Goal: Task Accomplishment & Management: Complete application form

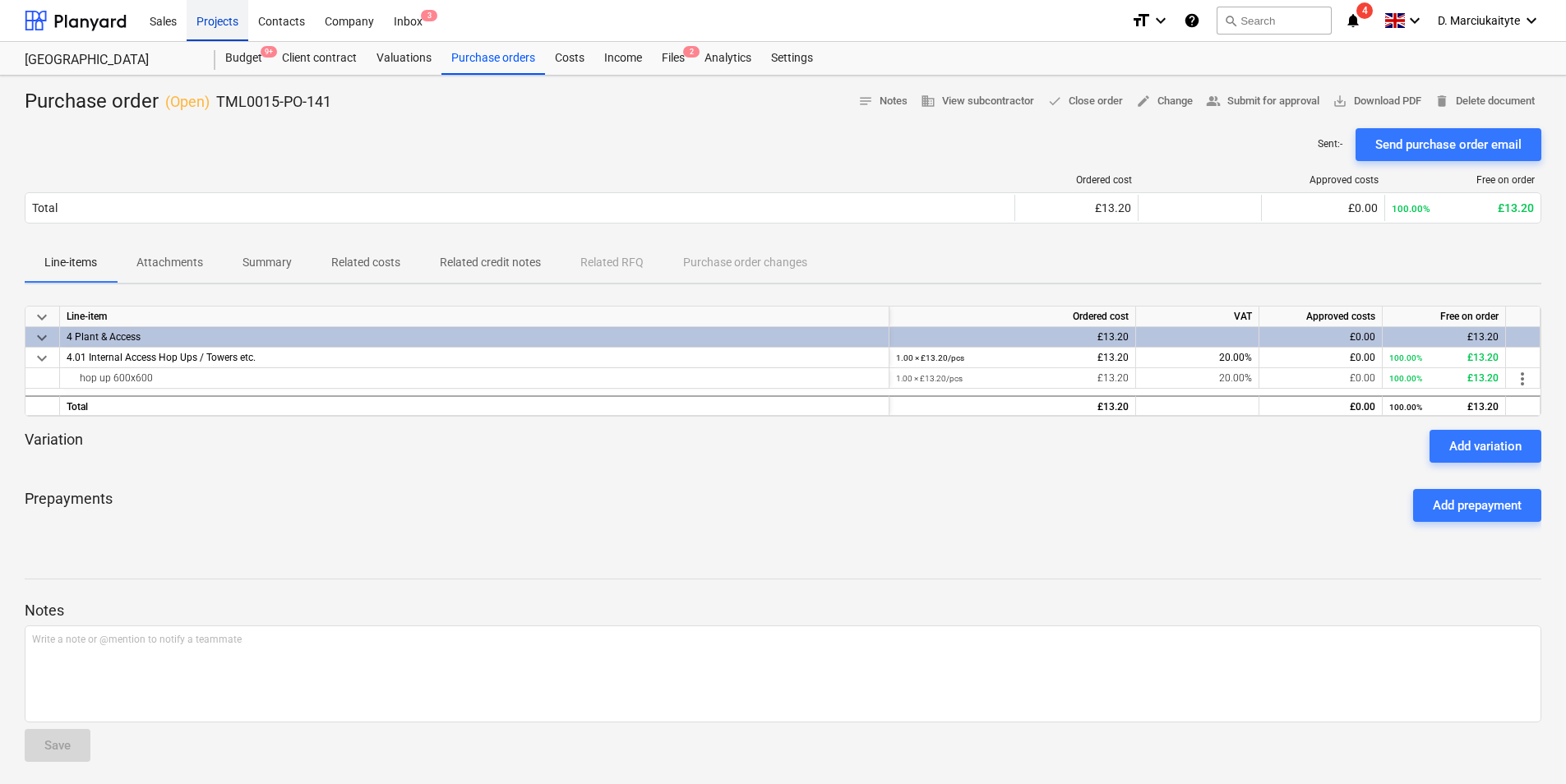
click at [198, 24] on div "Projects" at bounding box center [217, 20] width 62 height 42
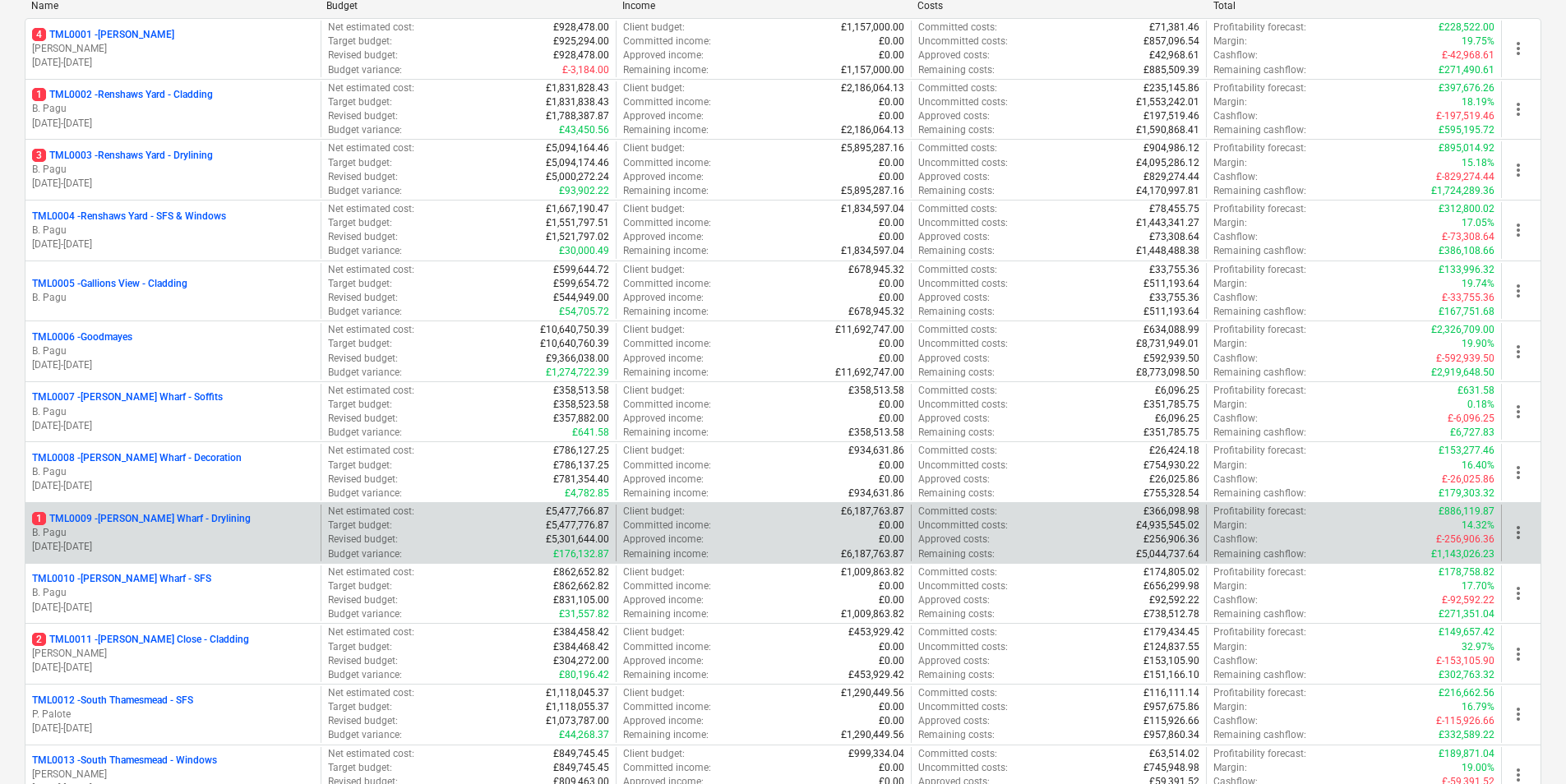
scroll to position [328, 0]
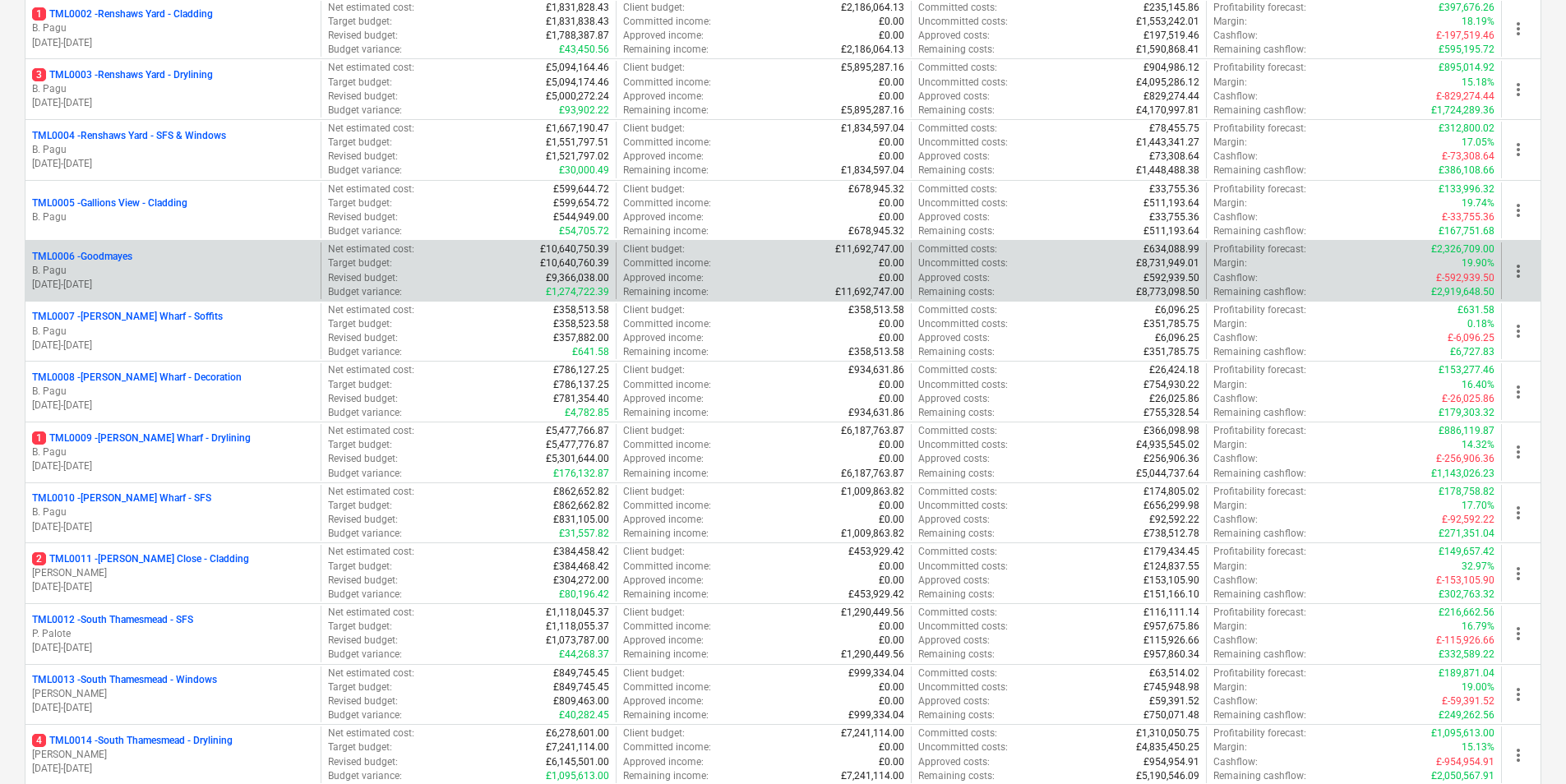
click at [73, 266] on p "B. Pagu" at bounding box center [173, 270] width 282 height 14
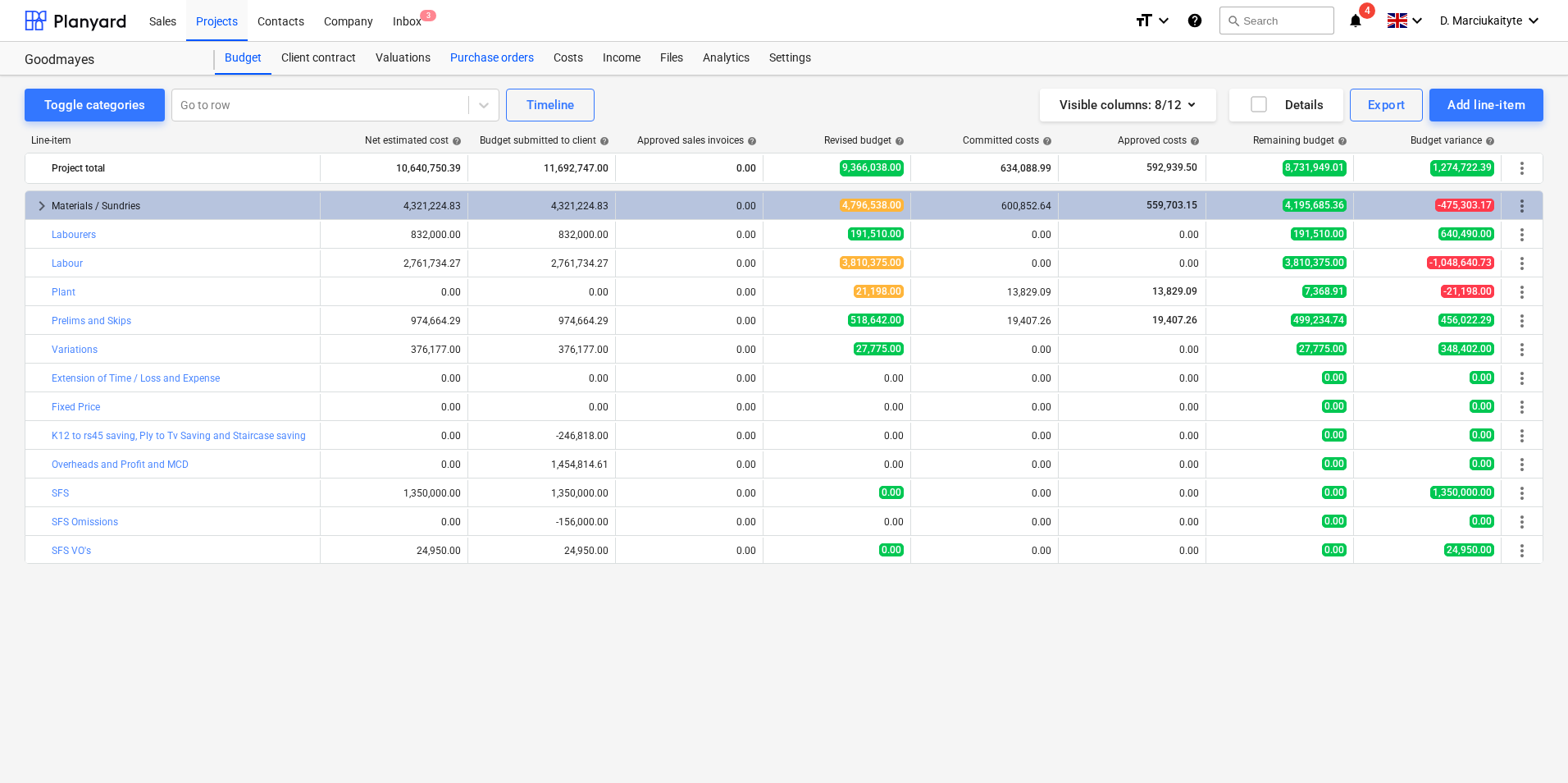
click at [458, 56] on div "Purchase orders" at bounding box center [492, 58] width 103 height 33
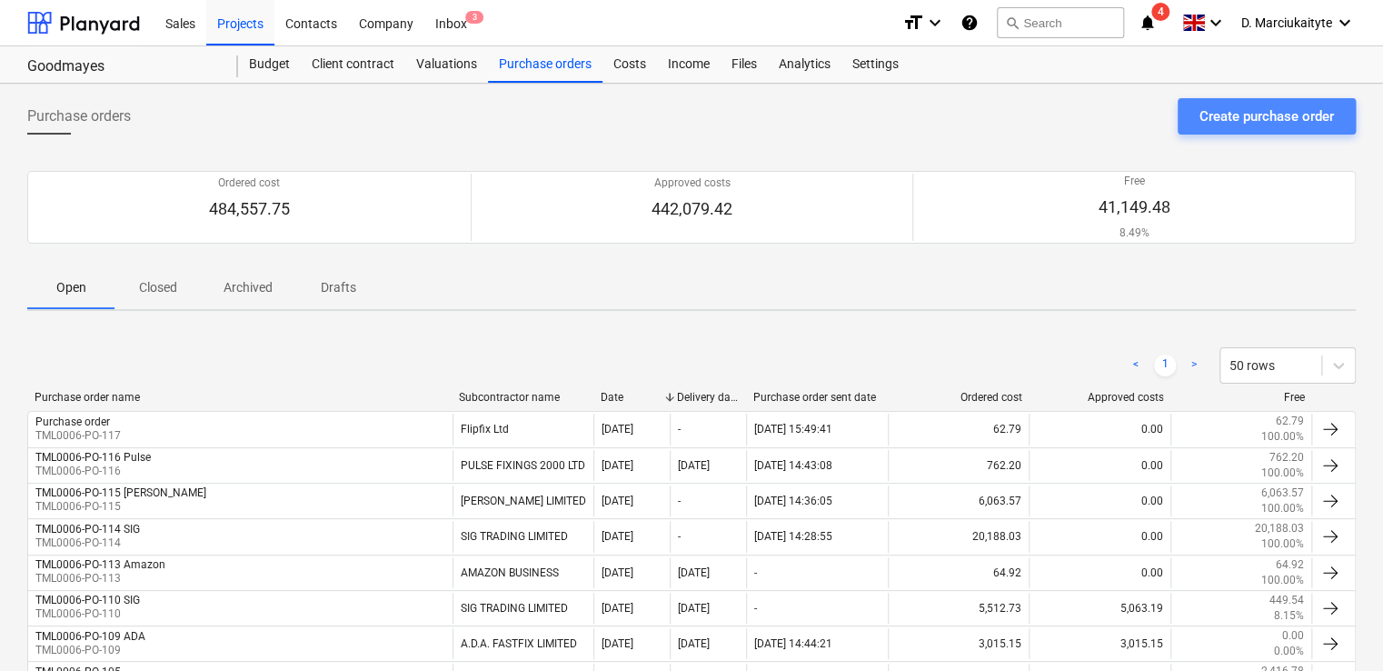
click at [1219, 124] on div "Create purchase order" at bounding box center [1266, 116] width 134 height 24
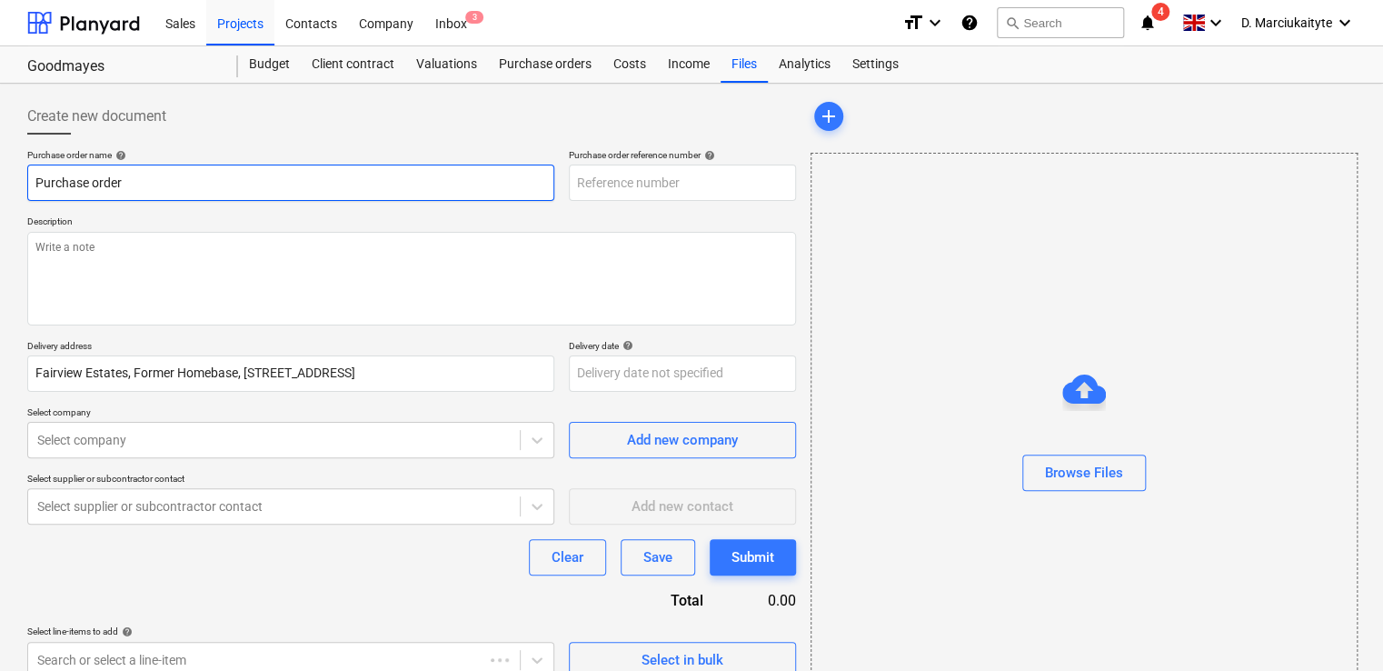
type textarea "x"
type input "TML0006-PO-118"
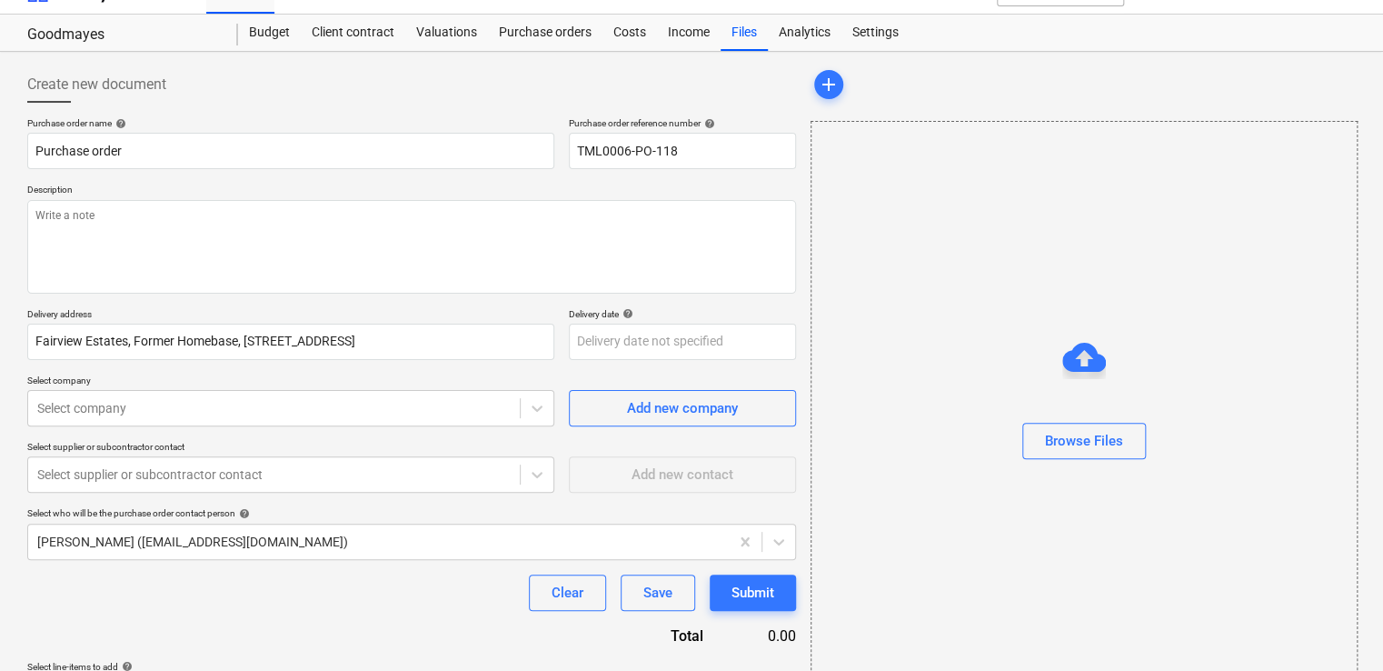
scroll to position [87, 0]
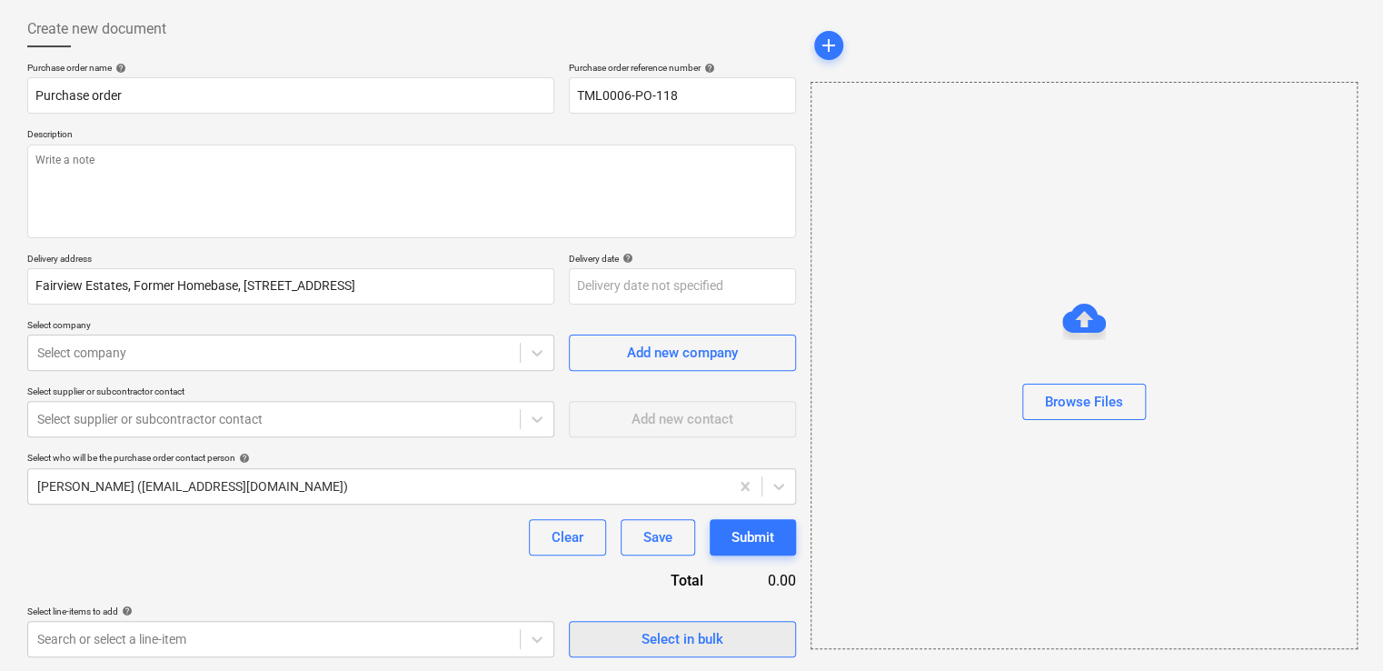
click at [664, 633] on div "Select in bulk" at bounding box center [683, 639] width 82 height 24
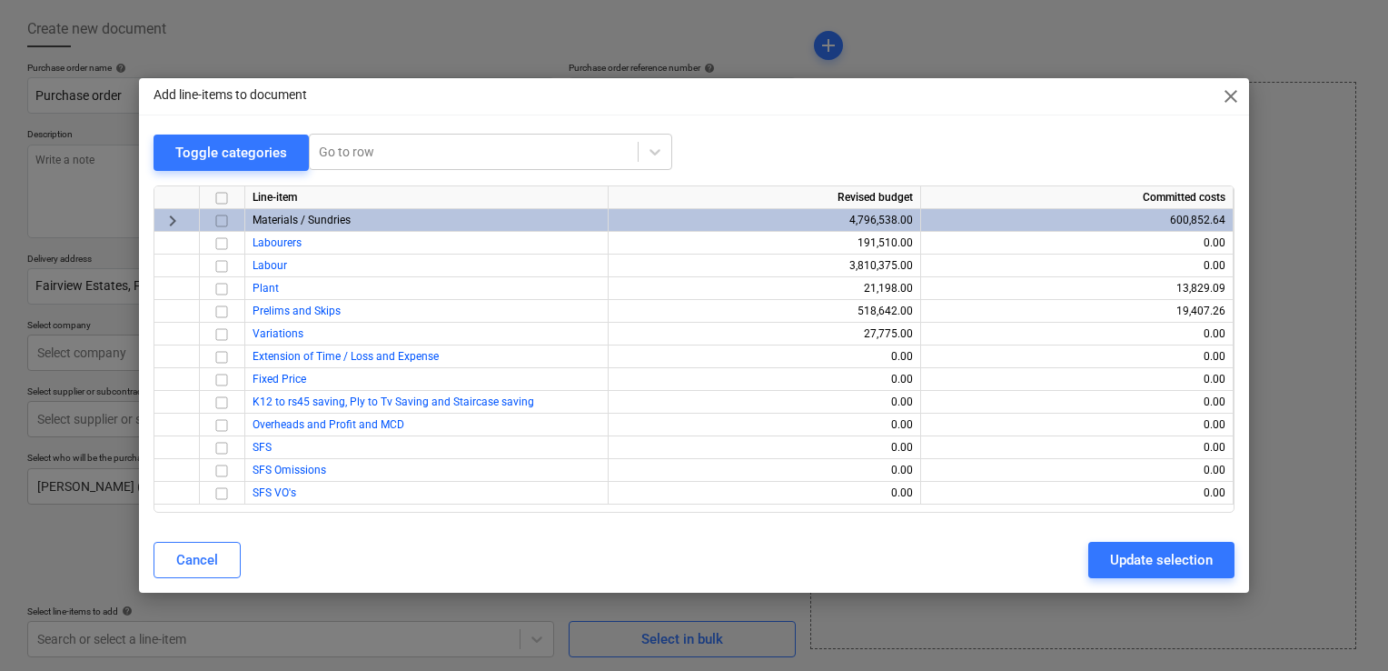
click at [225, 216] on input "checkbox" at bounding box center [222, 221] width 22 height 22
click at [1136, 562] on div "Update selection" at bounding box center [1161, 560] width 103 height 24
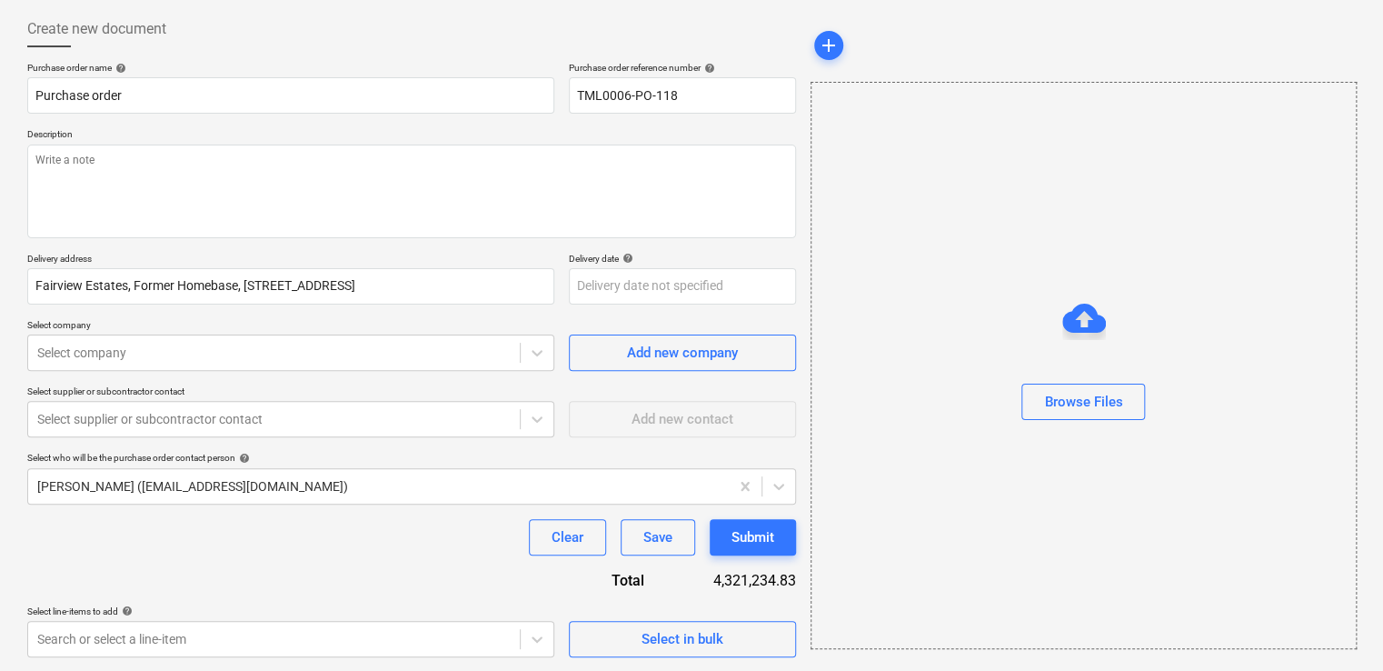
scroll to position [280, 0]
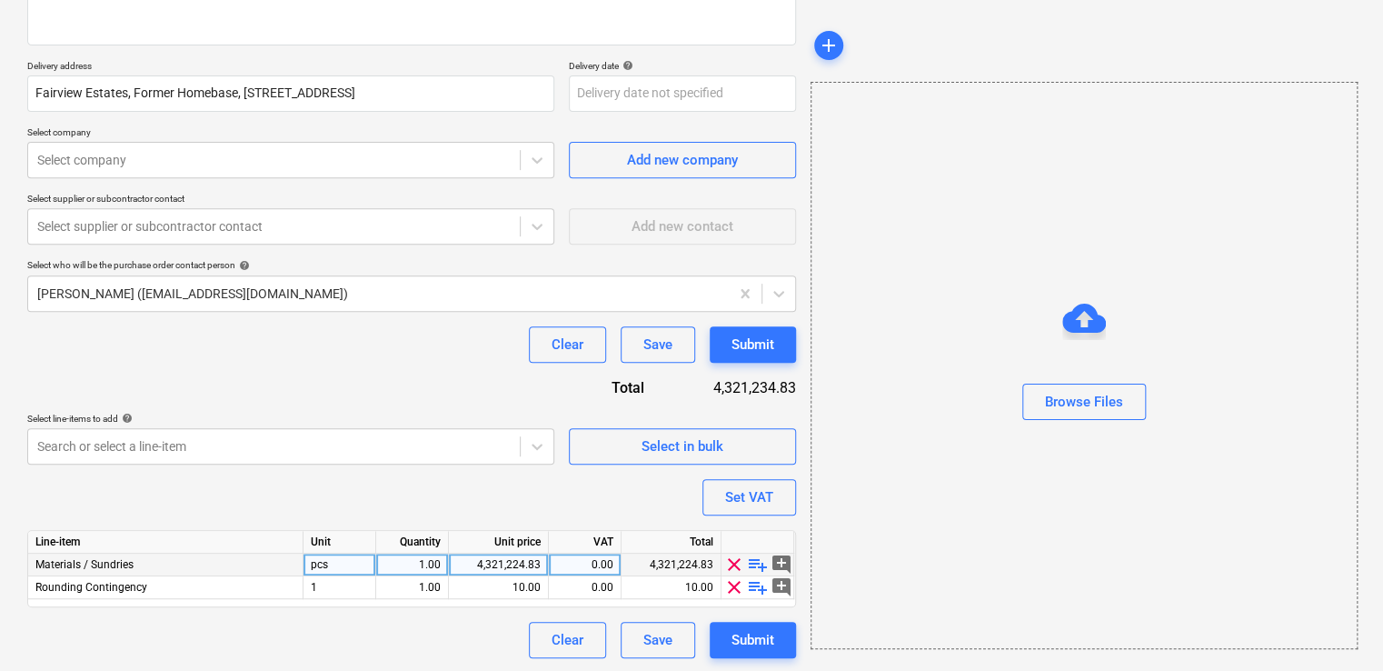
click at [754, 557] on span "playlist_add" at bounding box center [758, 564] width 22 height 22
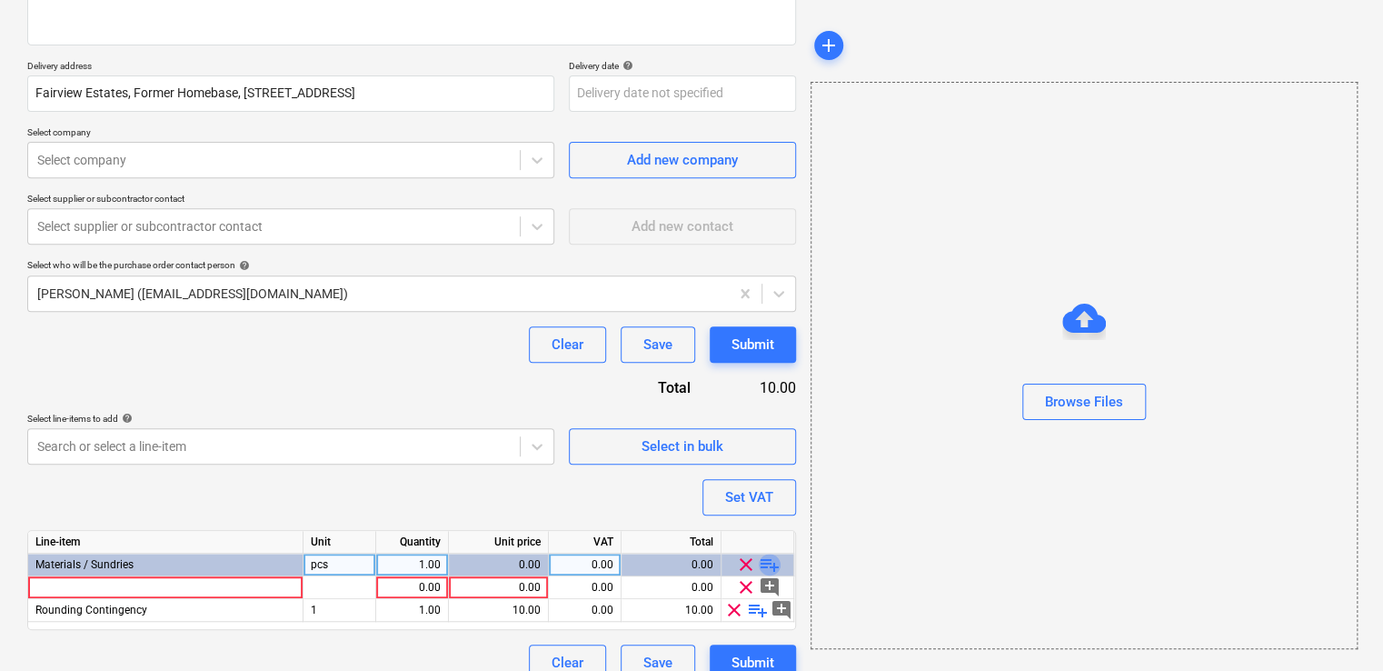
click at [765, 562] on span "playlist_add" at bounding box center [770, 564] width 22 height 22
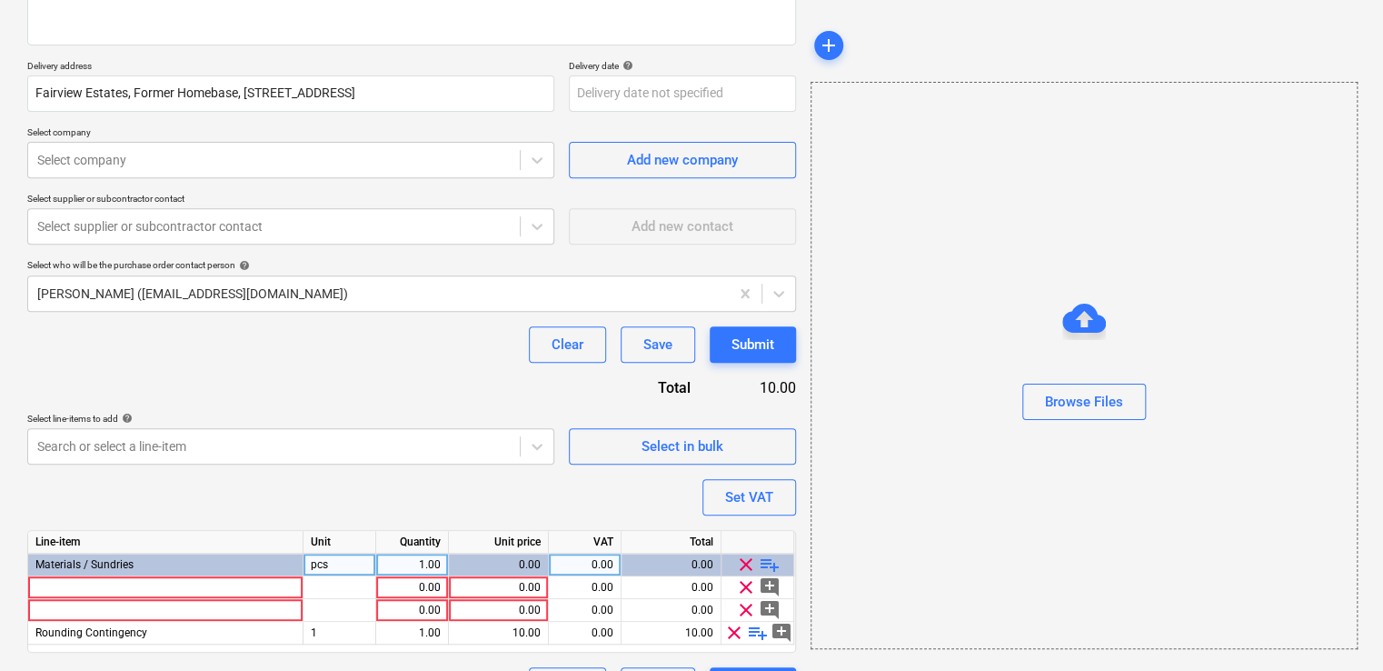
click at [767, 562] on span "playlist_add" at bounding box center [770, 564] width 22 height 22
type textarea "x"
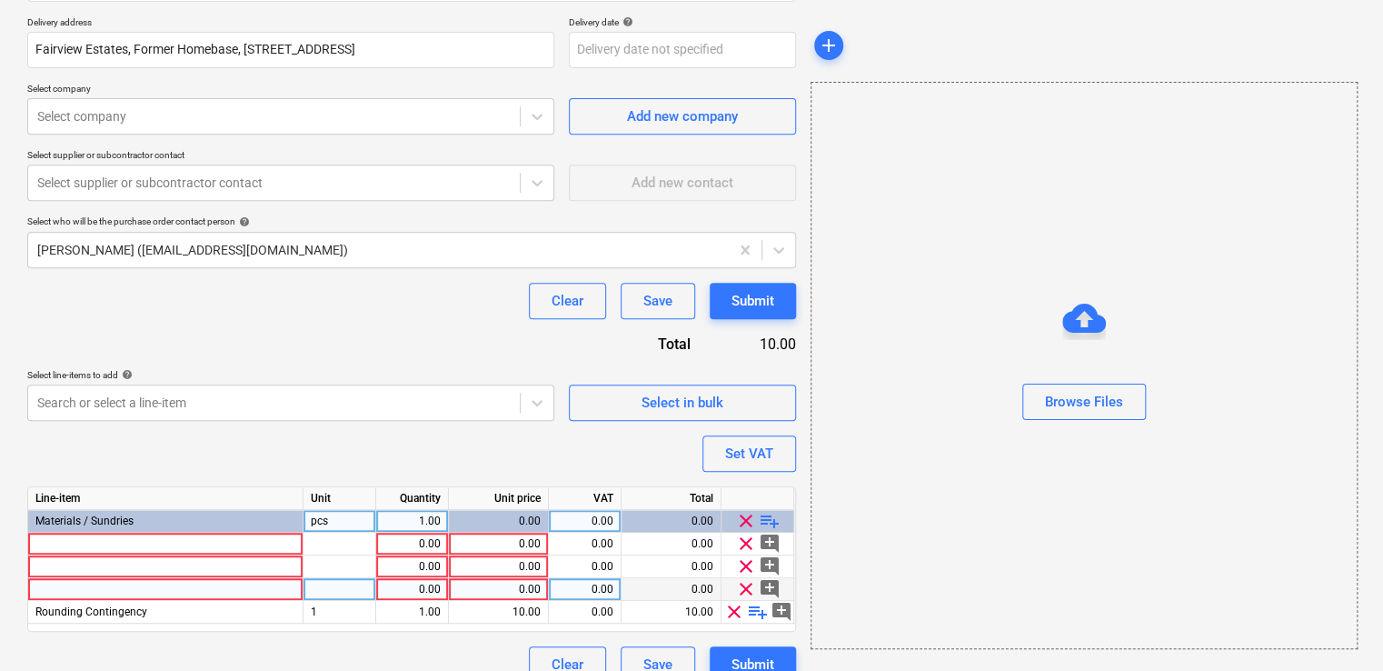
scroll to position [349, 0]
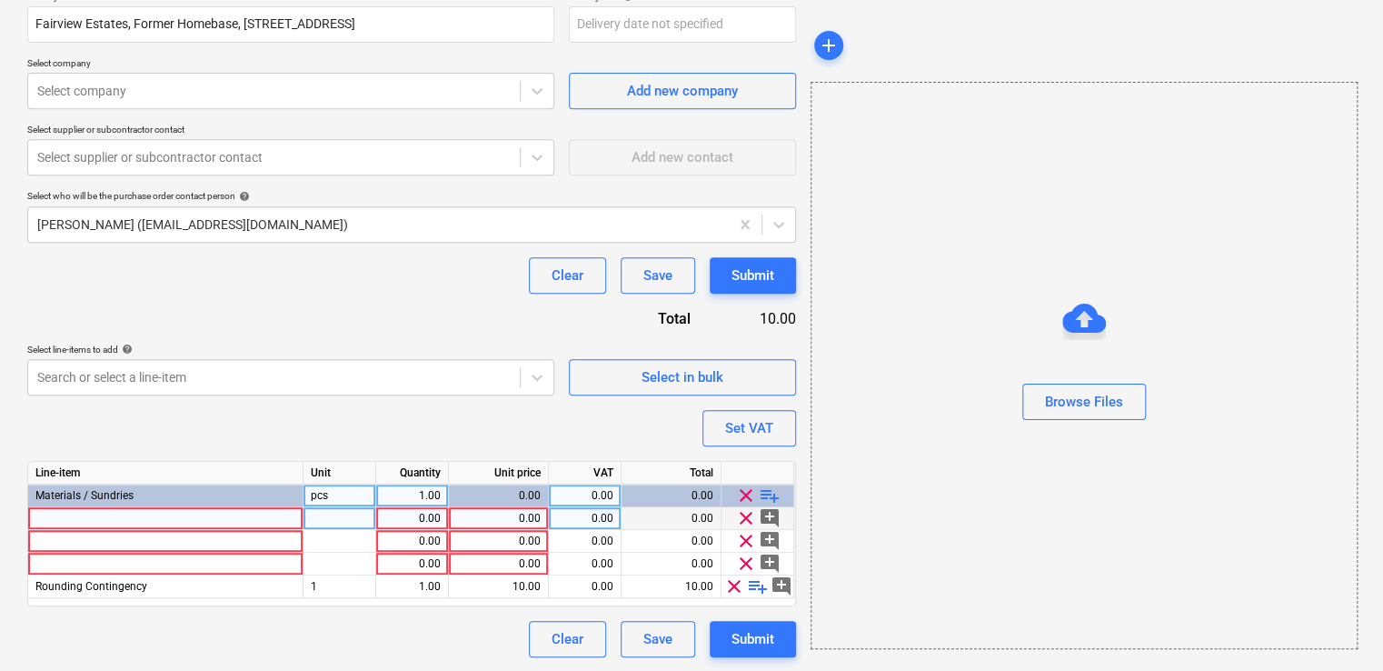
click at [278, 510] on div at bounding box center [165, 518] width 275 height 23
type input "DONN JOGLD CR TEE 1.2 M WHITE DX24TH120W (60)"
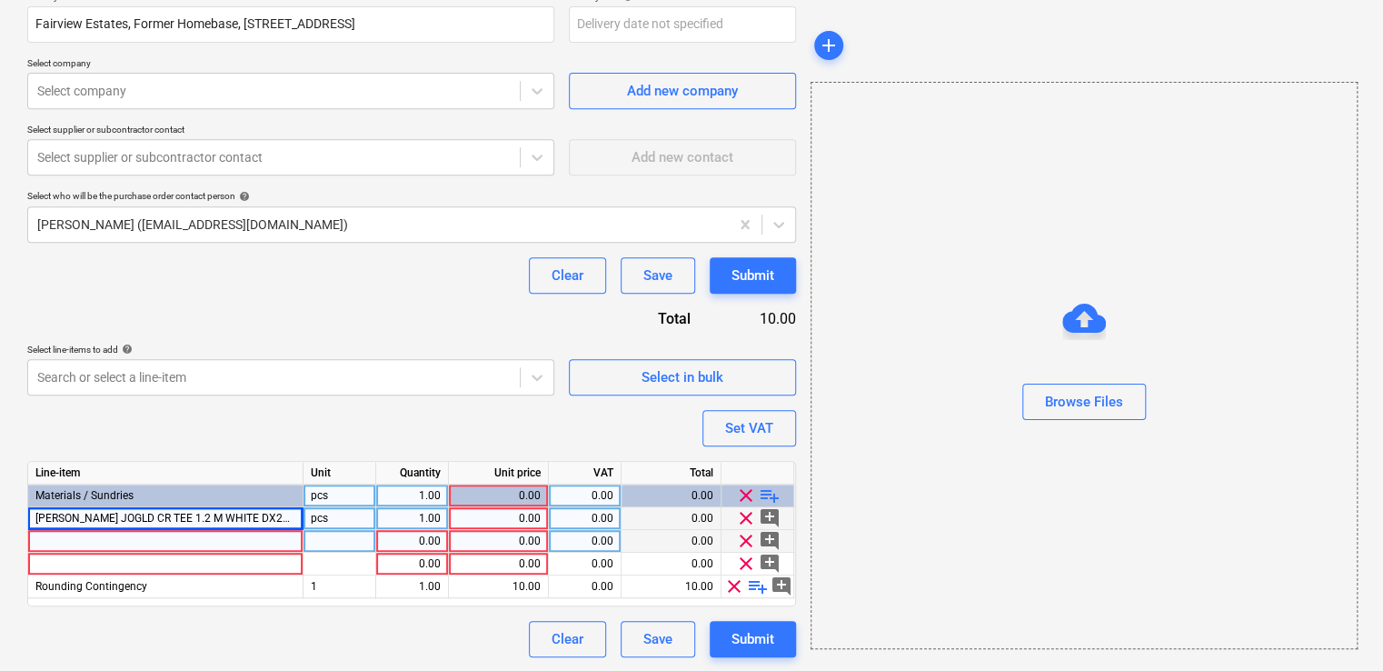
click at [258, 533] on div at bounding box center [165, 541] width 275 height 23
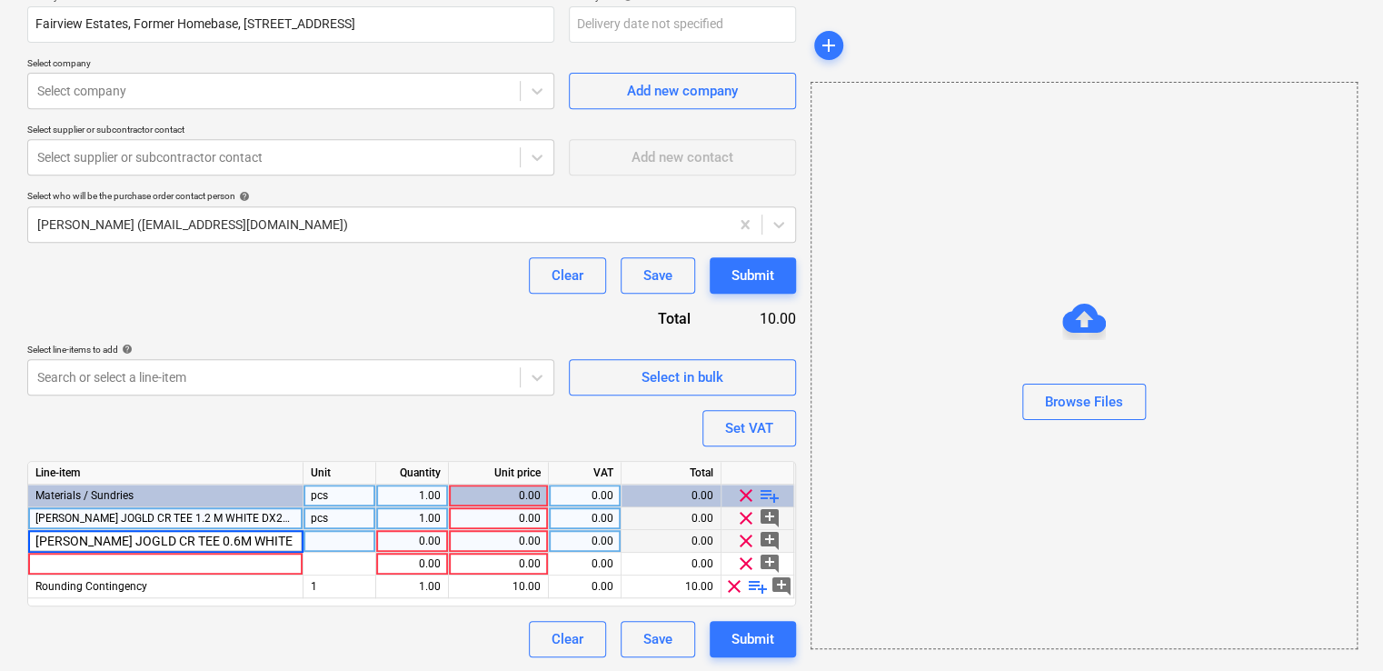
scroll to position [0, 35]
type textarea "x"
click at [315, 539] on div at bounding box center [340, 541] width 73 height 23
click at [490, 514] on div "0.00" at bounding box center [498, 518] width 85 height 23
type input "87.12"
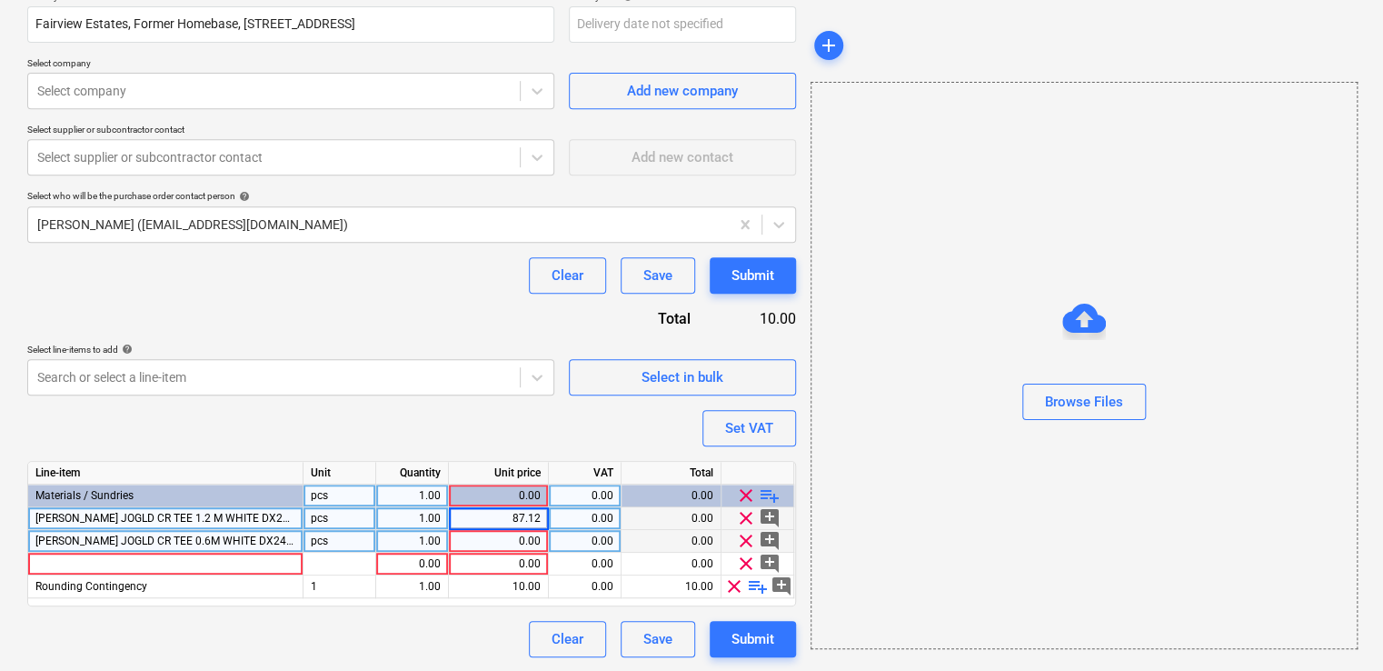
type textarea "x"
type input "4356"
type textarea "x"
type input "4356"
type textarea "x"
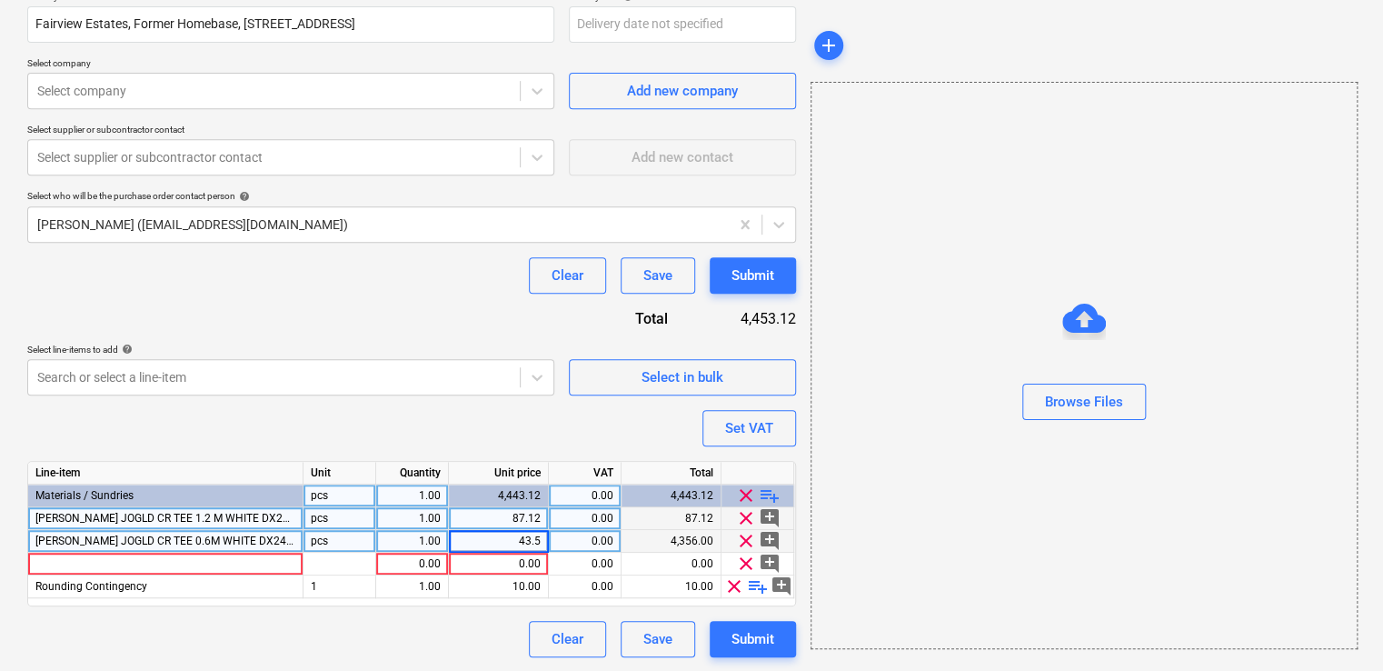
type input "43.56"
type textarea "x"
type input "10"
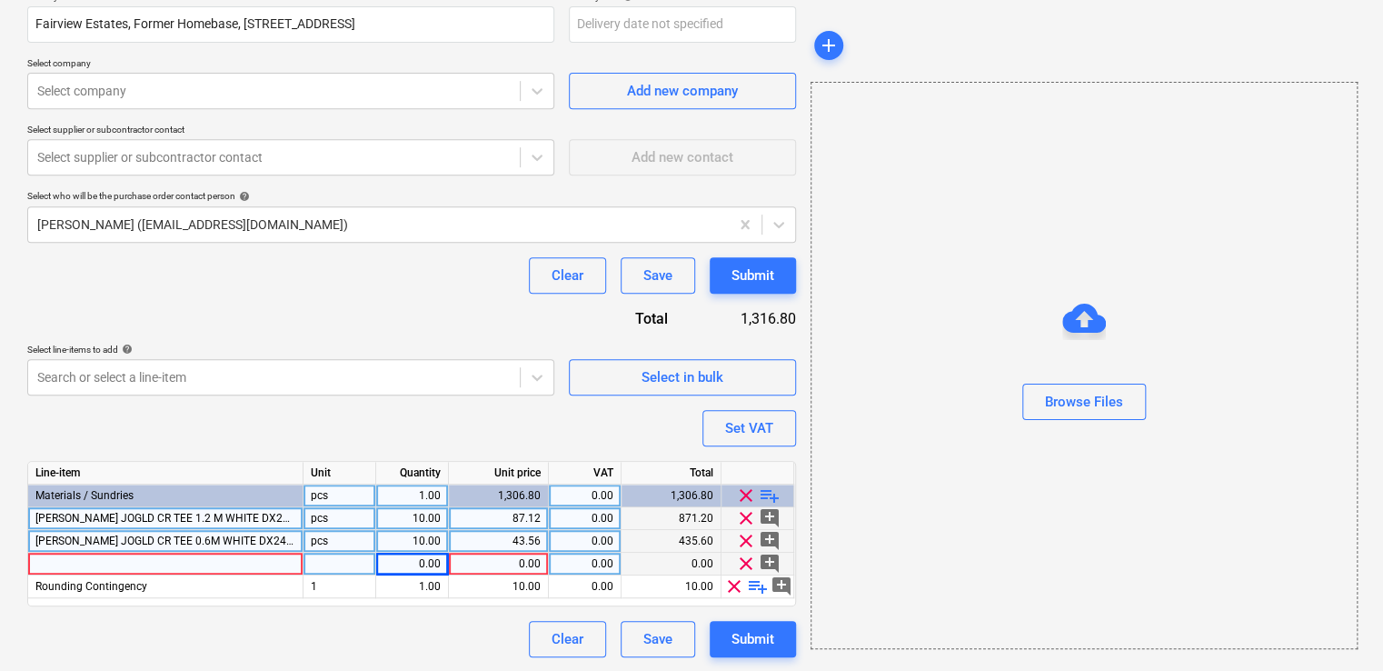
type textarea "x"
click at [205, 558] on div at bounding box center [165, 563] width 275 height 23
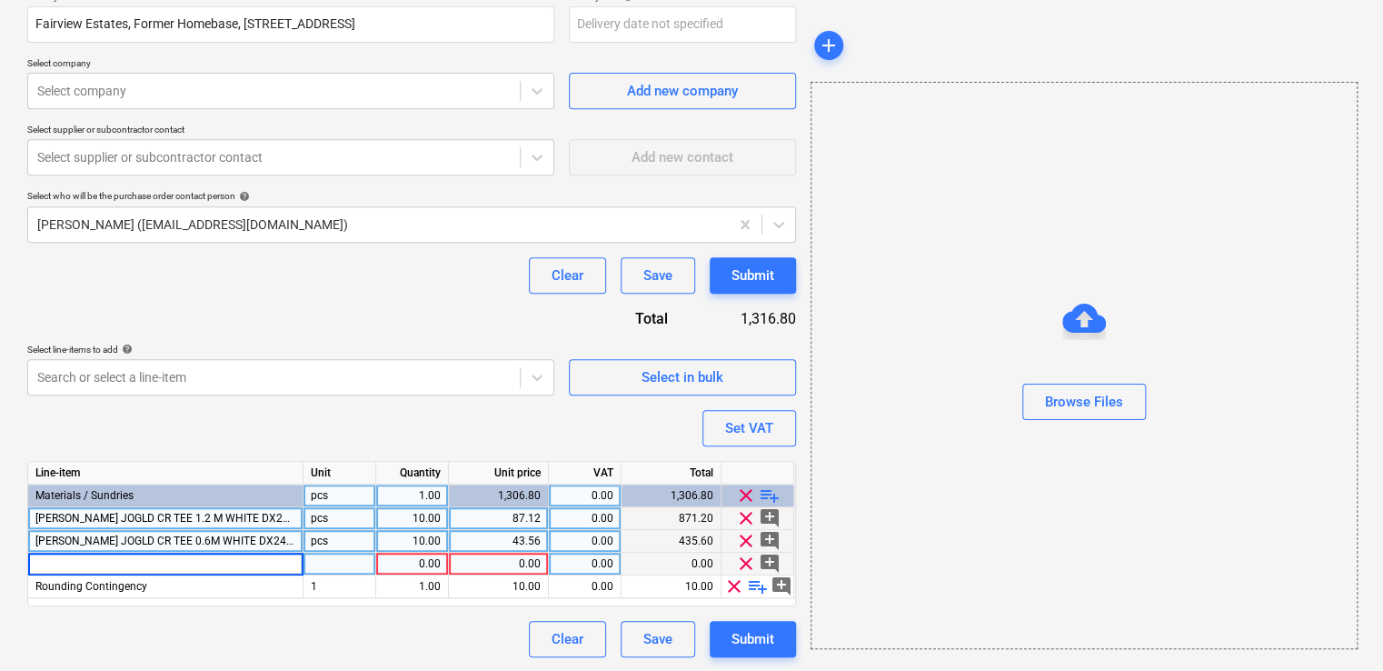
type input "DONN ANG TRM 29X19X3.0M WHITE MI2919W (40)"
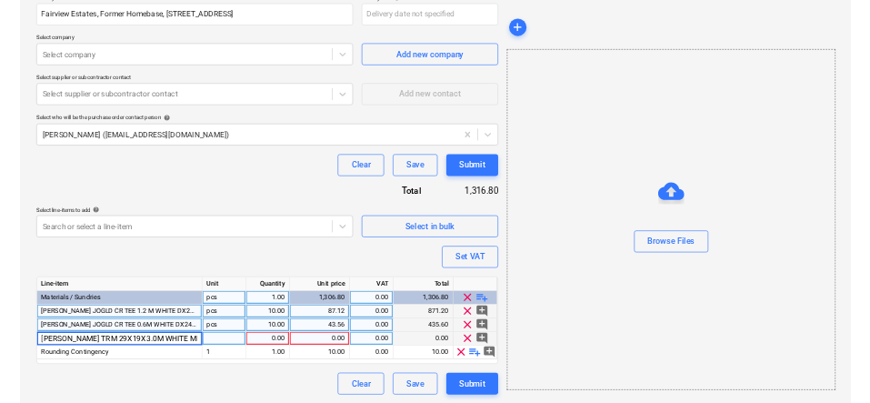
scroll to position [0, 35]
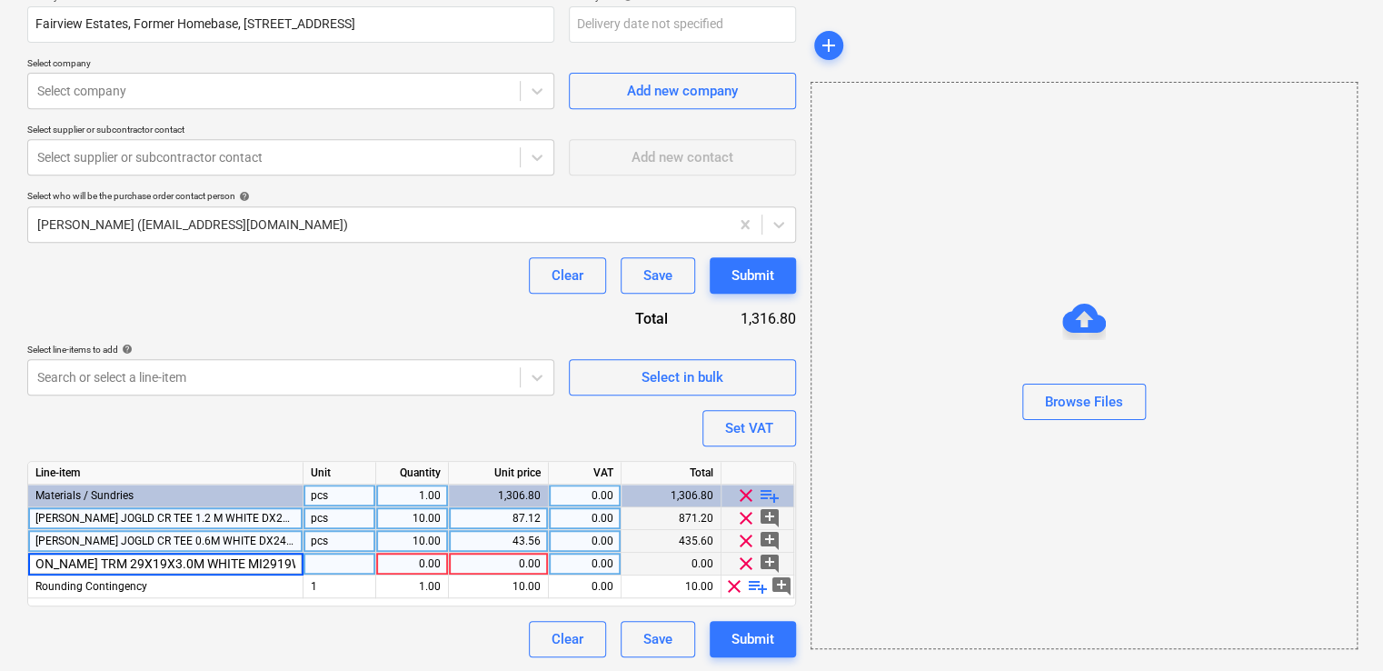
type textarea "x"
click at [373, 563] on div at bounding box center [340, 563] width 73 height 23
click at [449, 555] on div "0.00" at bounding box center [499, 563] width 100 height 23
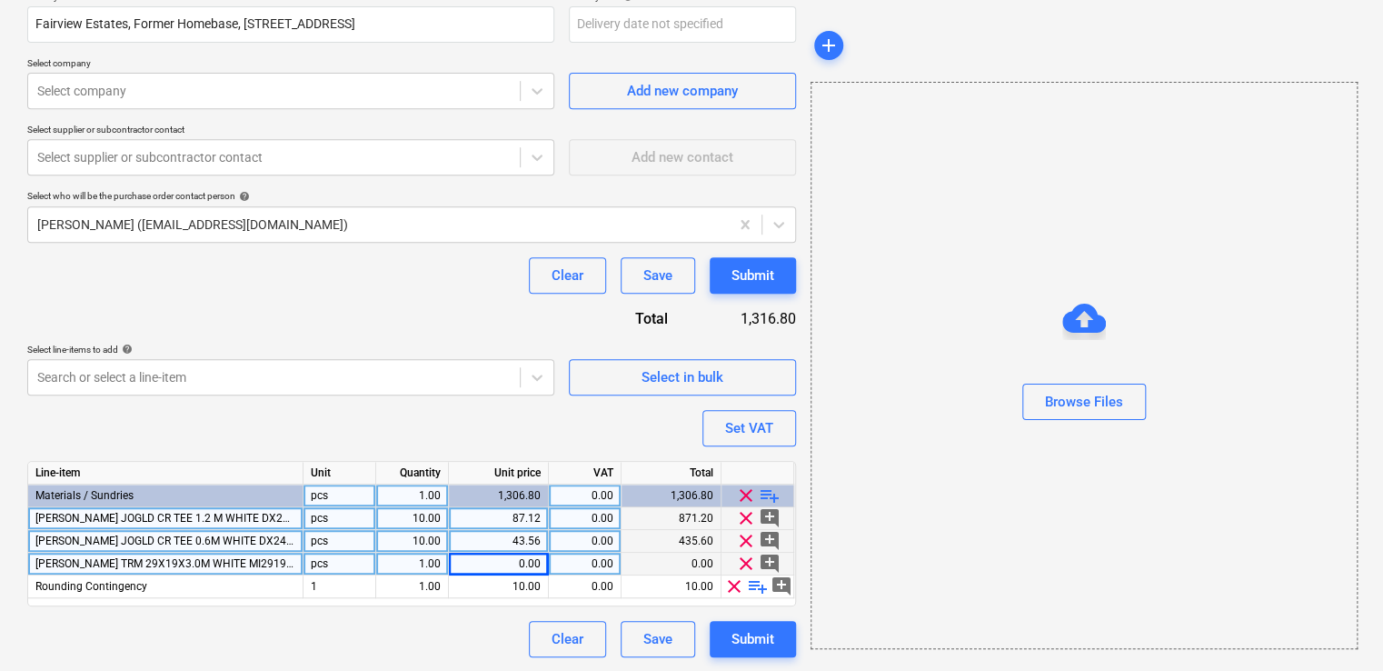
click at [432, 559] on div "1.00" at bounding box center [411, 563] width 57 height 23
type input "4"
type textarea "x"
click at [512, 562] on div "0.00" at bounding box center [498, 563] width 85 height 23
type input "120"
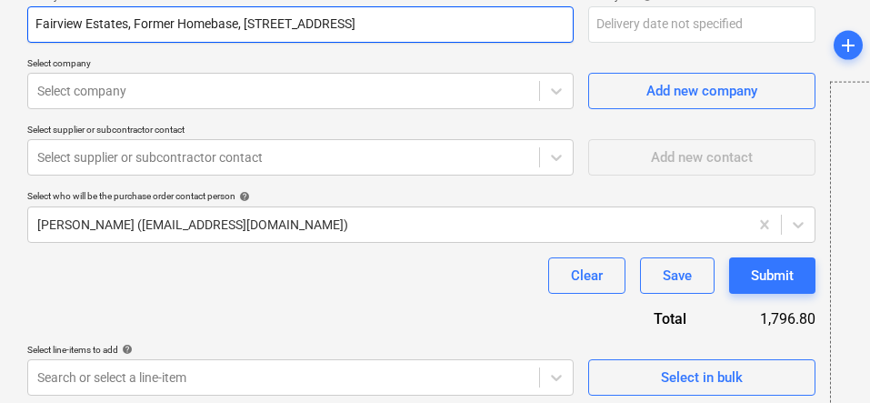
scroll to position [154, 0]
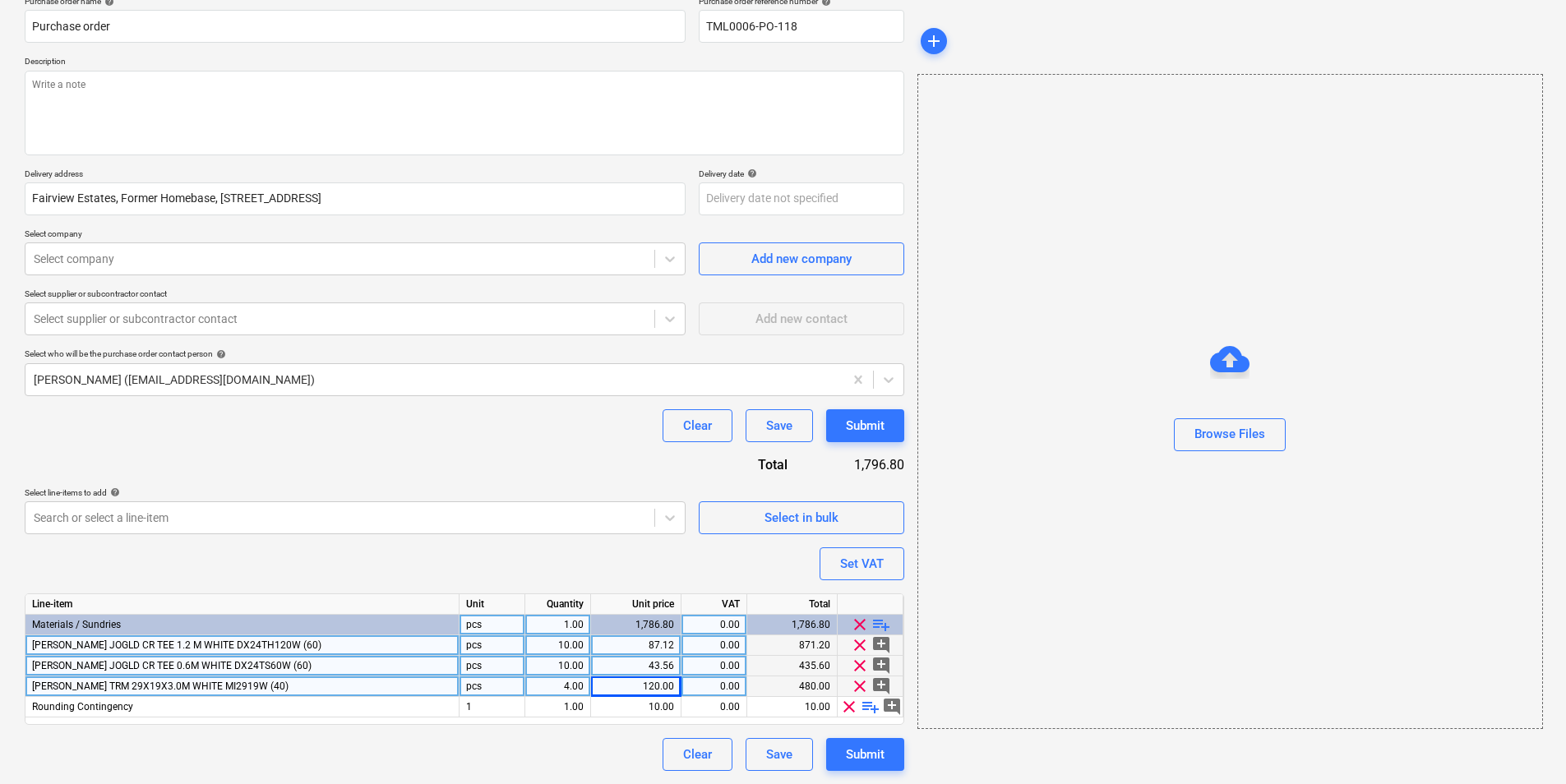
click at [882, 626] on span "playlist_add" at bounding box center [881, 625] width 20 height 20
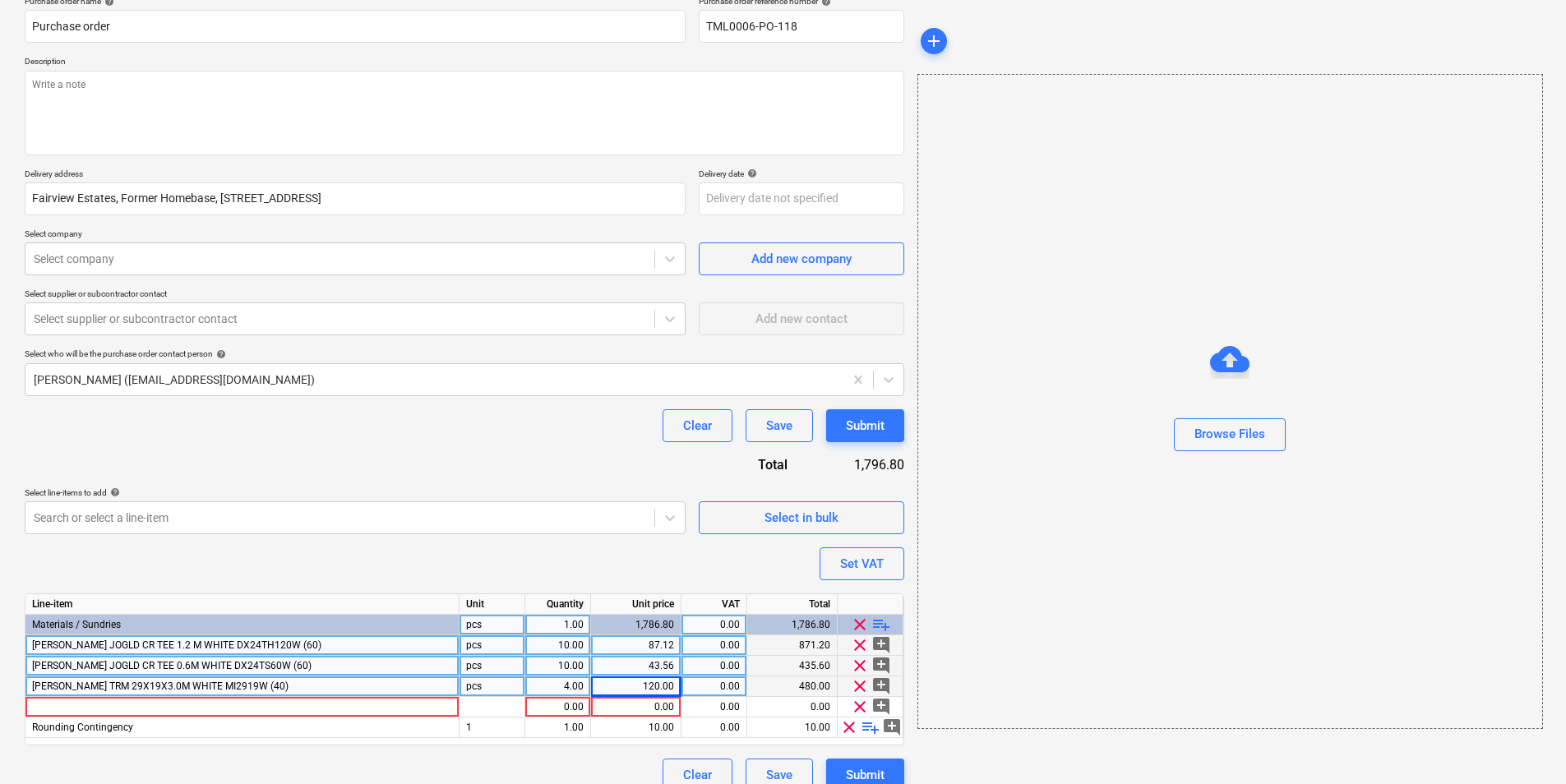
click at [882, 626] on span "playlist_add" at bounding box center [881, 625] width 20 height 20
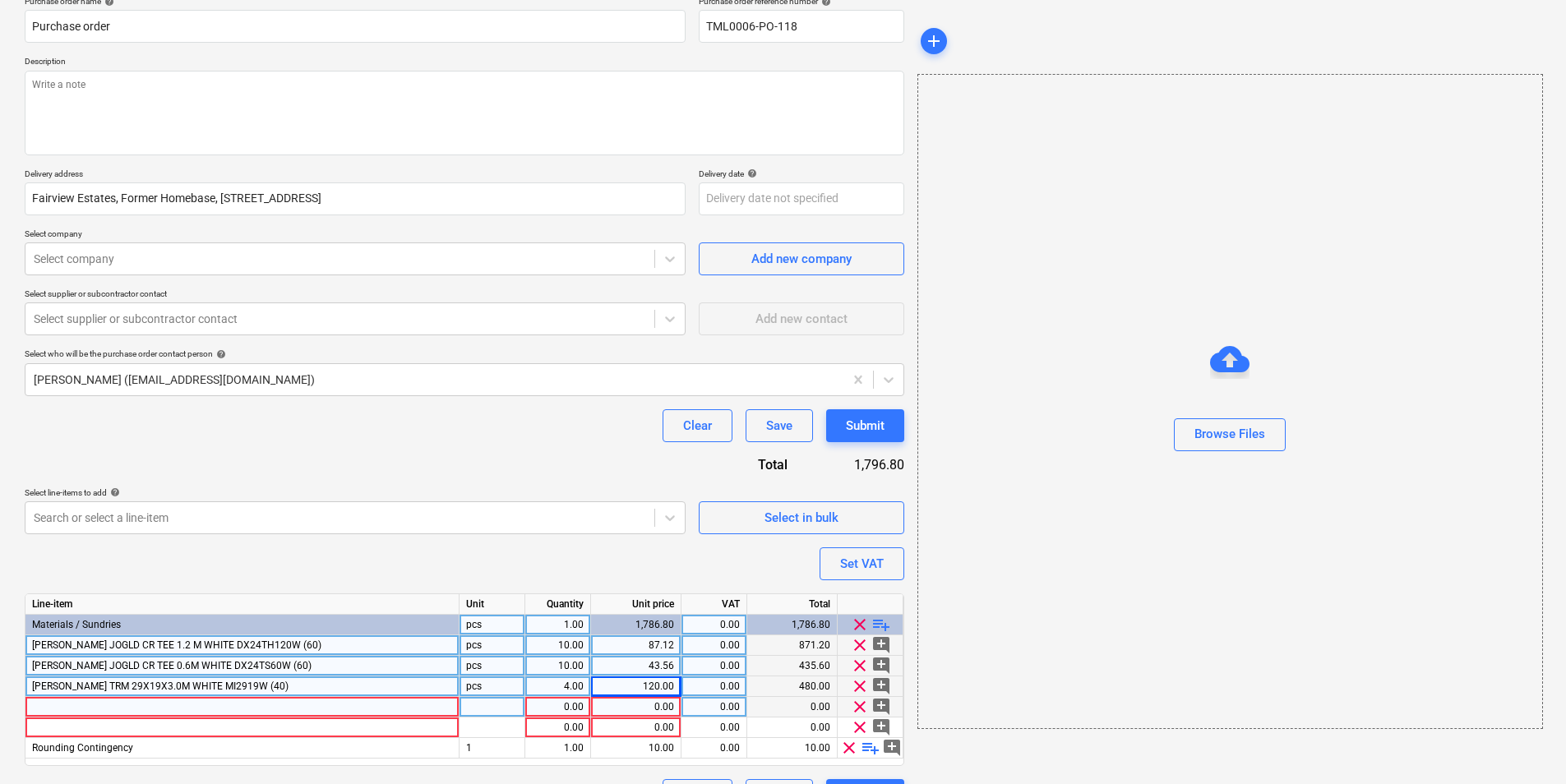
type textarea "x"
click at [214, 705] on div at bounding box center [242, 707] width 434 height 21
type input "KCS Thermatex Feinstratos Board 15x600x600mm"
type textarea "x"
click at [489, 709] on div at bounding box center [492, 707] width 66 height 21
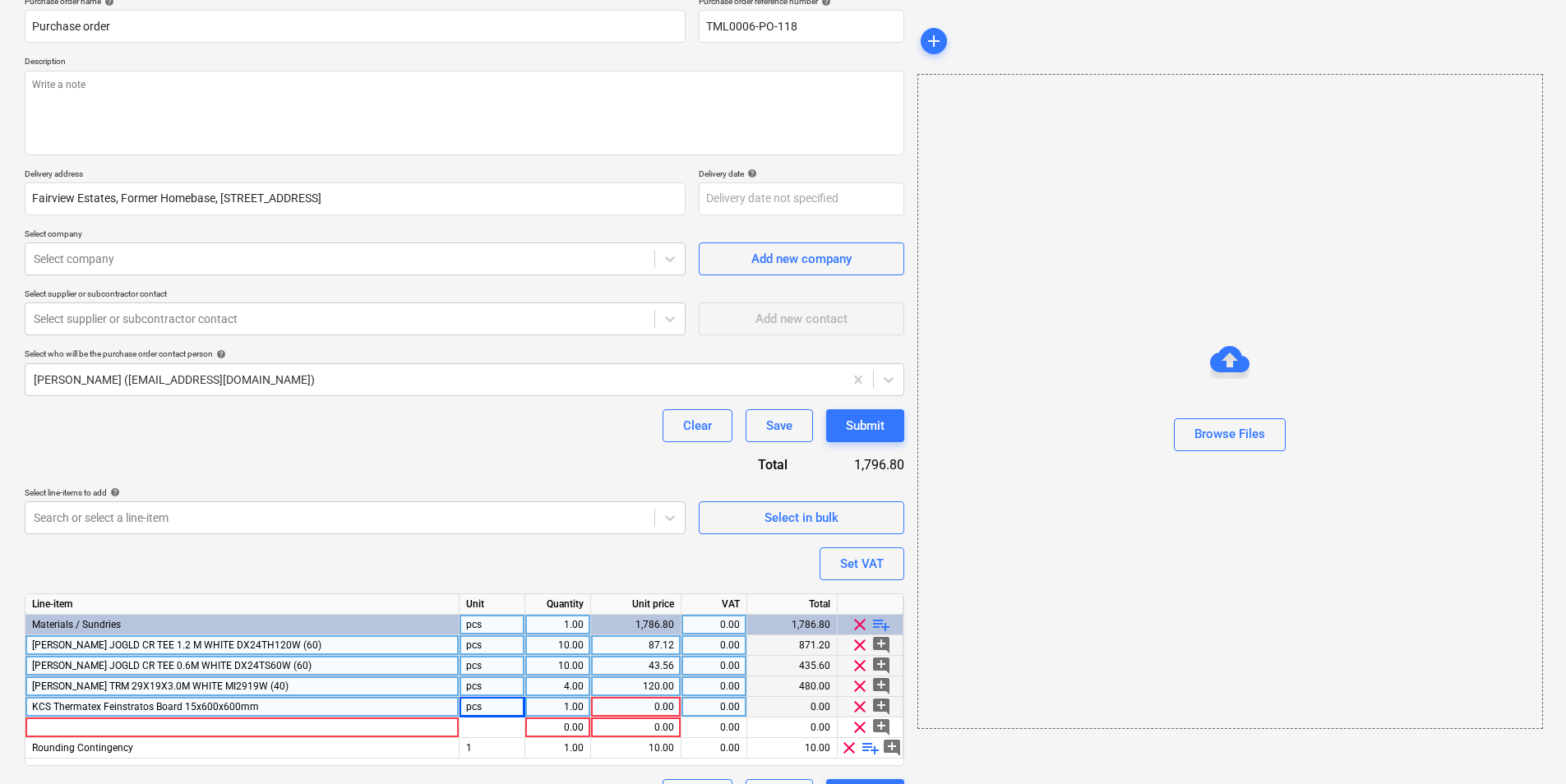
click at [550, 706] on div "1.00" at bounding box center [557, 707] width 52 height 21
type input "30"
type textarea "x"
type input "55.58"
type textarea "x"
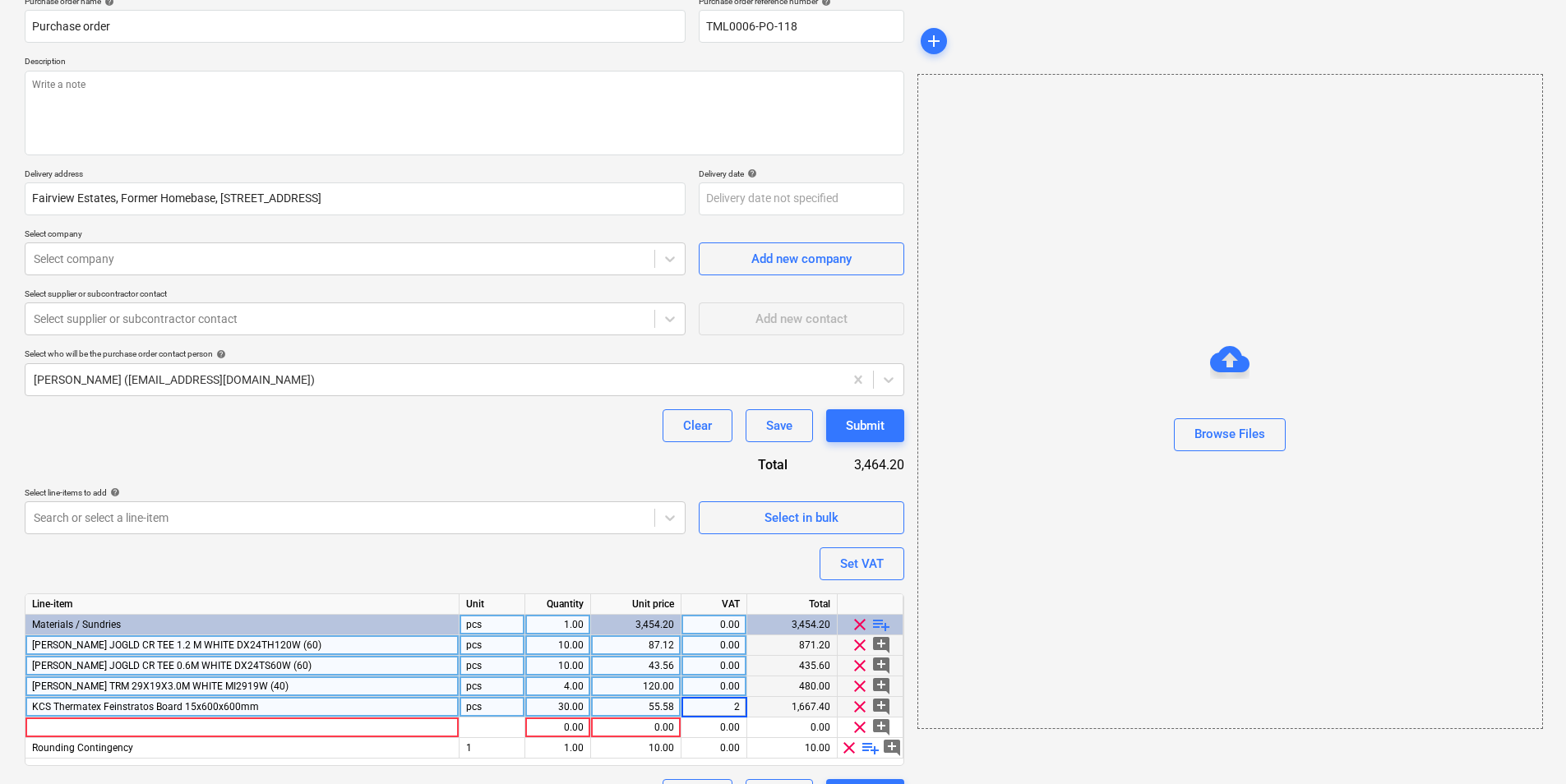
type input "20"
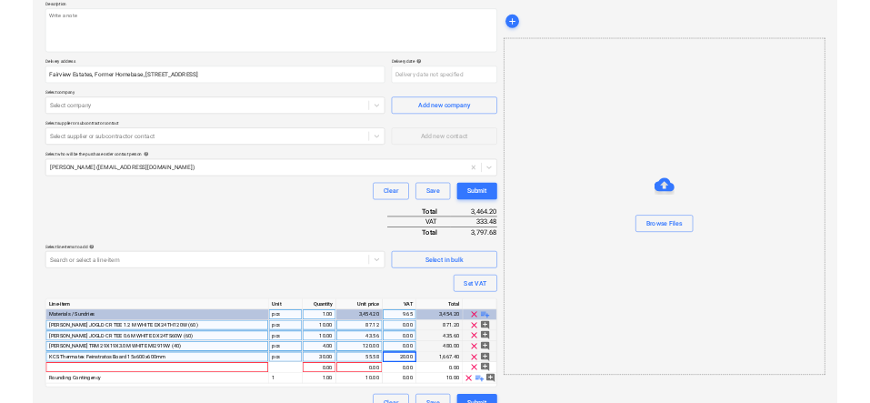
scroll to position [244, 0]
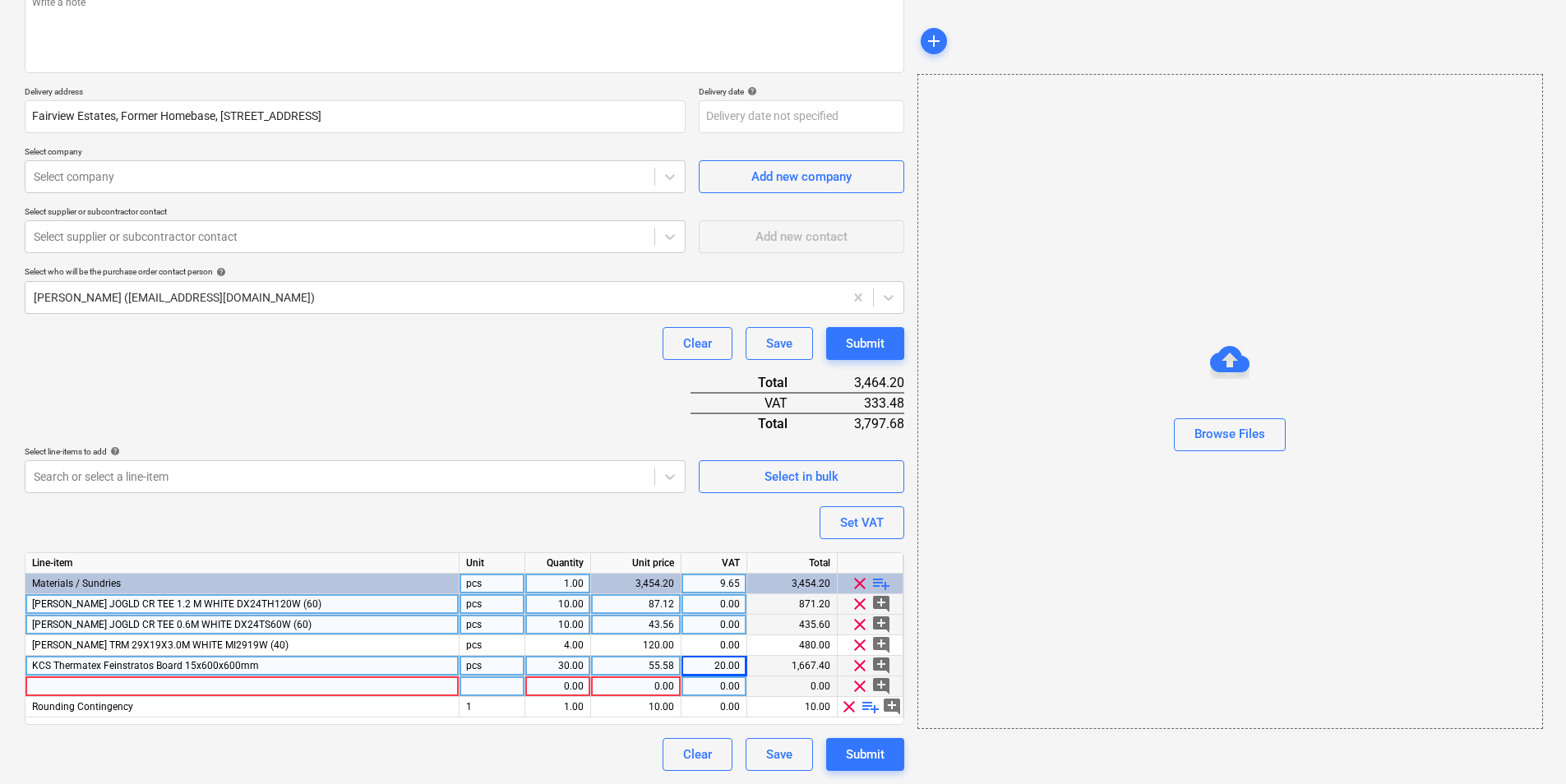
click at [364, 687] on div at bounding box center [242, 686] width 434 height 21
click at [276, 690] on div at bounding box center [242, 686] width 434 height 21
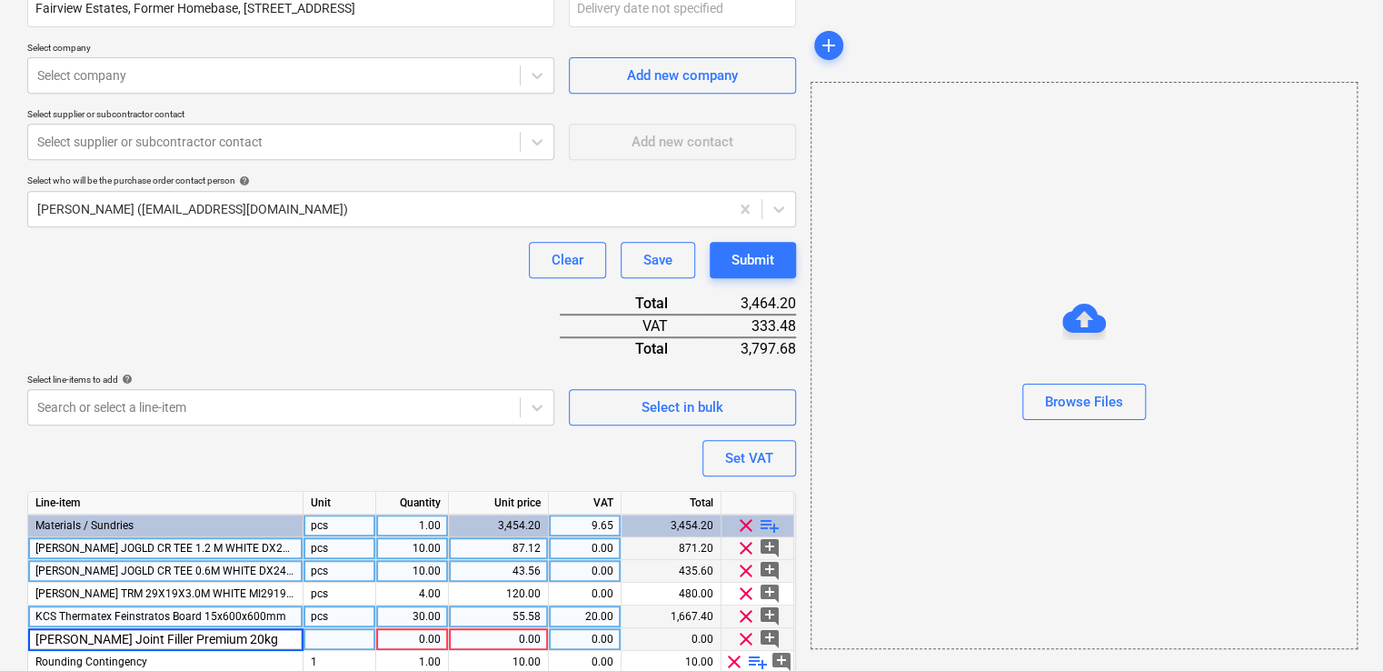
scroll to position [440, 0]
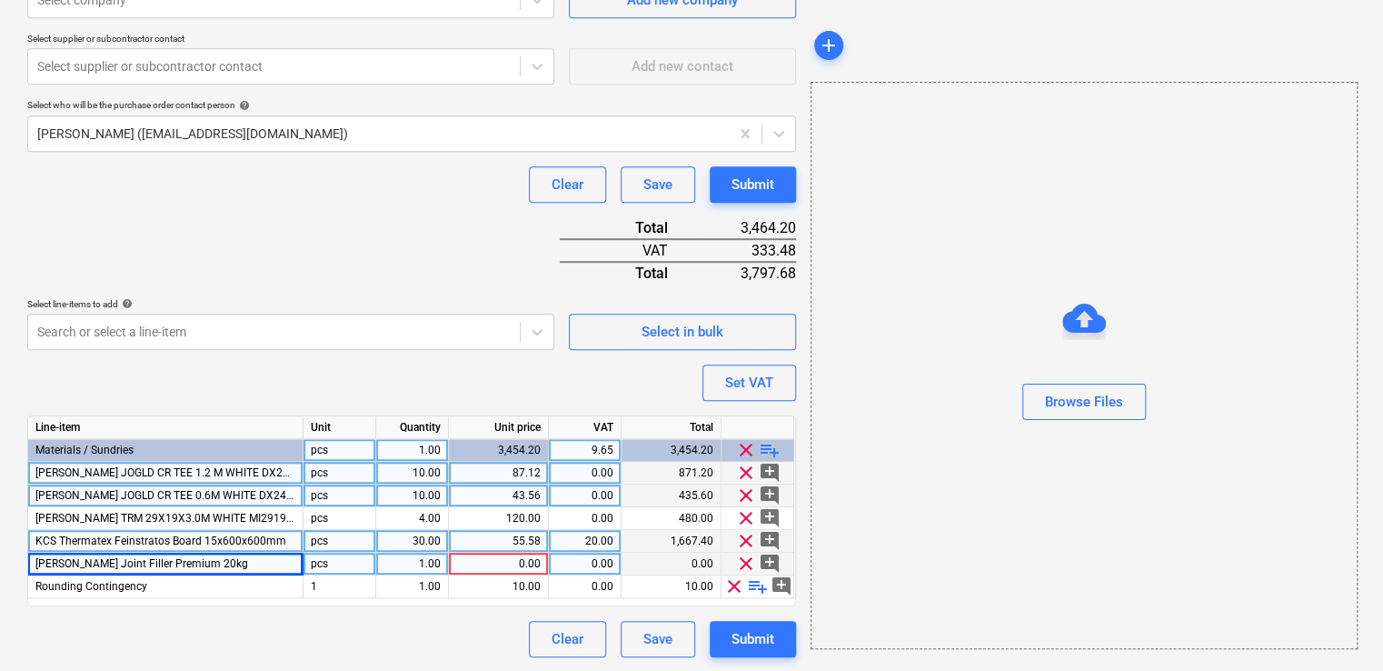
click at [745, 565] on span "clear" at bounding box center [746, 563] width 22 height 22
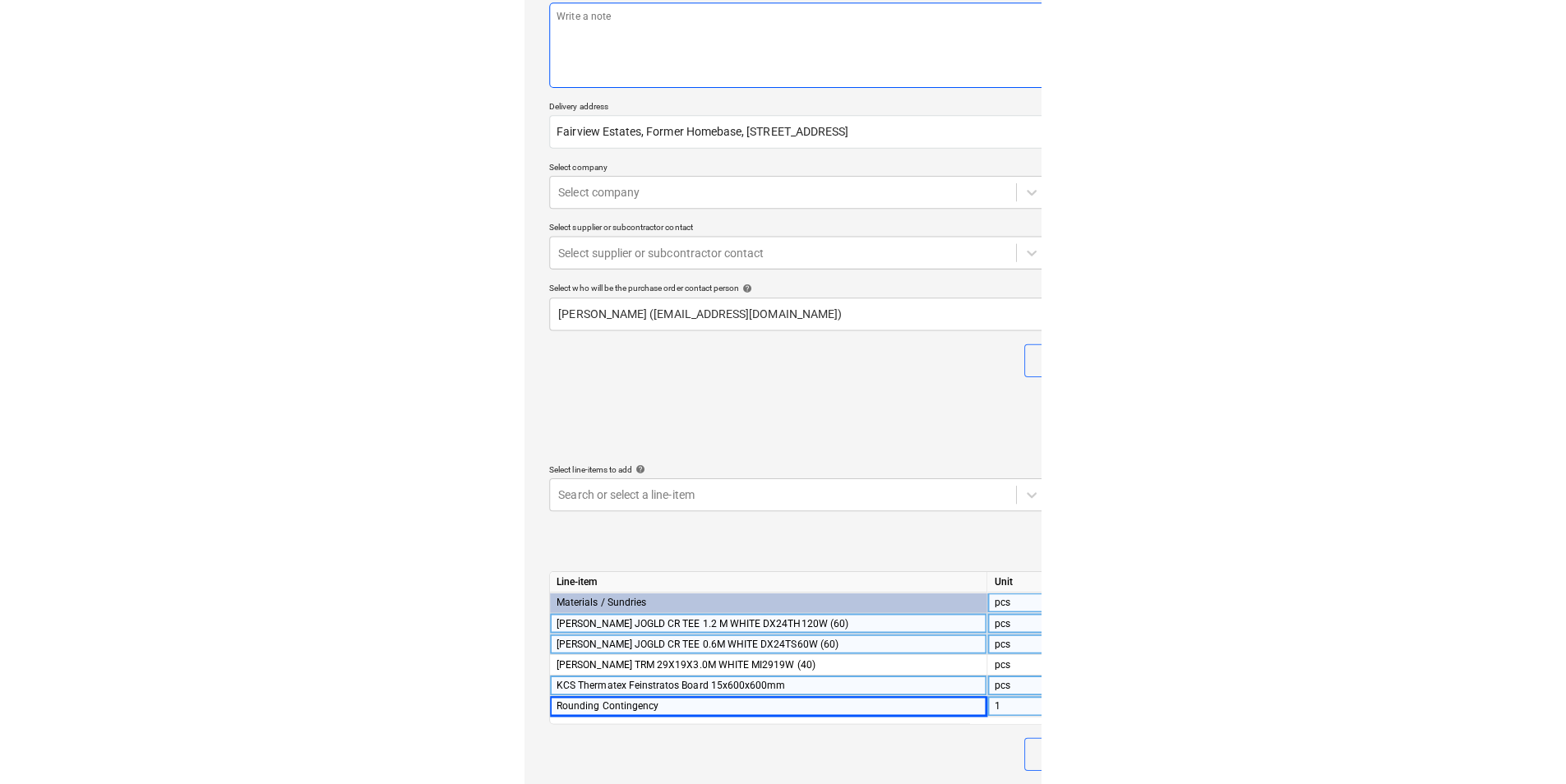
scroll to position [201, 0]
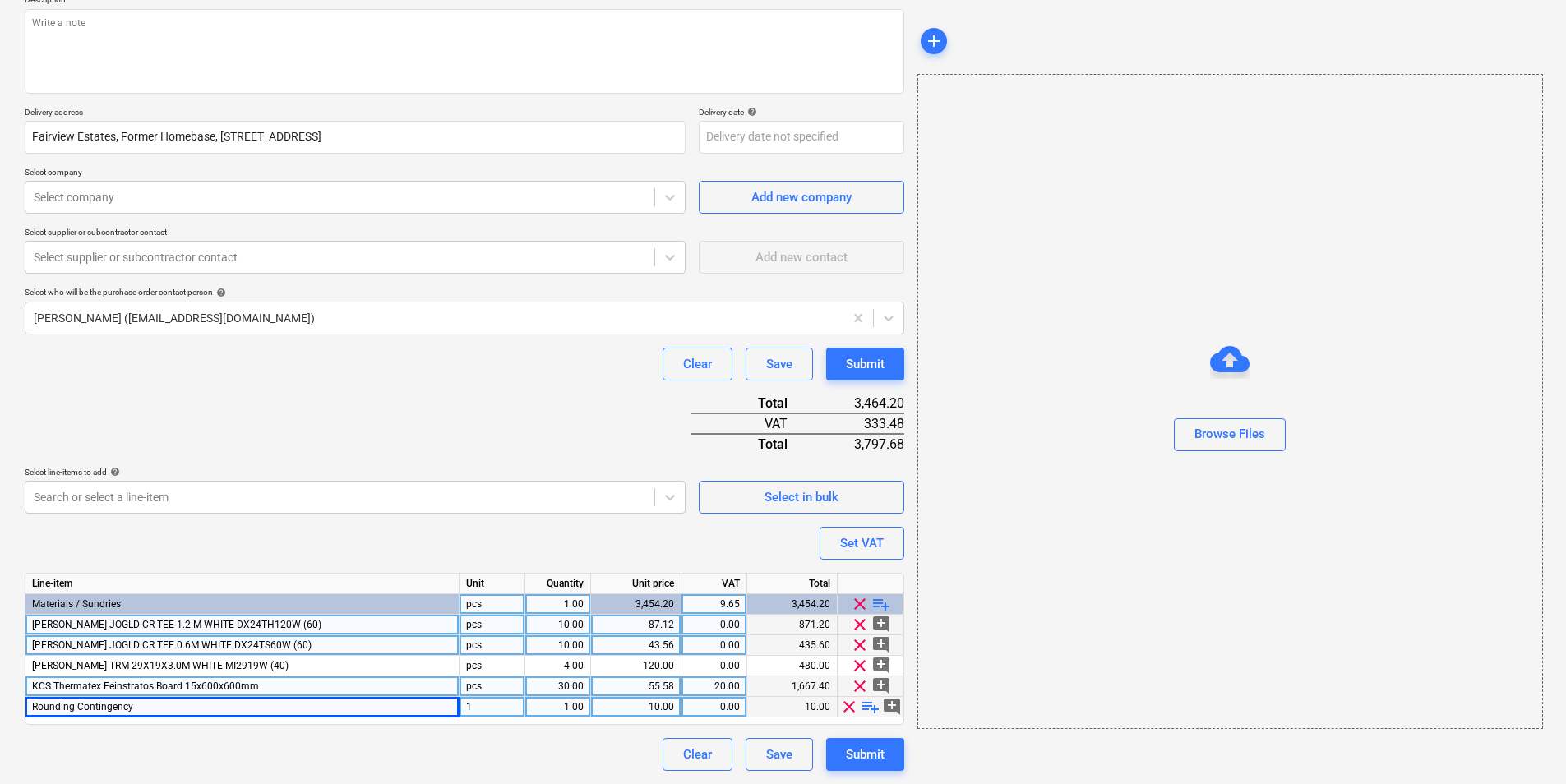
click at [849, 706] on span "clear" at bounding box center [849, 707] width 20 height 20
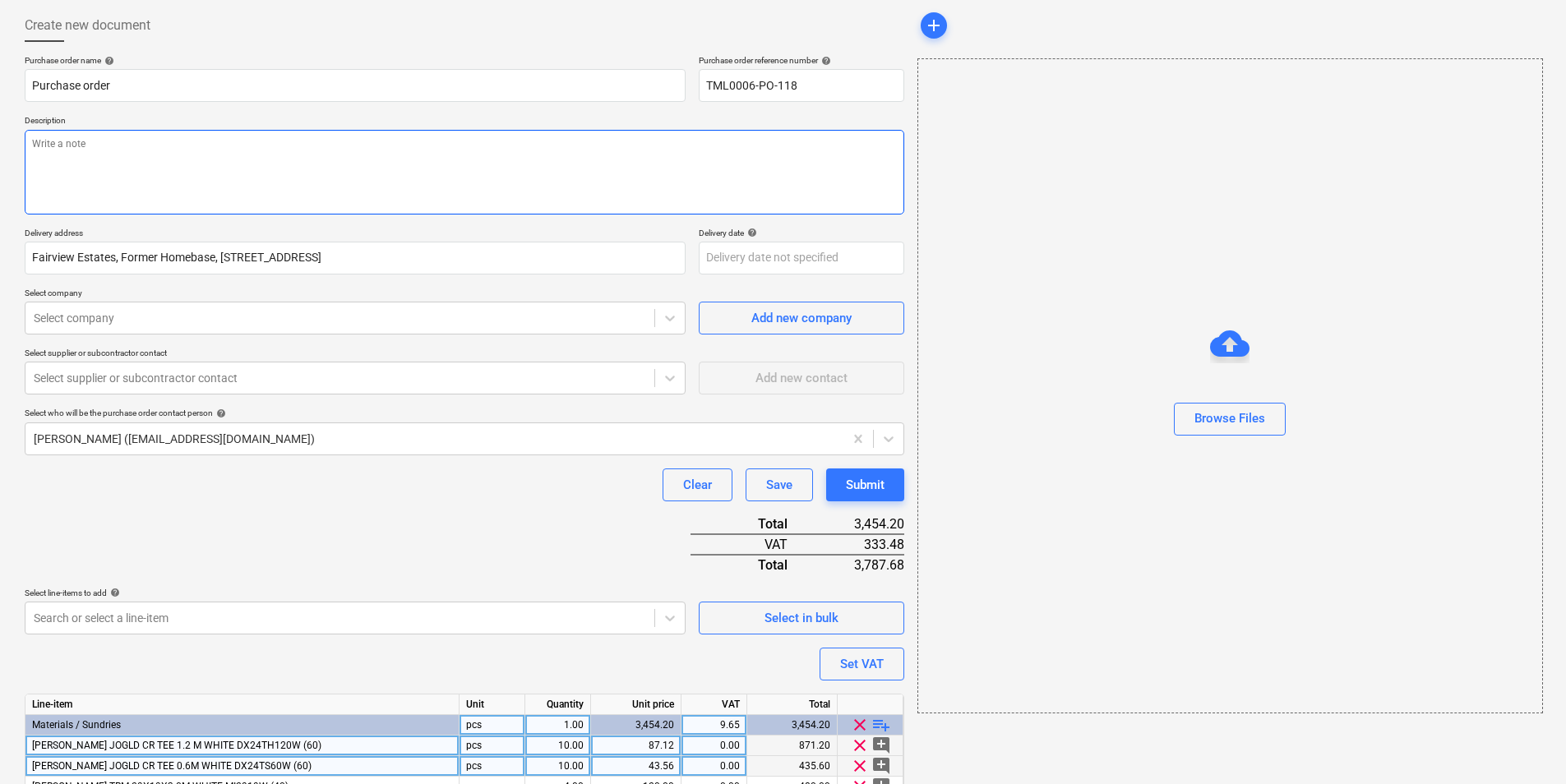
scroll to position [0, 0]
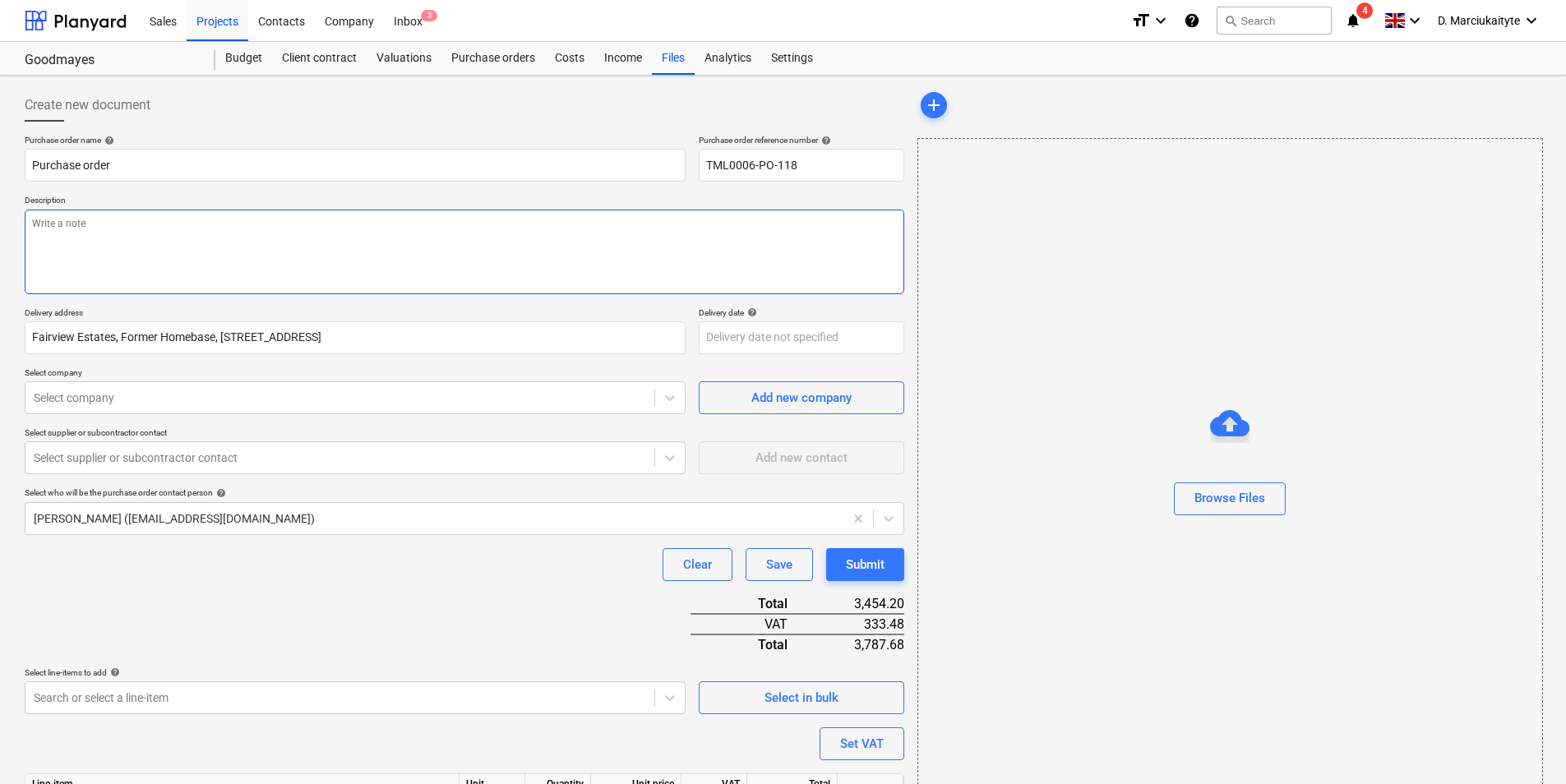
click at [200, 221] on textarea at bounding box center [464, 252] width 879 height 85
type textarea "x"
type textarea "A"
type textarea "x"
type textarea "Af"
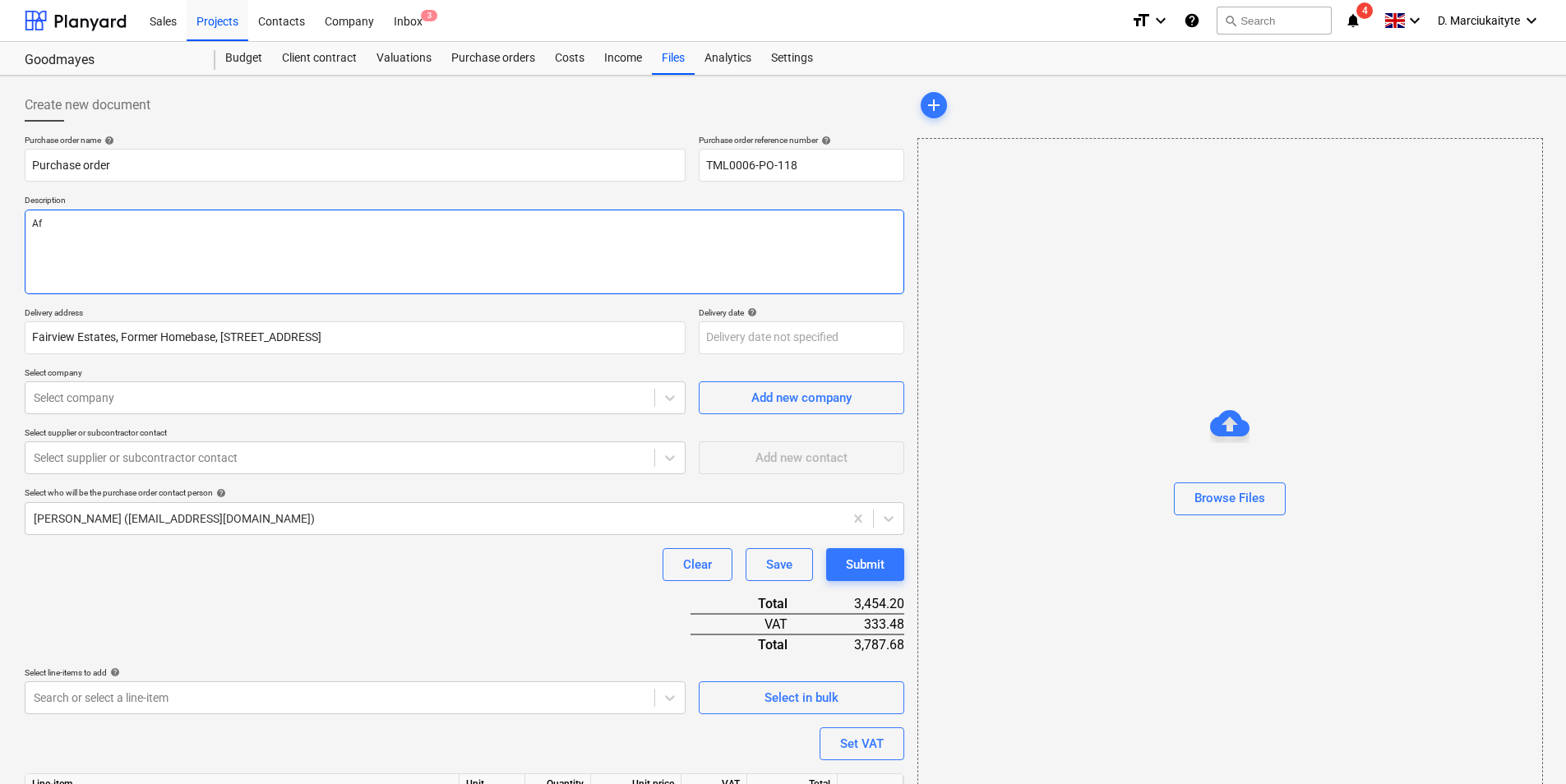
type textarea "x"
type textarea "Aft"
type textarea "x"
type textarea "Afte"
type textarea "x"
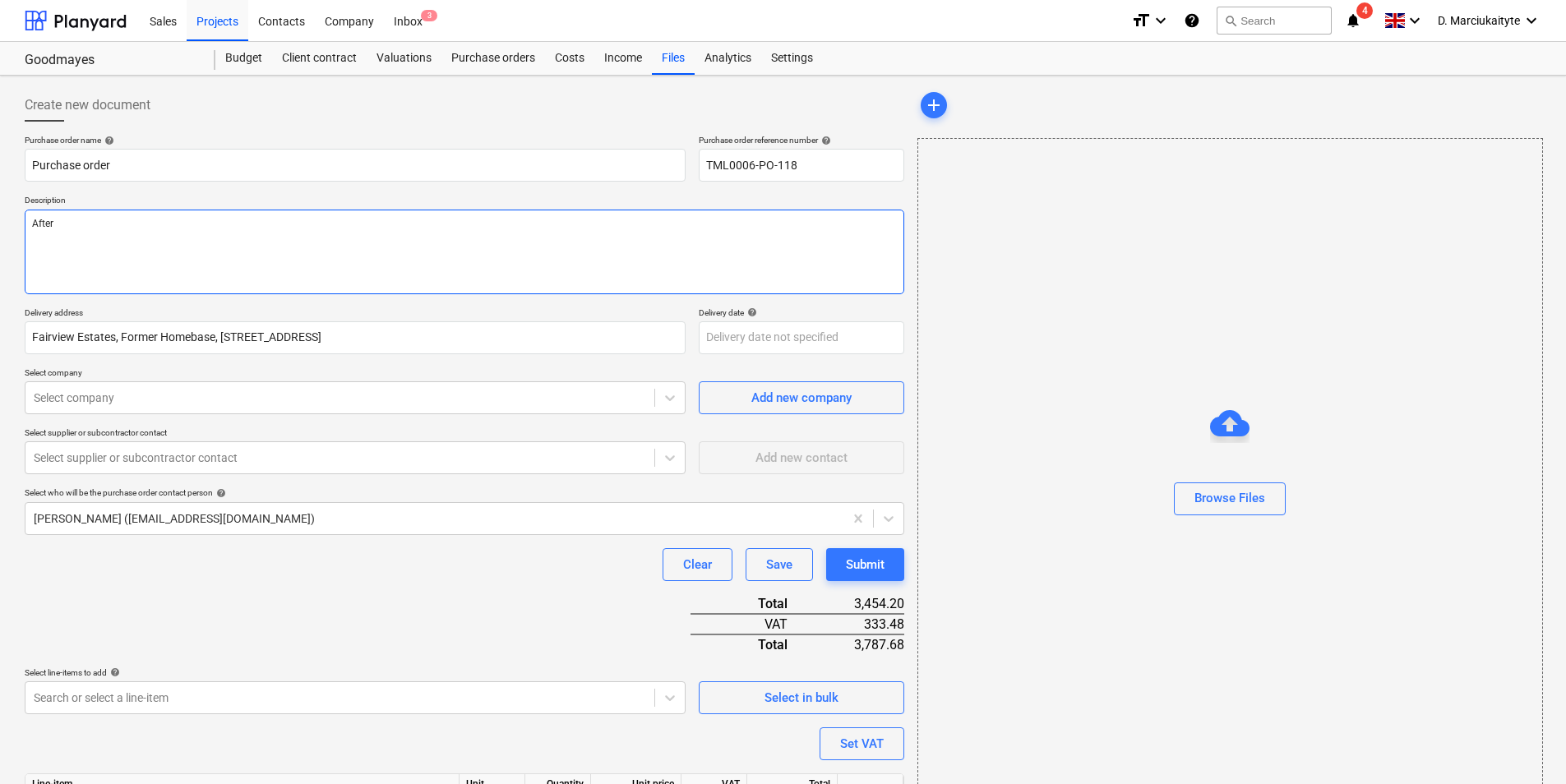
type textarea "Aftern"
type textarea "x"
type textarea "Afterno"
type textarea "x"
type textarea "Afternoo"
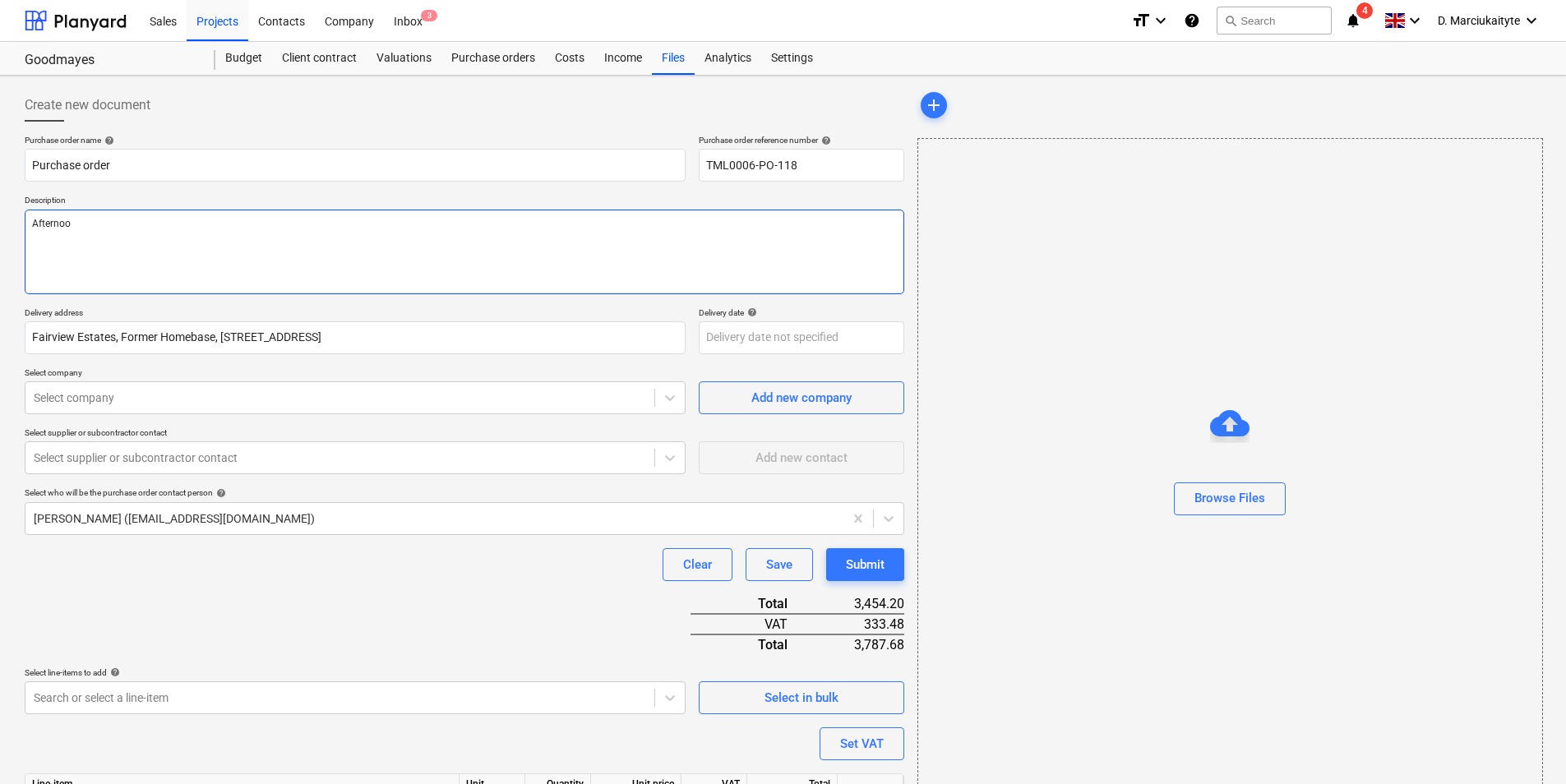
type textarea "x"
type textarea "Afternoon"
type textarea "x"
type textarea "Afternoon,"
type textarea "x"
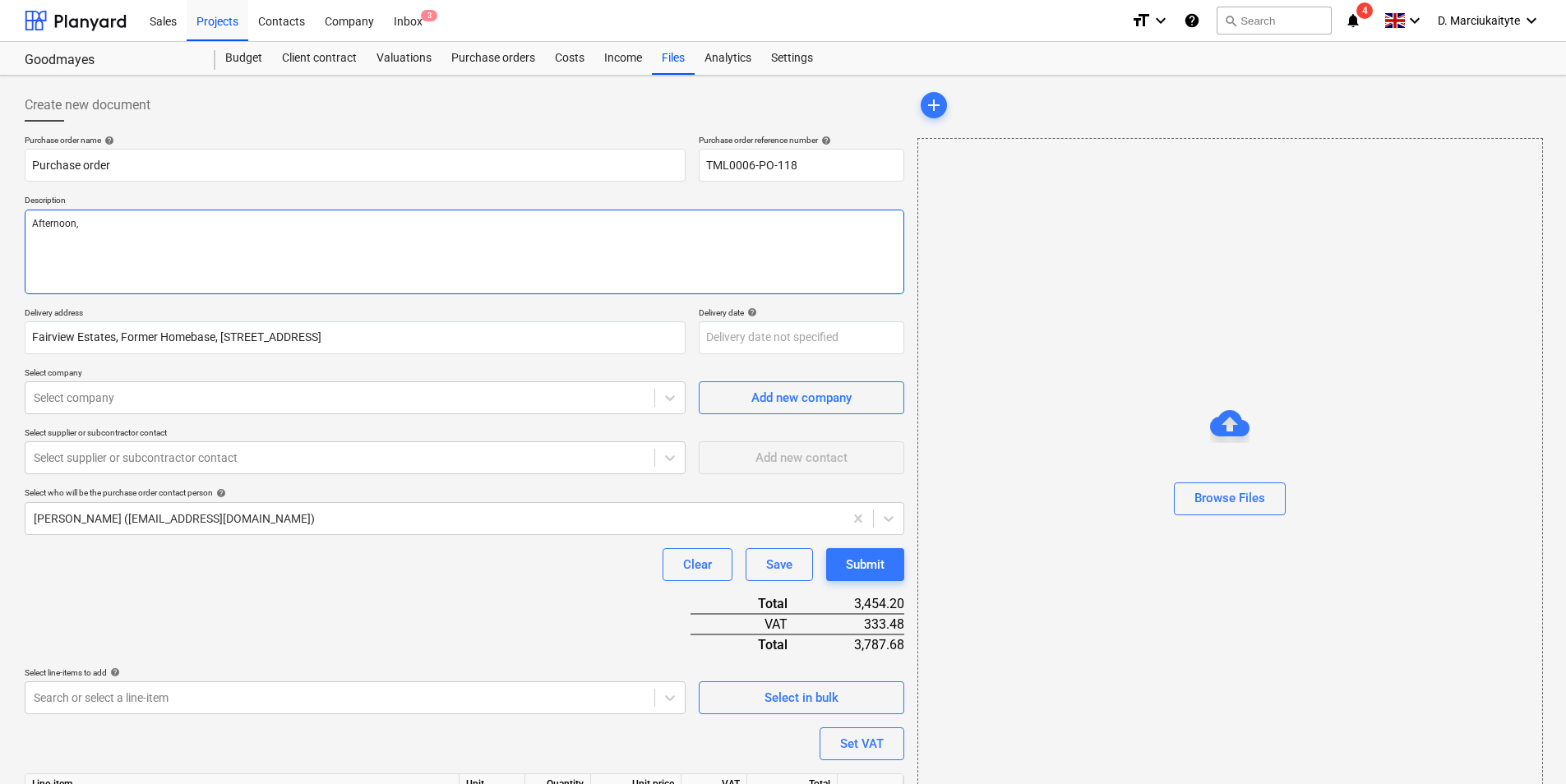
type textarea "Afternoon,"
type textarea "x"
type textarea "Afternoon,"
type textarea "x"
type textarea "Afternoon, P"
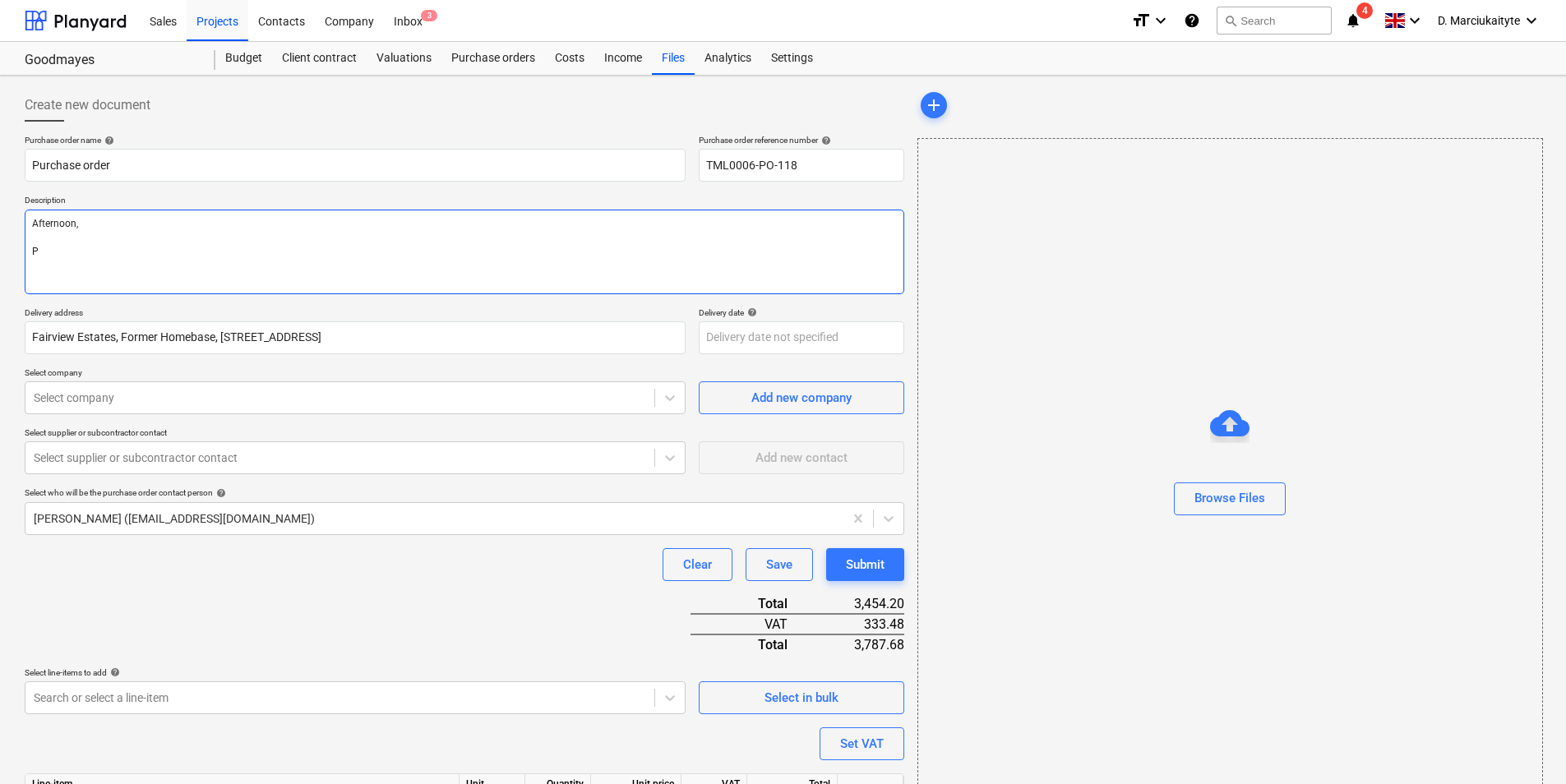
type textarea "x"
type textarea "Afternoon, Pl"
type textarea "x"
type textarea "Afternoon, Ple"
type textarea "x"
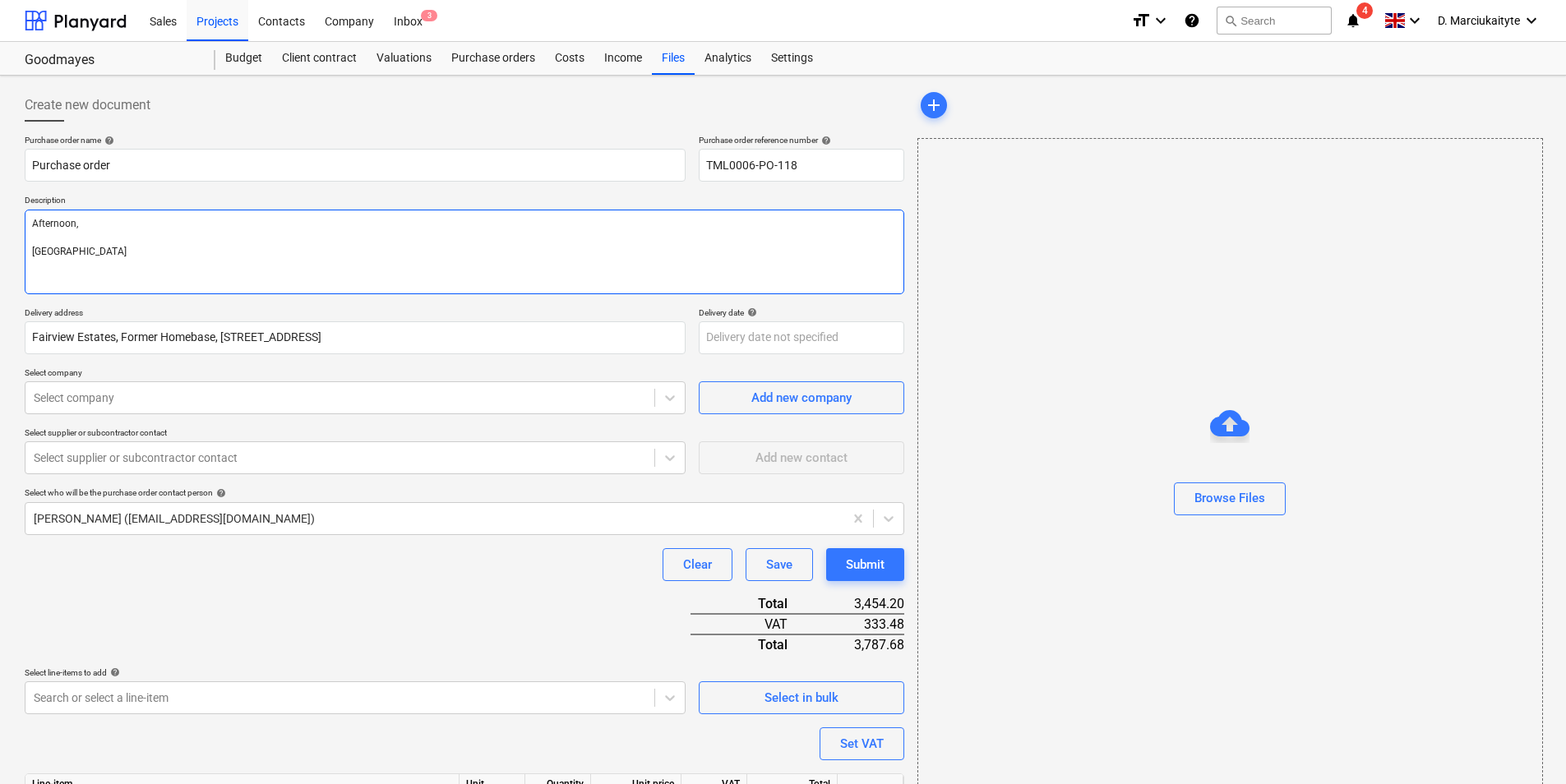
type textarea "Afternoon, Pleas"
type textarea "x"
type textarea "Afternoon, Please"
type textarea "x"
type textarea "Afternoon, Please"
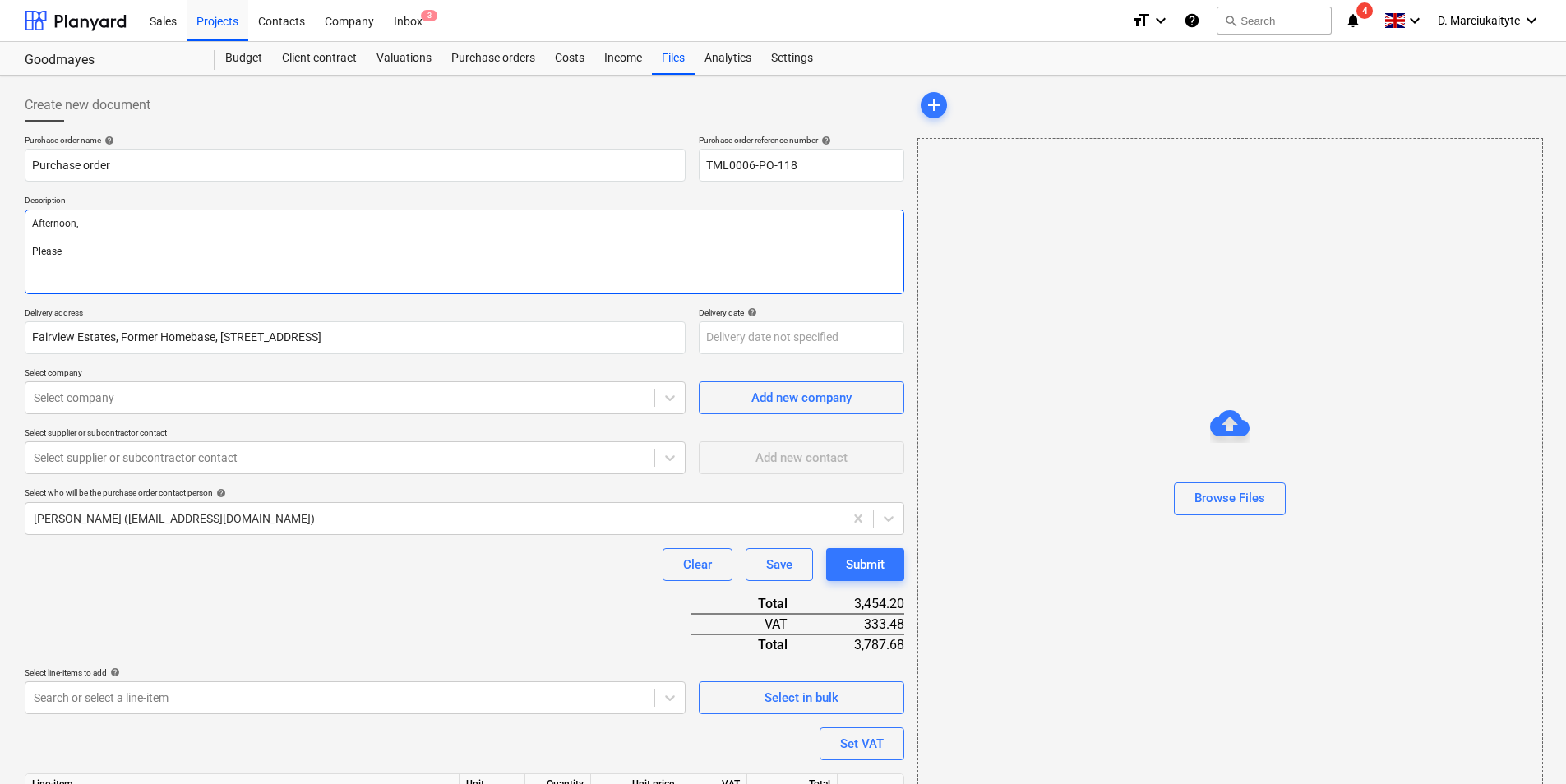
type textarea "x"
type textarea "Afternoon, Please p"
type textarea "x"
type textarea "Afternoon, Please pr"
type textarea "x"
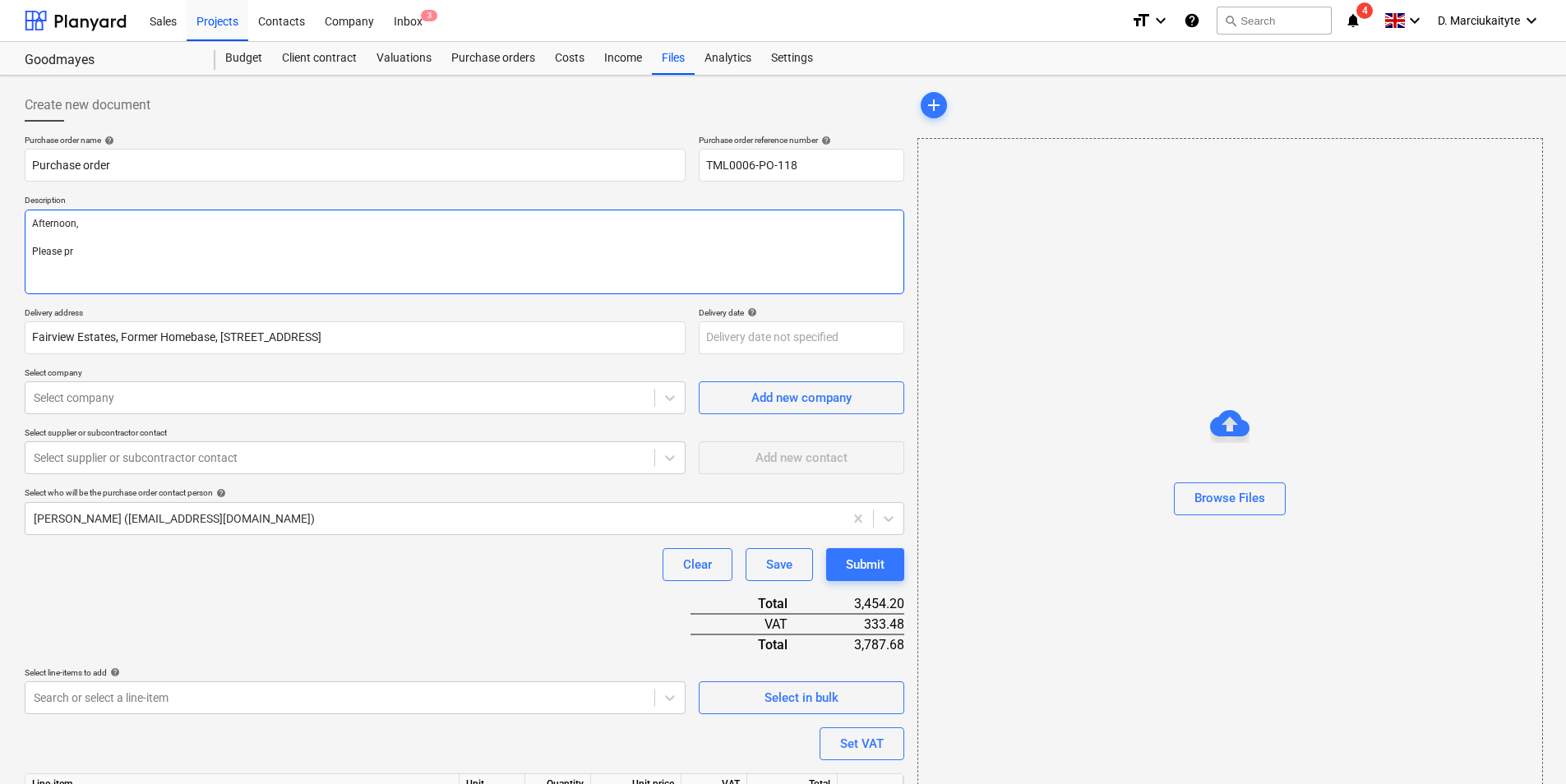
type textarea "Afternoon, Please pro"
type textarea "x"
type textarea "Afternoon, Please proc"
type textarea "x"
type textarea "Afternoon, Please proce"
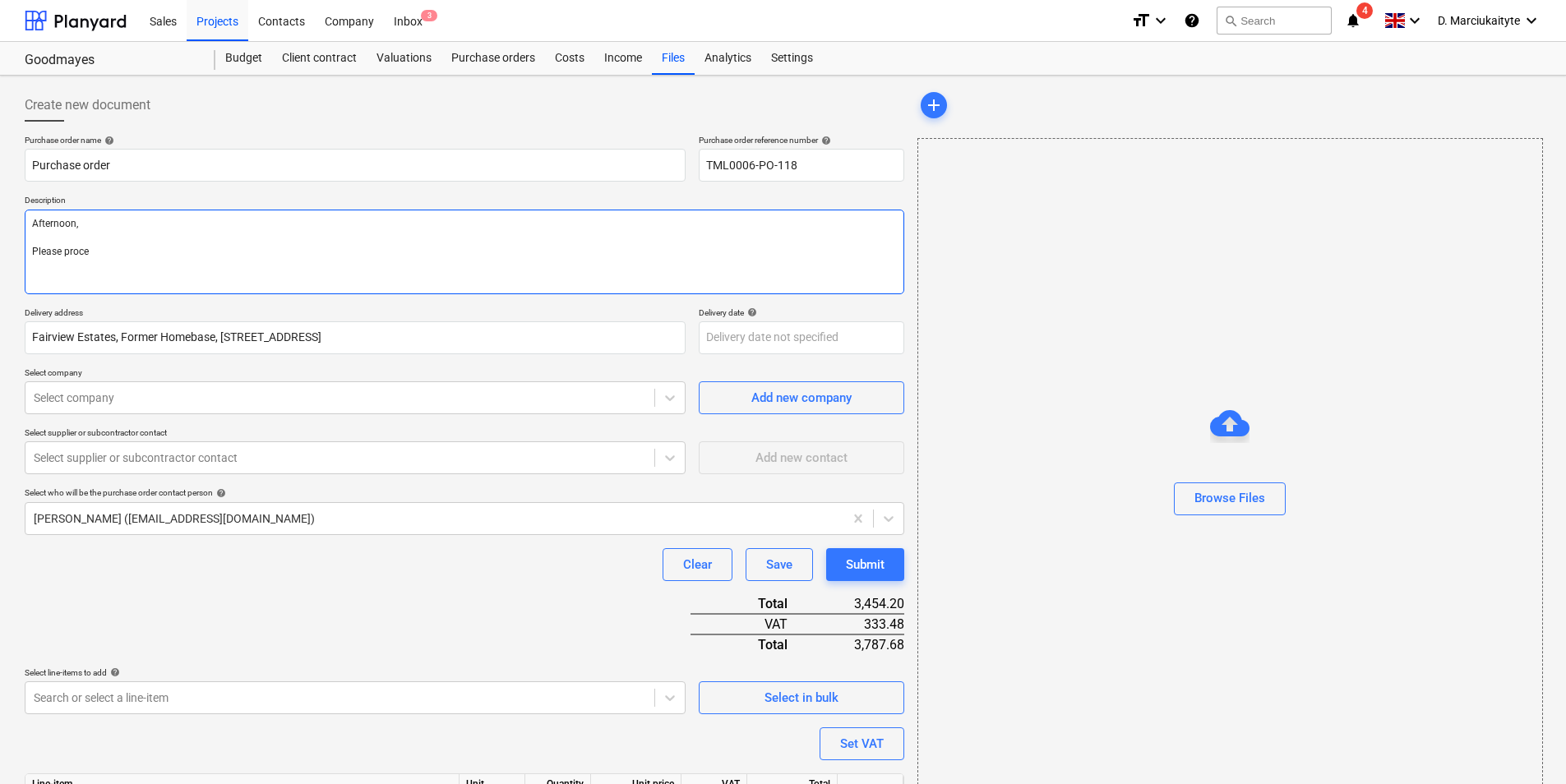
type textarea "x"
type textarea "Afternoon, Please procee"
type textarea "x"
type textarea "Afternoon, Please proceed"
type textarea "x"
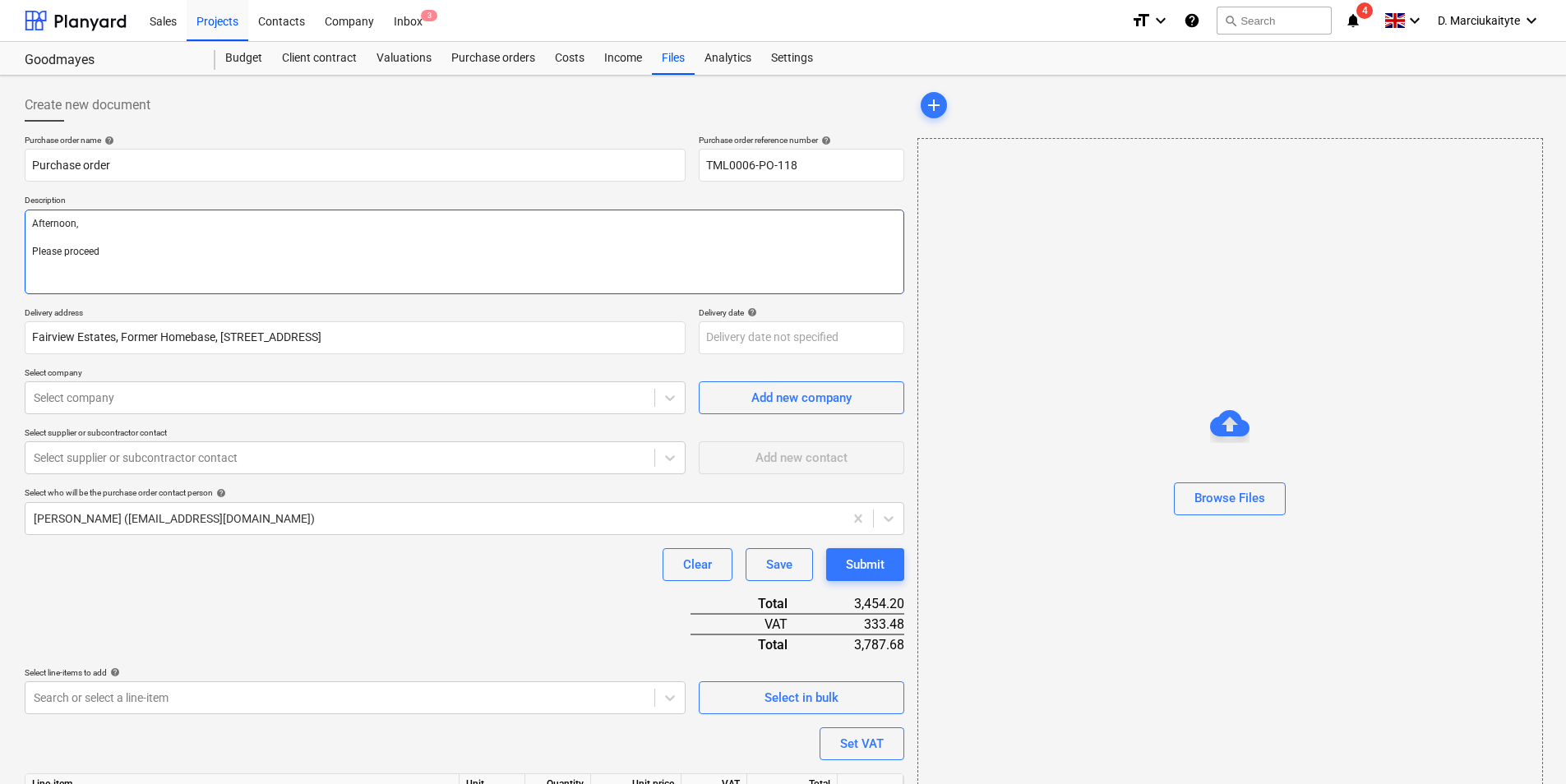
type textarea "Afternoon, Please proceed w"
type textarea "x"
type textarea "Afternoon, Please proceed wi"
type textarea "x"
type textarea "Afternoon, Please proceed wit"
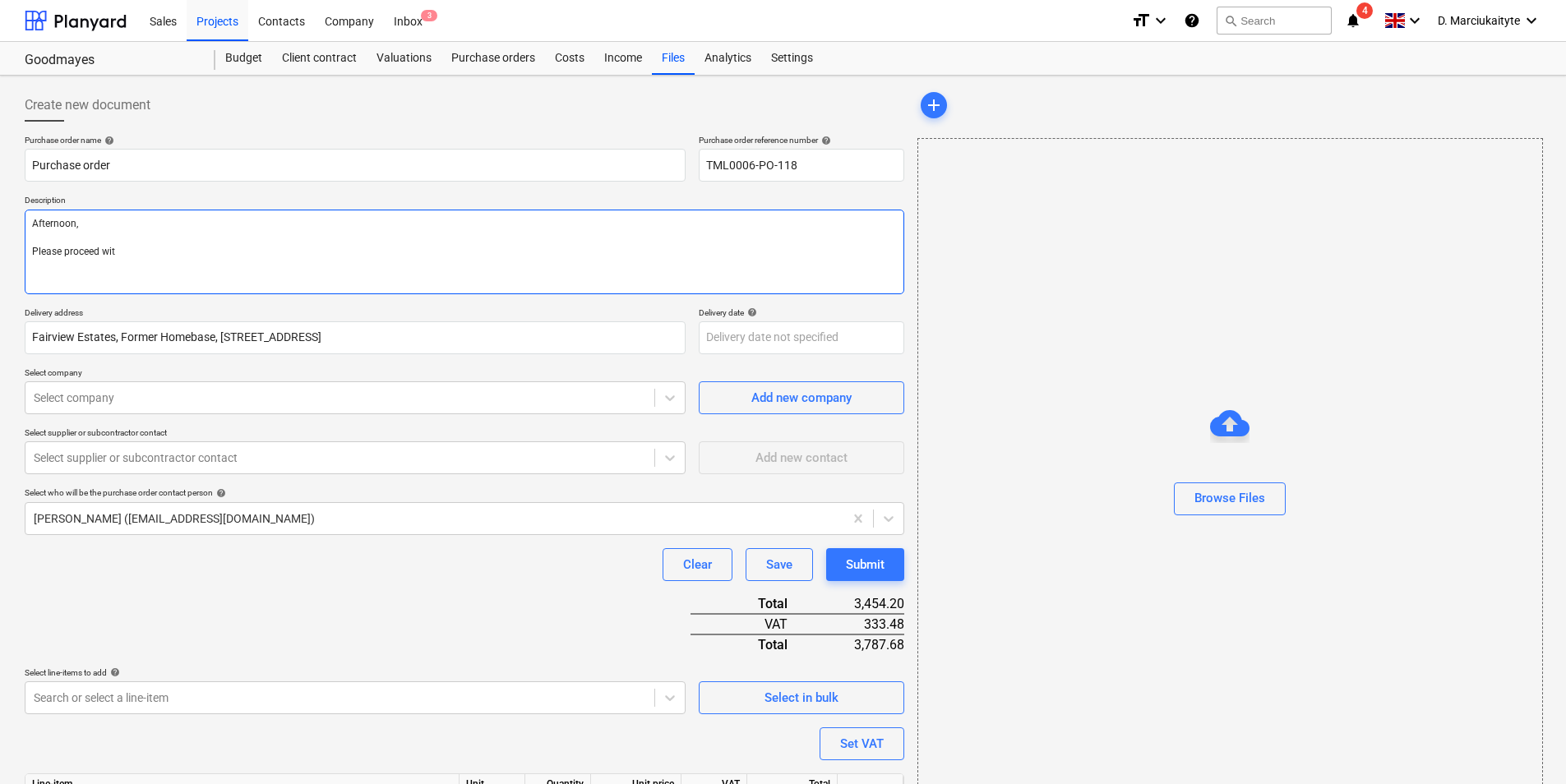
type textarea "x"
type textarea "Afternoon, Please proceed with"
type textarea "x"
type textarea "Afternoon, Please proceed with"
type textarea "x"
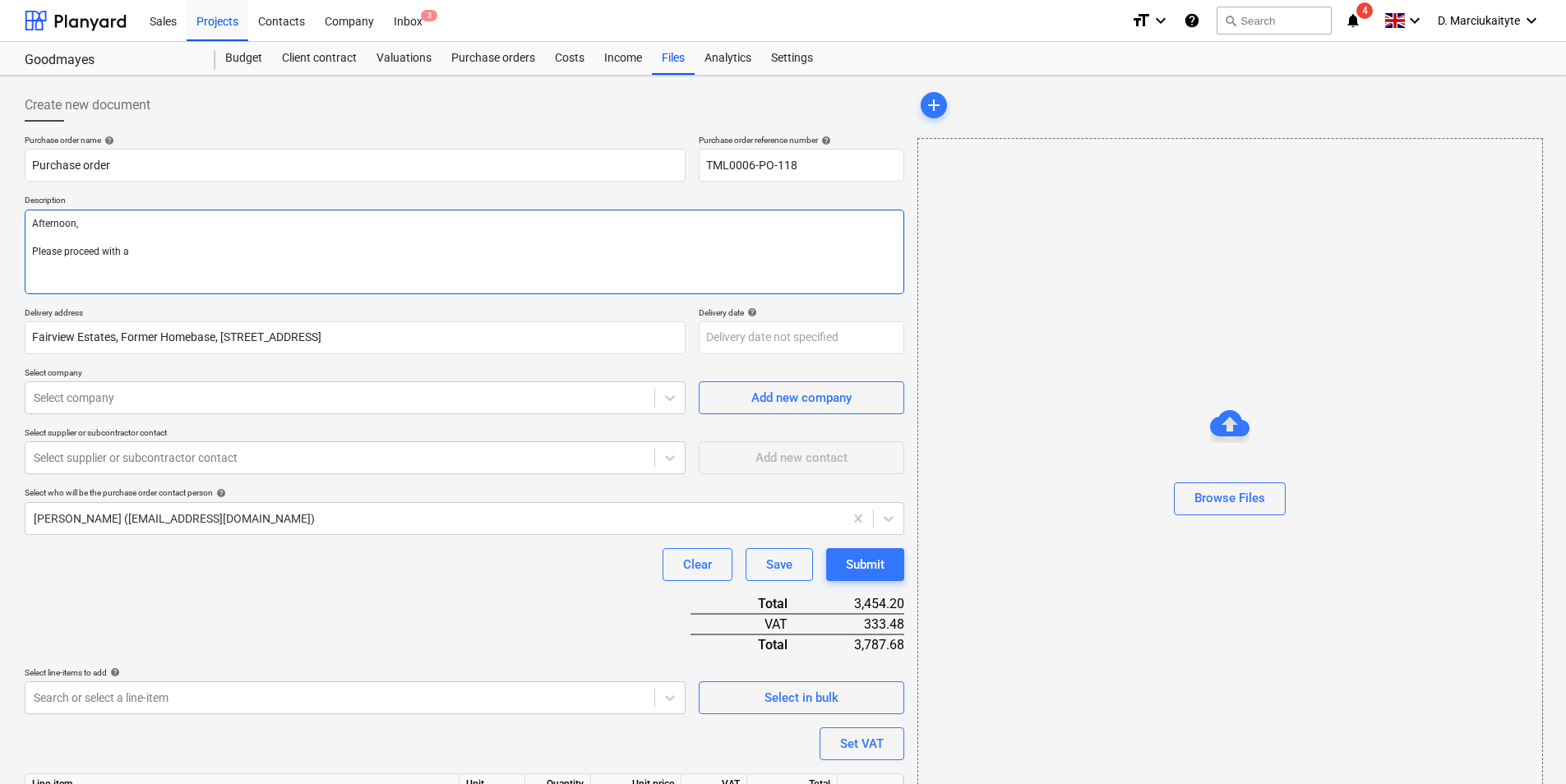
type textarea "Afternoon, Please proceed with at"
type textarea "x"
type textarea "Afternoon, Please proceed with att"
type textarea "x"
type textarea "Afternoon, Please proceed with attac"
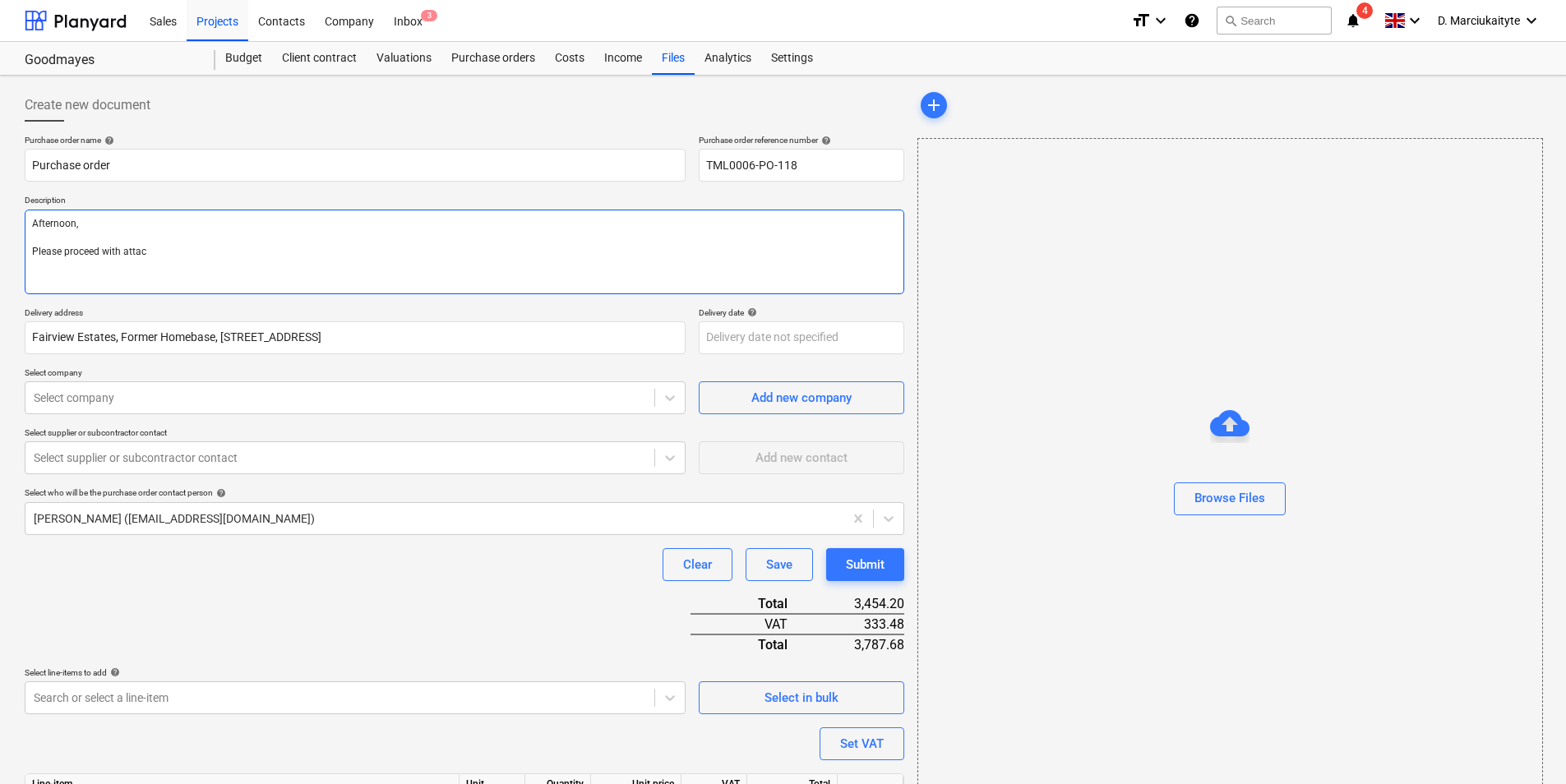
type textarea "x"
type textarea "Afternoon, Please proceed with attache"
type textarea "x"
type textarea "Afternoon, Please proceed with attached"
type textarea "x"
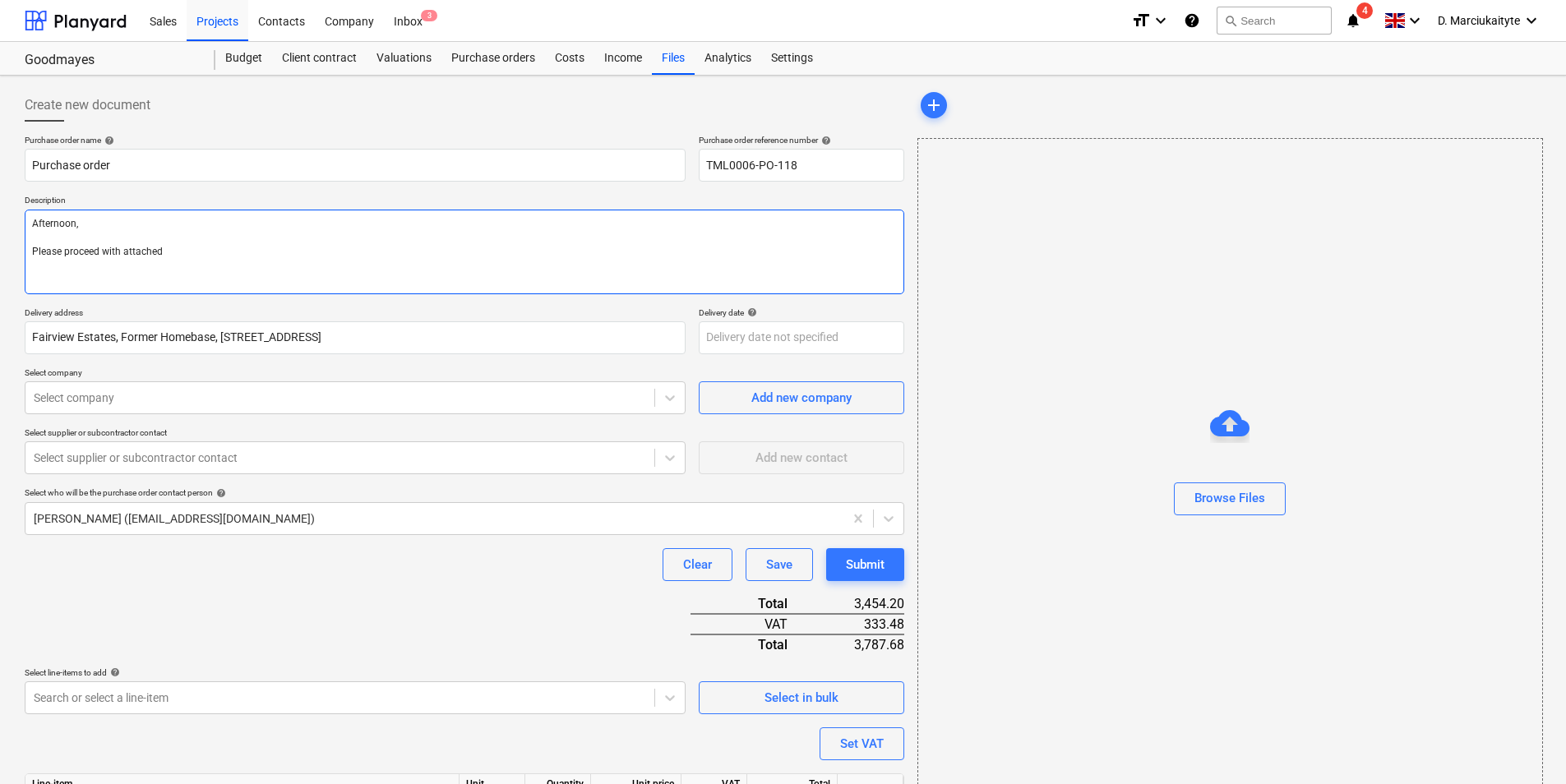
type textarea "Afternoon, Please proceed with attached"
type textarea "x"
type textarea "Afternoon, Please proceed with attached o"
type textarea "x"
type textarea "Afternoon, Please proceed with attached or"
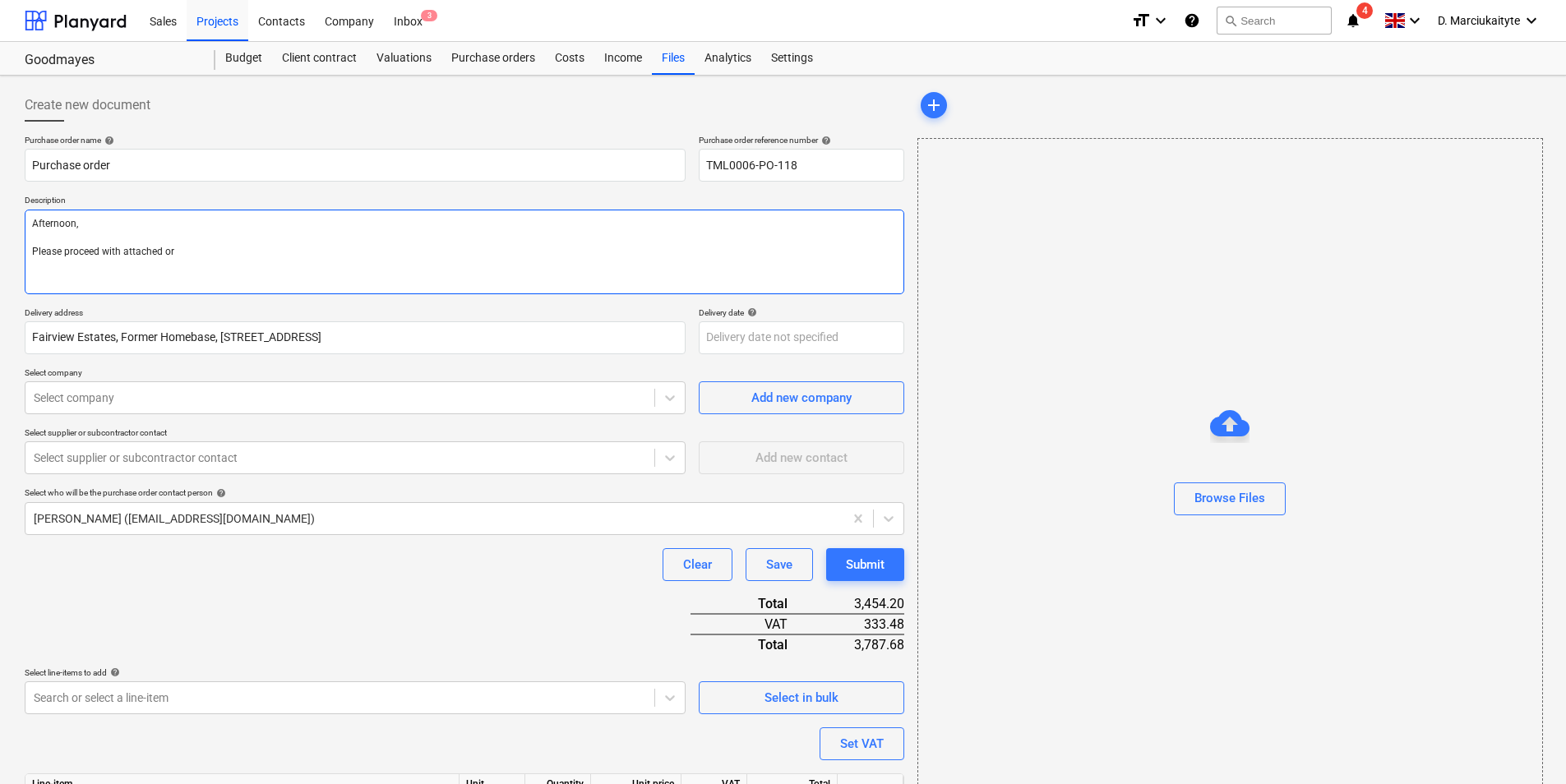
type textarea "x"
type textarea "Afternoon, Please proceed with attached orde"
type textarea "x"
type textarea "Afternoon, Please proceed with attached order"
type textarea "x"
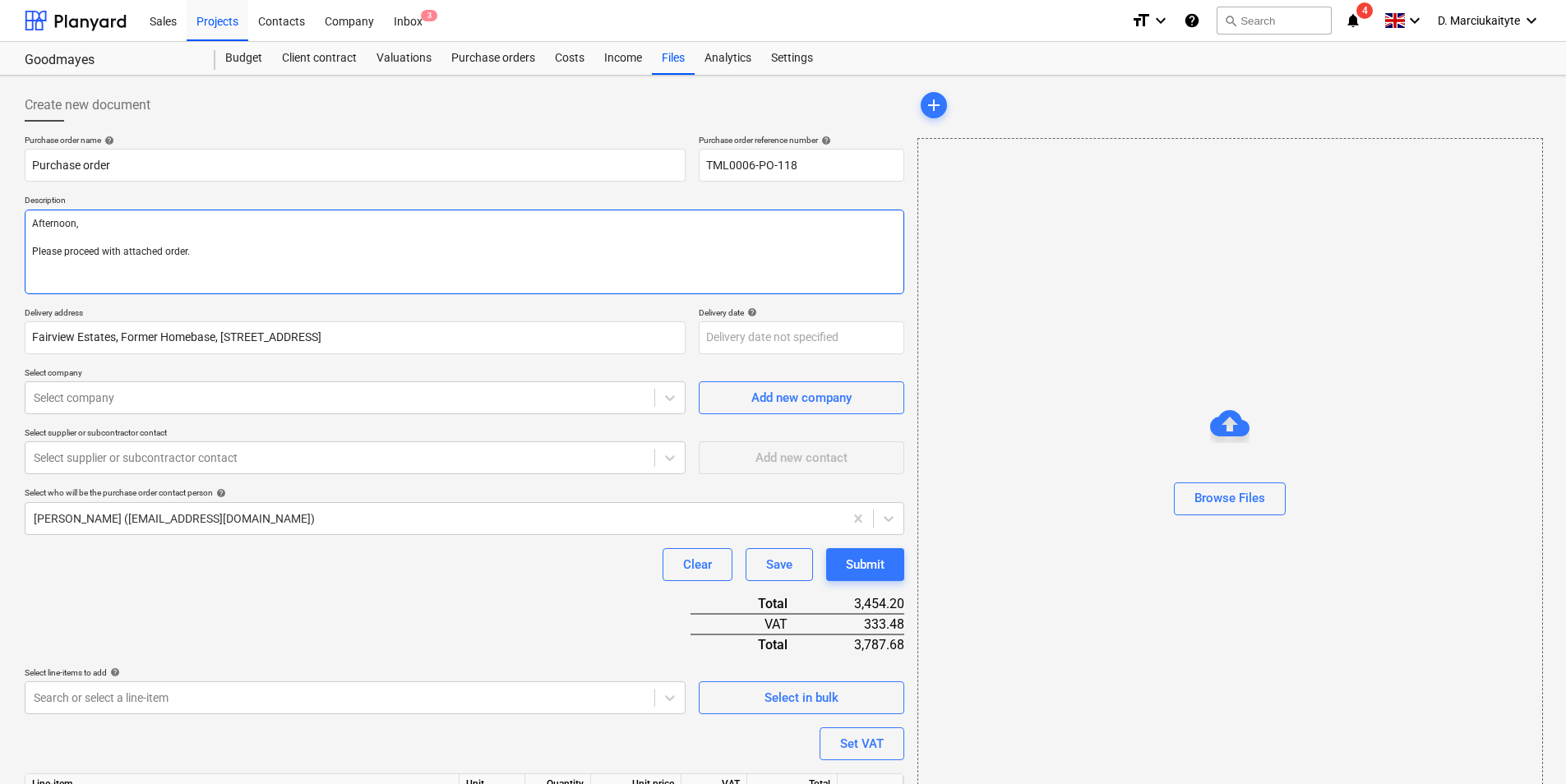
type textarea "Afternoon, Please proceed with attached order."
type textarea "x"
type textarea "Afternoon, Please proceed with attached order."
click at [332, 248] on textarea "Afternoon, Please proceed with attached order." at bounding box center [464, 252] width 879 height 85
click at [136, 272] on textarea "Afternoon, Please proceed with attached order." at bounding box center [464, 252] width 879 height 85
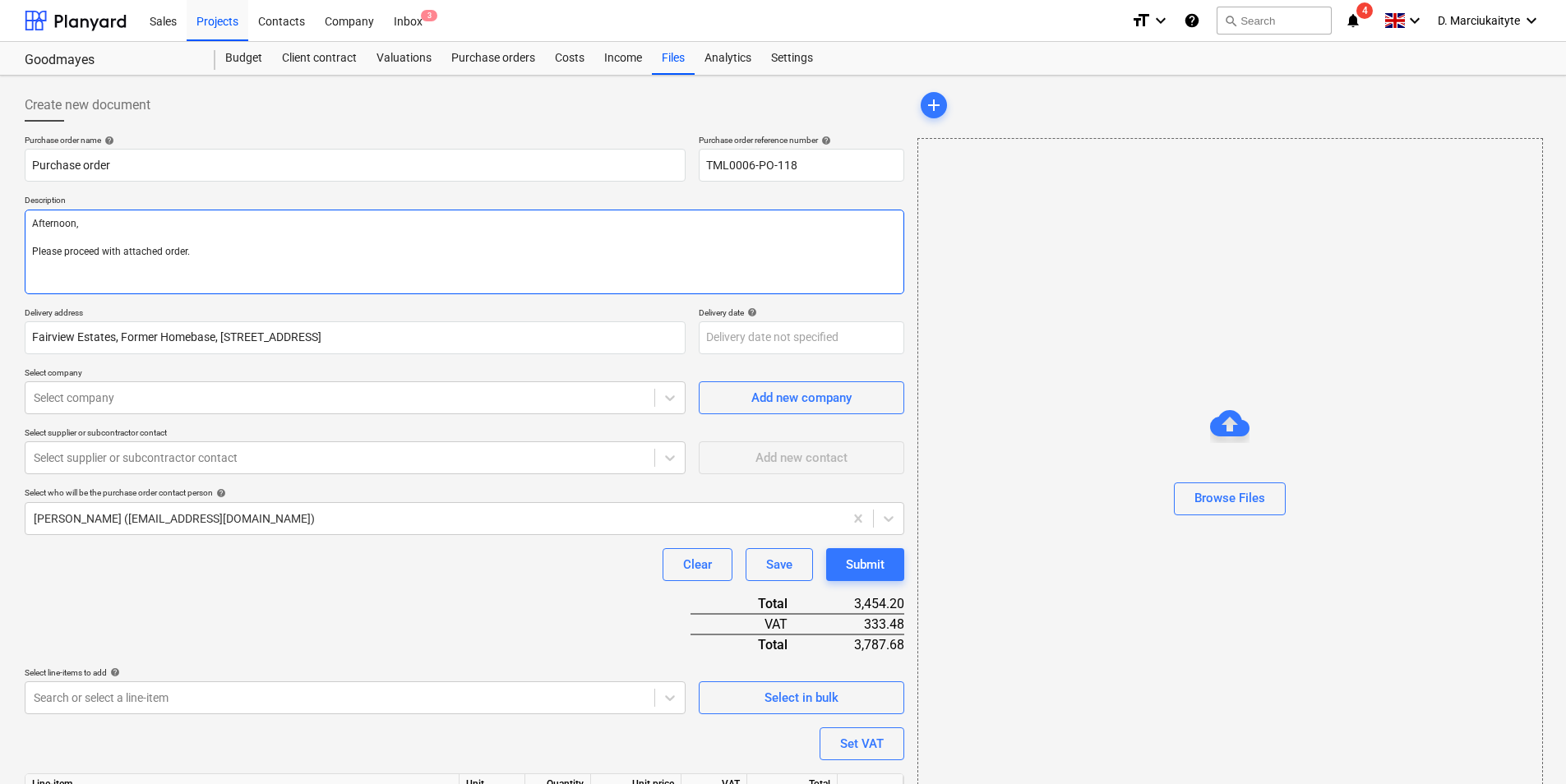
paste textarea "Site contact Daniel 07427641453"
type textarea "x"
type textarea "Afternoon, Please proceed with attached order. Site contact Daniel 07427641453"
type textarea "x"
type textarea "Afternoon, Please proceed with attached order. Site contact Daniel 07427641453"
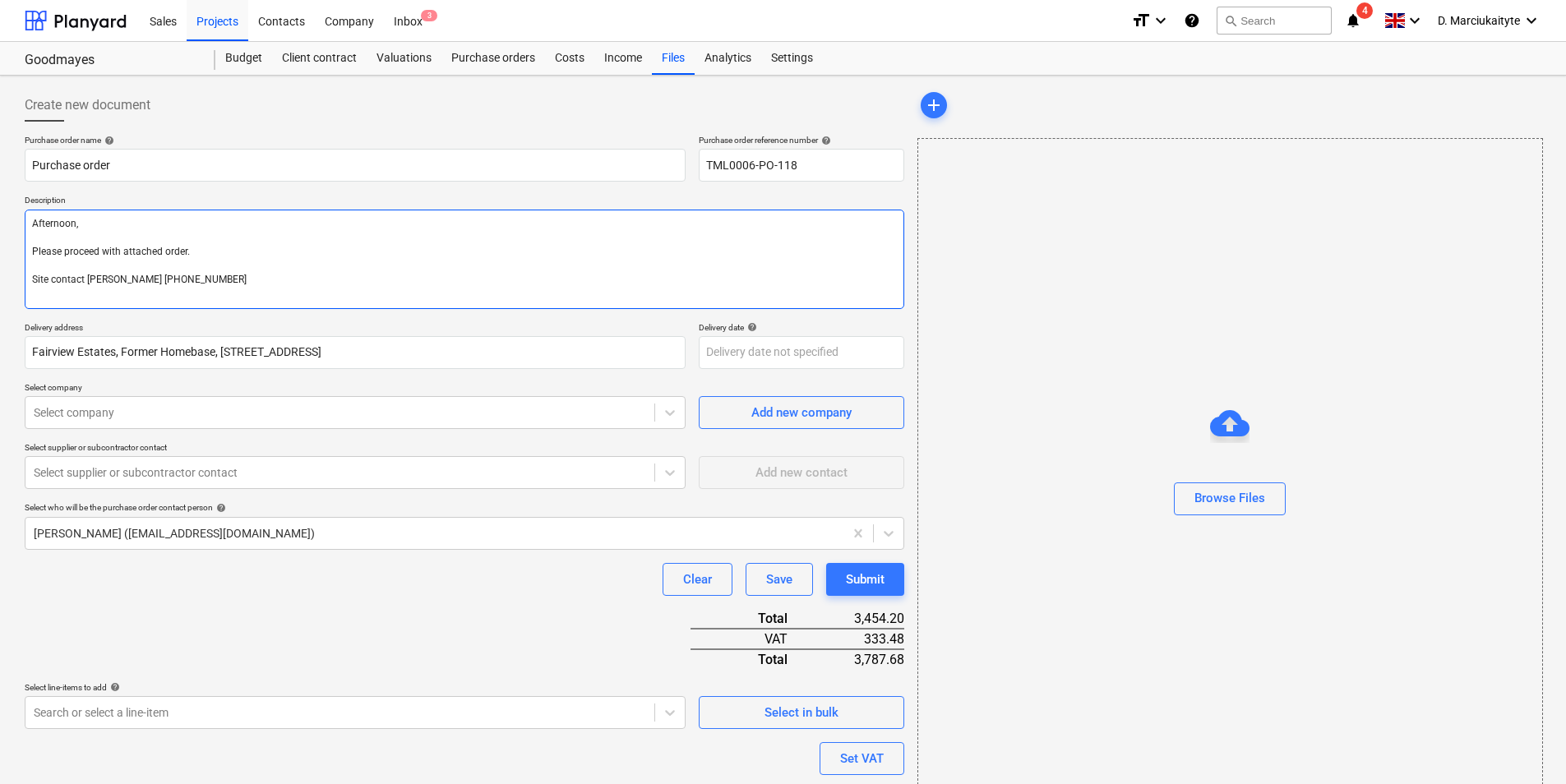
type textarea "x"
type textarea "Afternoon, Please proceed with attached order. Site contact Daniel 07427641453"
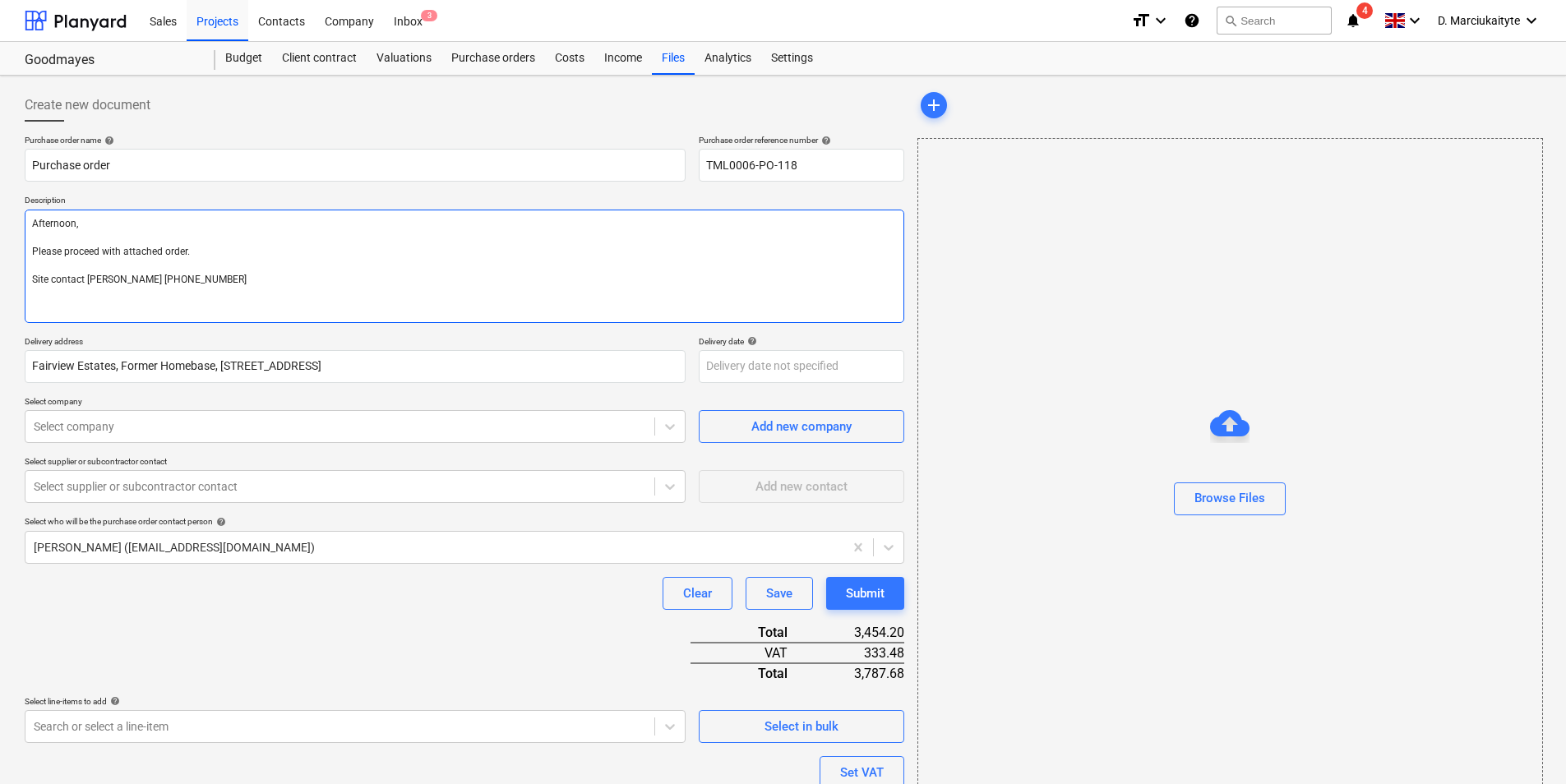
type textarea "x"
type textarea "Afternoon, Please proceed with attached order. Site contact Daniel 07427641453 T"
type textarea "x"
type textarea "Afternoon, Please proceed with attached order. Site contact Daniel 07427641453 …"
type textarea "x"
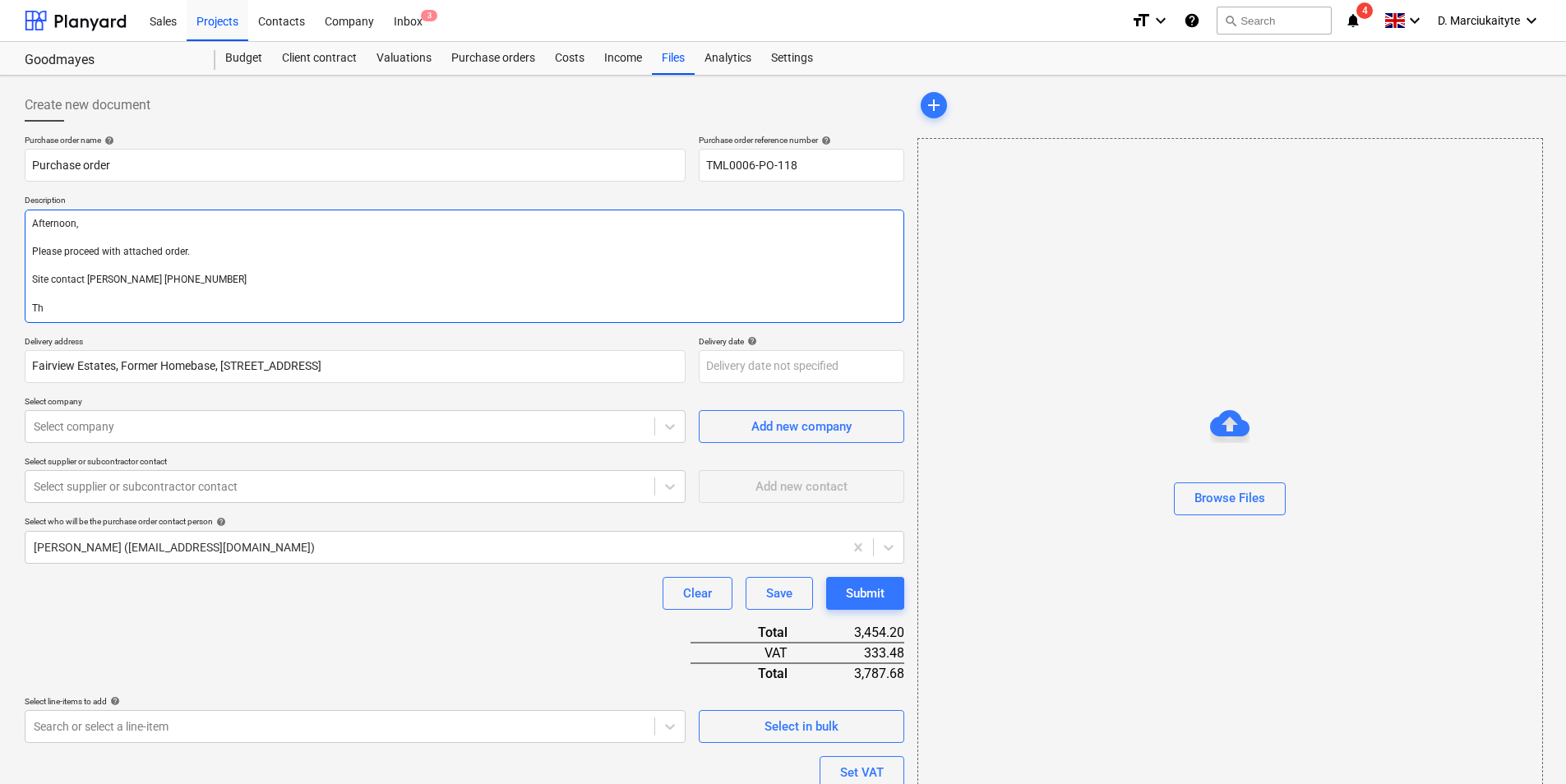
type textarea "Afternoon, Please proceed with attached order. Site contact Daniel 07427641453 …"
type textarea "x"
type textarea "Afternoon, Please proceed with attached order. Site contact Daniel 07427641453 …"
type textarea "x"
type textarea "Afternoon, Please proceed with attached order. Site contact Daniel 07427641453 …"
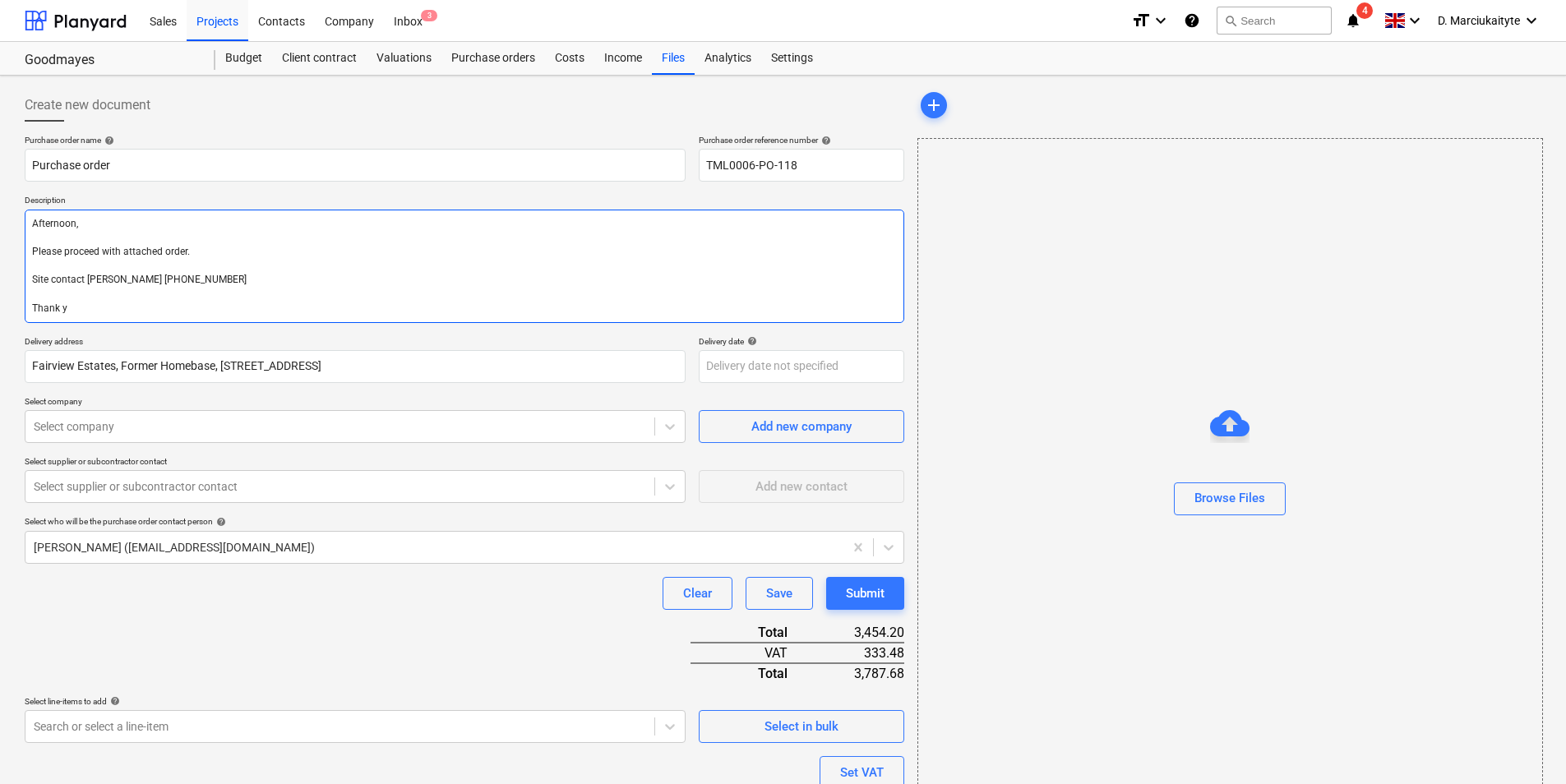
type textarea "x"
type textarea "Afternoon, Please proceed with attached order. Site contact Daniel 07427641453 …"
type textarea "x"
type textarea "Afternoon, Please proceed with attached order. Site contact Daniel 07427641453 …"
type textarea "x"
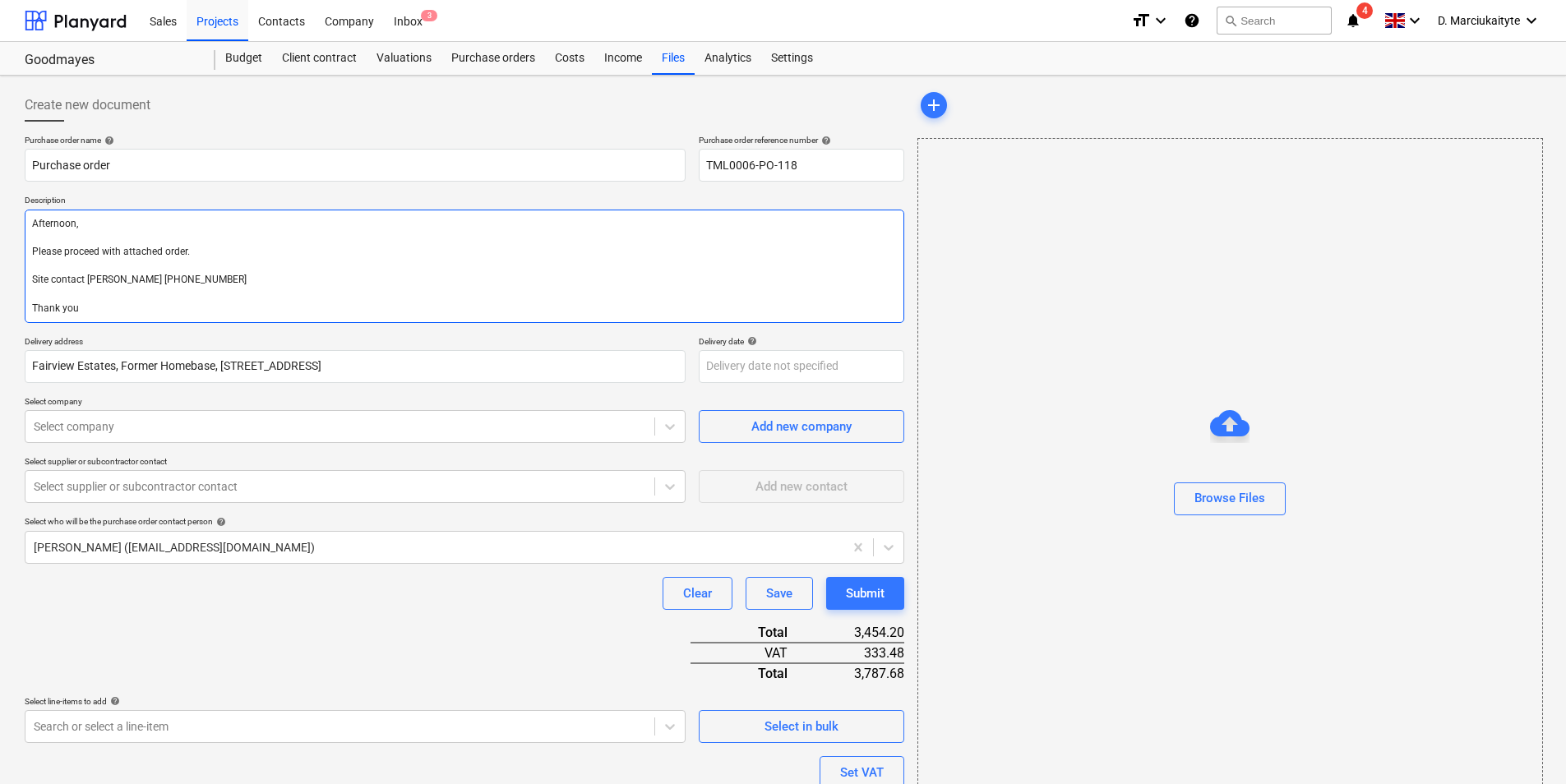
type textarea "Afternoon, Please proceed with attached order. Site contact Daniel 07427641453 …"
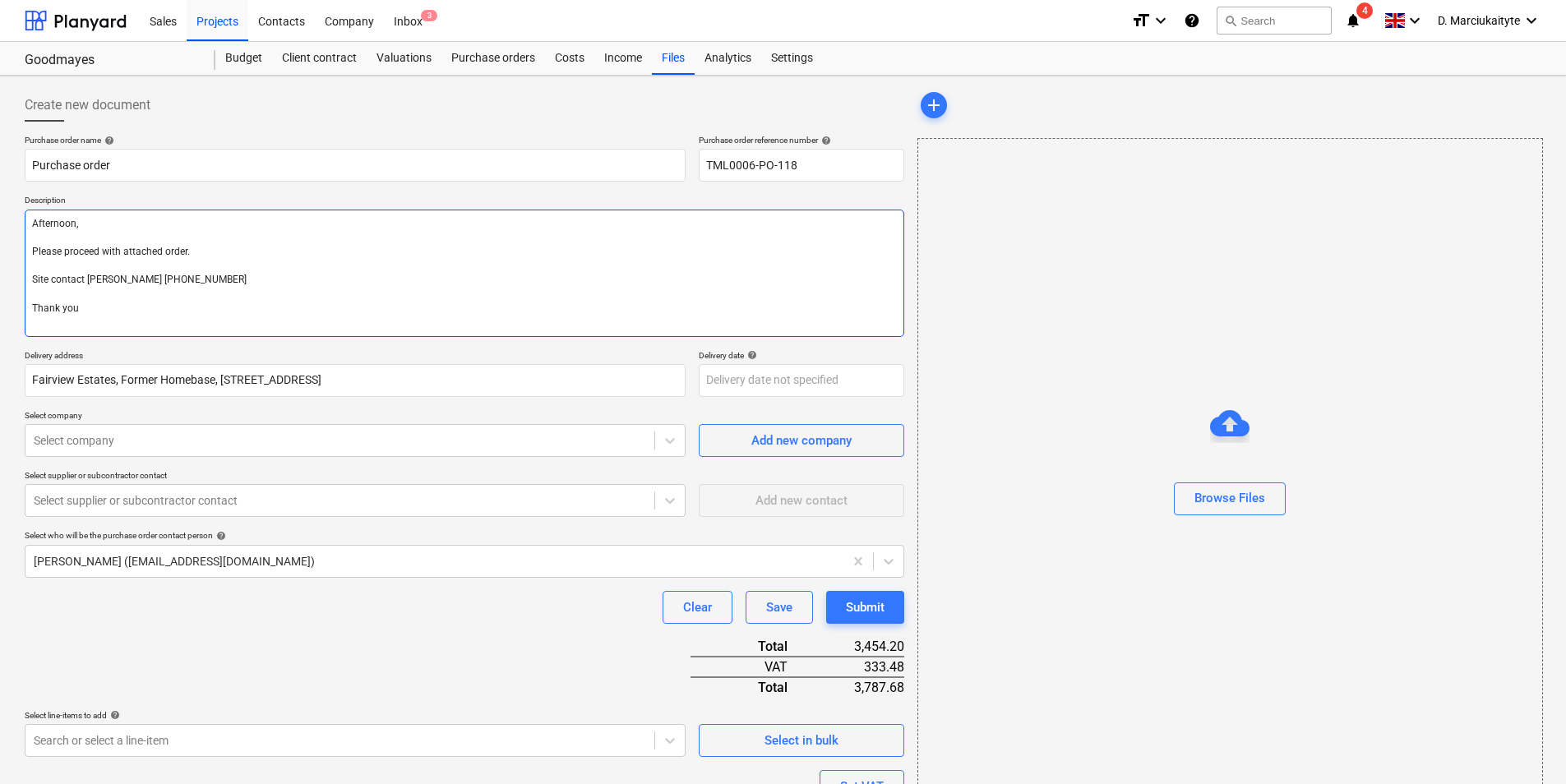
type textarea "x"
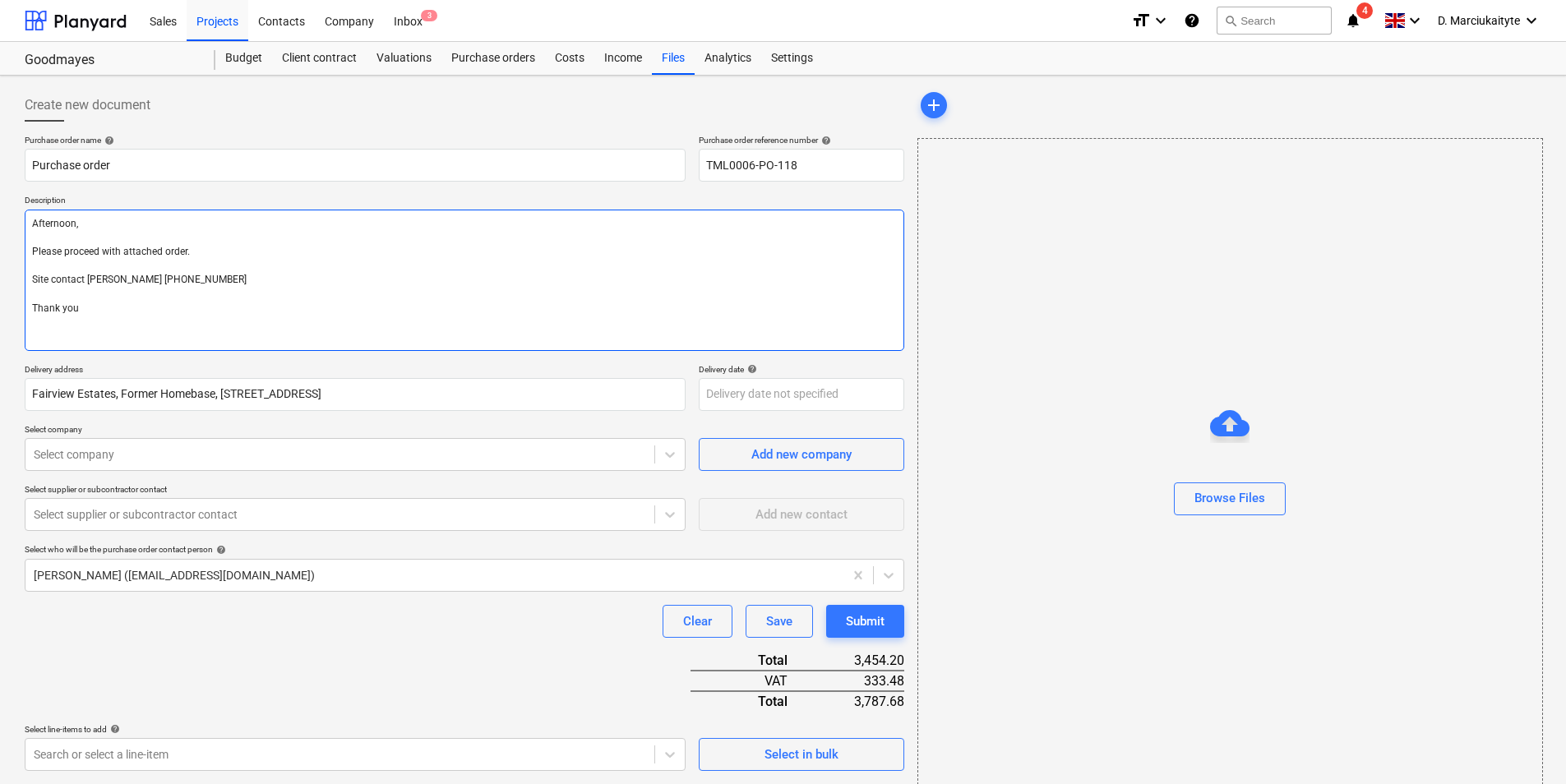
type textarea "Afternoon, Please proceed with attached order. Site contact Daniel 07427641453 …"
type textarea "x"
type textarea "Afternoon, Please proceed with attached order. Site contact Daniel 07427641453 …"
type textarea "x"
type textarea "Afternoon, Please proceed with attached order. Site contact Daniel 07427641453 …"
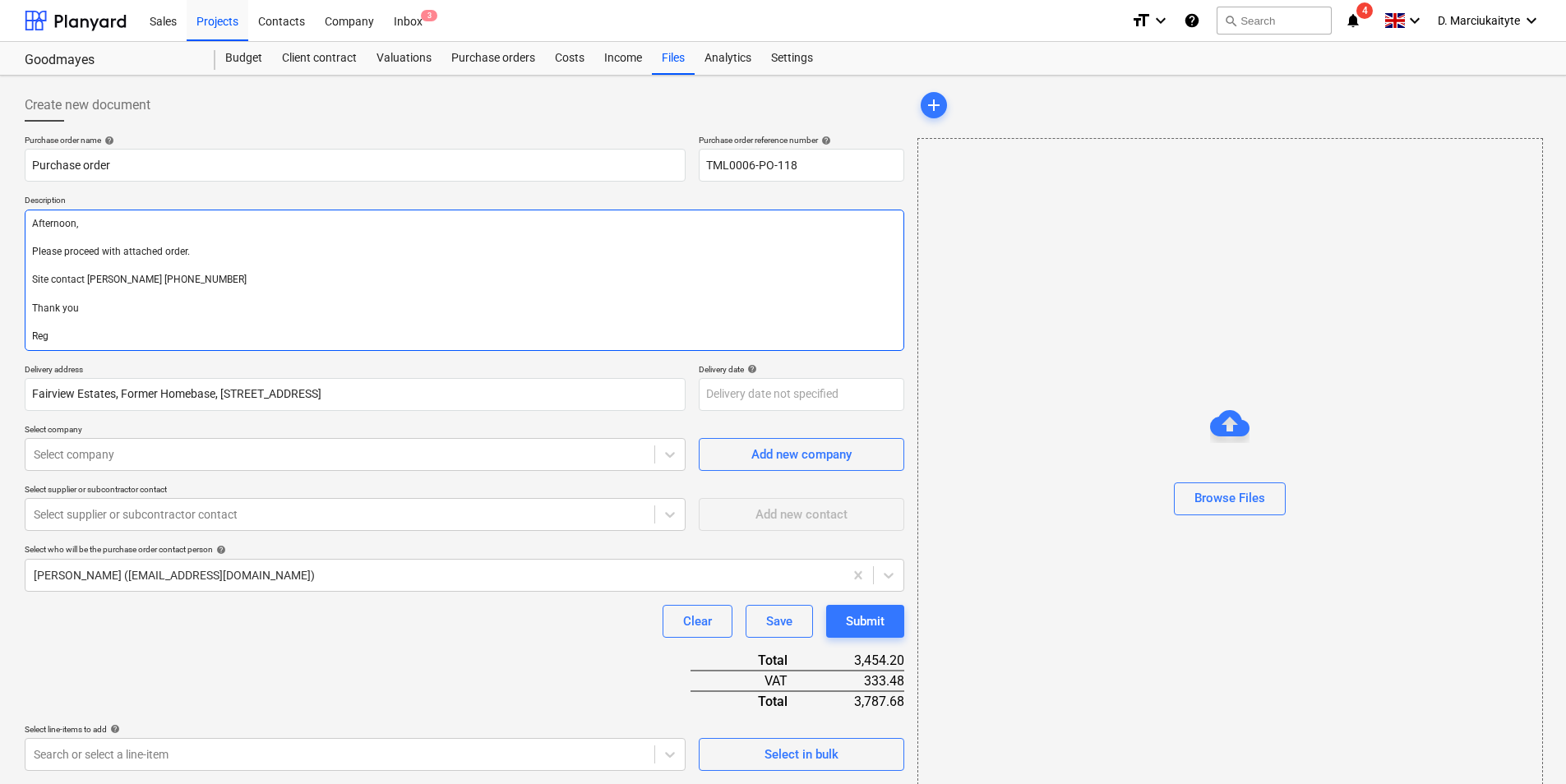
type textarea "x"
type textarea "Afternoon, Please proceed with attached order. Site contact Daniel 07427641453 …"
type textarea "x"
type textarea "Afternoon, Please proceed with attached order. Site contact Daniel 07427641453 …"
type textarea "x"
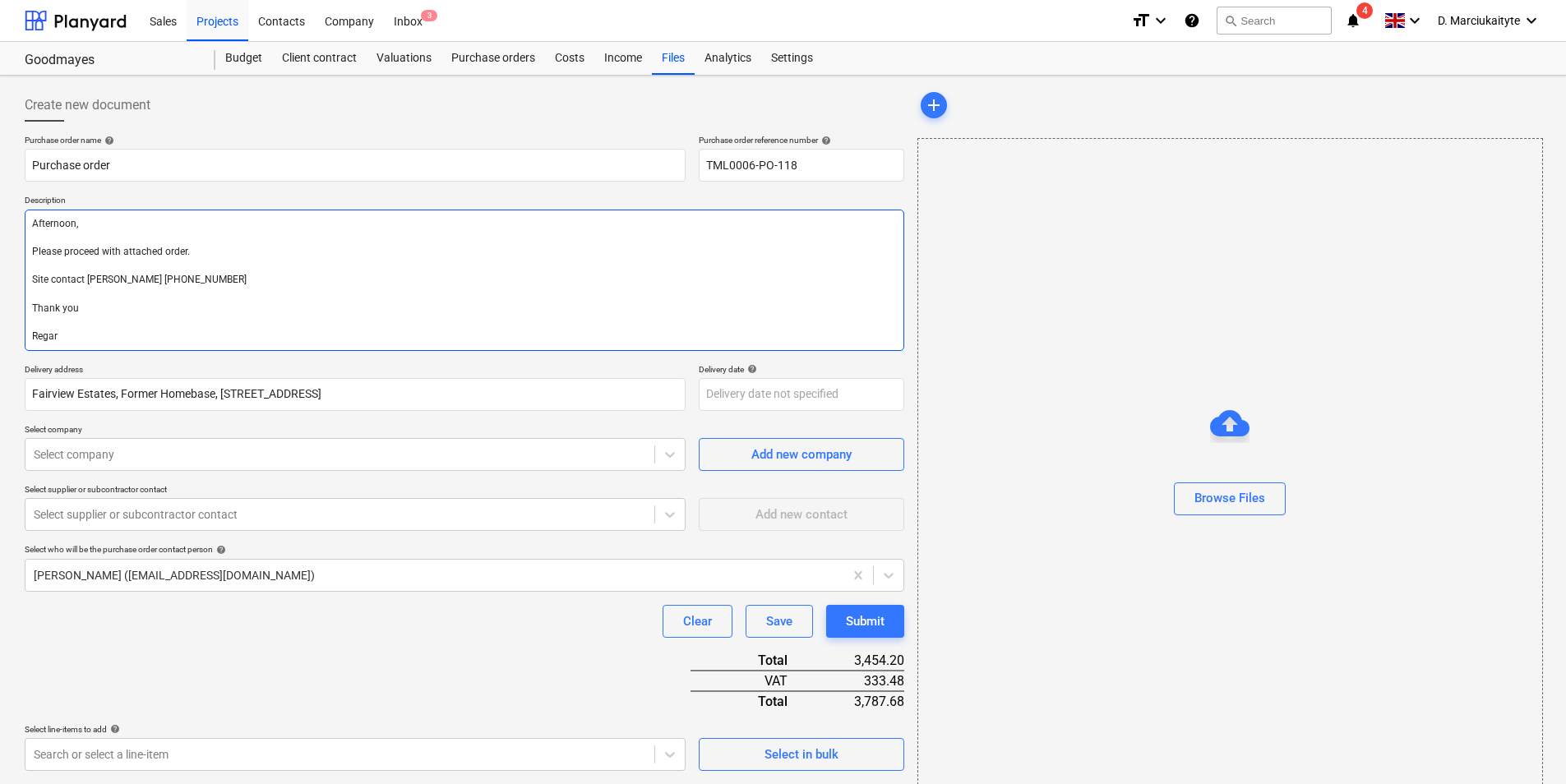
type textarea "Afternoon, Please proceed with attached order. Site contact Daniel 07427641453 …"
type textarea "x"
type textarea "Afternoon, Please proceed with attached order. Site contact Daniel 07427641453 …"
type textarea "x"
type textarea "Afternoon, Please proceed with attached order. Site contact Daniel 07427641453 …"
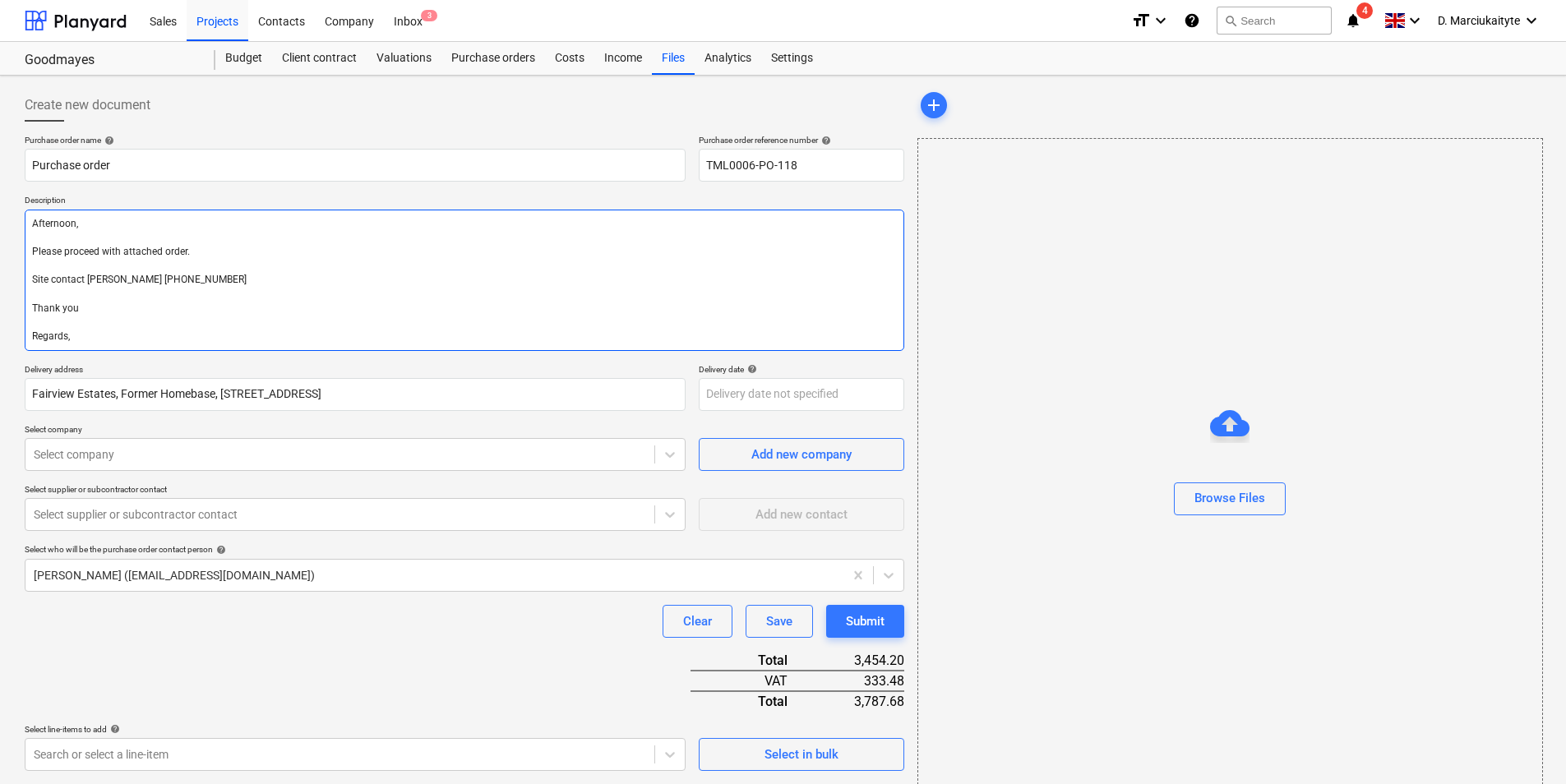
type textarea "x"
type textarea "Afternoon, Please proceed with attached order. Site contact Daniel 07427641453 …"
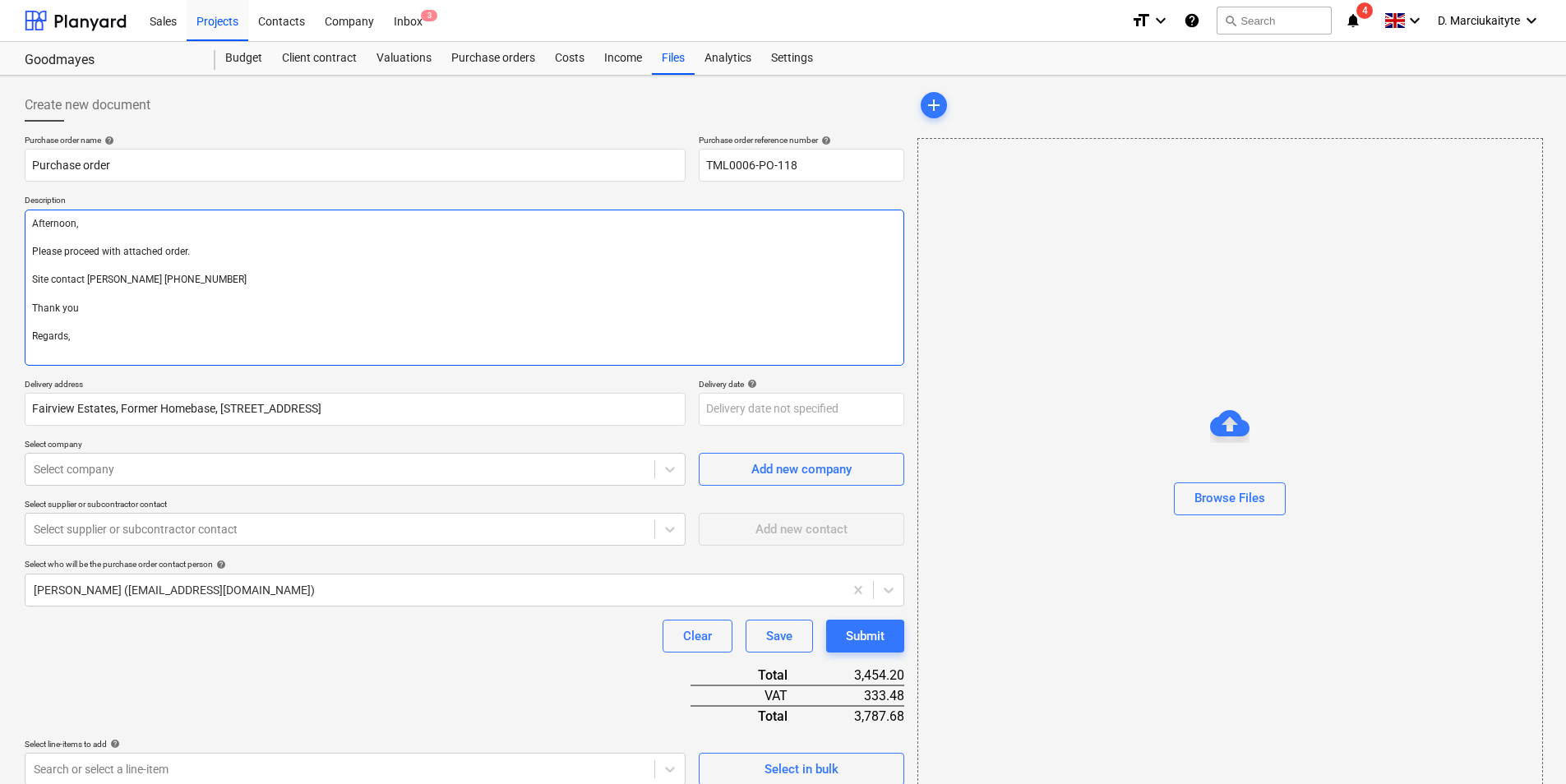
type textarea "x"
type textarea "Afternoon, Please proceed with attached order. Site contact Daniel 07427641453 …"
type textarea "x"
type textarea "Afternoon, Please proceed with attached order. Site contact Daniel 07427641453 …"
type textarea "x"
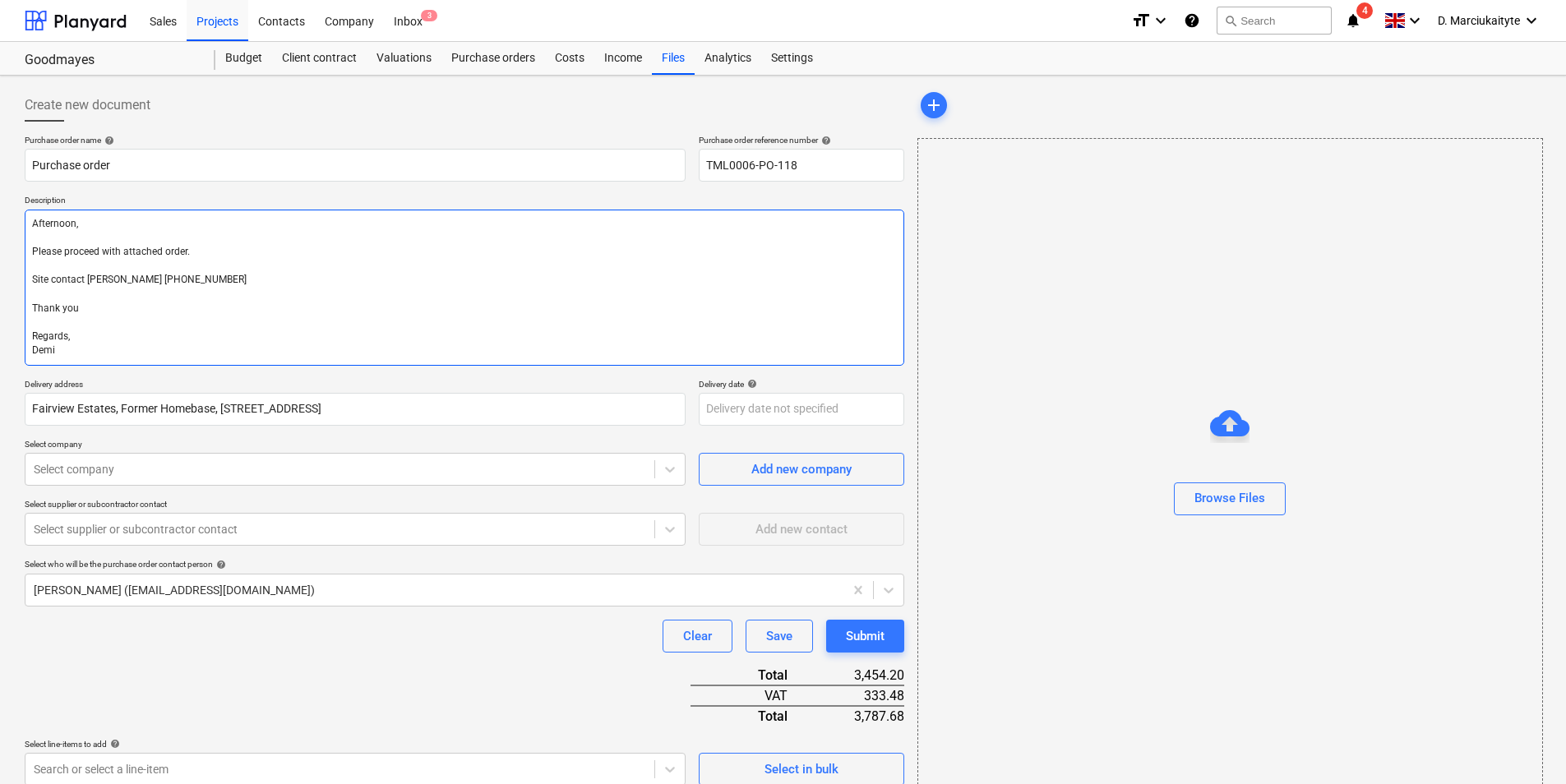
type textarea "Afternoon, Please proceed with attached order. Site contact Daniel 07427641453 …"
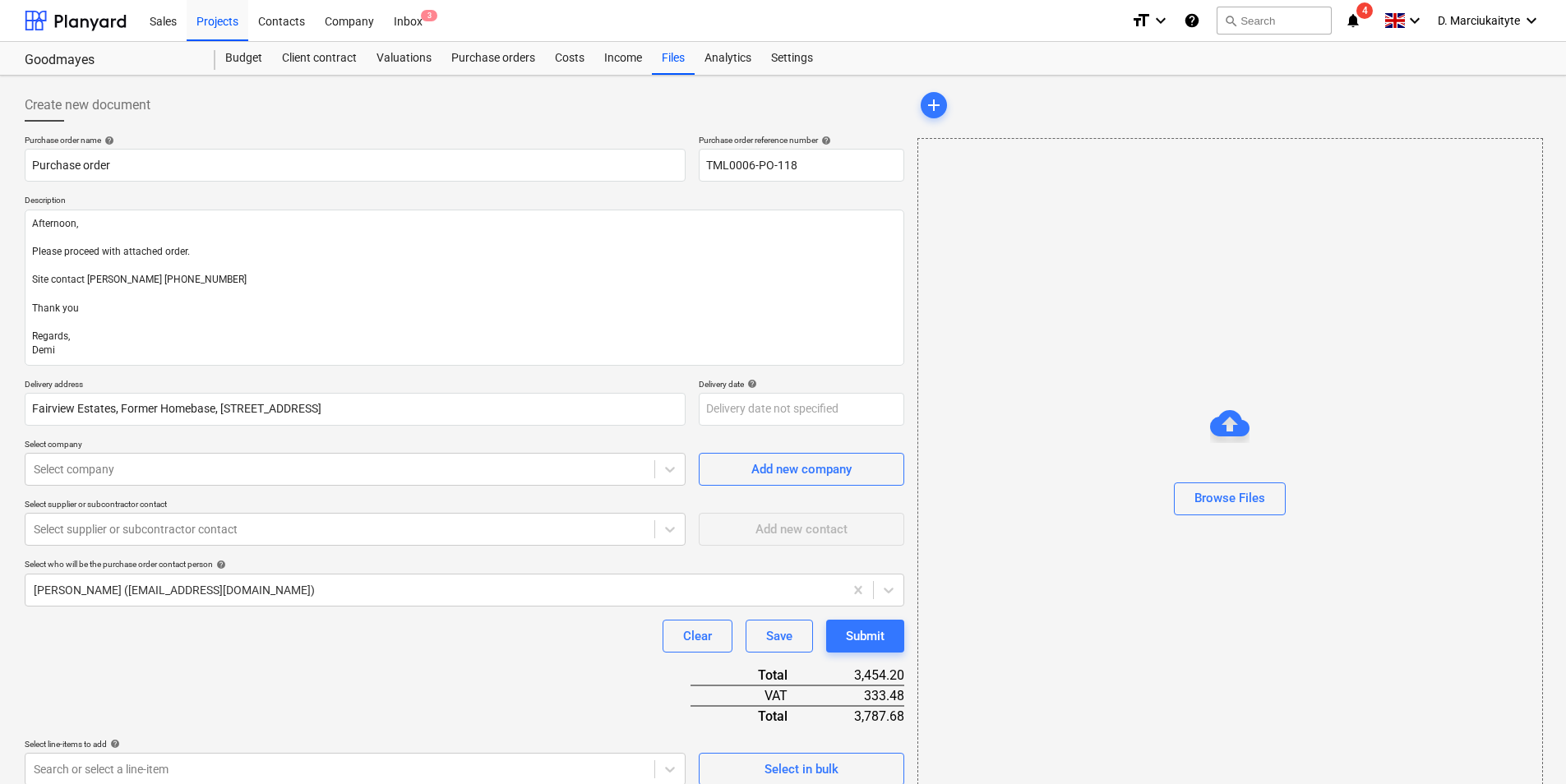
type textarea "x"
click at [283, 454] on div "Select company Select company" at bounding box center [355, 462] width 661 height 47
drag, startPoint x: 283, startPoint y: 454, endPoint x: 304, endPoint y: 458, distance: 21.4
click at [304, 458] on div "Select company" at bounding box center [339, 468] width 629 height 23
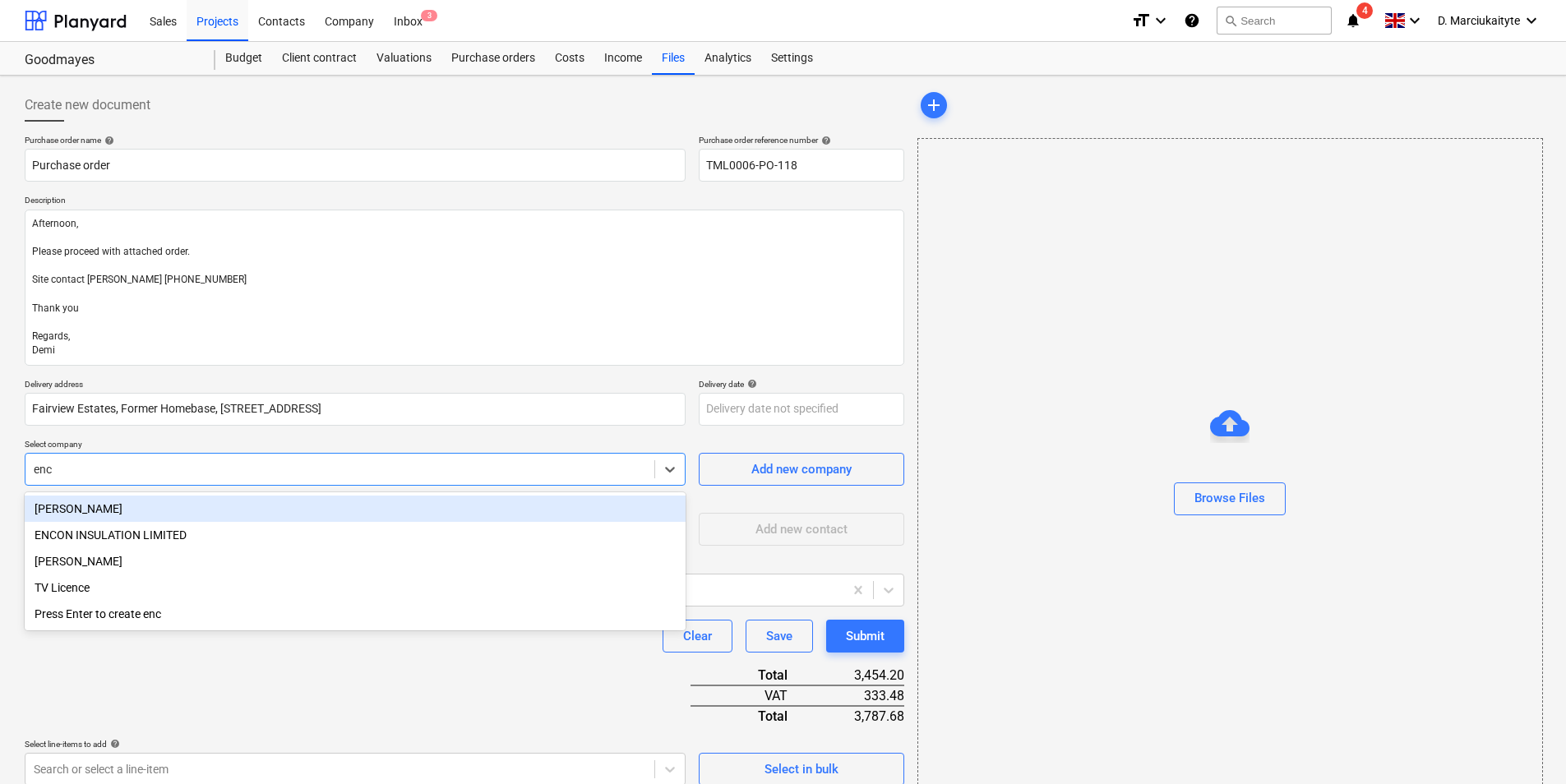
type input "enco"
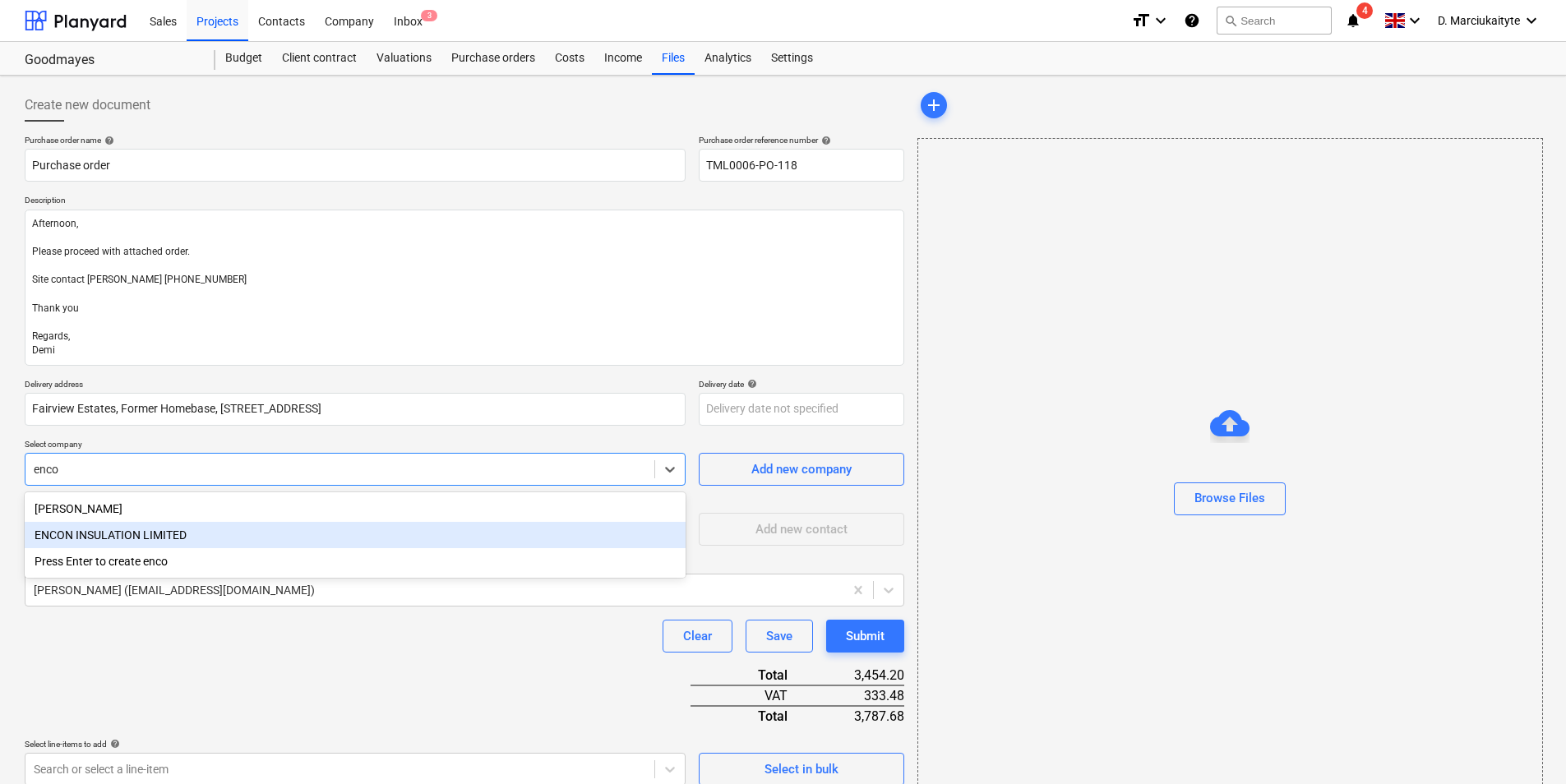
type textarea "x"
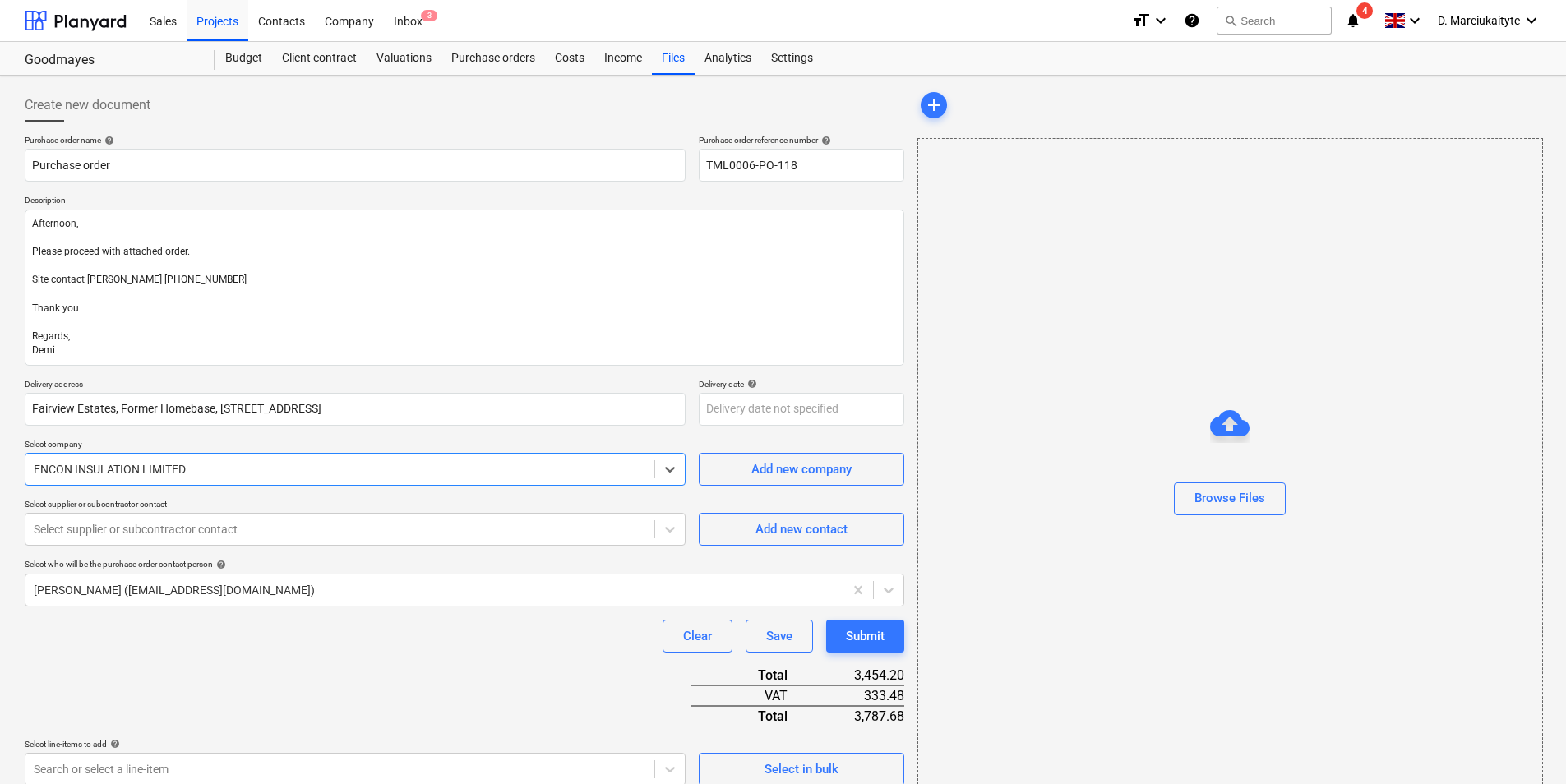
type textarea "x"
drag, startPoint x: 697, startPoint y: 540, endPoint x: 675, endPoint y: 534, distance: 22.8
click at [694, 539] on div "Select supplier or subcontractor contact Select supplier or subcontractor conta…" at bounding box center [464, 523] width 879 height 47
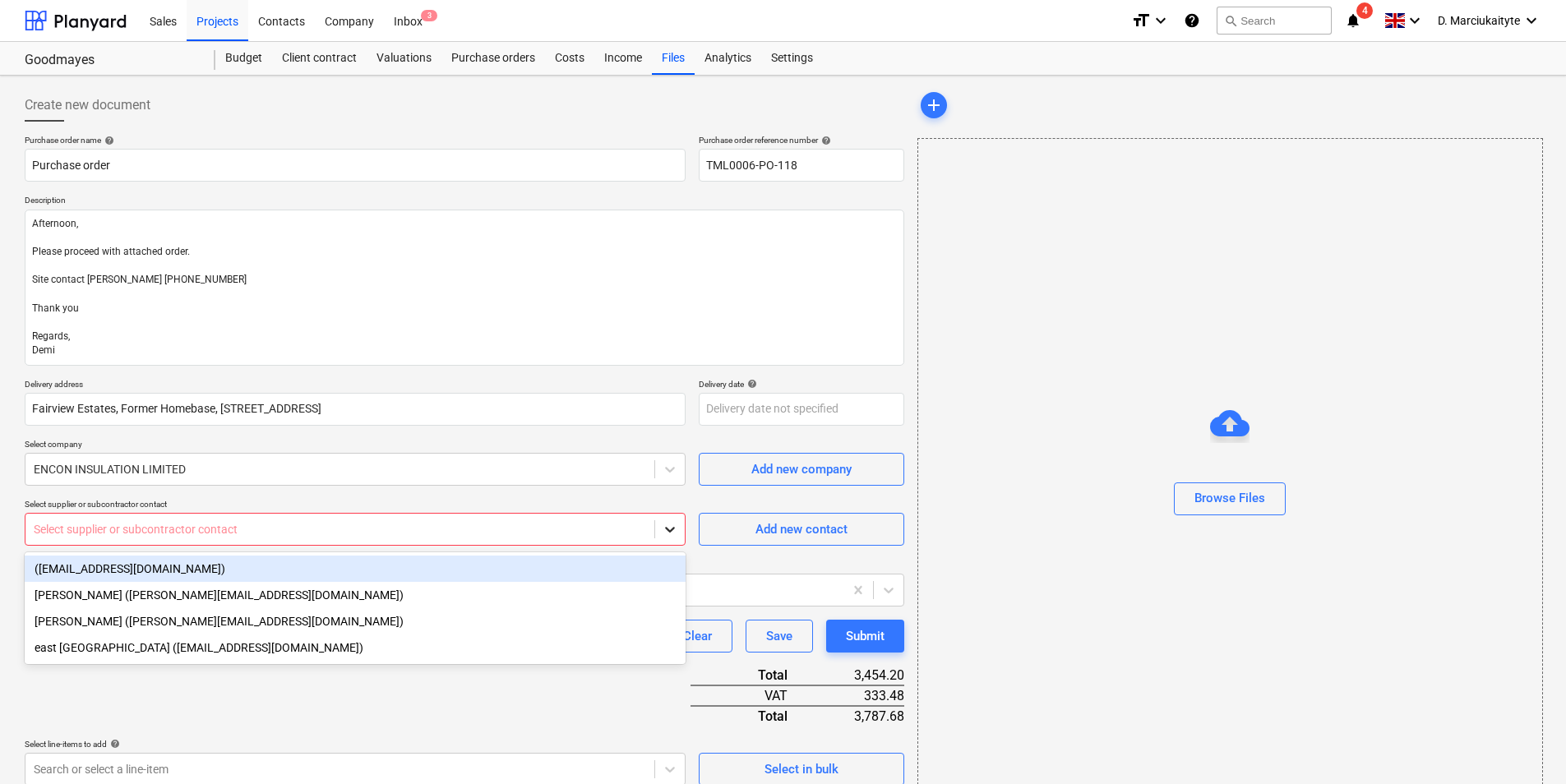
click at [670, 532] on icon at bounding box center [669, 530] width 10 height 5
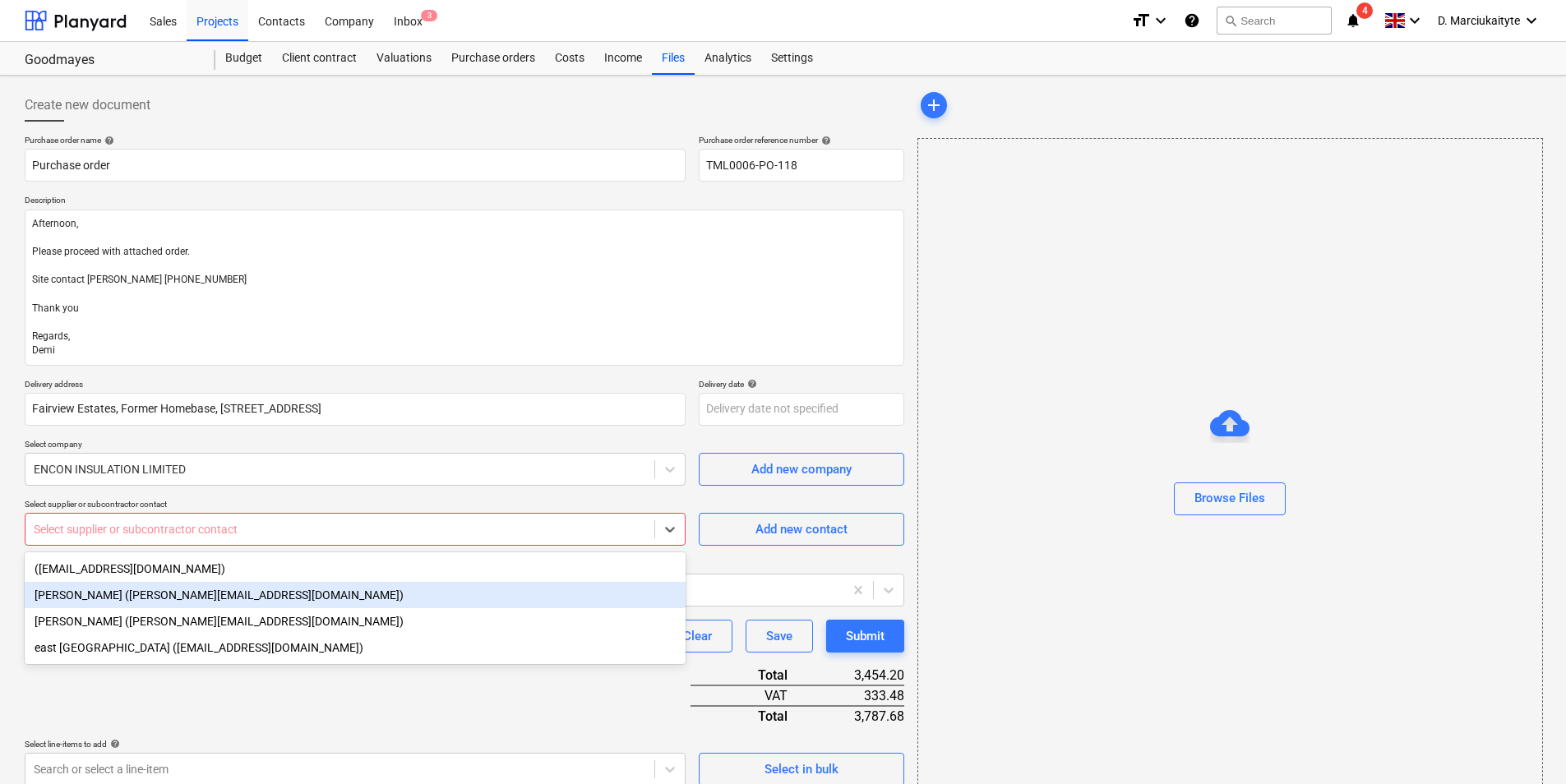
click at [221, 600] on div "Steve Vickers (s.vickers@encon.co.uk)" at bounding box center [355, 594] width 661 height 26
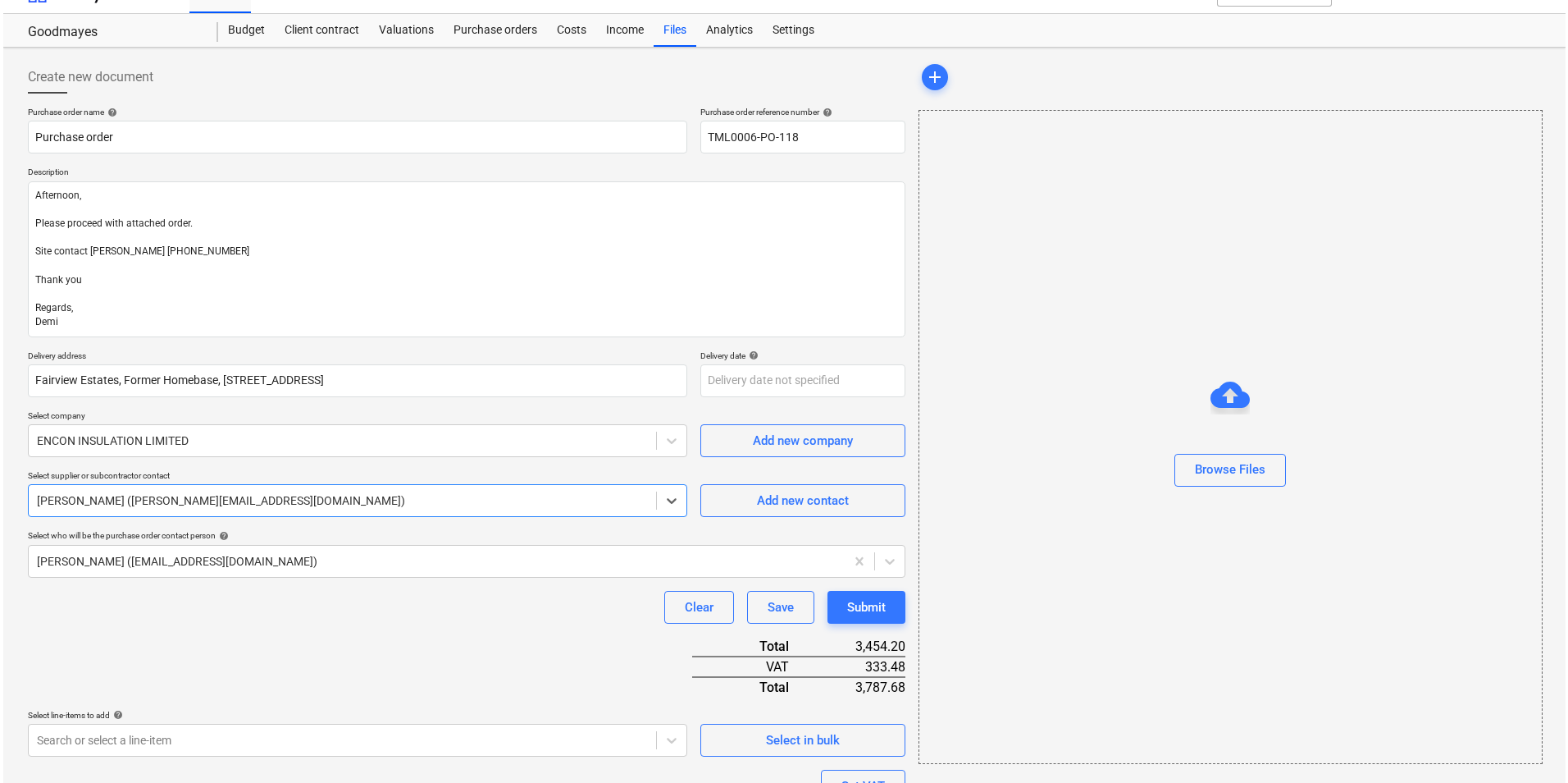
scroll to position [251, 0]
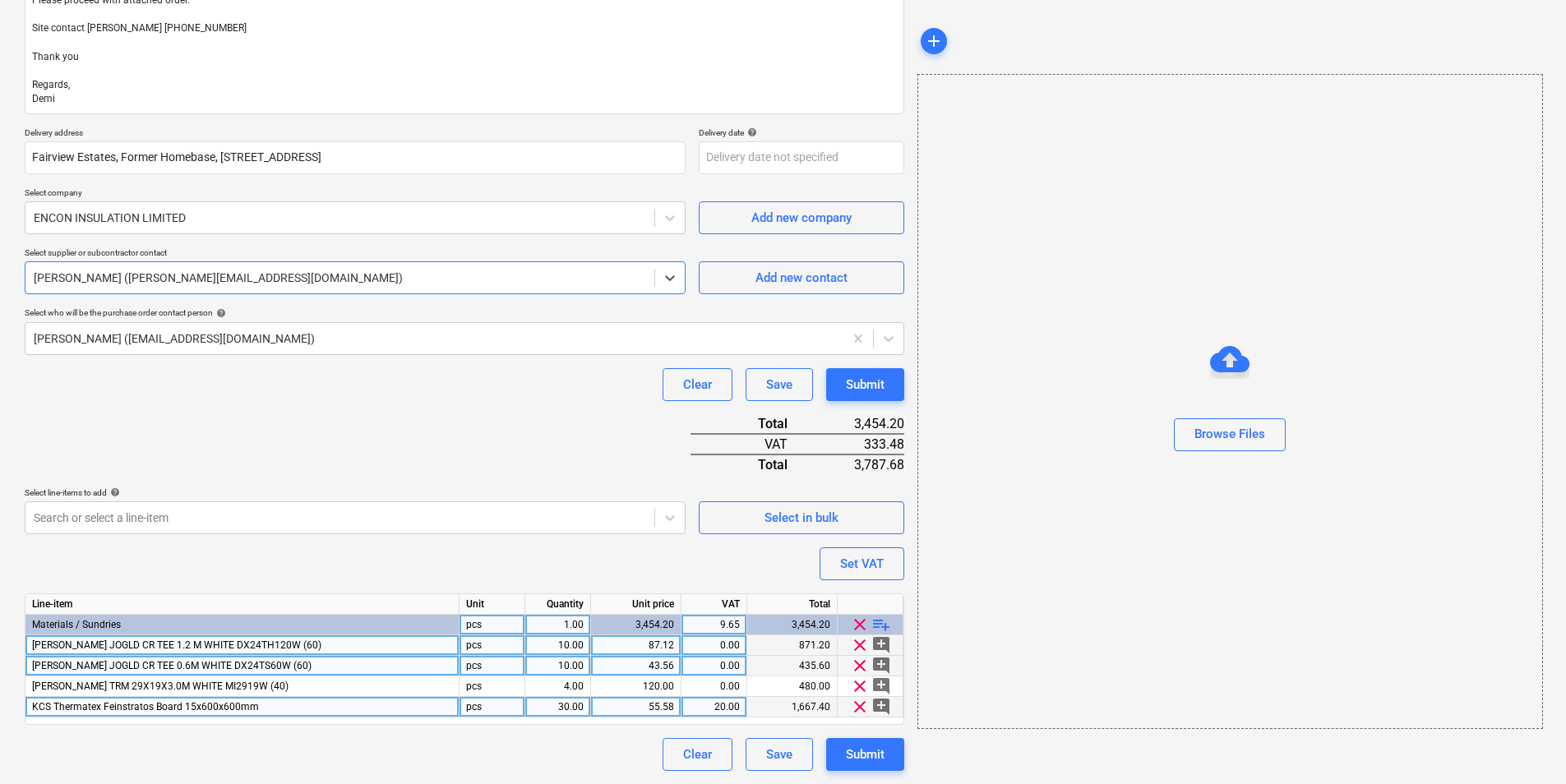
type textarea "x"
click at [731, 649] on div "0.00" at bounding box center [714, 645] width 52 height 21
type input "20"
type textarea "x"
type input "2"
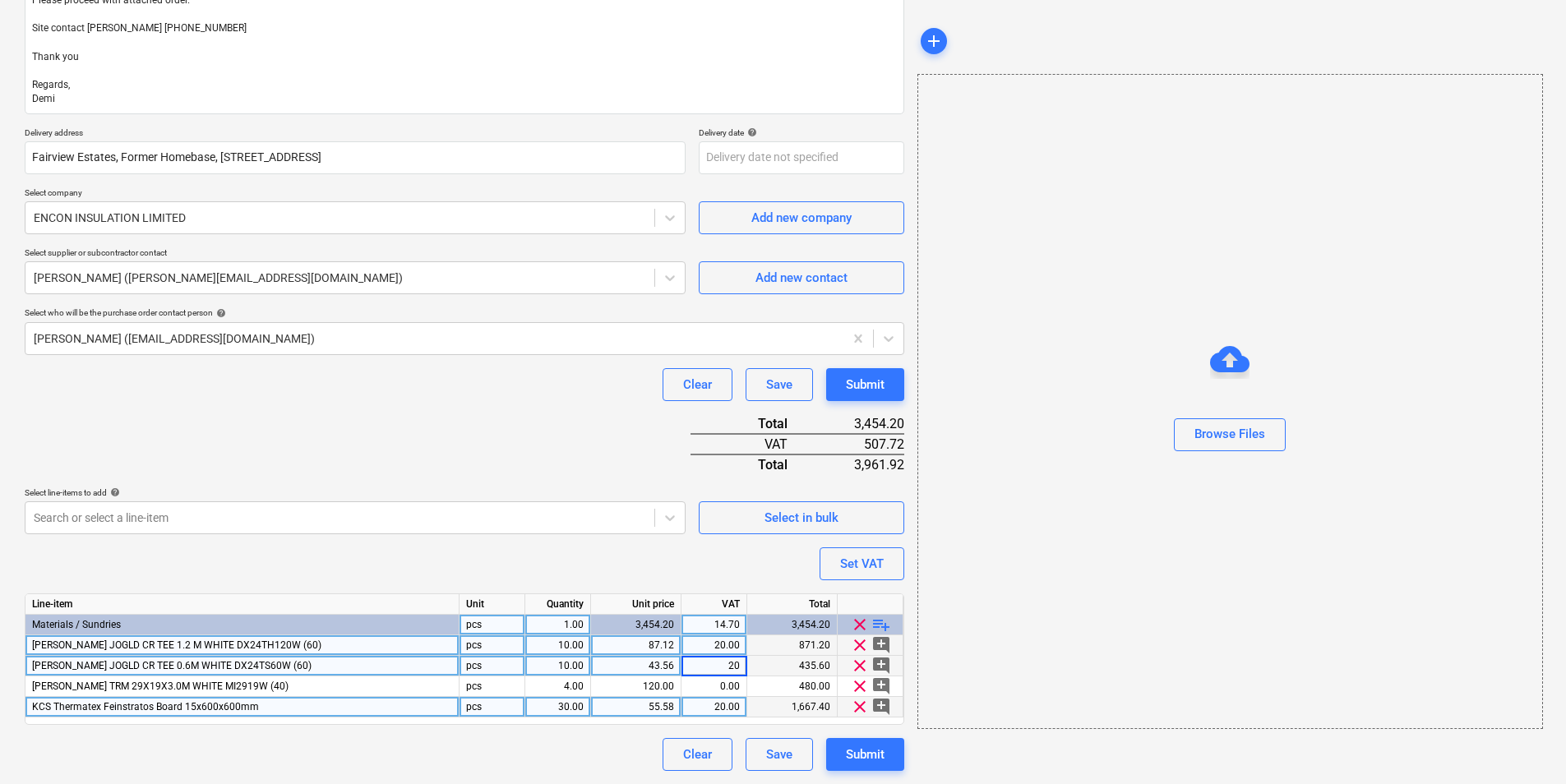
type textarea "x"
type input "20"
click at [842, 742] on button "Submit" at bounding box center [865, 754] width 78 height 33
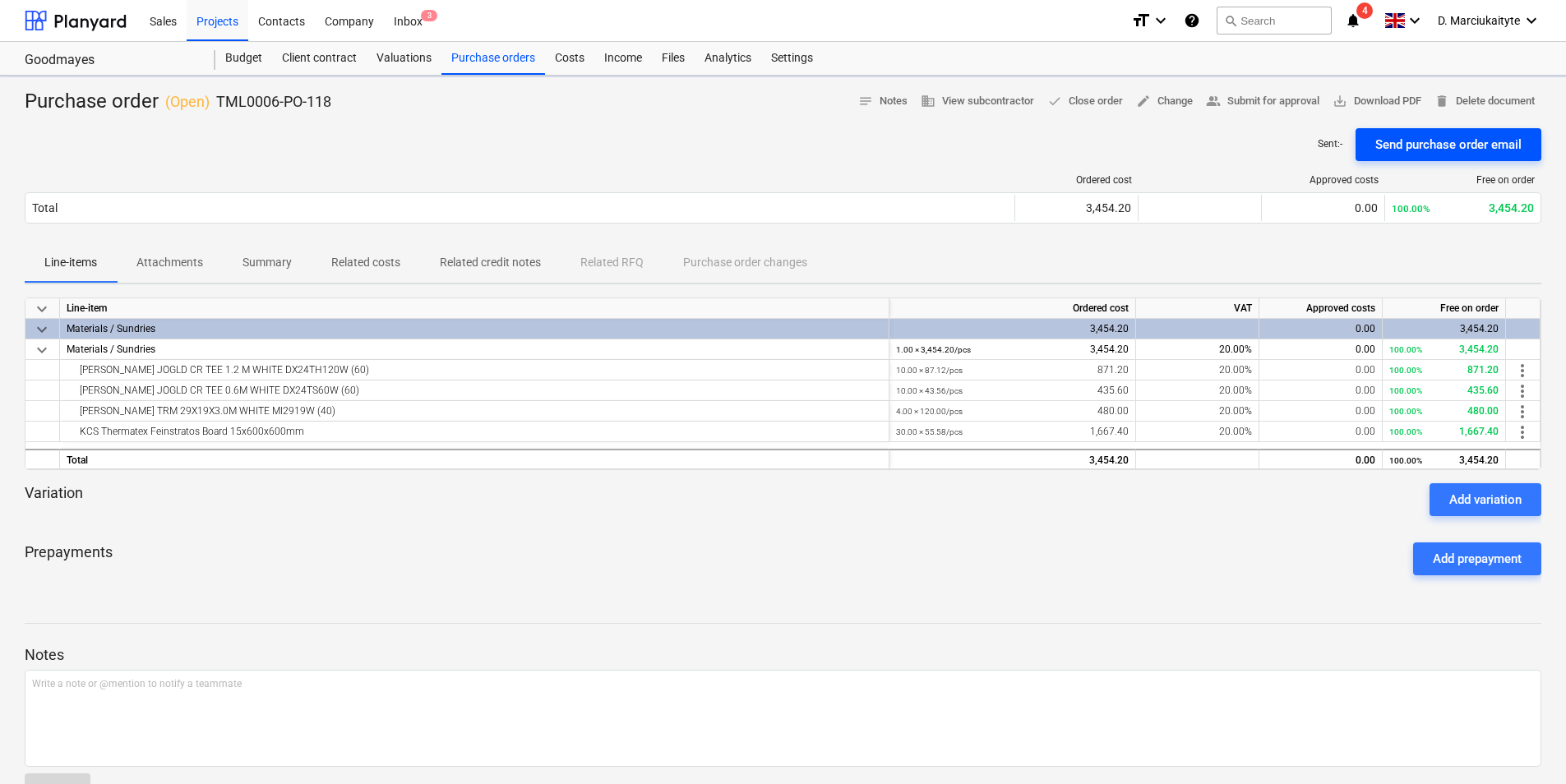
click at [1390, 134] on div "Send purchase order email" at bounding box center [1448, 145] width 147 height 22
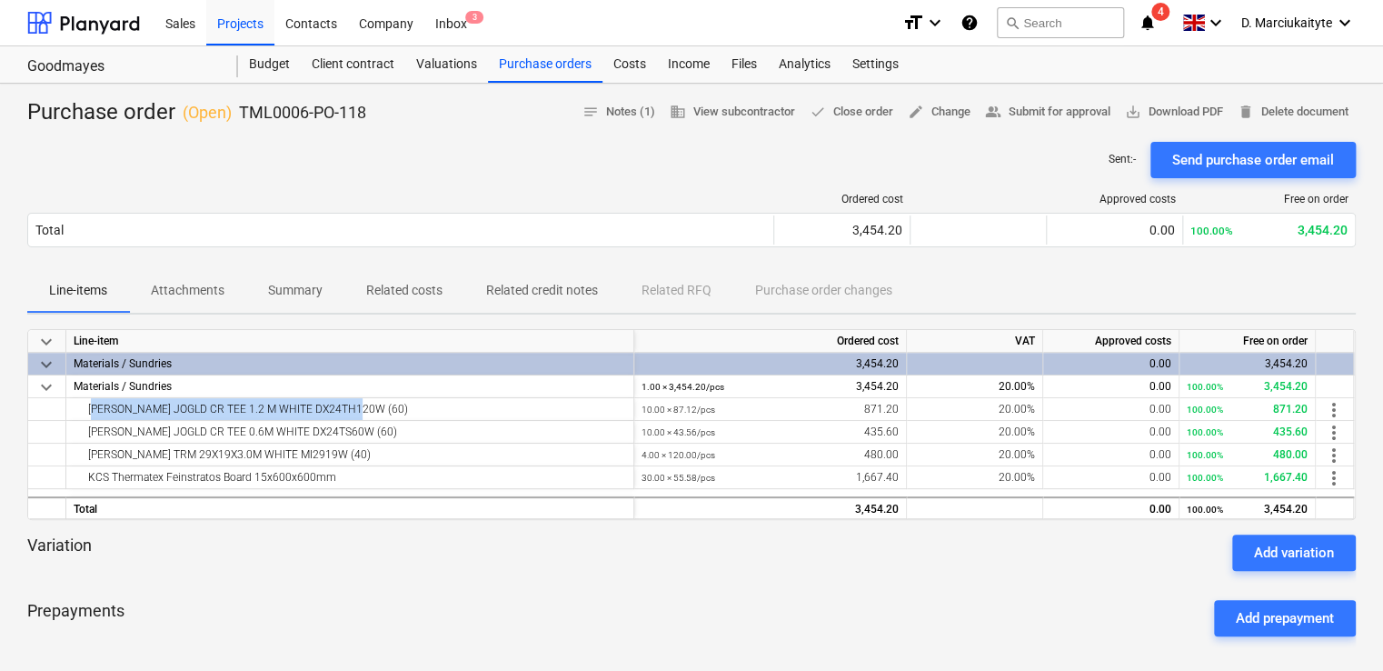
drag, startPoint x: 390, startPoint y: 409, endPoint x: 0, endPoint y: 482, distance: 396.5
click at [69, 416] on div "DONN JOGLD CR TEE 1.2 M WHITE DX24TH120W (60)" at bounding box center [350, 409] width 568 height 23
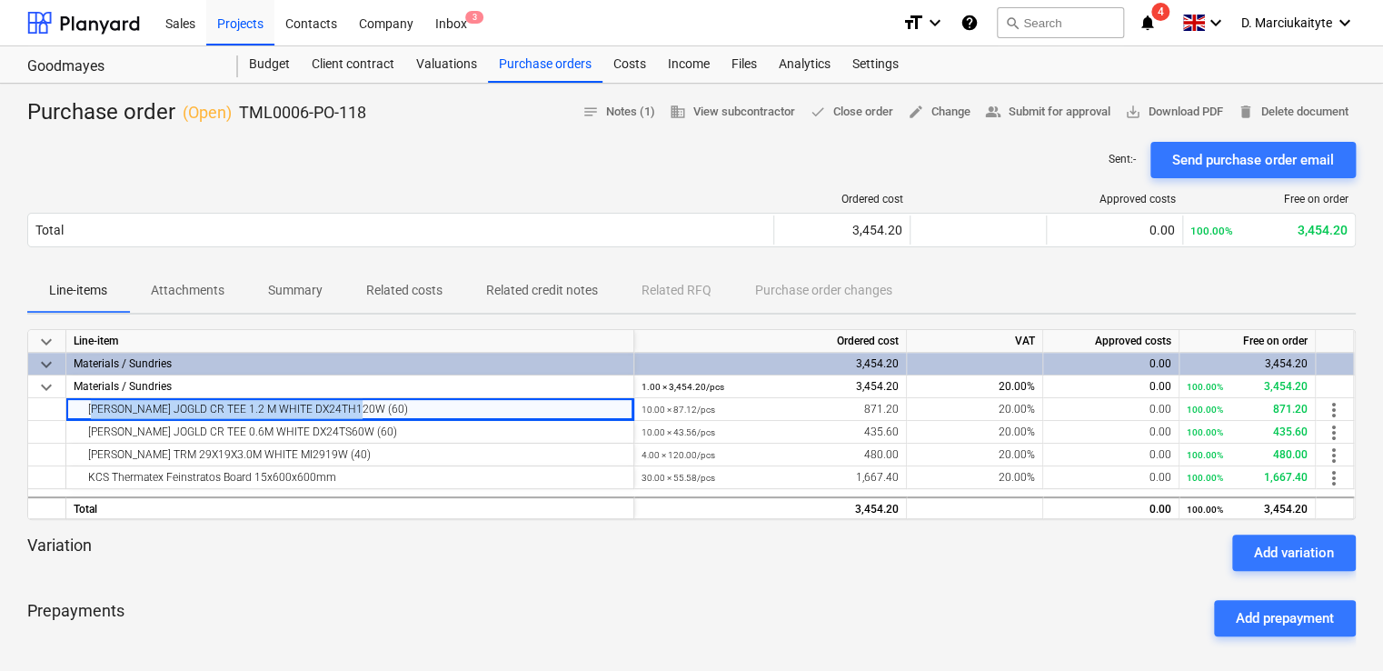
copy div "DONN JOGLD CR TEE 1.2 M WHITE DX24TH120W (60)"
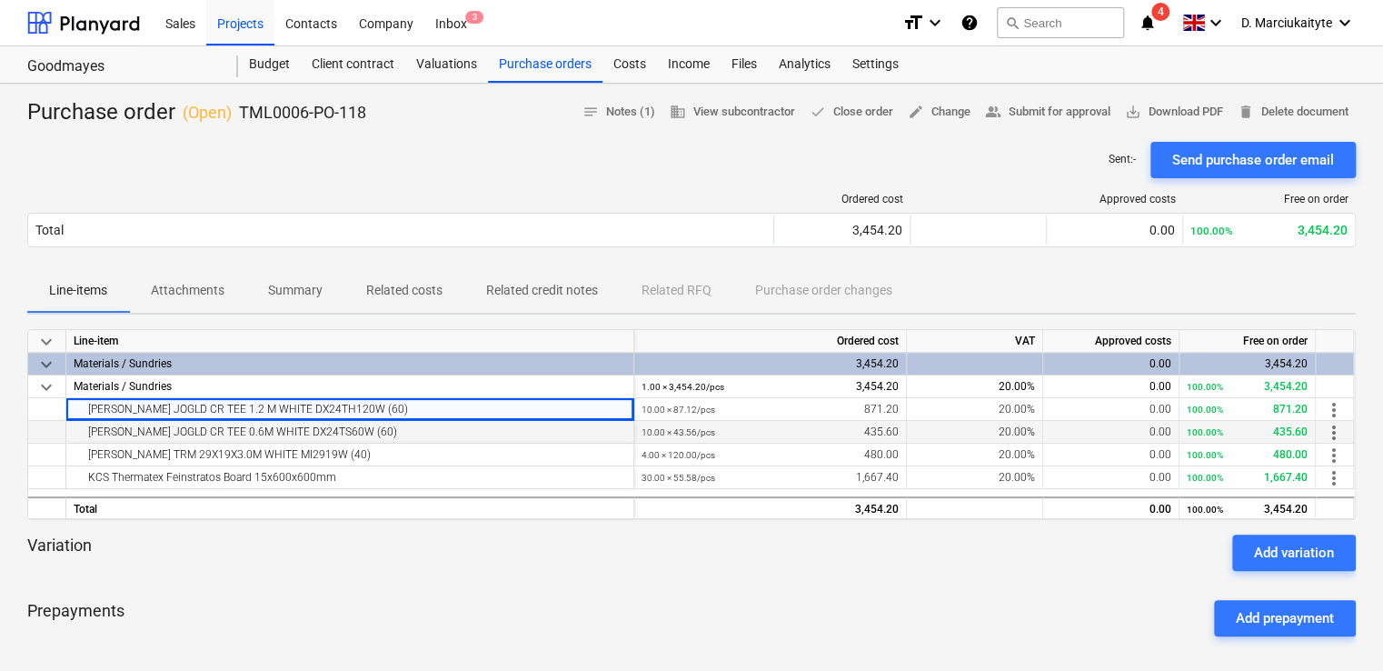
click at [413, 434] on div "DONN JOGLD CR TEE 0.6M WHITE DX24TS60W (60)" at bounding box center [350, 432] width 552 height 22
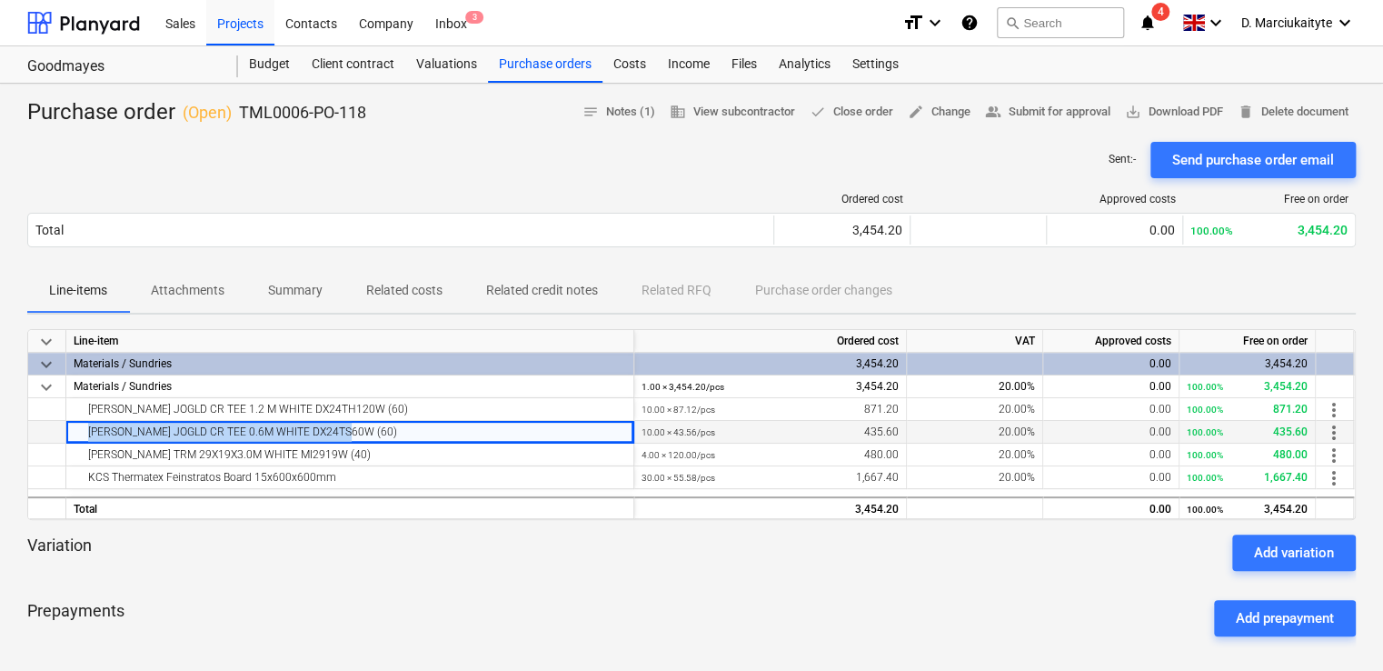
drag, startPoint x: 365, startPoint y: 441, endPoint x: 65, endPoint y: 432, distance: 300.0
click at [0, 0] on div "DONN JOGLD CR TEE 0.6M WHITE DX24TS60W (60) 10.00 × 43.56 / pcs 435.60 20.00% 0…" at bounding box center [0, 0] width 0 height 0
copy div "DONN JOGLD CR TEE 0.6M WHITE DX24TS60W (60)"
click at [419, 449] on div "DONN ANG TRM 29X19X3.0M WHITE MI2919W (40)" at bounding box center [350, 454] width 552 height 22
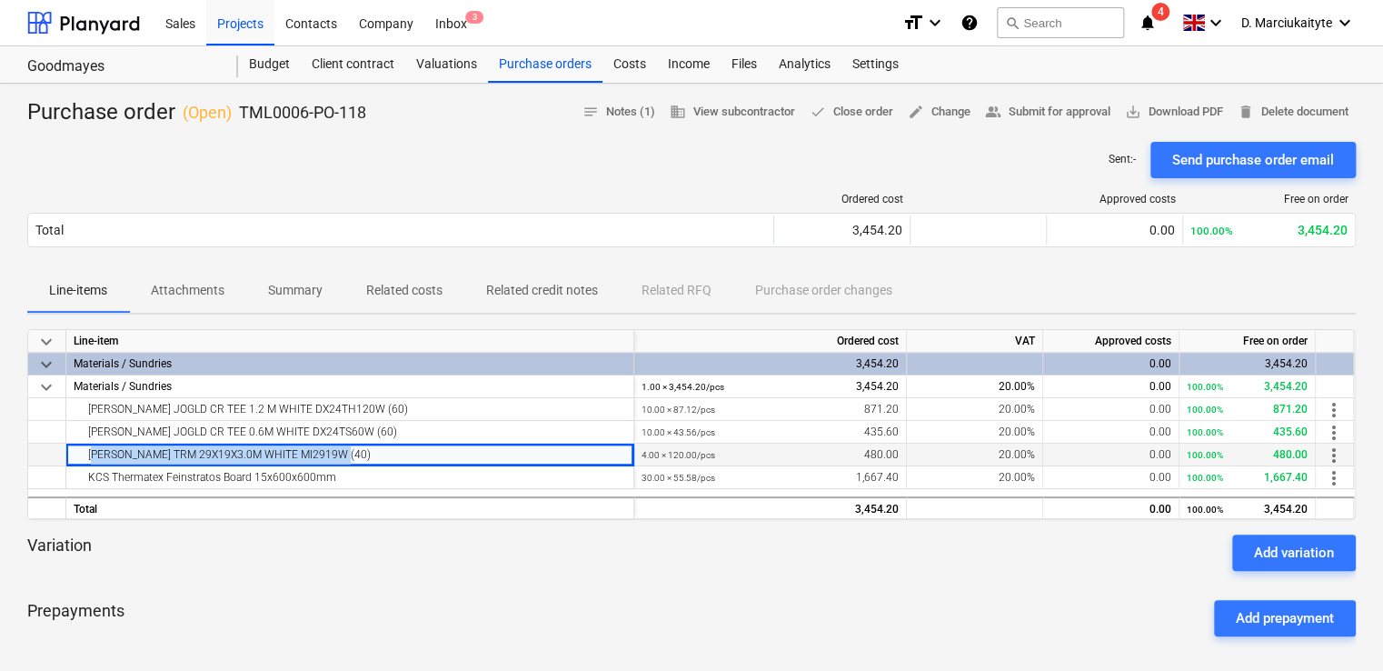
drag, startPoint x: 361, startPoint y: 456, endPoint x: 80, endPoint y: 453, distance: 280.8
click at [80, 453] on div "DONN ANG TRM 29X19X3.0M WHITE MI2919W (40)" at bounding box center [350, 454] width 552 height 22
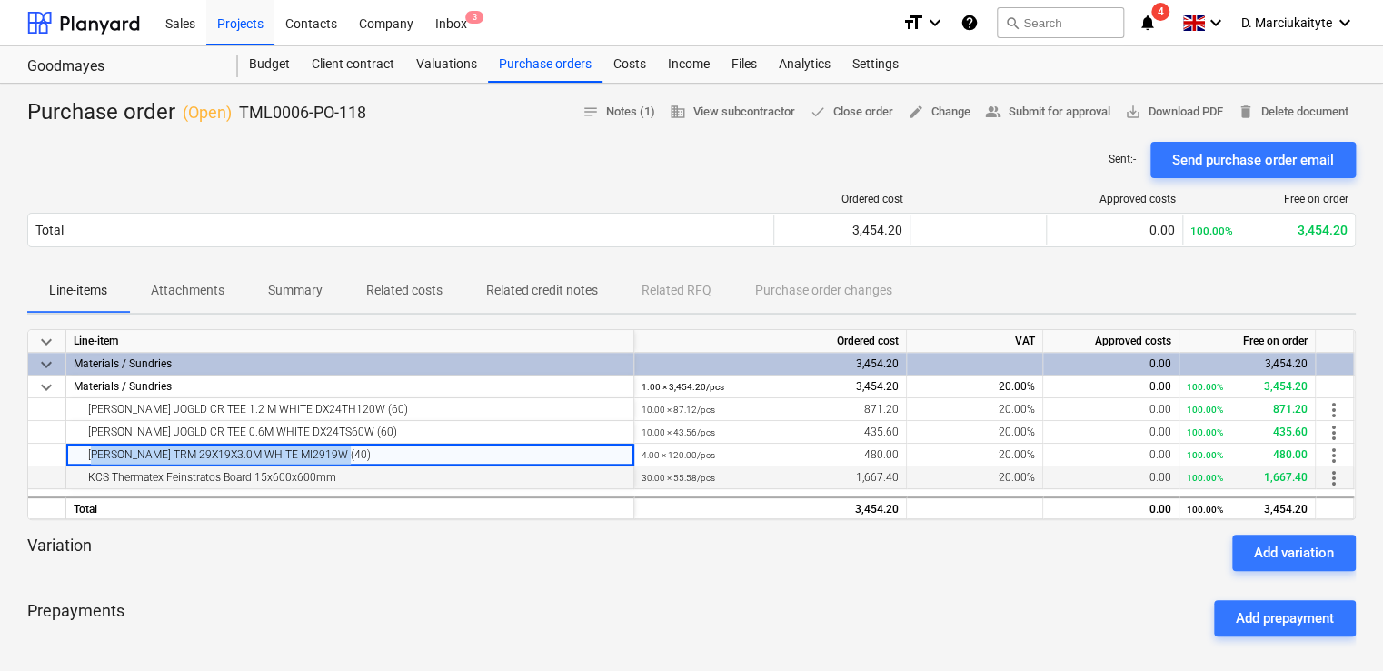
copy div "DONN ANG TRM 29X19X3.0M WHITE MI2919W (40)"
click at [335, 474] on div "KCS Thermatex Feinstratos Board 15x600x600mm" at bounding box center [350, 477] width 552 height 22
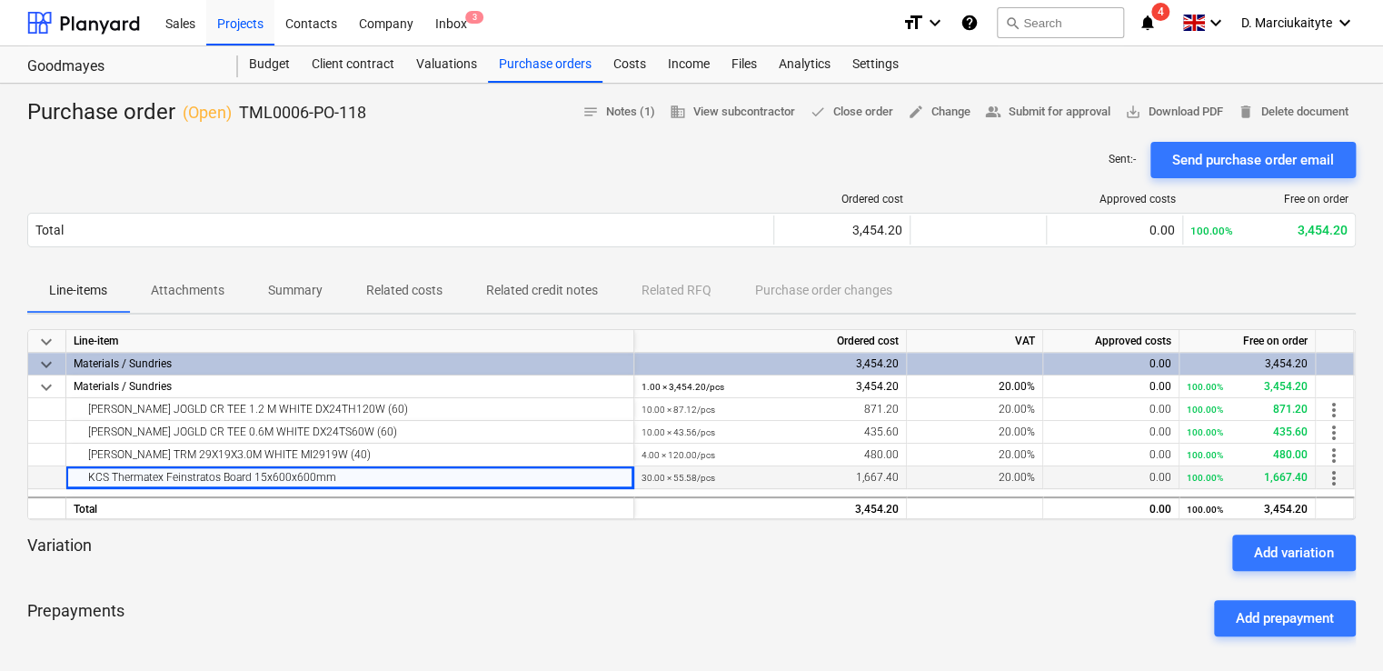
drag, startPoint x: 343, startPoint y: 475, endPoint x: 77, endPoint y: 480, distance: 265.4
click at [77, 480] on div "KCS Thermatex Feinstratos Board 15x600x600mm" at bounding box center [350, 477] width 552 height 22
copy div "KCS Thermatex Feinstratos Board 15x600x600mm"
drag, startPoint x: 383, startPoint y: 114, endPoint x: 238, endPoint y: 117, distance: 145.4
click at [238, 117] on div "Purchase order ( Open ) TML0006-PO-118 notes Notes (1) business View subcontrac…" at bounding box center [691, 112] width 1328 height 29
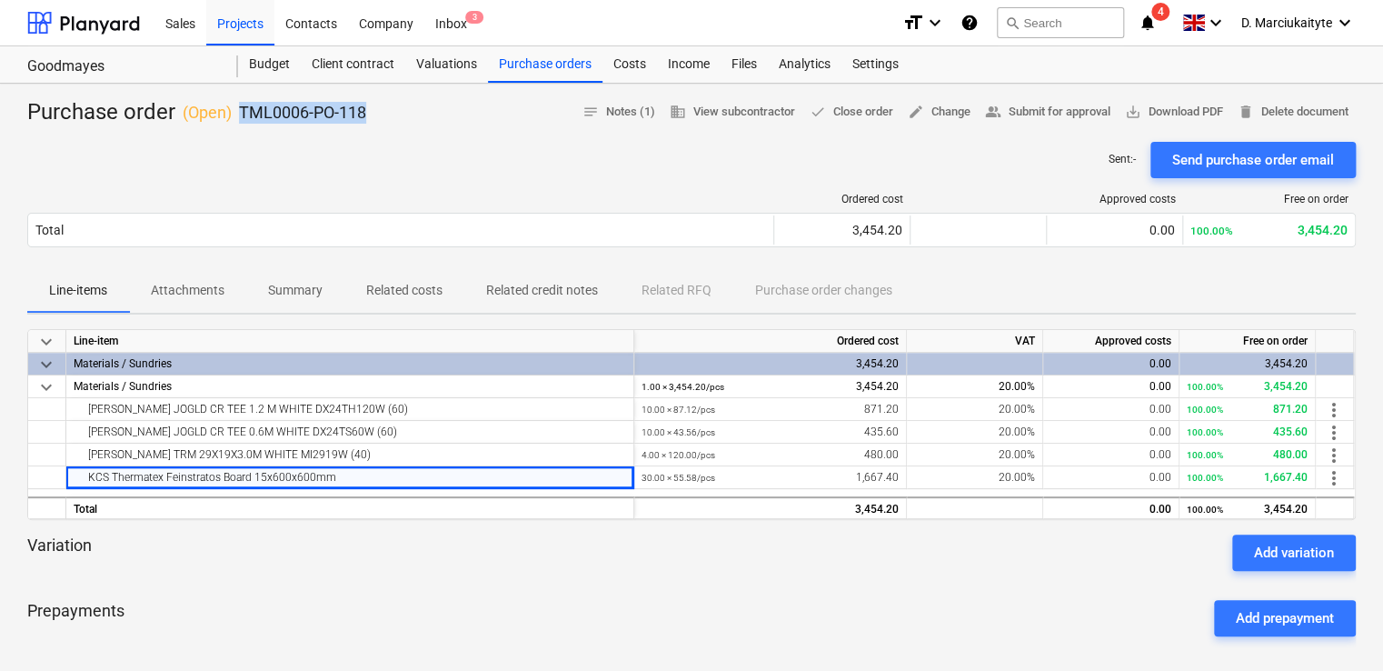
copy p "TML0006-PO-118"
click at [570, 63] on div "Purchase orders" at bounding box center [545, 64] width 114 height 36
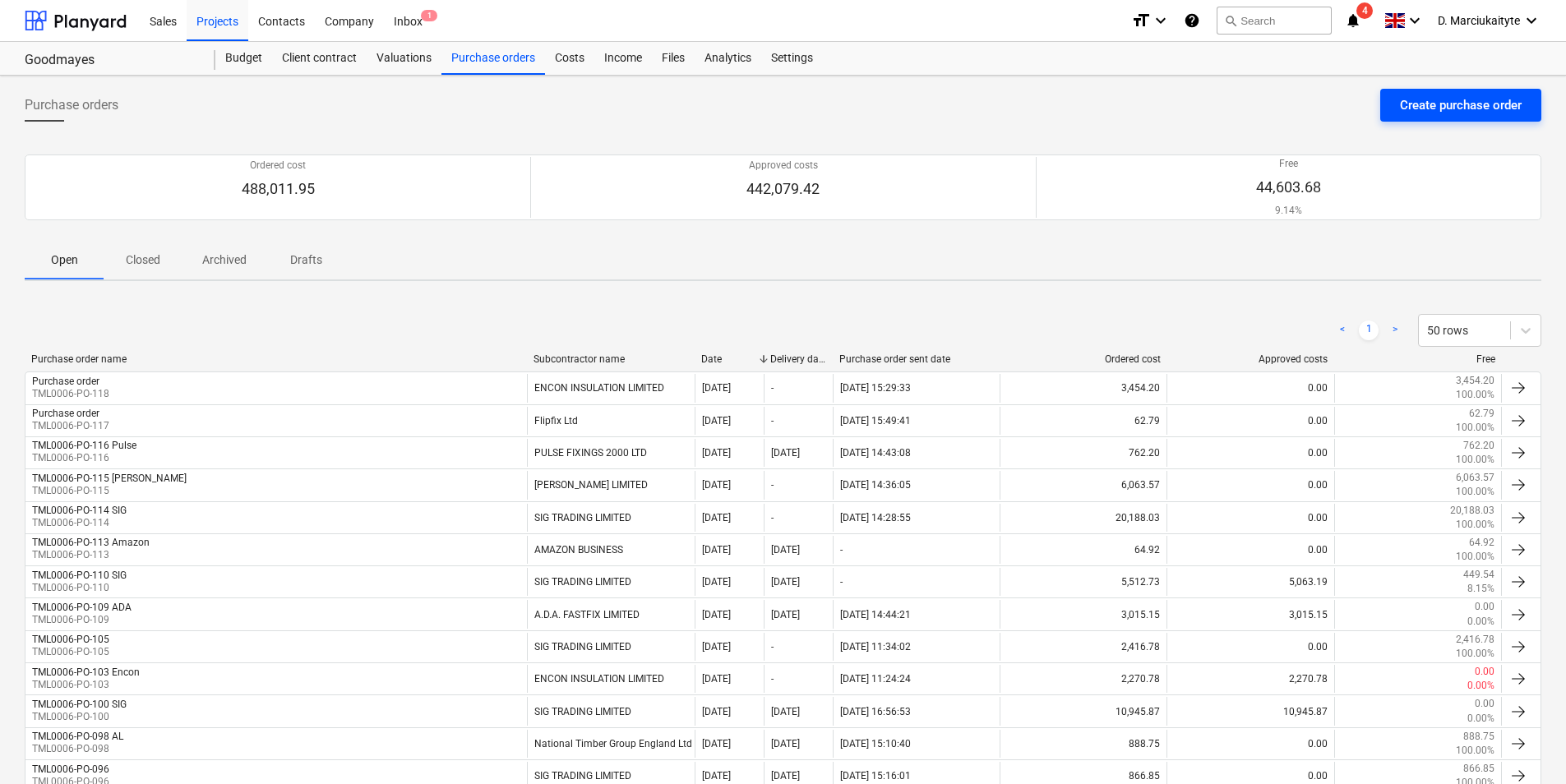
click at [1431, 108] on div "Create purchase order" at bounding box center [1460, 105] width 121 height 22
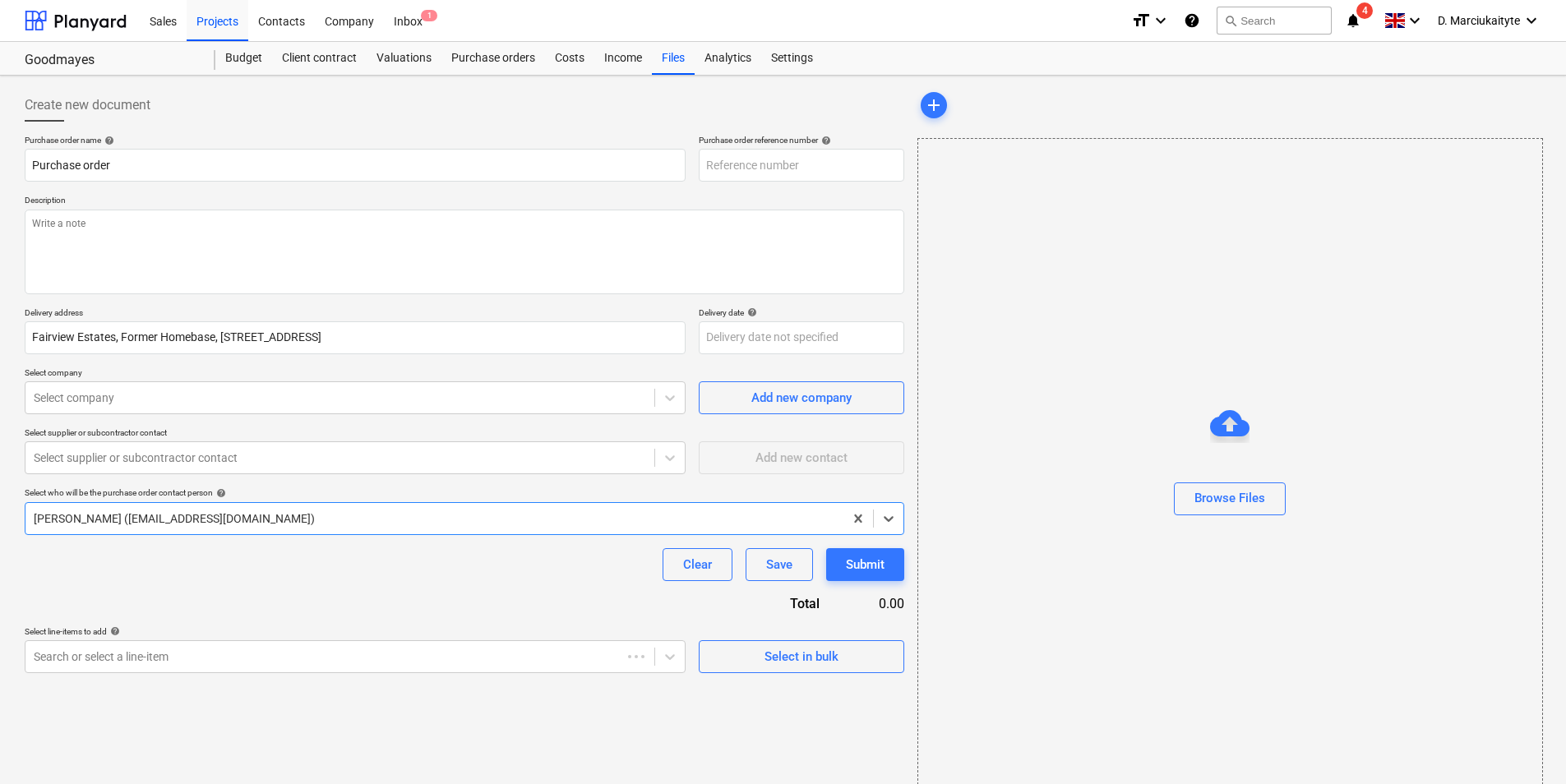
type textarea "x"
type input "TML0006-PO-120"
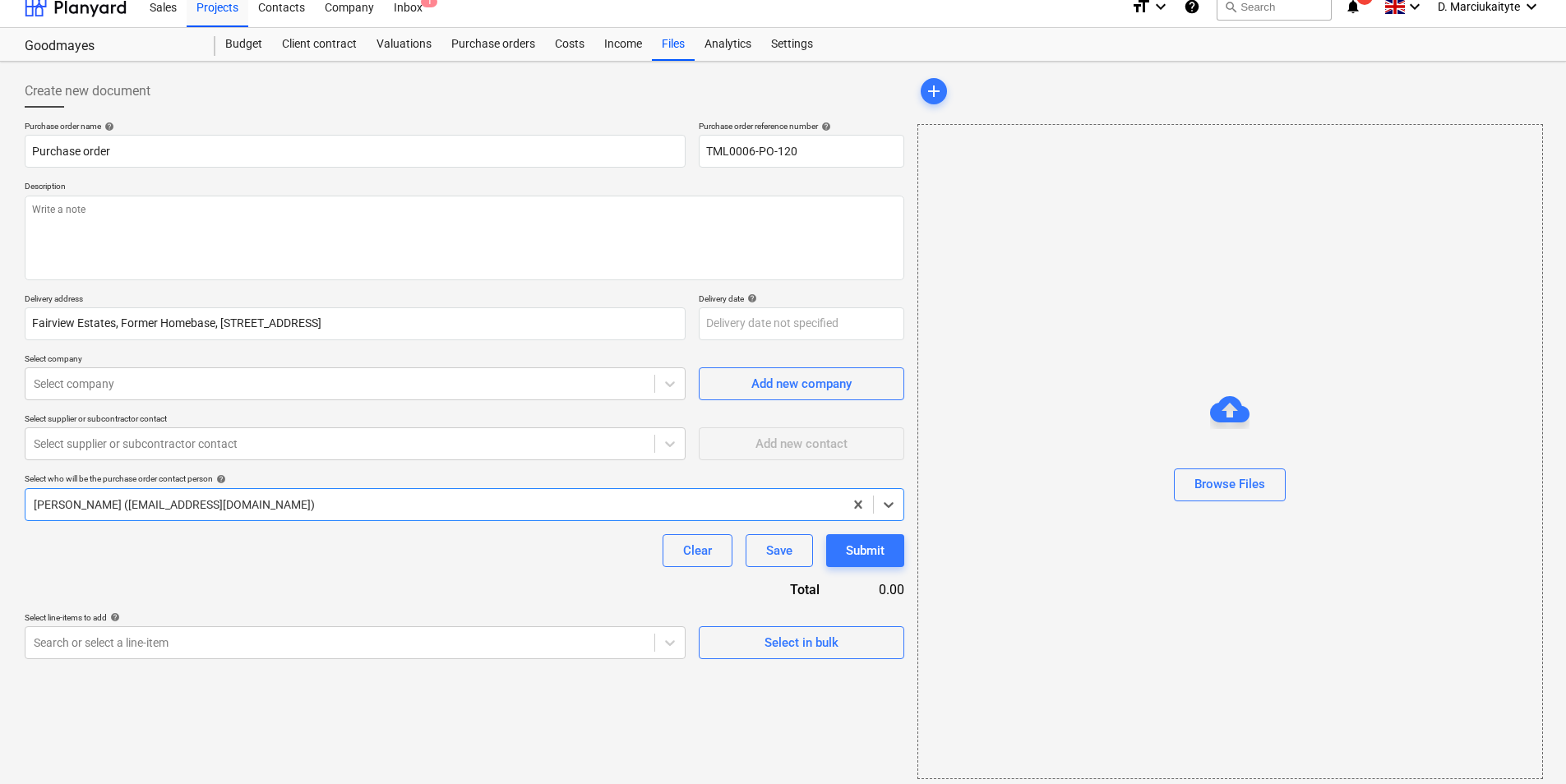
scroll to position [23, 0]
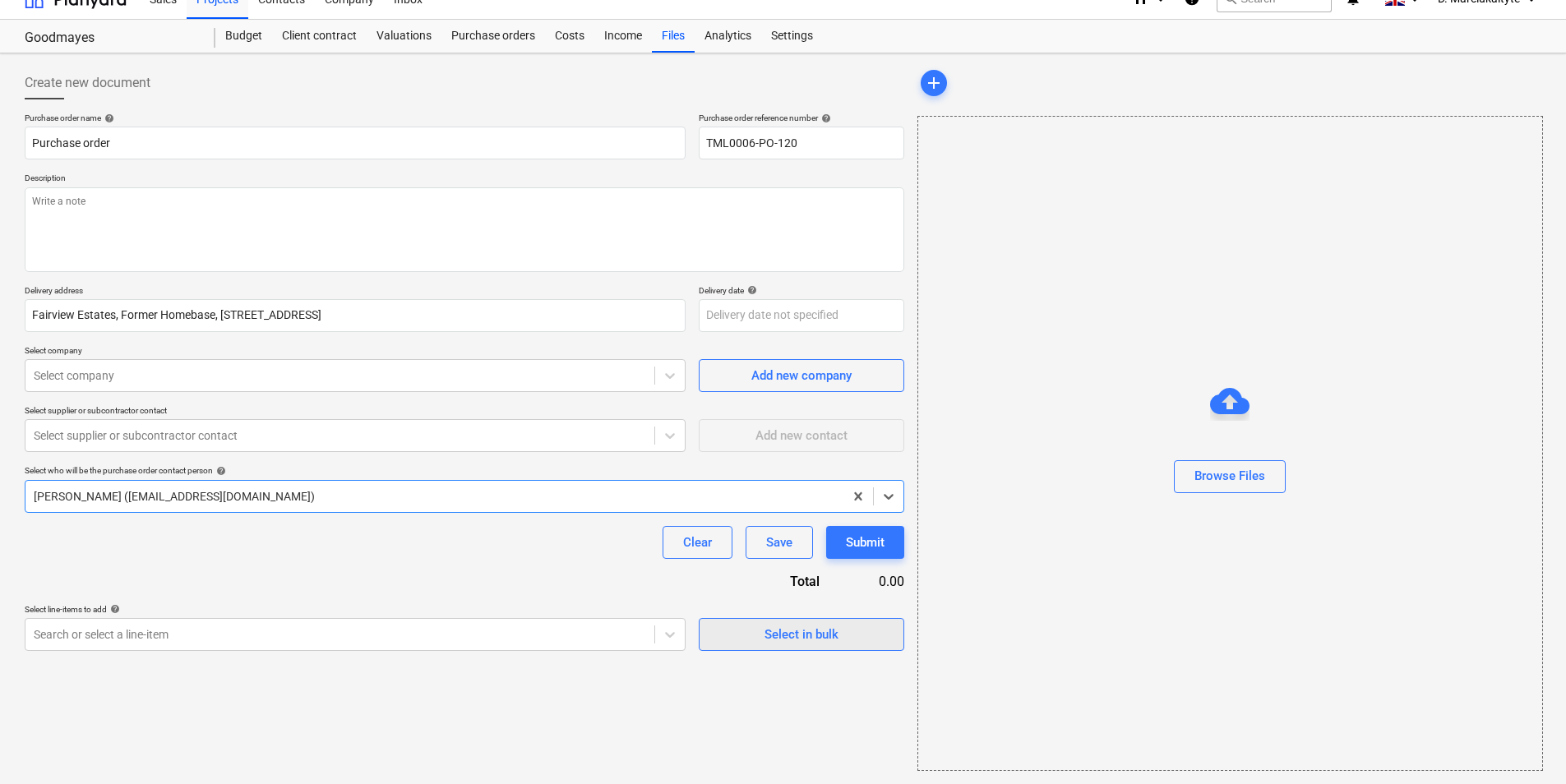
click at [760, 642] on span "Select in bulk" at bounding box center [802, 635] width 165 height 22
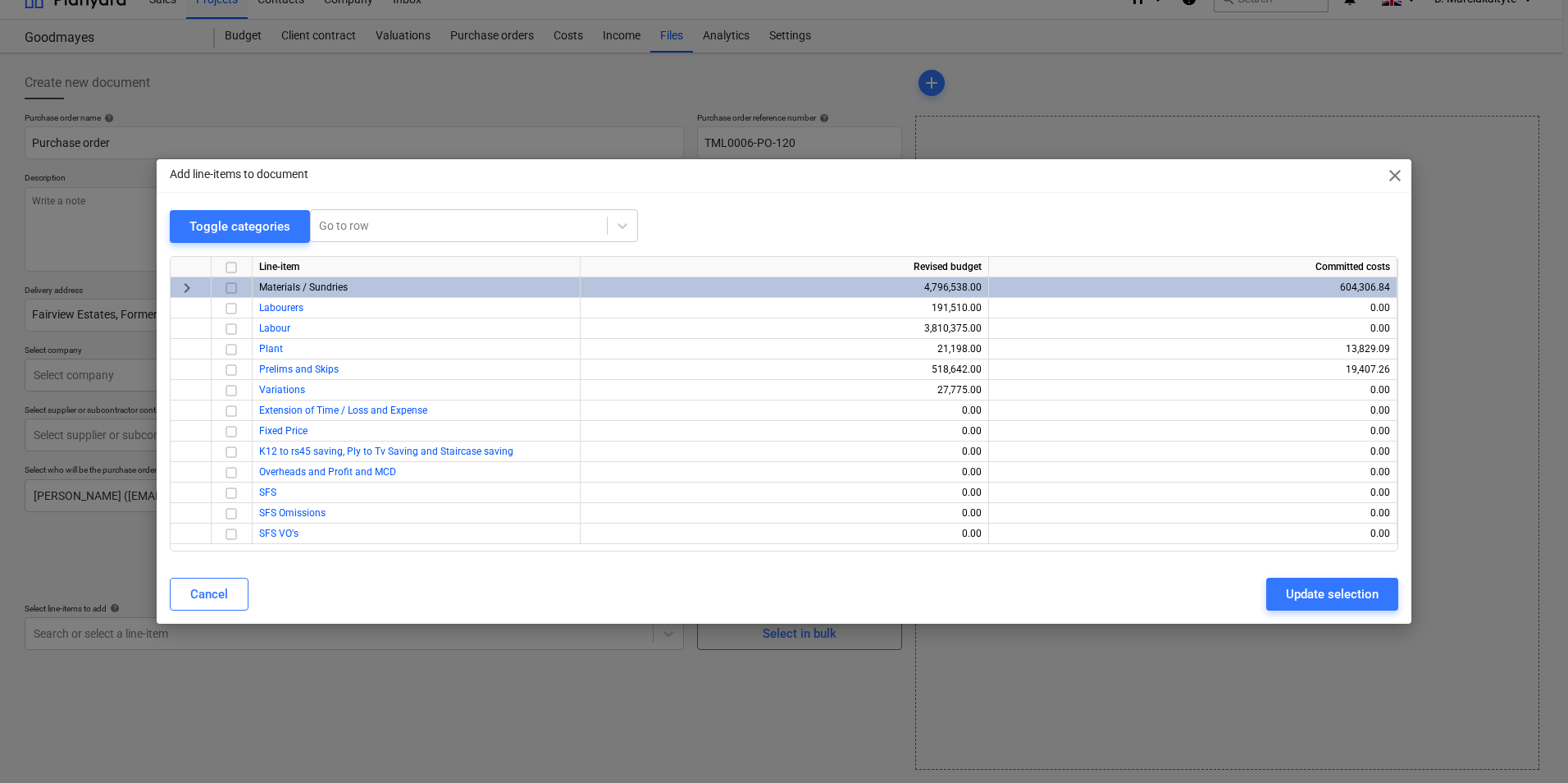
click at [233, 289] on input "checkbox" at bounding box center [231, 288] width 20 height 20
click at [1325, 580] on button "Update selection" at bounding box center [1332, 594] width 132 height 33
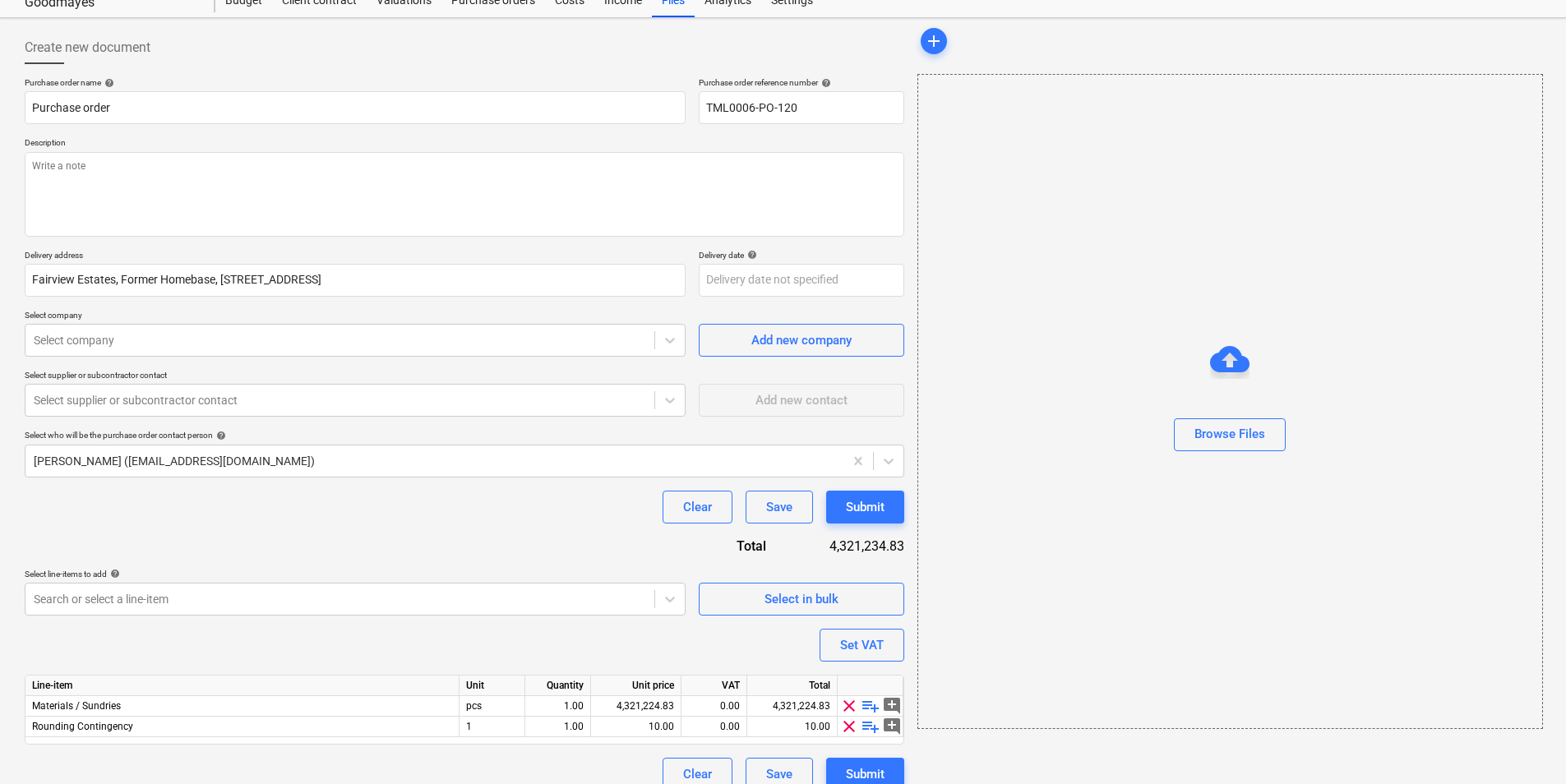
scroll to position [77, 0]
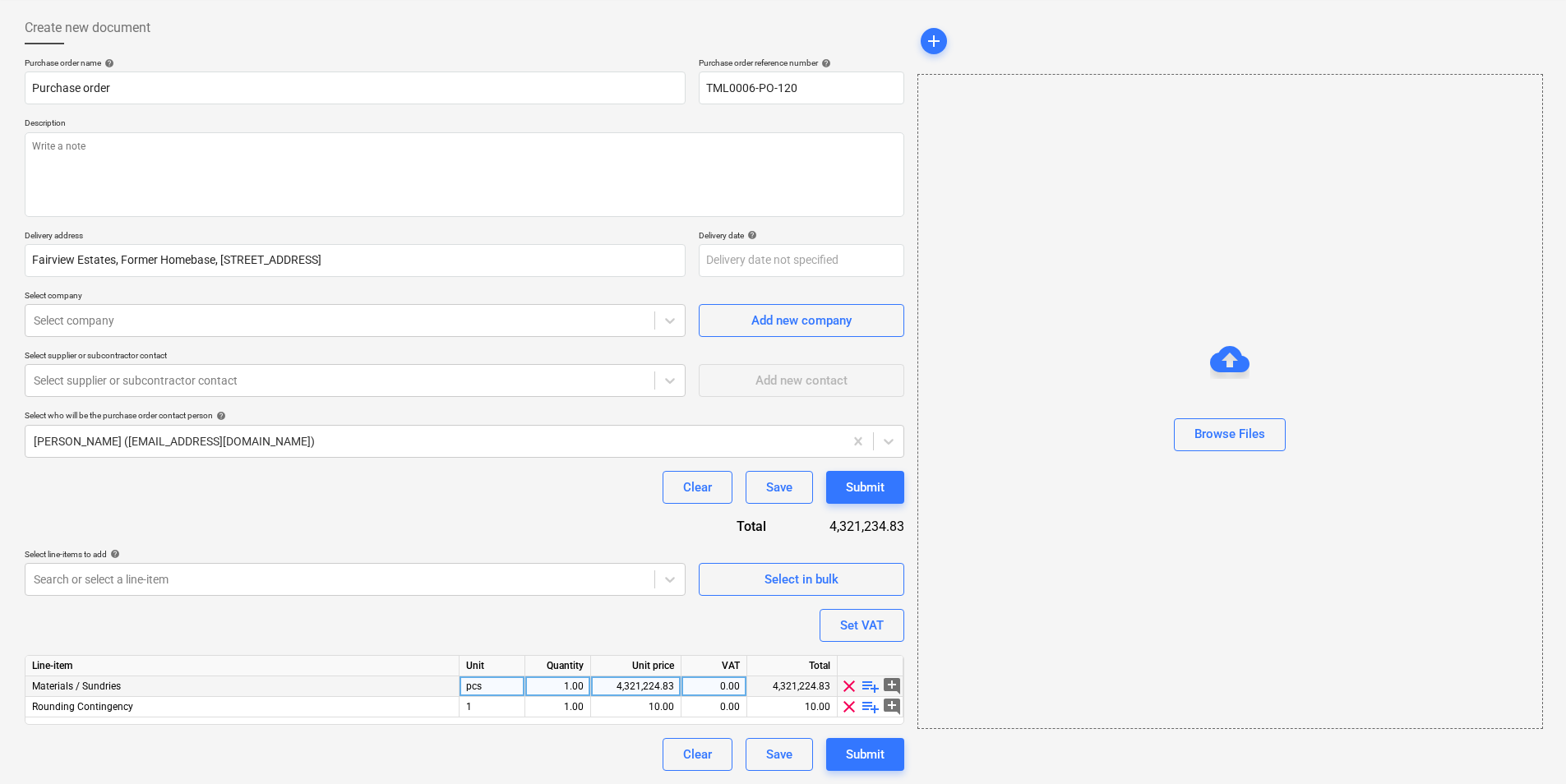
click at [868, 683] on span "playlist_add" at bounding box center [870, 686] width 20 height 20
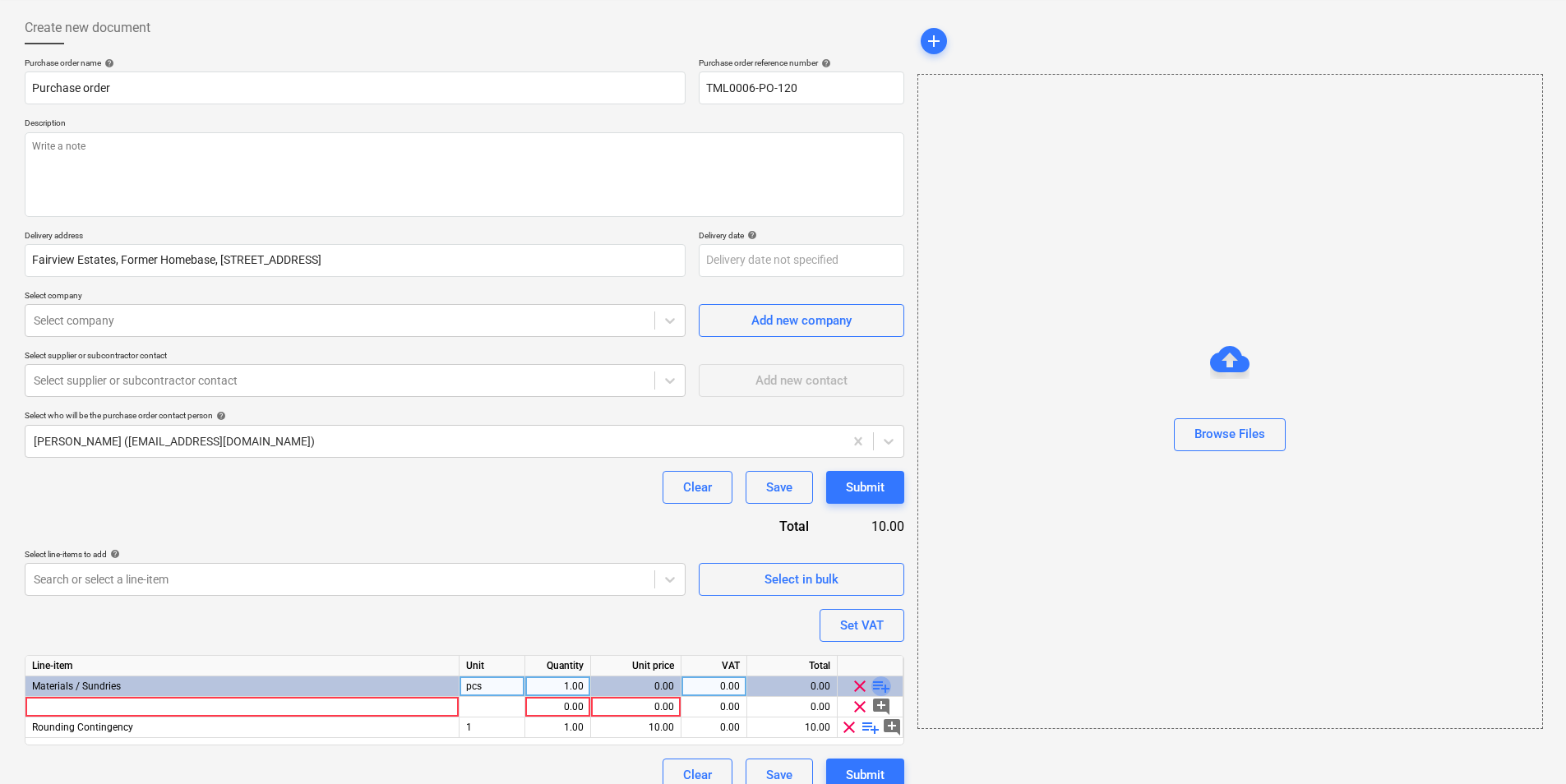
click at [878, 685] on span "playlist_add" at bounding box center [881, 686] width 20 height 20
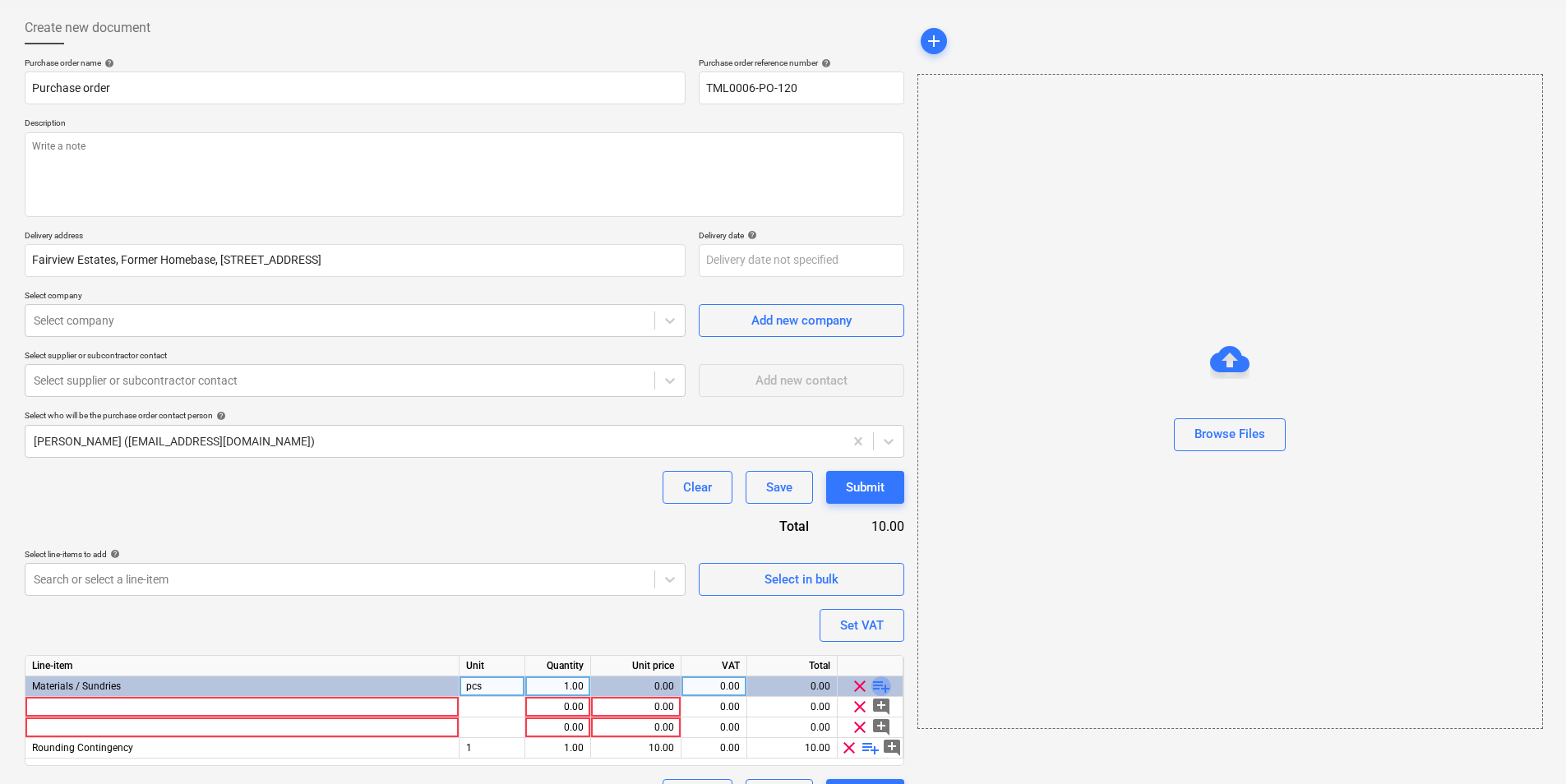
click at [878, 685] on span "playlist_add" at bounding box center [881, 686] width 20 height 20
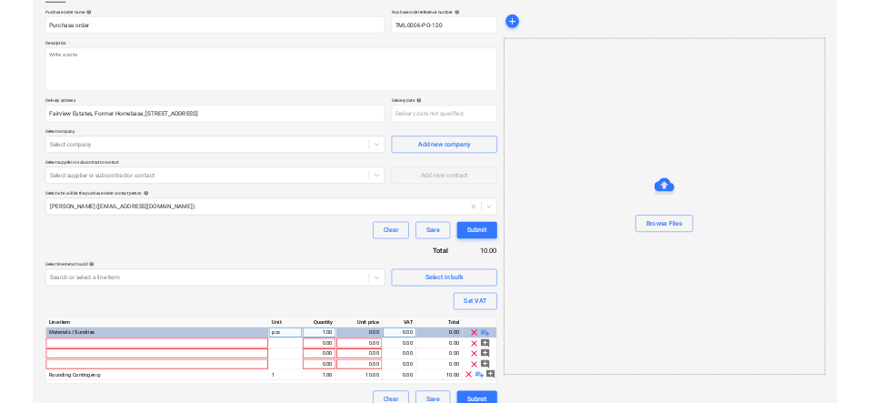
scroll to position [154, 0]
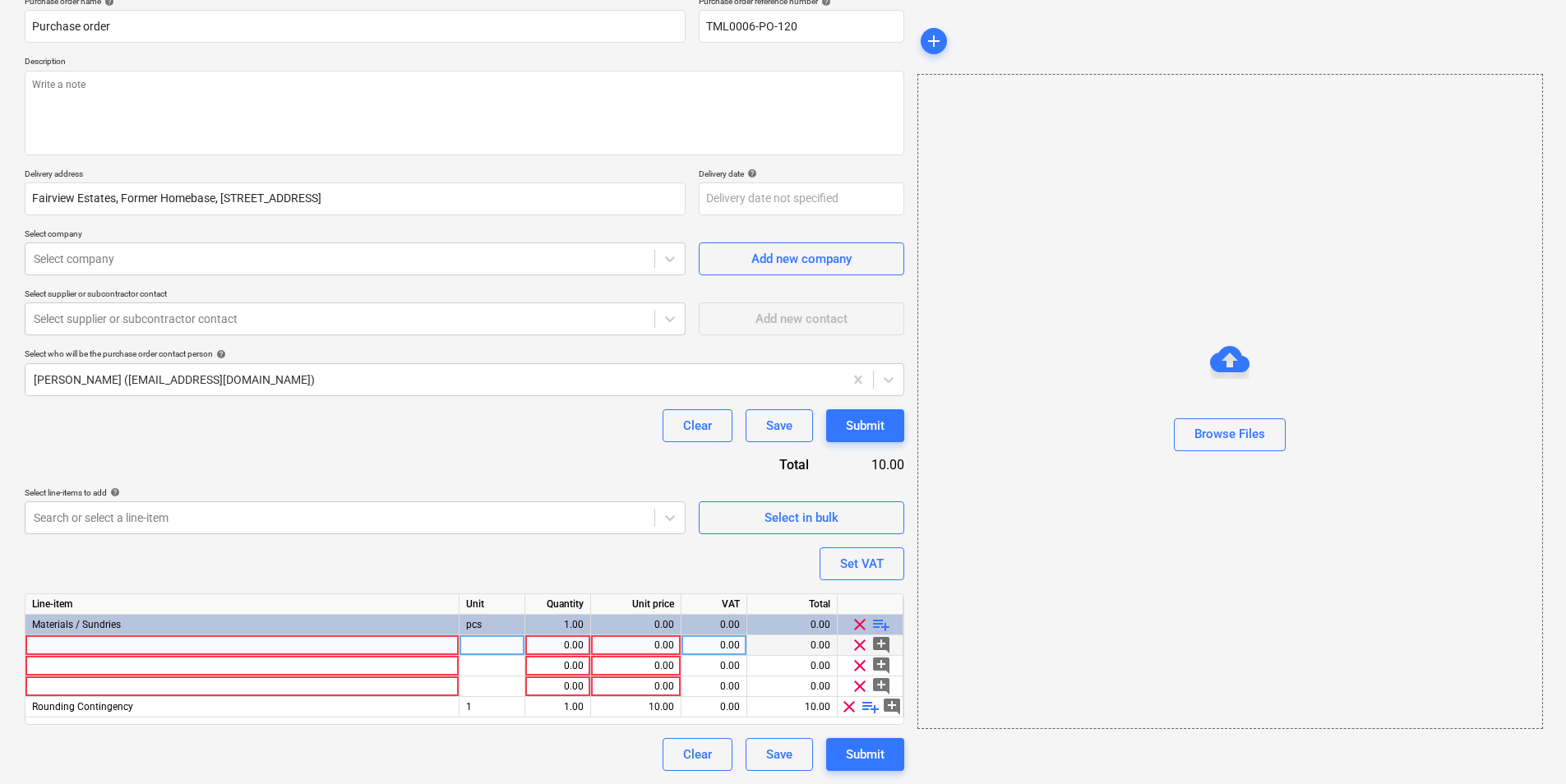
click at [155, 638] on div at bounding box center [242, 645] width 434 height 21
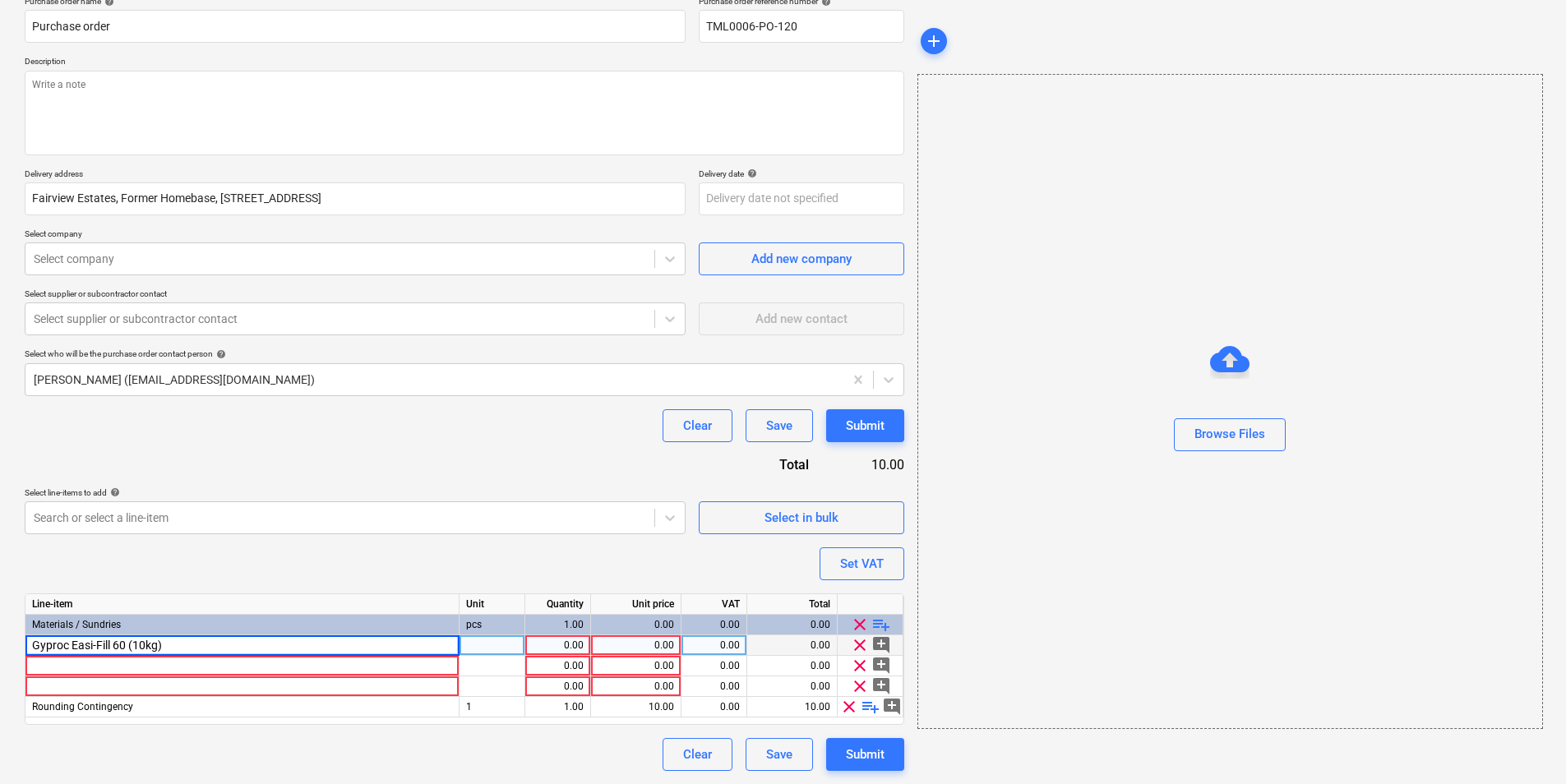
type textarea "x"
click at [492, 647] on div "pcs" at bounding box center [492, 645] width 66 height 21
type input "80"
type textarea "x"
drag, startPoint x: 392, startPoint y: 650, endPoint x: 74, endPoint y: 637, distance: 318.3
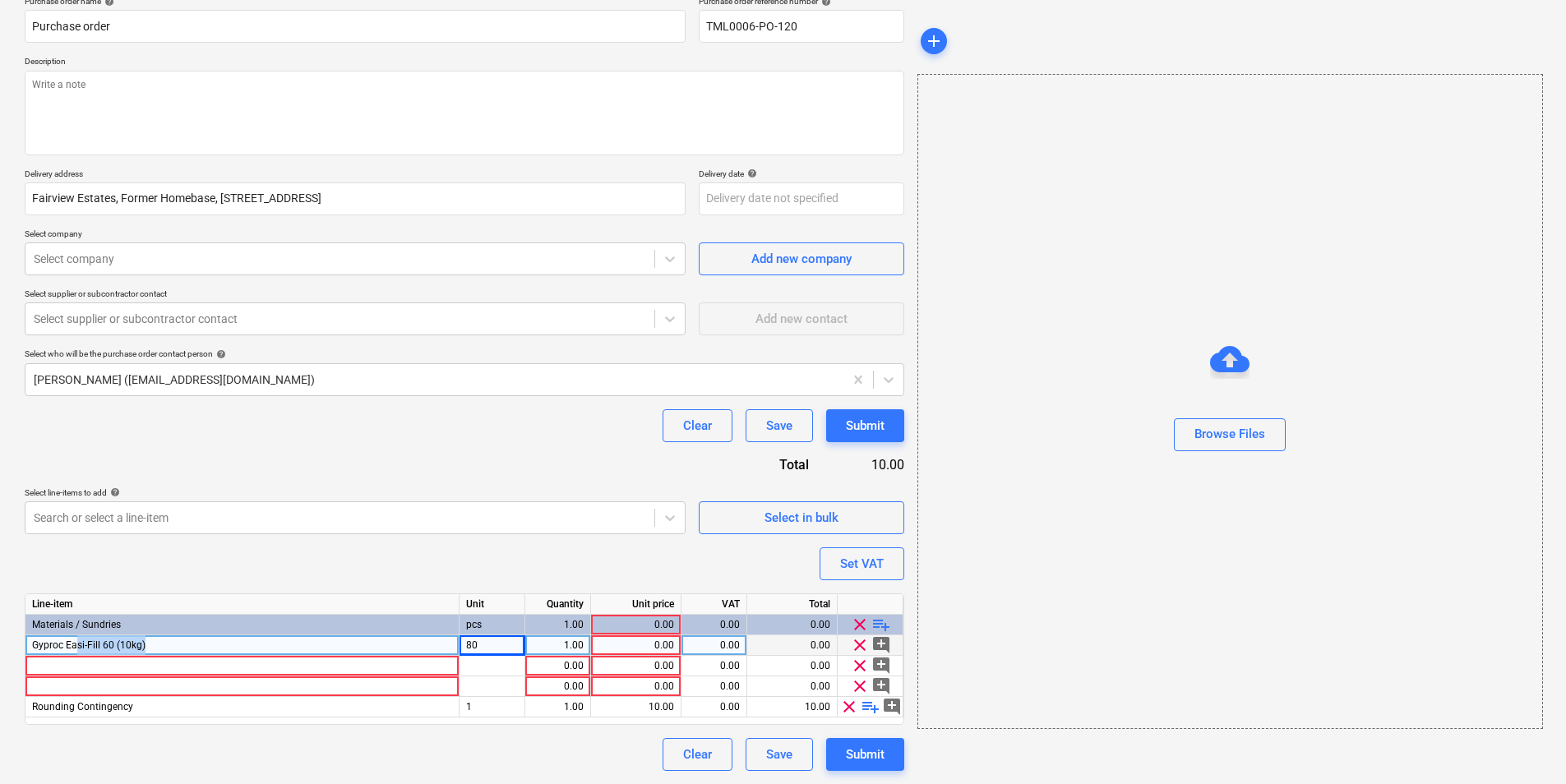
click at [74, 637] on div "Gyproc Easi-Fill 60 (10kg)" at bounding box center [242, 645] width 434 height 21
click at [493, 642] on div "80" at bounding box center [492, 645] width 66 height 21
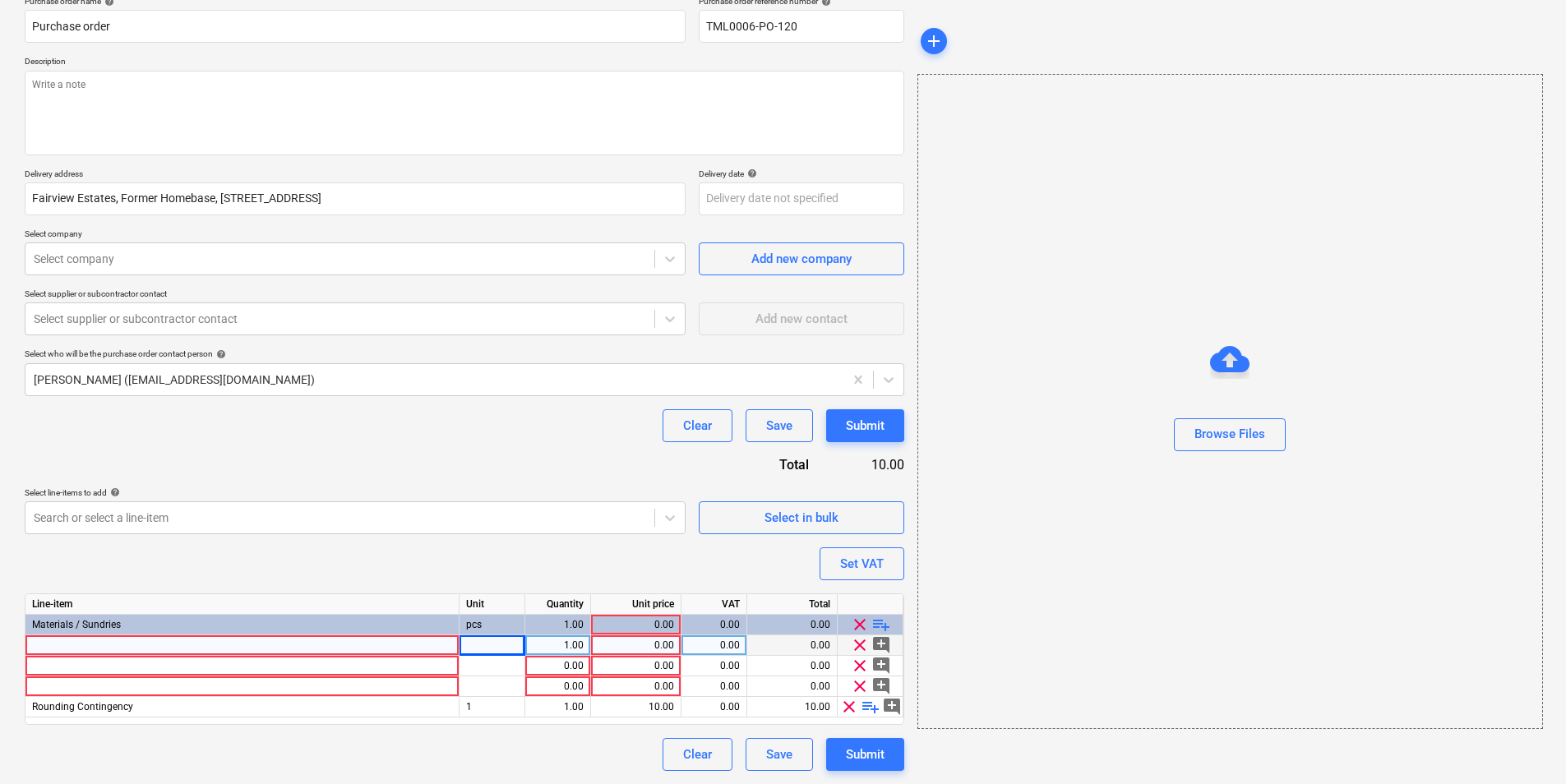
type textarea "x"
click at [284, 651] on div at bounding box center [242, 645] width 434 height 21
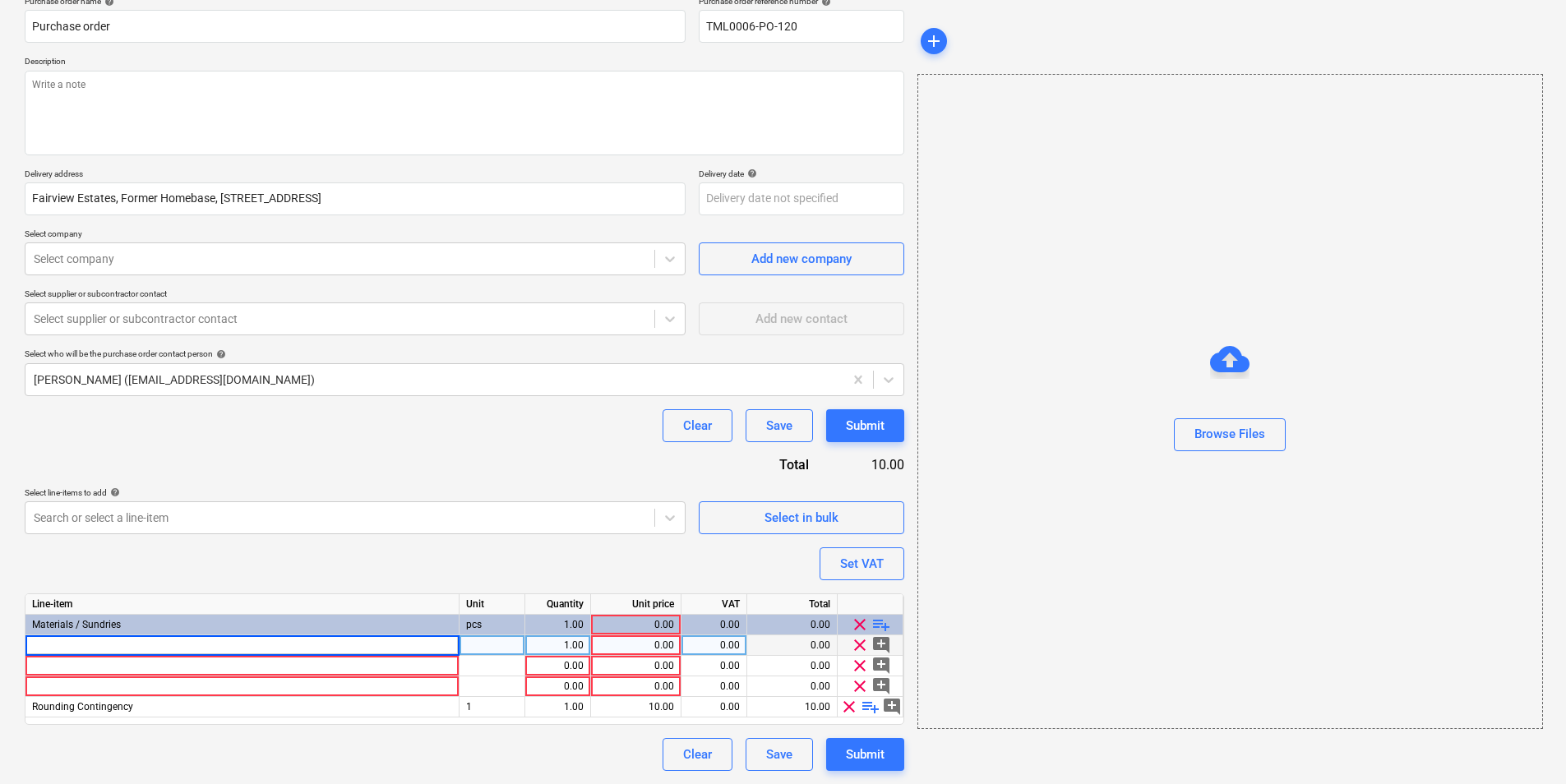
type input "Knauf Joint Filler Premium 20kg"
type textarea "x"
click at [508, 638] on div at bounding box center [492, 645] width 66 height 21
click at [500, 628] on div "pcs" at bounding box center [492, 625] width 66 height 21
type input "pcs"
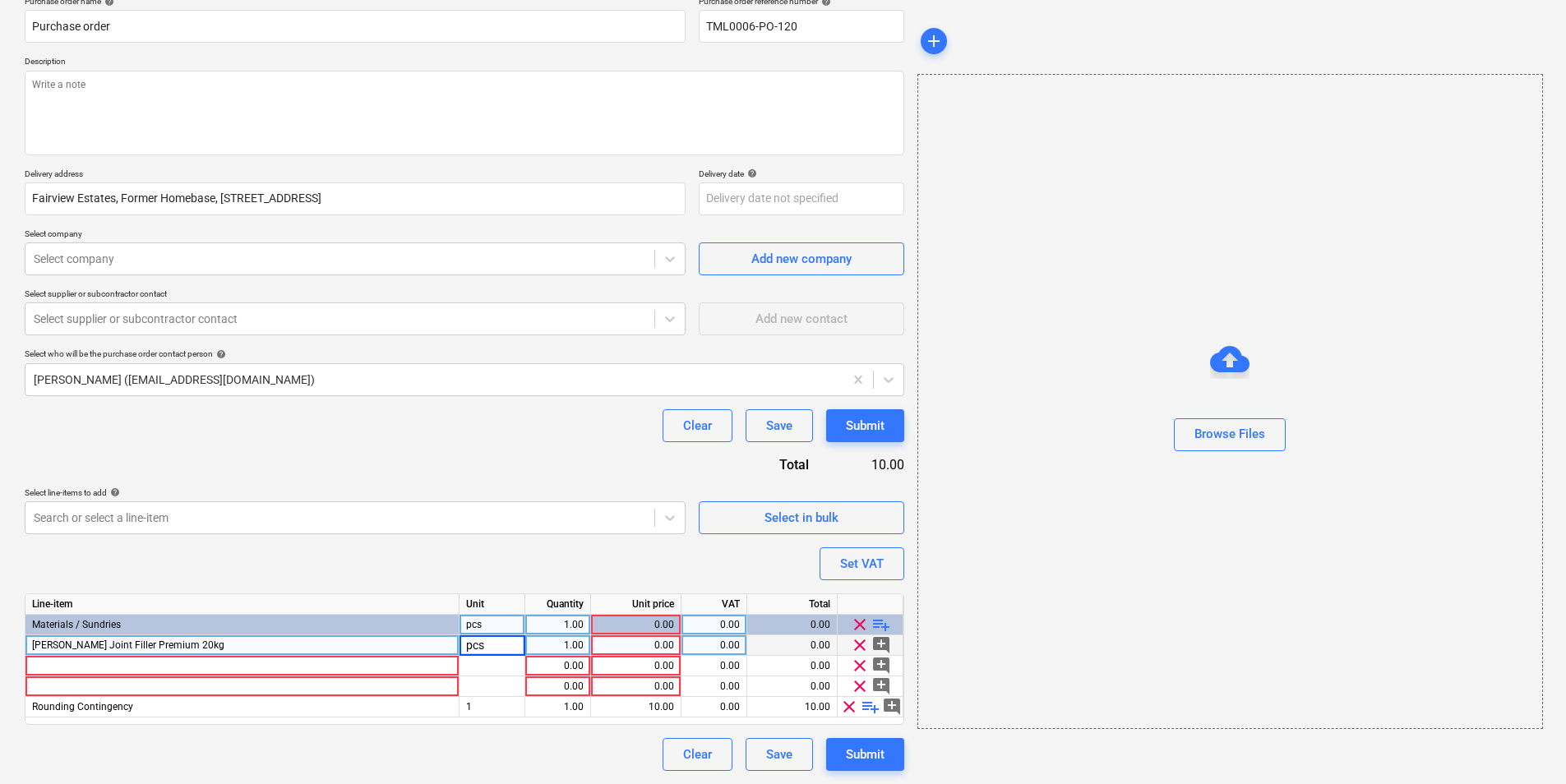
type textarea "x"
type input "42"
click at [660, 644] on div "0.00" at bounding box center [636, 645] width 77 height 21
type textarea "x"
type input "12.18"
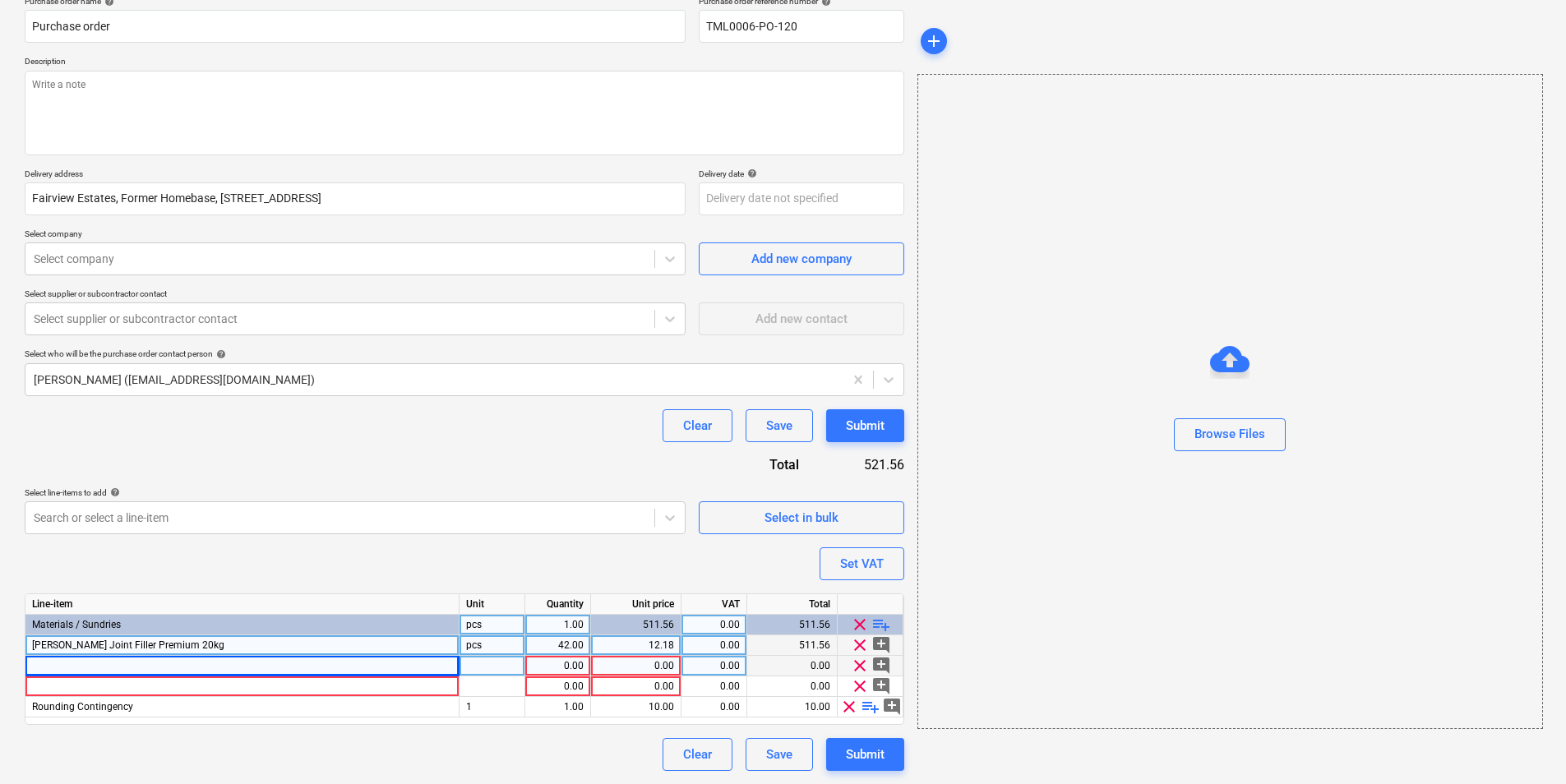
type textarea "x"
click at [269, 659] on div at bounding box center [242, 666] width 434 height 21
type input "Knauf 12.5mm Soundshield 1200x3000mm TE"
type textarea "x"
click at [511, 670] on div at bounding box center [492, 666] width 66 height 21
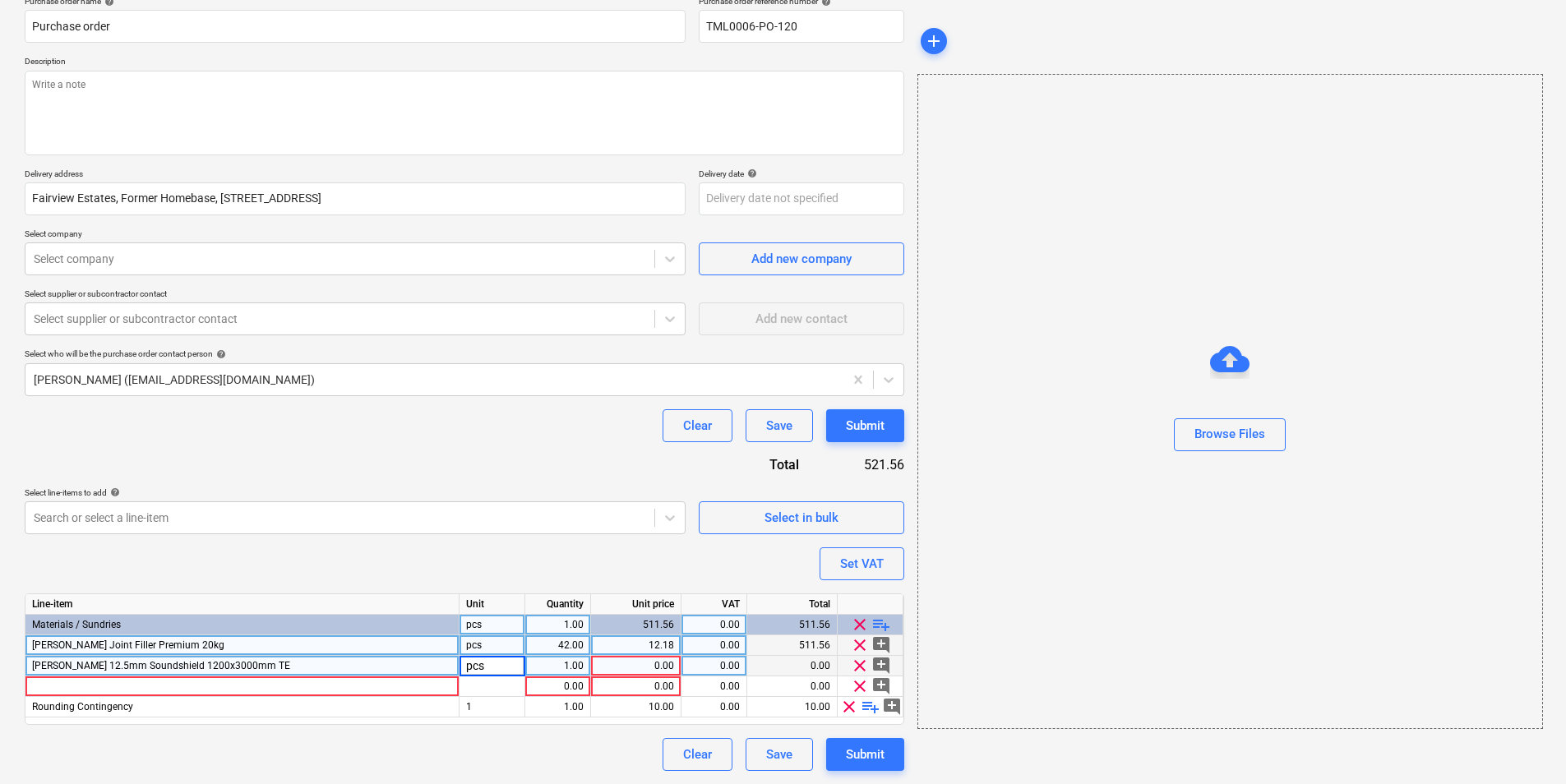
click at [577, 665] on div "1.00" at bounding box center [557, 666] width 52 height 21
type input "210"
type textarea "x"
type input "14.65"
type textarea "x"
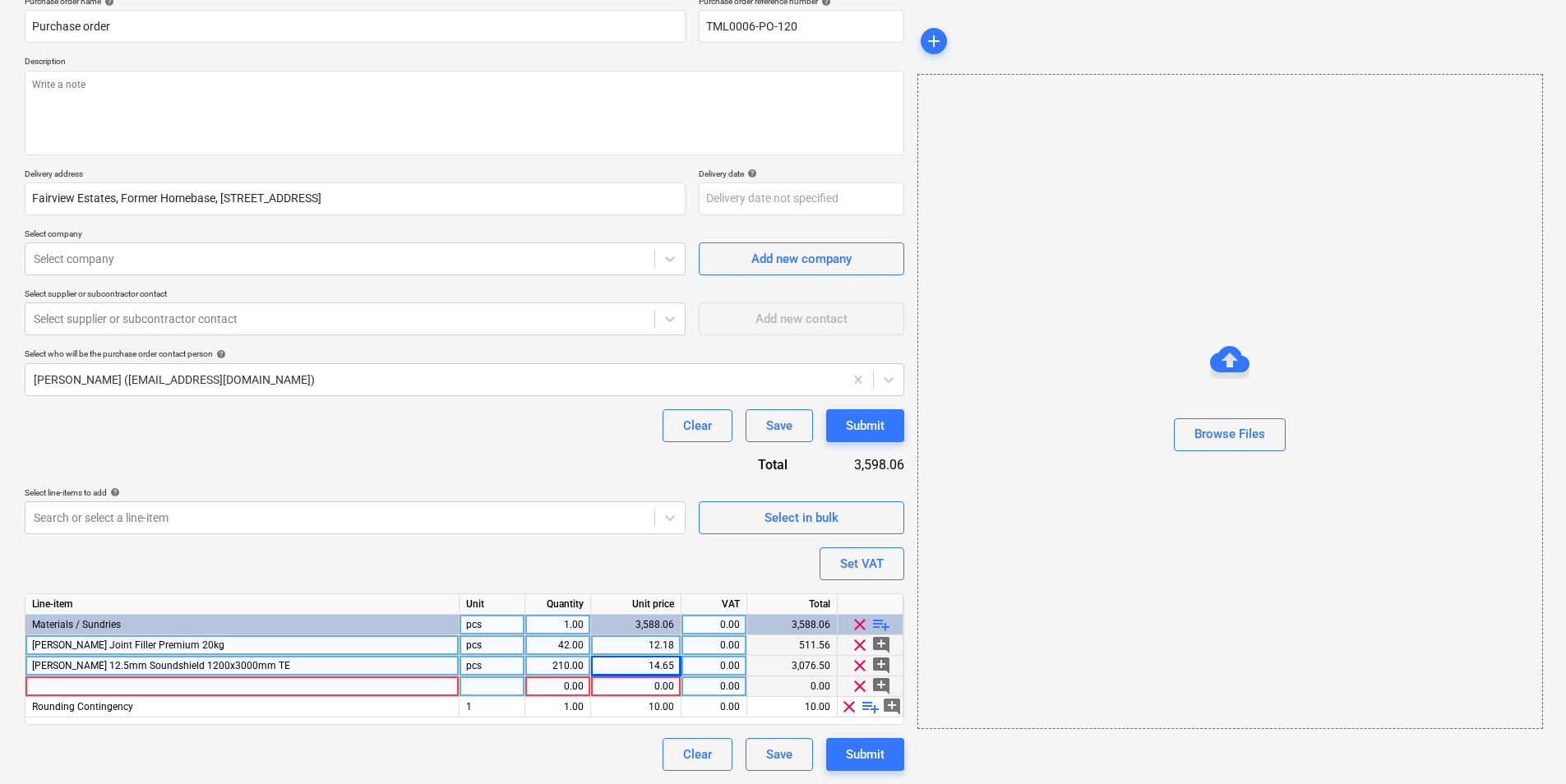
click at [266, 689] on div at bounding box center [242, 686] width 434 height 21
type input "Tyvek Airguard A2 FR VCL 1.2x50m"
type textarea "x"
drag, startPoint x: 492, startPoint y: 690, endPoint x: 631, endPoint y: 691, distance: 139.0
click at [499, 690] on div at bounding box center [492, 686] width 66 height 21
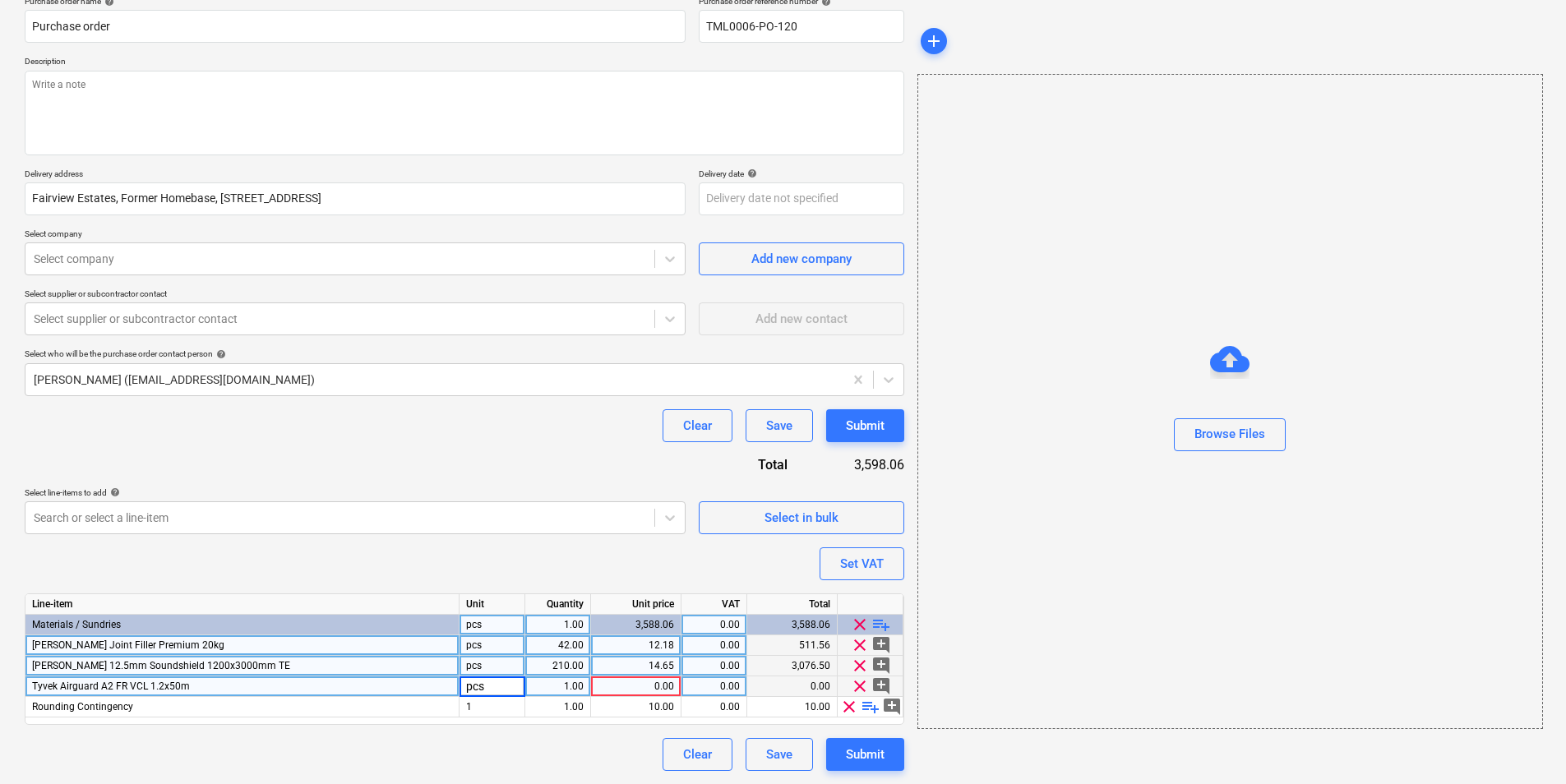
click at [565, 683] on div "1.00" at bounding box center [557, 686] width 52 height 21
type input "12"
type textarea "x"
type input "248.27"
click at [871, 621] on span "playlist_add" at bounding box center [881, 625] width 20 height 20
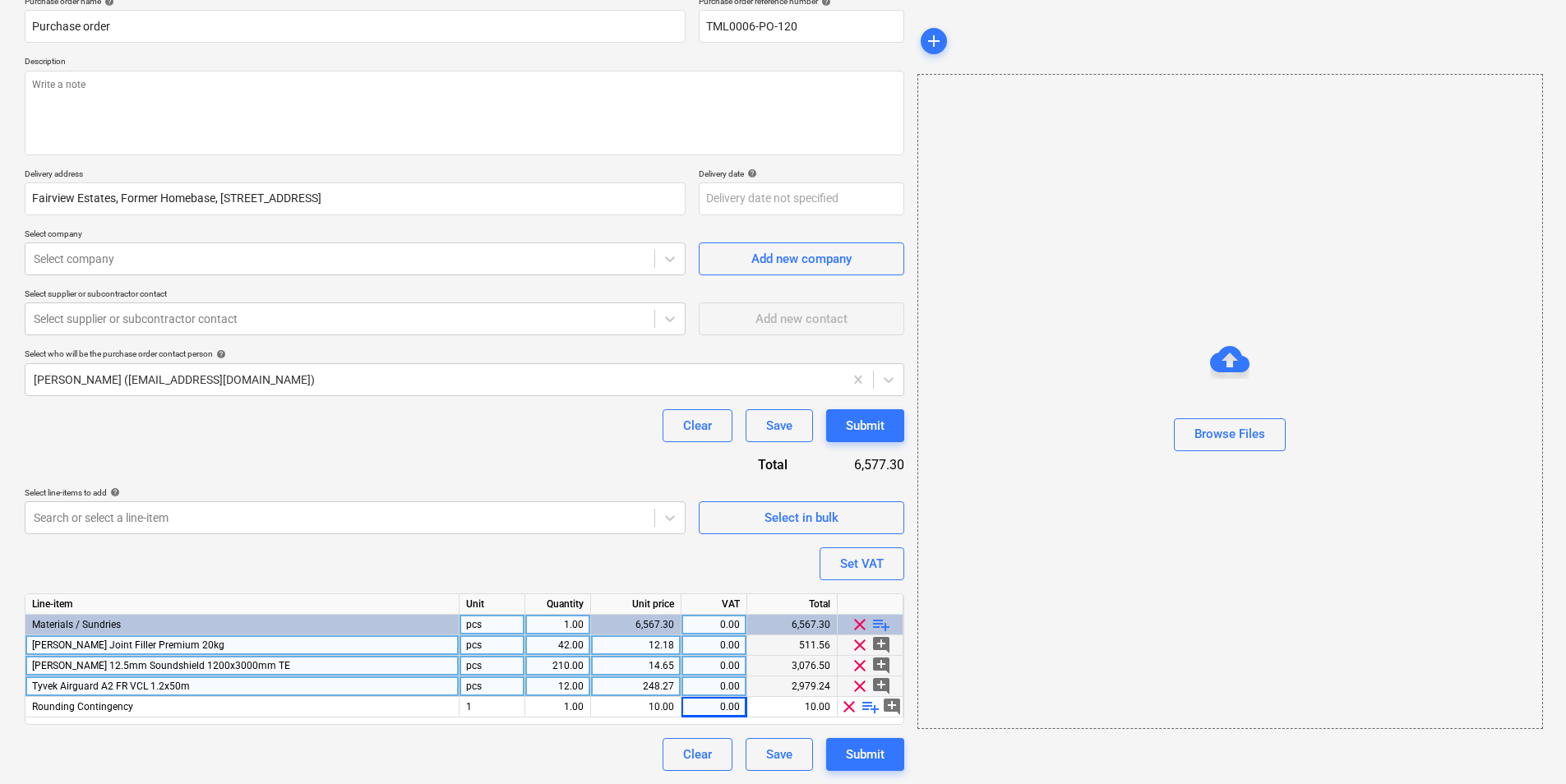
type textarea "x"
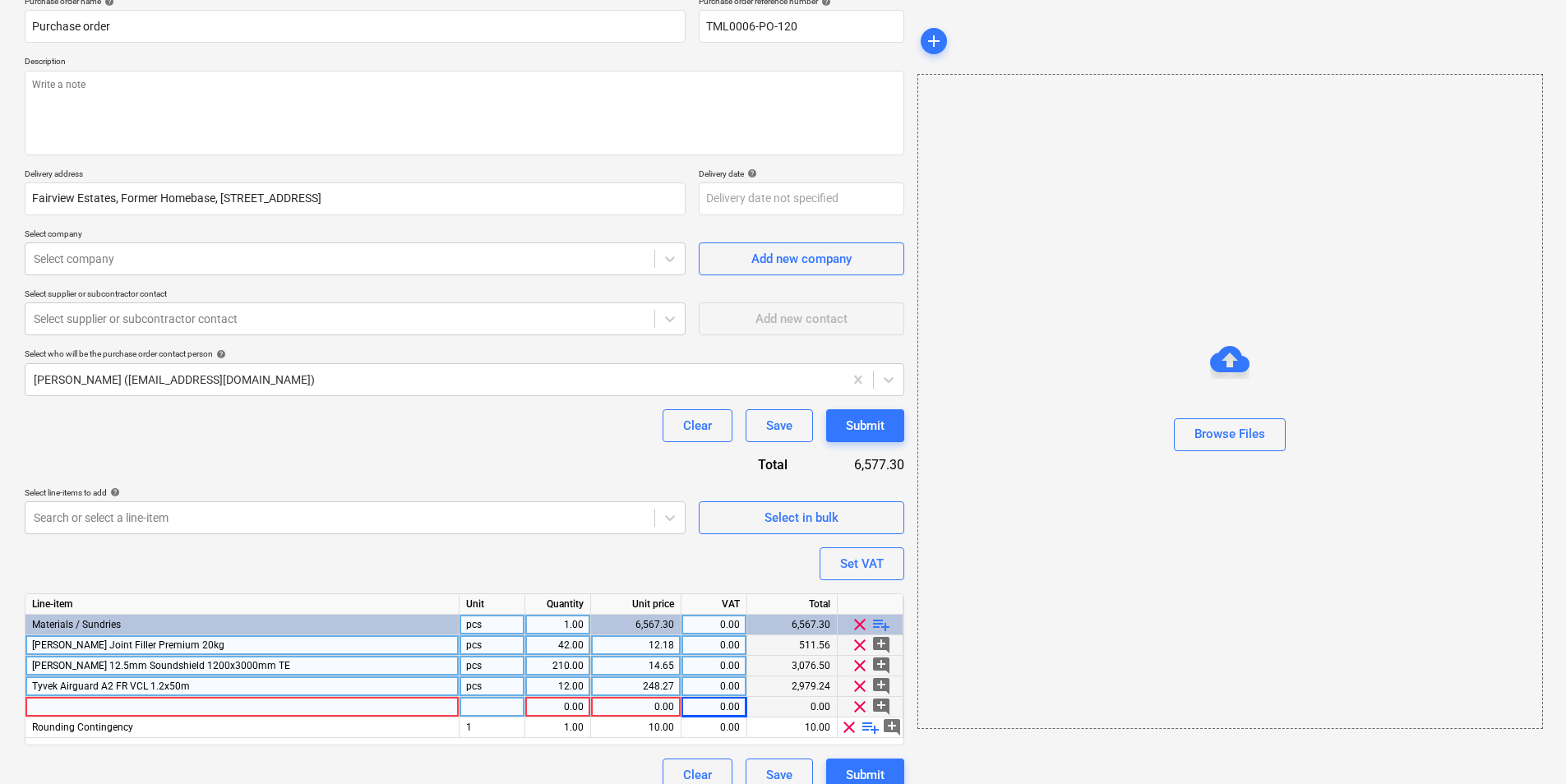
click at [185, 708] on div at bounding box center [242, 707] width 434 height 21
type input "Tyvek Airguard A2 Double sided tape 25mmx50m"
type textarea "x"
click at [490, 708] on div at bounding box center [492, 707] width 66 height 21
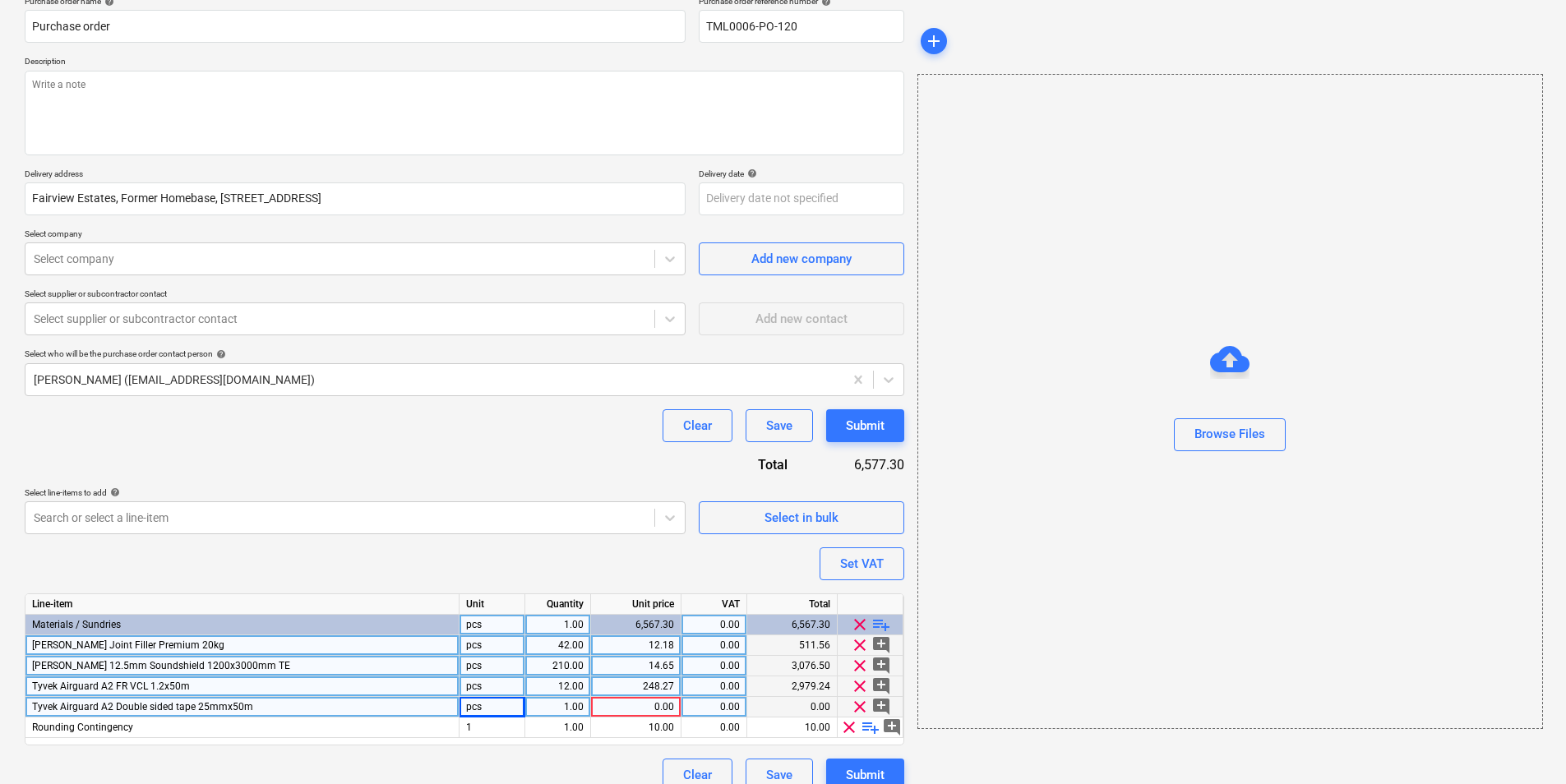
click at [550, 706] on div "1.00" at bounding box center [557, 707] width 52 height 21
type input "200"
type textarea "x"
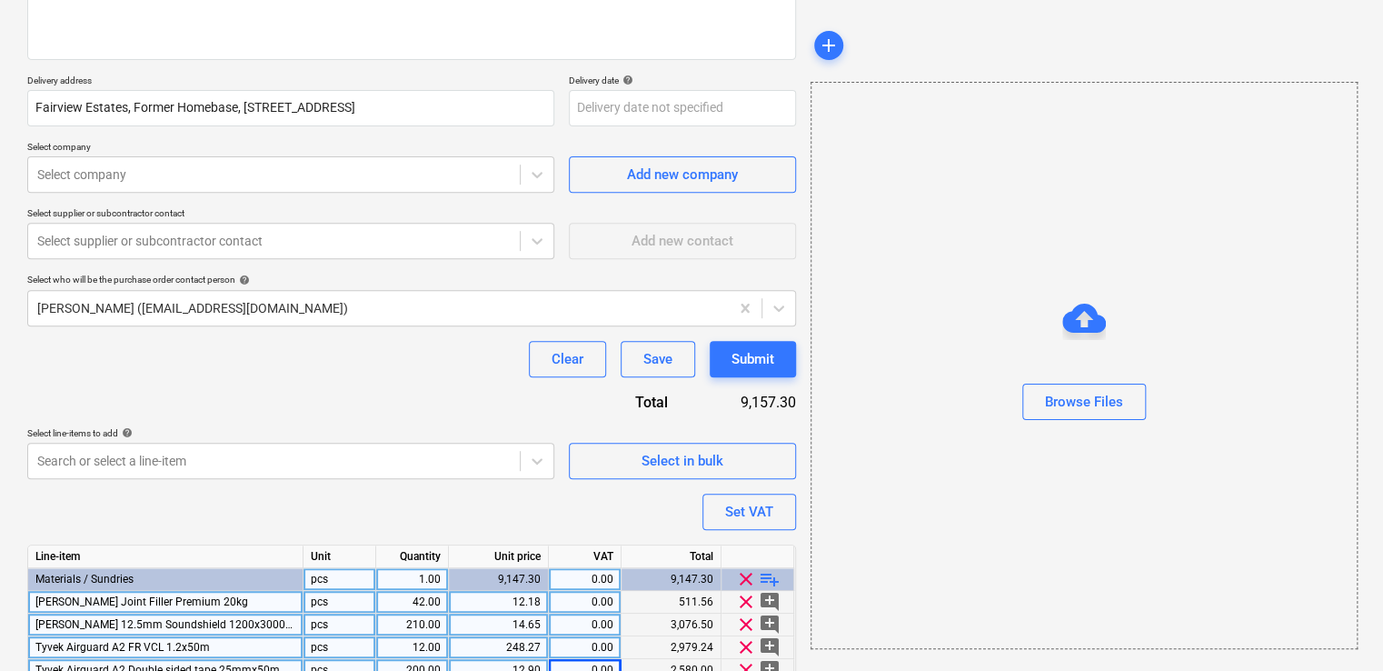
scroll to position [371, 0]
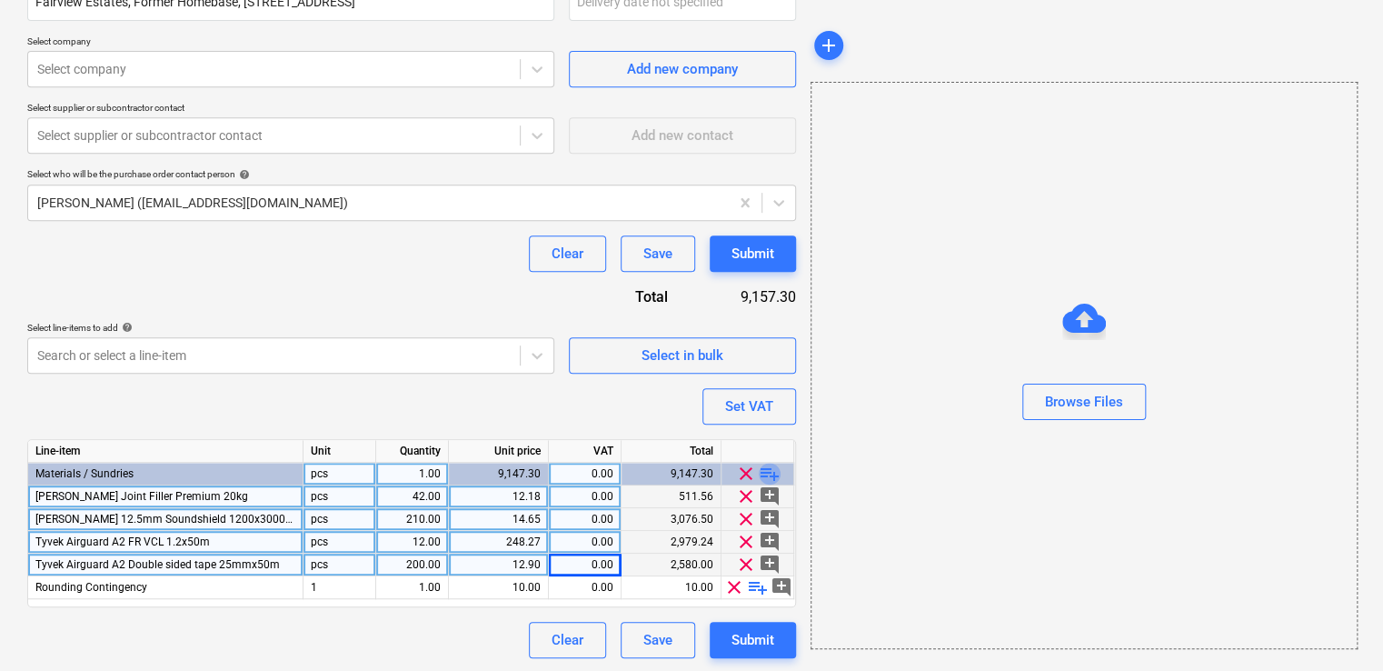
click at [770, 473] on span "playlist_add" at bounding box center [770, 474] width 22 height 22
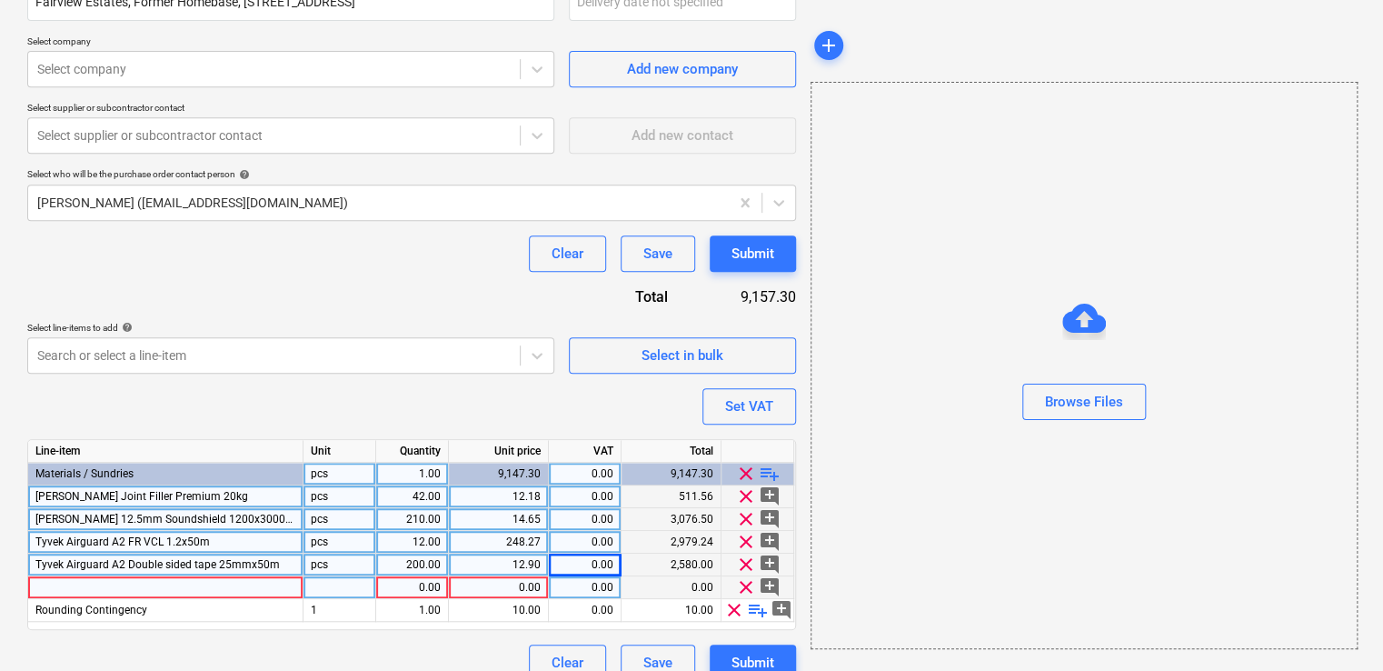
click at [177, 582] on div at bounding box center [165, 587] width 275 height 23
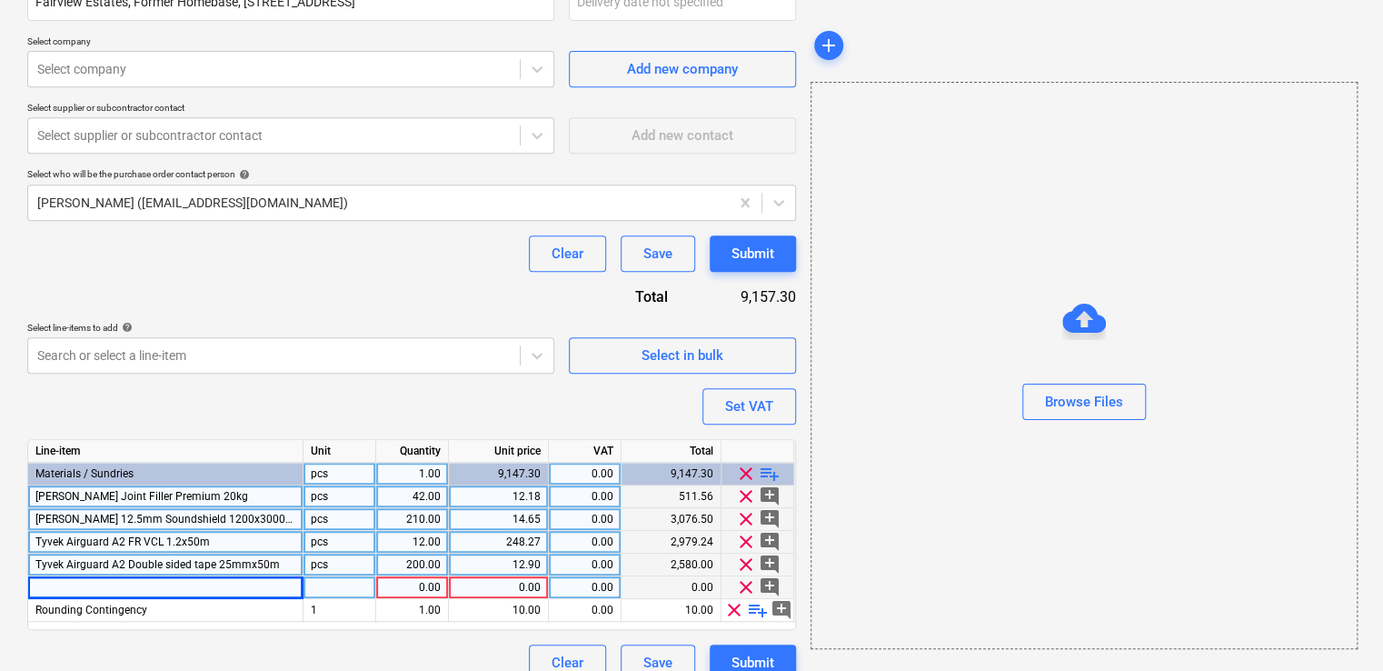
click at [82, 584] on div at bounding box center [165, 587] width 275 height 23
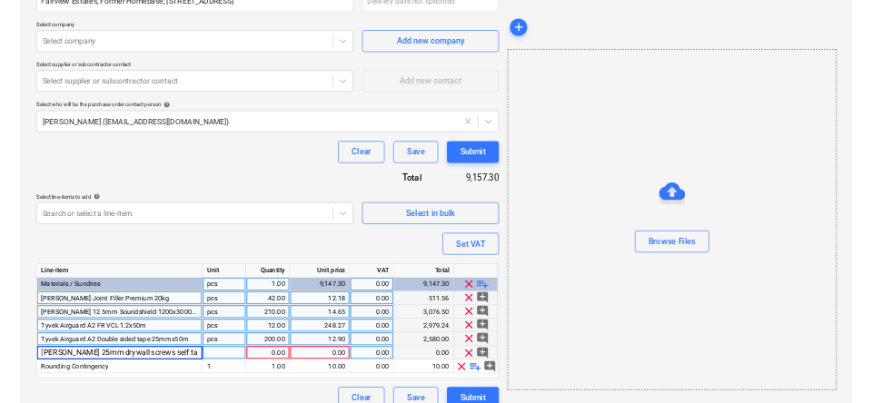
scroll to position [0, 16]
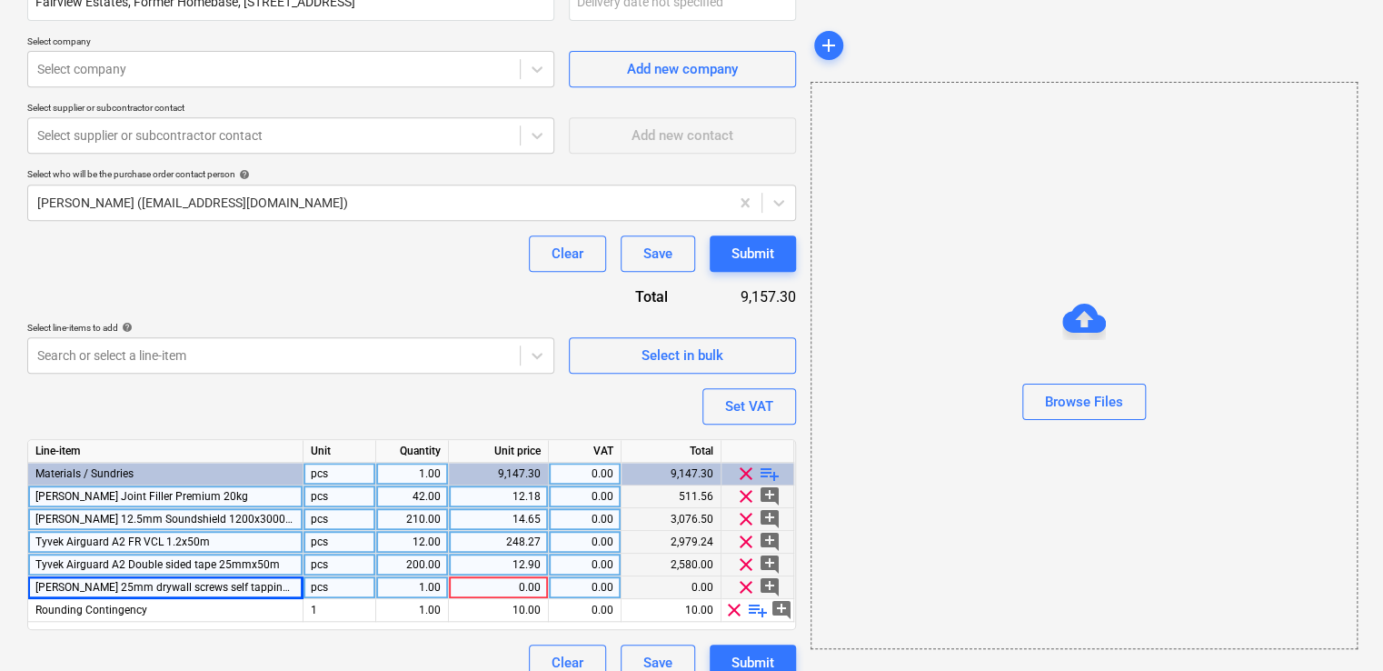
click at [343, 585] on div "pcs" at bounding box center [340, 587] width 73 height 23
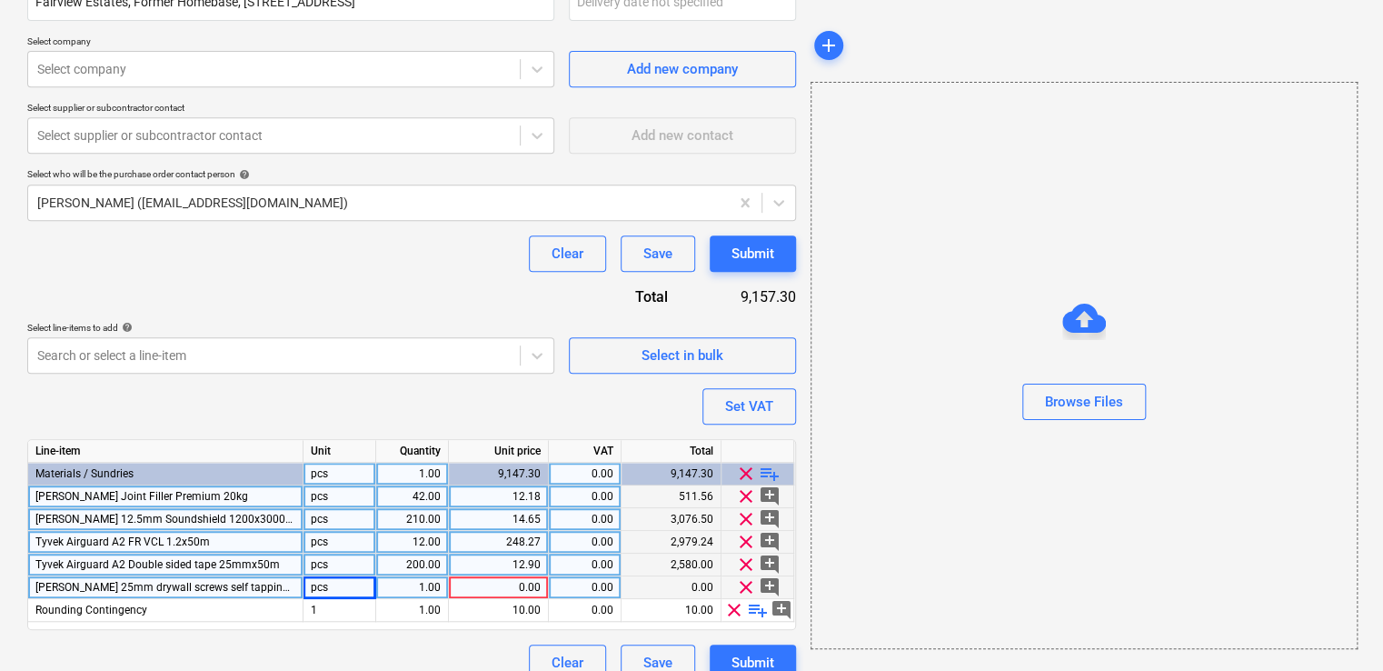
click at [422, 586] on div "1.00" at bounding box center [411, 587] width 57 height 23
click at [360, 584] on div "pcs" at bounding box center [340, 587] width 73 height 23
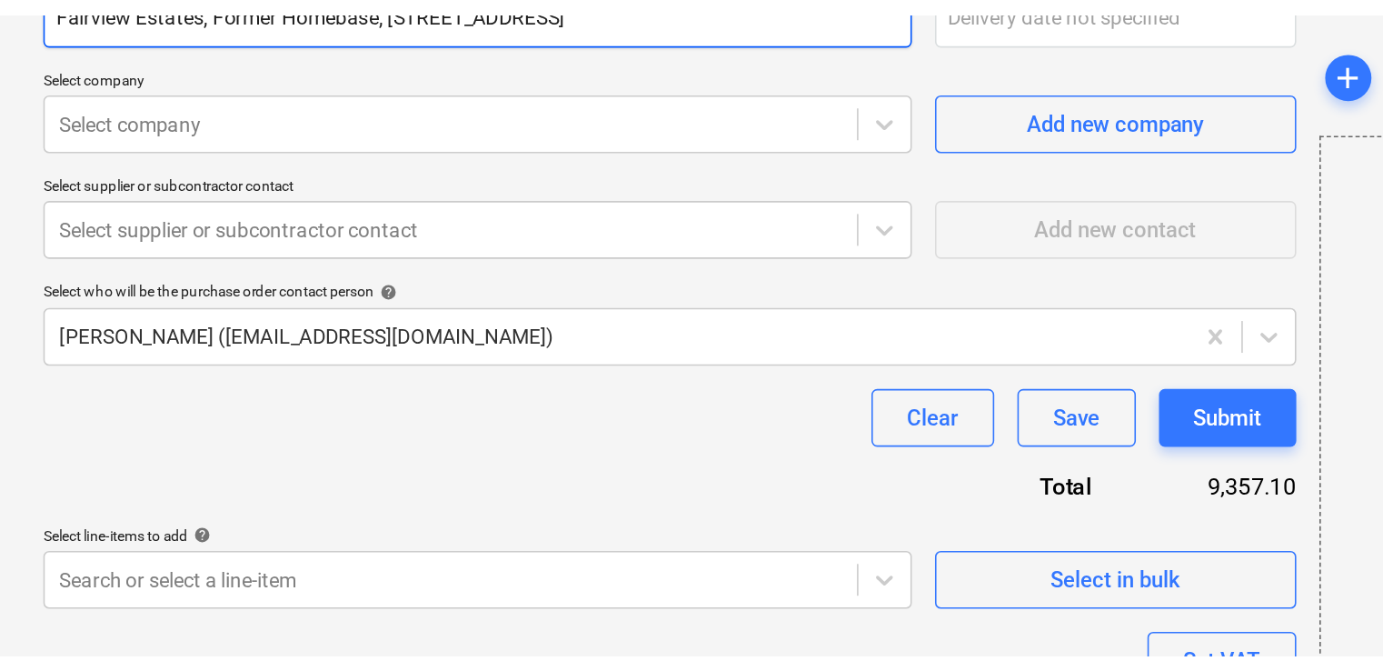
scroll to position [222, 0]
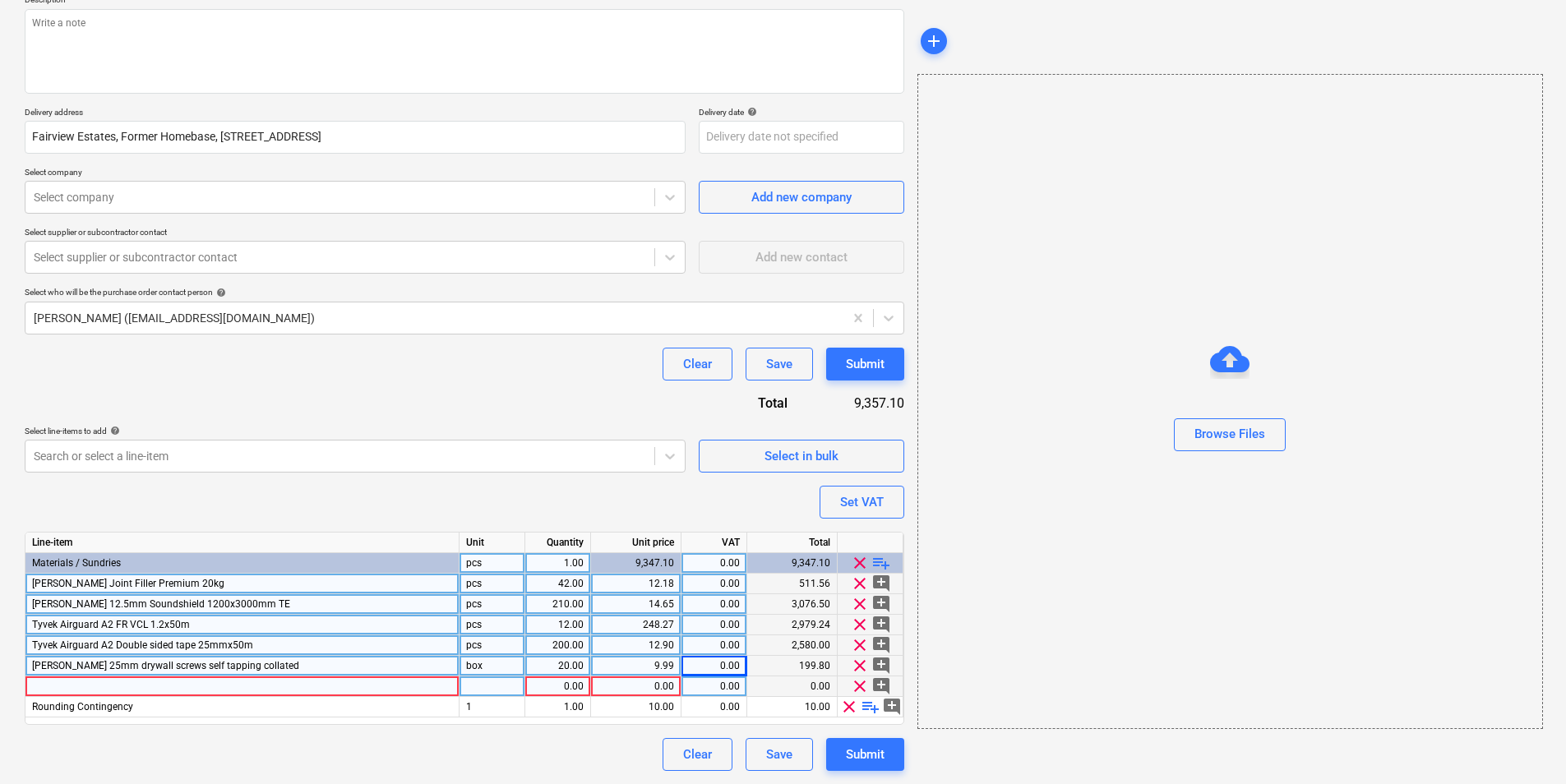
click at [282, 683] on div at bounding box center [242, 686] width 434 height 21
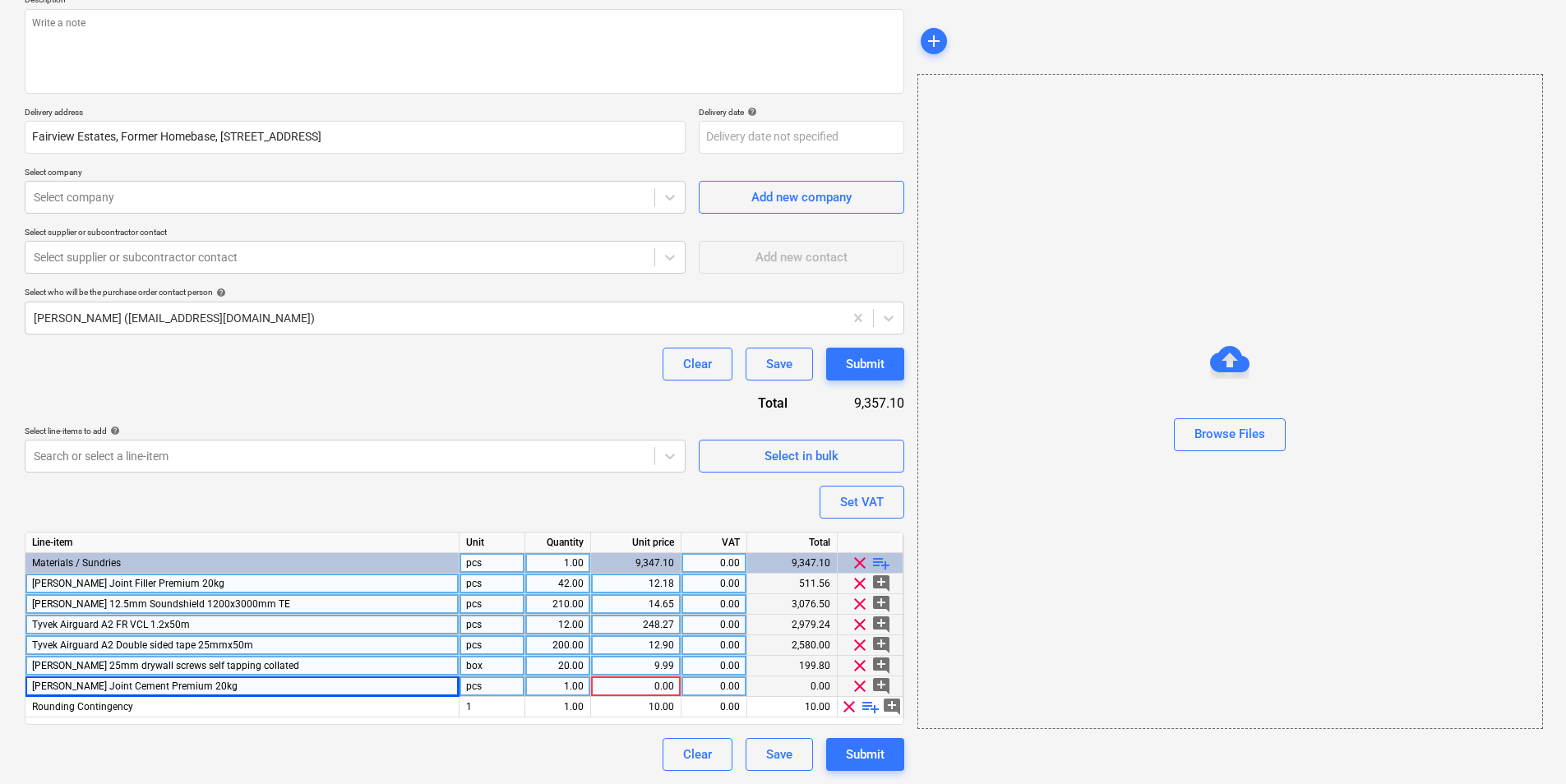
drag, startPoint x: 498, startPoint y: 686, endPoint x: 555, endPoint y: 676, distance: 57.9
click at [498, 685] on div "pcs" at bounding box center [492, 686] width 66 height 21
click at [560, 688] on div "1.00" at bounding box center [557, 686] width 52 height 21
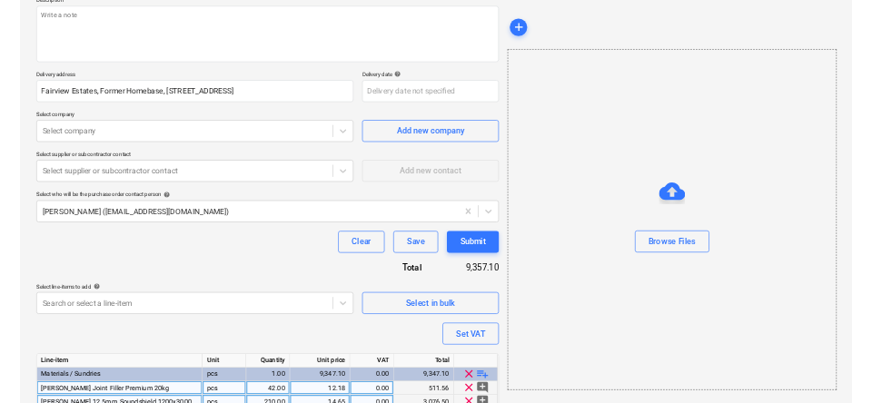
scroll to position [417, 0]
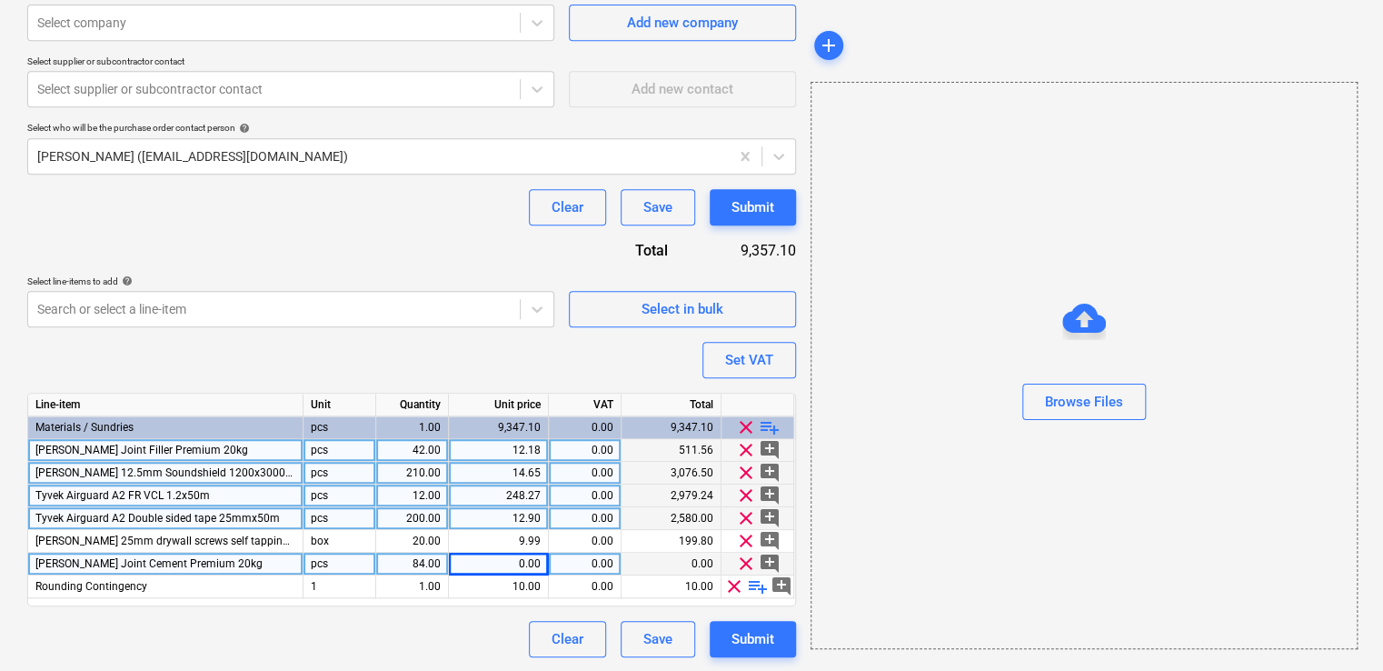
click at [433, 566] on div "84.00" at bounding box center [411, 563] width 57 height 23
click at [487, 564] on div "0.00" at bounding box center [498, 563] width 85 height 23
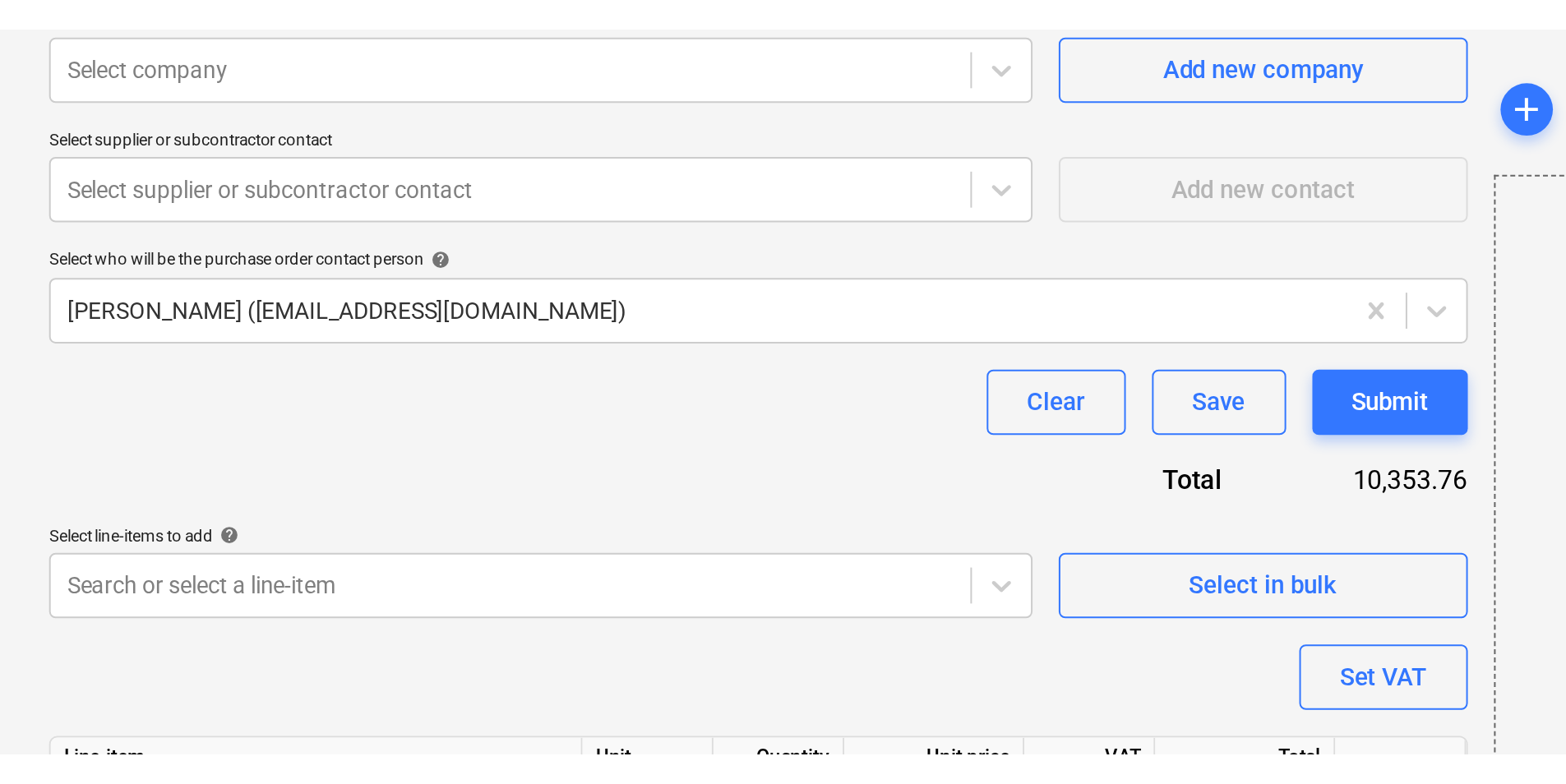
scroll to position [201, 0]
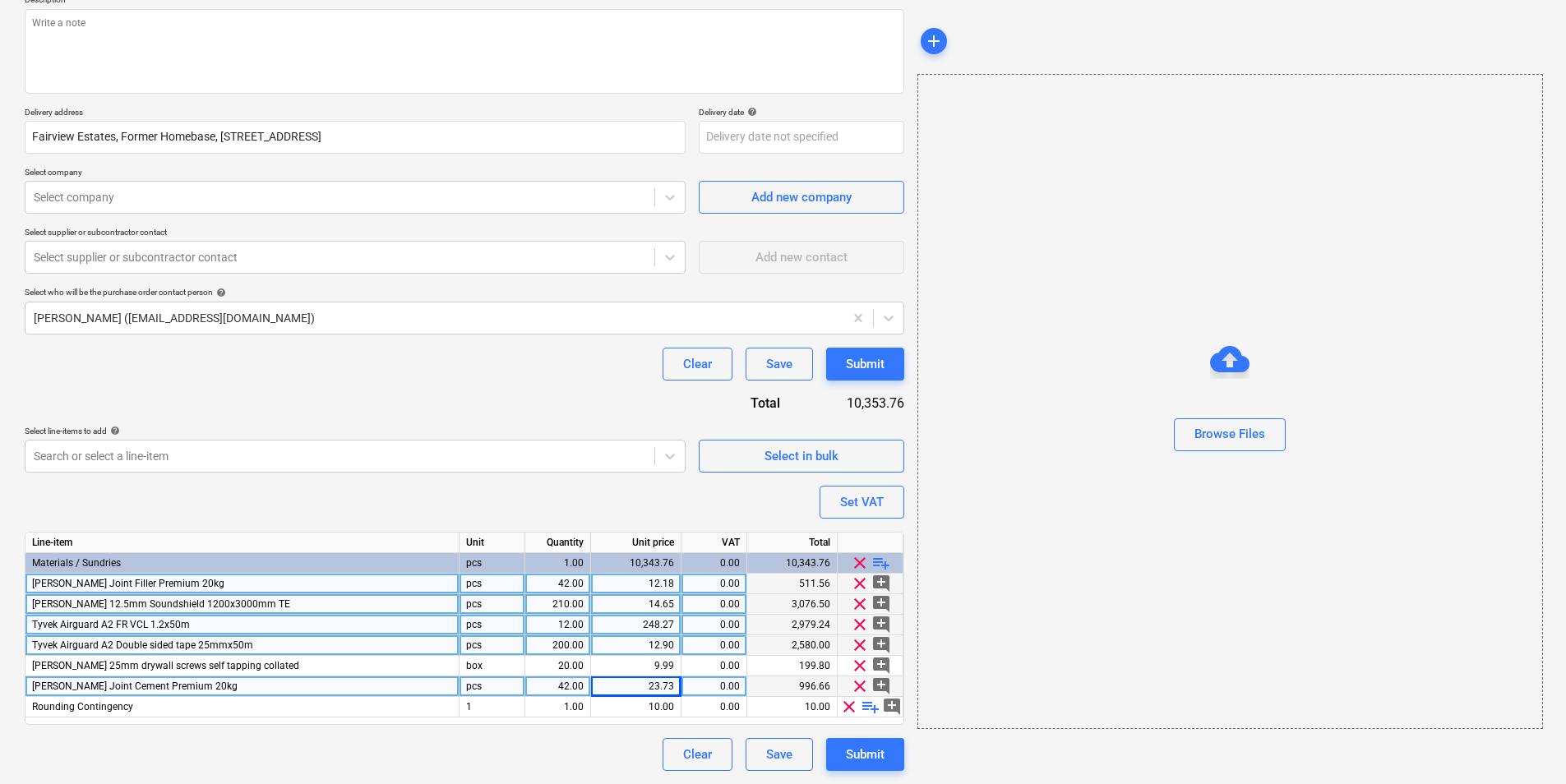
click at [731, 582] on div "0.00" at bounding box center [714, 583] width 52 height 21
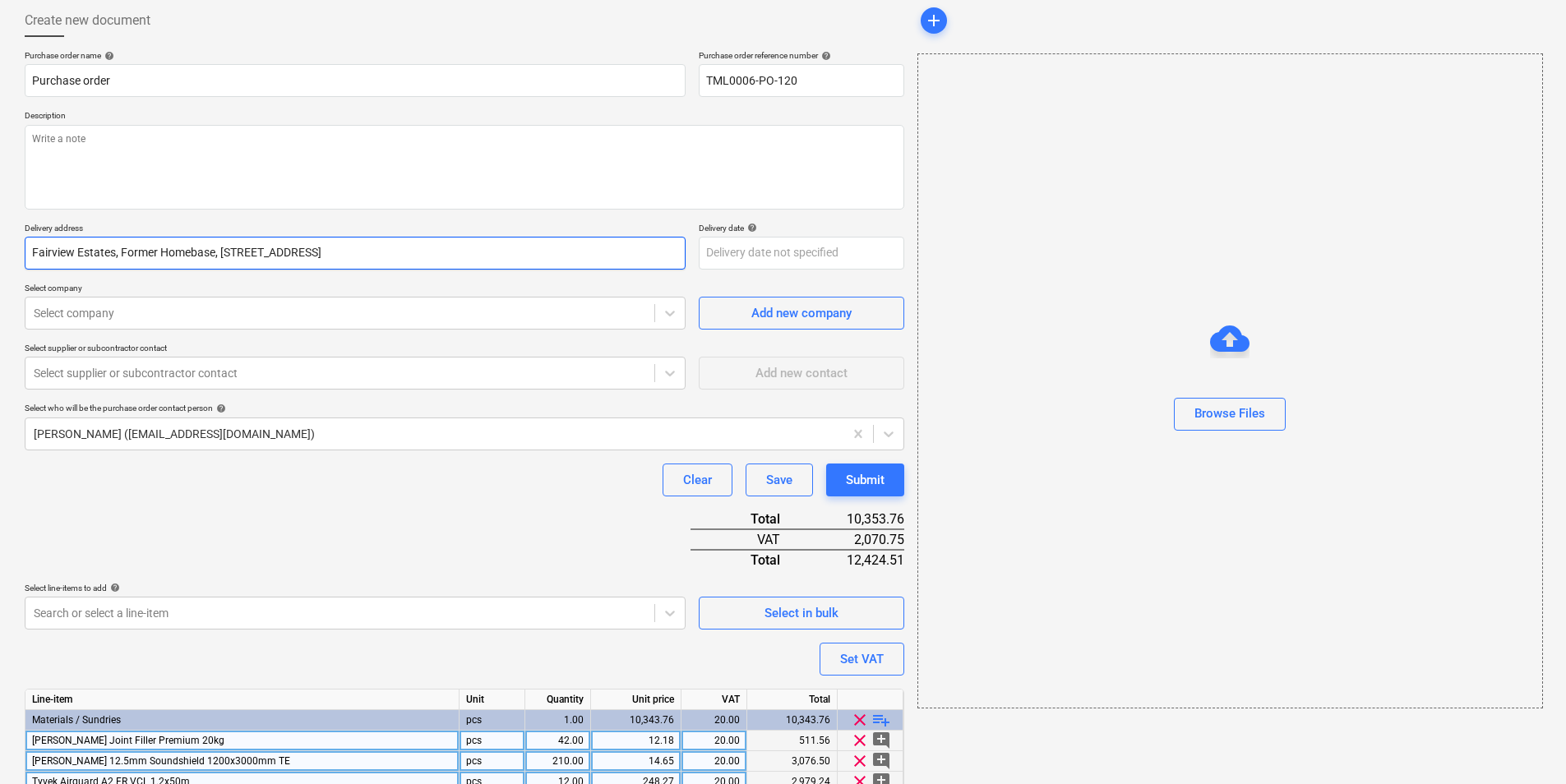
scroll to position [0, 0]
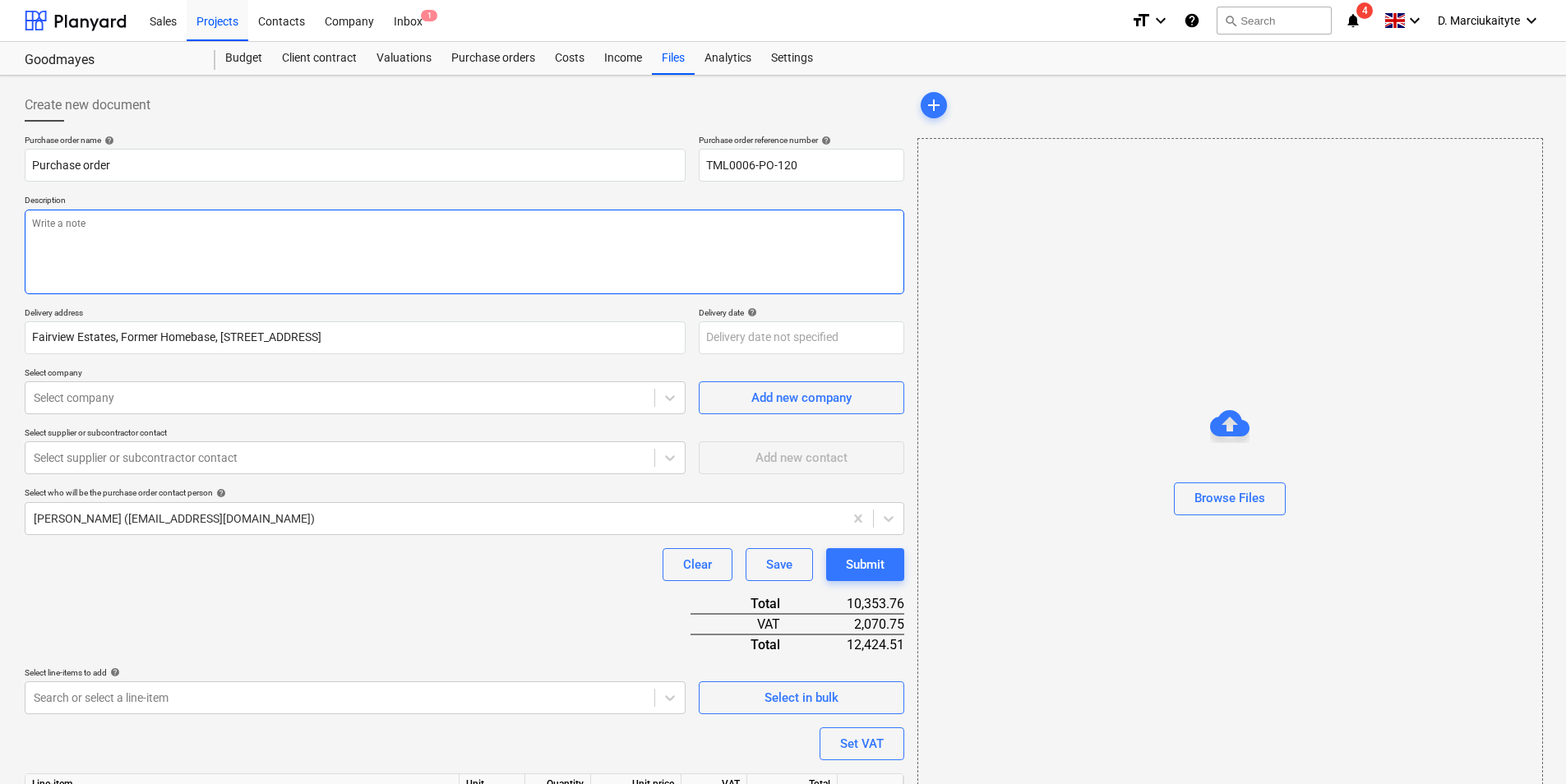
drag, startPoint x: 329, startPoint y: 231, endPoint x: 328, endPoint y: 209, distance: 22.0
click at [328, 222] on textarea at bounding box center [464, 252] width 879 height 85
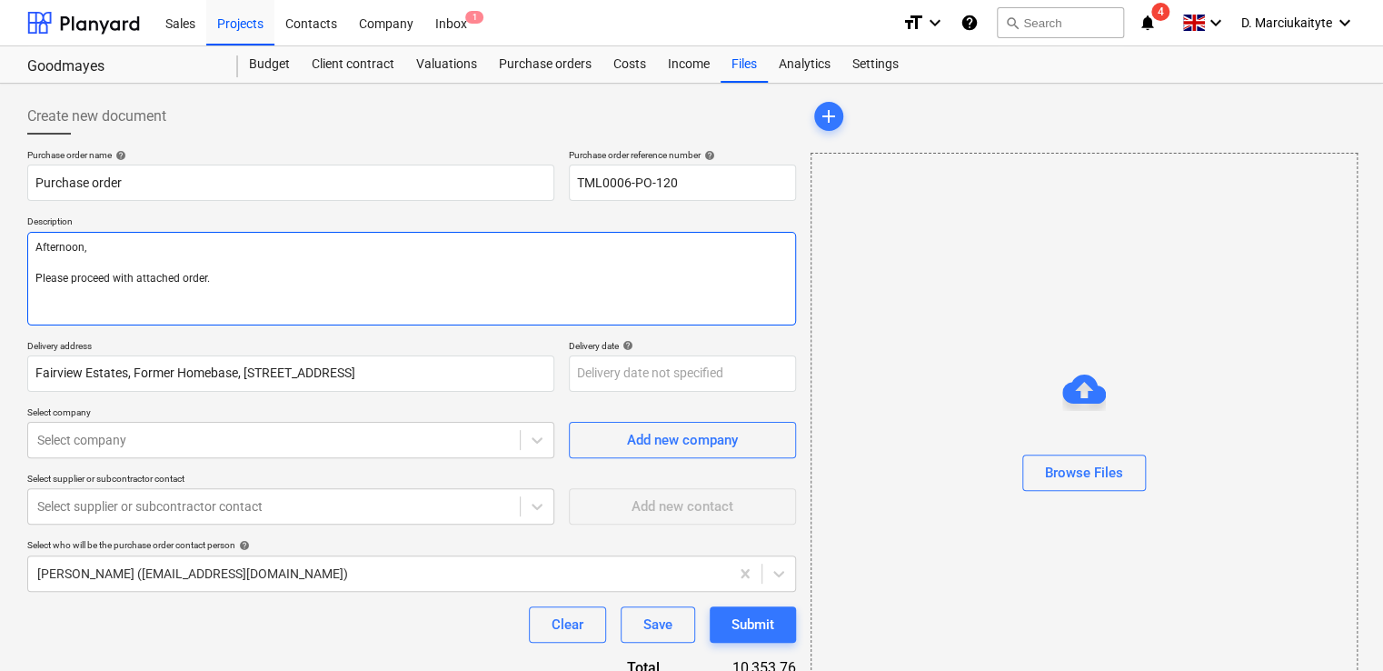
click at [138, 304] on textarea "Afternoon, Please proceed with attached order." at bounding box center [411, 279] width 769 height 94
paste textarea "Site contact Daniel 07427641453"
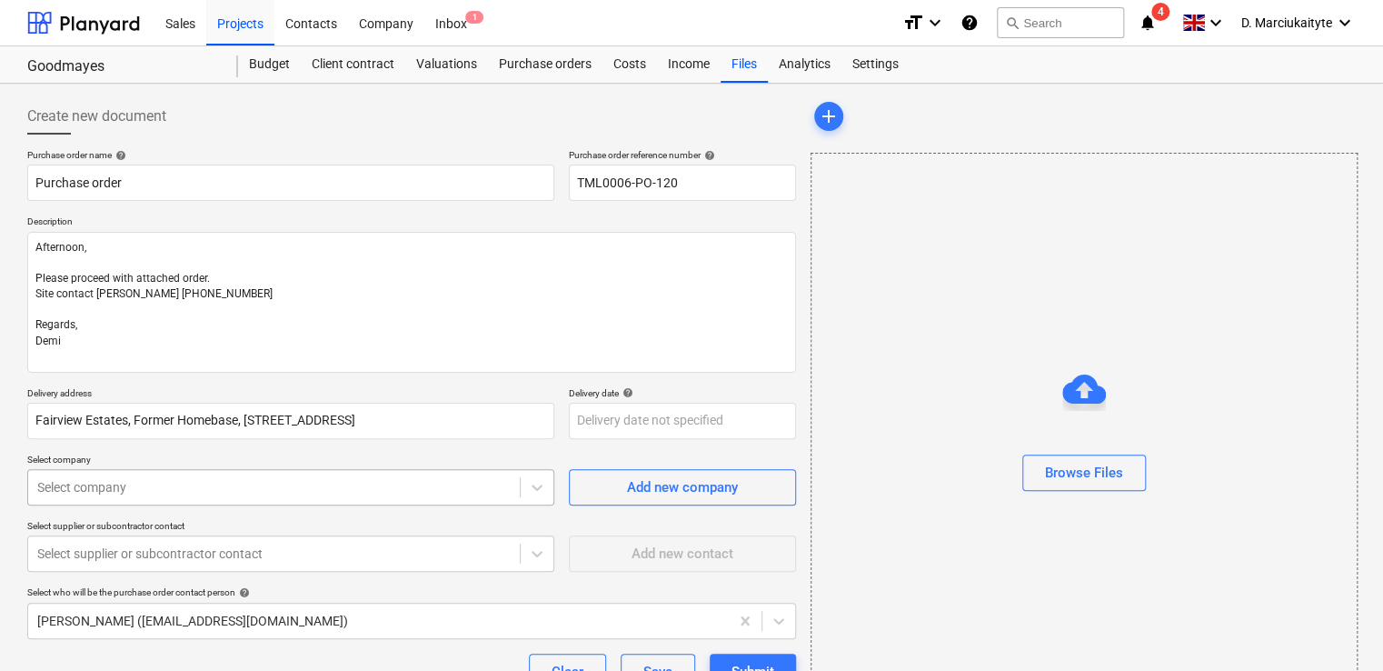
click at [185, 485] on body "Sales Projects Contacts Company Inbox 1 format_size keyboard_arrow_down help se…" at bounding box center [691, 335] width 1383 height 671
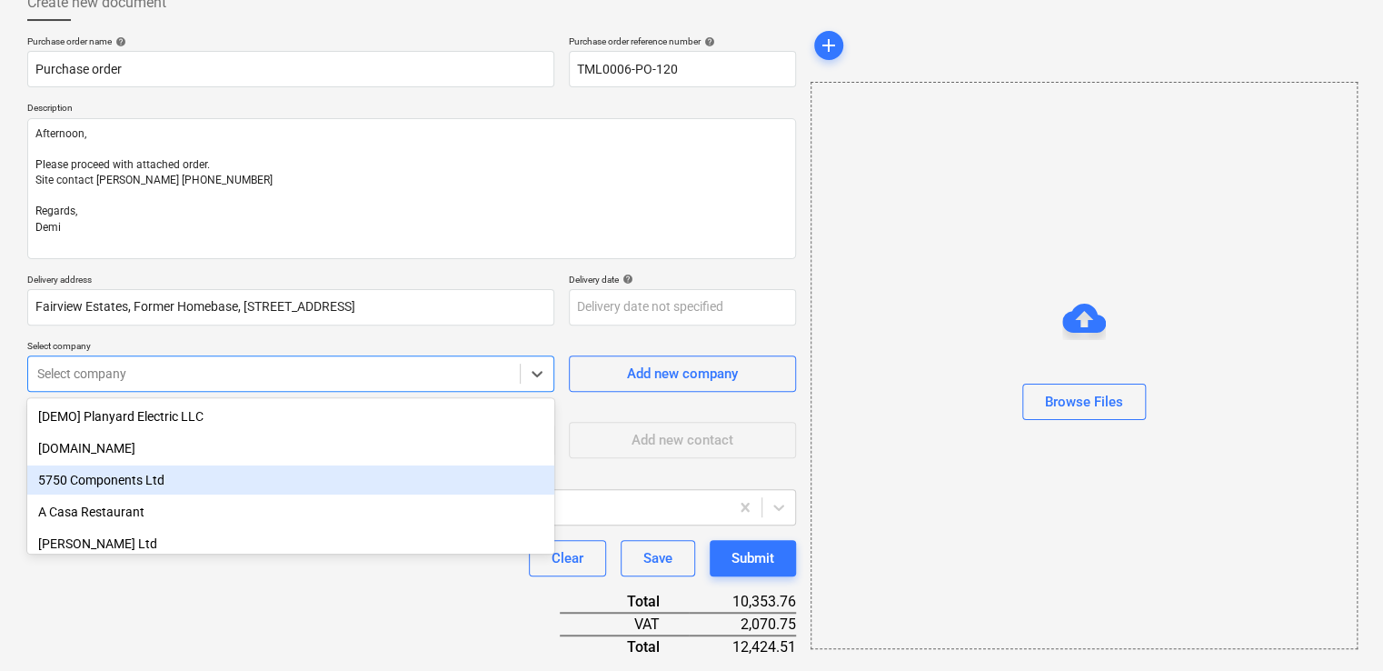
scroll to position [124, 0]
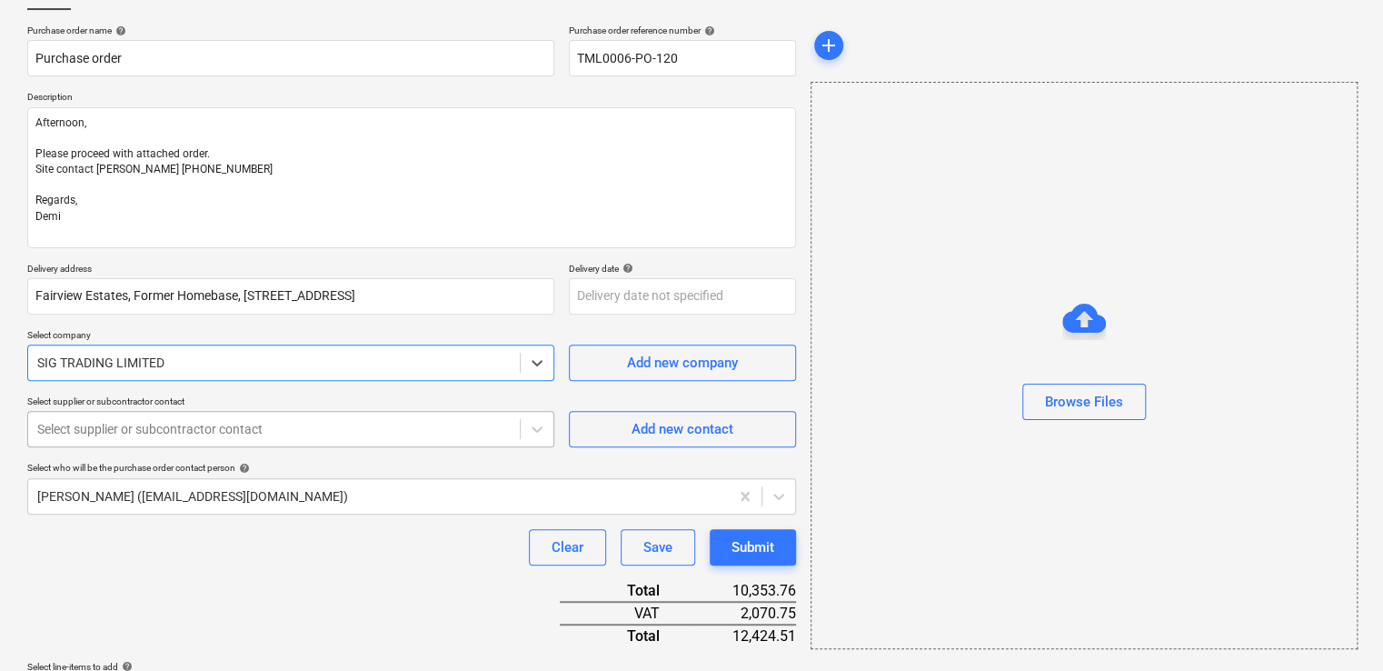
click at [174, 438] on div "Select supplier or subcontractor contact" at bounding box center [274, 428] width 492 height 25
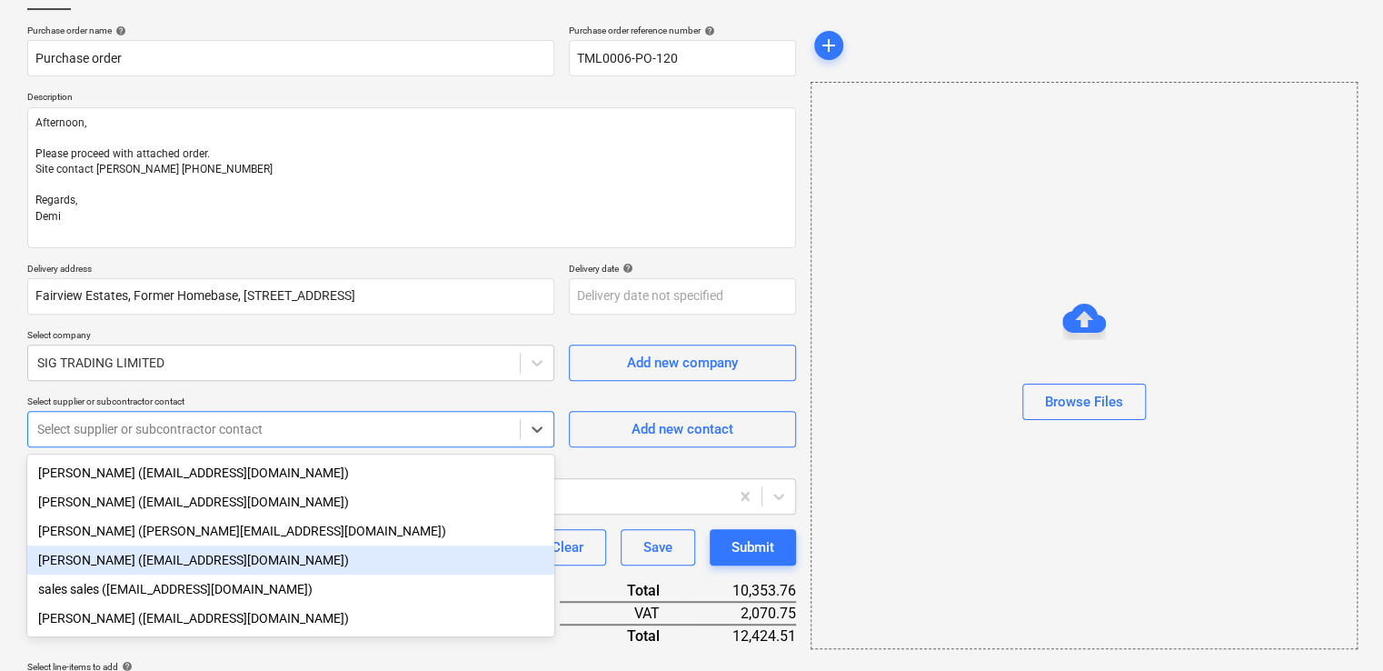
click at [157, 573] on div "Sam Richardson (samrichardson@sigplc.com)" at bounding box center [290, 559] width 527 height 29
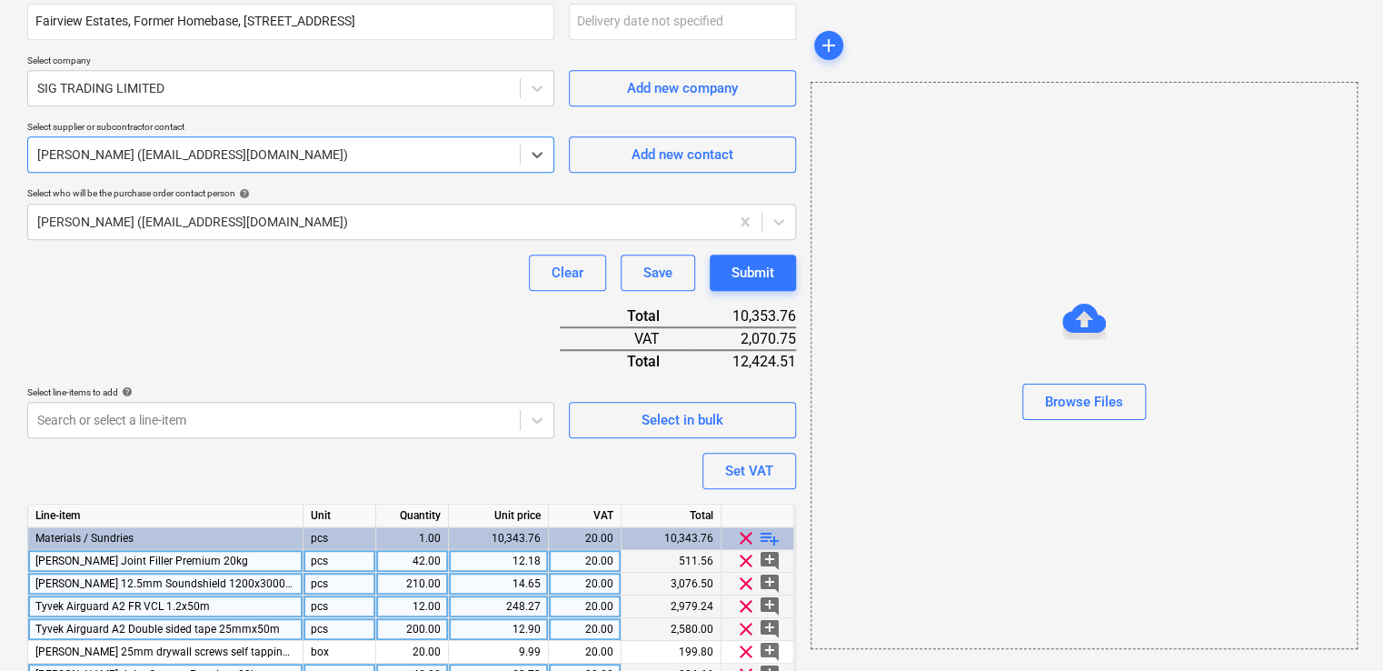
scroll to position [509, 0]
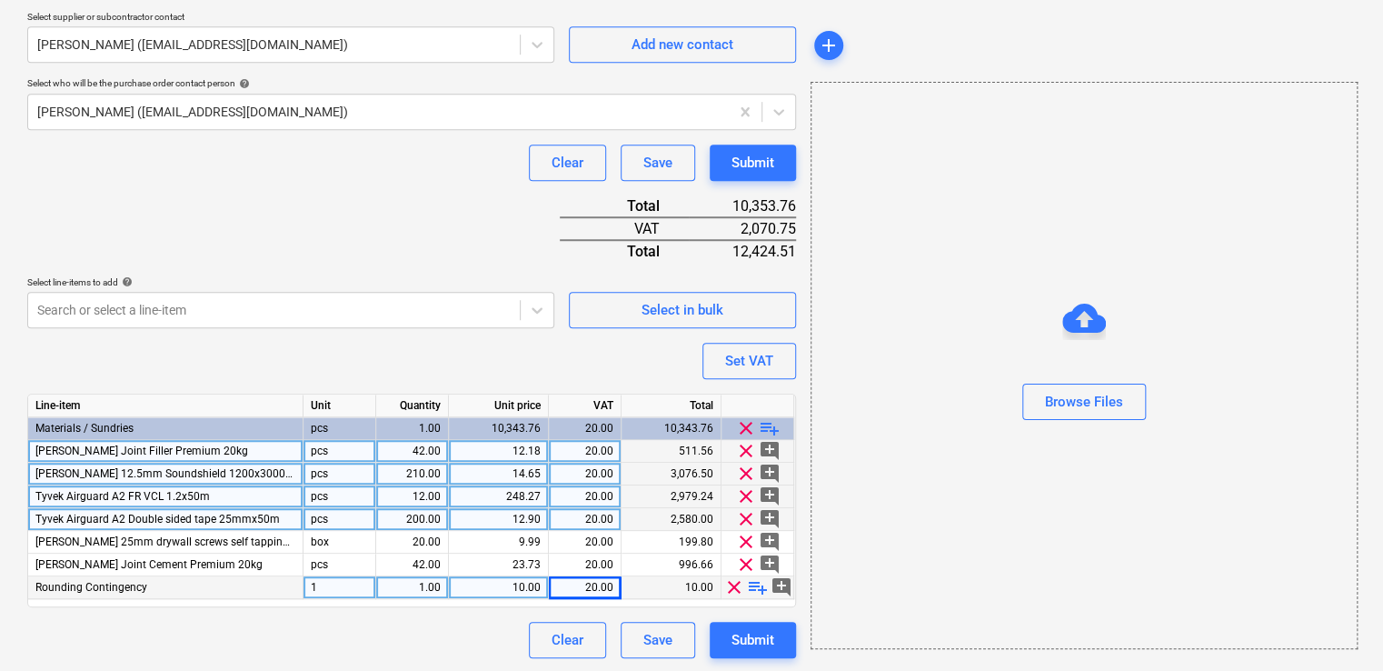
click at [740, 587] on span "clear" at bounding box center [734, 587] width 22 height 22
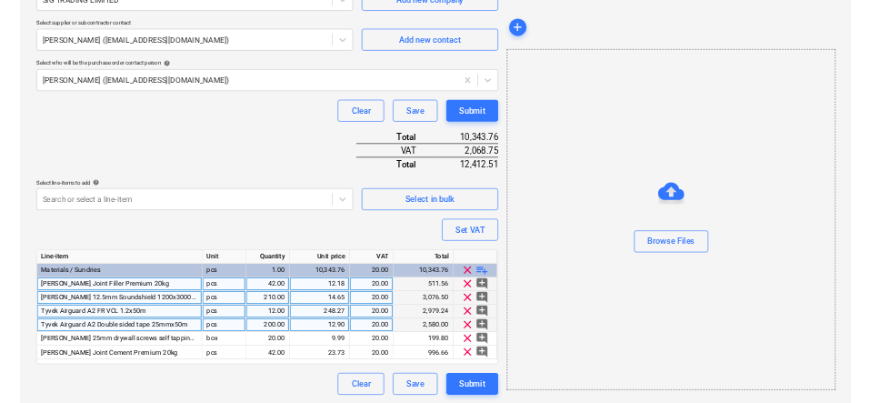
scroll to position [487, 0]
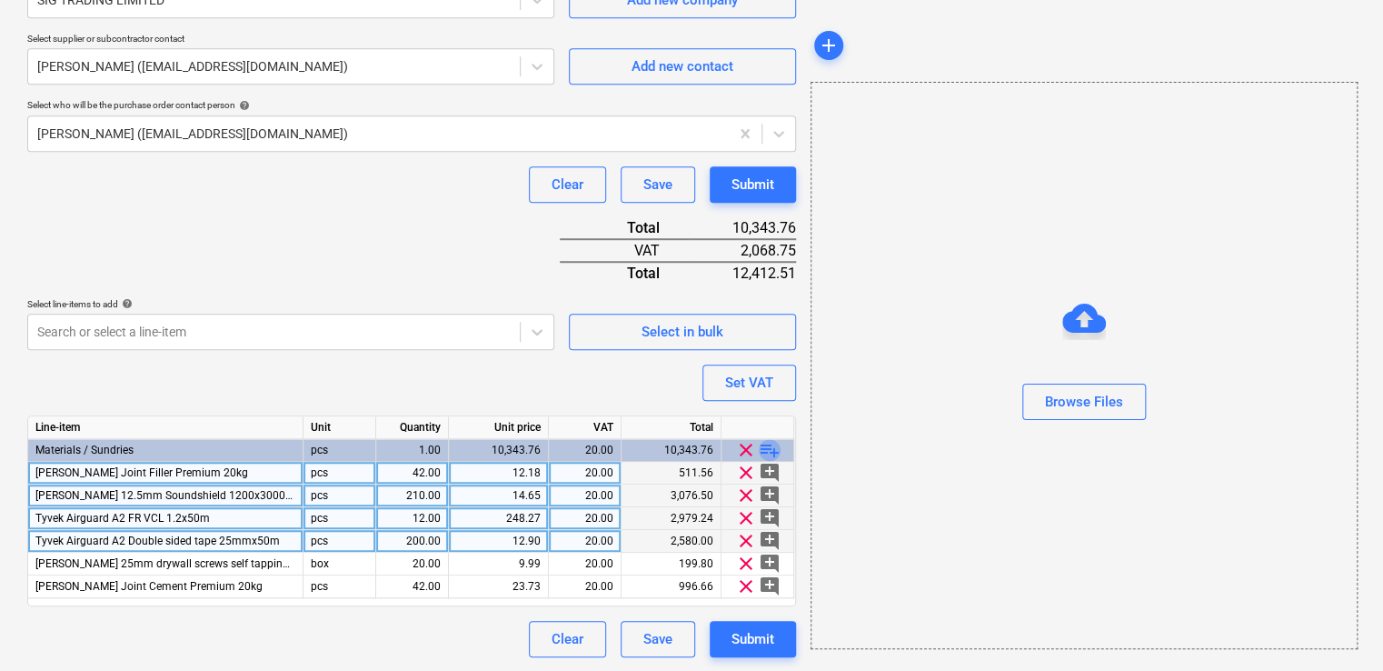
click at [771, 446] on span "playlist_add" at bounding box center [770, 450] width 22 height 22
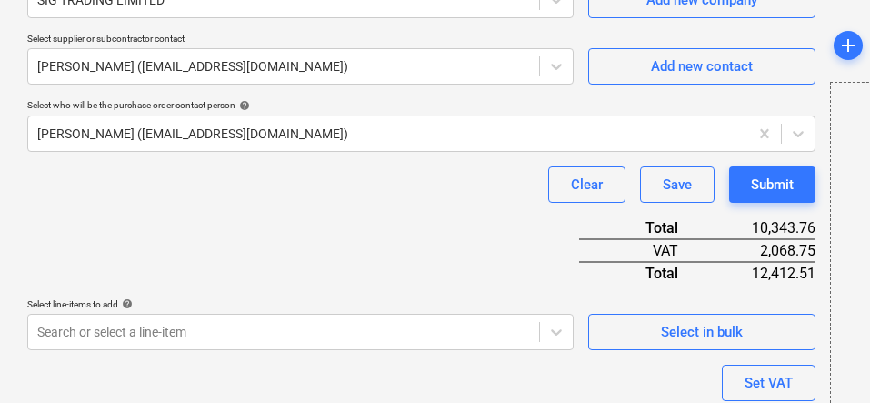
scroll to position [314, 0]
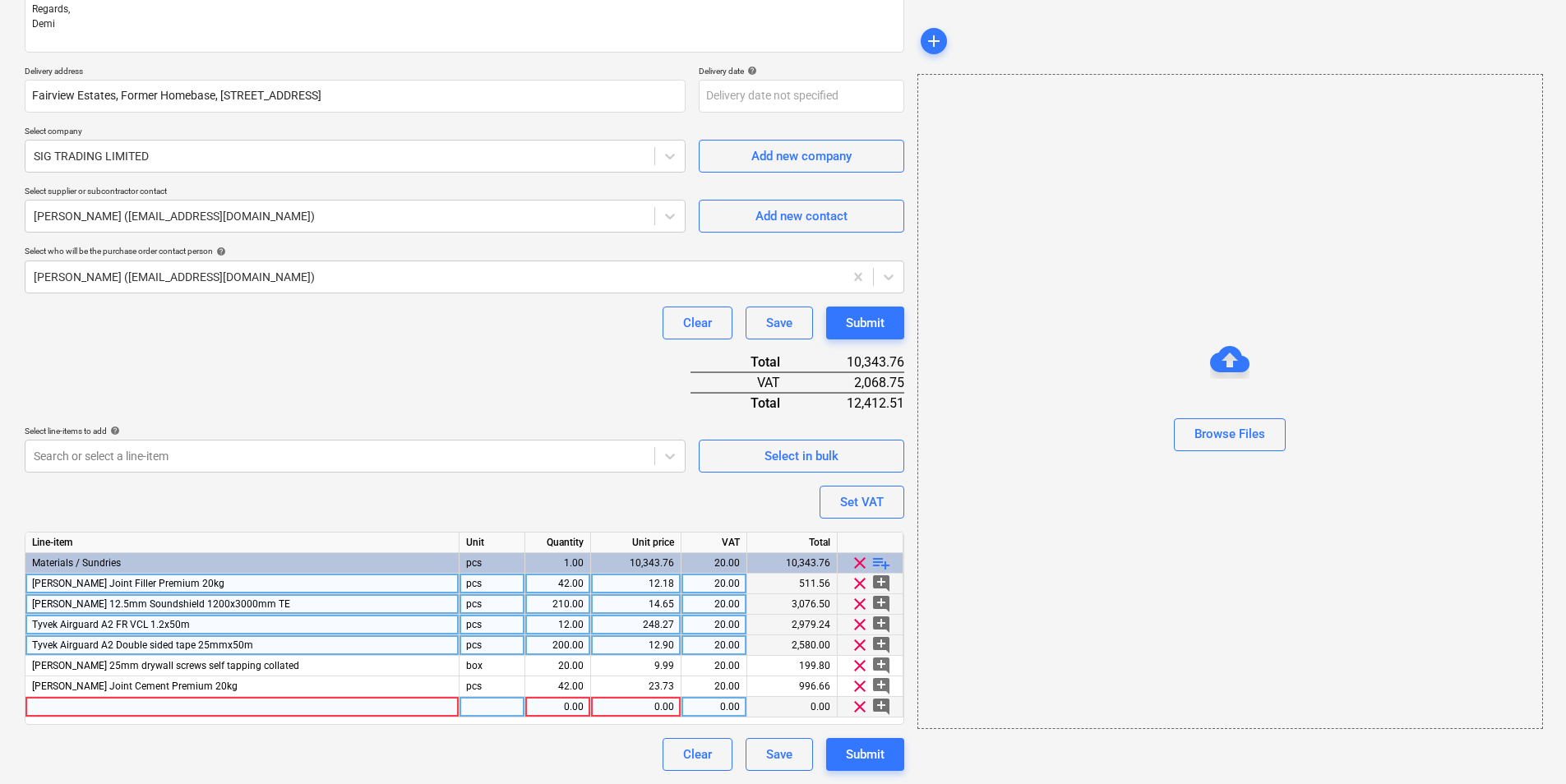
click at [212, 706] on div at bounding box center [242, 707] width 434 height 21
click at [479, 697] on div "Line-item Unit Quantity Unit price VAT Total Materials / Sundries pcs 1.00 10,3…" at bounding box center [464, 628] width 879 height 194
click at [555, 703] on div "1.00" at bounding box center [557, 707] width 52 height 21
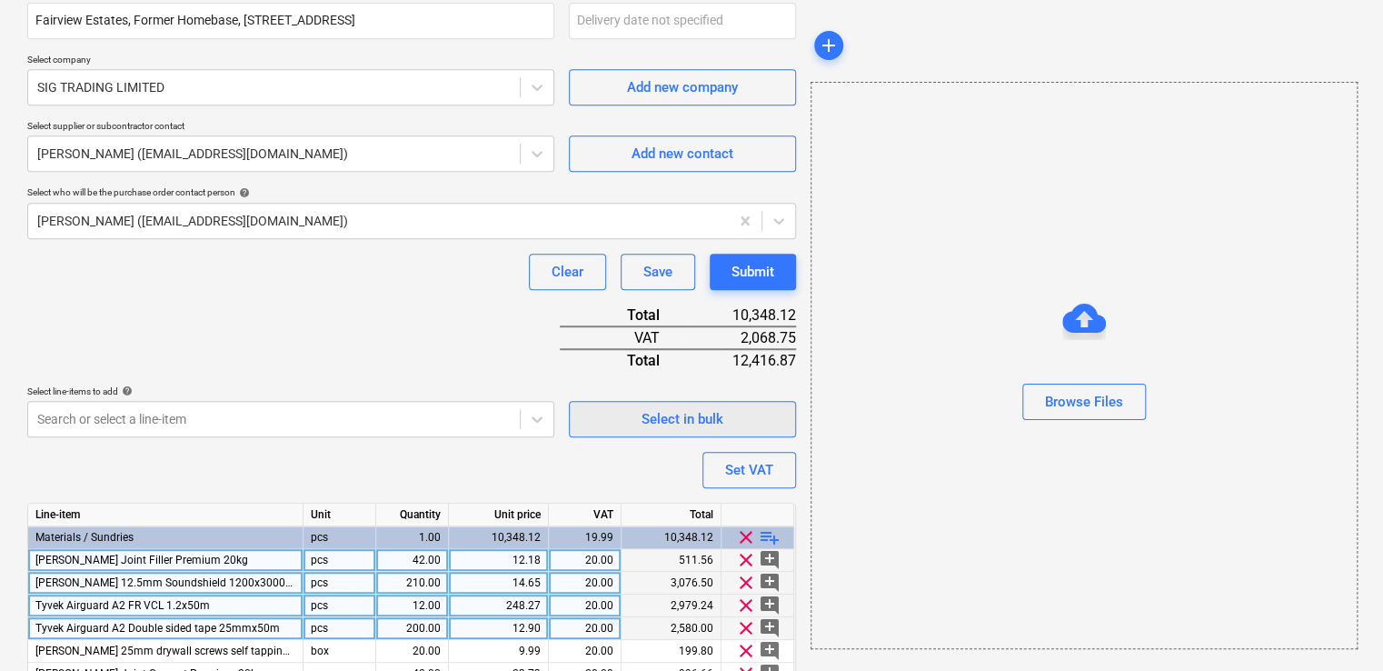
scroll to position [509, 0]
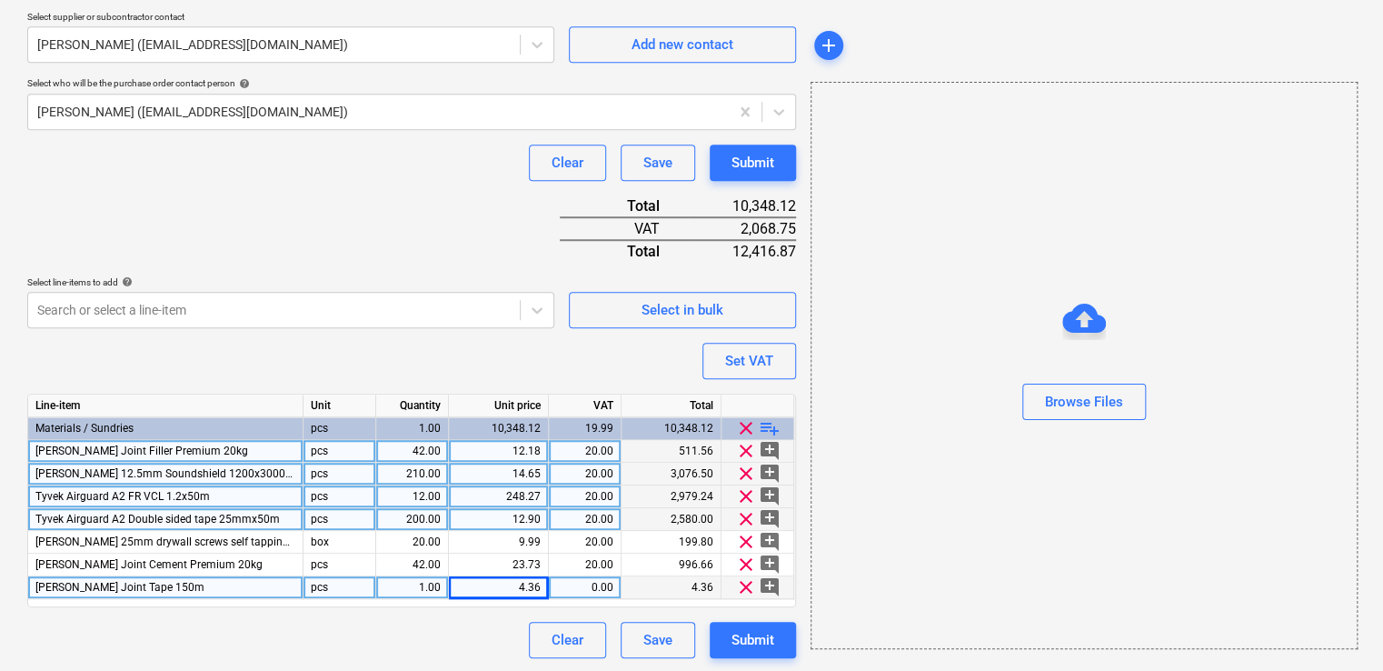
click at [593, 591] on div "0.00" at bounding box center [584, 587] width 57 height 23
click at [745, 514] on span "clear" at bounding box center [746, 519] width 22 height 22
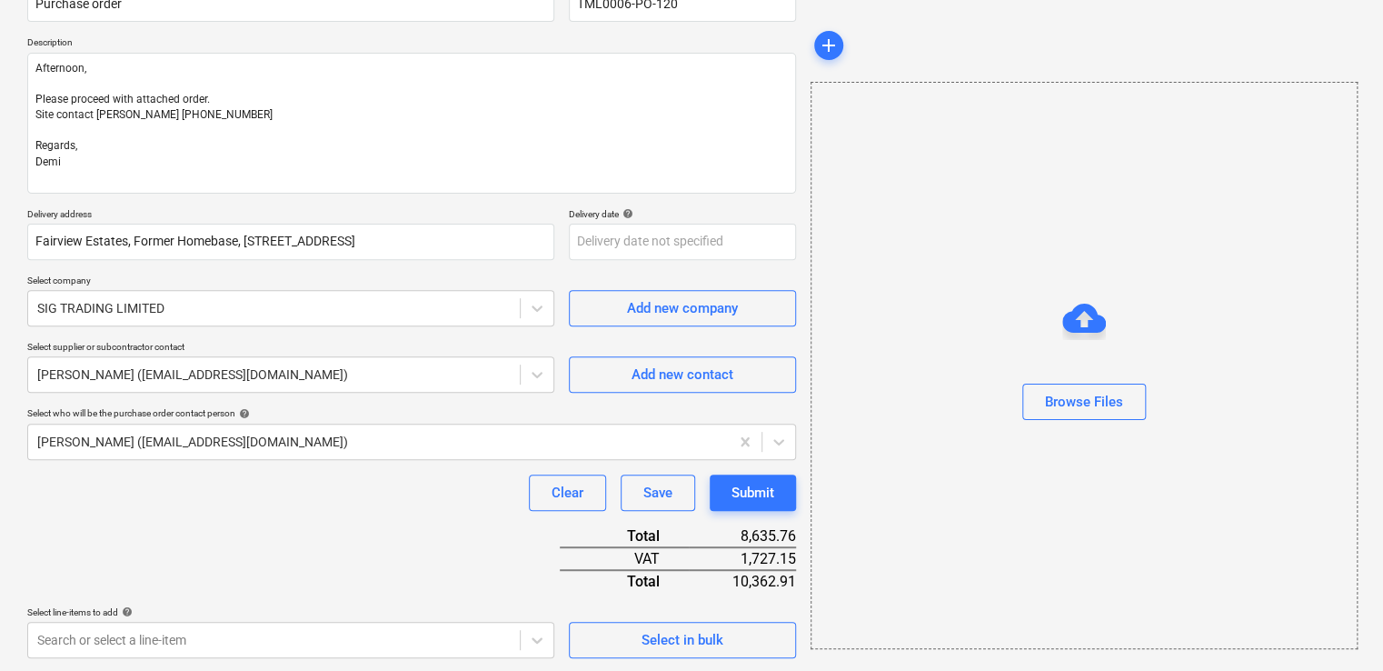
scroll to position [33, 0]
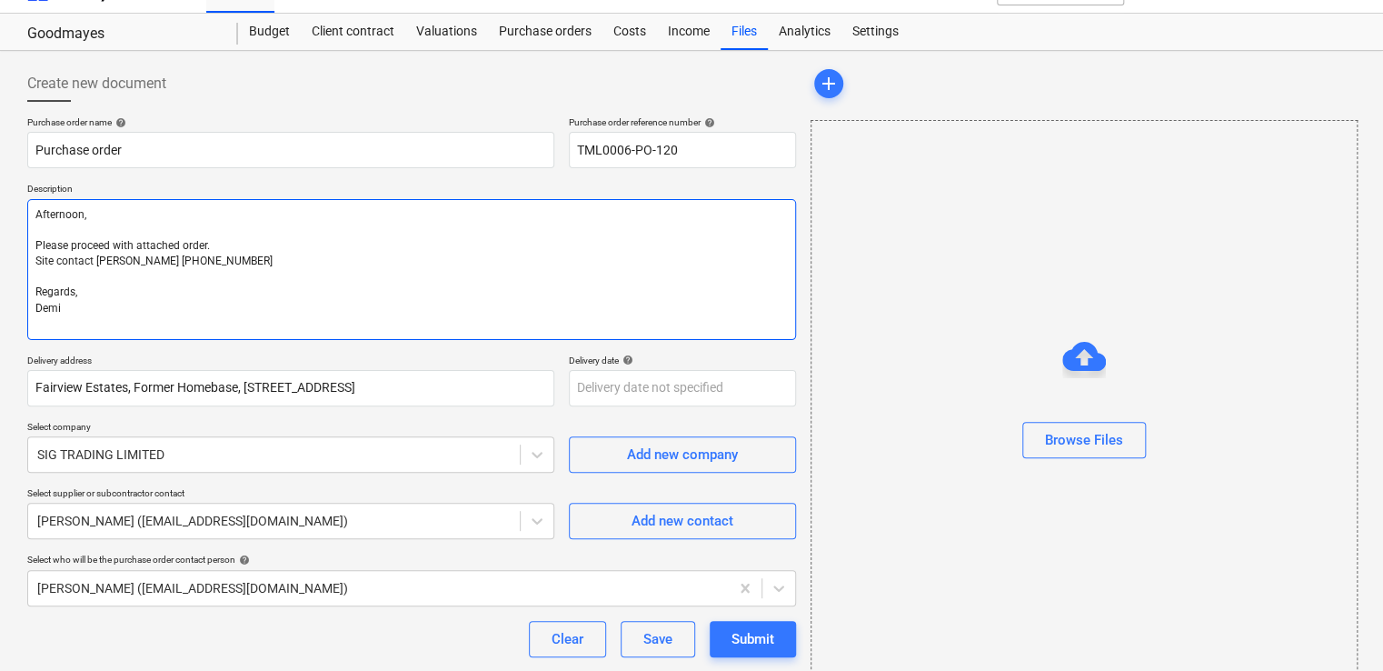
click at [171, 276] on textarea "Afternoon, Please proceed with attached order. Site contact Daniel 07427641453 …" at bounding box center [411, 269] width 769 height 141
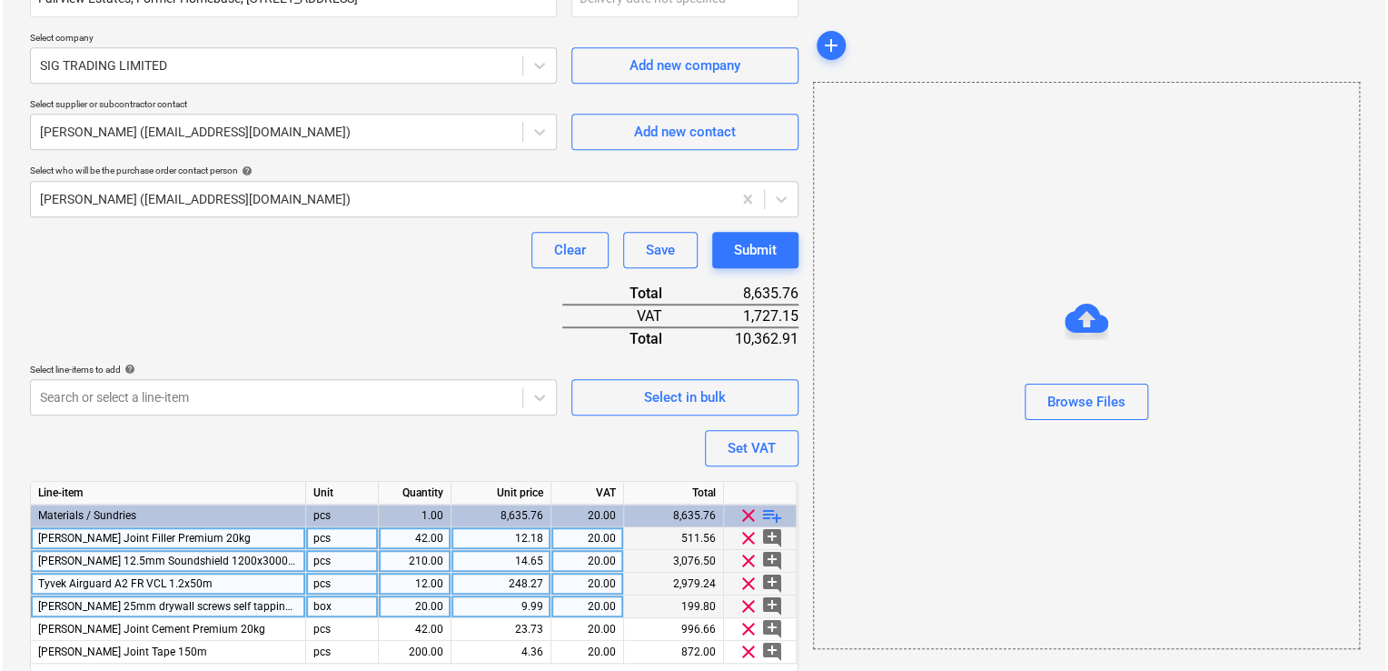
scroll to position [502, 0]
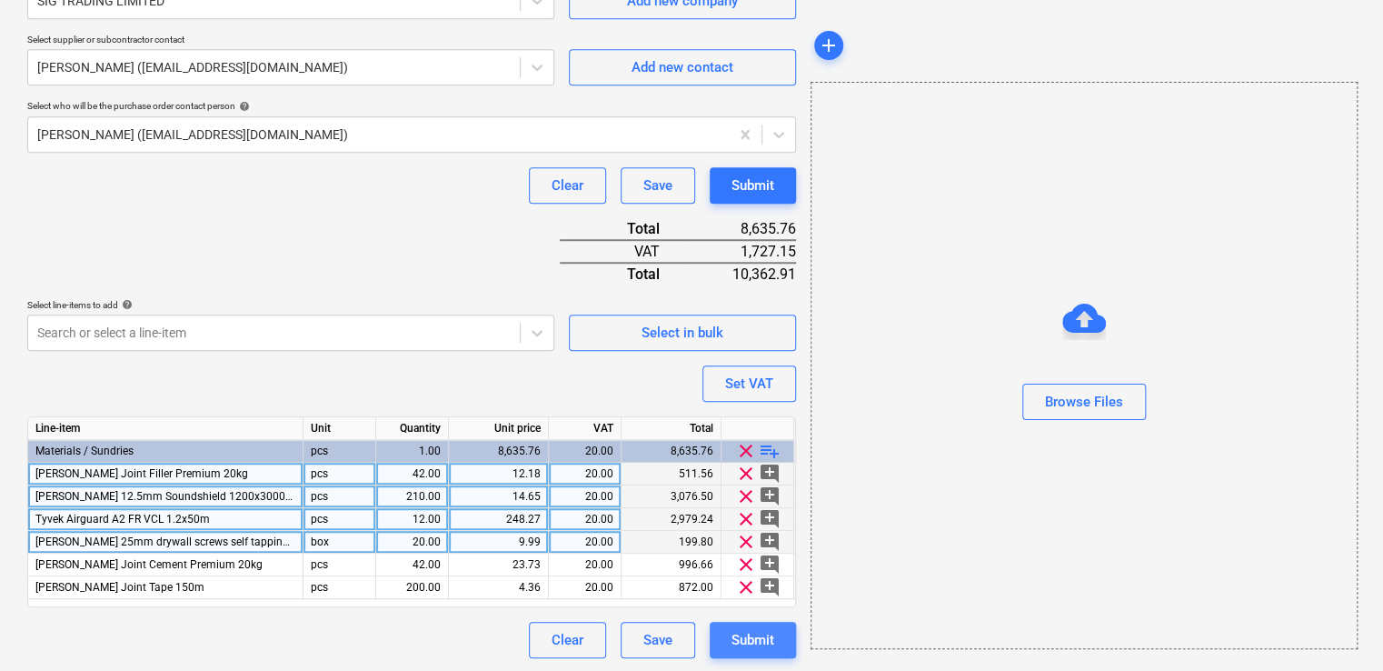
click at [760, 641] on div "Submit" at bounding box center [752, 640] width 43 height 24
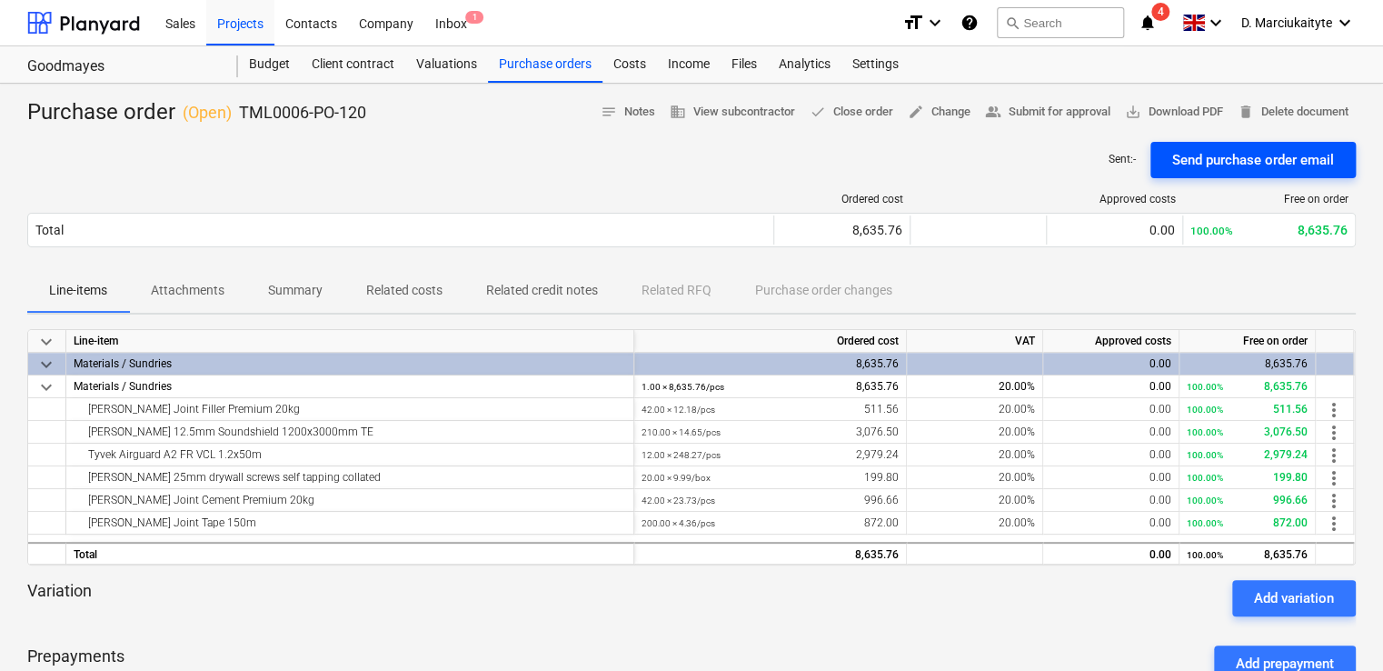
drag, startPoint x: 1276, startPoint y: 167, endPoint x: 1266, endPoint y: 166, distance: 10.0
click at [1276, 167] on div "Send purchase order email" at bounding box center [1253, 160] width 162 height 24
click at [534, 65] on div "Purchase orders" at bounding box center [545, 64] width 114 height 36
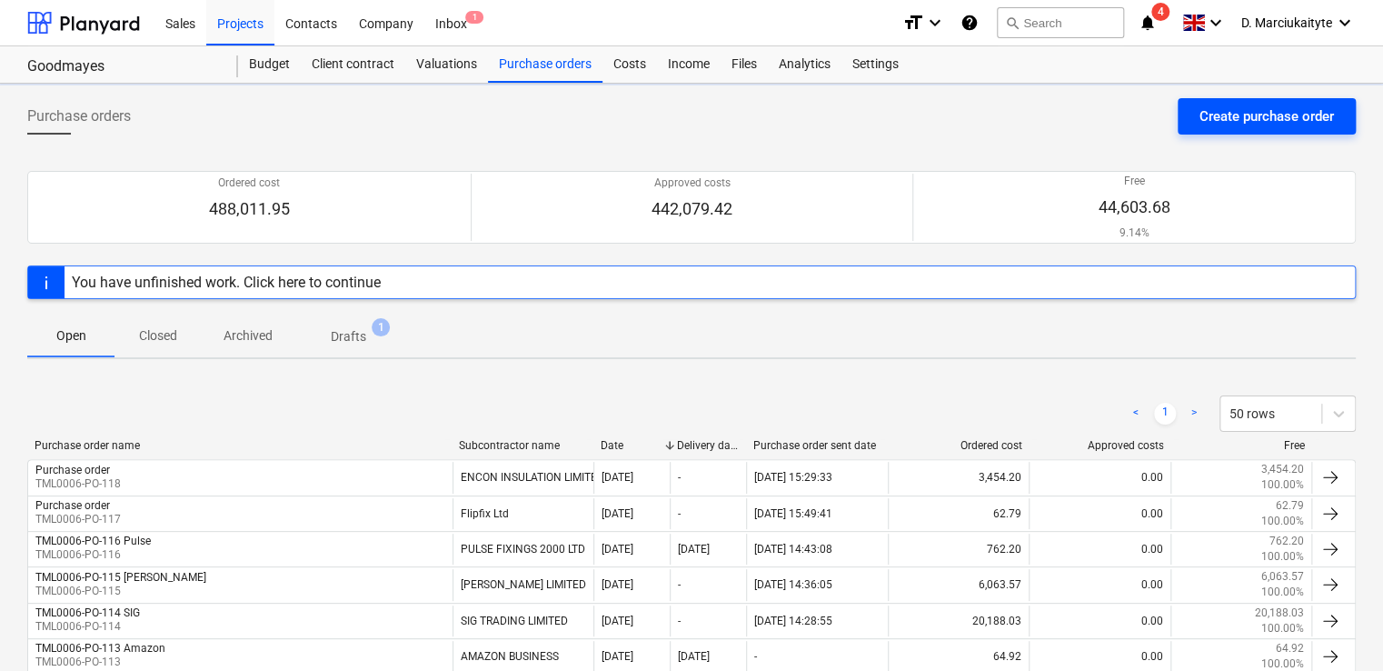
click at [1227, 107] on div "Create purchase order" at bounding box center [1266, 116] width 134 height 24
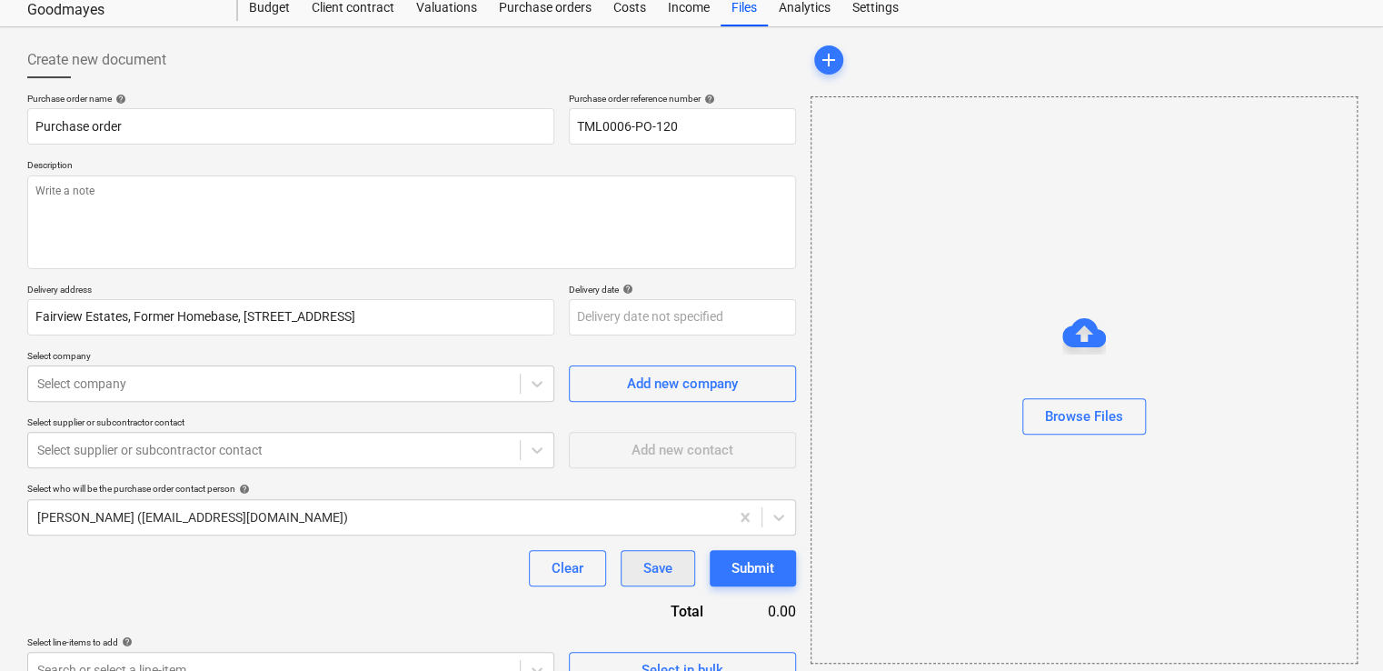
scroll to position [87, 0]
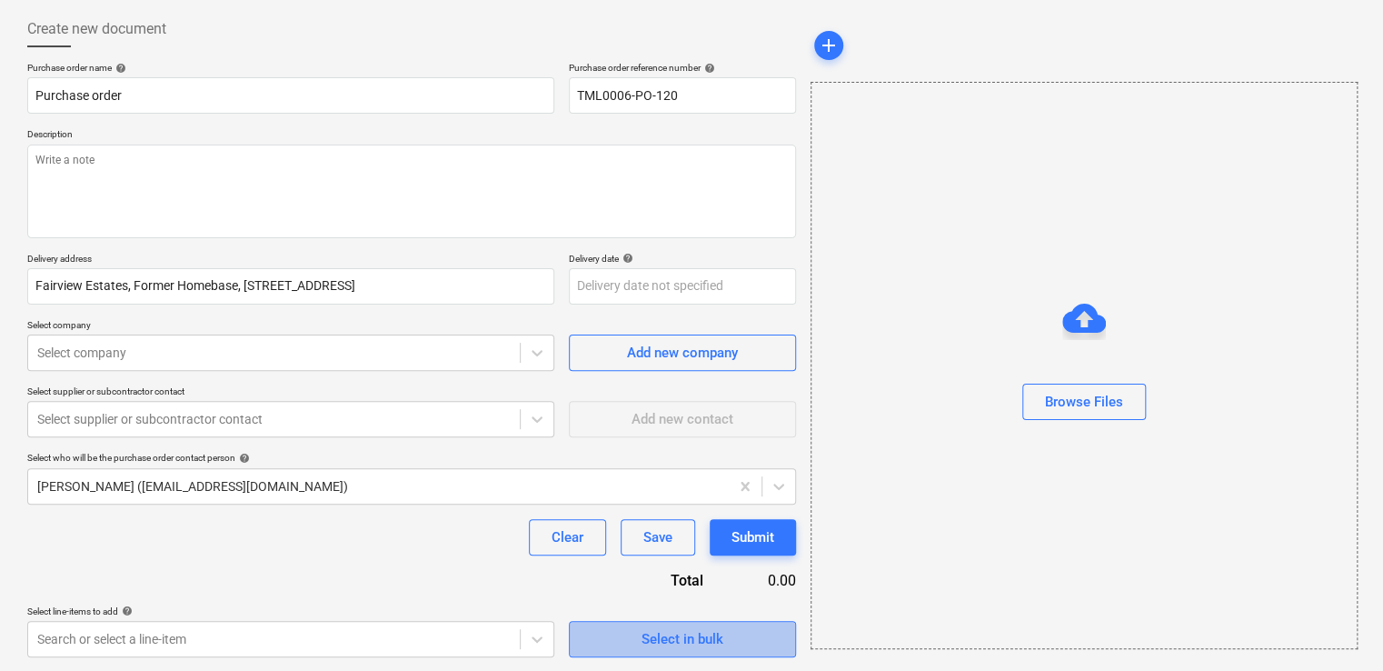
click at [681, 632] on div "Select in bulk" at bounding box center [683, 639] width 82 height 24
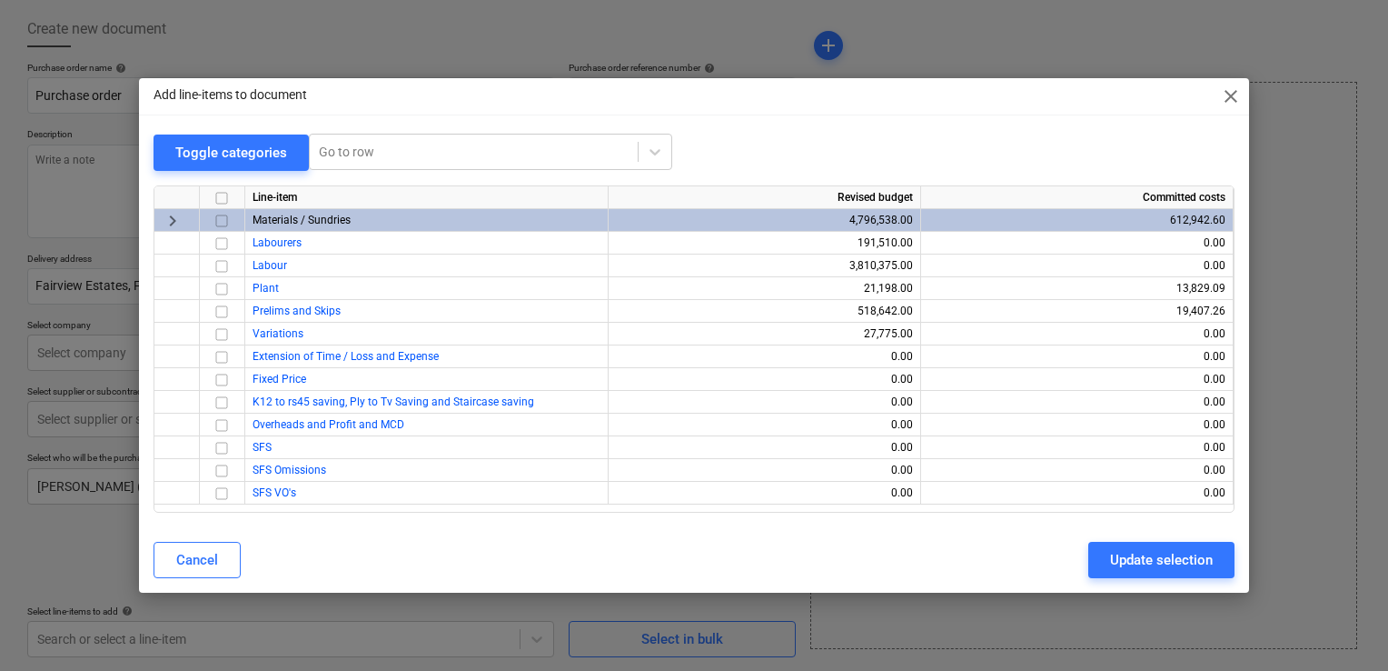
click at [212, 223] on div at bounding box center [222, 220] width 45 height 23
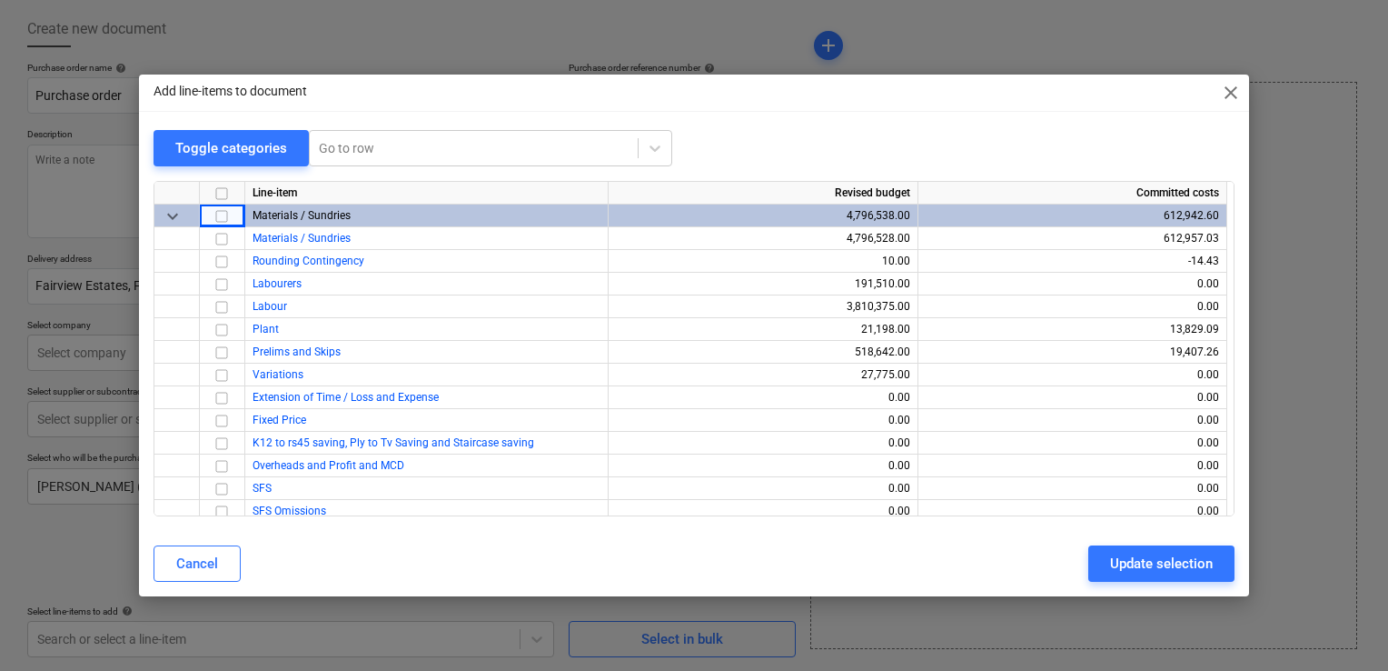
click at [214, 224] on input "checkbox" at bounding box center [222, 216] width 22 height 22
click at [220, 220] on input "checkbox" at bounding box center [222, 216] width 22 height 22
click at [222, 220] on input "checkbox" at bounding box center [222, 216] width 22 height 22
click at [223, 238] on input "checkbox" at bounding box center [222, 239] width 22 height 22
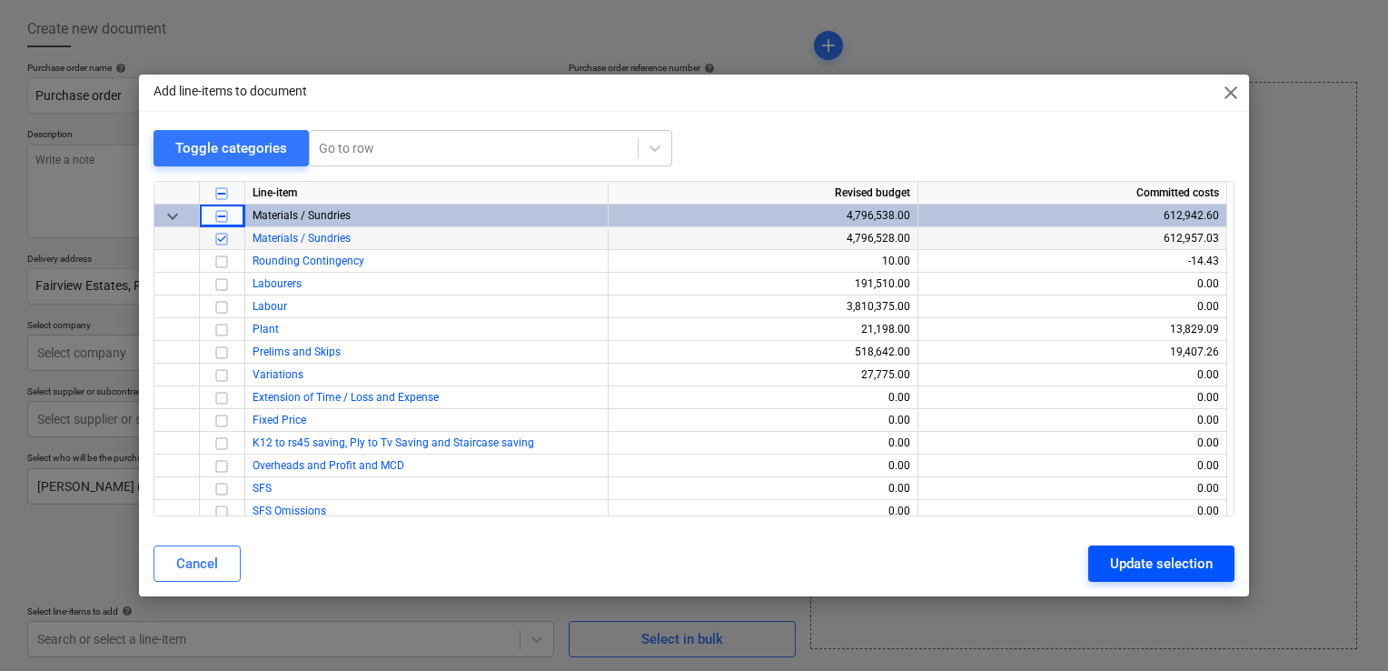
click at [1159, 556] on div "Update selection" at bounding box center [1161, 564] width 103 height 24
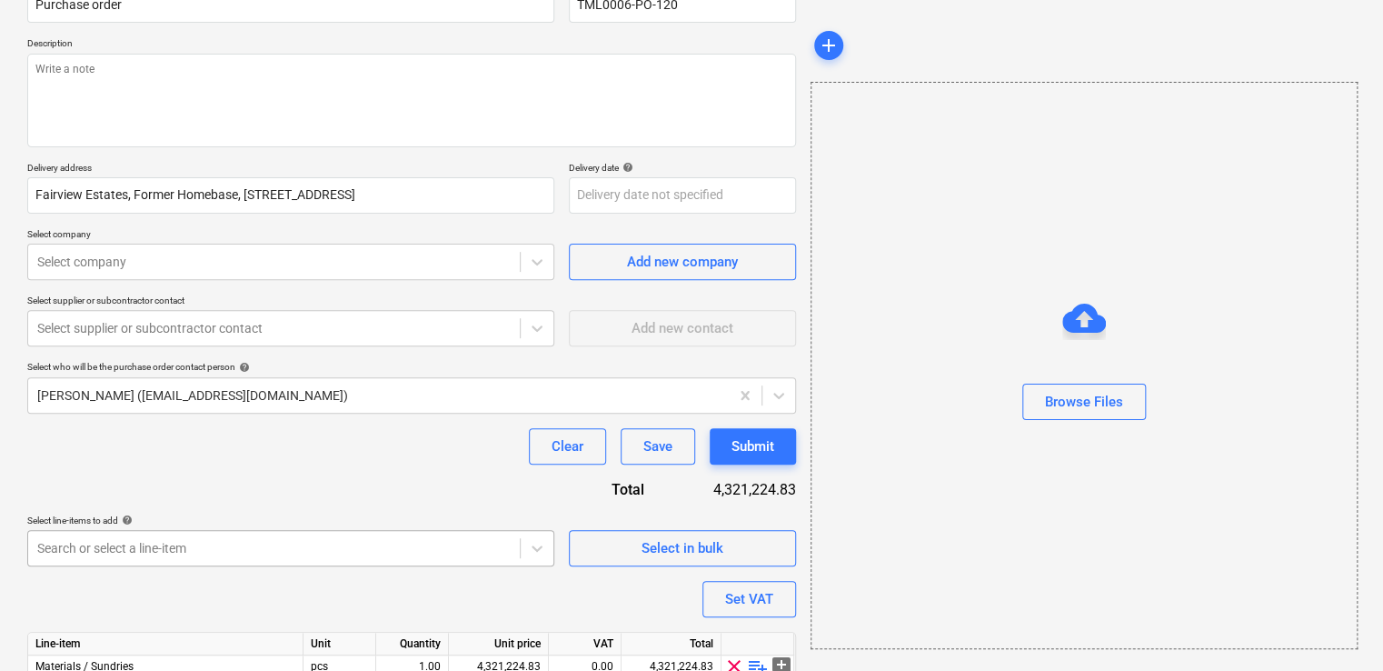
scroll to position [258, 0]
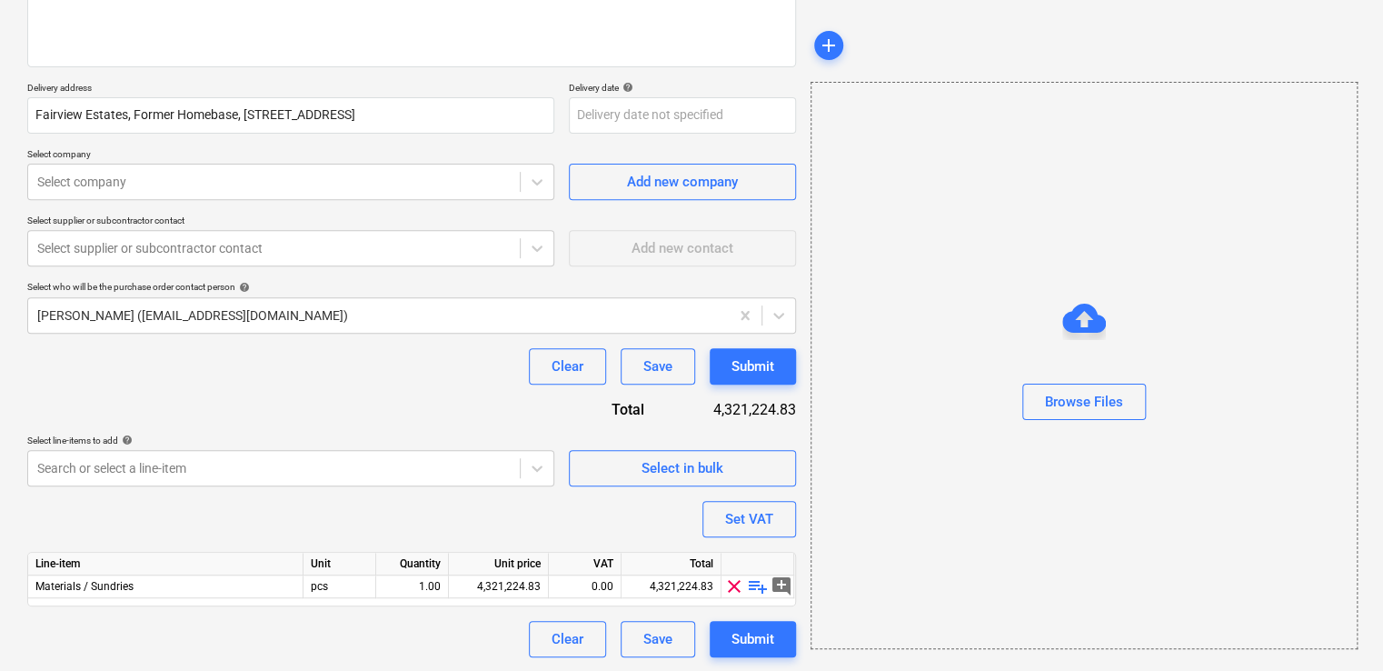
click at [754, 588] on span "playlist_add" at bounding box center [758, 586] width 22 height 22
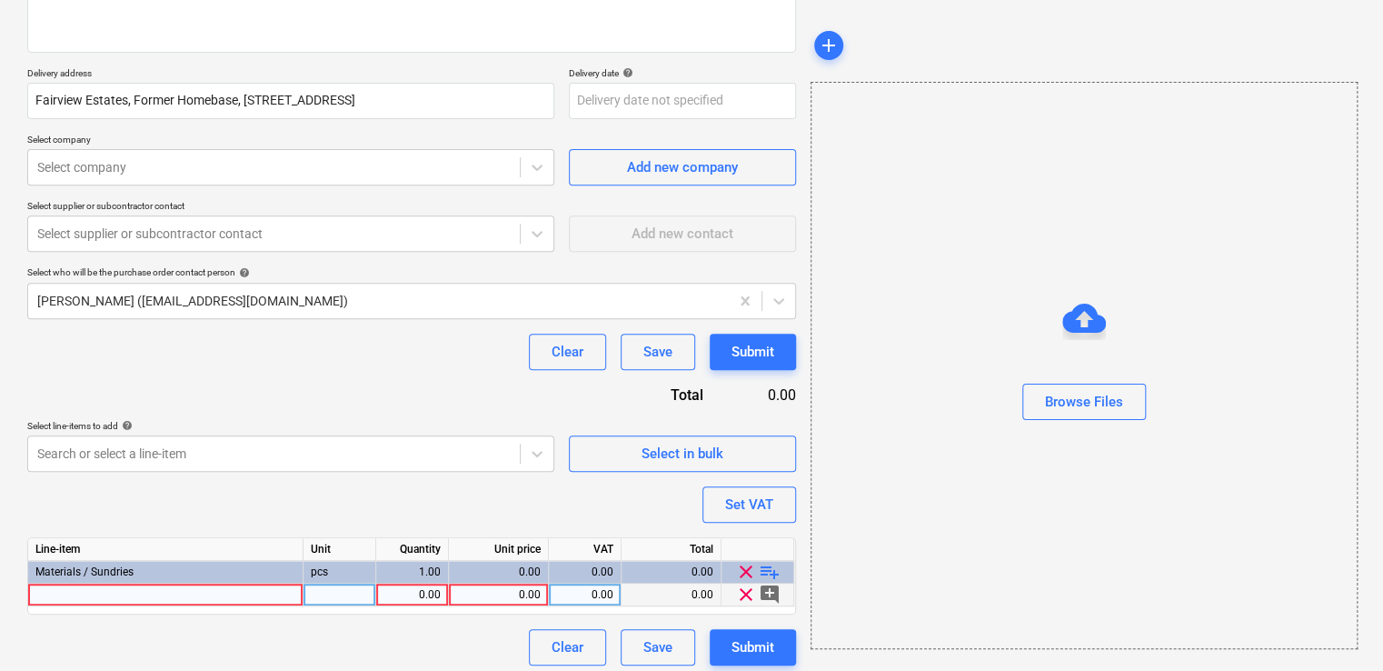
scroll to position [280, 0]
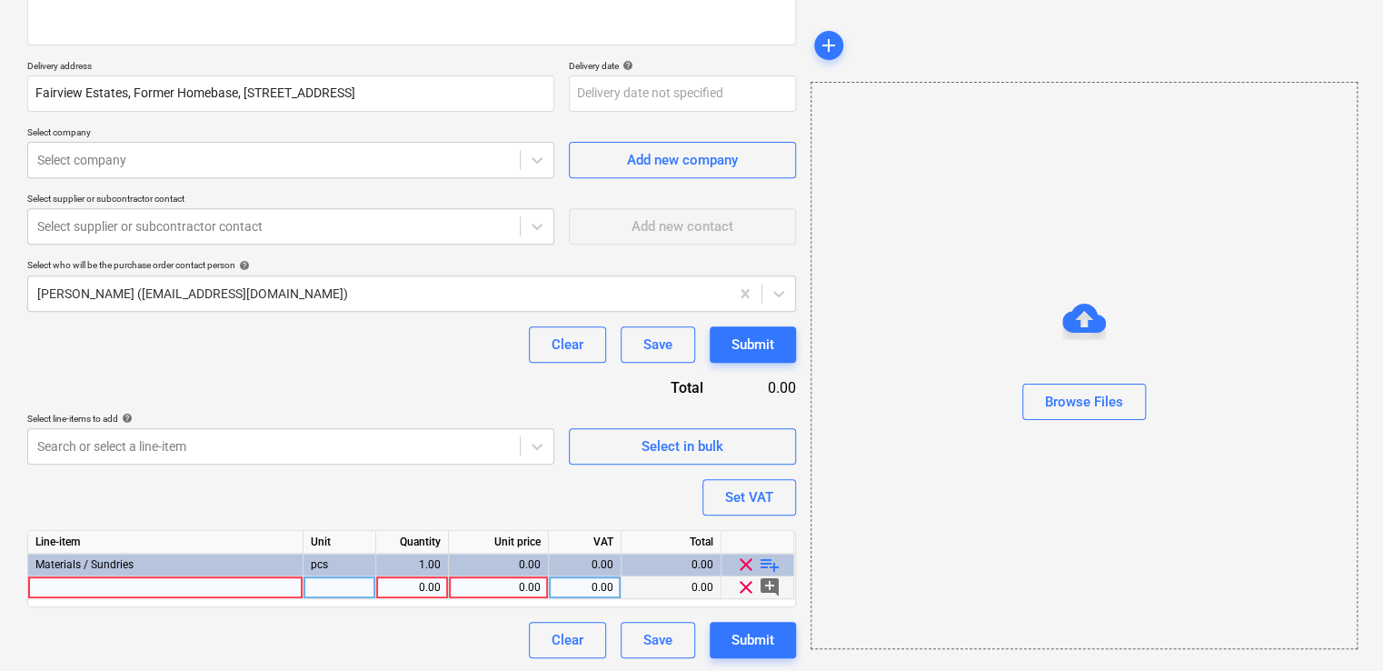
click at [264, 584] on div at bounding box center [165, 587] width 275 height 23
click at [344, 586] on div at bounding box center [340, 587] width 73 height 23
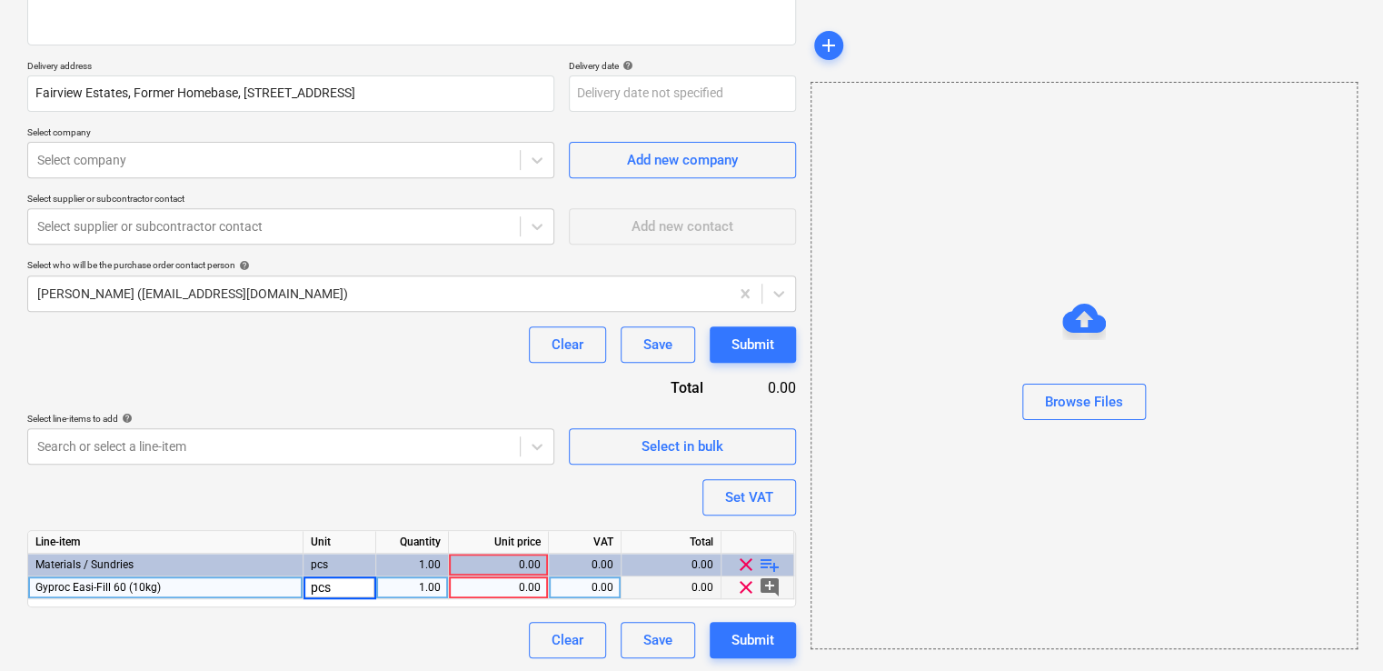
click at [419, 587] on div "1.00" at bounding box center [411, 587] width 57 height 23
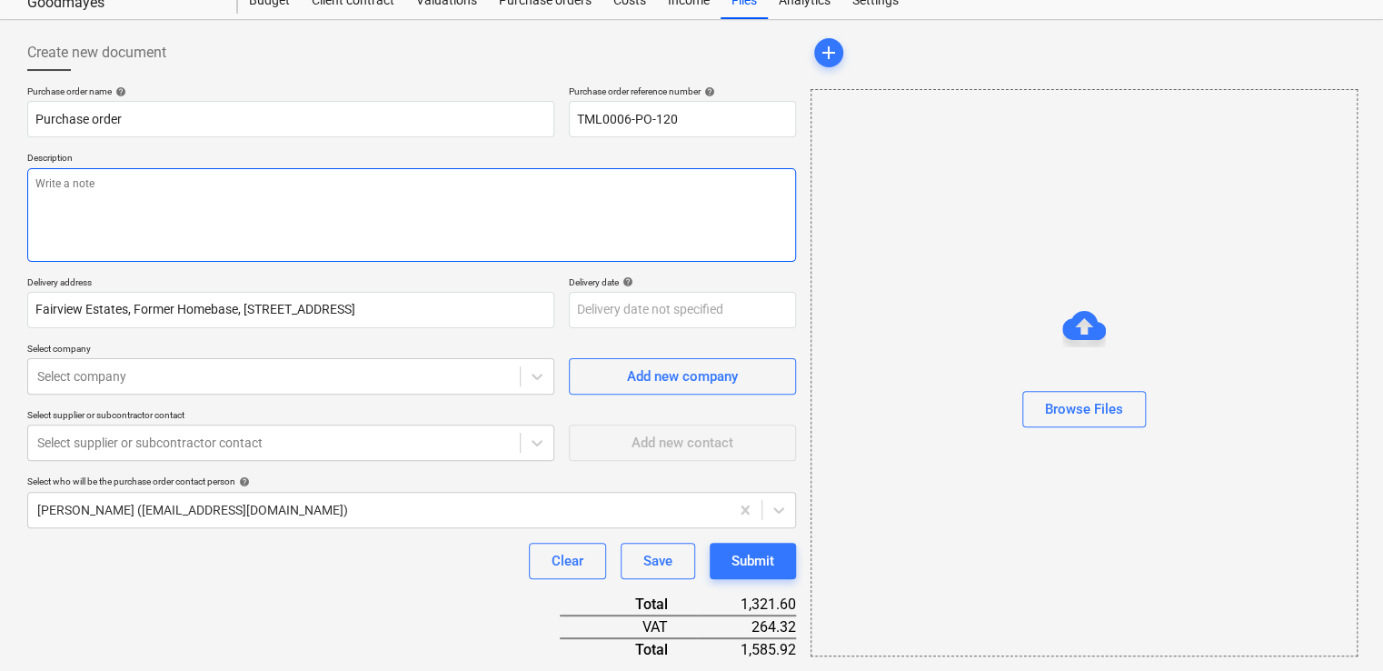
scroll to position [0, 0]
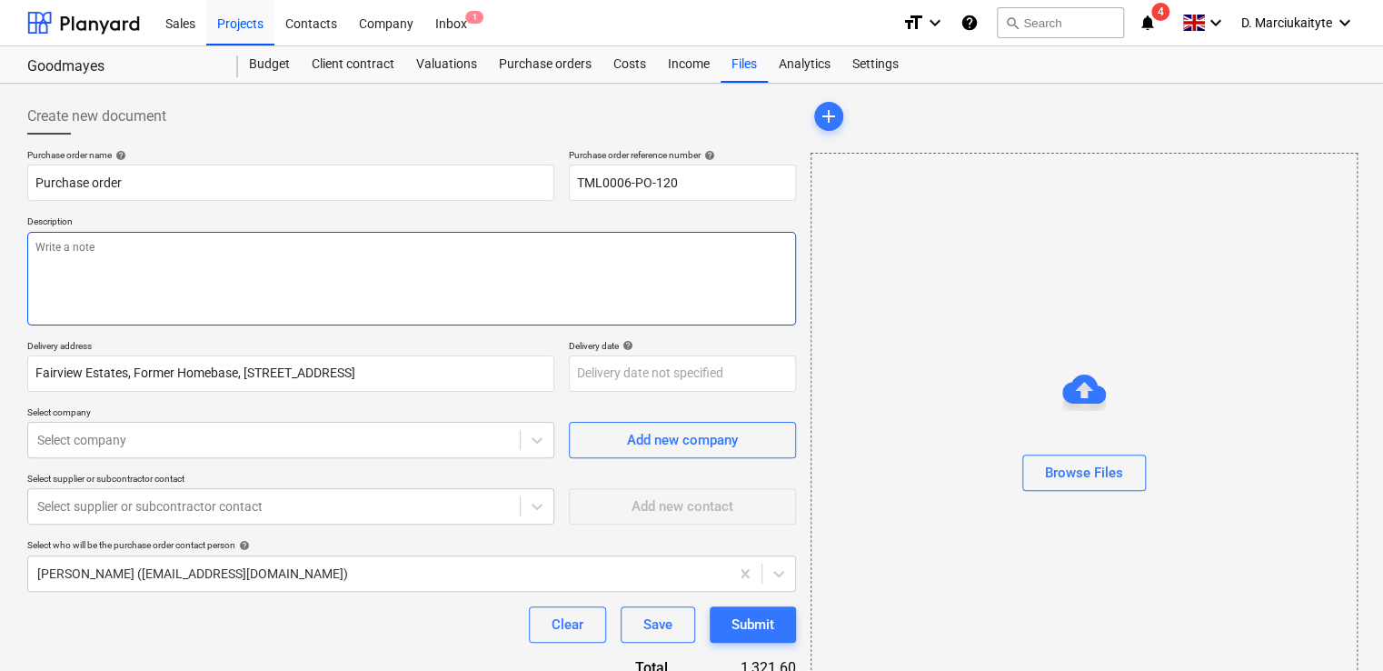
click at [206, 268] on textarea at bounding box center [411, 279] width 769 height 94
paste textarea "Afternoon, Please proceed with attached order. Site contact Daniel 07427641453 …"
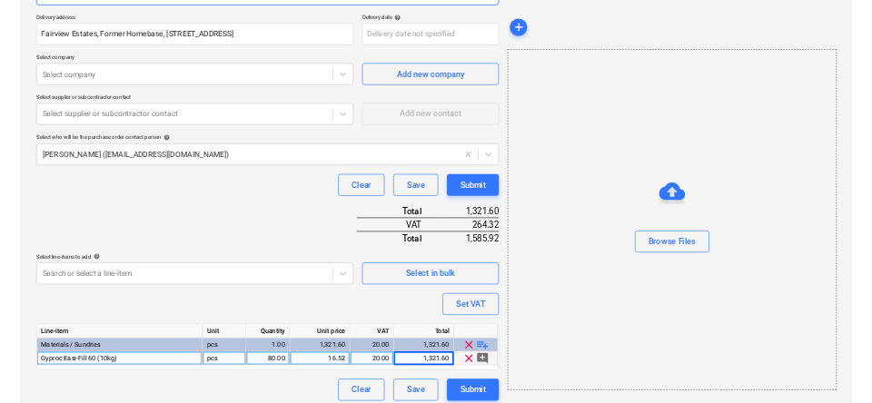
scroll to position [373, 0]
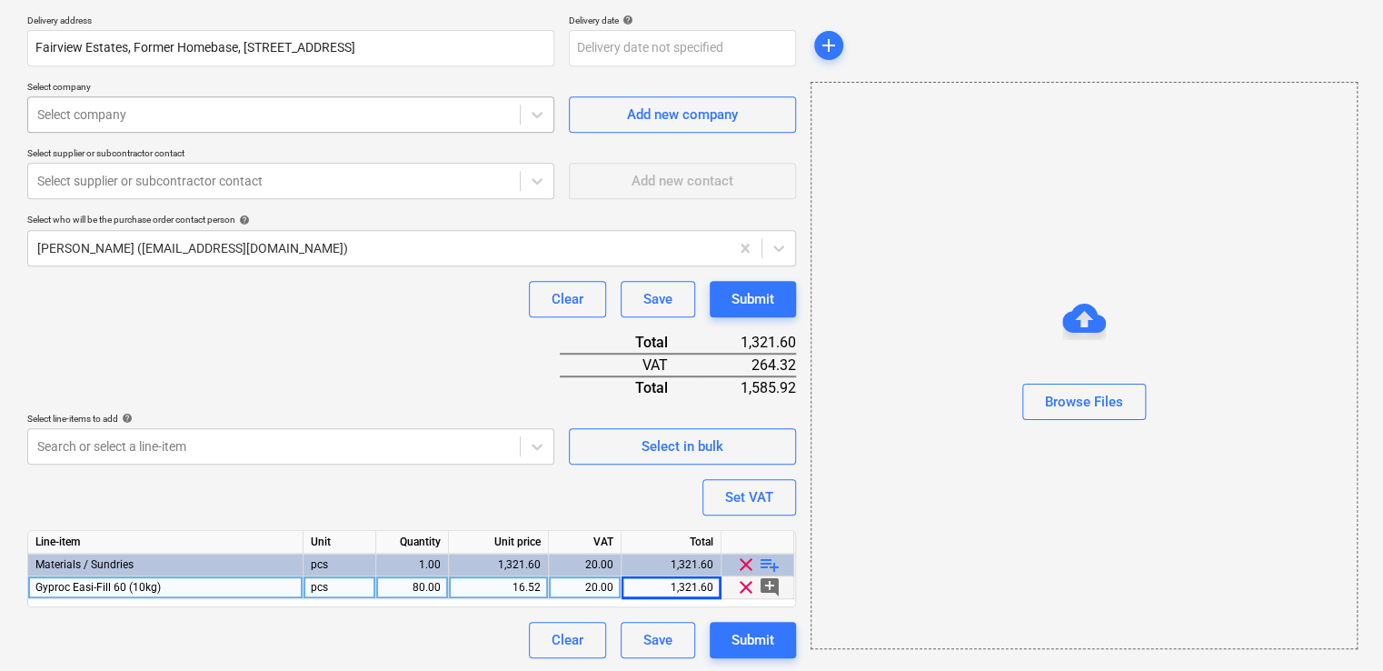
click at [58, 110] on div at bounding box center [273, 114] width 473 height 18
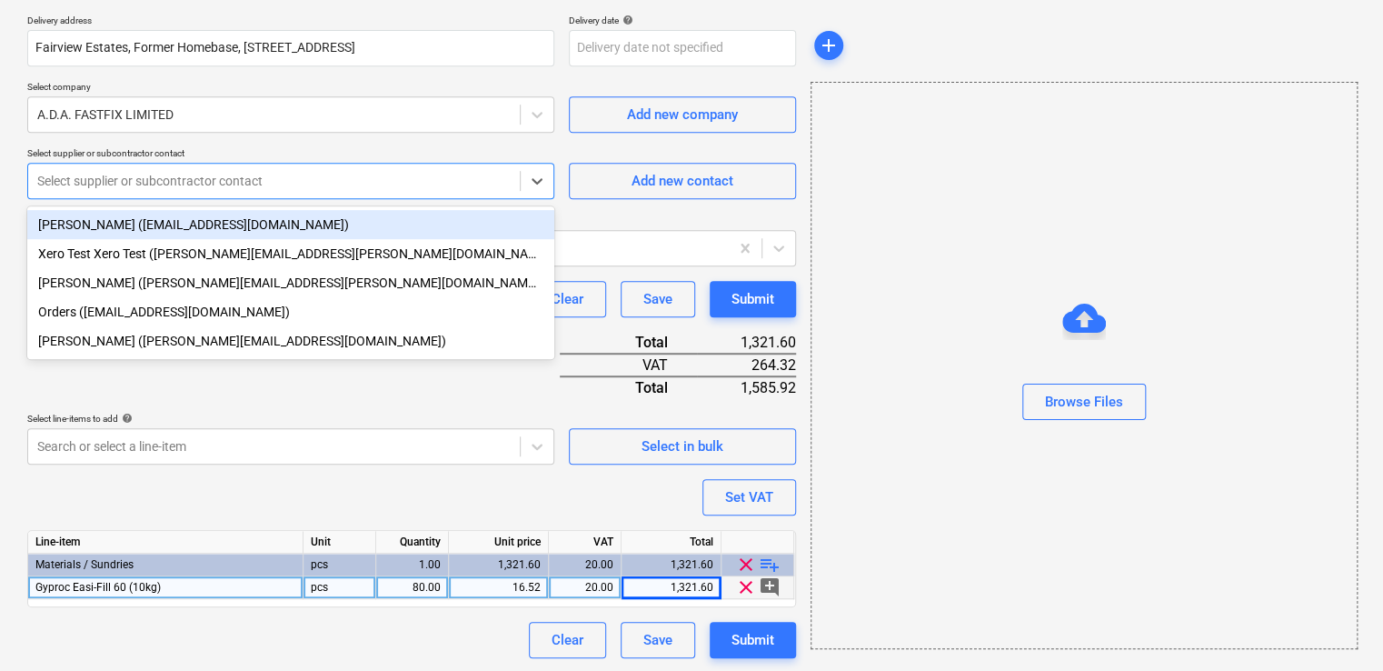
click at [189, 173] on div at bounding box center [273, 181] width 473 height 18
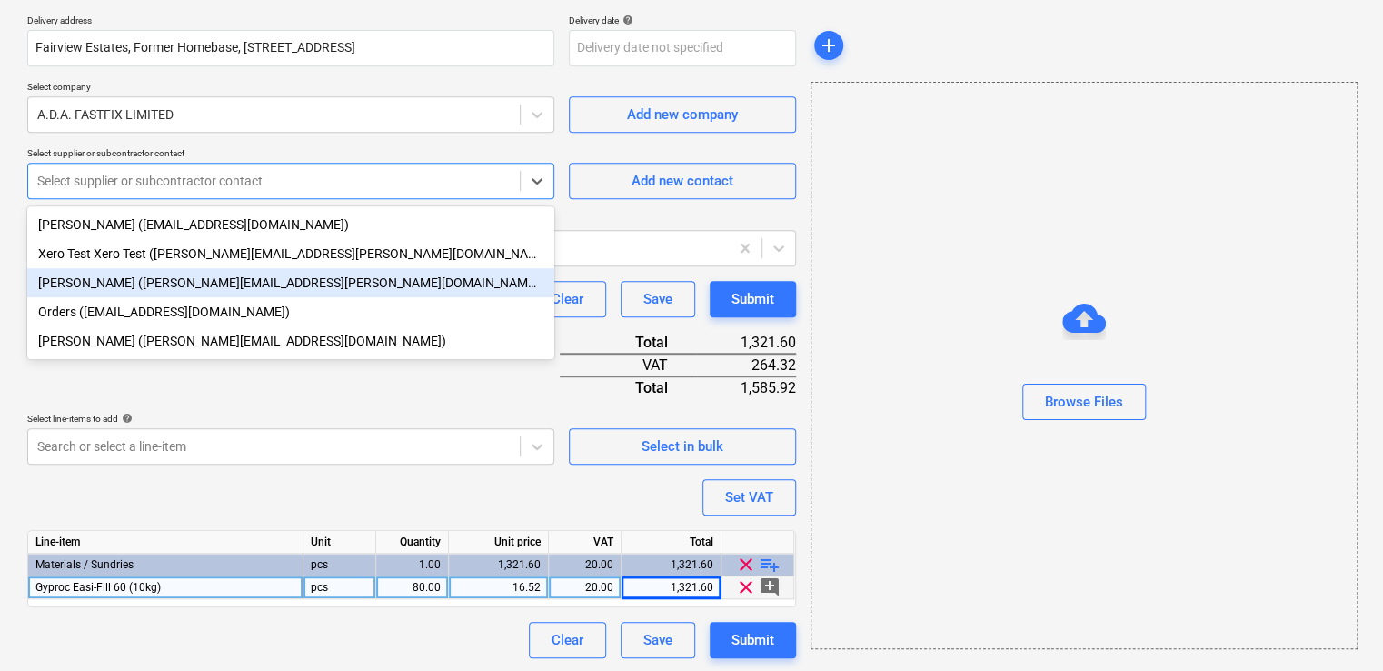
click at [177, 278] on div "Alison Alford (alison.alford@adafastfix.co.uk)" at bounding box center [290, 282] width 527 height 29
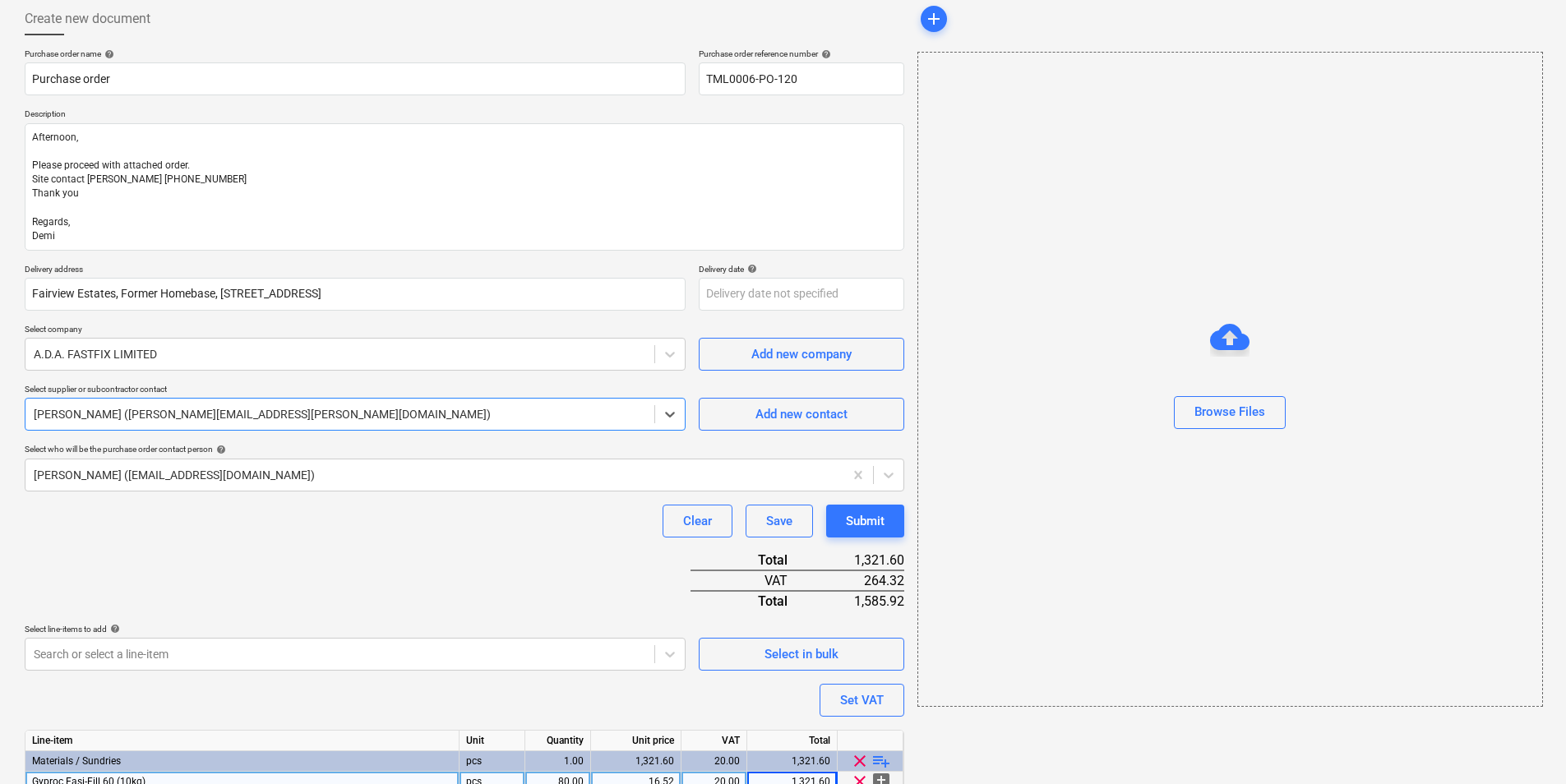
scroll to position [161, 0]
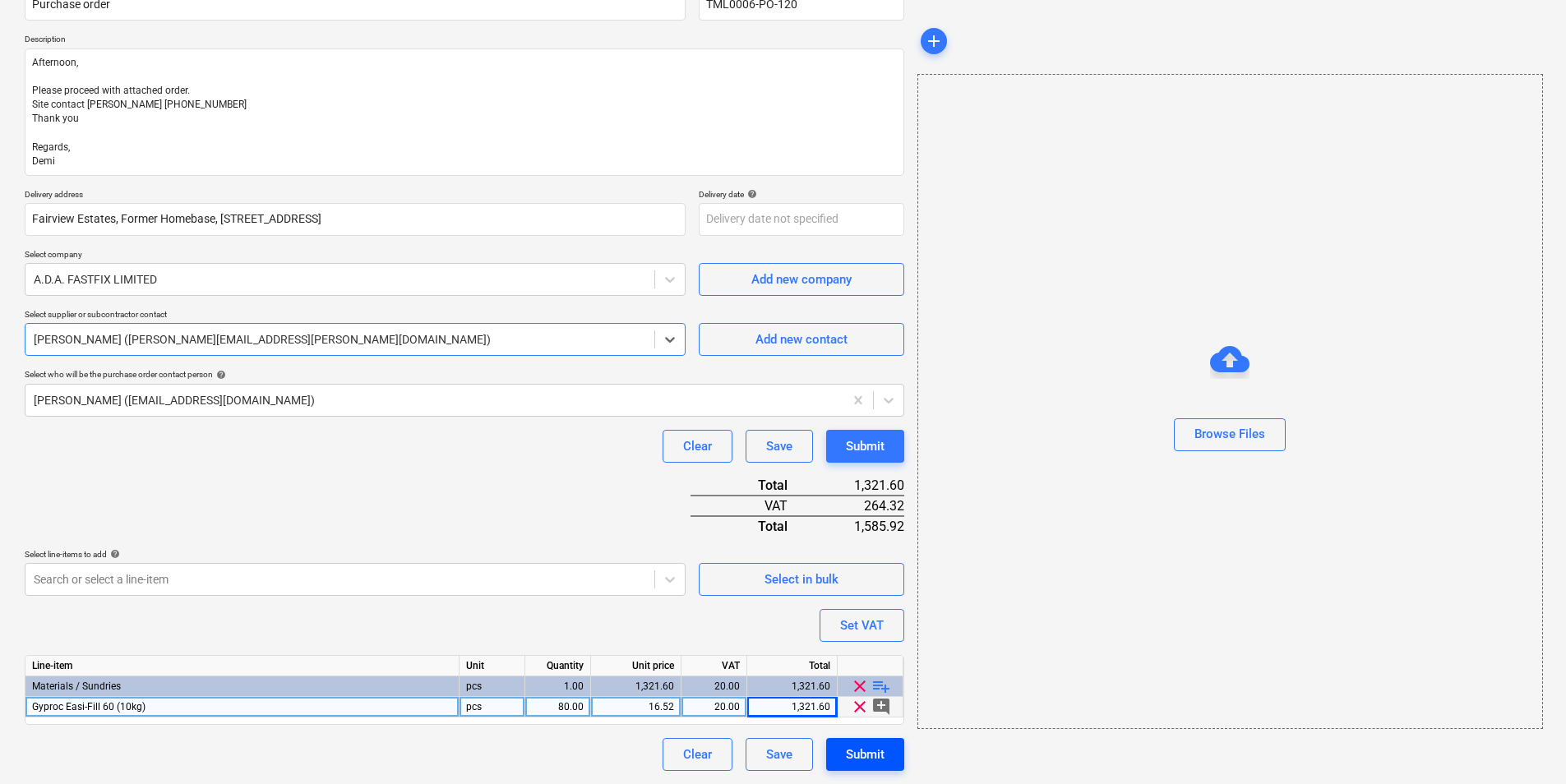
click at [860, 752] on div "Submit" at bounding box center [865, 754] width 39 height 22
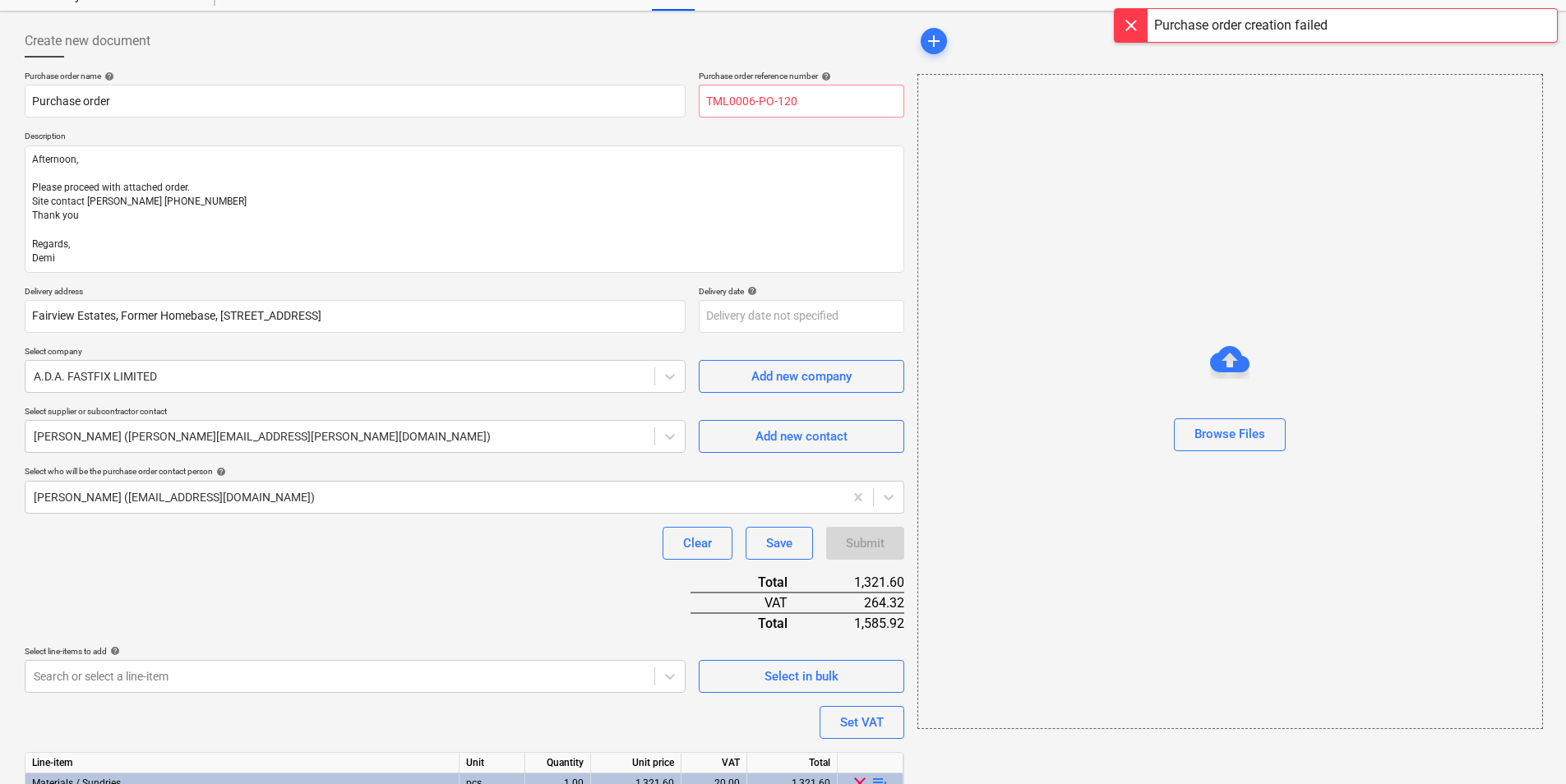
scroll to position [0, 0]
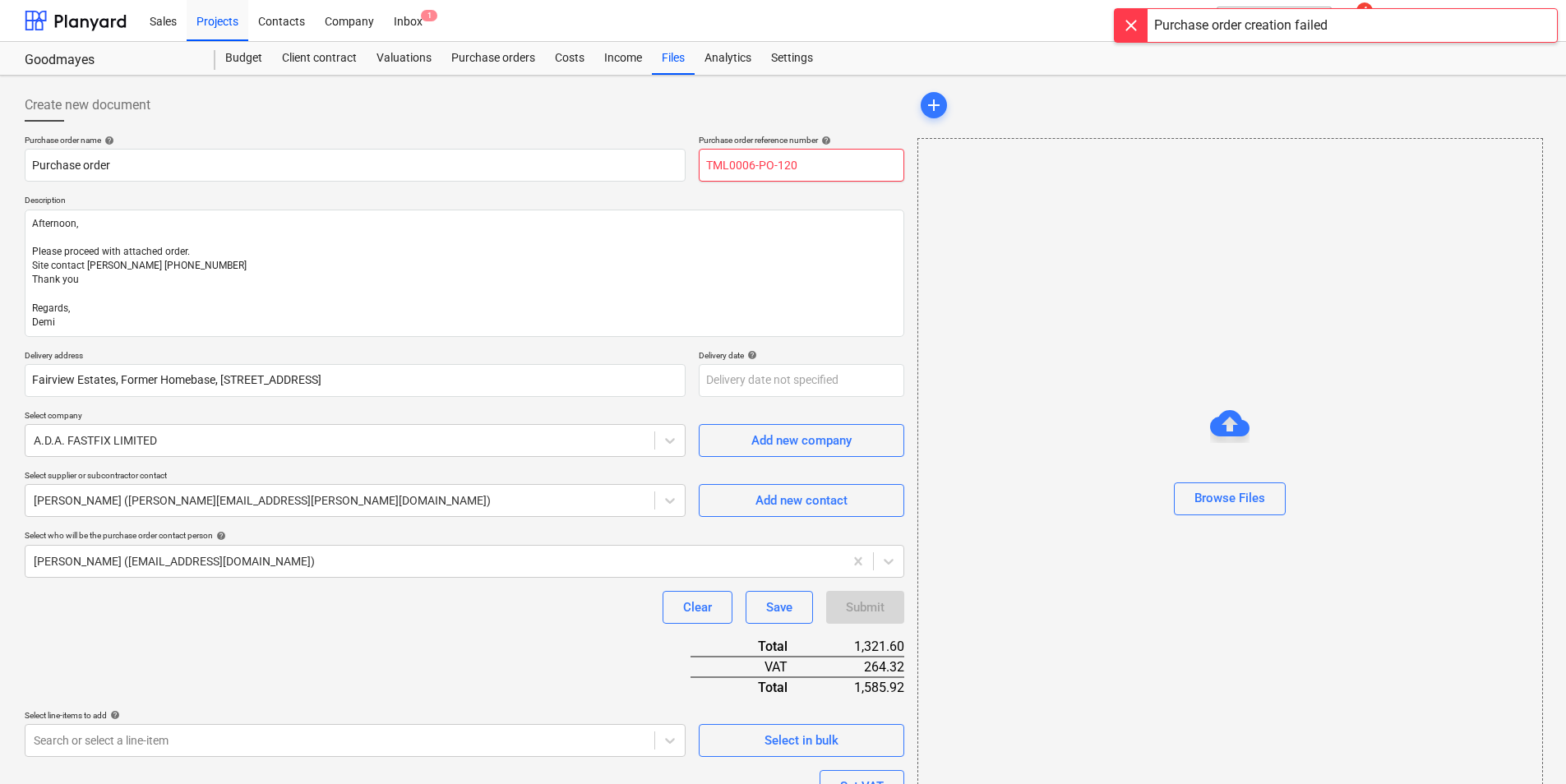
click at [814, 163] on input "TML0006-PO-120" at bounding box center [801, 165] width 205 height 33
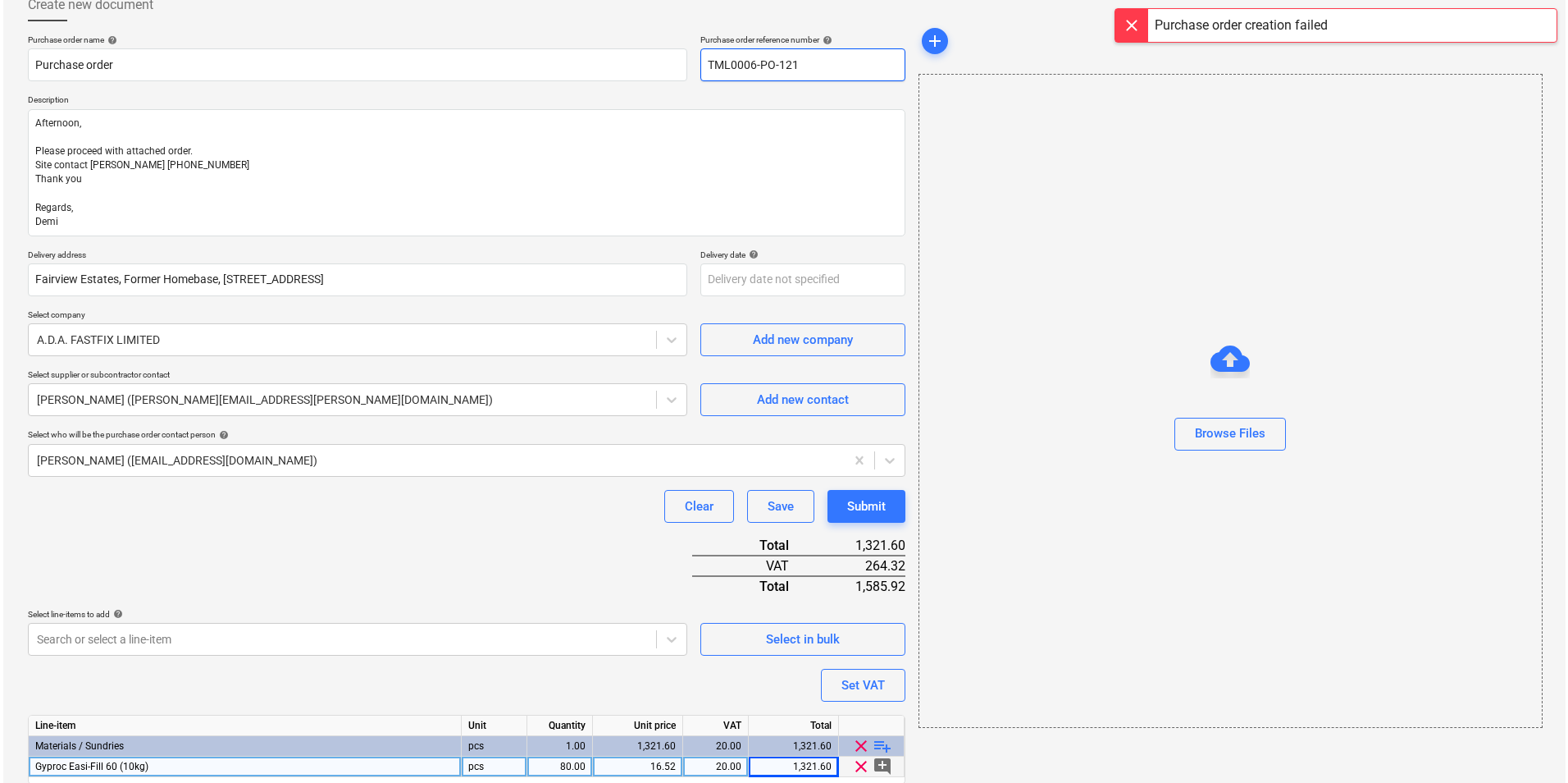
scroll to position [161, 0]
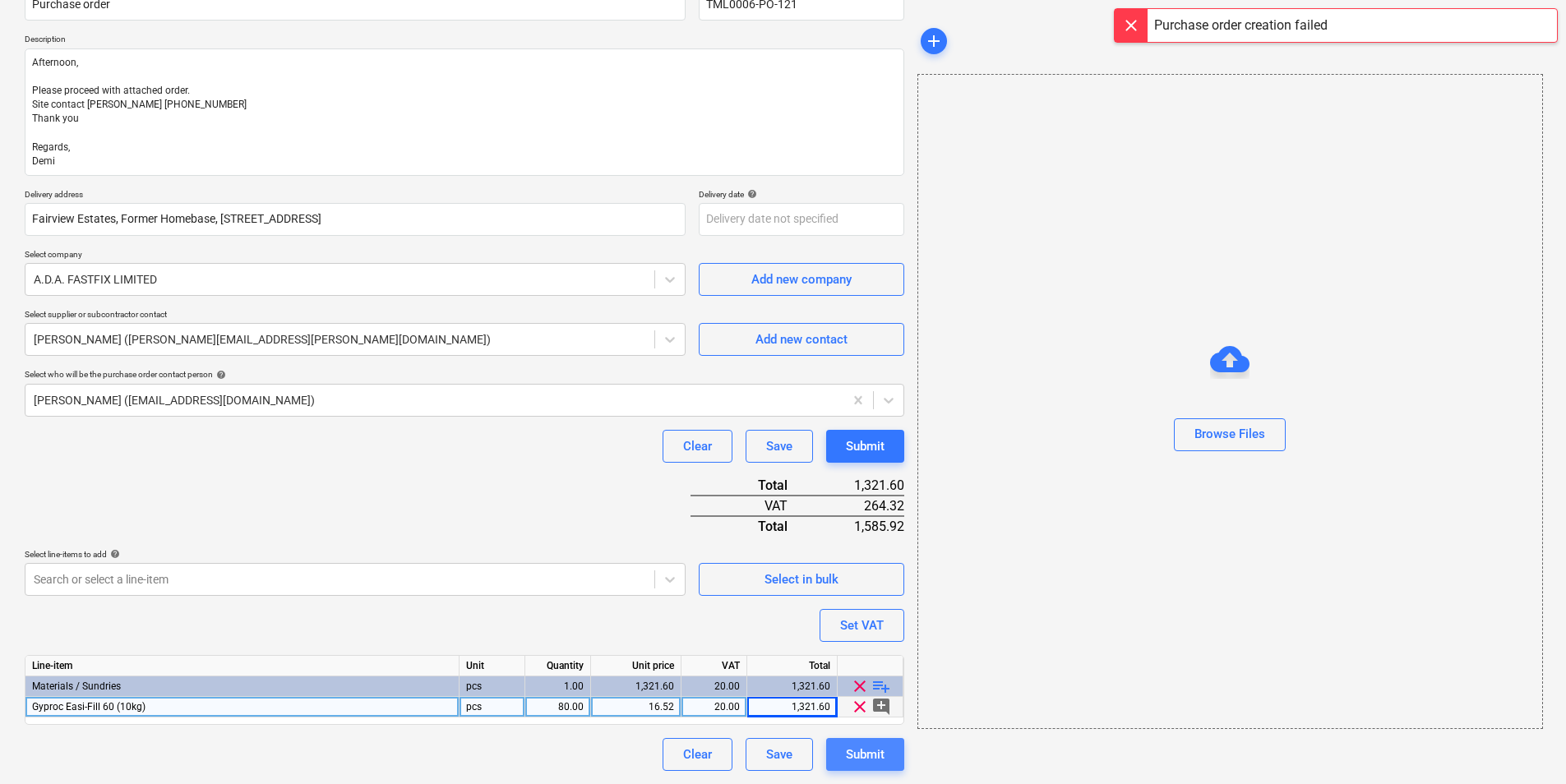
click at [877, 760] on div "Submit" at bounding box center [865, 754] width 39 height 22
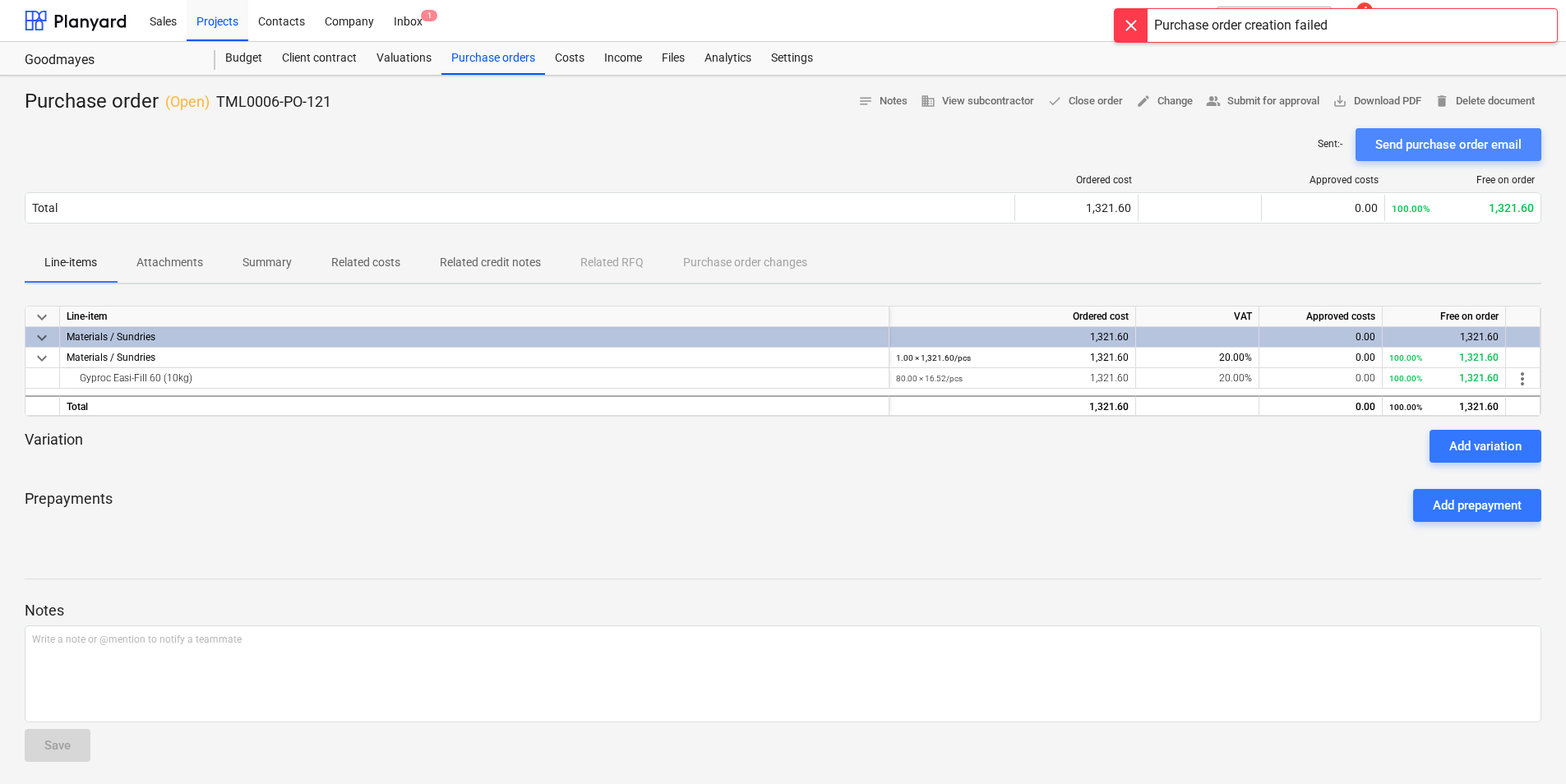
click at [1475, 147] on div "Send purchase order email" at bounding box center [1448, 145] width 147 height 22
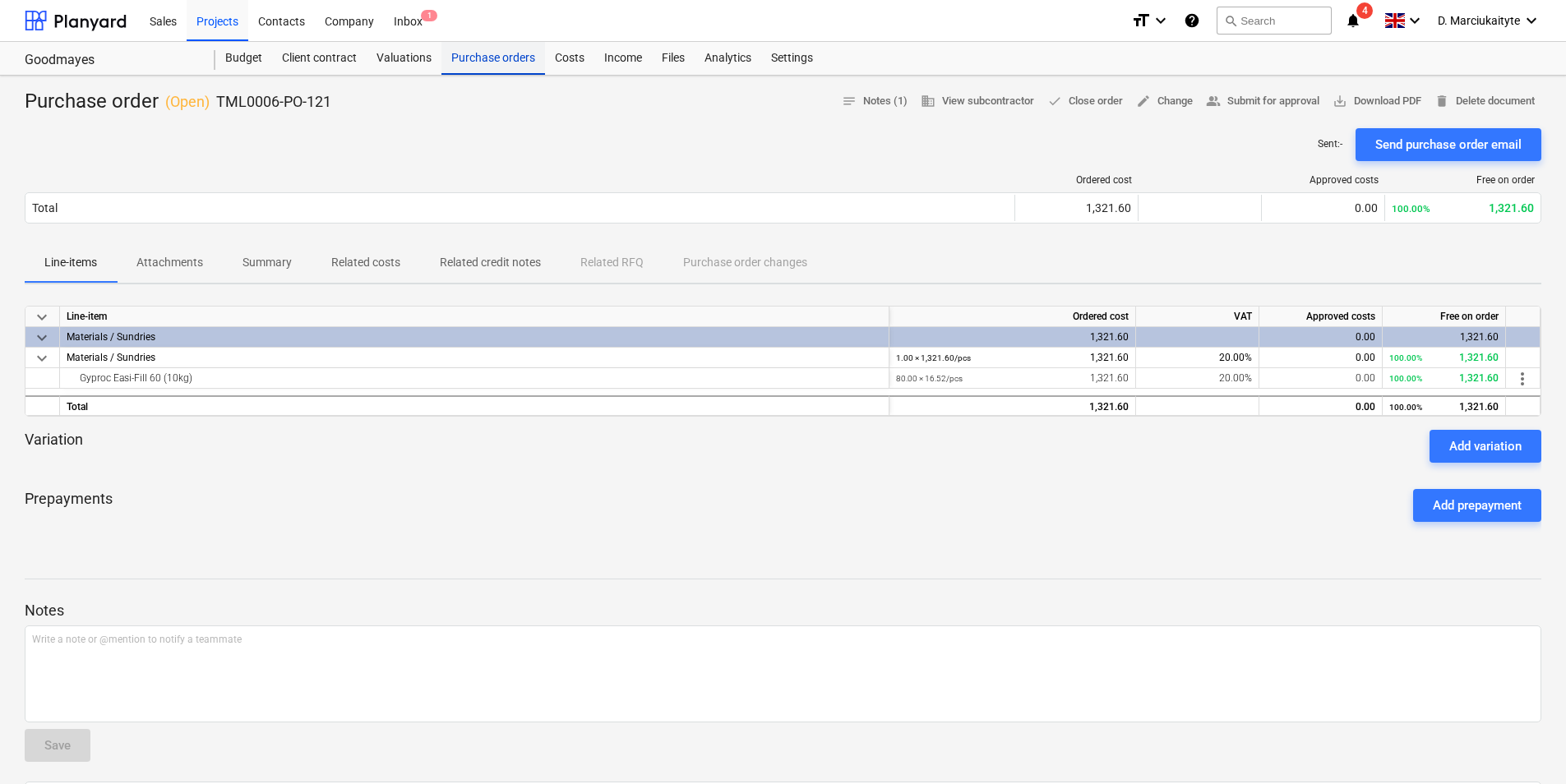
click at [512, 59] on div "Purchase orders" at bounding box center [493, 58] width 103 height 33
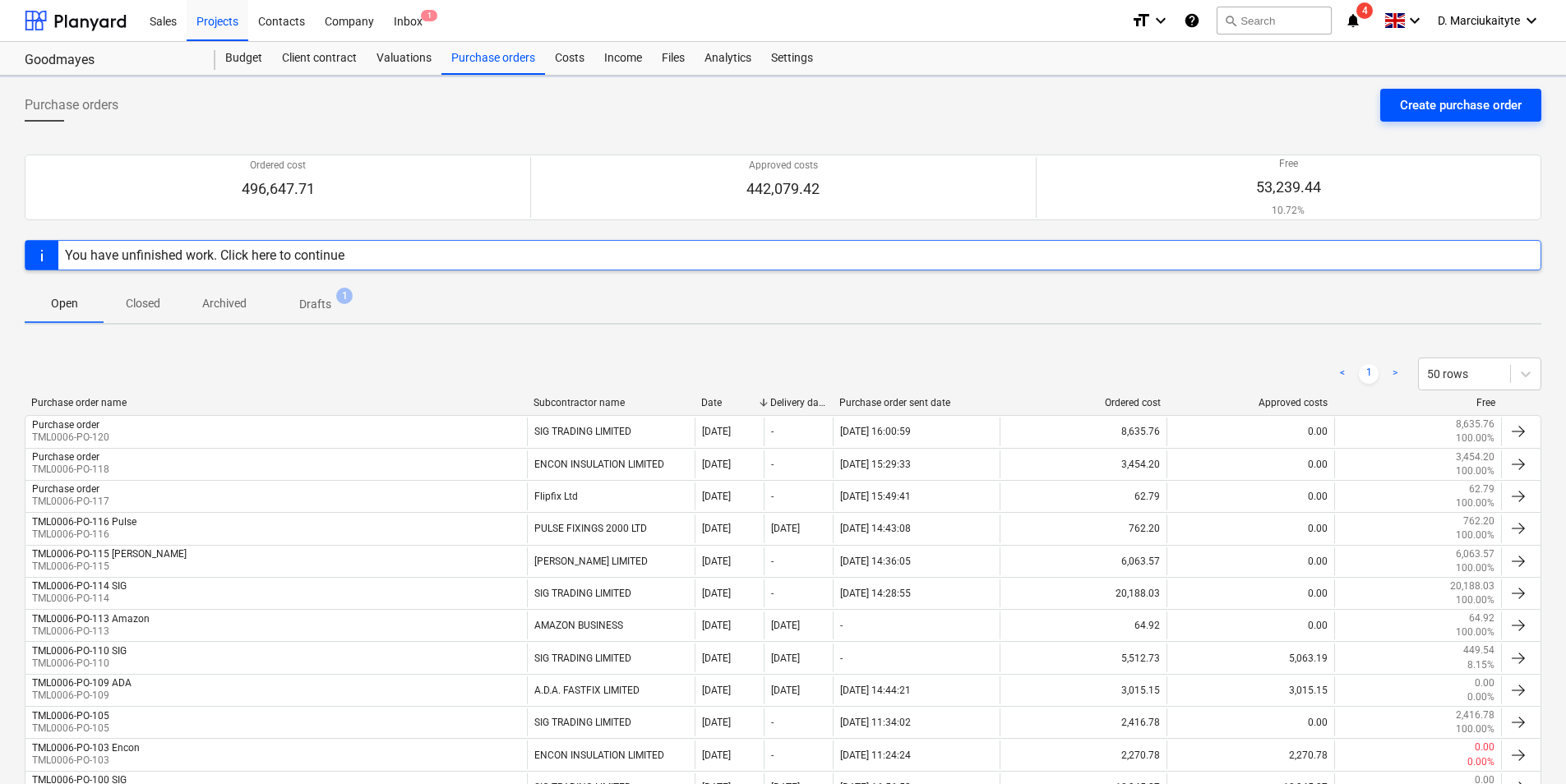
click at [1410, 109] on button "Create purchase order" at bounding box center [1461, 105] width 161 height 33
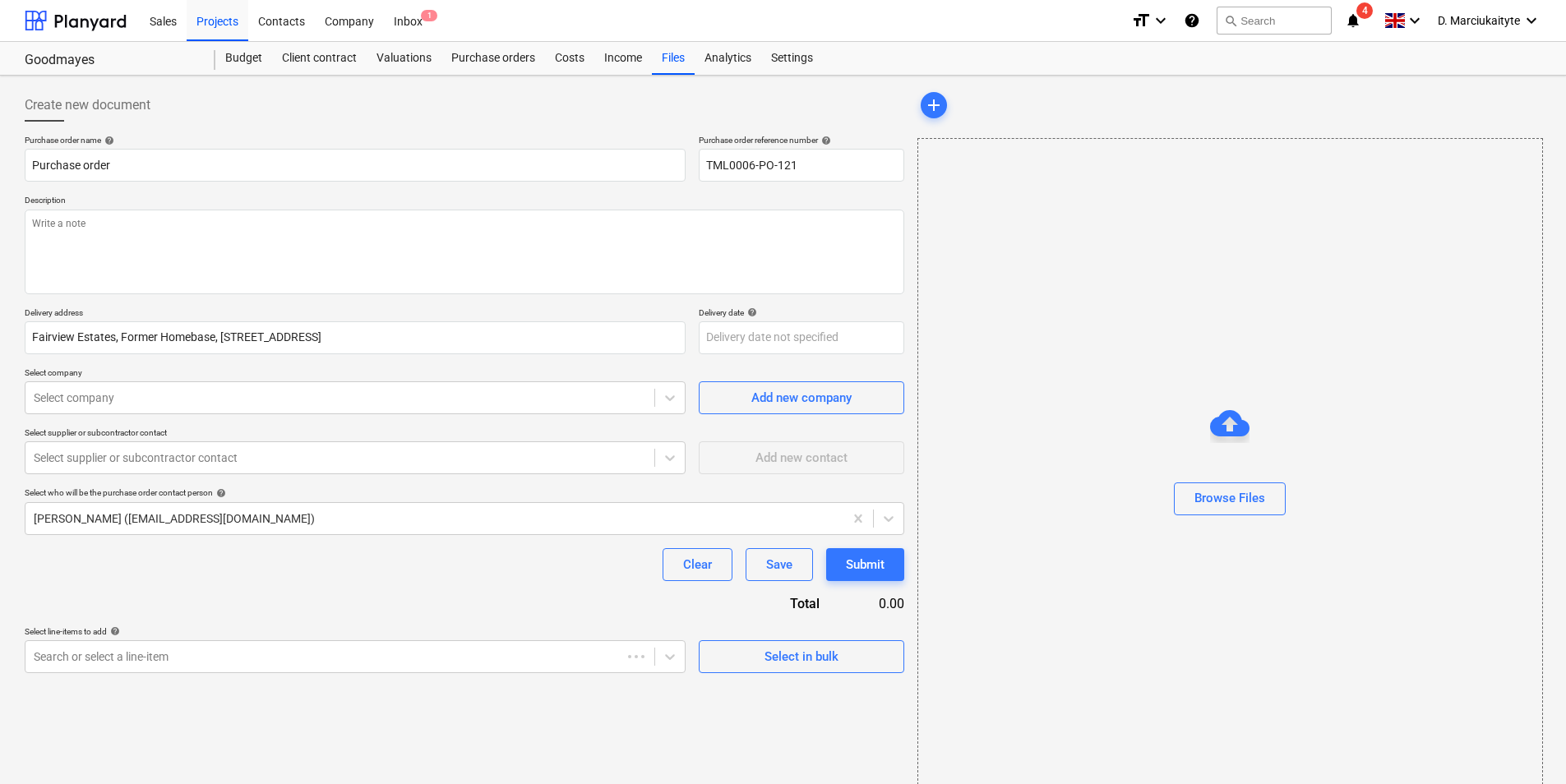
click at [1410, 109] on div "add" at bounding box center [1229, 105] width 624 height 33
click at [349, 241] on textarea at bounding box center [464, 252] width 879 height 85
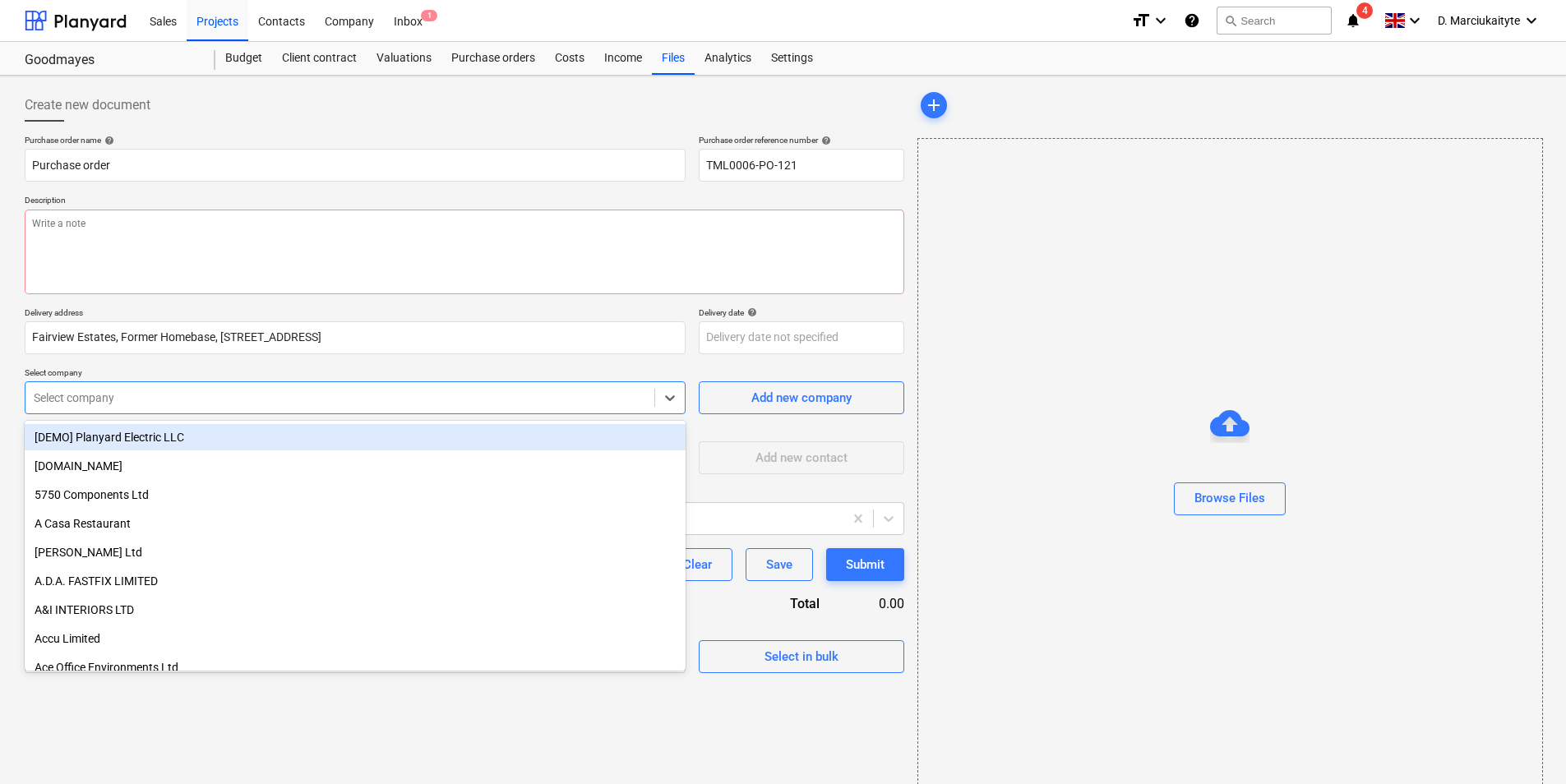
click at [457, 412] on div "Select company" at bounding box center [355, 398] width 661 height 33
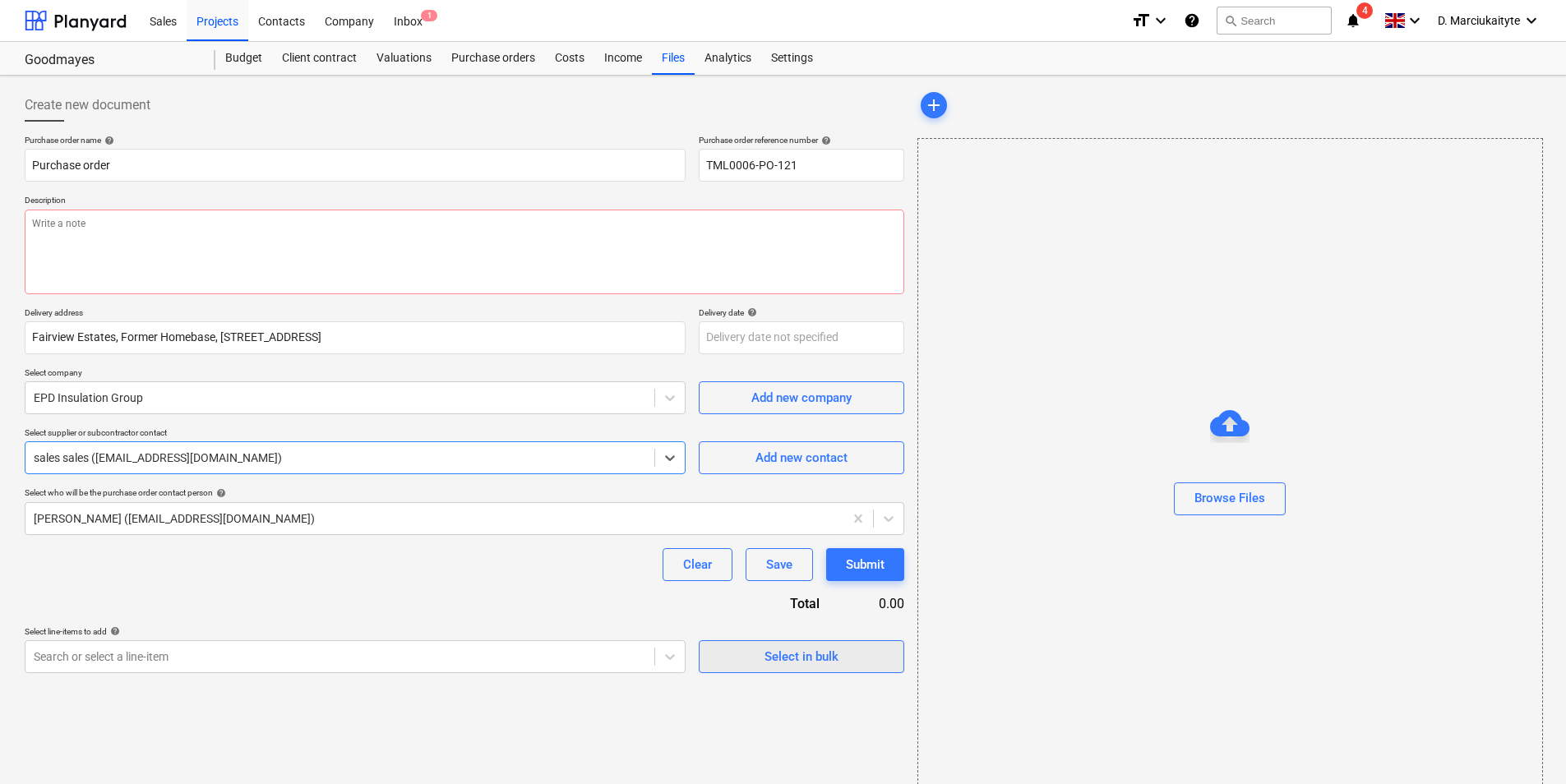
click at [772, 656] on div "Select in bulk" at bounding box center [802, 656] width 74 height 22
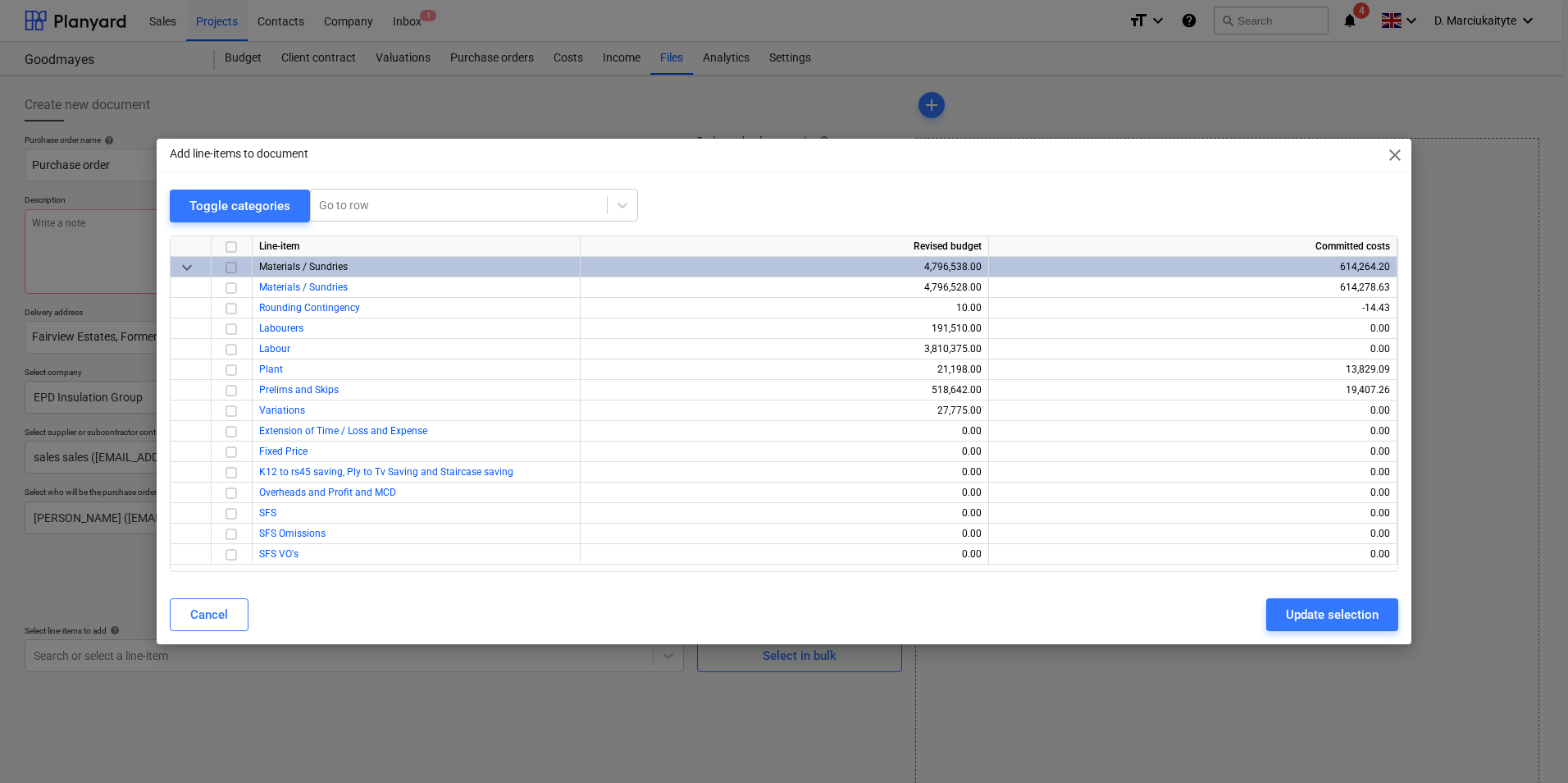
click at [227, 268] on input "checkbox" at bounding box center [231, 267] width 20 height 20
click at [234, 310] on input "checkbox" at bounding box center [231, 309] width 20 height 20
click at [1303, 620] on div "Update selection" at bounding box center [1332, 615] width 93 height 22
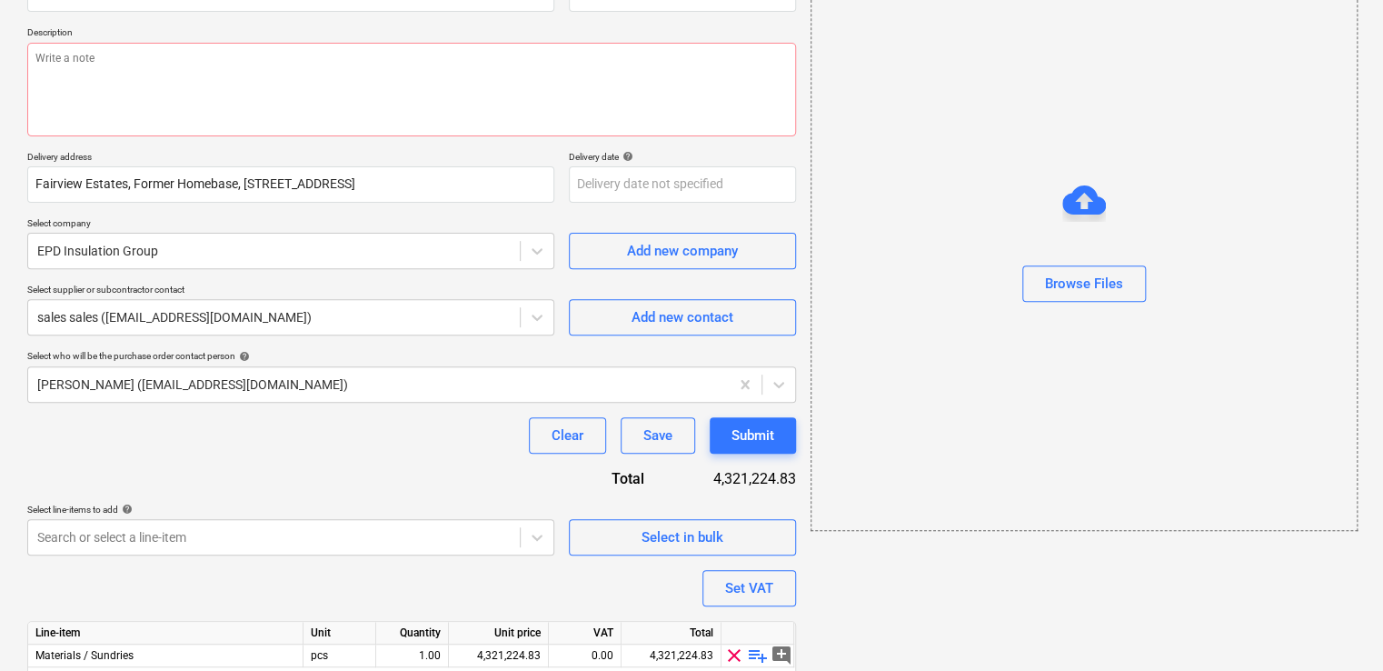
scroll to position [258, 0]
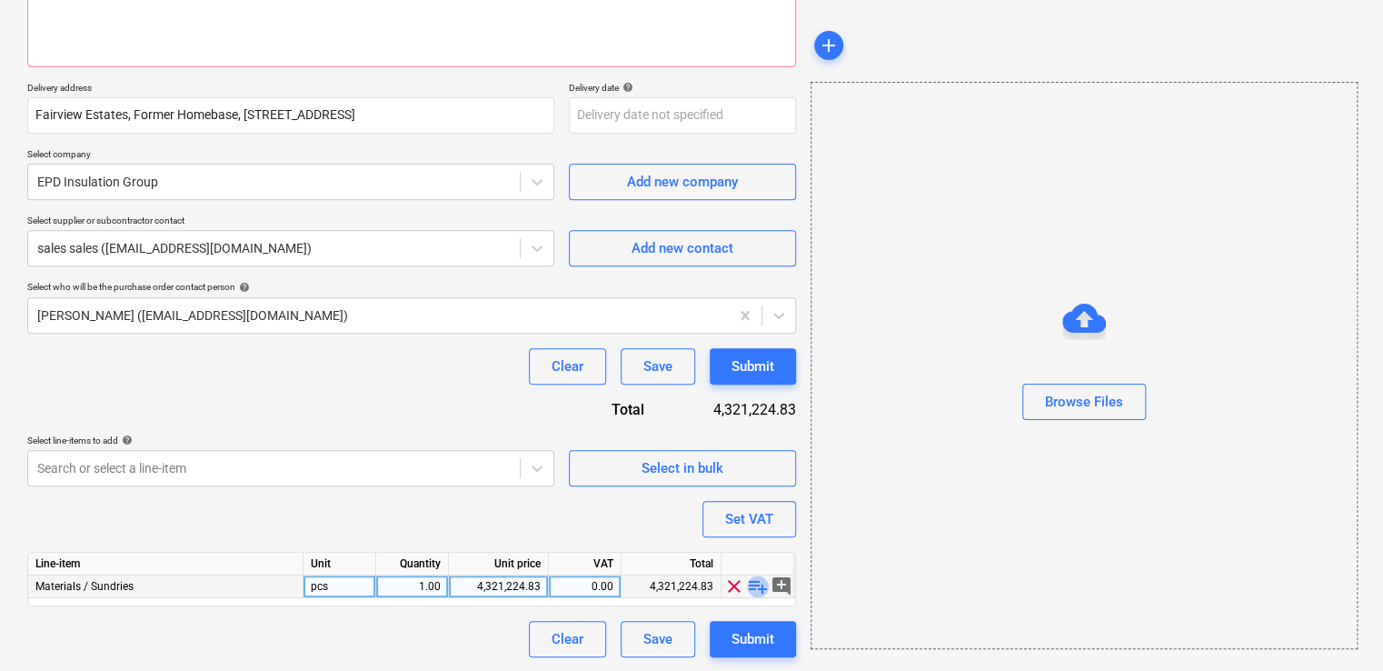
click at [748, 583] on span "playlist_add" at bounding box center [758, 586] width 22 height 22
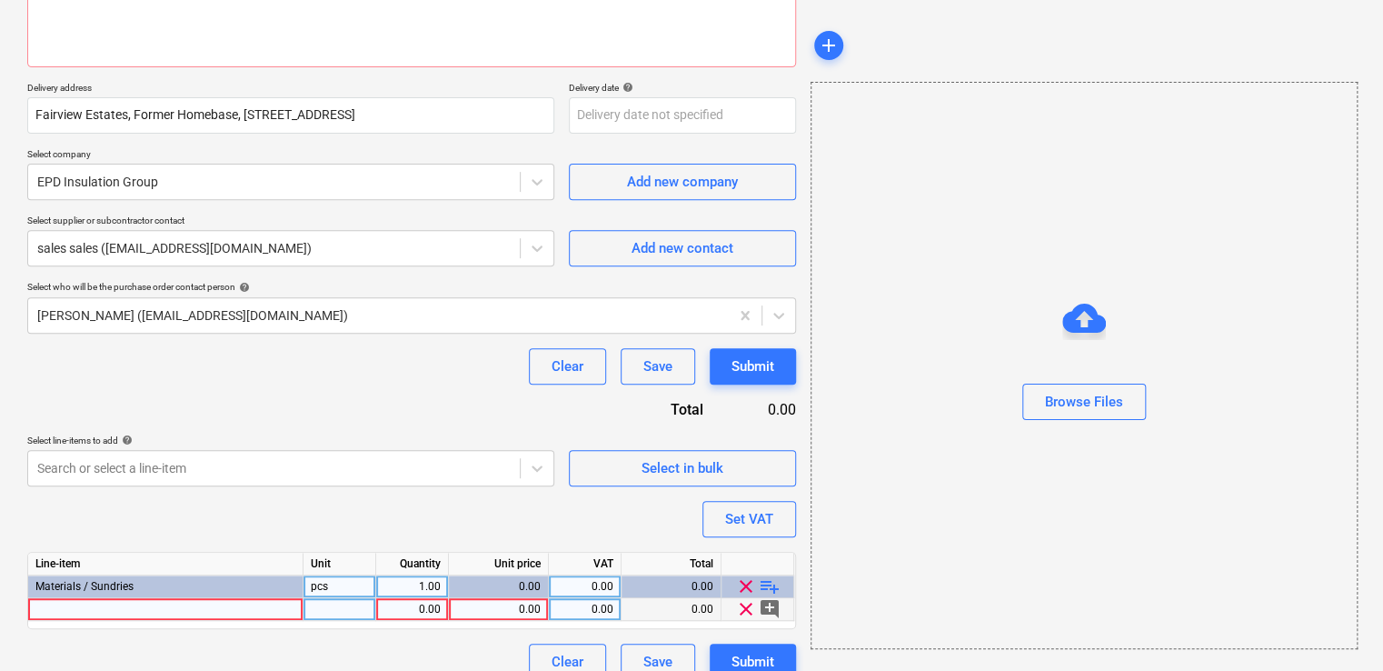
click at [242, 603] on div at bounding box center [165, 609] width 275 height 23
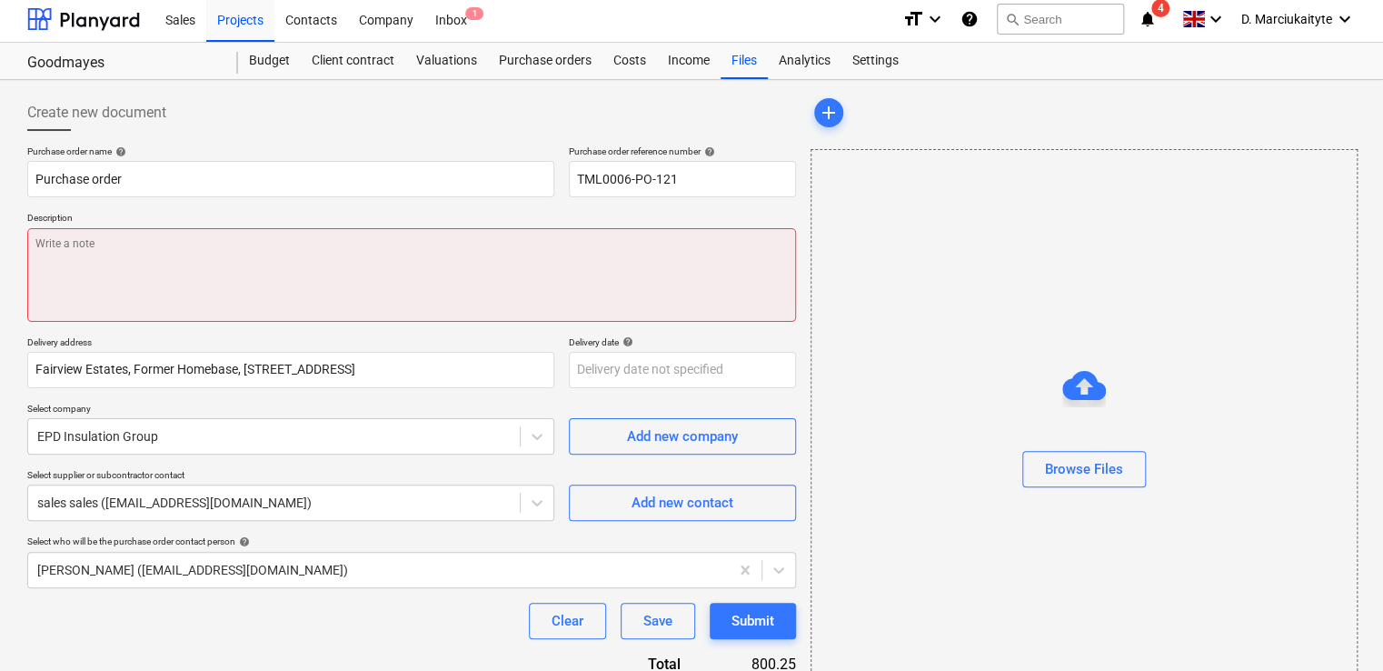
scroll to position [0, 0]
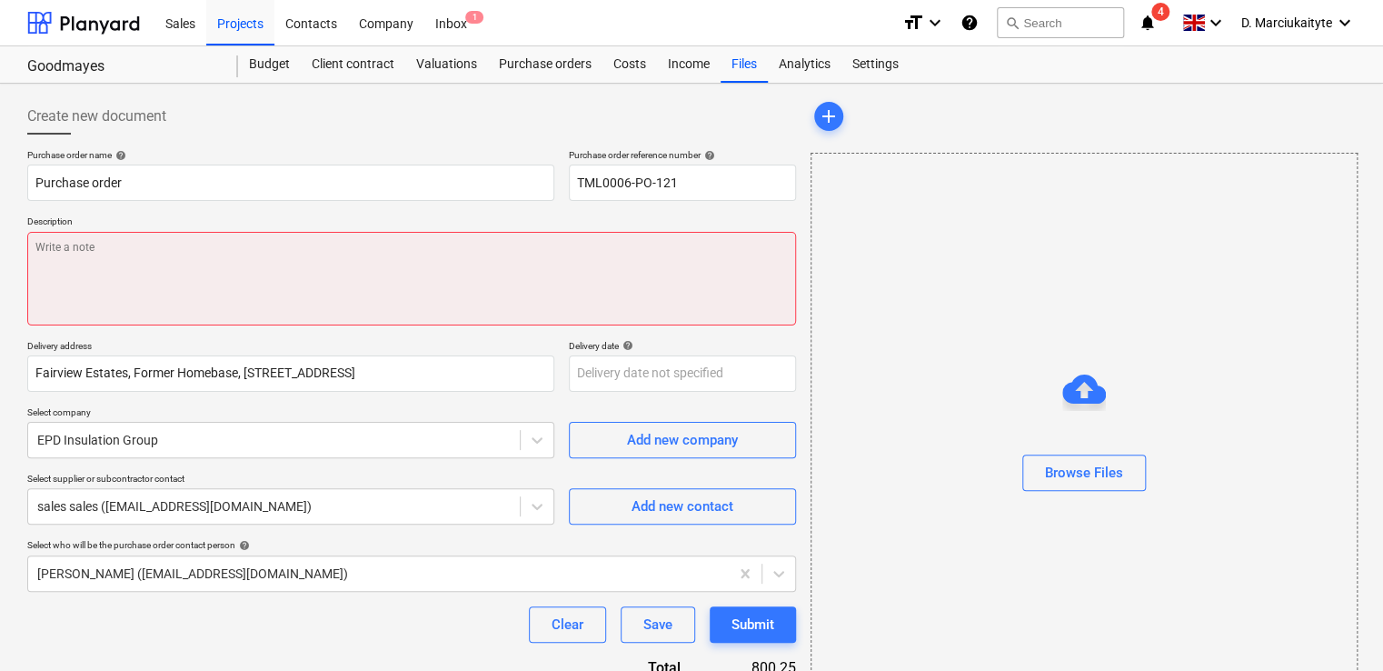
click at [132, 262] on textarea at bounding box center [411, 279] width 769 height 94
paste textarea "Afternoon, Please proceed with attached order. Site contact Daniel 07427641453 …"
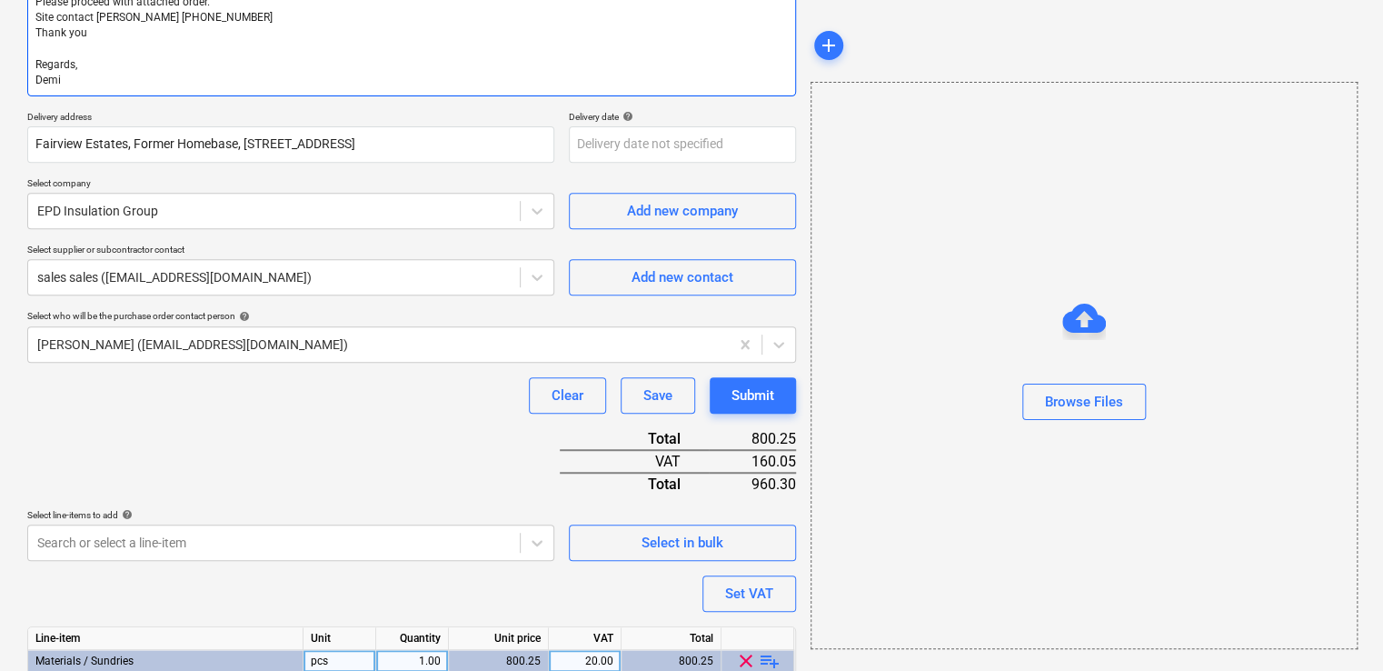
scroll to position [373, 0]
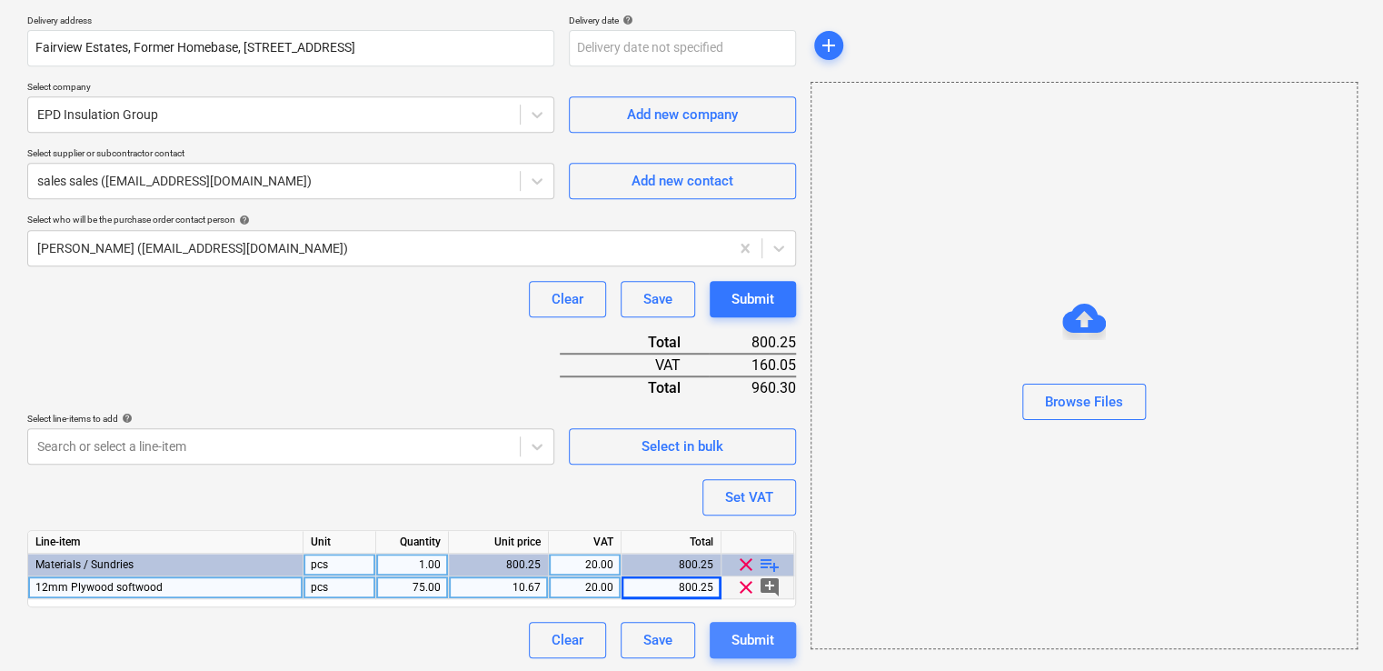
click at [781, 653] on button "Submit" at bounding box center [753, 640] width 86 height 36
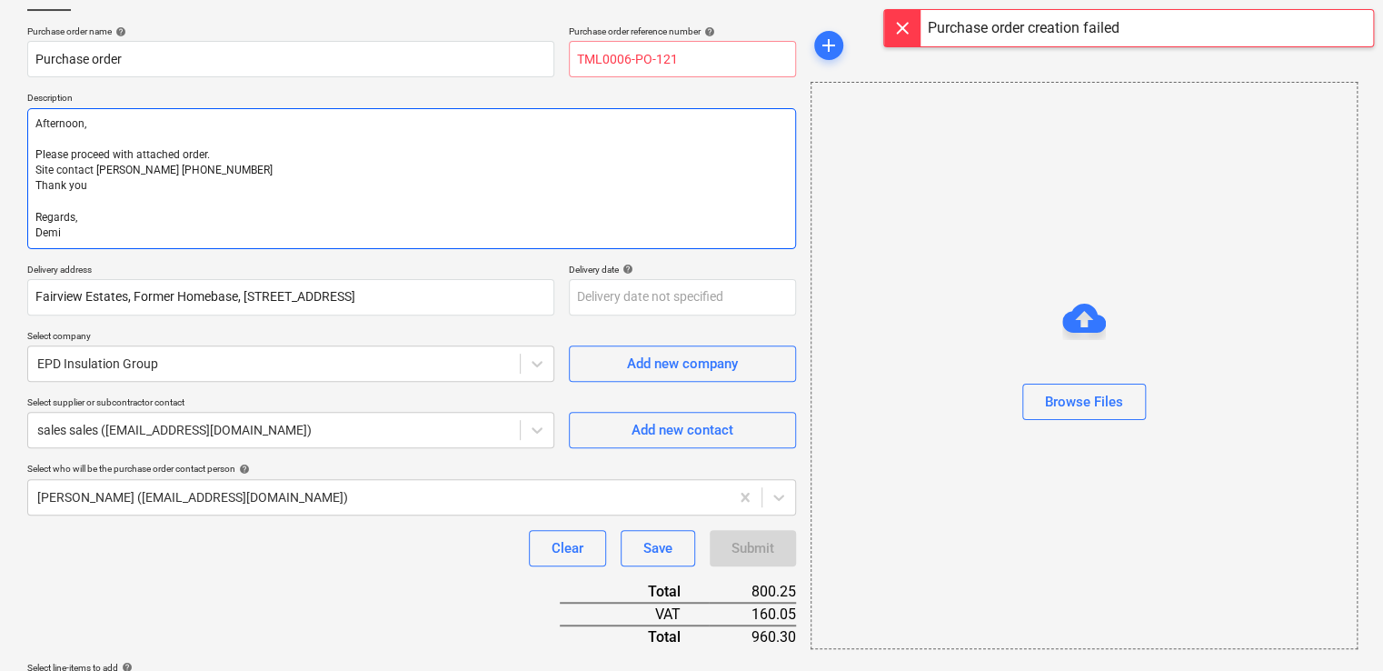
scroll to position [0, 0]
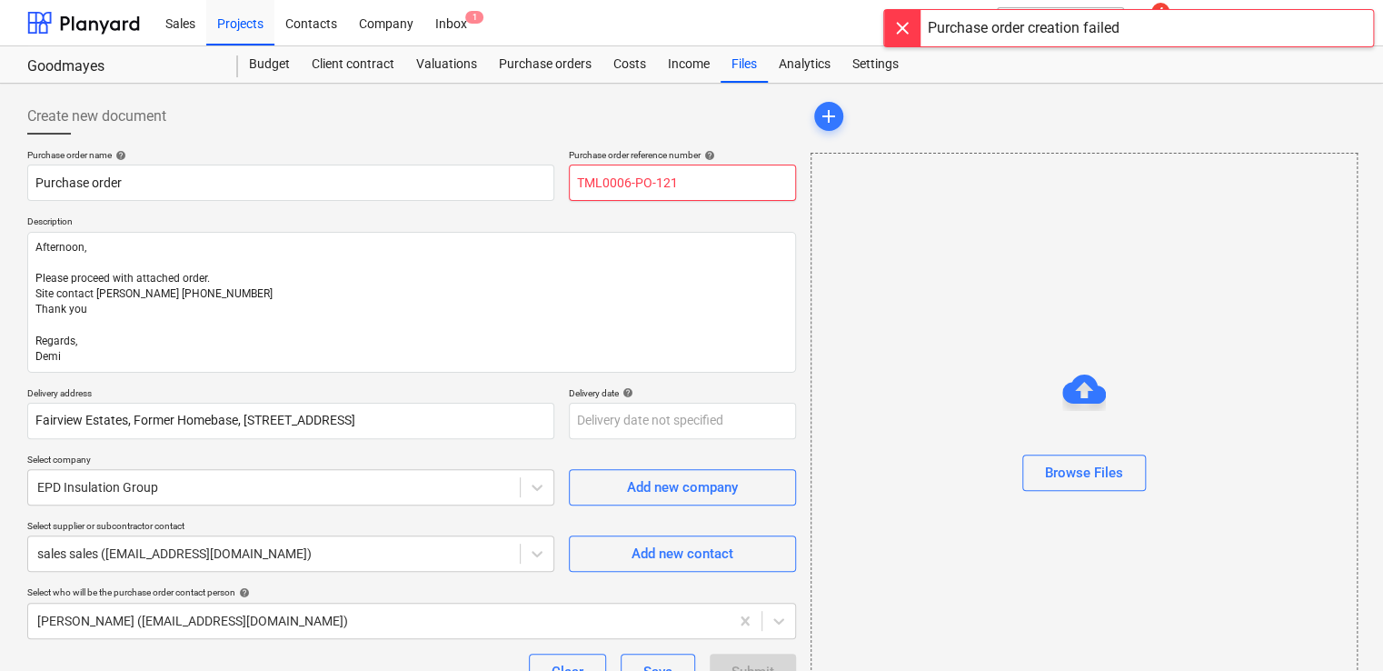
click at [690, 185] on input "TML0006-PO-121" at bounding box center [682, 182] width 227 height 36
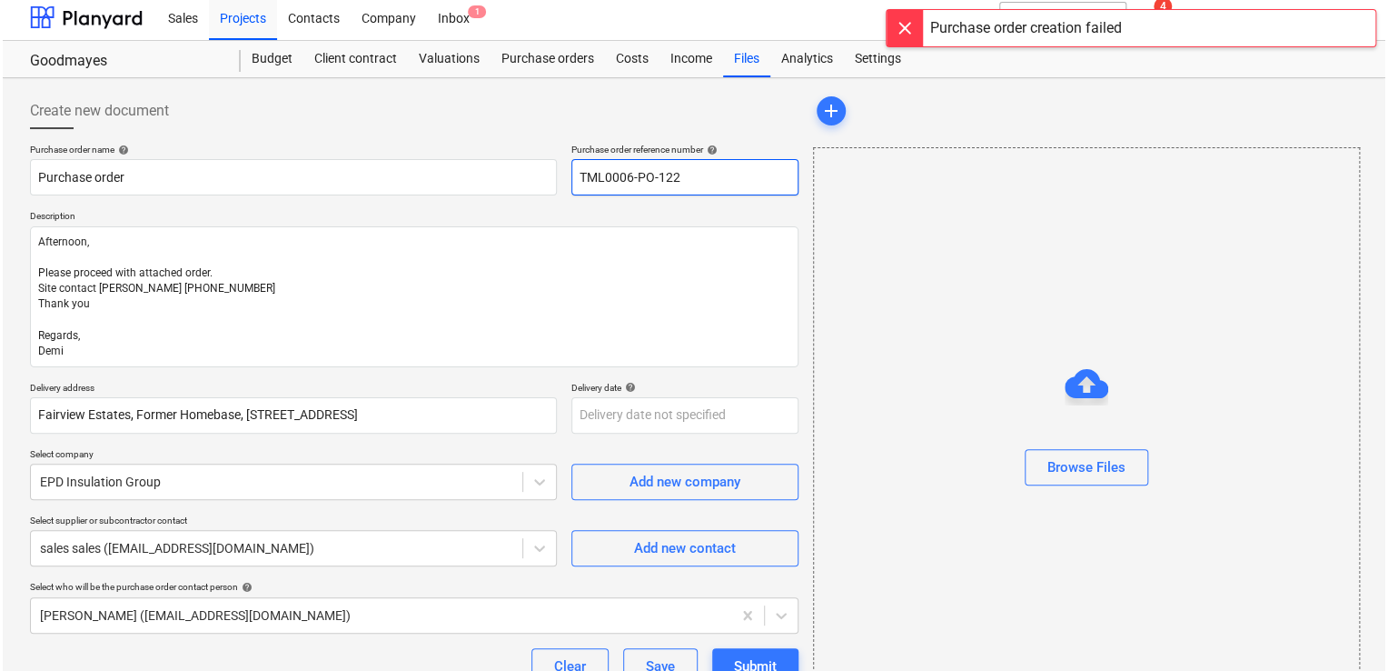
scroll to position [373, 0]
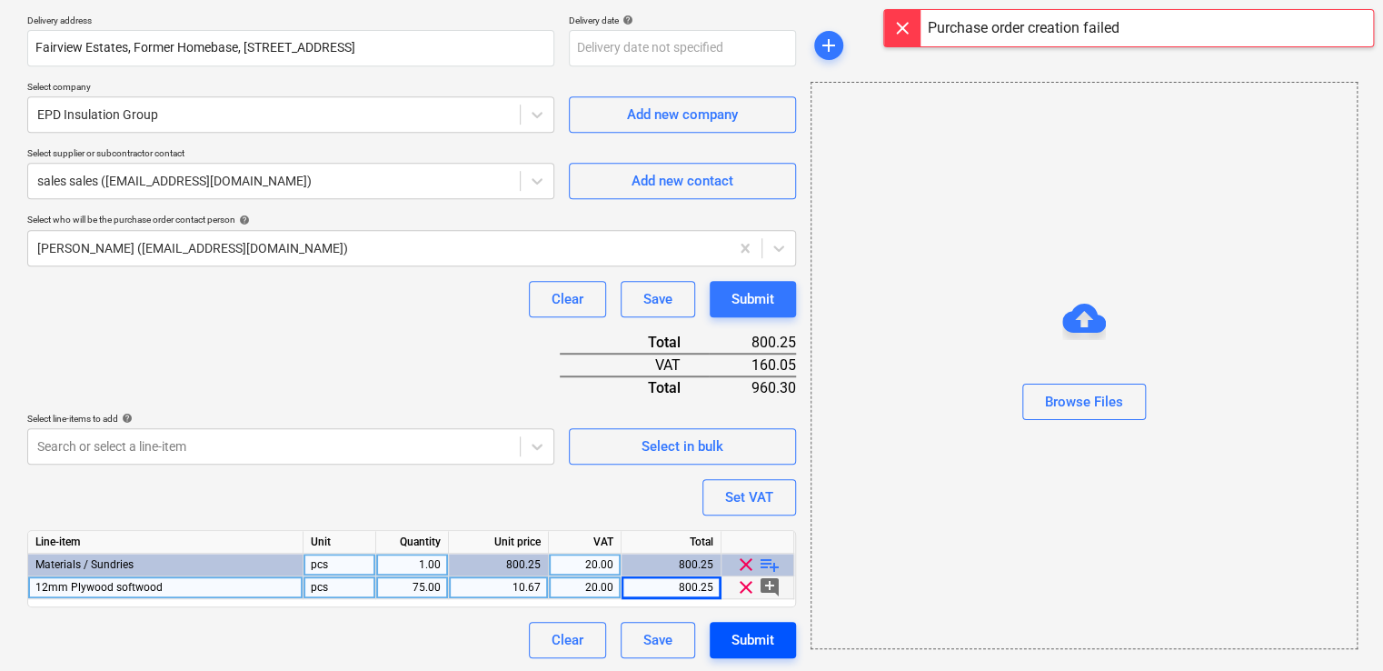
click at [758, 640] on div "Submit" at bounding box center [752, 640] width 43 height 24
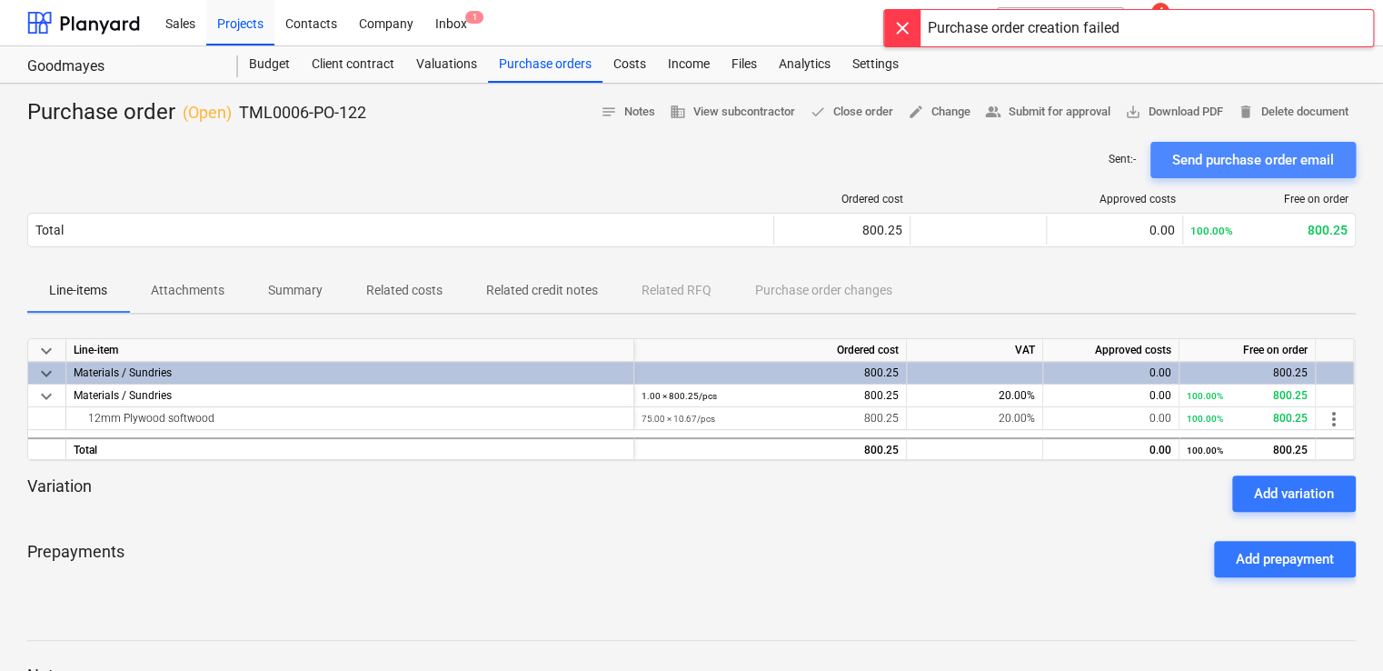
click at [1241, 168] on div "Send purchase order email" at bounding box center [1253, 160] width 162 height 24
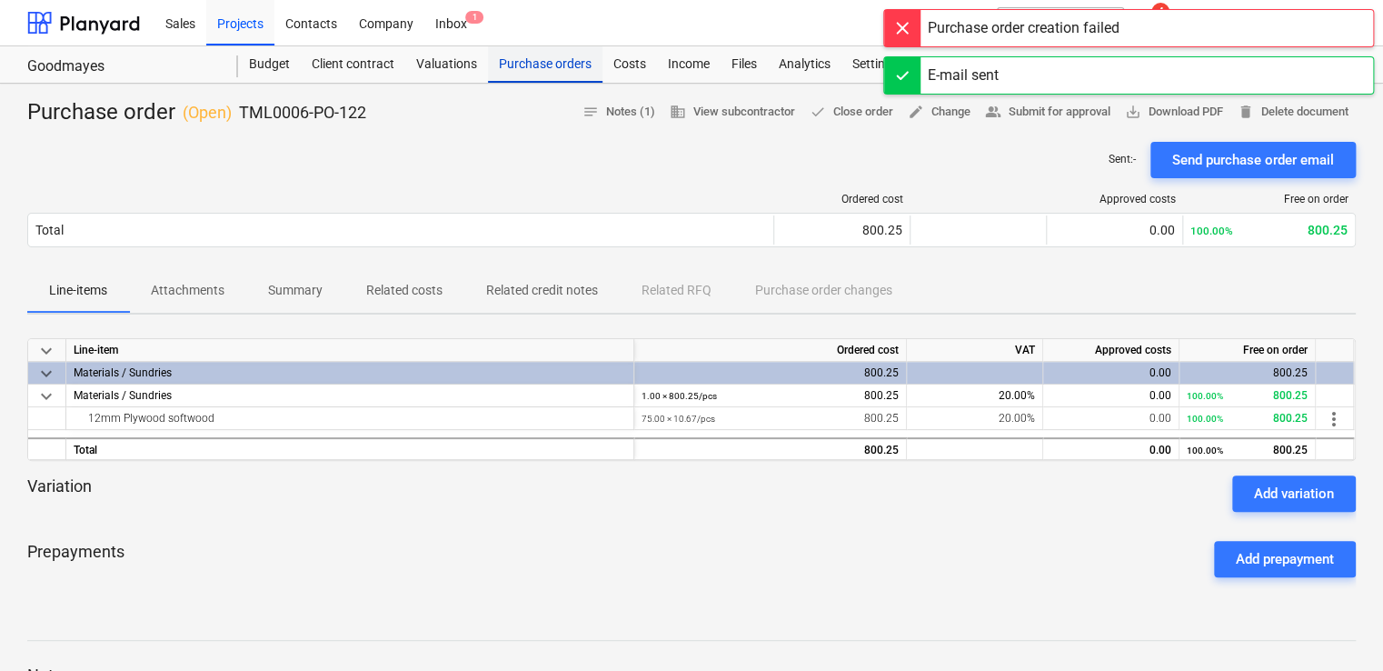
click at [537, 67] on div "Purchase orders" at bounding box center [545, 64] width 114 height 36
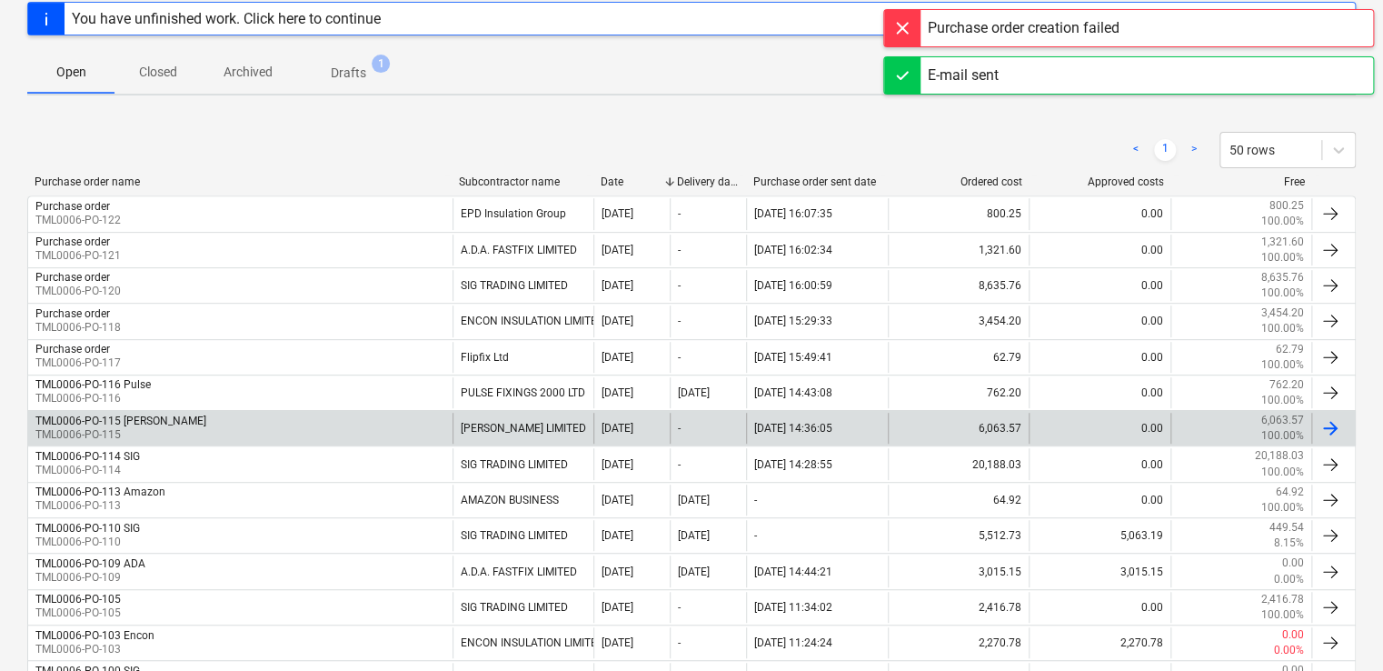
scroll to position [273, 0]
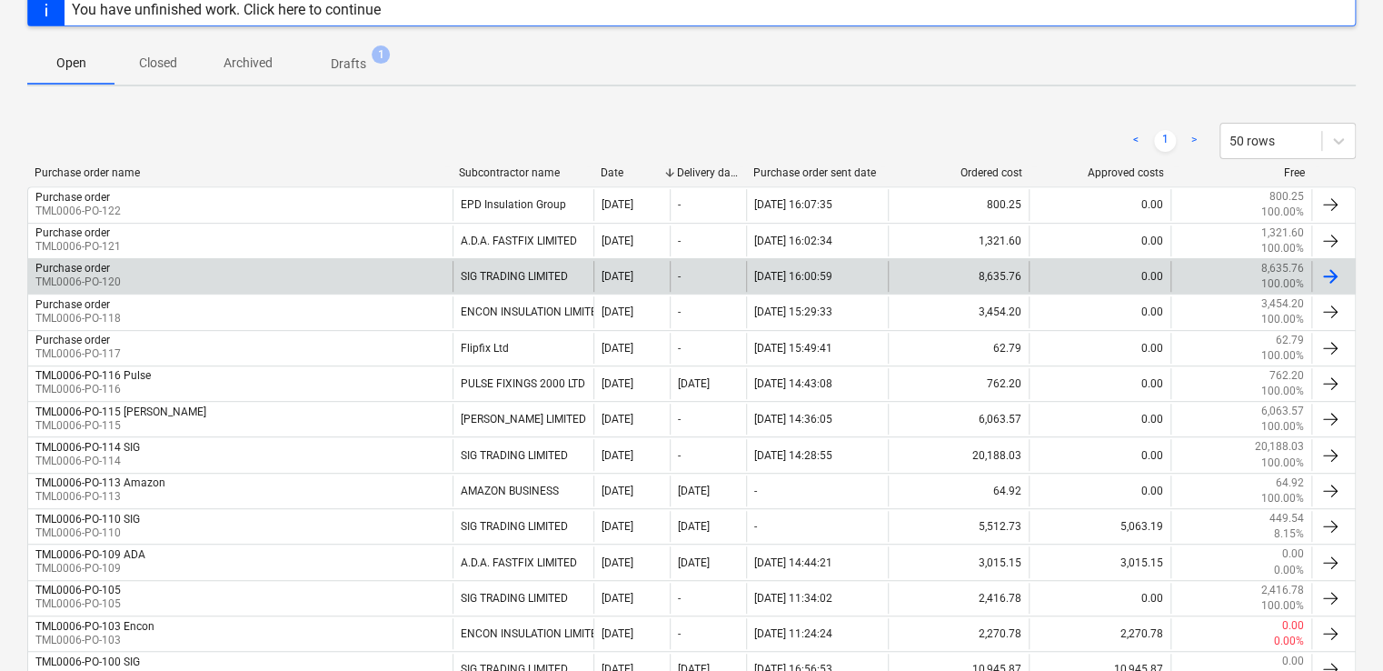
click at [422, 283] on div "Purchase order TML0006-PO-120" at bounding box center [240, 276] width 424 height 31
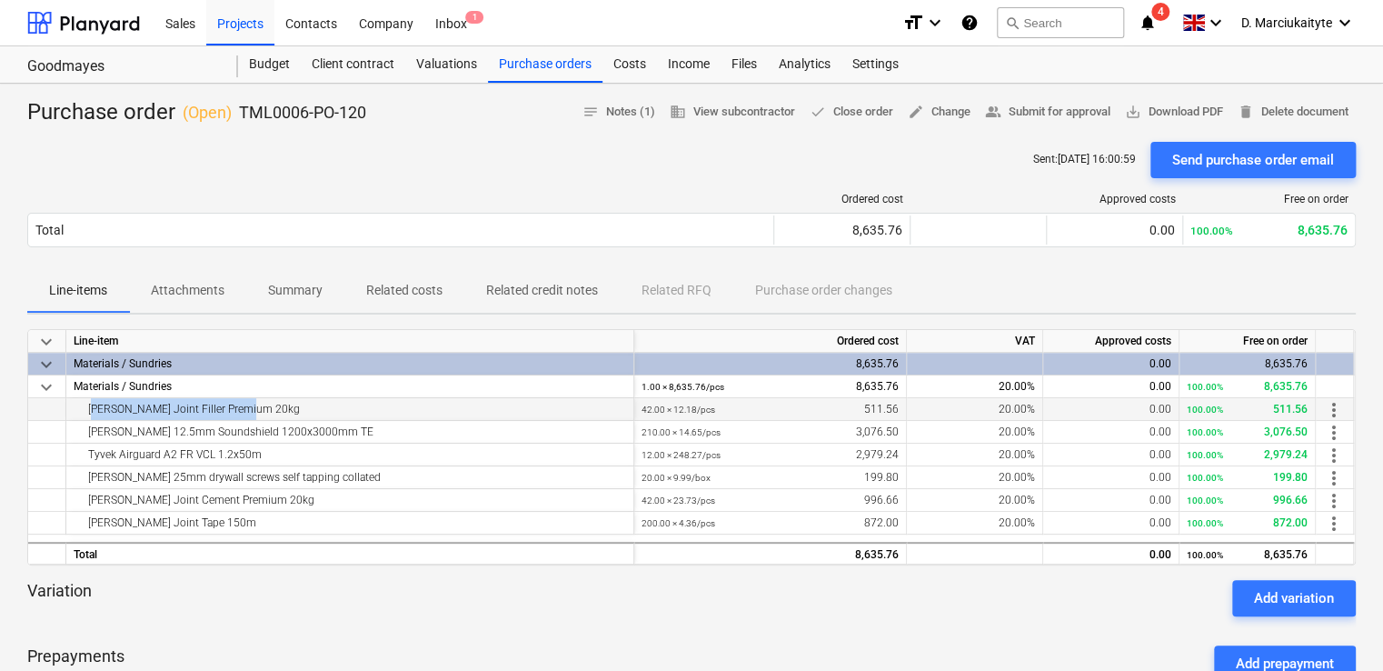
drag, startPoint x: 272, startPoint y: 411, endPoint x: 293, endPoint y: 413, distance: 21.0
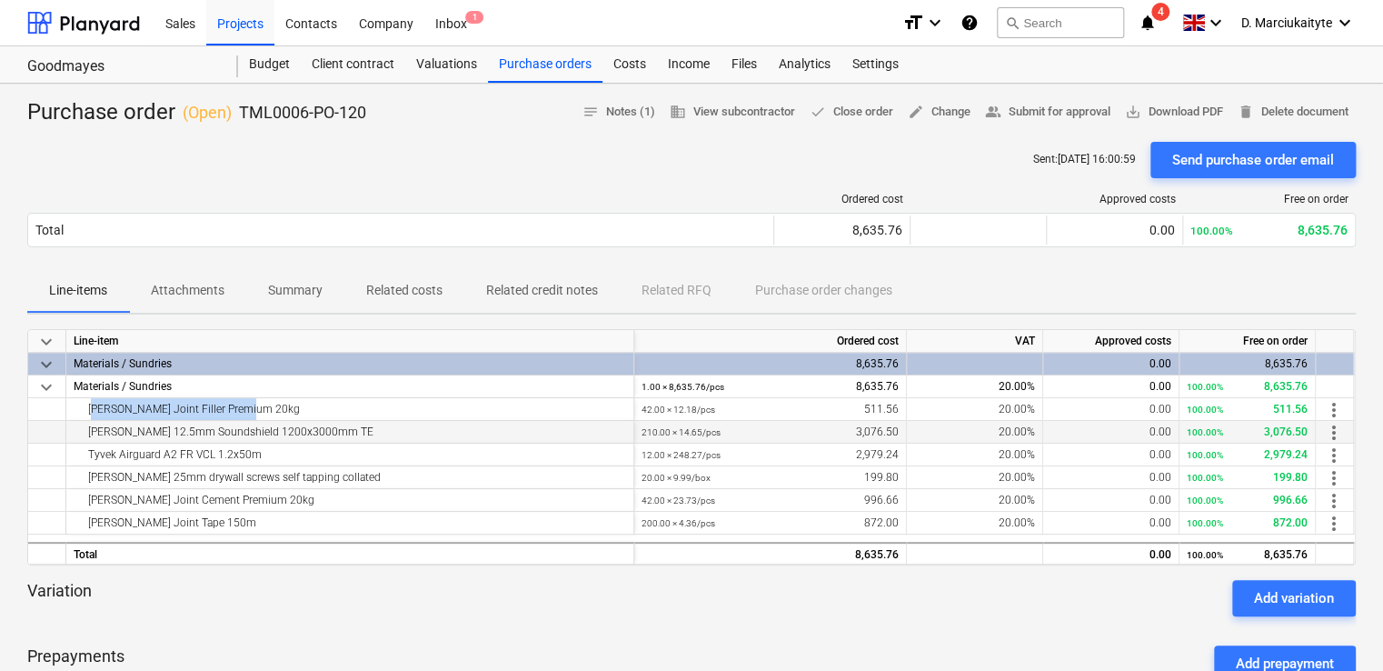
copy div "Knauf Joint Filler Premium 20kg"
click at [298, 431] on div "Knauf 12.5mm Soundshield 1200x3000mm TE" at bounding box center [350, 432] width 552 height 22
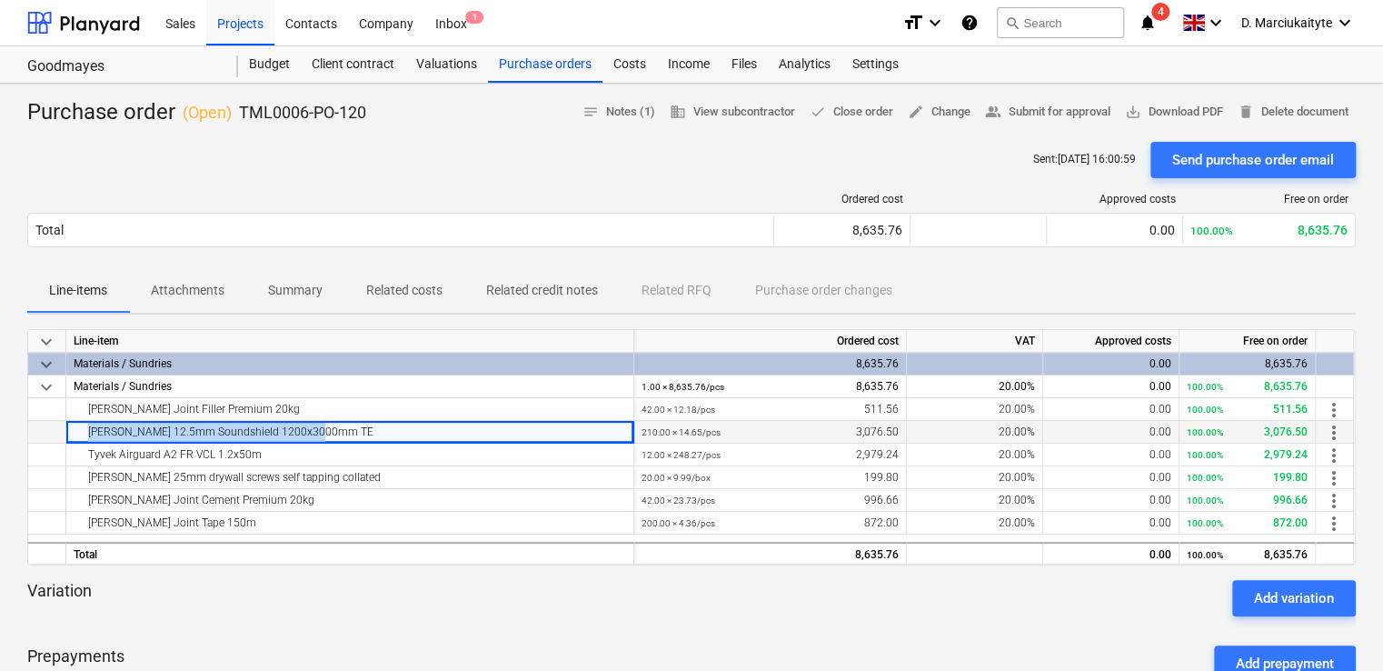
drag, startPoint x: 354, startPoint y: 435, endPoint x: 33, endPoint y: 433, distance: 321.7
click at [0, 0] on div "Knauf 12.5mm Soundshield 1200x3000mm TE 210.00 × 14.65 / pcs 3,076.50 20.00% 0.…" at bounding box center [0, 0] width 0 height 0
copy div "Knauf 12.5mm Soundshield 1200x3000mm TE"
click at [252, 453] on div "Tyvek Airguard A2 FR VCL 1.2x50m" at bounding box center [350, 454] width 552 height 22
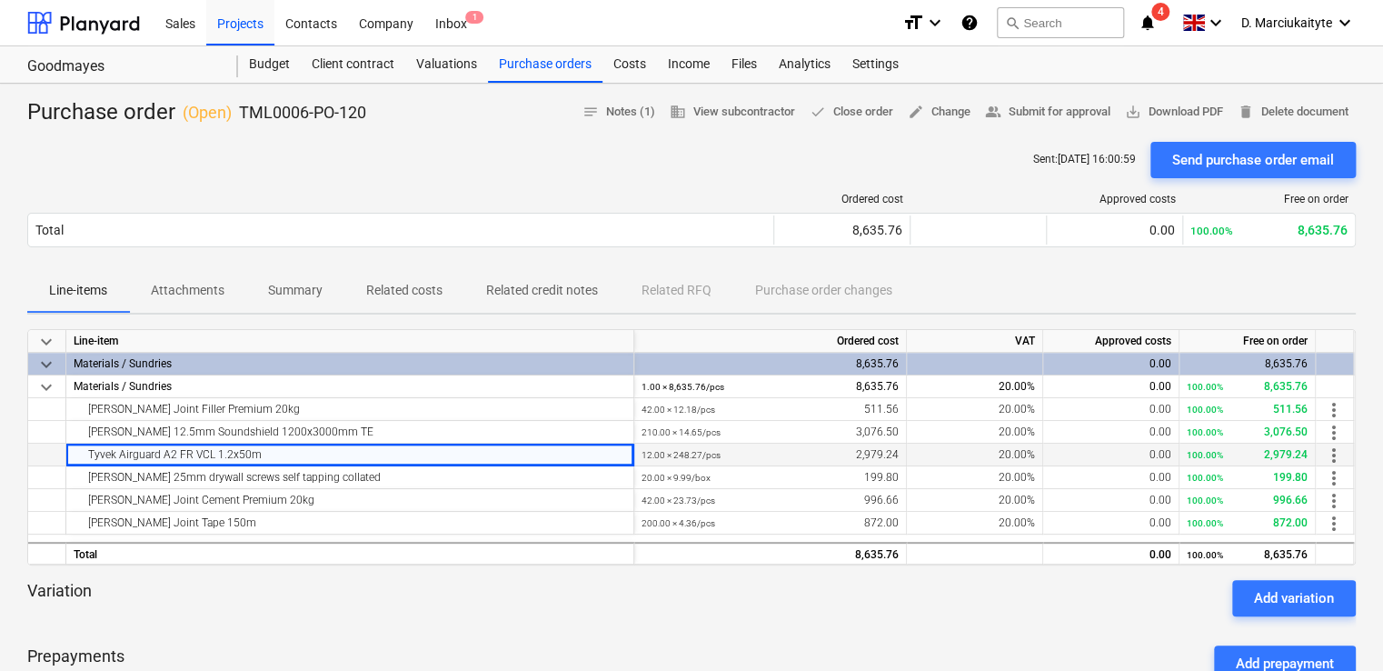
click at [308, 450] on div "Tyvek Airguard A2 FR VCL 1.2x50m" at bounding box center [350, 454] width 552 height 22
click at [307, 451] on div "Tyvek Airguard A2 FR VCL 1.2x50m" at bounding box center [350, 454] width 552 height 22
drag, startPoint x: 307, startPoint y: 451, endPoint x: 247, endPoint y: 409, distance: 73.1
click at [247, 409] on div "Knauf Joint Filler Premium 20kg" at bounding box center [350, 409] width 552 height 22
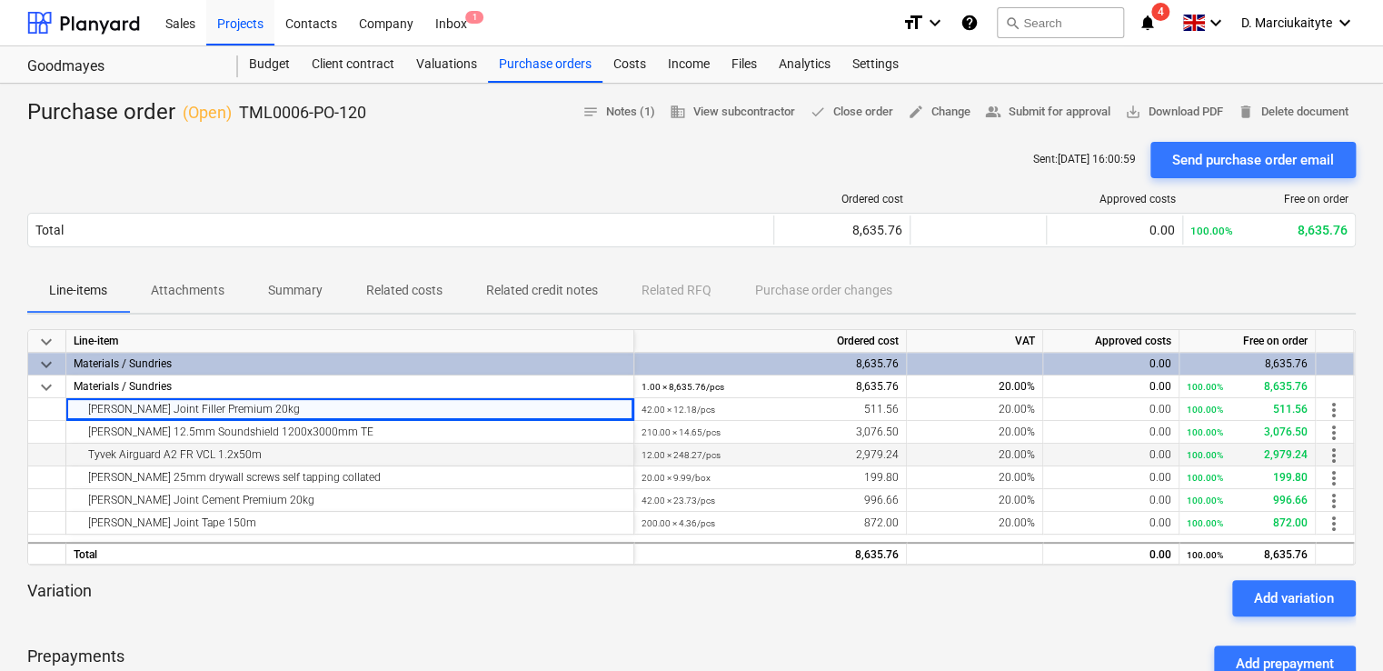
click at [265, 453] on div "Tyvek Airguard A2 FR VCL 1.2x50m" at bounding box center [350, 454] width 552 height 22
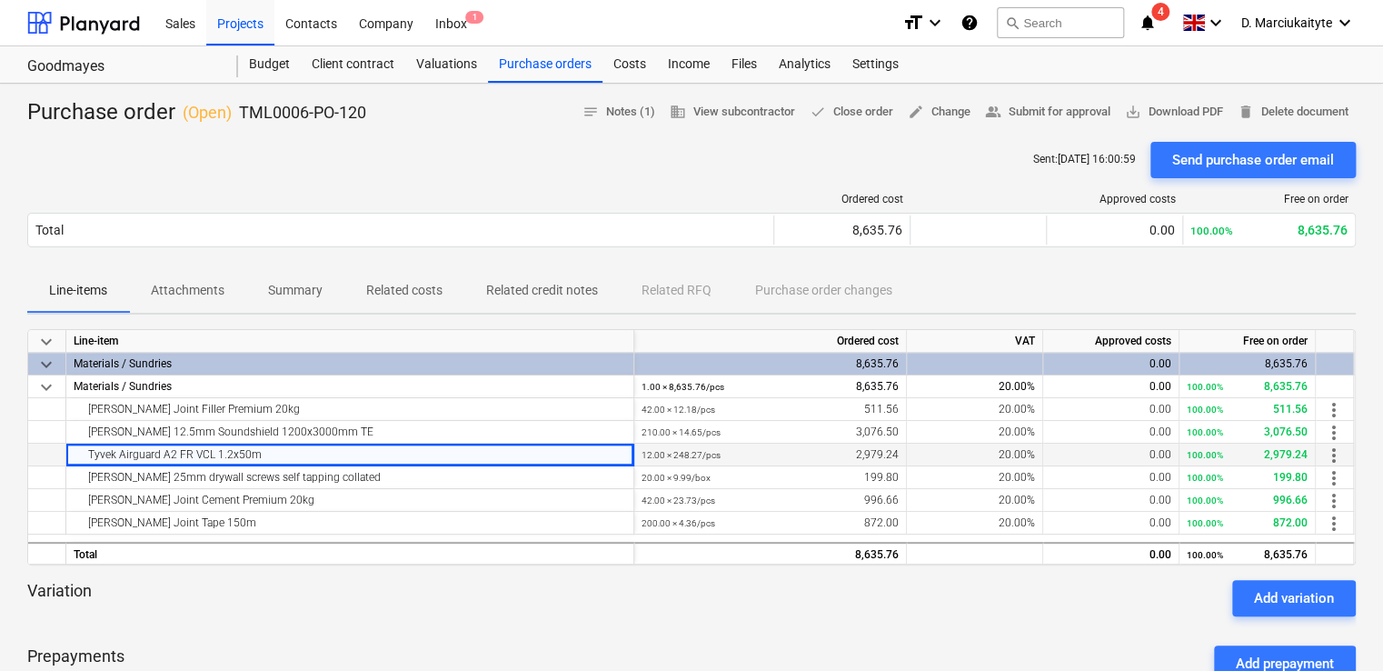
drag, startPoint x: 265, startPoint y: 454, endPoint x: 88, endPoint y: 442, distance: 177.6
click at [88, 443] on div "Tyvek Airguard A2 FR VCL 1.2x50m" at bounding box center [350, 454] width 552 height 22
copy div "Tyvek Airguard A2 FR VCL 1.2x50m"
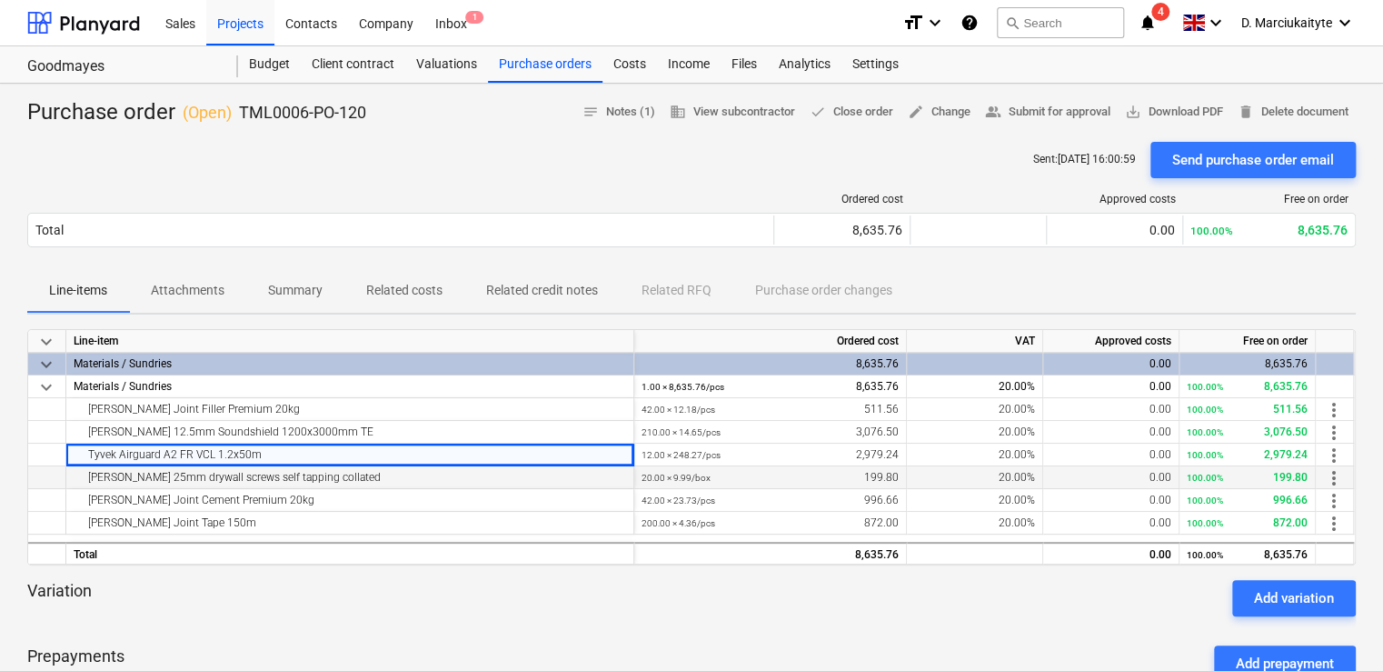
click at [353, 474] on div "Knauf 25mm drywall screws self tapping collated" at bounding box center [350, 477] width 552 height 22
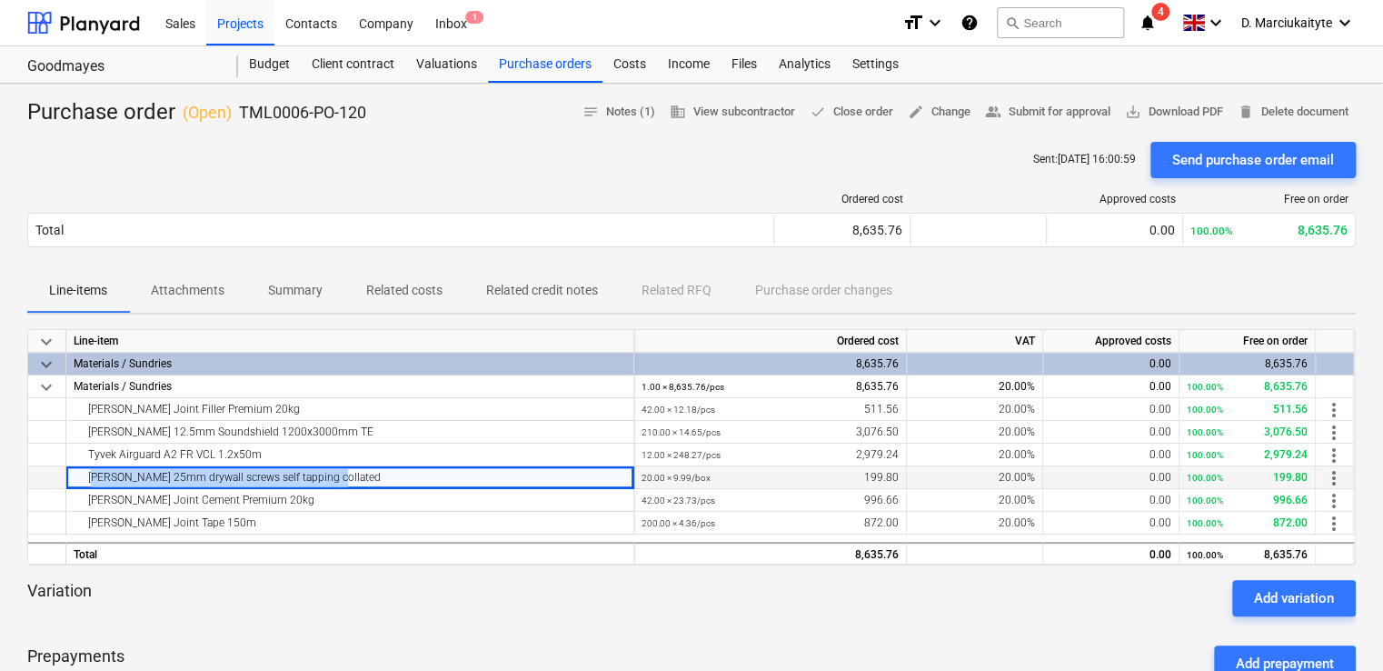
drag, startPoint x: 271, startPoint y: 483, endPoint x: 91, endPoint y: 483, distance: 179.9
click at [91, 483] on div "Knauf 25mm drywall screws self tapping collated" at bounding box center [350, 477] width 552 height 22
copy div "Knauf 25mm drywall screws self tapping collated"
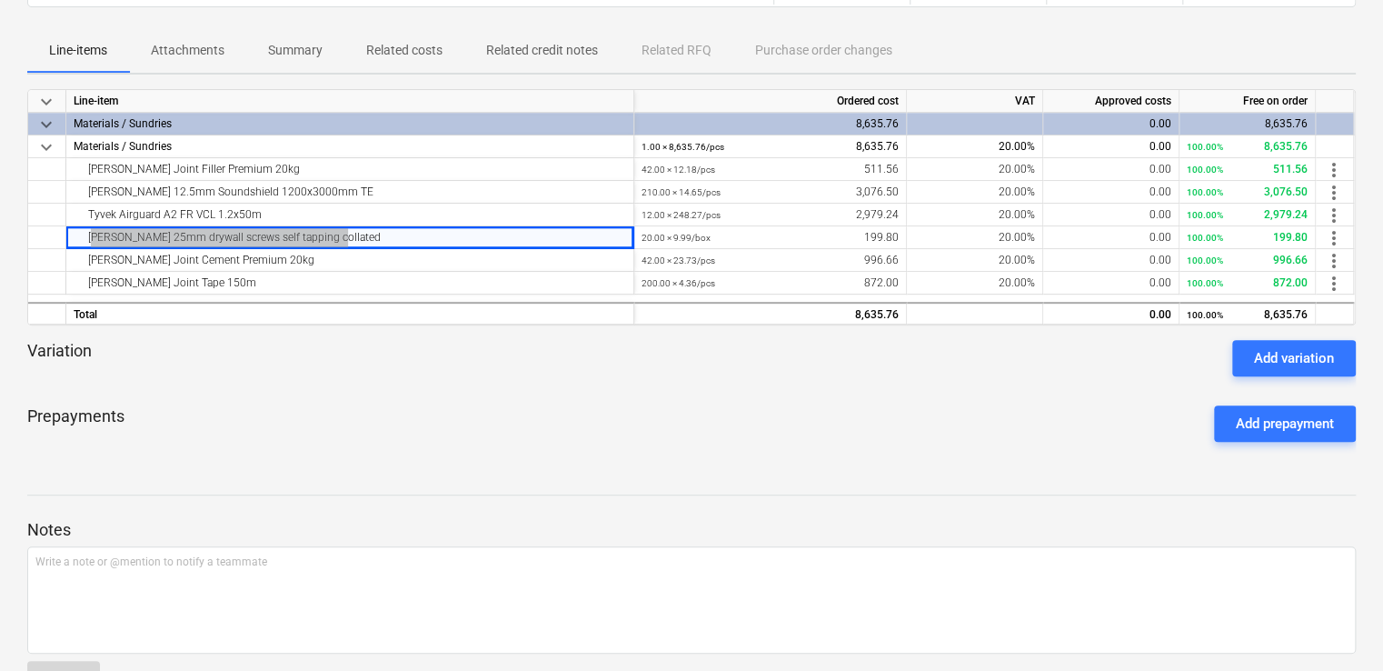
scroll to position [273, 0]
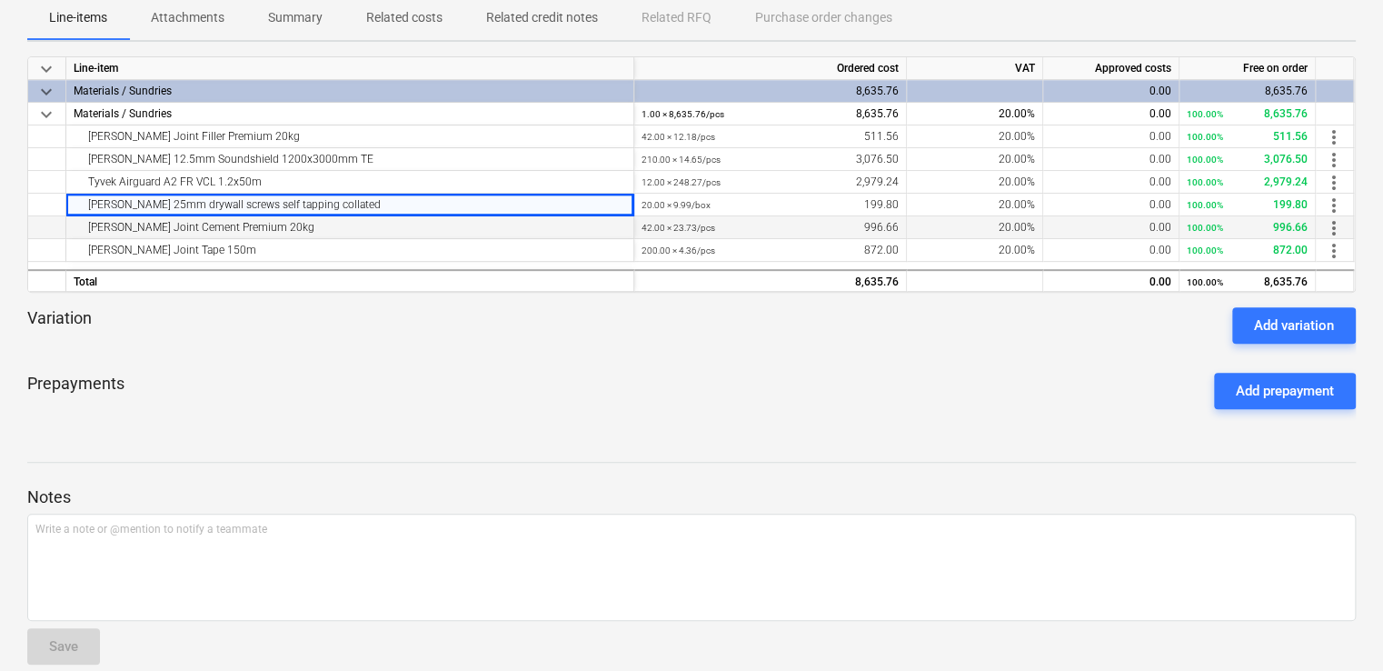
click at [292, 226] on div "Knauf Joint Cement Premium 20kg" at bounding box center [350, 227] width 552 height 22
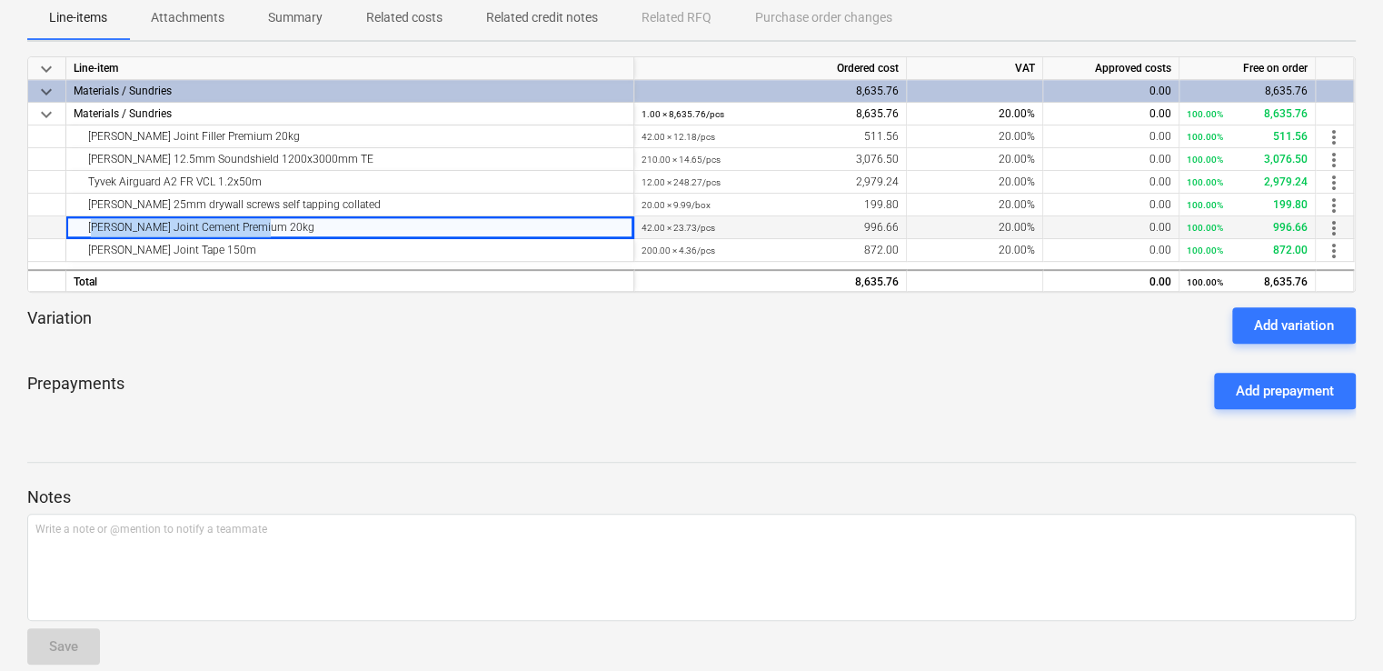
drag, startPoint x: 161, startPoint y: 230, endPoint x: 67, endPoint y: 230, distance: 93.6
click at [67, 230] on div "Knauf Joint Cement Premium 20kg" at bounding box center [350, 227] width 568 height 23
copy div "Knauf Joint Cement Premium 20kg"
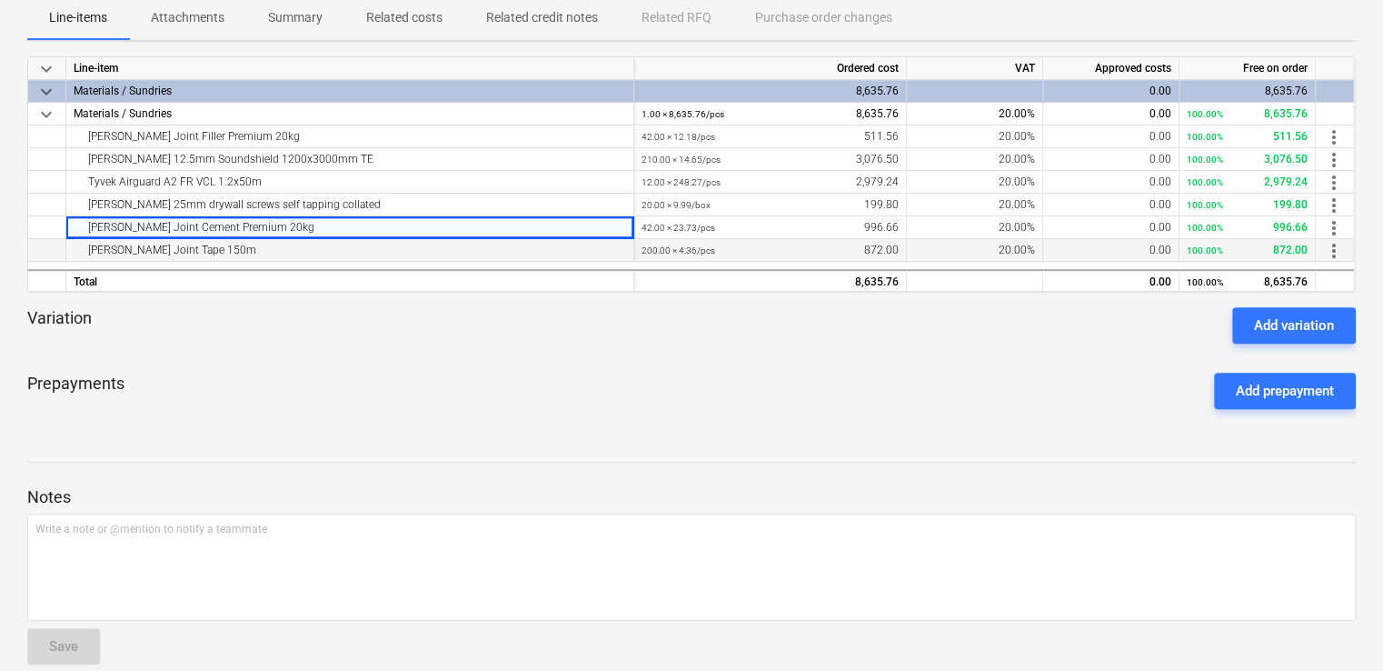
click at [283, 253] on div "Knauf Joint Tape 150m" at bounding box center [350, 250] width 552 height 22
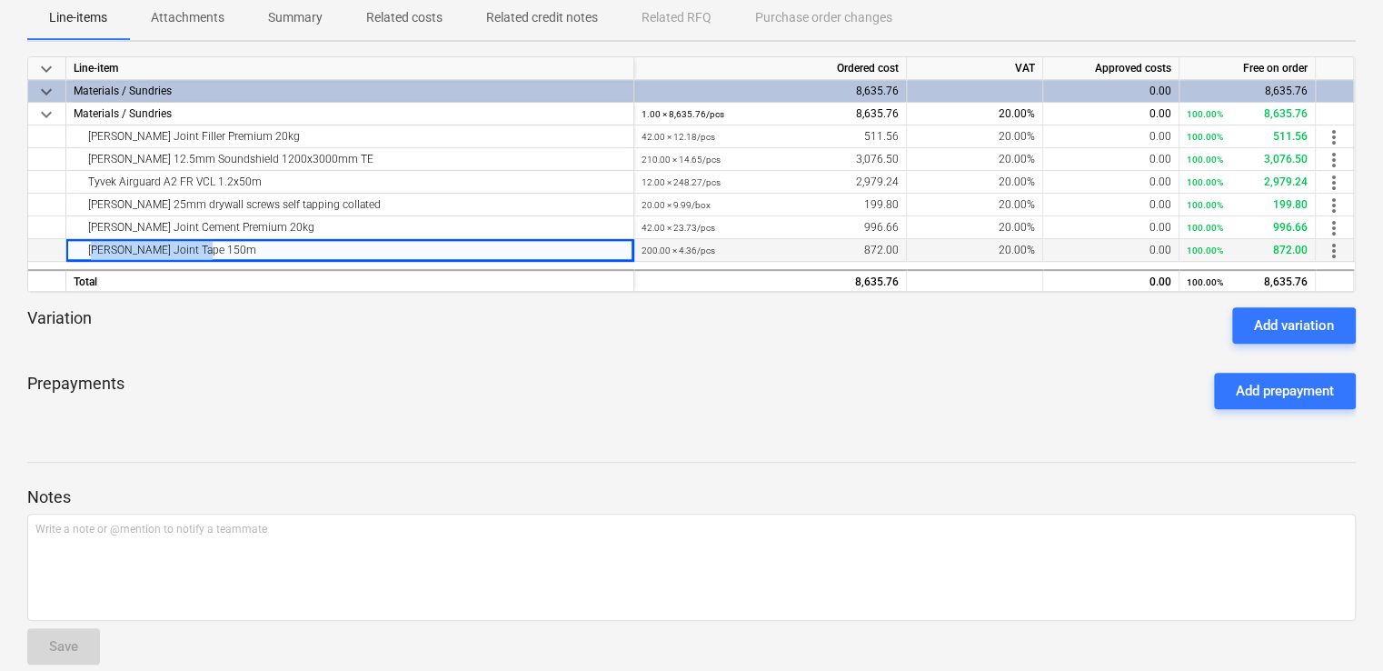
drag, startPoint x: 257, startPoint y: 243, endPoint x: 87, endPoint y: 245, distance: 169.9
click at [87, 245] on div "Knauf Joint Tape 150m" at bounding box center [350, 250] width 552 height 22
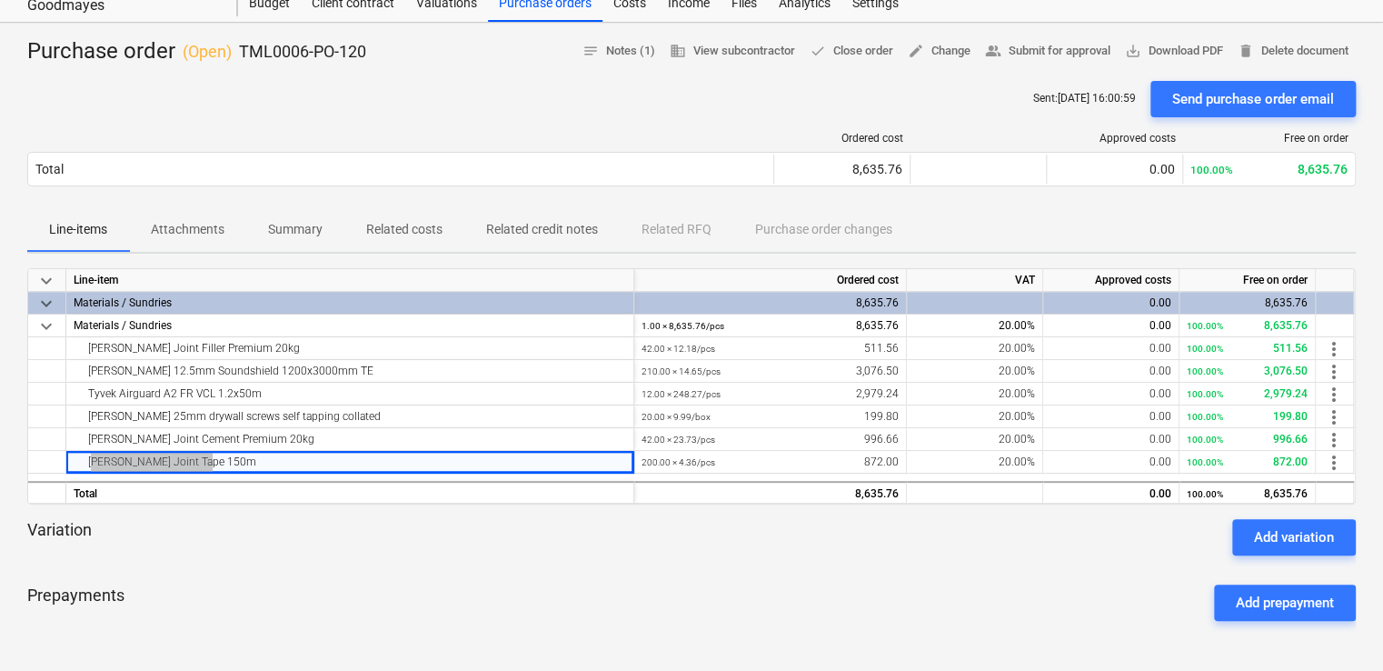
scroll to position [0, 0]
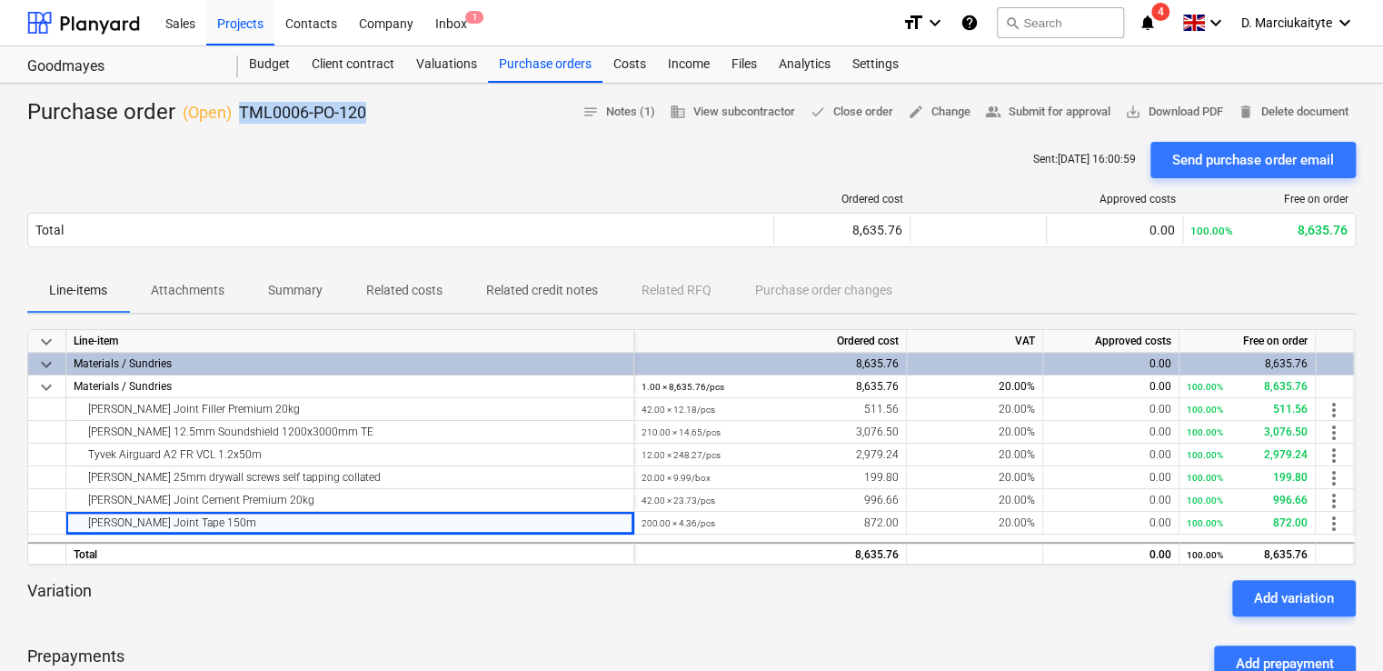
drag, startPoint x: 395, startPoint y: 104, endPoint x: 241, endPoint y: 110, distance: 154.6
click at [241, 110] on div "Purchase order ( Open ) TML0006-PO-120 notes Notes (1) business View subcontrac…" at bounding box center [691, 112] width 1328 height 29
click at [532, 73] on div "Purchase orders" at bounding box center [545, 64] width 114 height 36
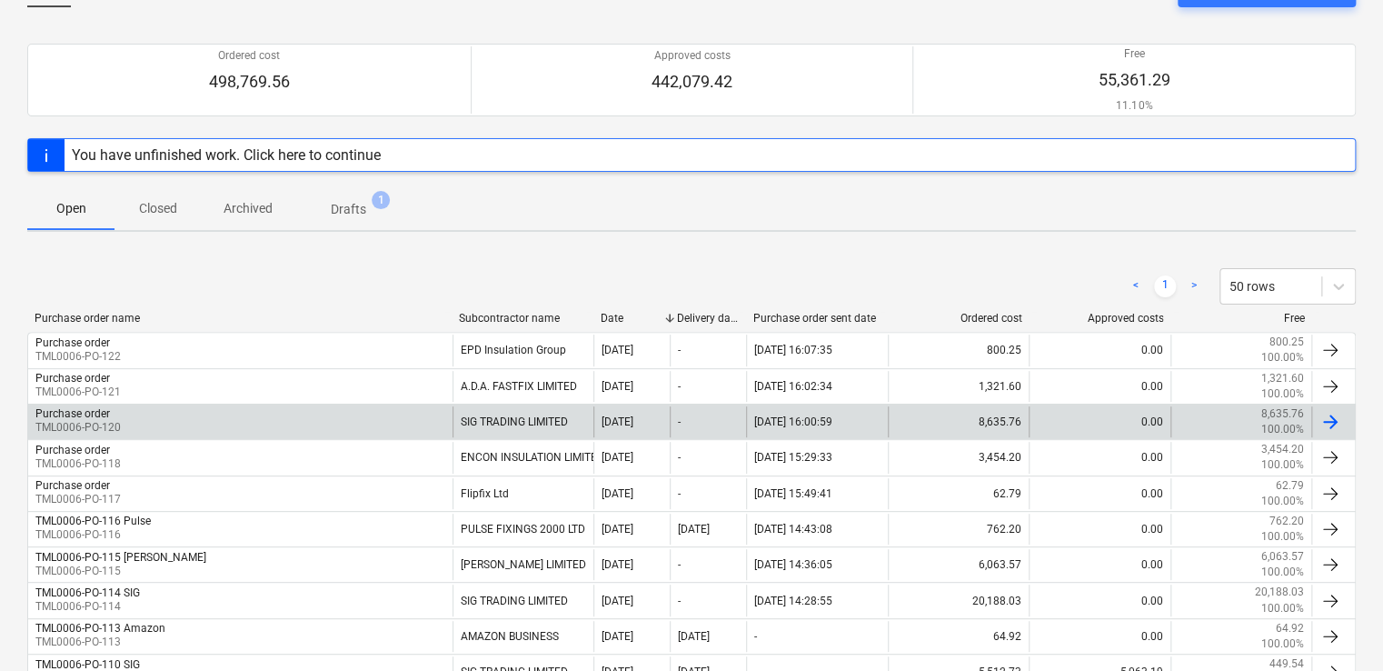
scroll to position [182, 0]
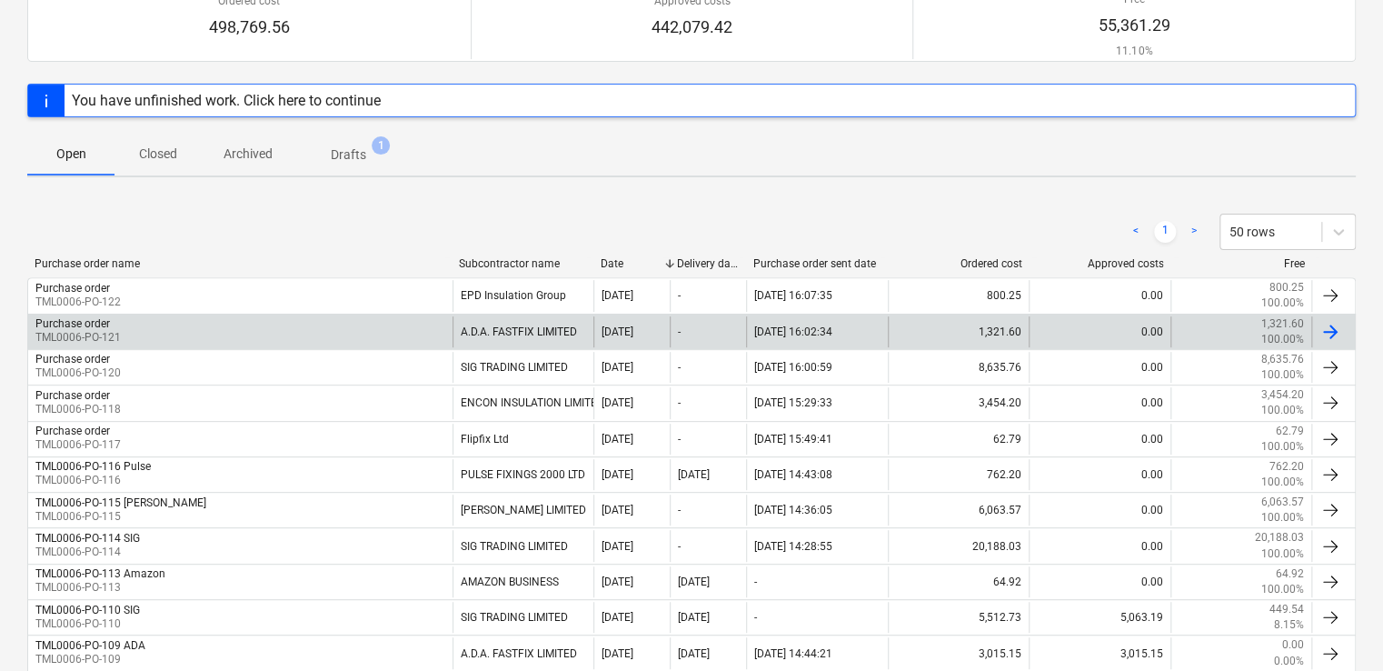
click at [425, 343] on div "Purchase order TML0006-PO-121" at bounding box center [240, 331] width 424 height 31
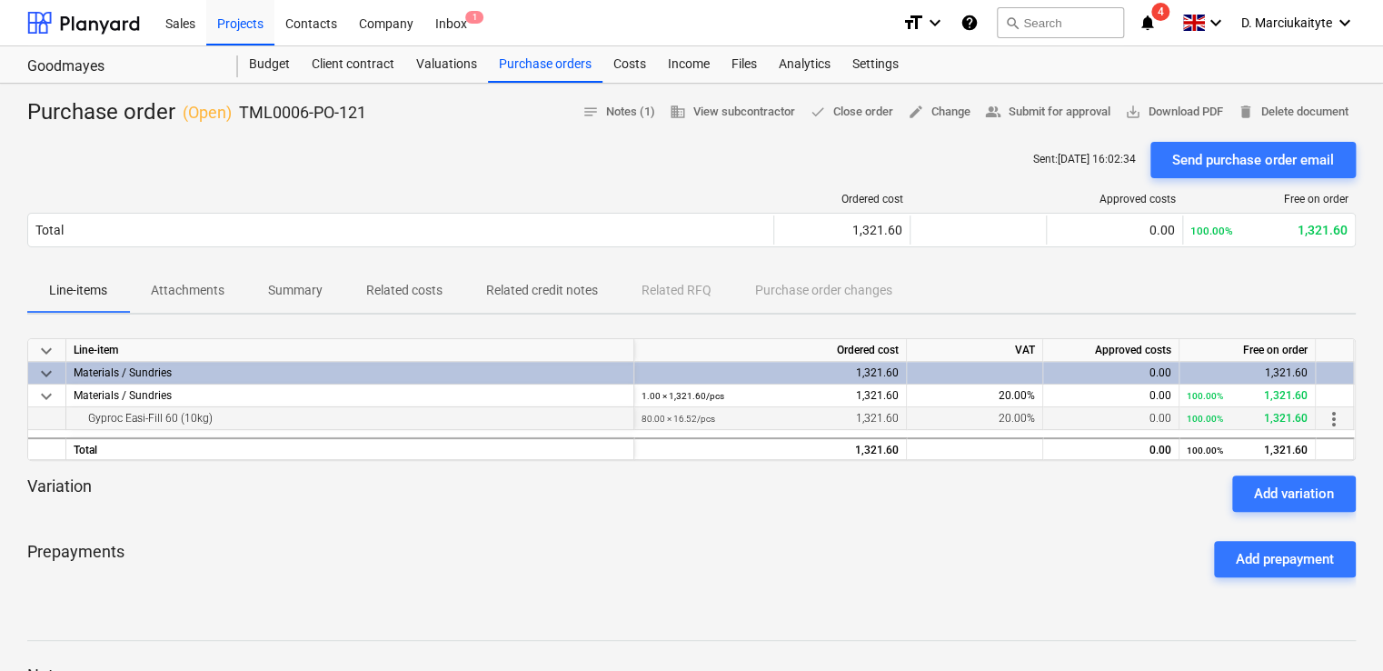
drag, startPoint x: 259, startPoint y: 408, endPoint x: 51, endPoint y: 419, distance: 208.4
click at [0, 0] on div "Gyproc Easi-Fill 60 (10kg) 80.00 × 16.52 / pcs 1,321.60 20.00% 0.00 100.00% 1,3…" at bounding box center [0, 0] width 0 height 0
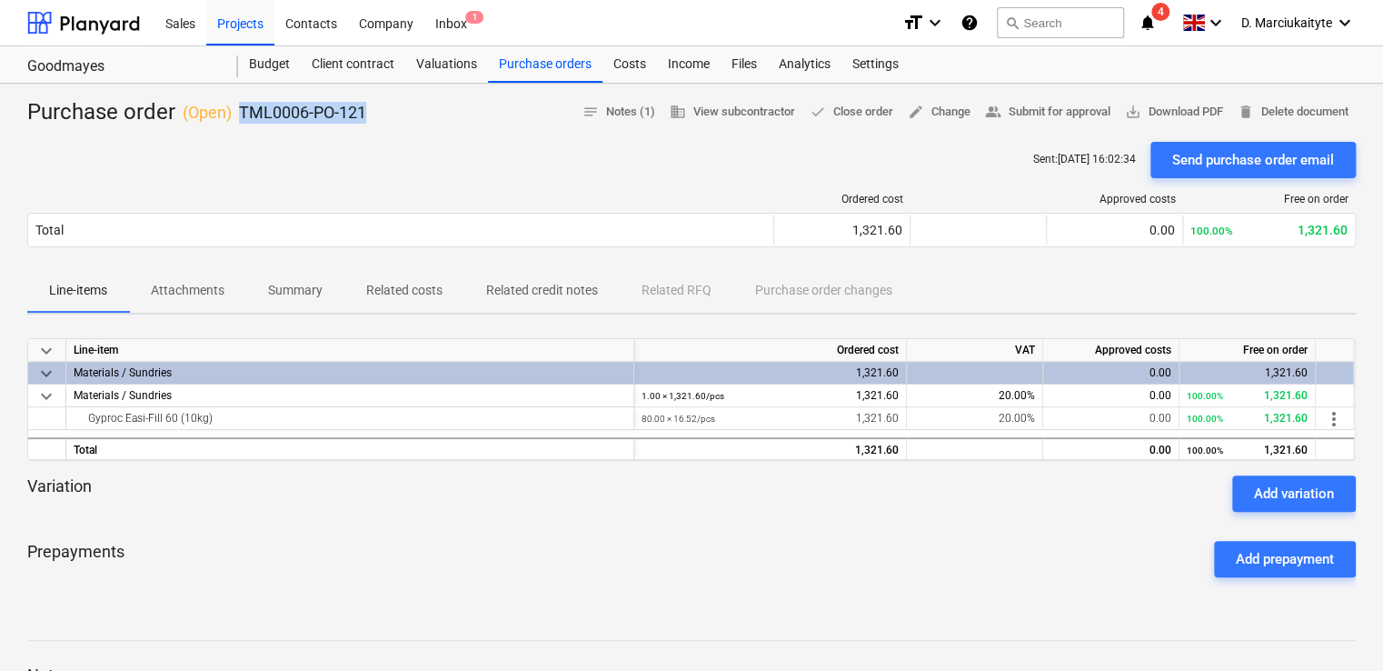
drag, startPoint x: 302, startPoint y: 121, endPoint x: 233, endPoint y: 122, distance: 69.1
click at [233, 122] on div "Purchase order ( Open ) TML0006-PO-121 notes Notes (1) business View subcontrac…" at bounding box center [691, 112] width 1328 height 29
drag, startPoint x: 545, startPoint y: 67, endPoint x: 560, endPoint y: 72, distance: 15.2
click at [545, 67] on div "Purchase orders" at bounding box center [545, 64] width 114 height 36
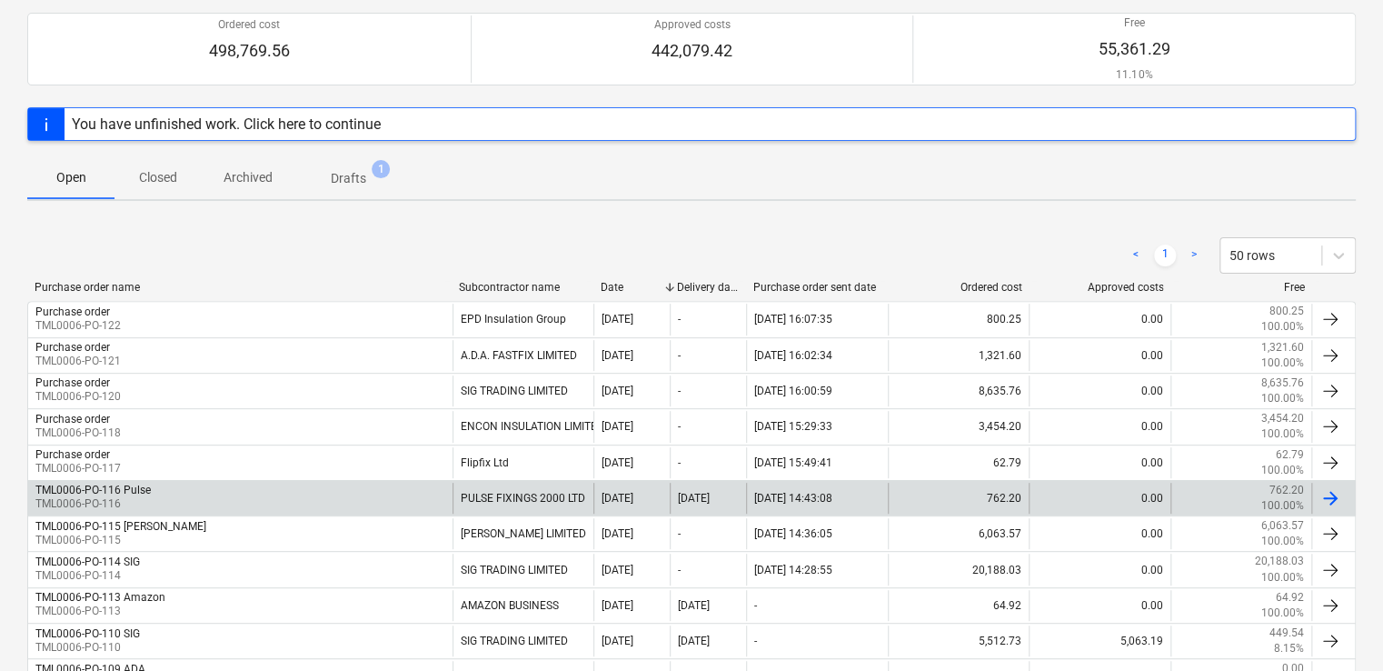
scroll to position [182, 0]
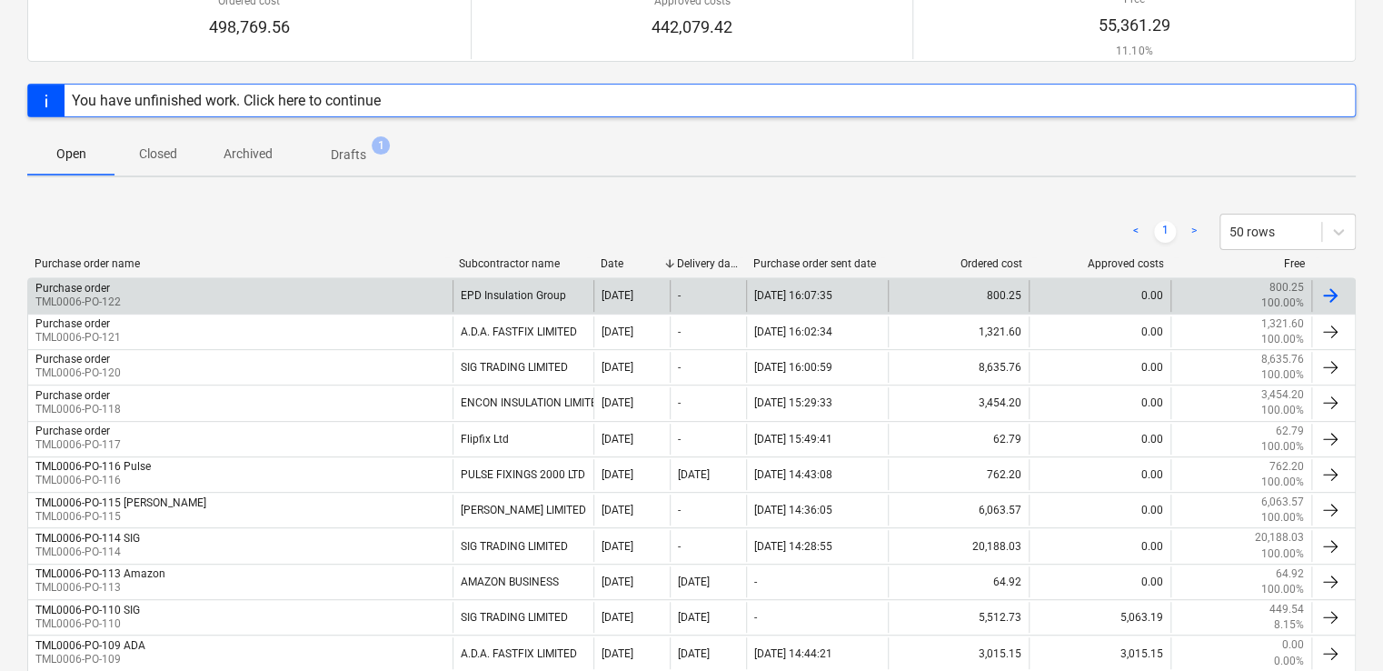
click at [487, 297] on div "EPD Insulation Group" at bounding box center [524, 295] width 142 height 31
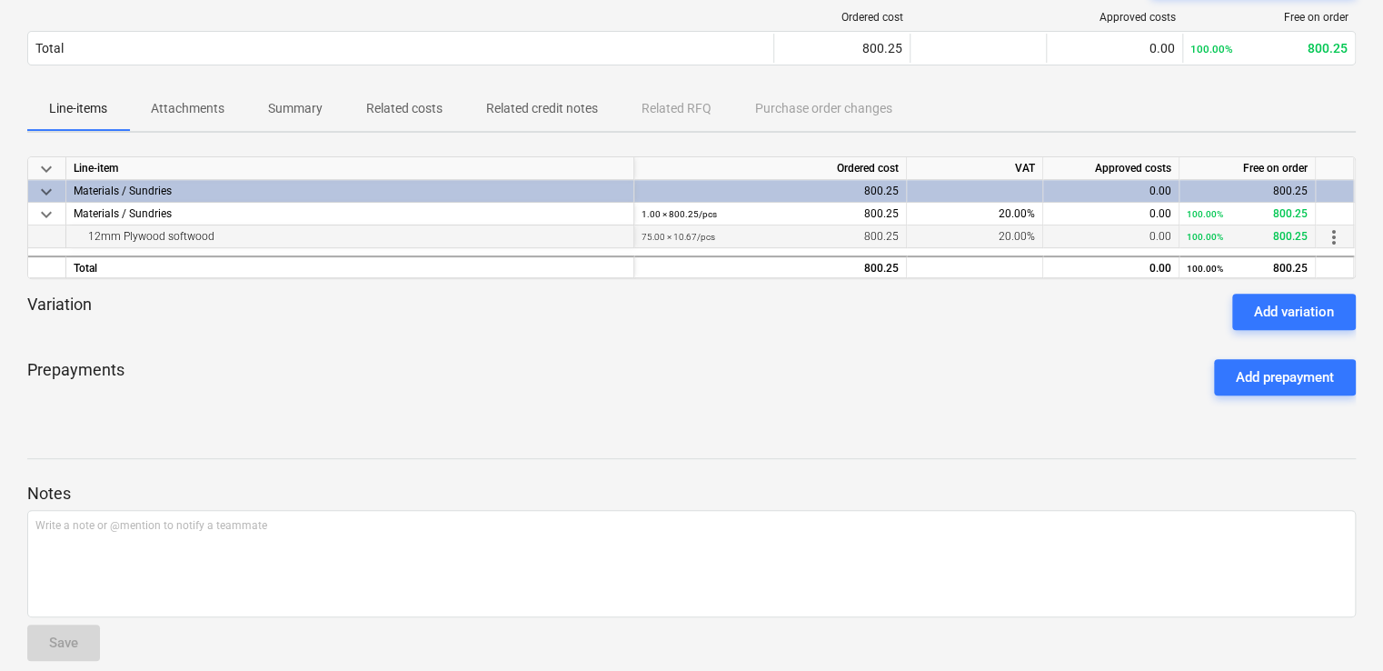
drag, startPoint x: 354, startPoint y: 236, endPoint x: 57, endPoint y: 242, distance: 297.2
click at [0, 0] on div "12mm Plywood softwood 75.00 × 10.67 / pcs 800.25 20.00% 0.00 100.00% 800.25 mor…" at bounding box center [0, 0] width 0 height 0
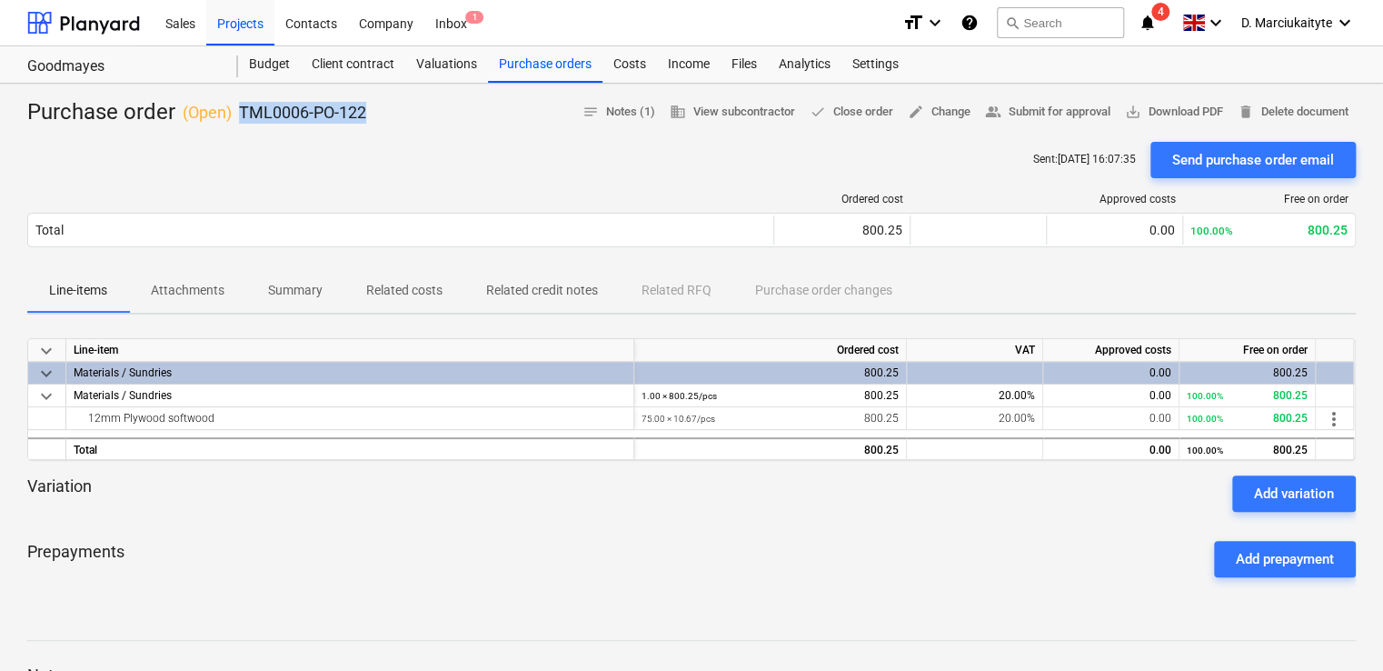
drag, startPoint x: 402, startPoint y: 117, endPoint x: 233, endPoint y: 126, distance: 169.3
click at [233, 126] on div "Purchase order ( Open ) TML0006-PO-122 notes Notes (1) business View subcontrac…" at bounding box center [691, 578] width 1383 height 988
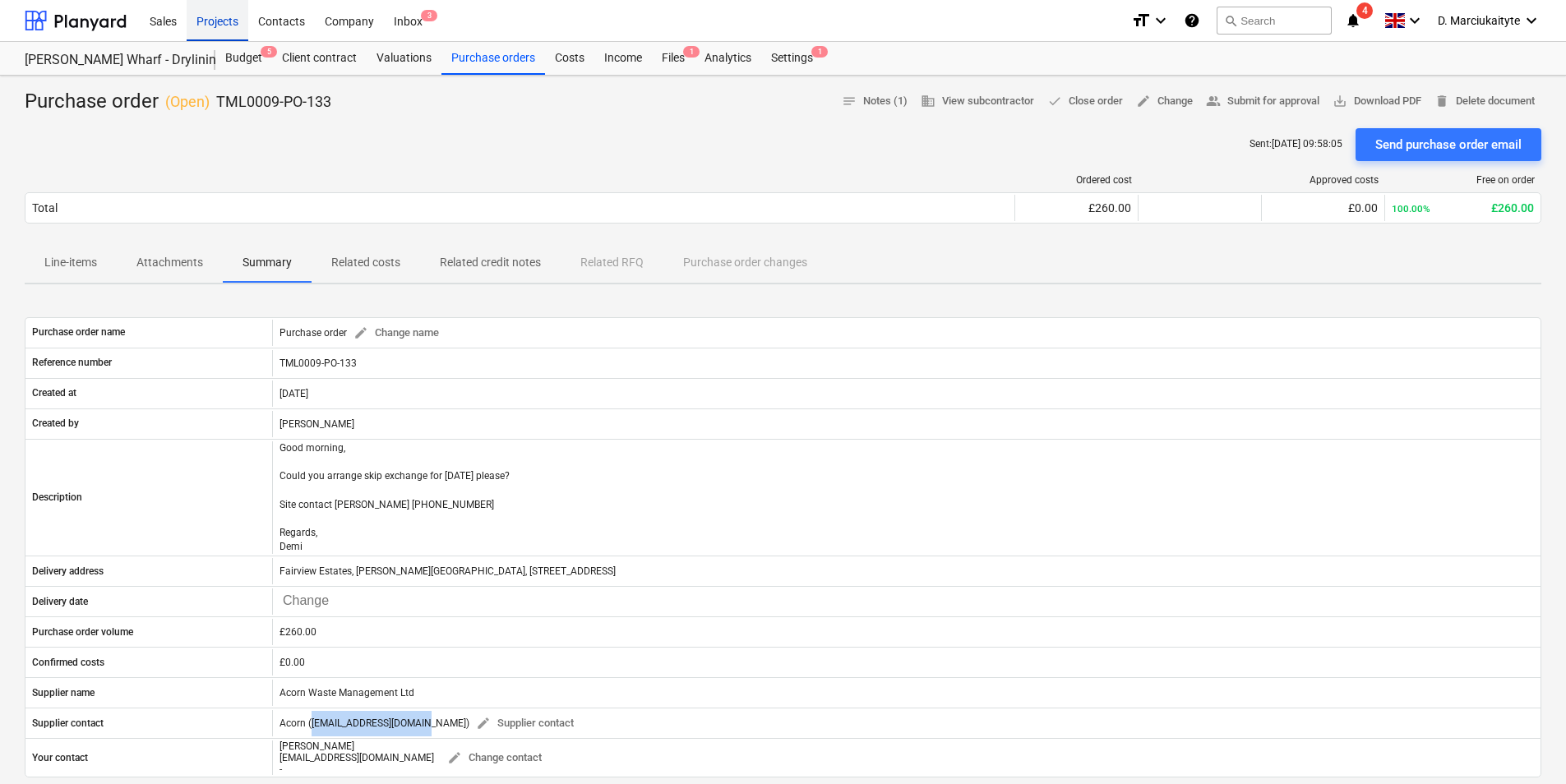
click at [237, 19] on div "Projects" at bounding box center [217, 20] width 62 height 42
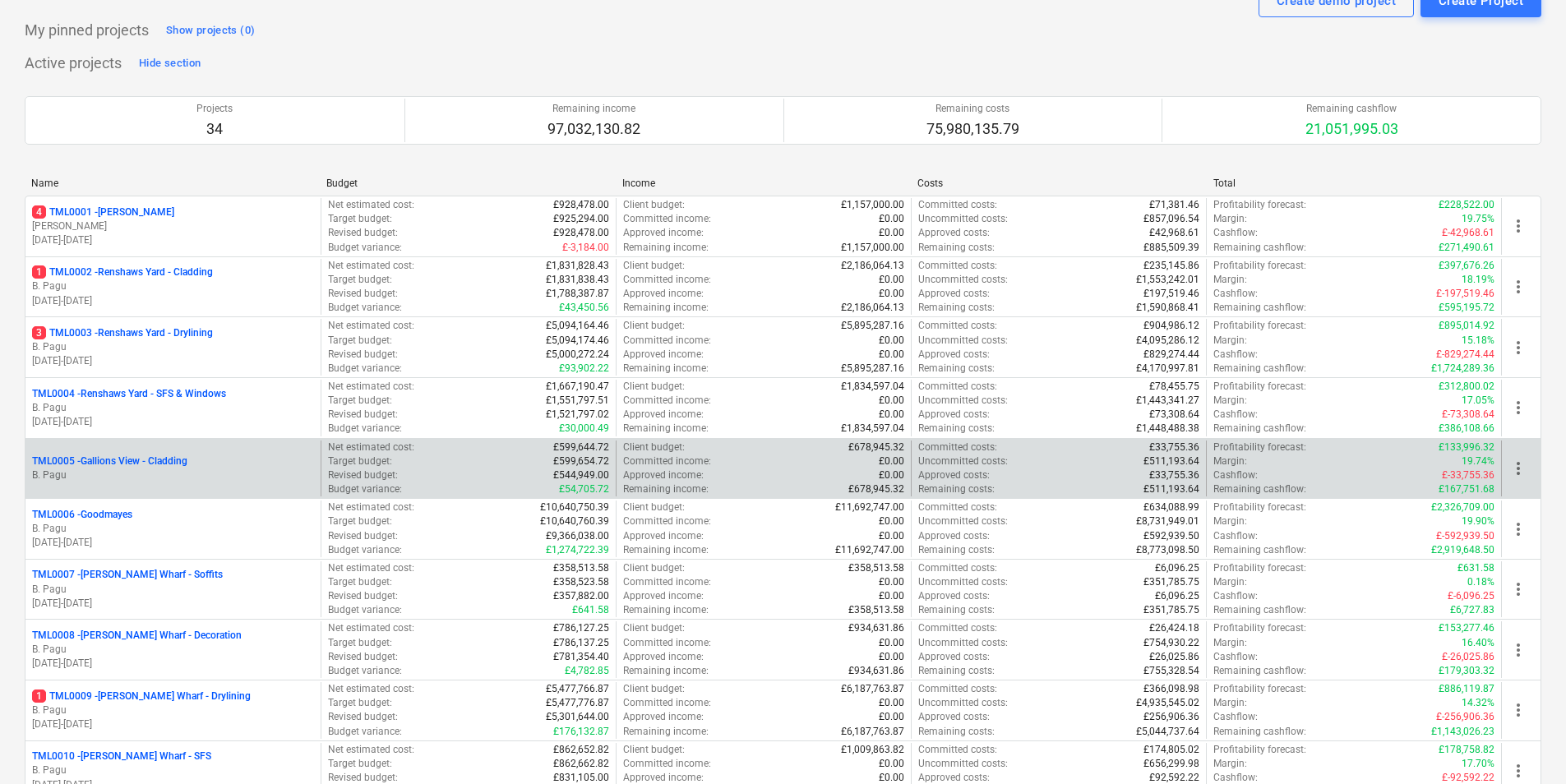
scroll to position [165, 0]
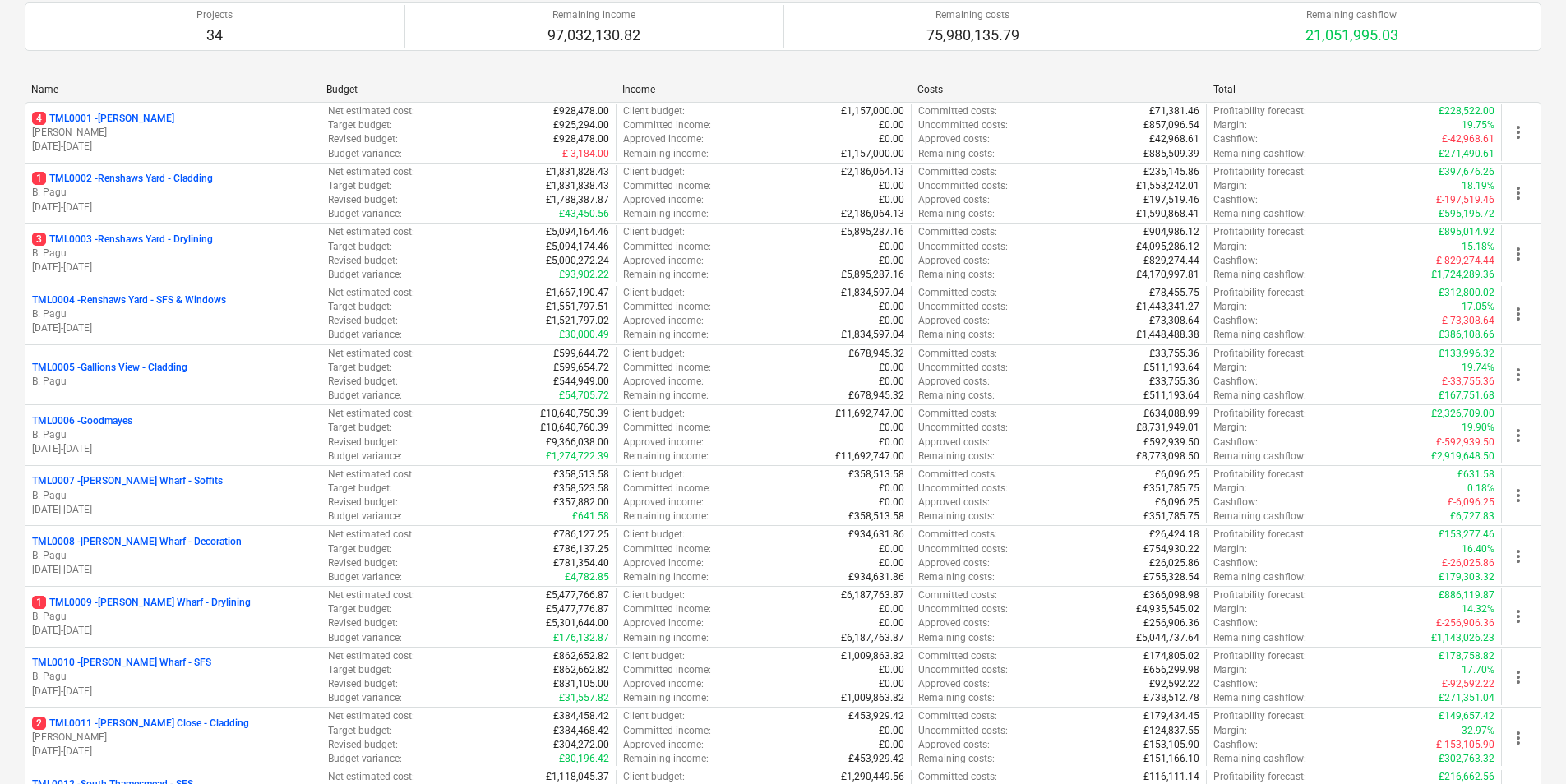
click at [201, 427] on div "TML0006 - Goodmayes" at bounding box center [173, 420] width 282 height 14
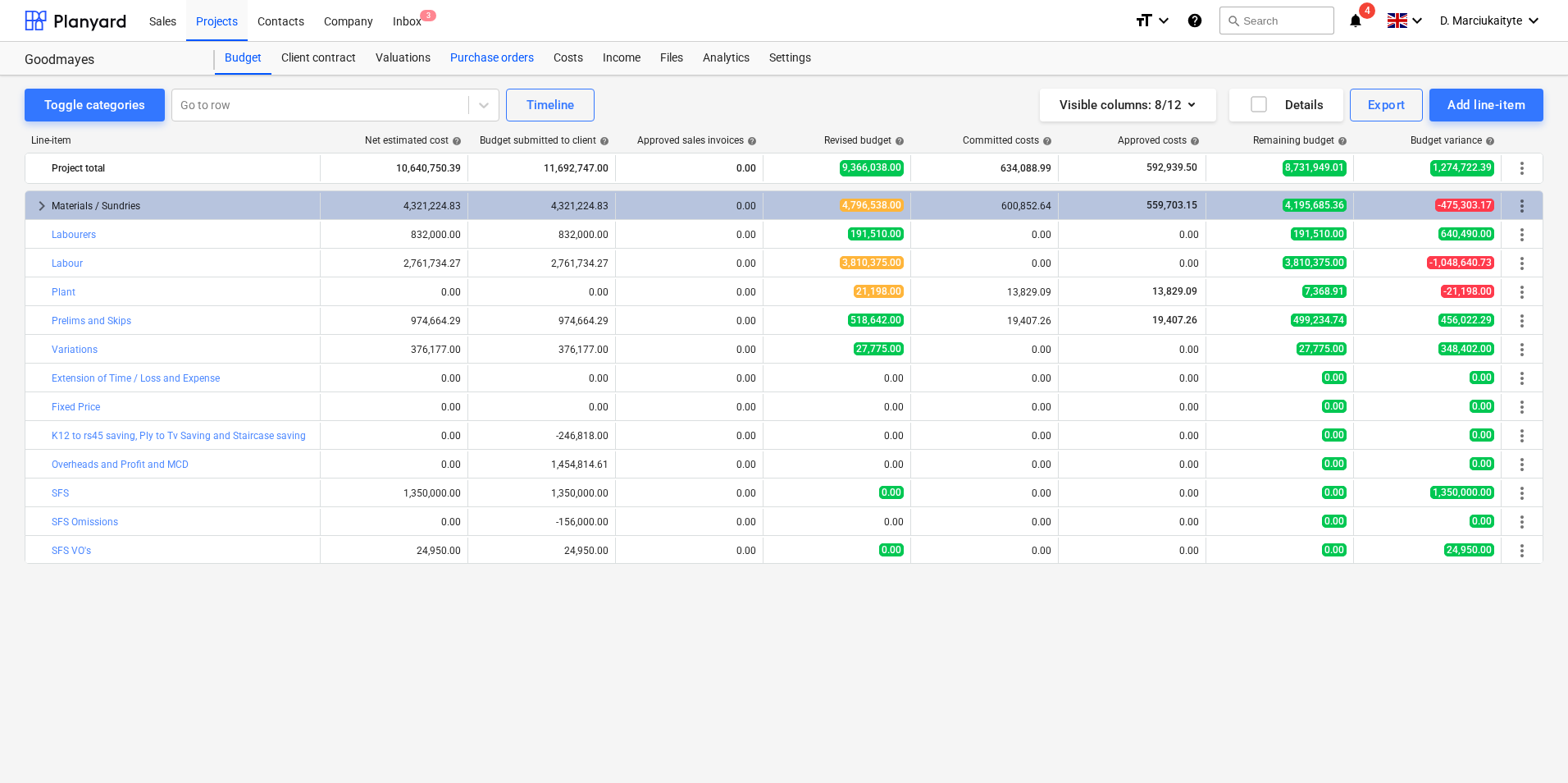
click at [467, 65] on div "Purchase orders" at bounding box center [492, 58] width 103 height 33
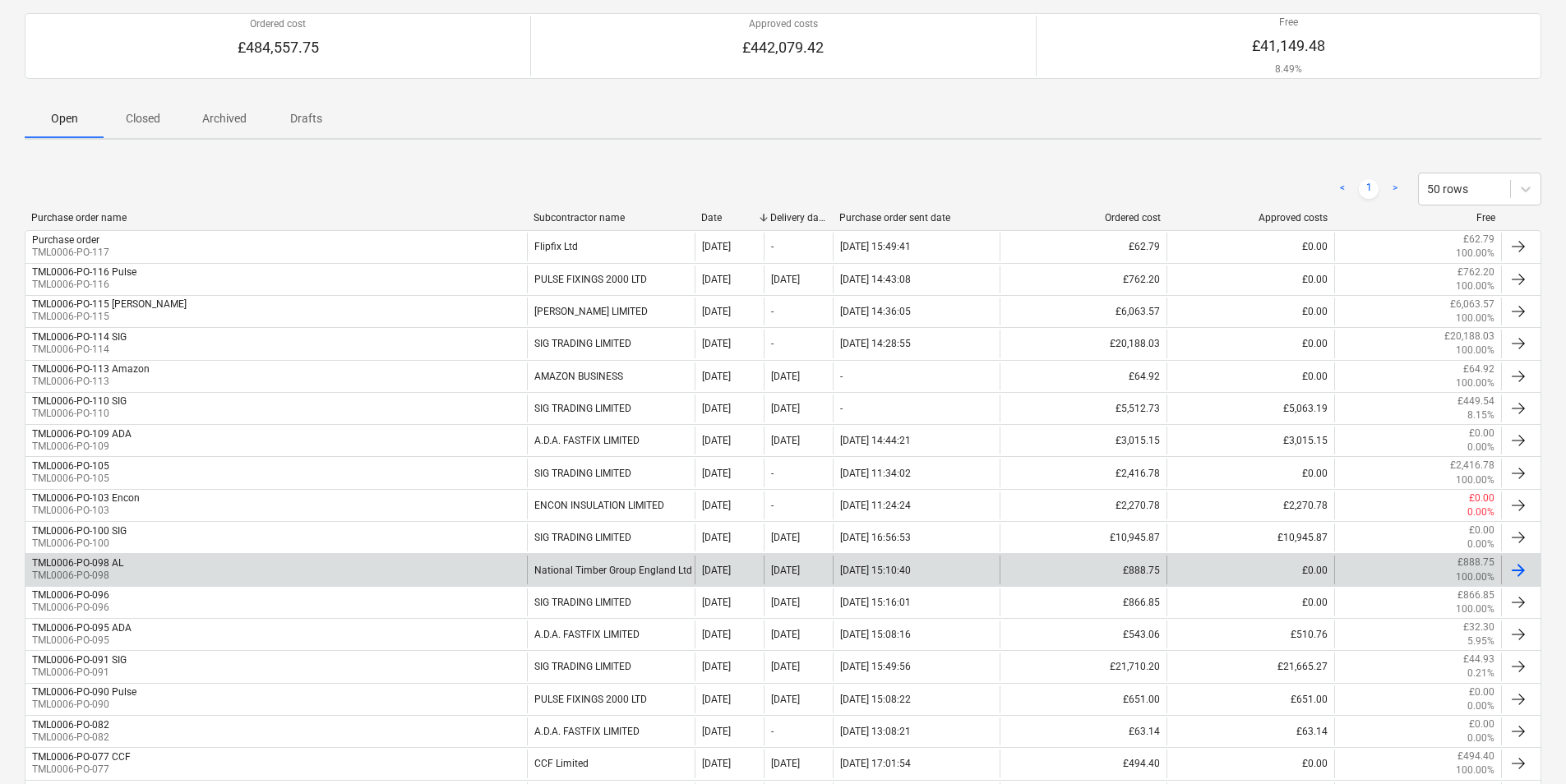
scroll to position [247, 0]
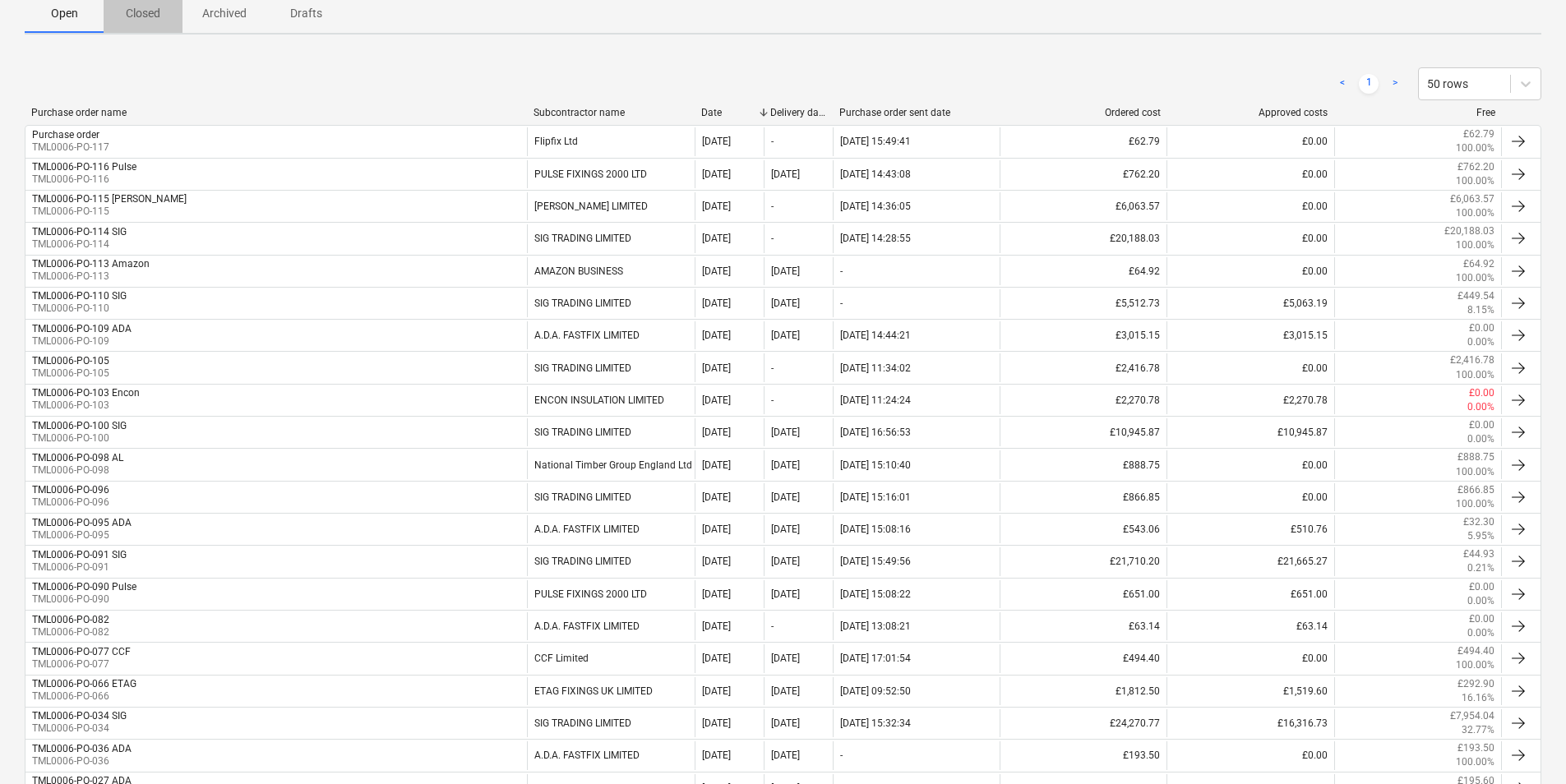
click at [155, 20] on p "Closed" at bounding box center [143, 13] width 40 height 17
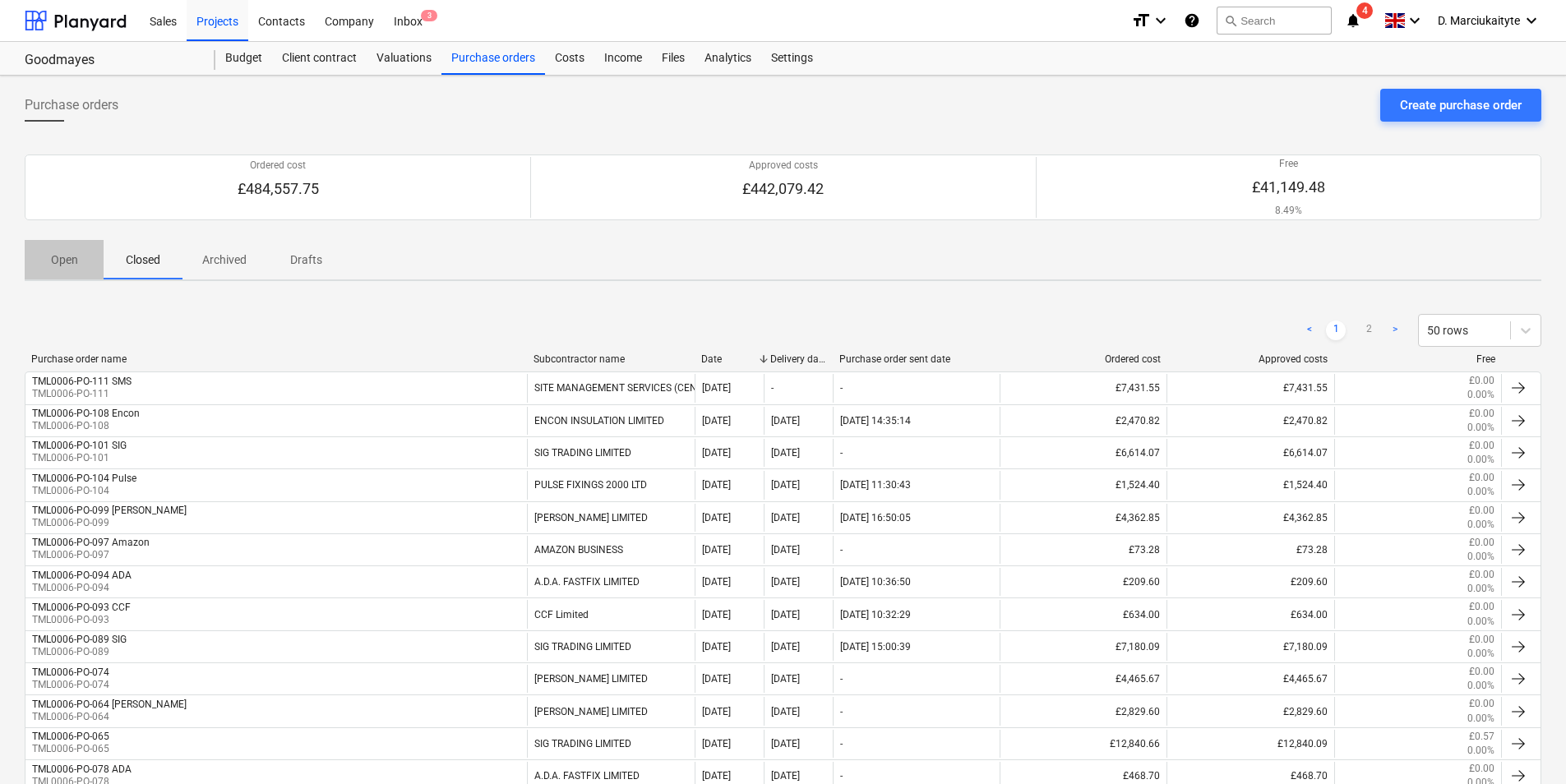
click at [63, 269] on span "Open" at bounding box center [63, 260] width 79 height 27
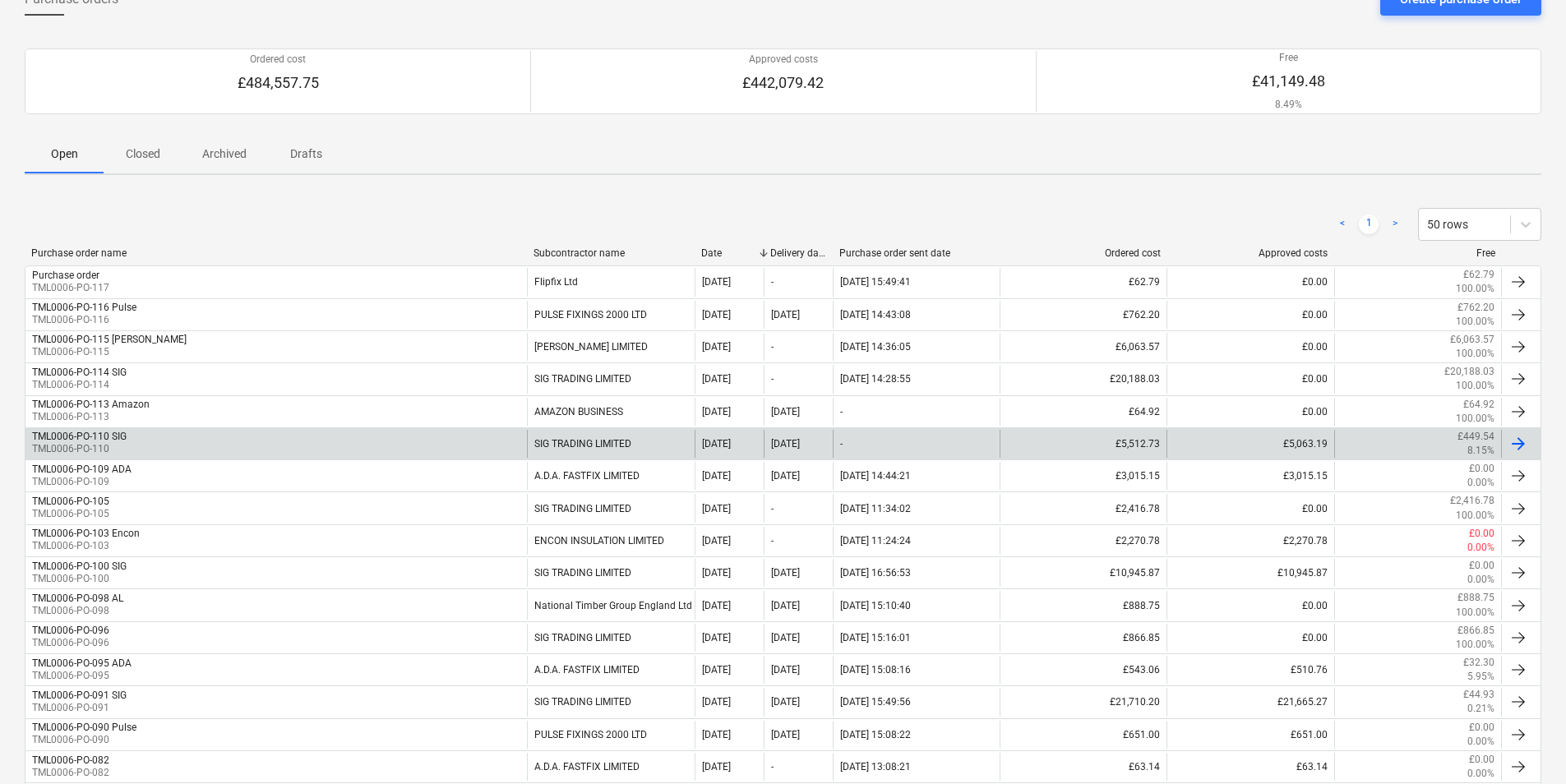
scroll to position [62, 0]
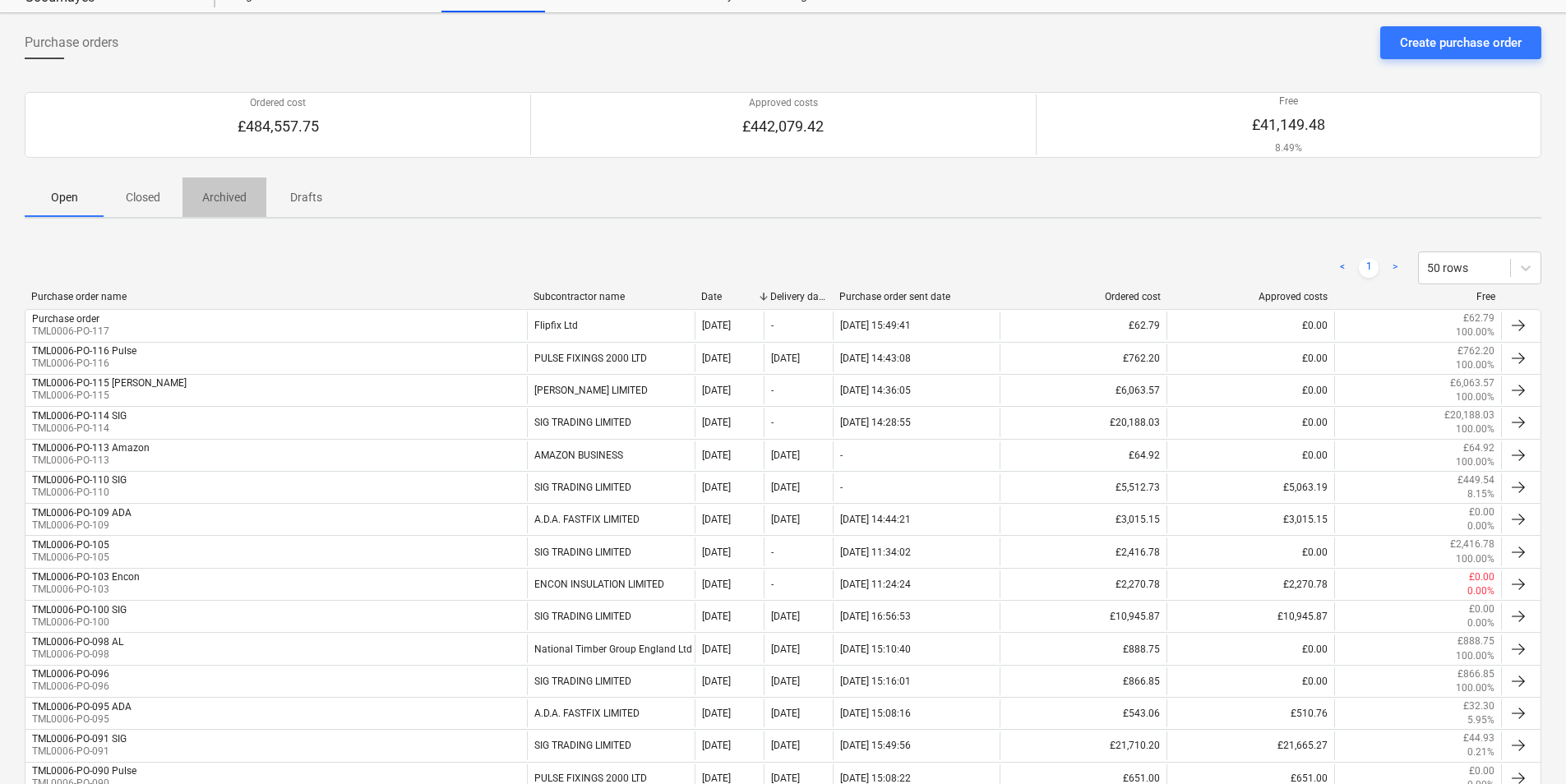
click at [228, 201] on p "Archived" at bounding box center [224, 197] width 44 height 17
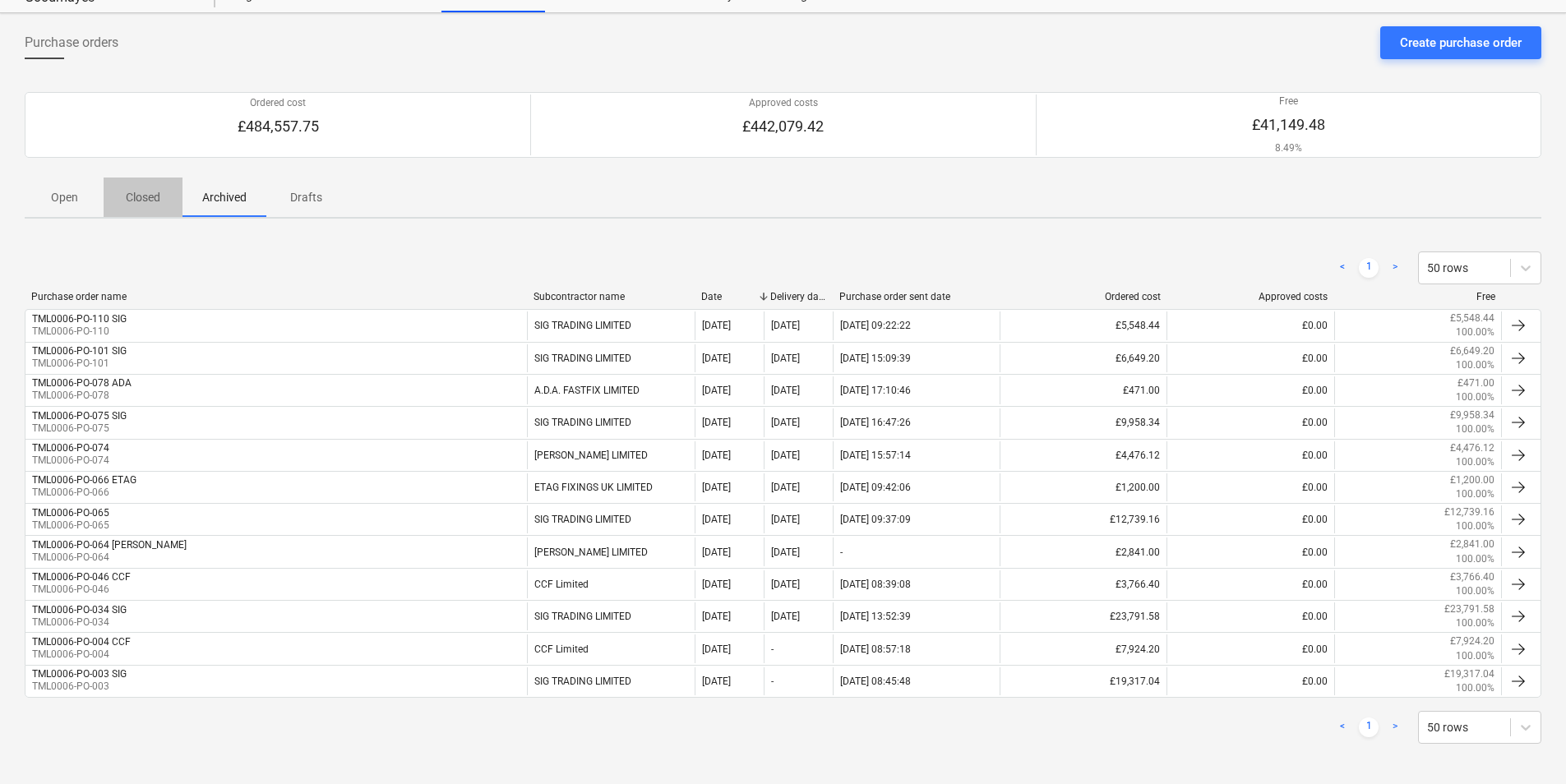
click at [118, 200] on span "Closed" at bounding box center [142, 198] width 79 height 27
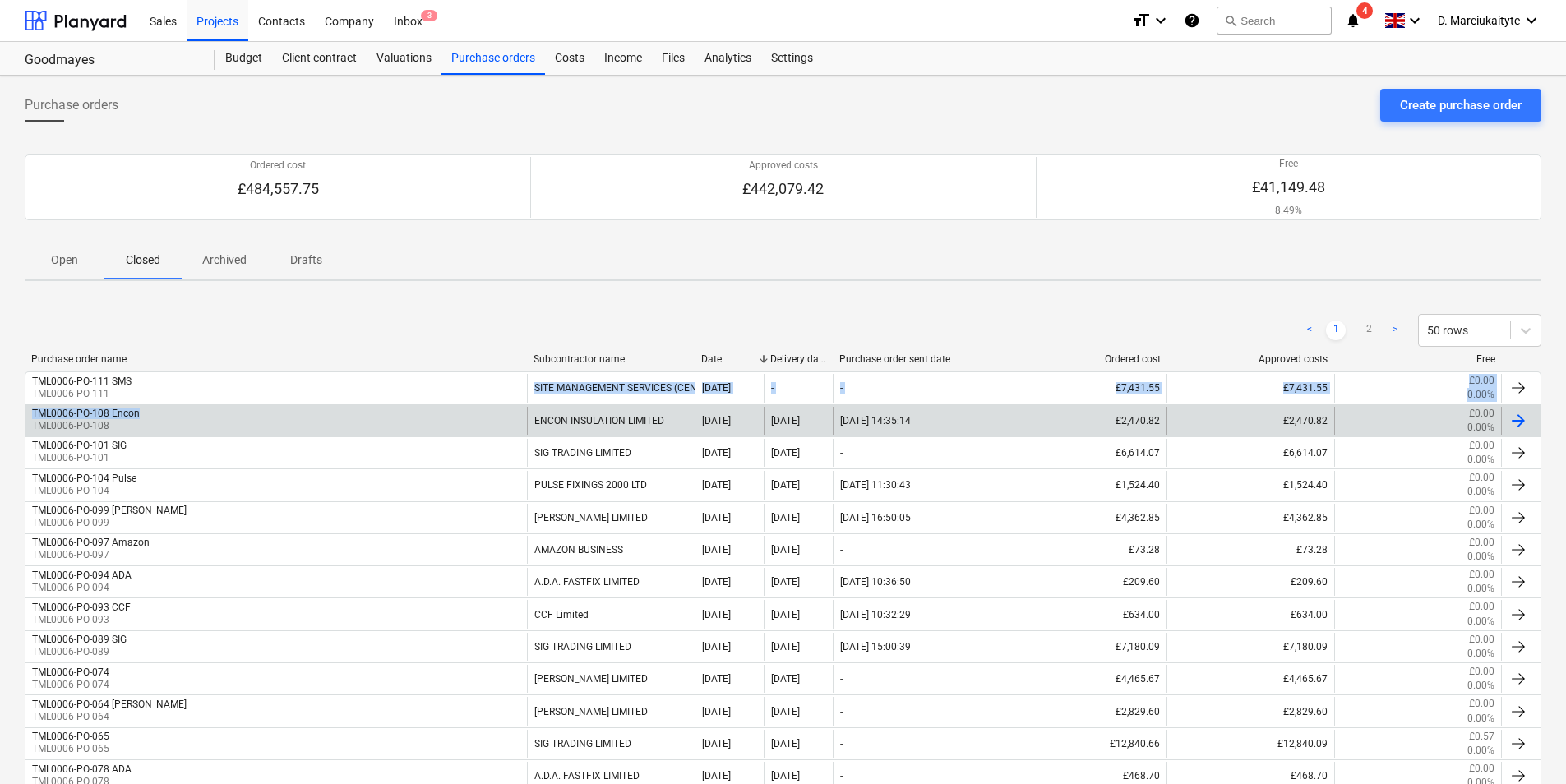
drag, startPoint x: 176, startPoint y: 401, endPoint x: 171, endPoint y: 409, distance: 9.4
click at [171, 409] on div "TML0006-PO-108 Encon TML0006-PO-108" at bounding box center [276, 420] width 501 height 28
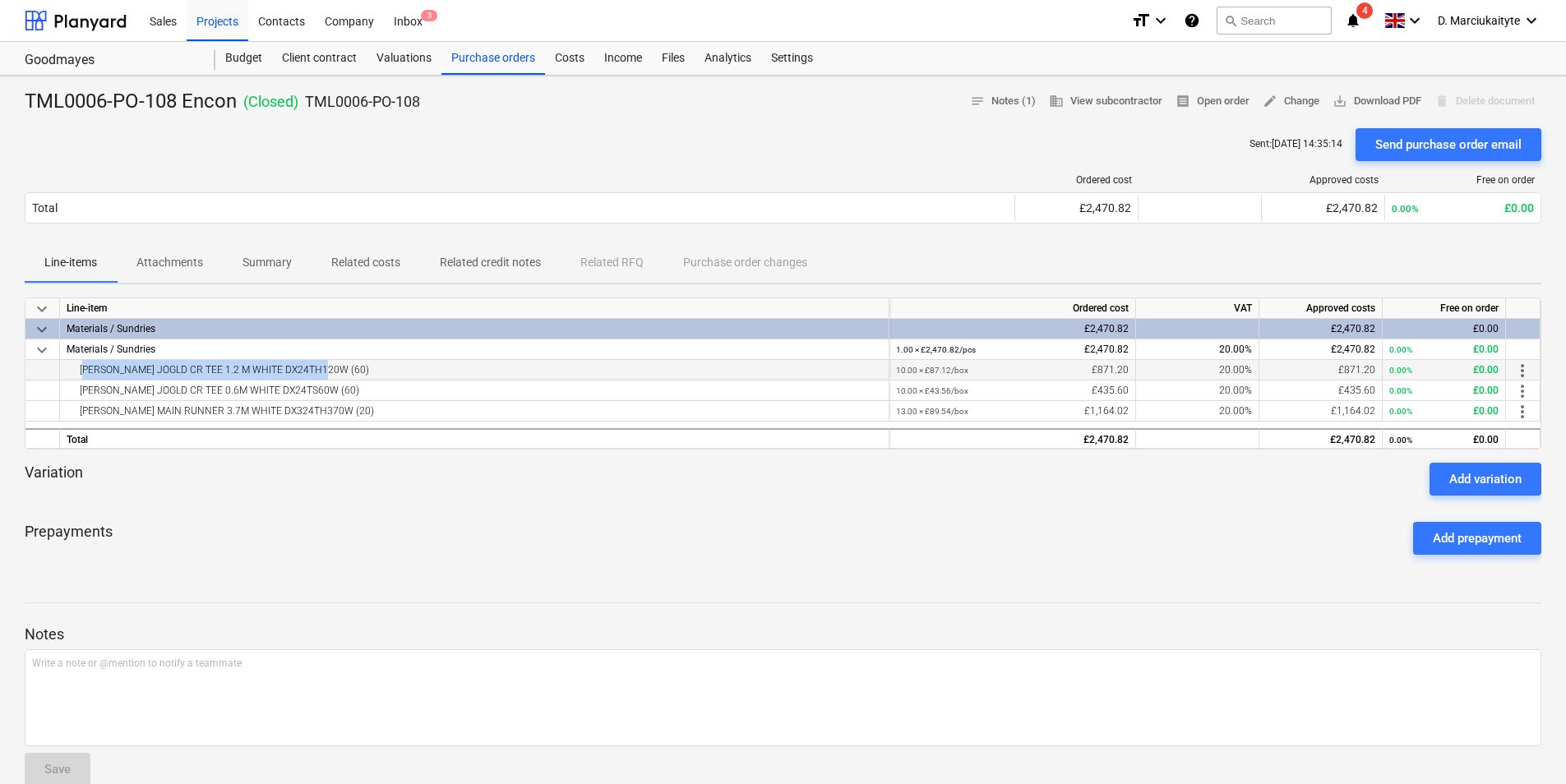
drag, startPoint x: 337, startPoint y: 369, endPoint x: 70, endPoint y: 378, distance: 267.2
click at [70, 378] on div "DONN JOGLD CR TEE 1.2 M WHITE DX24TH120W (60)" at bounding box center [474, 370] width 815 height 20
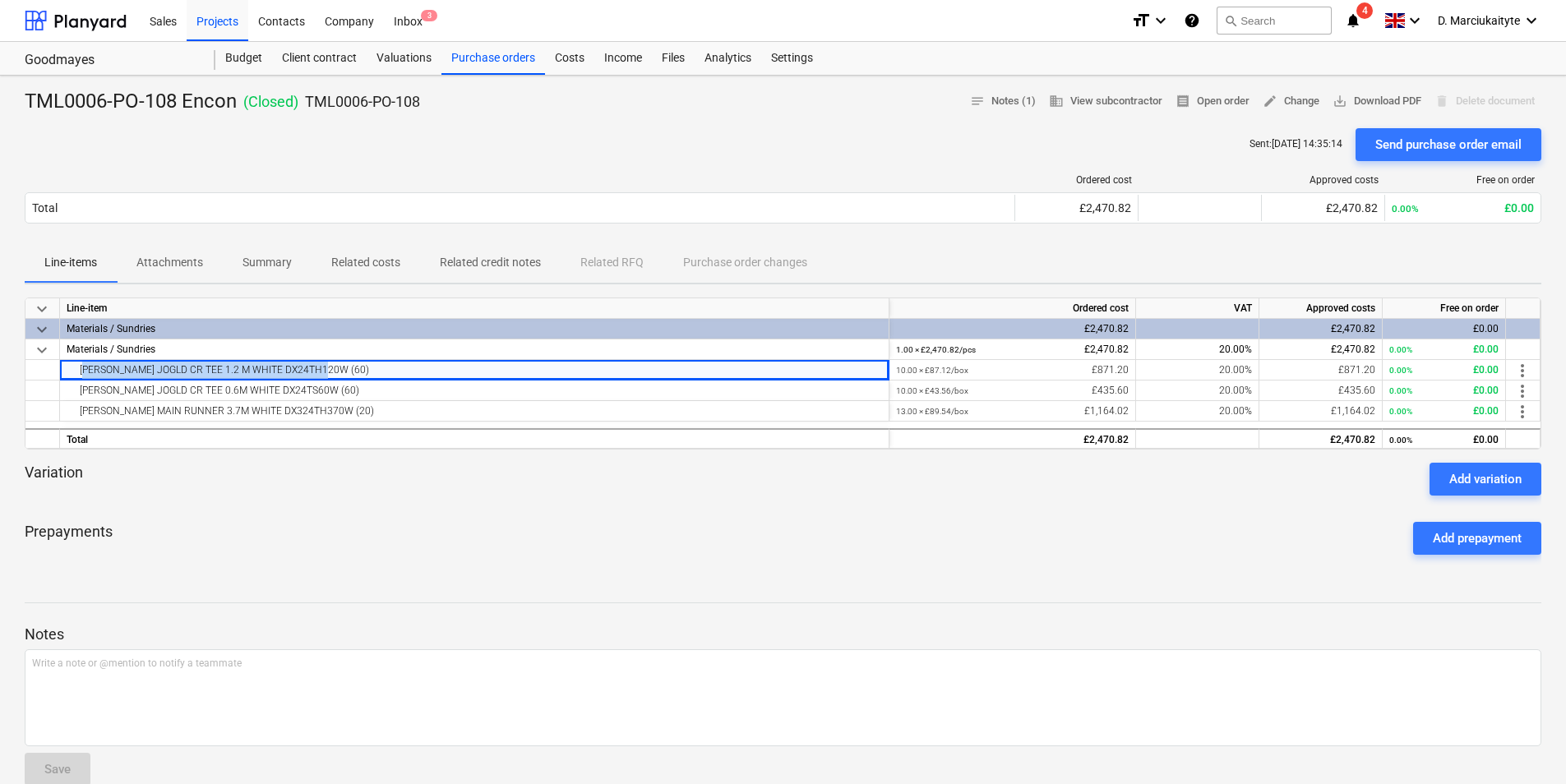
copy div "DONN JOGLD CR TEE 1.2 M WHITE DX24TH120W (60)"
click at [267, 401] on div "DONN MAIN RUNNER 3.7M WHITE DX324TH370W (20)" at bounding box center [474, 411] width 815 height 20
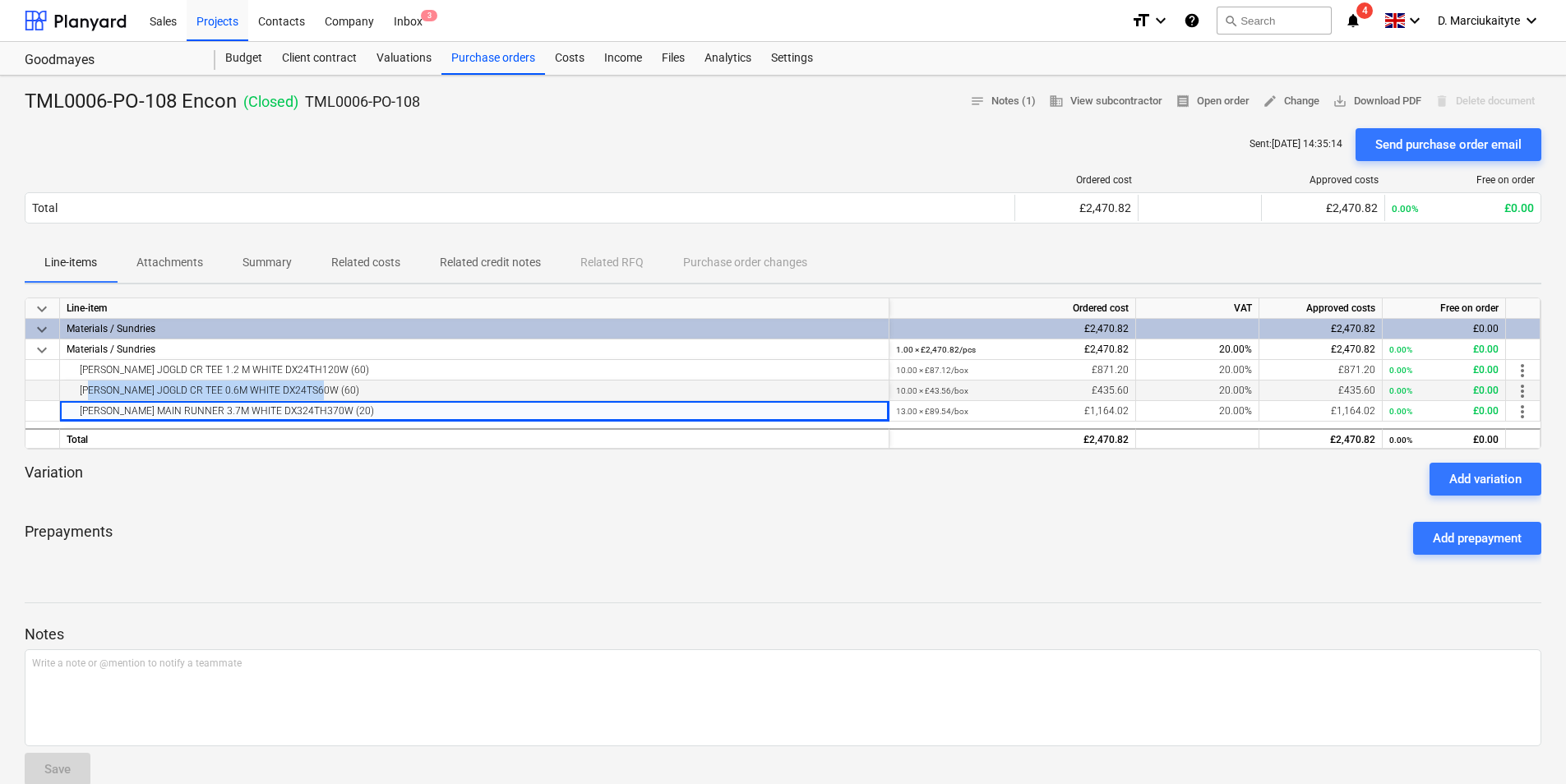
drag, startPoint x: 321, startPoint y: 389, endPoint x: 62, endPoint y: 389, distance: 259.0
click at [65, 389] on div "DONN JOGLD CR TEE 0.6M WHITE DX24TS60W (60)" at bounding box center [474, 391] width 830 height 21
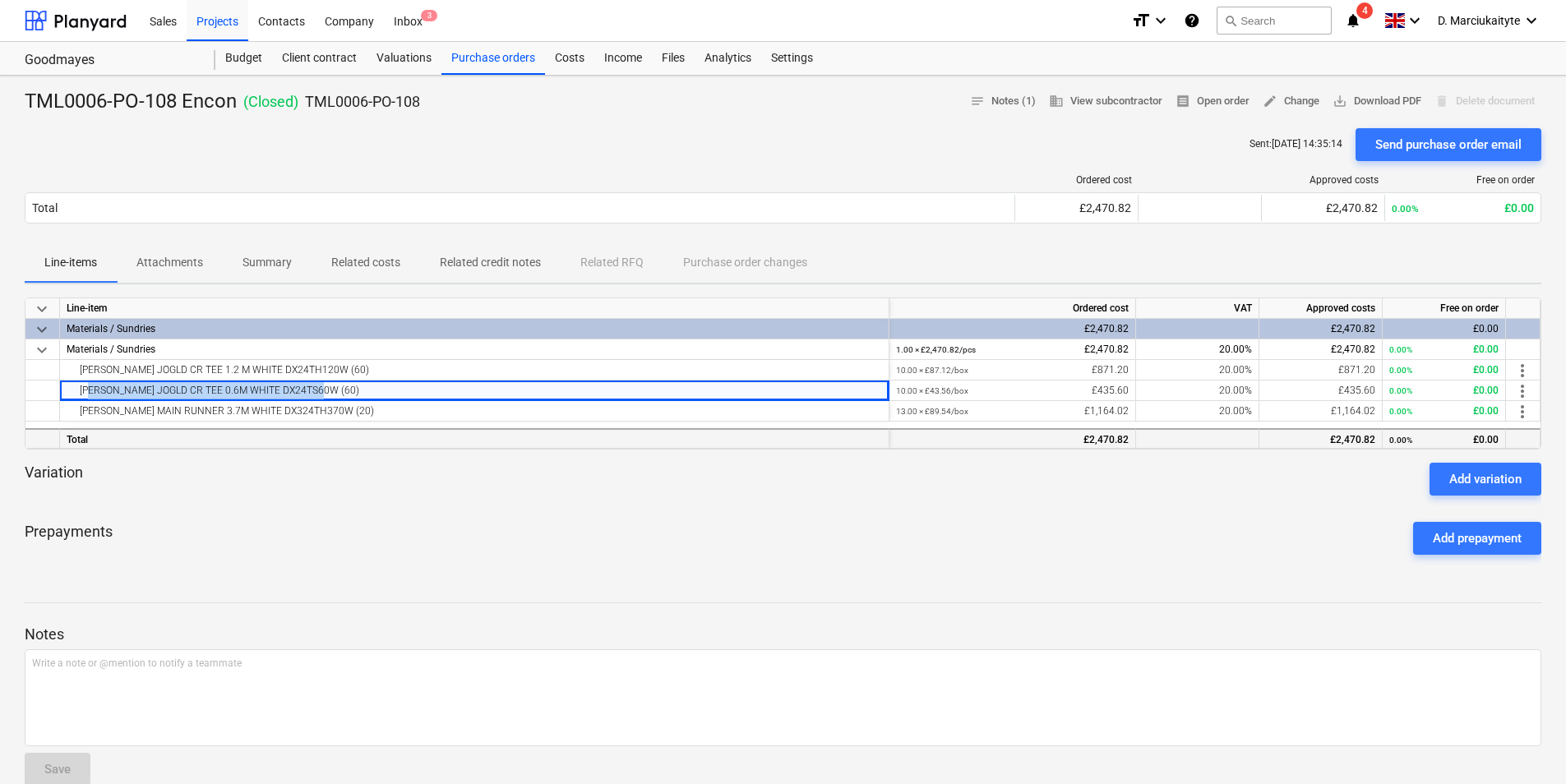
copy div "DONN JOGLD CR TEE 0.6M WHITE DX24TS60W (60)"
drag, startPoint x: 498, startPoint y: 51, endPoint x: 500, endPoint y: 66, distance: 15.1
click at [498, 51] on div "Purchase orders" at bounding box center [493, 58] width 103 height 33
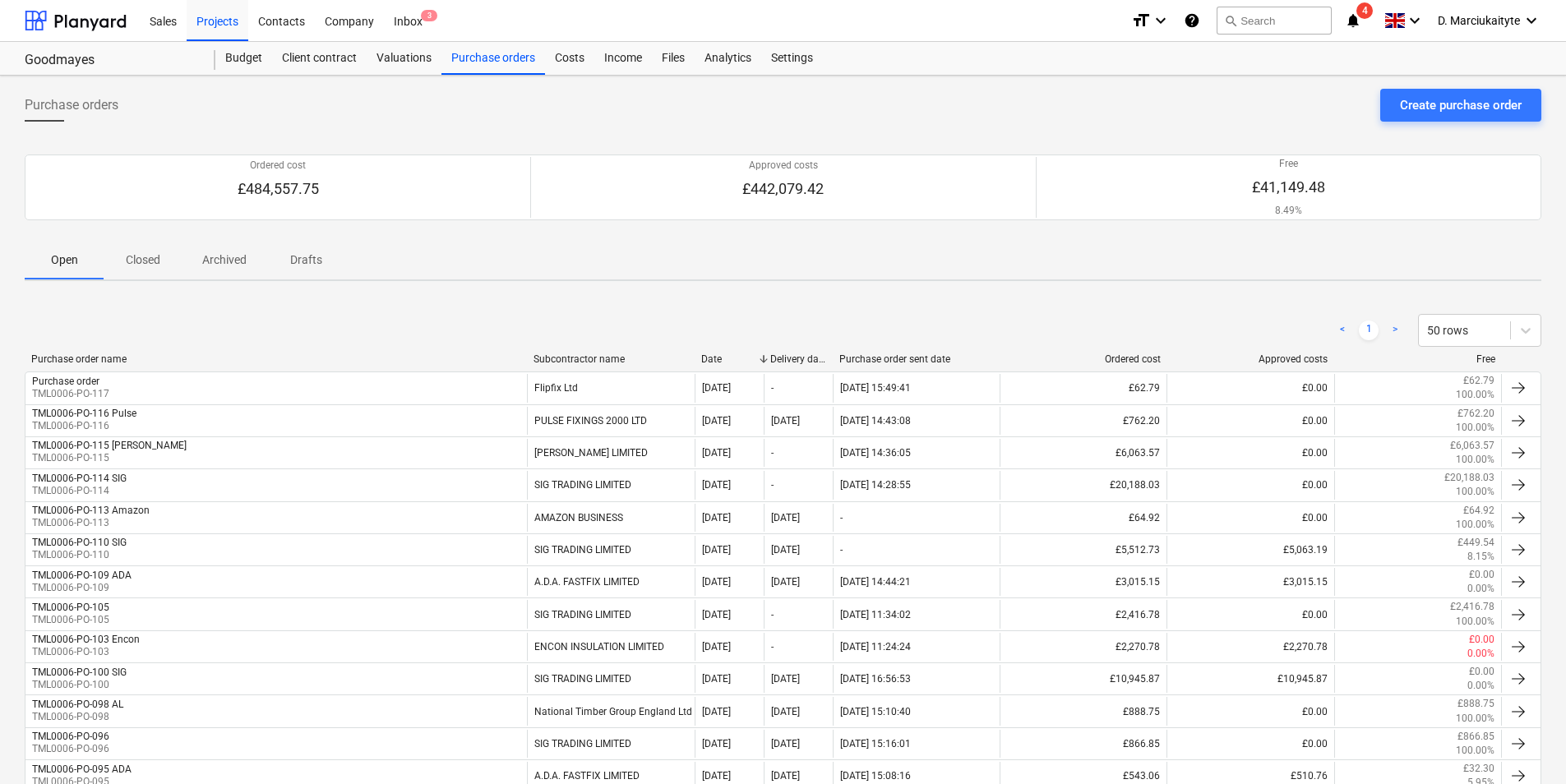
click at [148, 266] on p "Closed" at bounding box center [143, 260] width 40 height 17
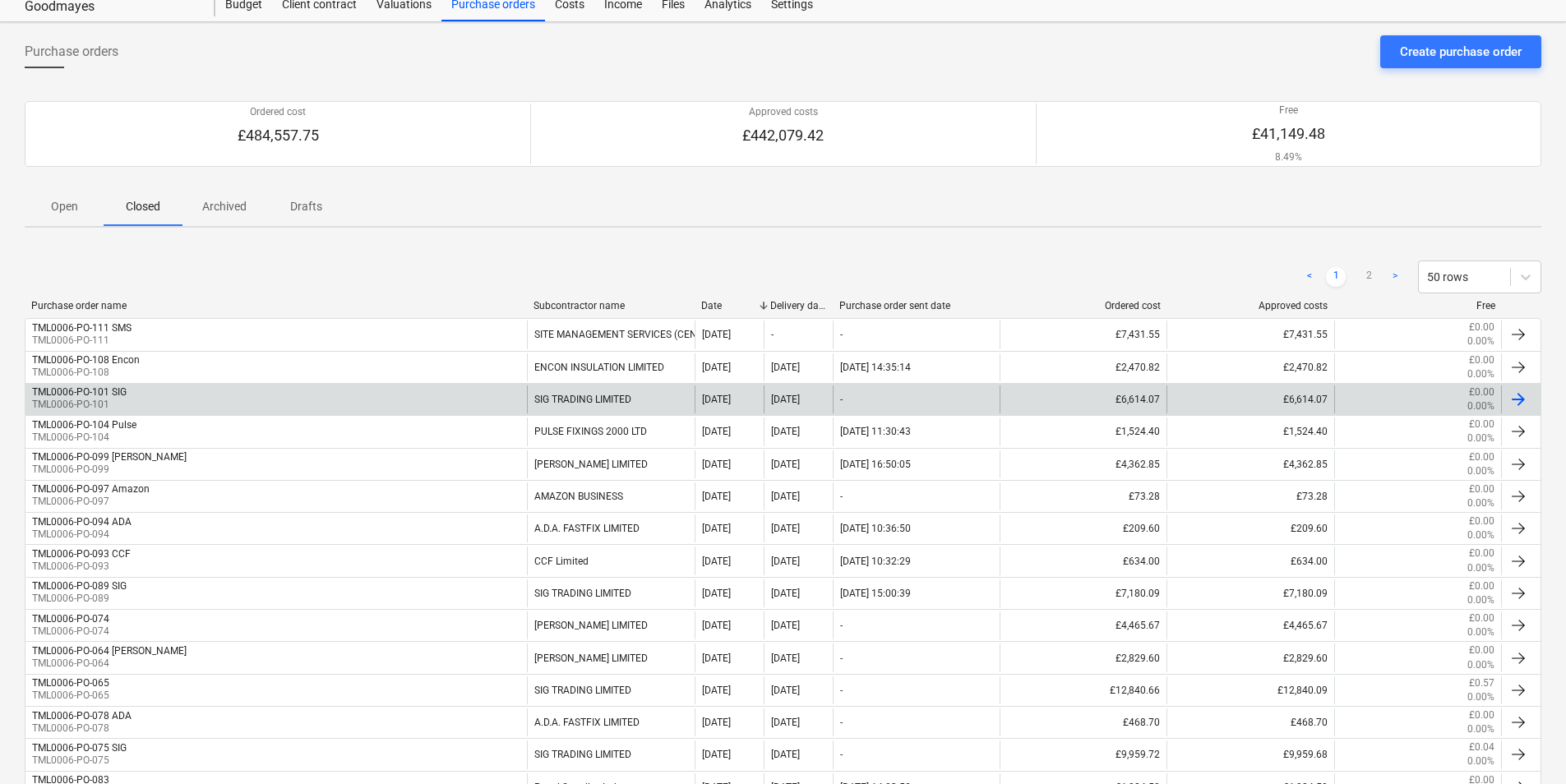
scroll to position [82, 0]
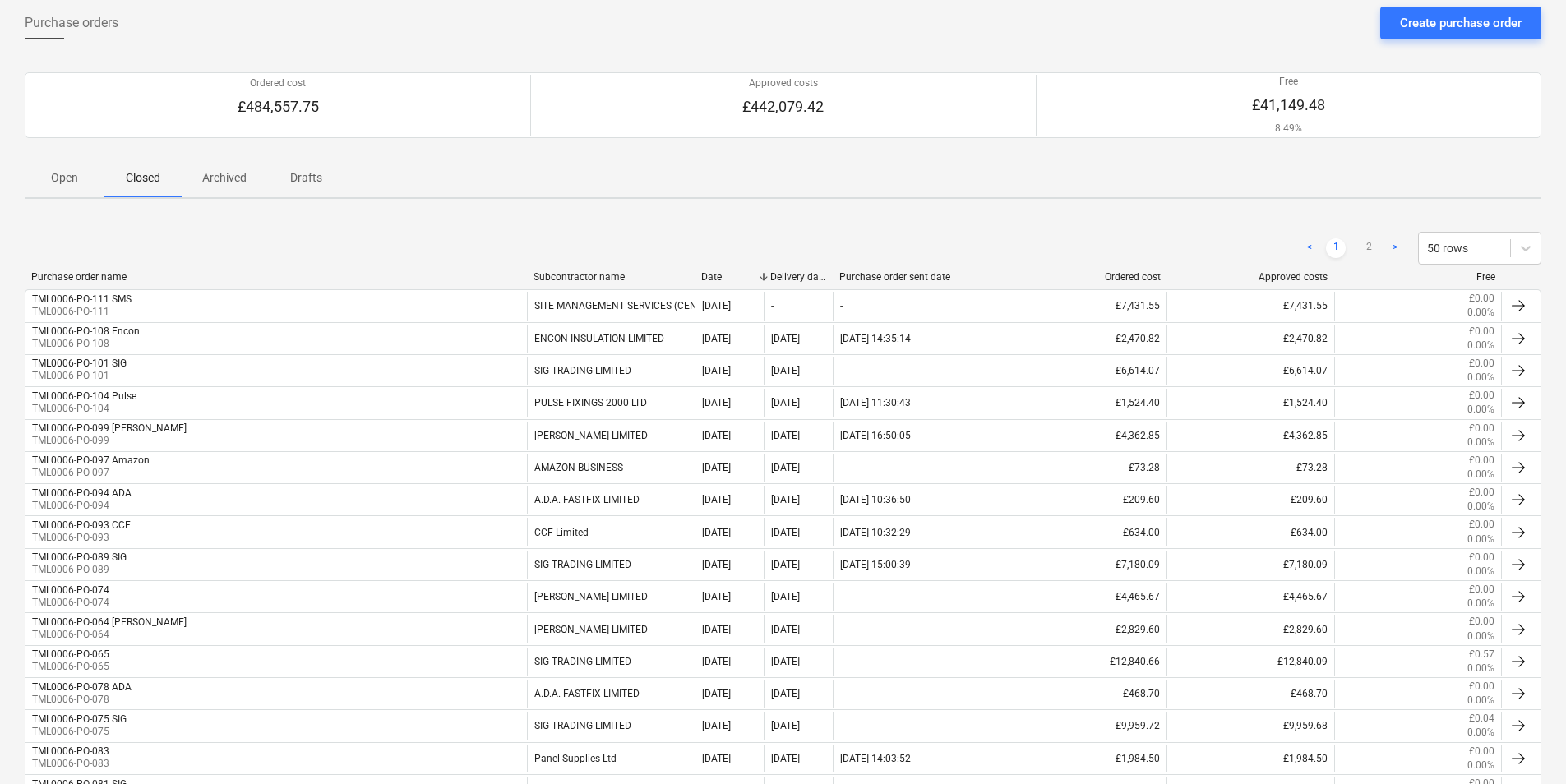
drag, startPoint x: 81, startPoint y: 181, endPoint x: 94, endPoint y: 185, distance: 13.6
click at [81, 181] on p "Open" at bounding box center [64, 177] width 40 height 17
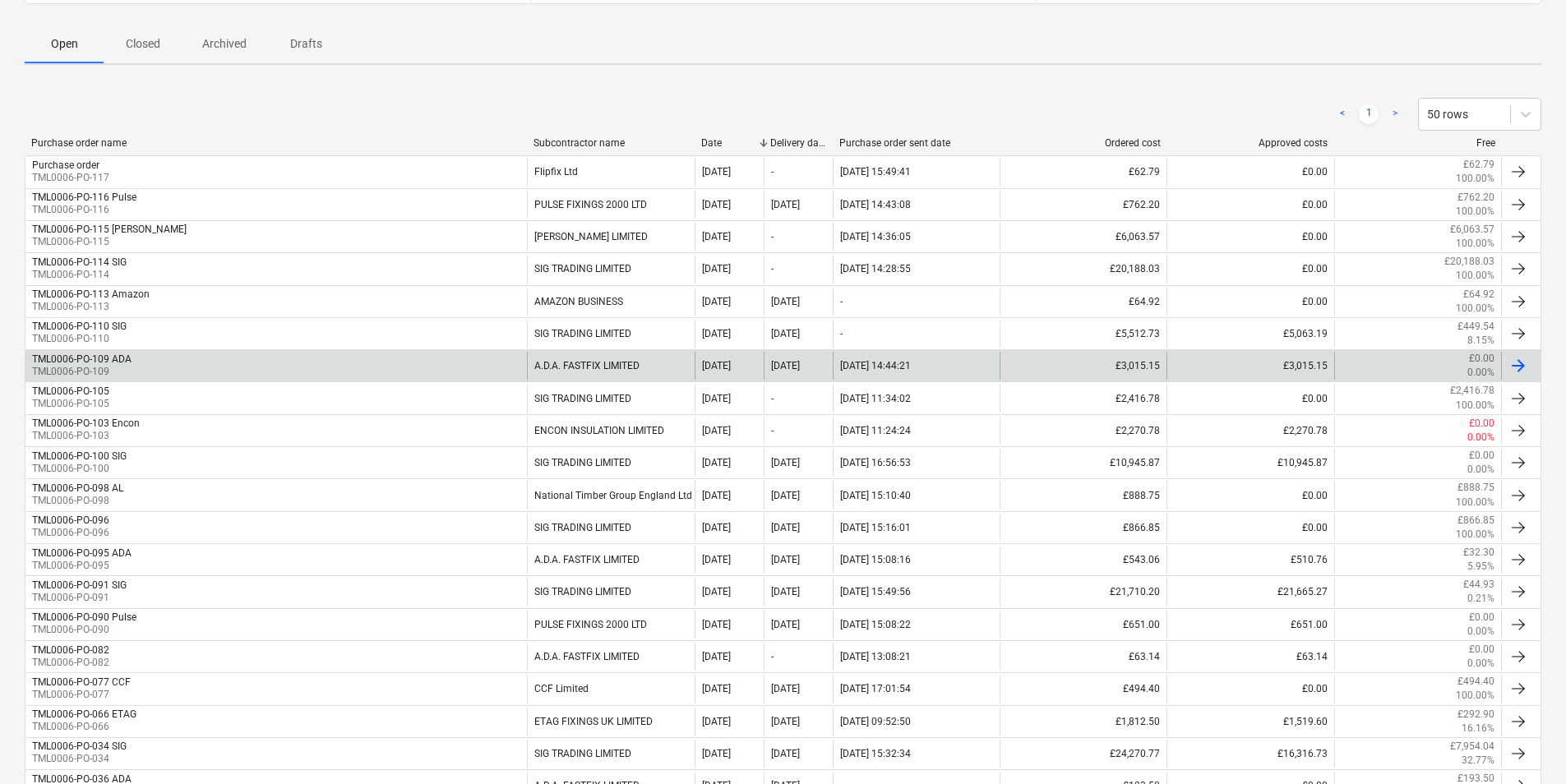
scroll to position [247, 0]
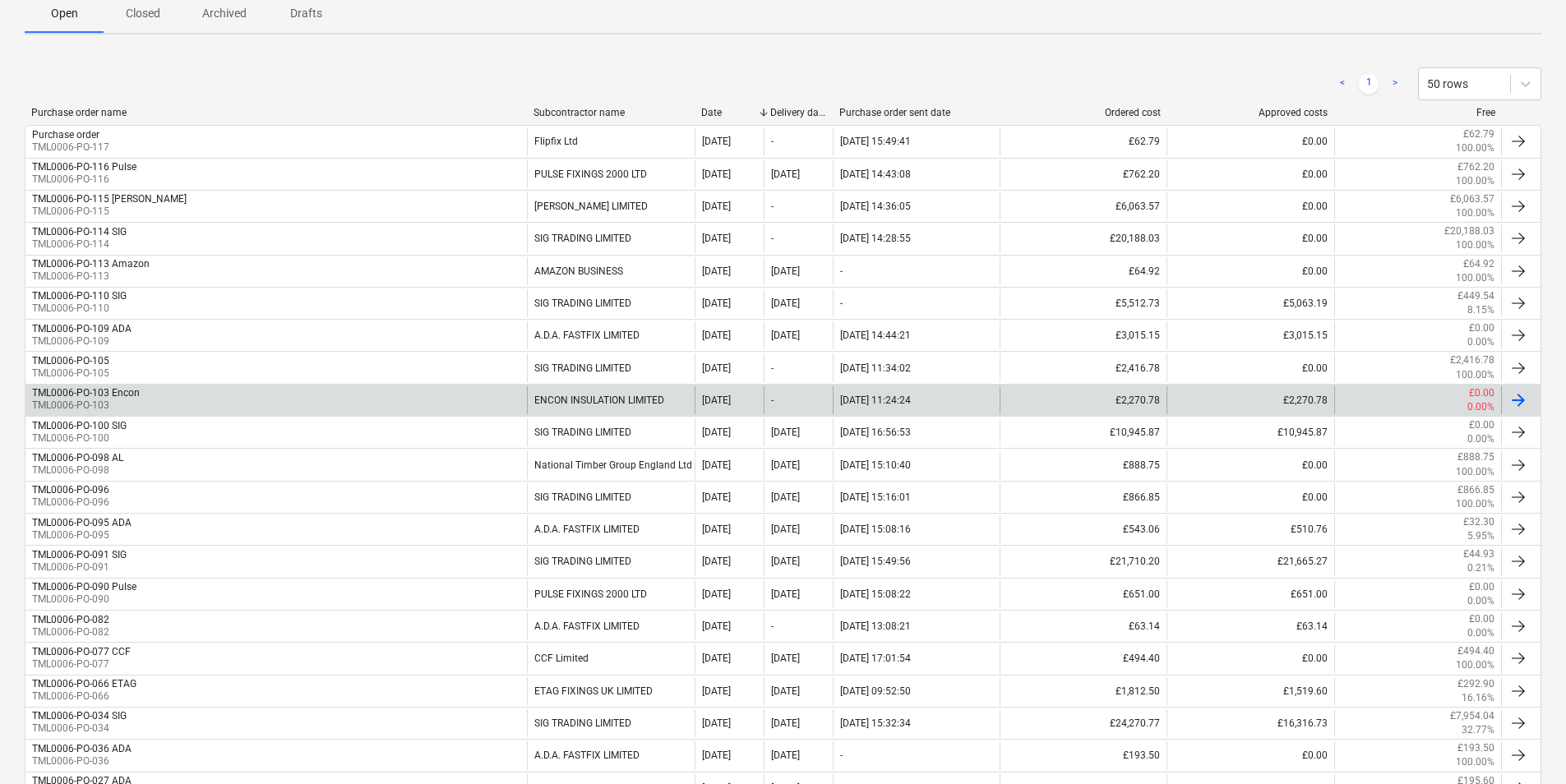
click at [135, 396] on div "TML0006-PO-103 Encon" at bounding box center [85, 392] width 108 height 12
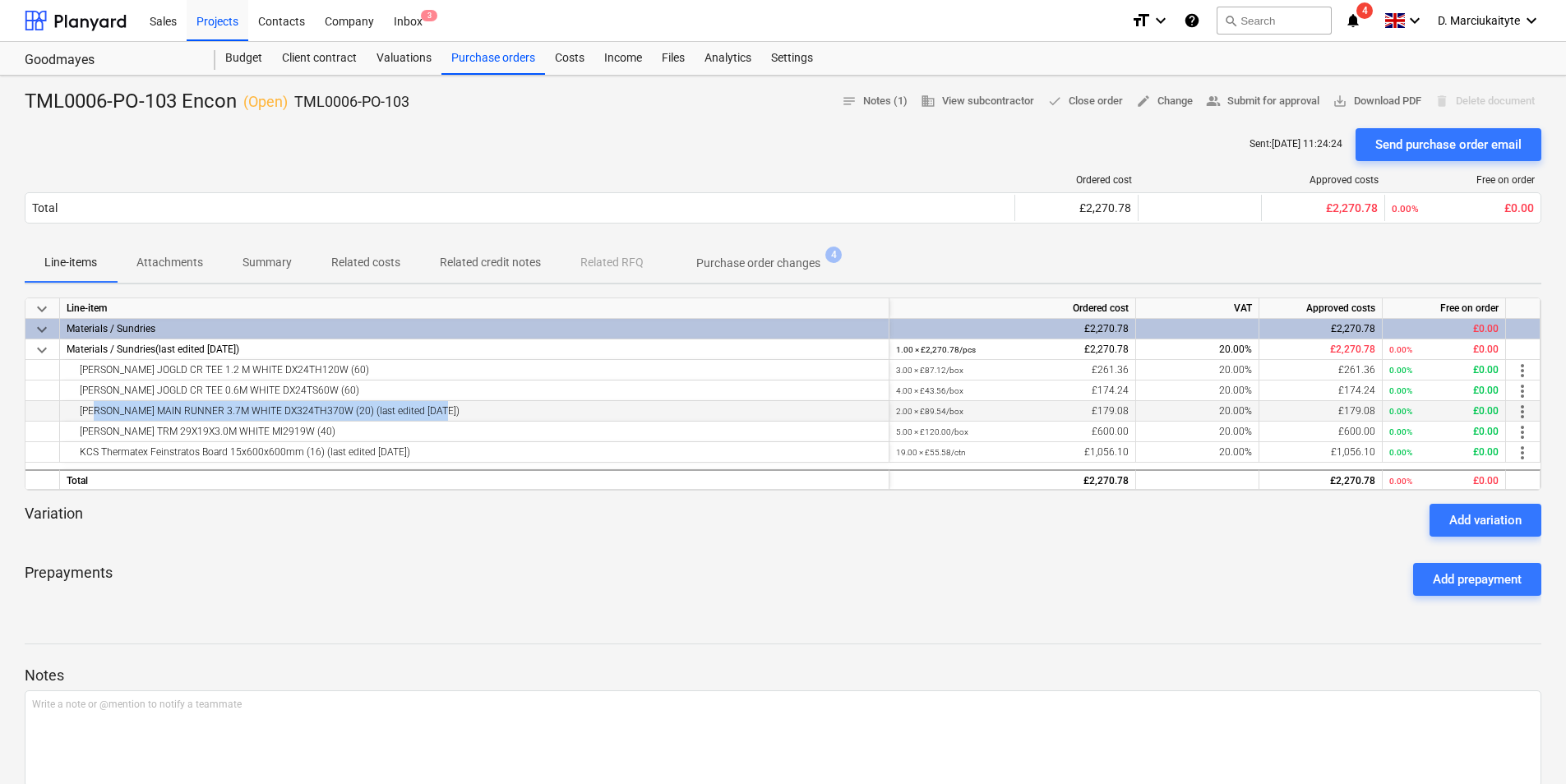
drag, startPoint x: 472, startPoint y: 419, endPoint x: 94, endPoint y: 413, distance: 378.0
click at [94, 413] on div "DONN MAIN RUNNER 3.7M WHITE DX324TH370W (20) (last edited 29 Sep 2025)" at bounding box center [474, 411] width 815 height 20
click at [311, 574] on div "Prepayments Add prepayment" at bounding box center [783, 579] width 1517 height 59
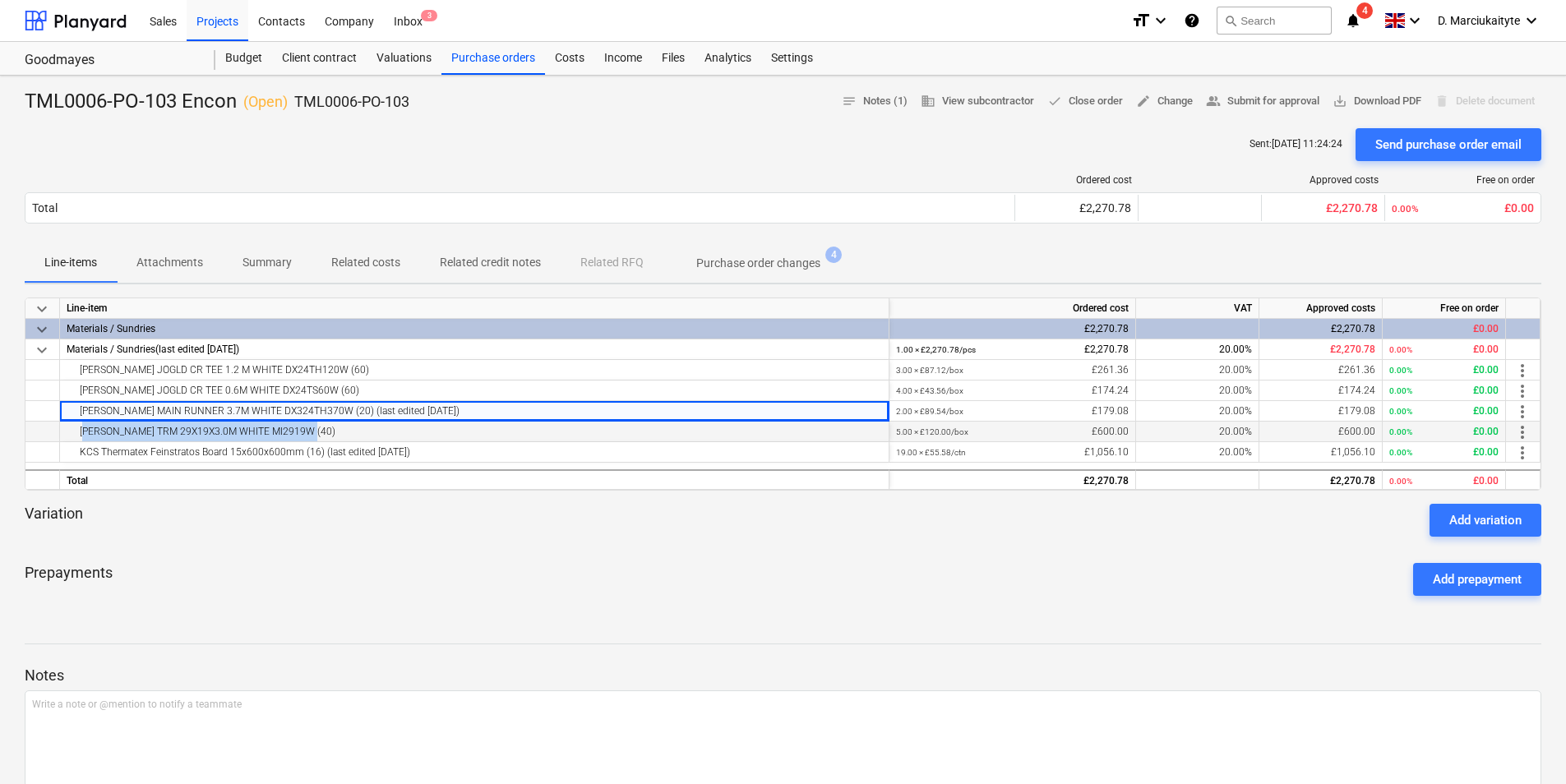
drag, startPoint x: 296, startPoint y: 433, endPoint x: 69, endPoint y: 428, distance: 227.1
click at [69, 428] on div "DONN ANG TRM 29X19X3.0M WHITE MI2919W (40)" at bounding box center [474, 431] width 815 height 20
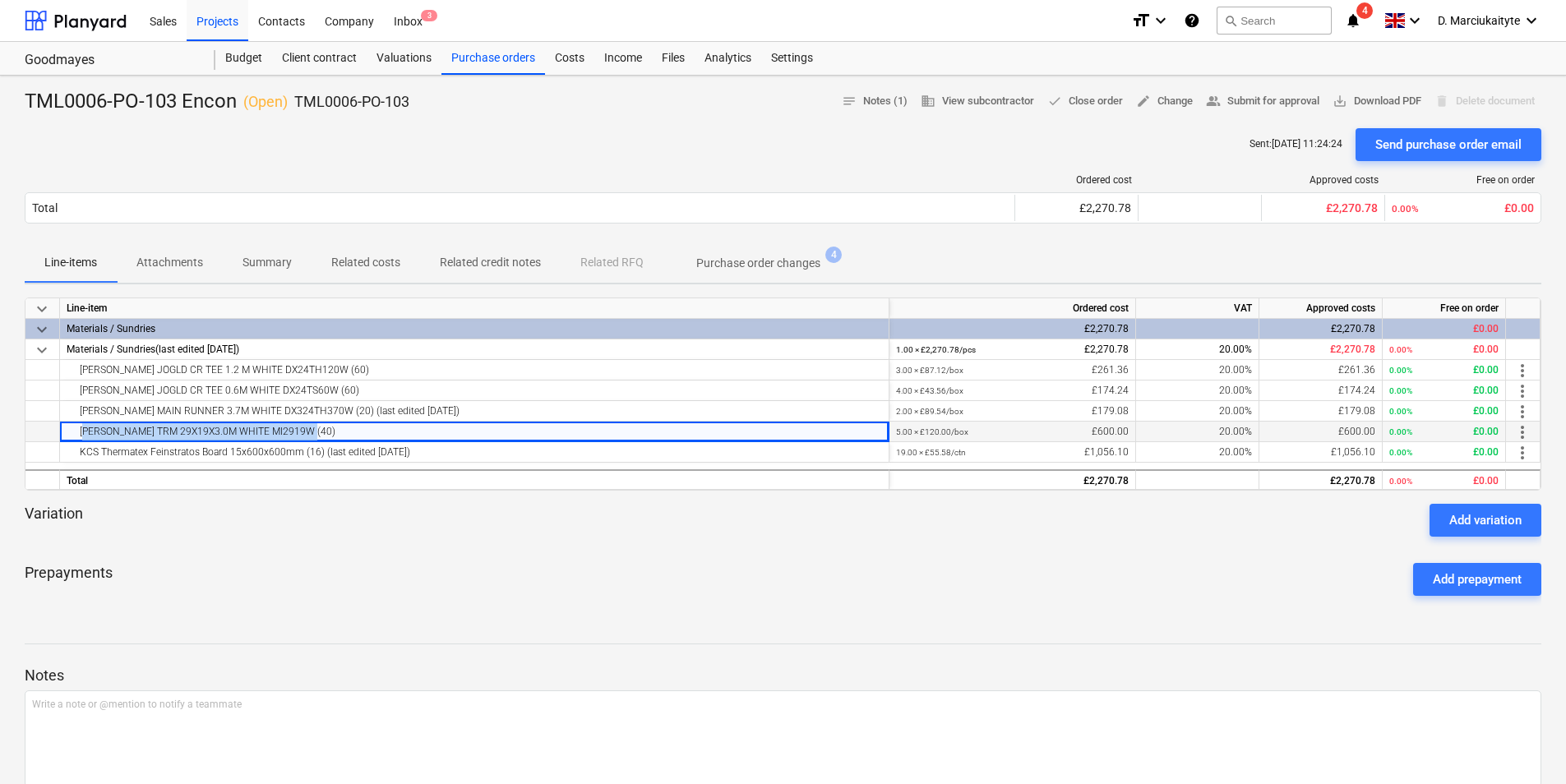
copy div "DONN ANG TRM 29X19X3.0M WHITE MI2919W (40)"
click at [439, 448] on div "KCS Thermatex Feinstratos Board 15x600x600mm (16) (last edited 29 Sep 2025)" at bounding box center [474, 452] width 815 height 20
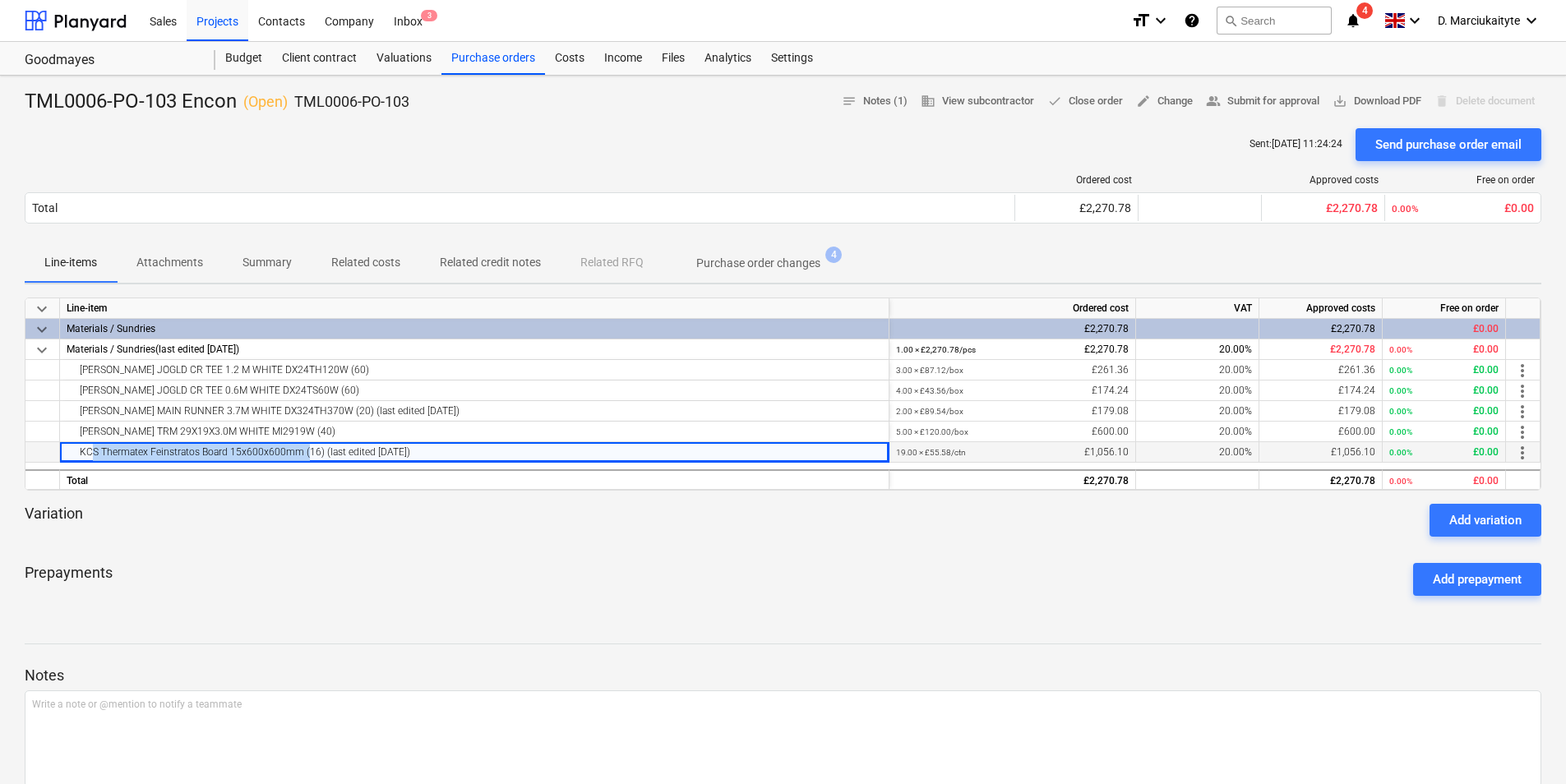
drag, startPoint x: 300, startPoint y: 452, endPoint x: 72, endPoint y: 455, distance: 228.0
click at [72, 455] on div "KCS Thermatex Feinstratos Board 15x600x600mm (16) (last edited 29 Sep 2025)" at bounding box center [474, 452] width 815 height 20
copy div "KCS Thermatex Feinstratos Board 15x600x600mm"
click at [260, 267] on p "Summary" at bounding box center [267, 262] width 50 height 17
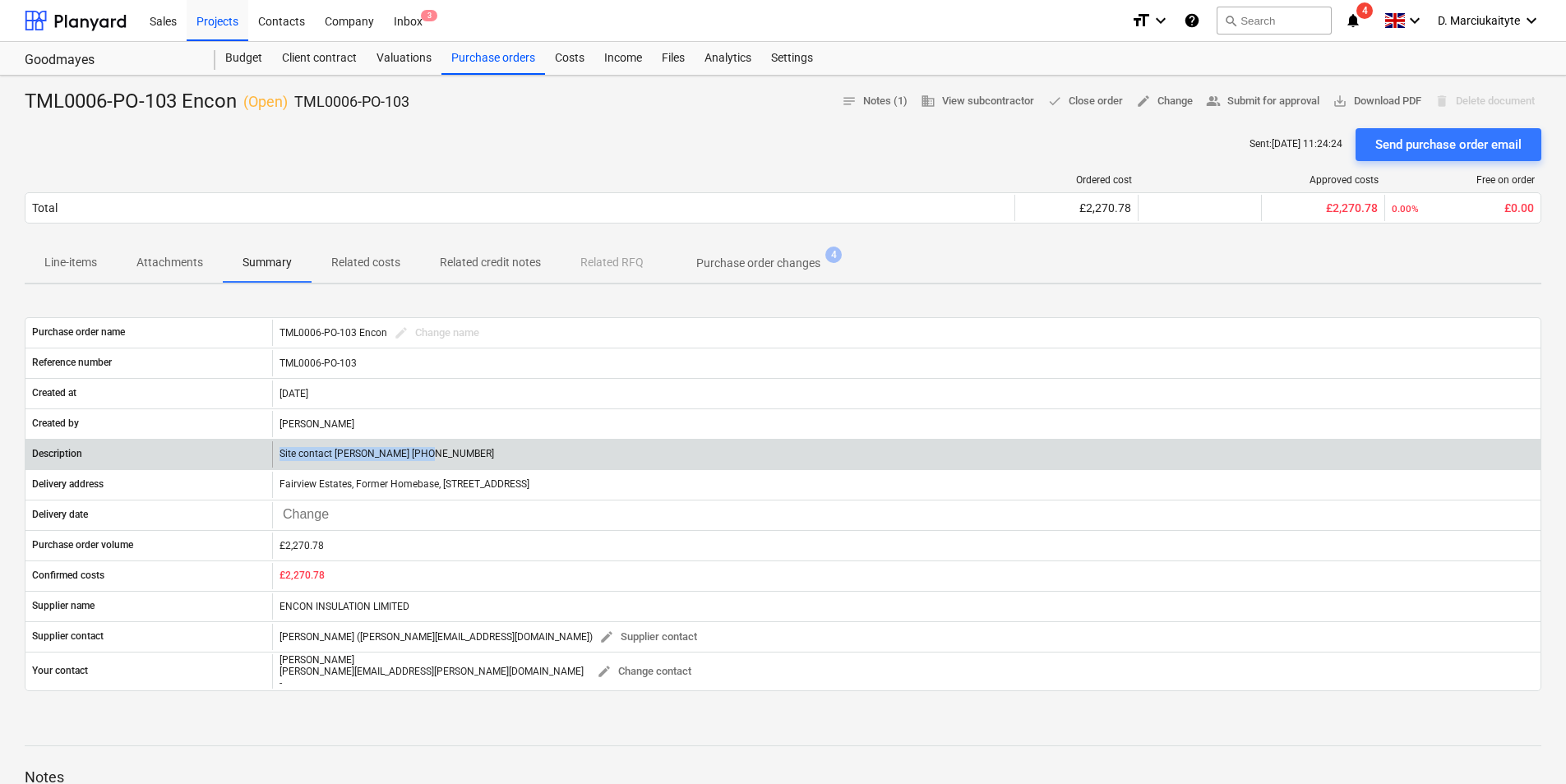
drag, startPoint x: 437, startPoint y: 456, endPoint x: 242, endPoint y: 466, distance: 195.3
click at [242, 466] on div "Description Site contact Daniel 07427641453" at bounding box center [783, 454] width 1515 height 26
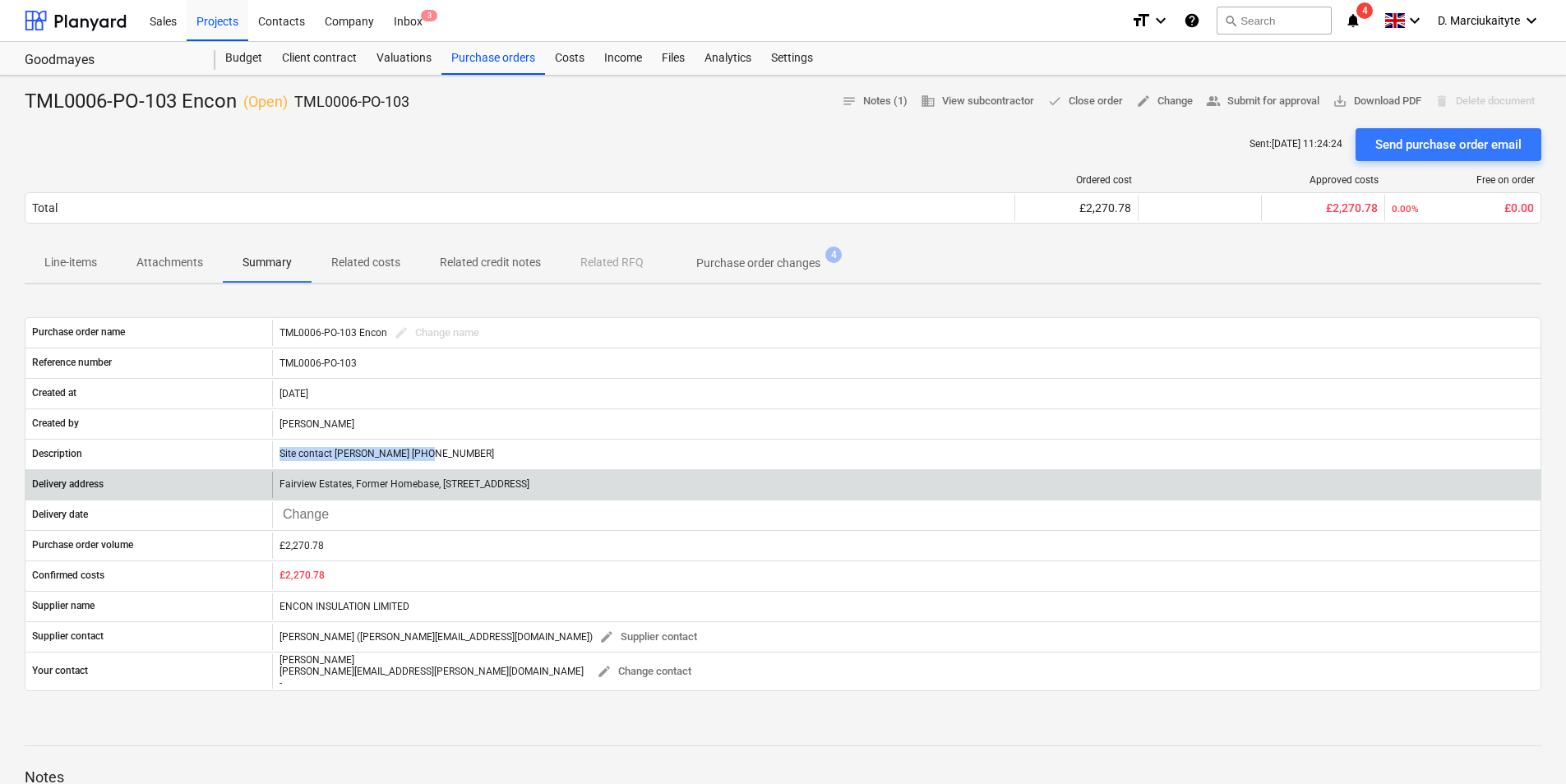
copy div "Site contact Daniel 07427641453"
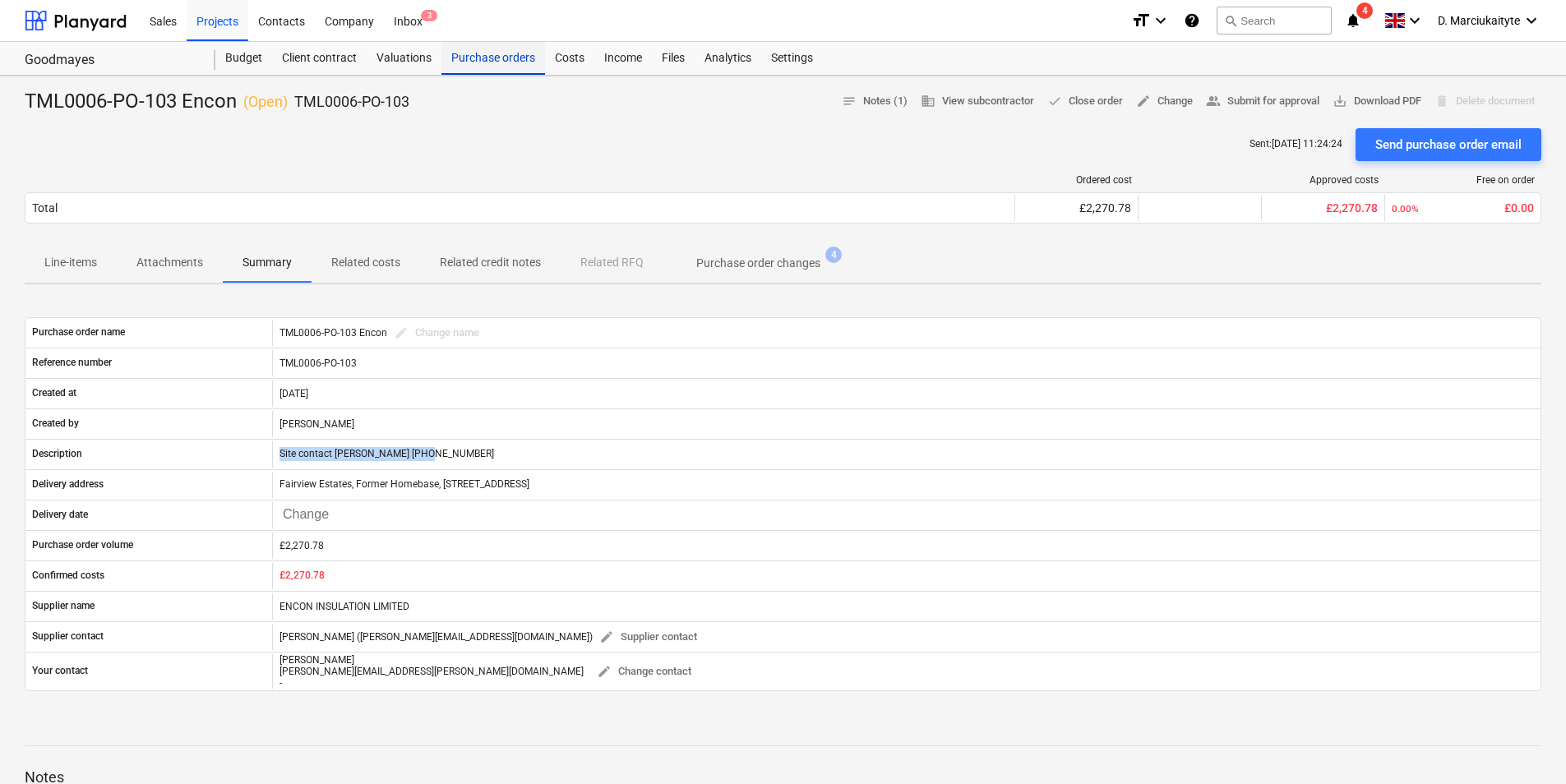
click at [508, 50] on div "Purchase orders" at bounding box center [493, 58] width 103 height 33
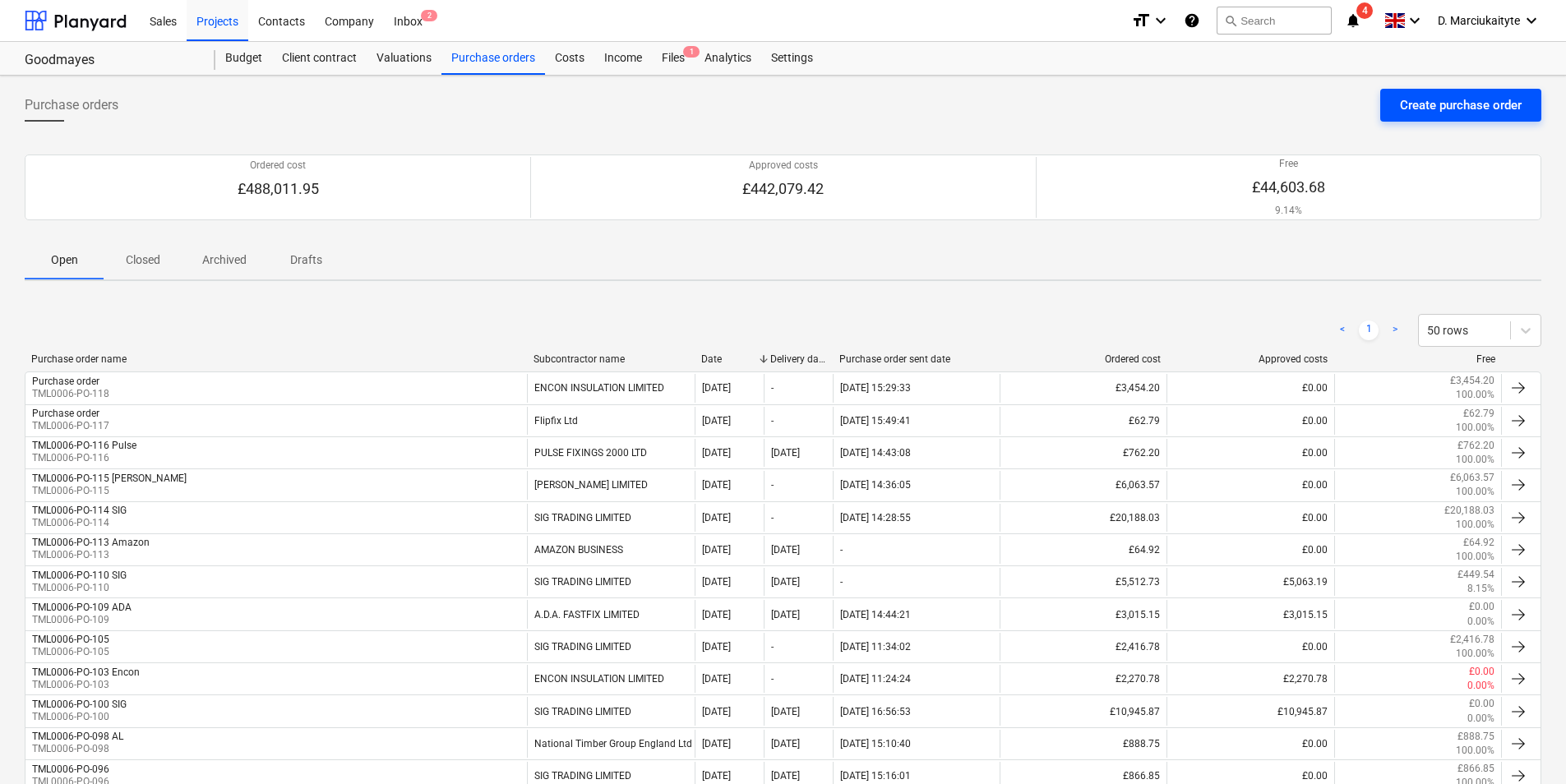
click at [1469, 112] on div "Create purchase order" at bounding box center [1460, 105] width 121 height 22
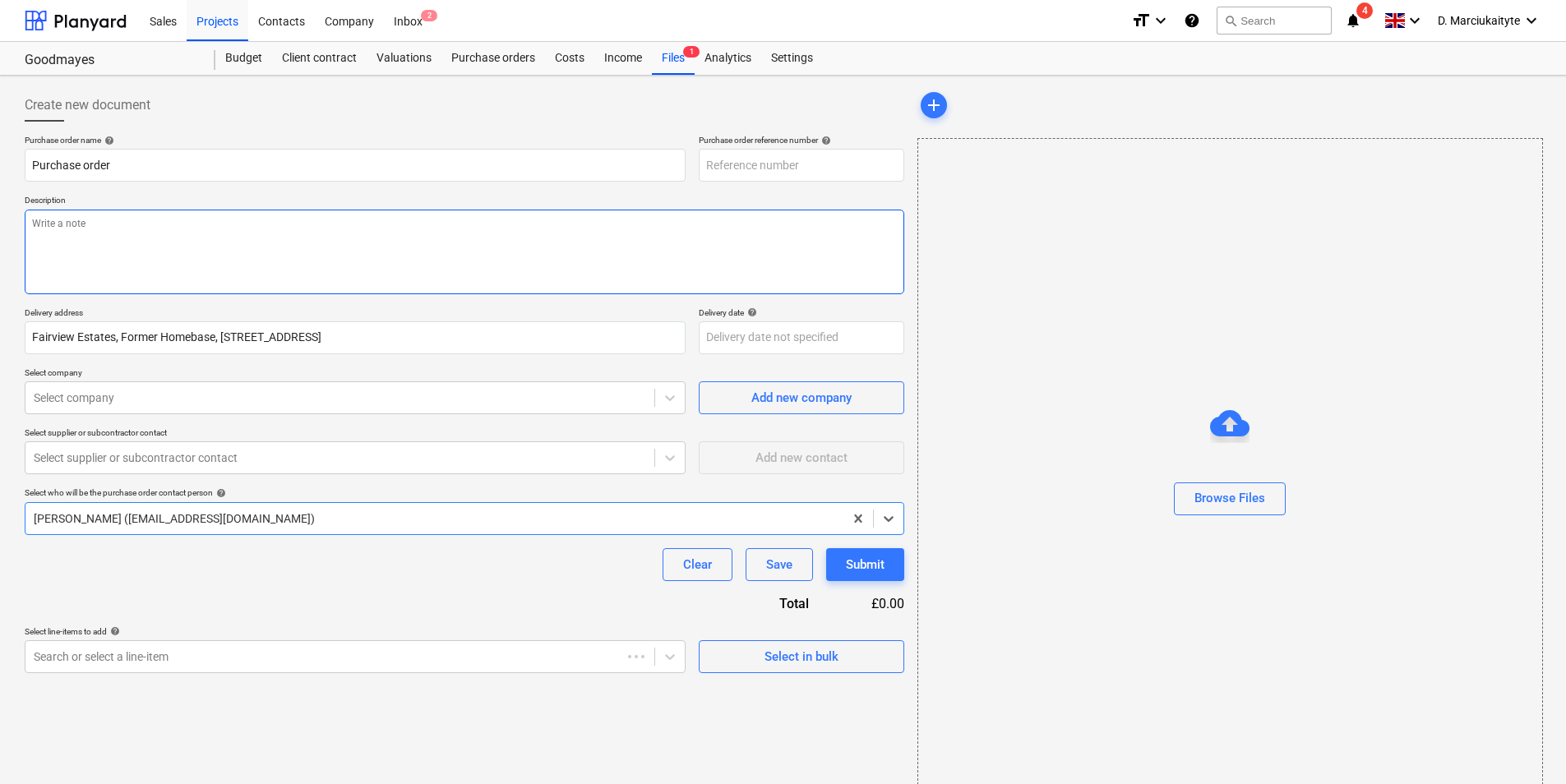
type textarea "x"
type input "TML0006-PO-119"
click at [339, 265] on textarea at bounding box center [464, 252] width 879 height 85
click at [494, 52] on div "Purchase orders" at bounding box center [493, 58] width 103 height 33
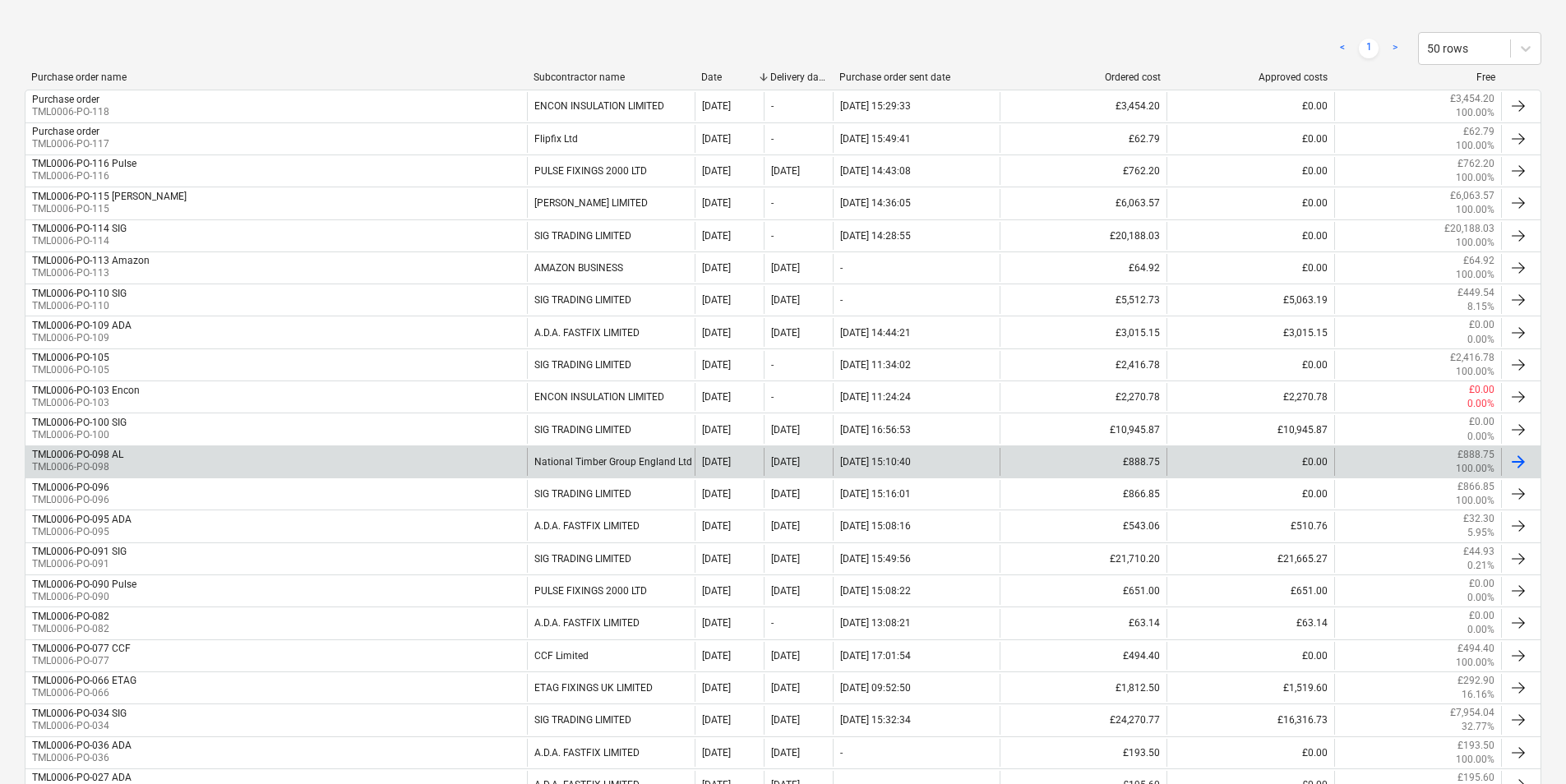
scroll to position [328, 0]
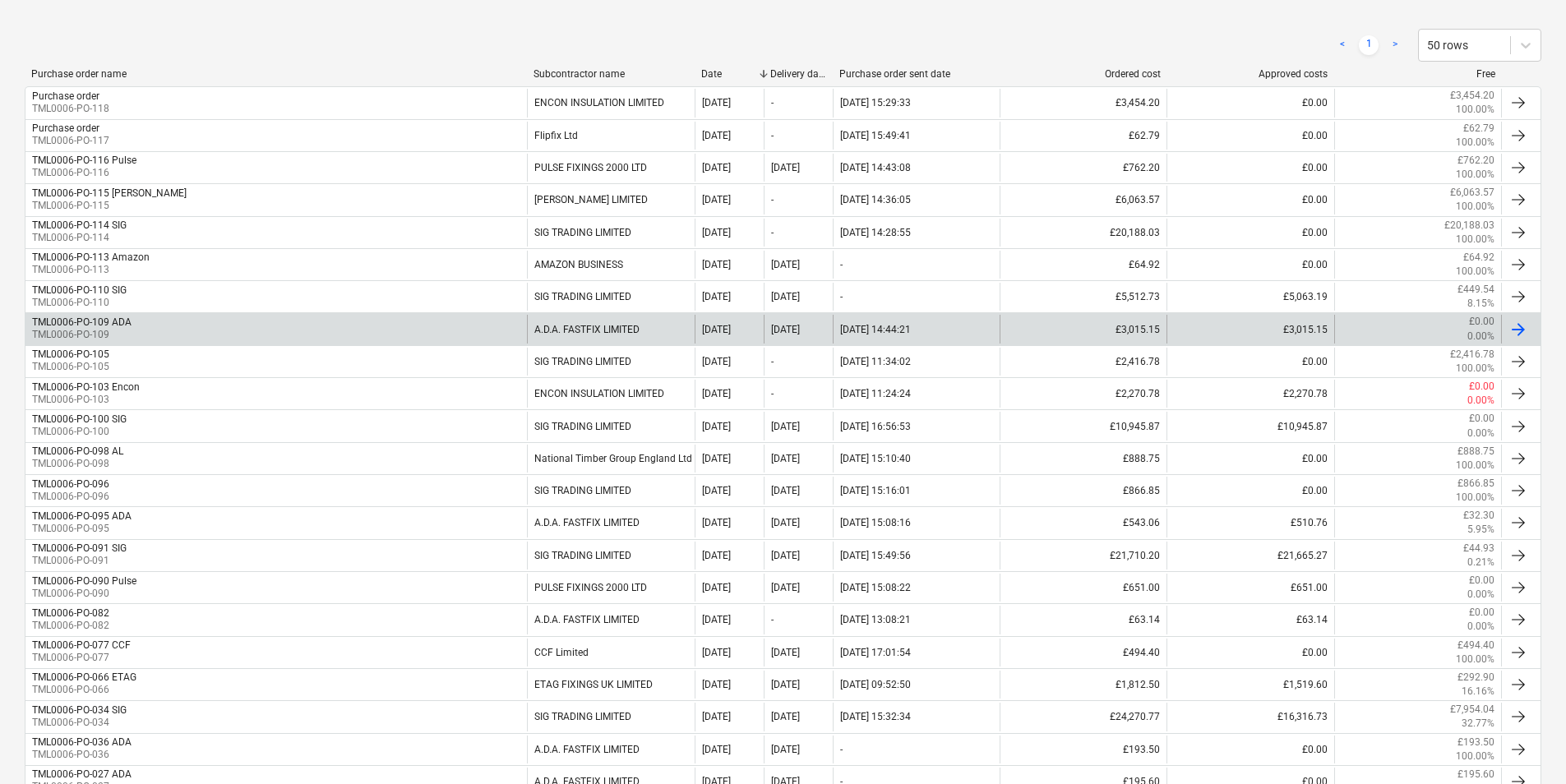
click at [203, 328] on div "TML0006-PO-109 ADA TML0006-PO-109" at bounding box center [276, 328] width 501 height 28
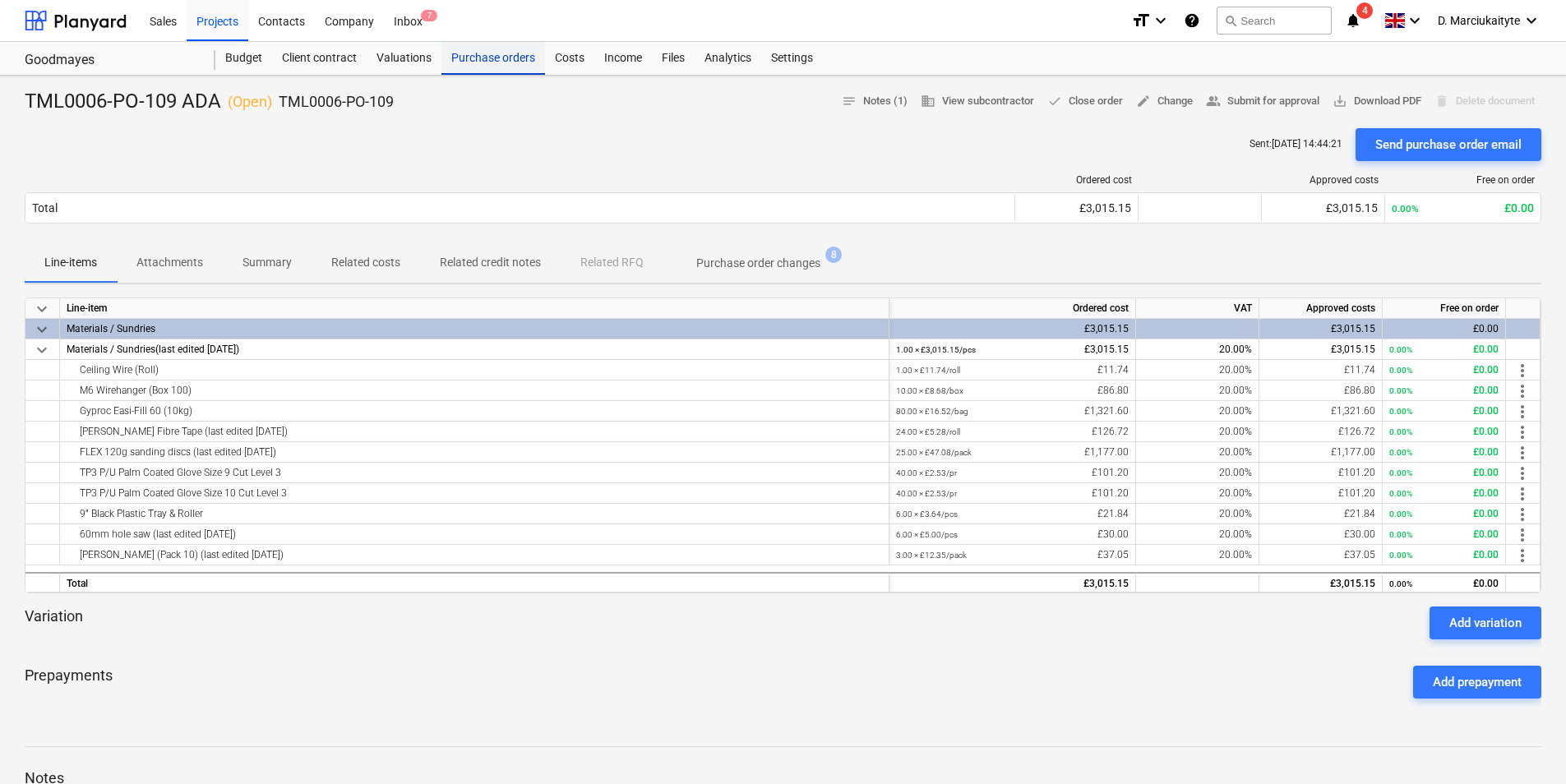
click at [498, 48] on div "Purchase orders" at bounding box center [493, 58] width 103 height 33
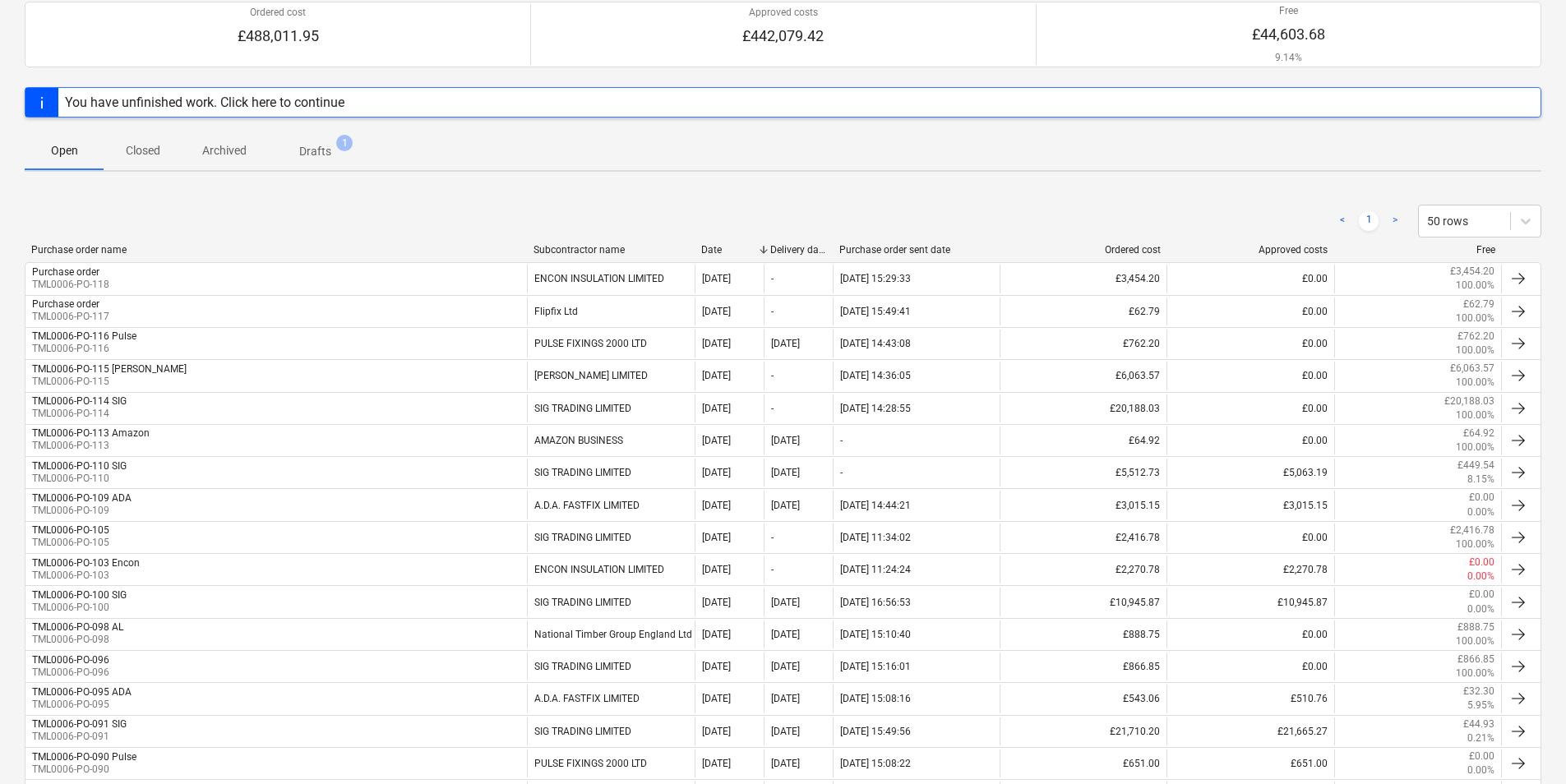
scroll to position [138, 0]
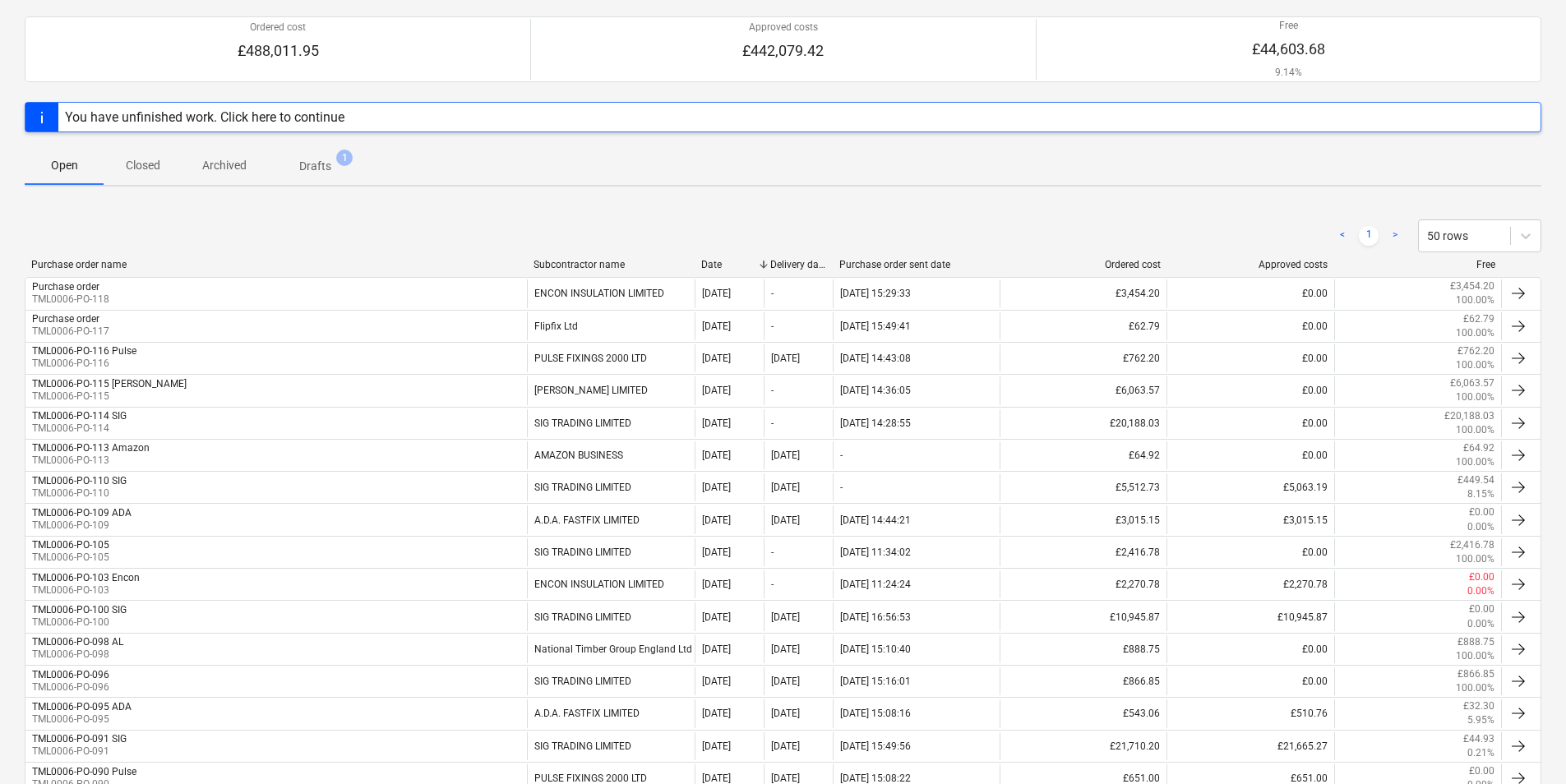
click at [164, 171] on span "Closed" at bounding box center [142, 165] width 79 height 27
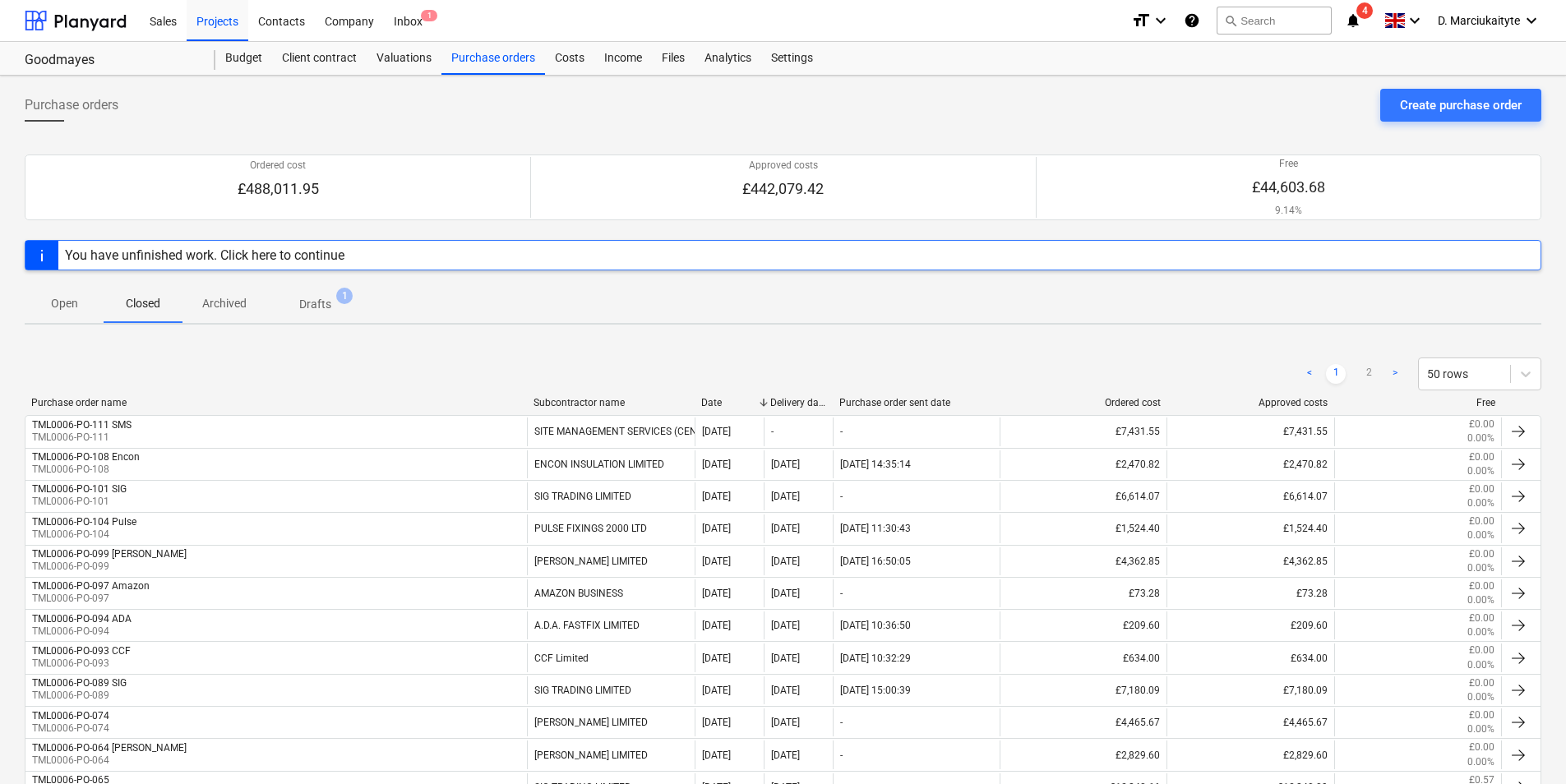
click at [62, 302] on p "Open" at bounding box center [64, 303] width 40 height 17
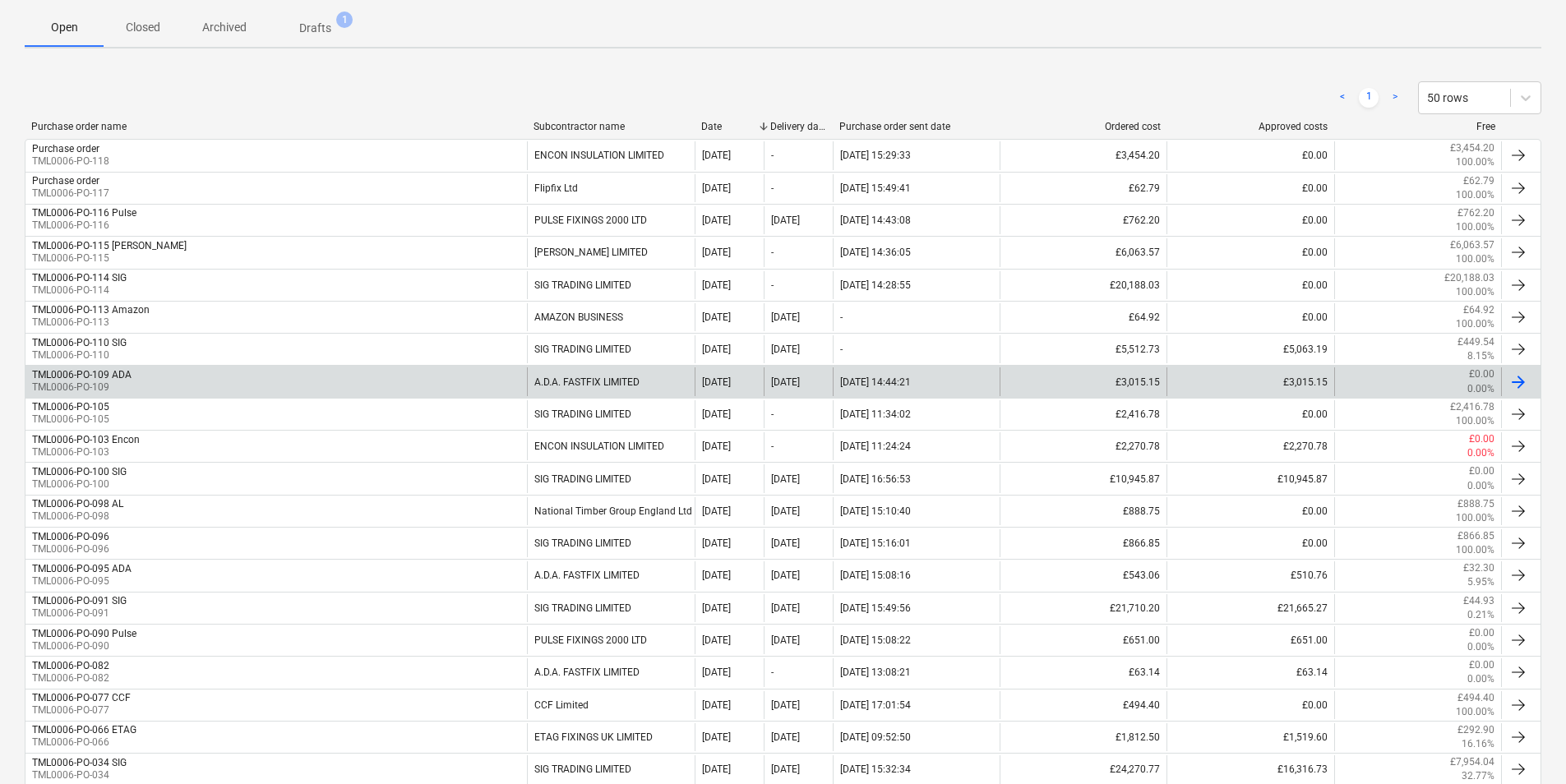
scroll to position [247, 0]
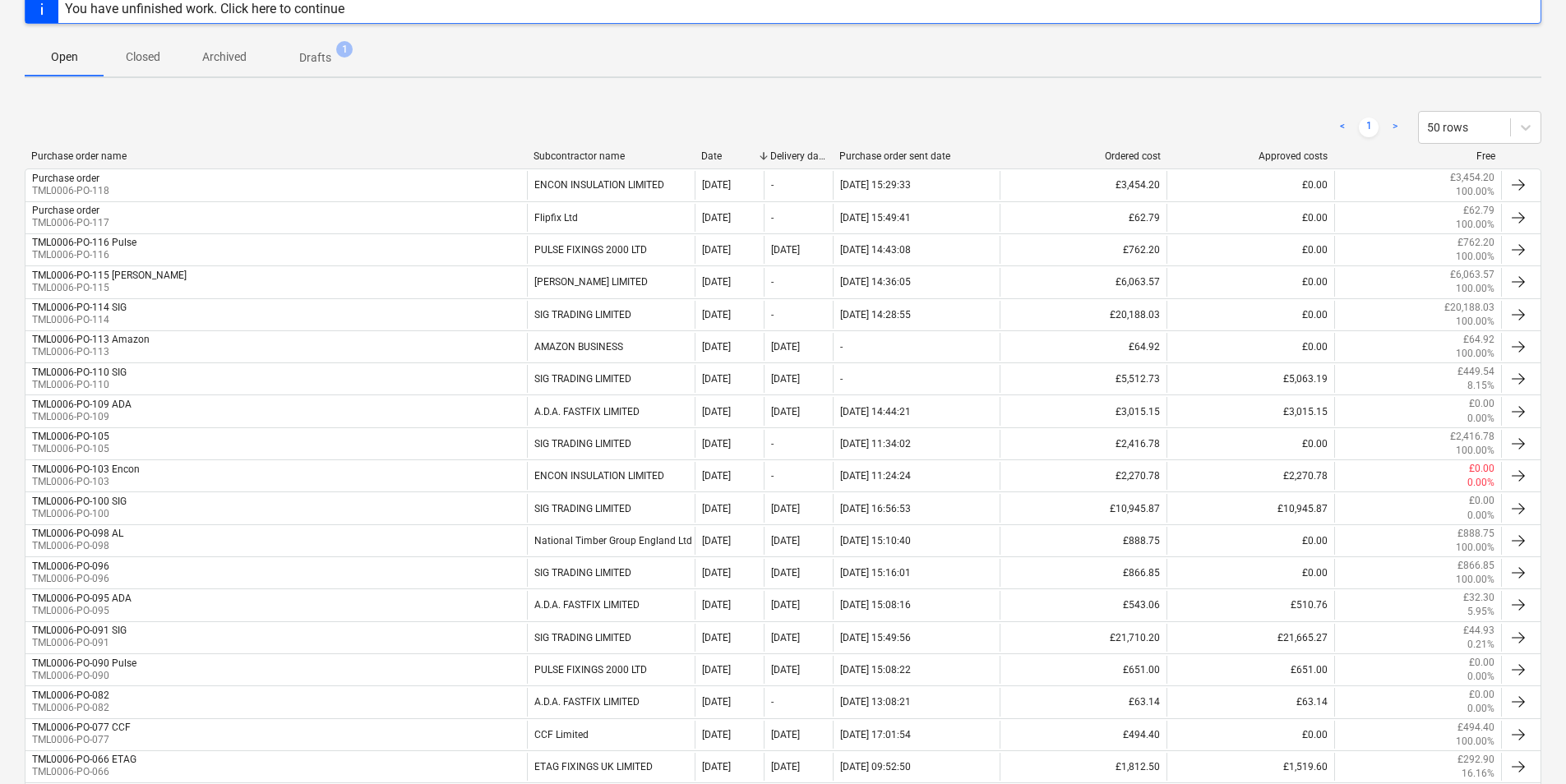
click at [156, 46] on span "Closed" at bounding box center [142, 57] width 79 height 27
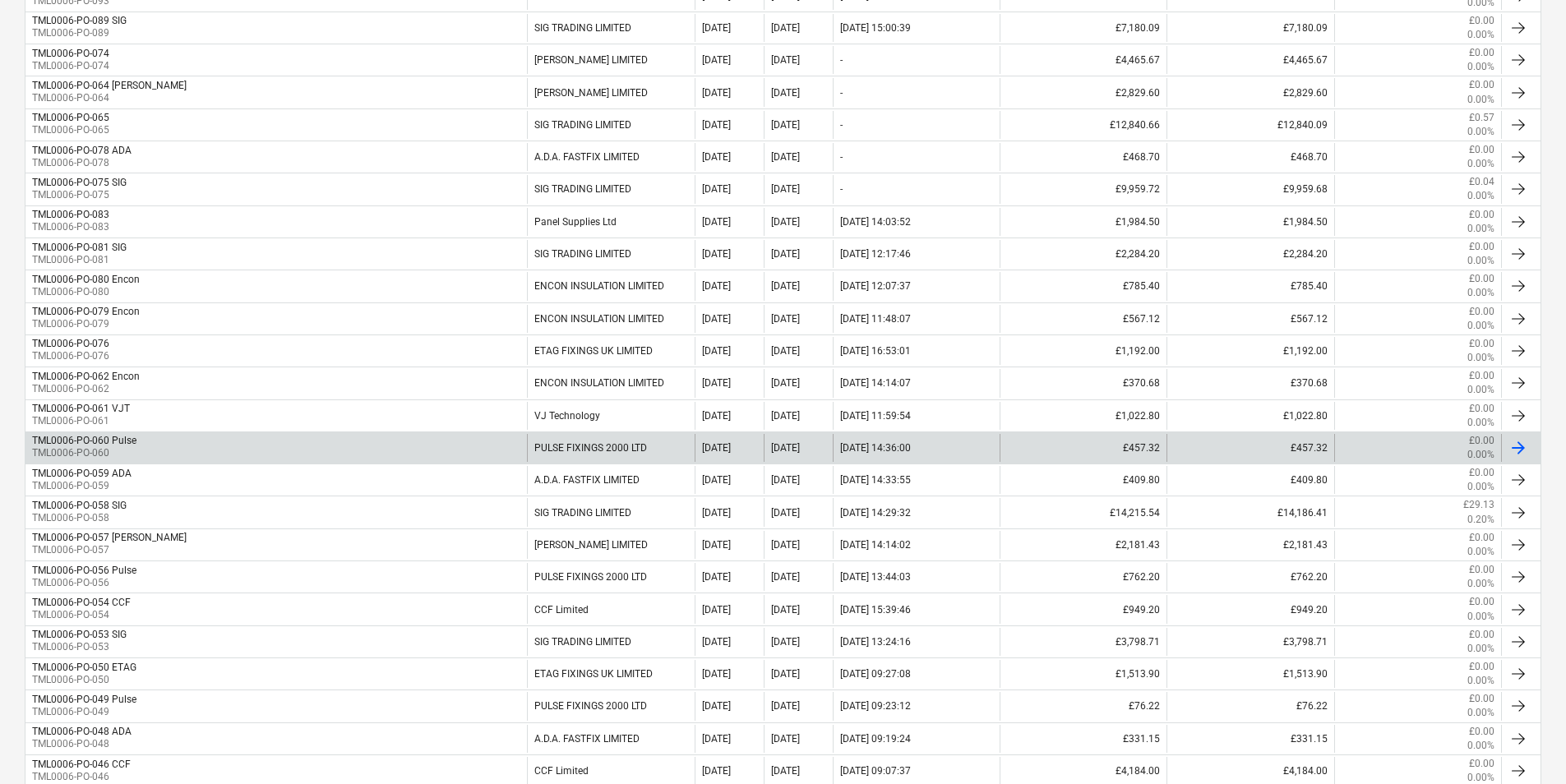
scroll to position [657, 0]
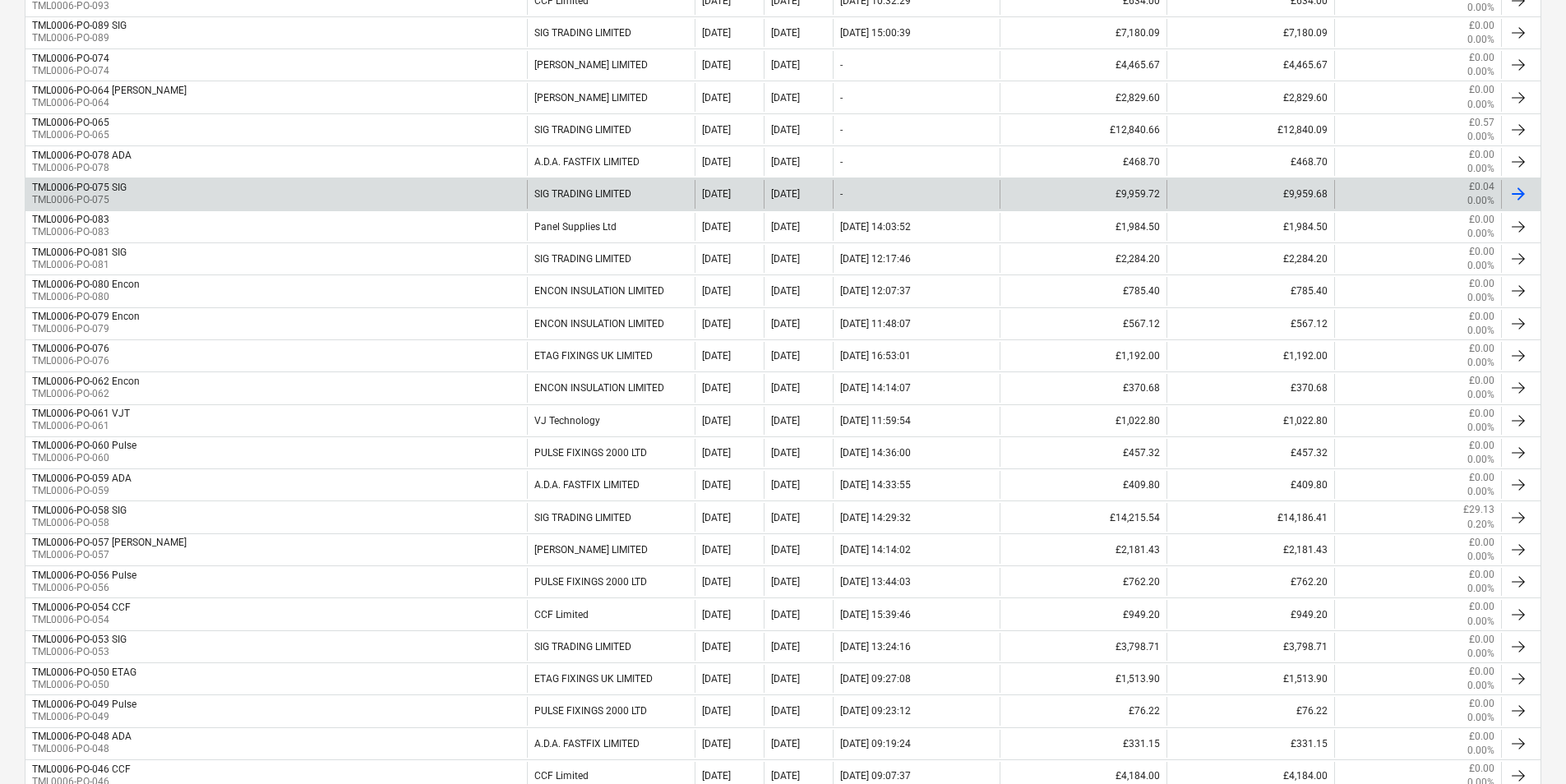
click at [140, 195] on div "TML0006-PO-075 SIG TML0006-PO-075" at bounding box center [276, 194] width 501 height 28
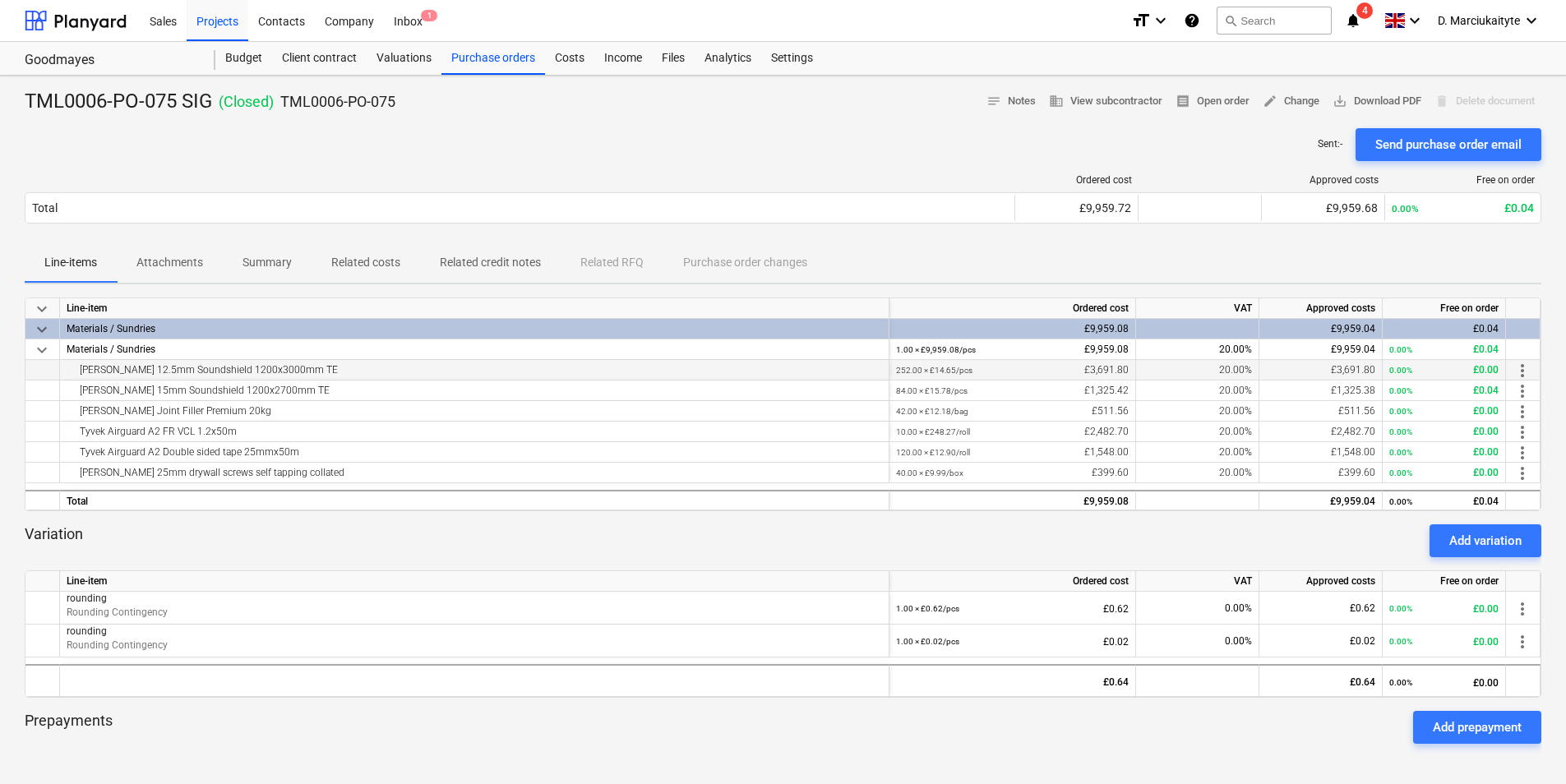
click at [335, 369] on div "Knauf 12.5mm Soundshield 1200x3000mm TE" at bounding box center [474, 370] width 815 height 20
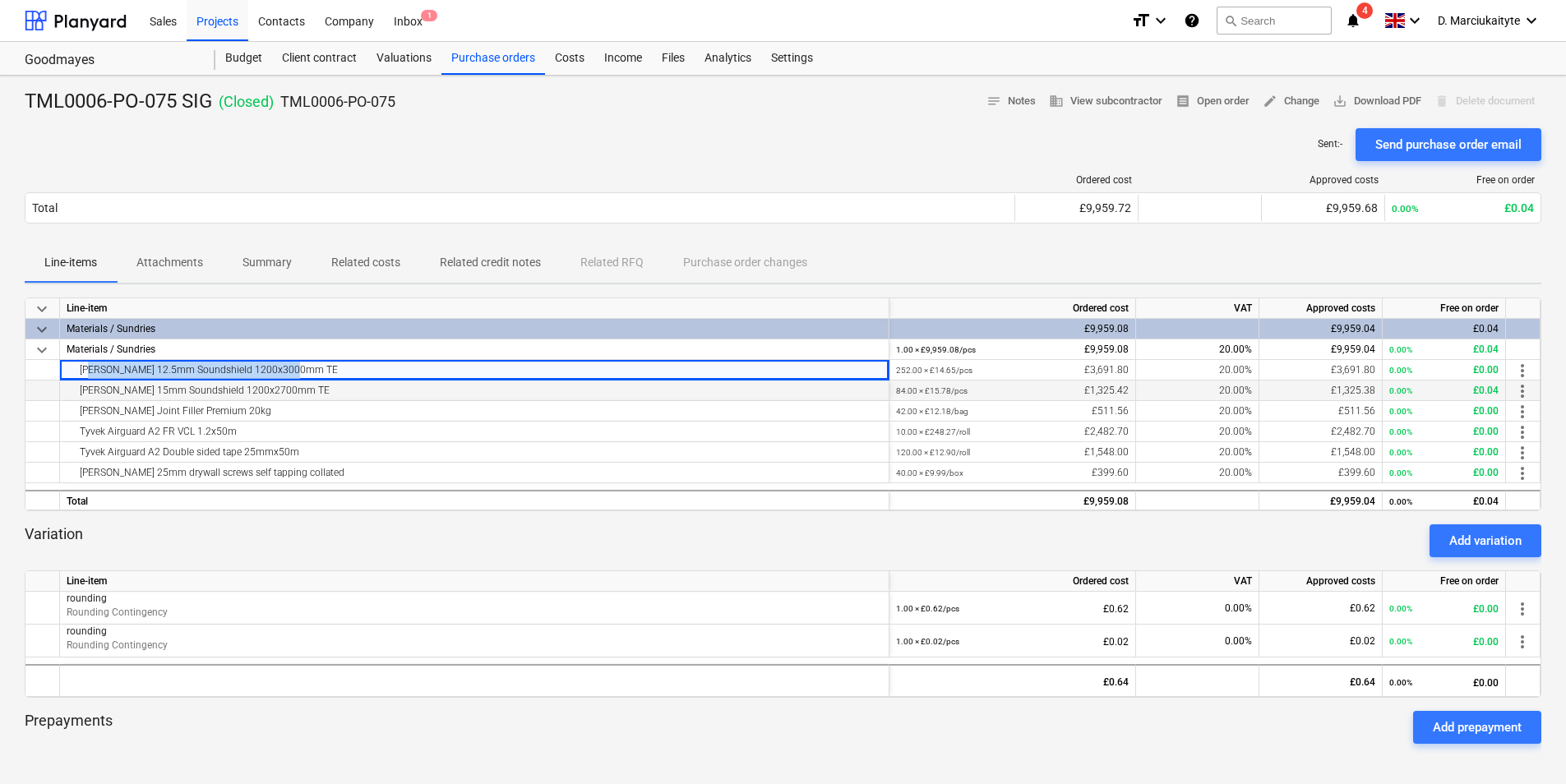
drag, startPoint x: 324, startPoint y: 368, endPoint x: 81, endPoint y: 384, distance: 243.5
click at [81, 374] on div "Knauf 12.5mm Soundshield 1200x3000mm TE" at bounding box center [474, 370] width 815 height 20
copy div "Knauf 12.5mm Soundshield 1200x3000mm TE"
click at [231, 409] on div "Knauf Joint Filler Premium 20kg" at bounding box center [474, 411] width 815 height 20
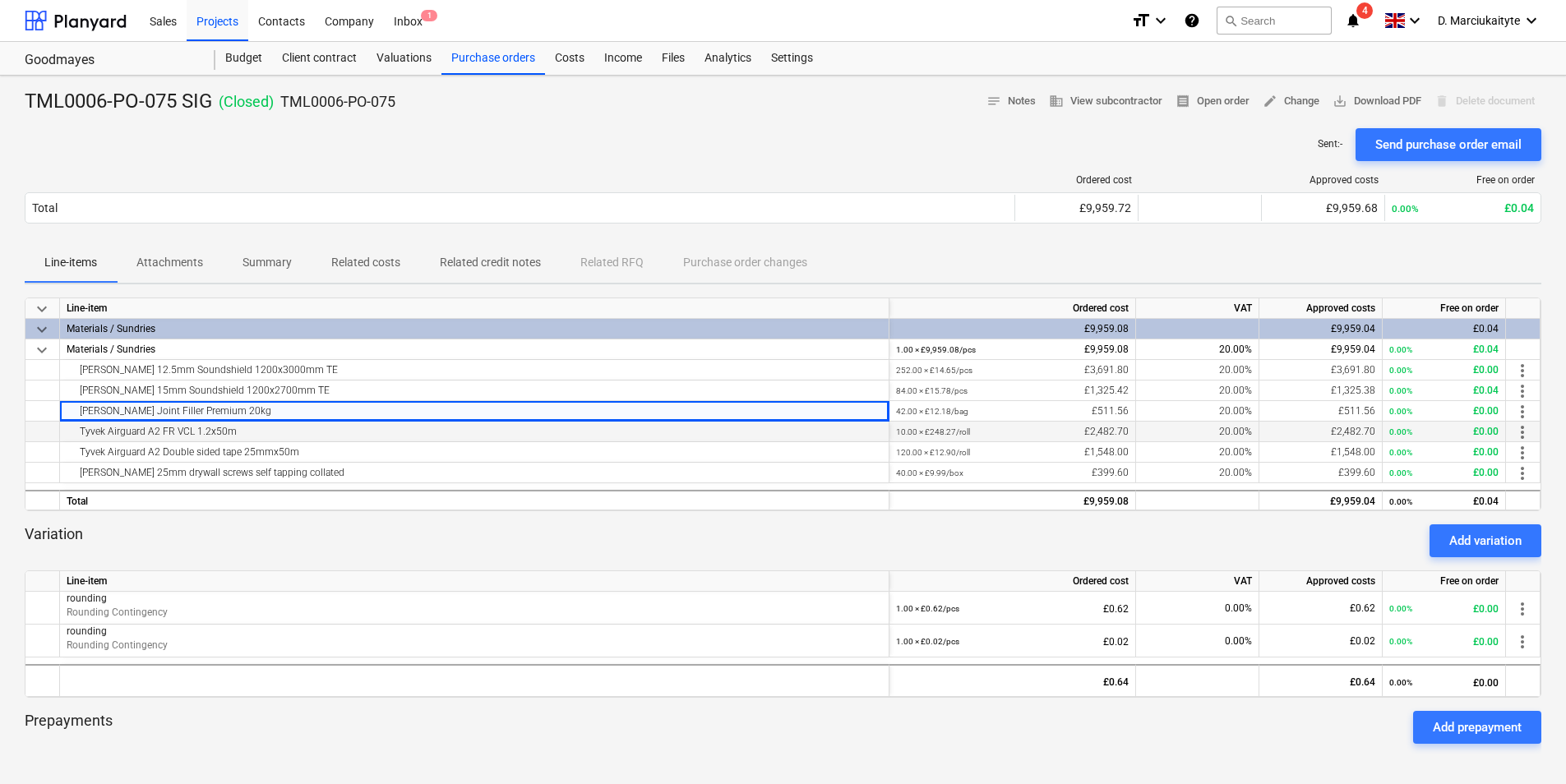
click at [271, 431] on div "Tyvek Airguard A2 FR VCL 1.2x50m" at bounding box center [474, 431] width 815 height 20
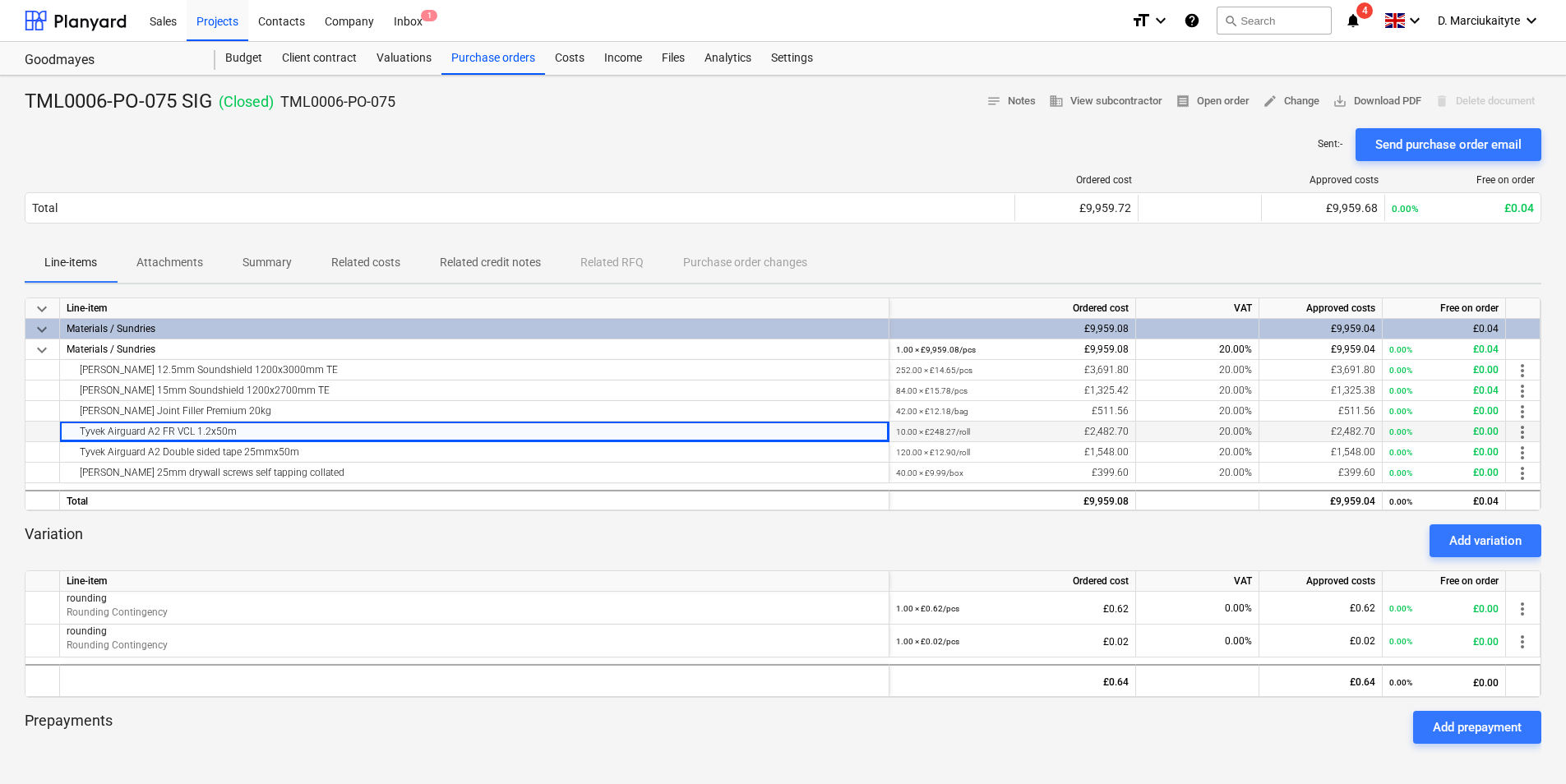
click at [239, 435] on div "Tyvek Airguard A2 FR VCL 1.2x50m" at bounding box center [474, 431] width 815 height 20
click at [644, 428] on div "Tyvek Airguard A2 FR VCL 1.2x50m" at bounding box center [474, 431] width 815 height 20
drag, startPoint x: 572, startPoint y: 435, endPoint x: 61, endPoint y: 434, distance: 511.0
click at [61, 434] on div "Tyvek Airguard A2 FR VCL 1.2x50m" at bounding box center [474, 431] width 830 height 21
copy div "Tyvek Airguard A2 FR VCL 1.2x50m"
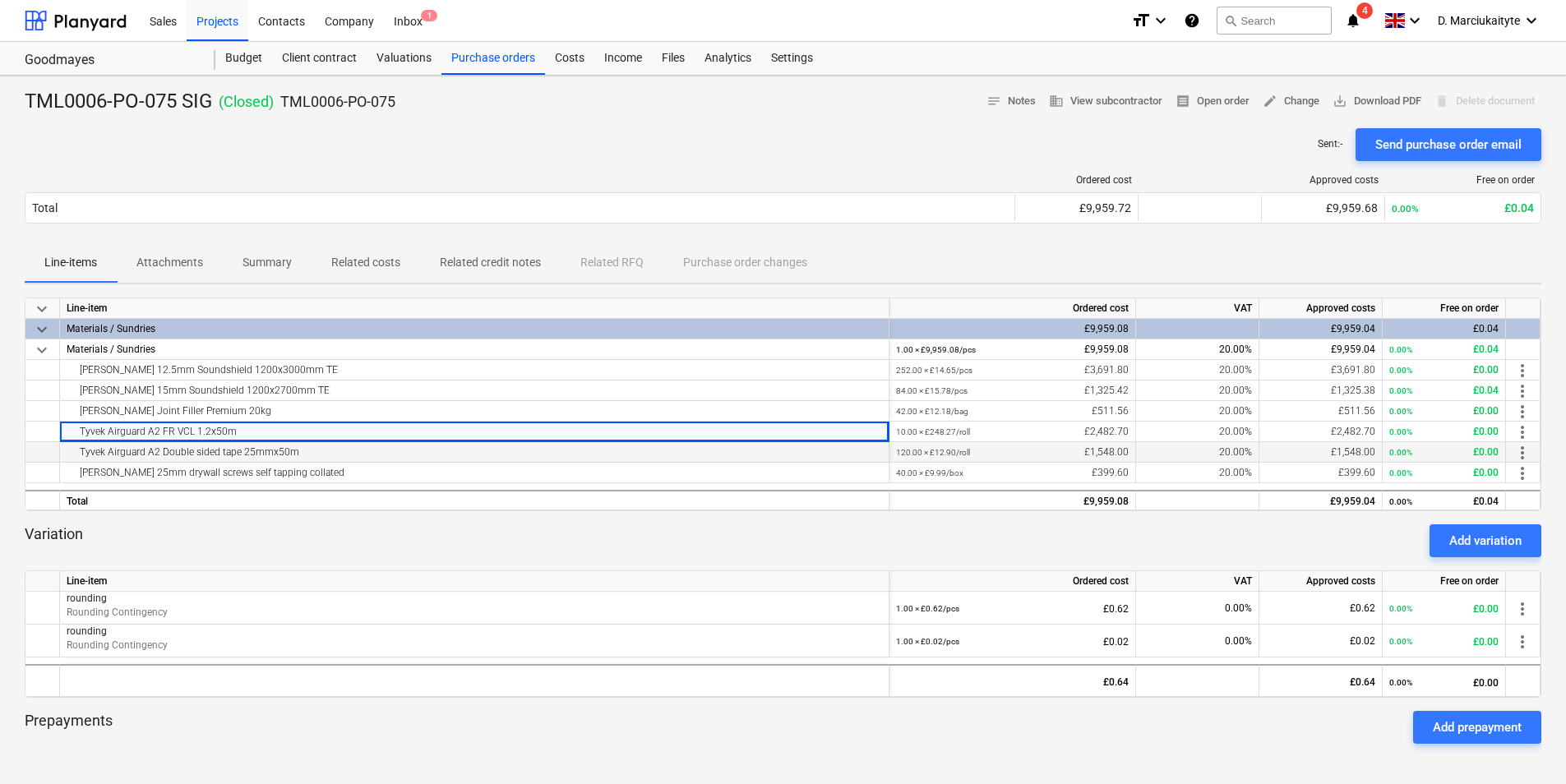
click at [327, 453] on div "Tyvek Airguard A2 Double sided tape 25mmx50m" at bounding box center [474, 452] width 815 height 20
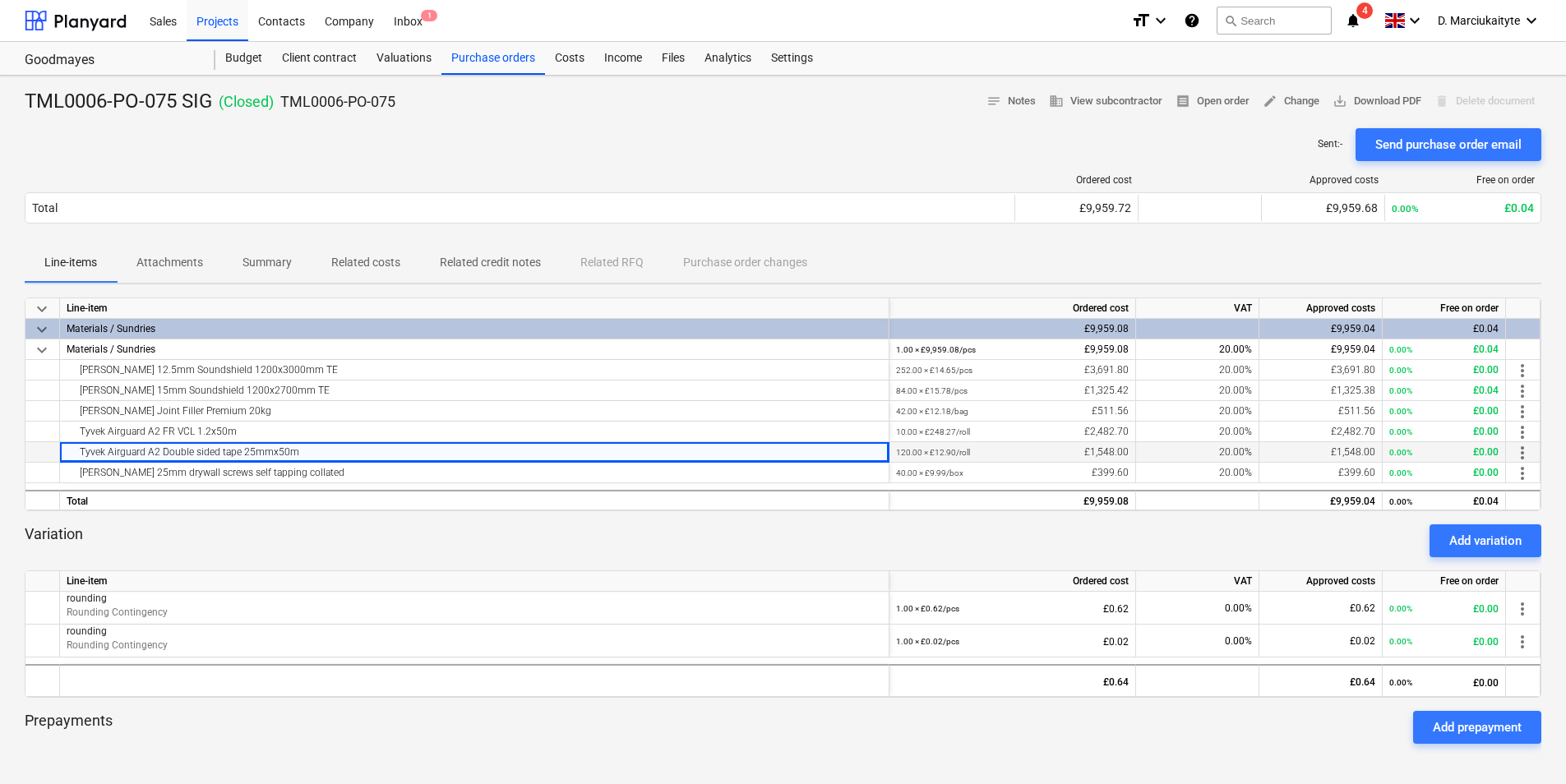
drag, startPoint x: 320, startPoint y: 452, endPoint x: 30, endPoint y: 455, distance: 290.0
click at [0, 0] on div "Tyvek Airguard A2 Double sided tape 25mmx50m 120.00 × £12.90 / roll £1,548.00 2…" at bounding box center [0, 0] width 0 height 0
click at [287, 470] on div "Knauf 25mm drywall screws self tapping collated" at bounding box center [474, 473] width 815 height 20
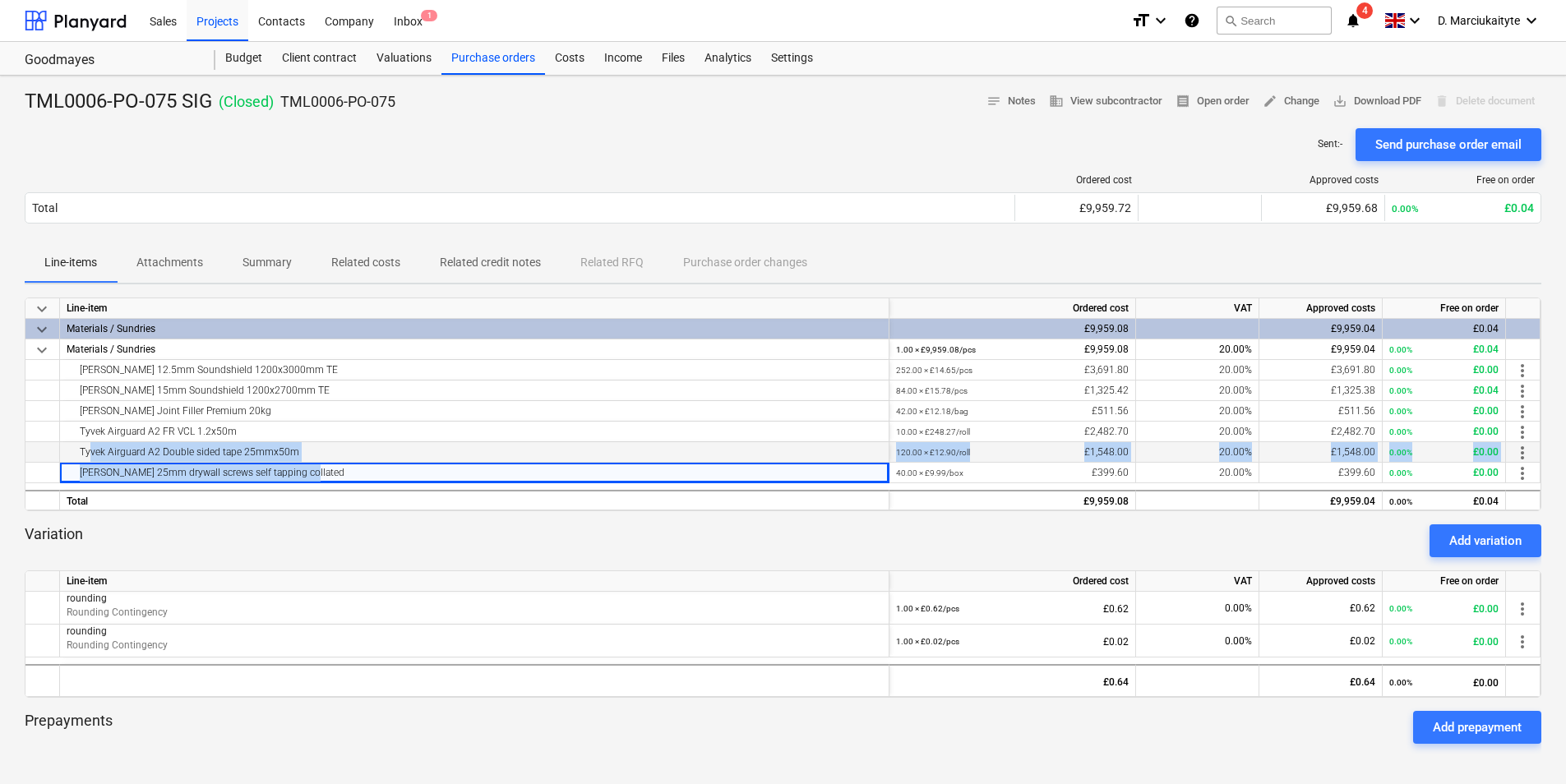
drag, startPoint x: 318, startPoint y: 472, endPoint x: 89, endPoint y: 455, distance: 229.6
click at [89, 455] on div "keyboard_arrow_down Line-item Ordered cost VAT Approved costs Free on order key…" at bounding box center [783, 404] width 1517 height 213
drag, startPoint x: 89, startPoint y: 455, endPoint x: 414, endPoint y: 449, distance: 325.1
click at [414, 451] on div "Tyvek Airguard A2 Double sided tape 25mmx50m" at bounding box center [474, 452] width 815 height 20
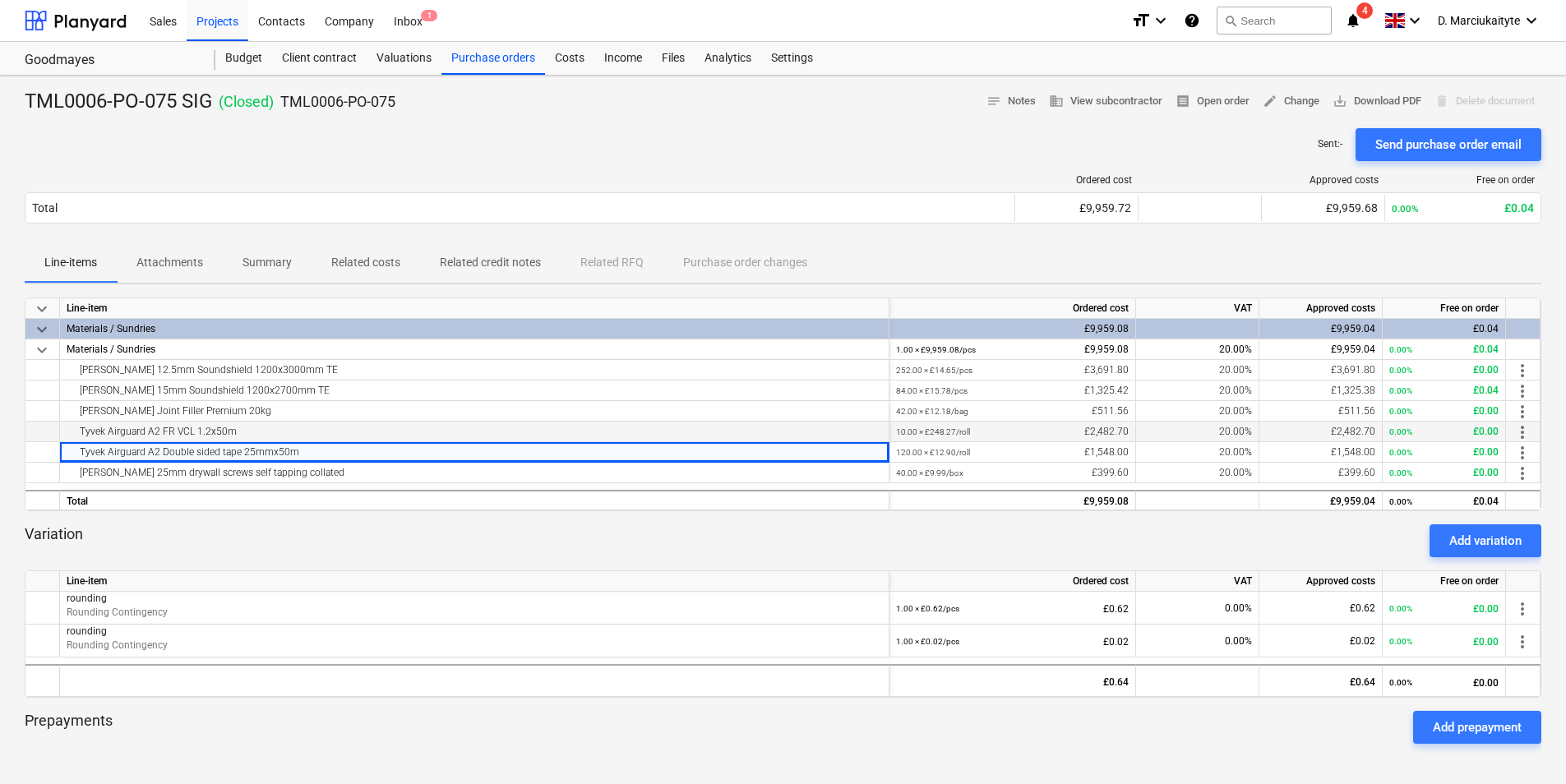
click at [221, 439] on div "Tyvek Airguard A2 FR VCL 1.2x50m" at bounding box center [474, 431] width 815 height 20
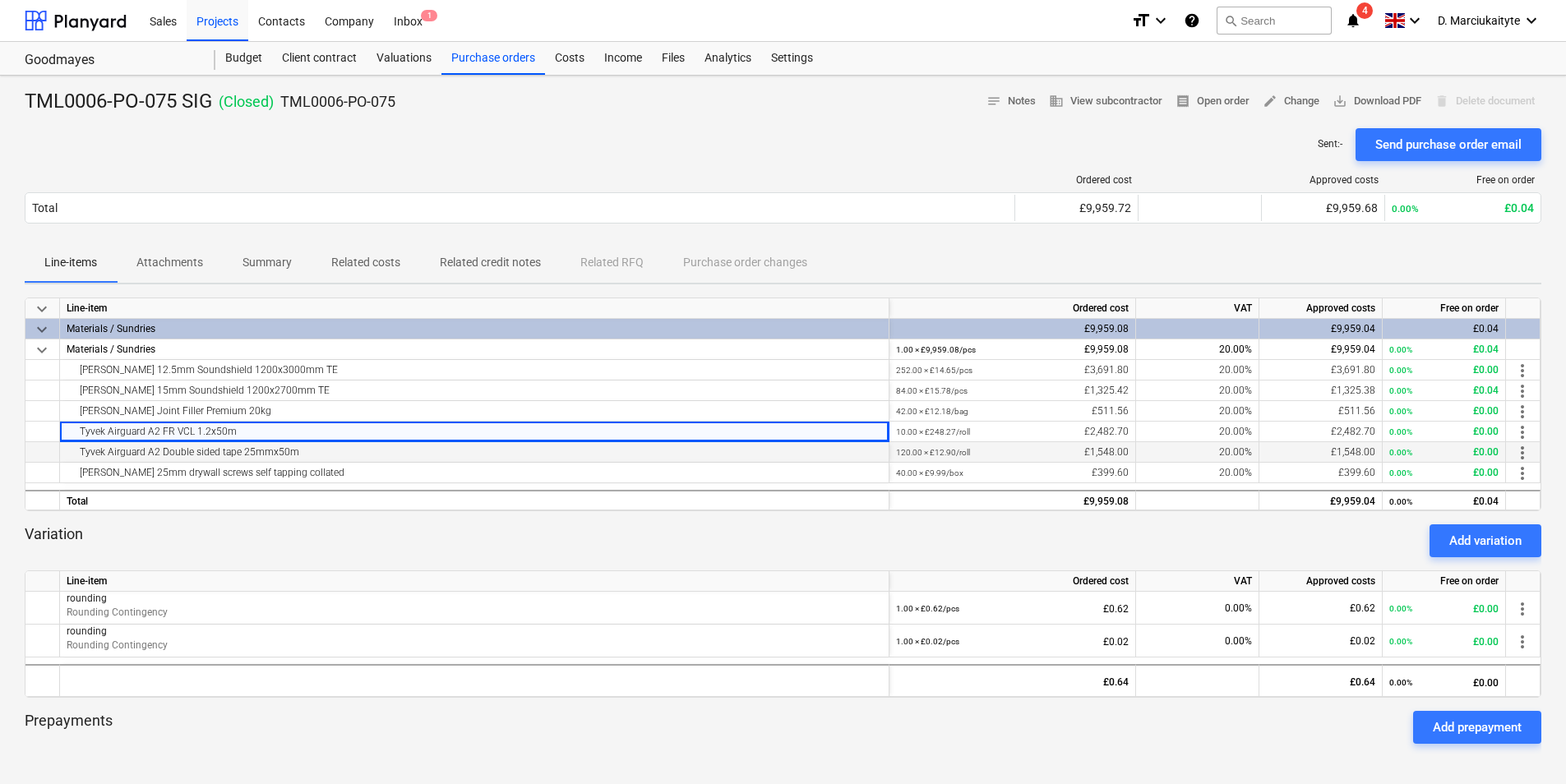
drag, startPoint x: 307, startPoint y: 451, endPoint x: 277, endPoint y: 449, distance: 30.1
click at [277, 449] on div "Tyvek Airguard A2 Double sided tape 25mmx50m" at bounding box center [474, 452] width 815 height 20
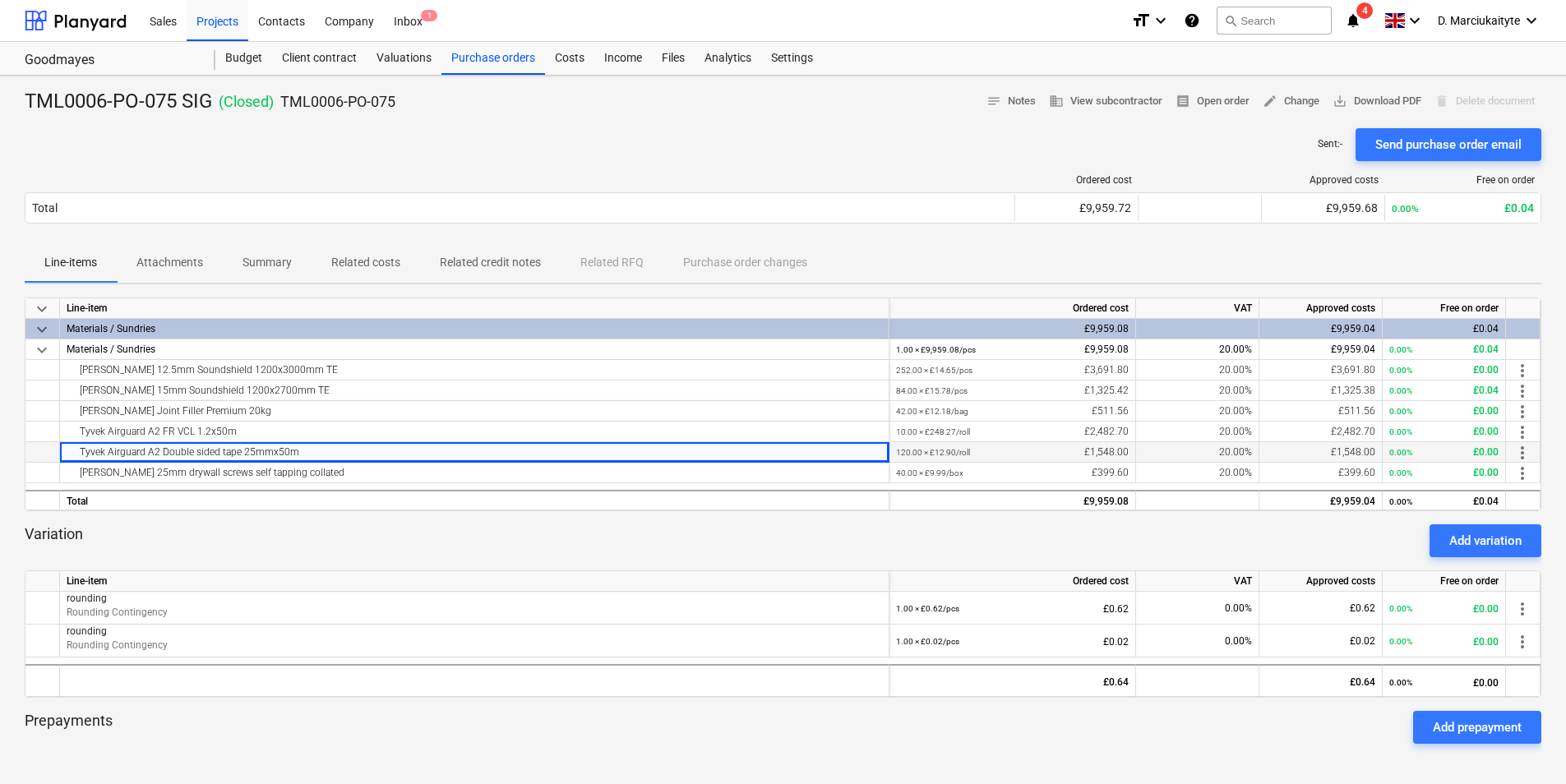
drag, startPoint x: 277, startPoint y: 449, endPoint x: 322, endPoint y: 452, distance: 45.1
click at [322, 452] on div "Tyvek Airguard A2 Double sided tape 25mmx50m" at bounding box center [474, 452] width 815 height 20
drag, startPoint x: 318, startPoint y: 453, endPoint x: 64, endPoint y: 449, distance: 254.0
click at [64, 449] on div "Tyvek Airguard A2 Double sided tape 25mmx50m" at bounding box center [474, 452] width 830 height 21
copy div "Tyvek Airguard A2 Double sided tape 25mmx50m"
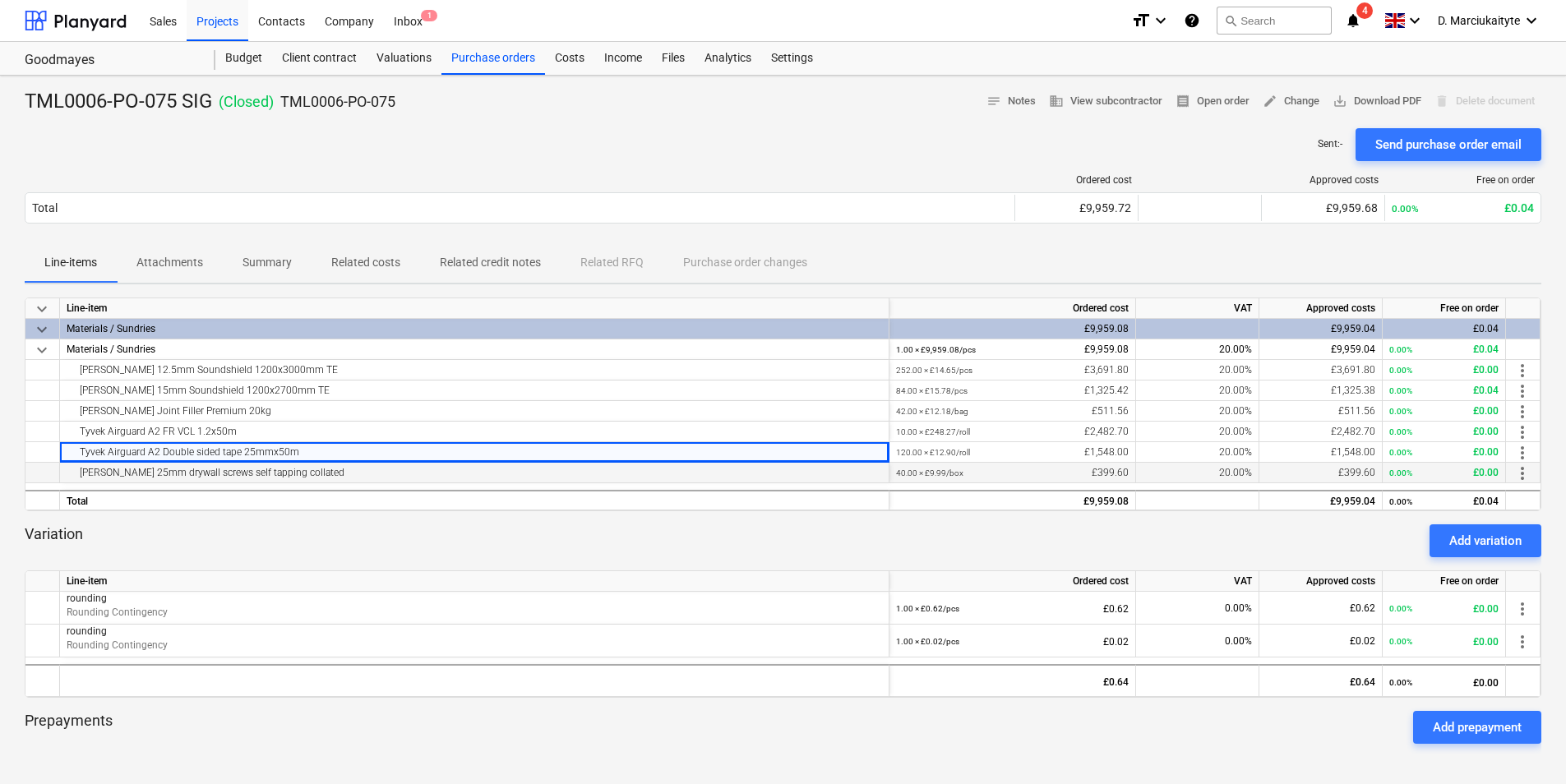
click at [306, 473] on div "Knauf 25mm drywall screws self tapping collated" at bounding box center [474, 473] width 815 height 20
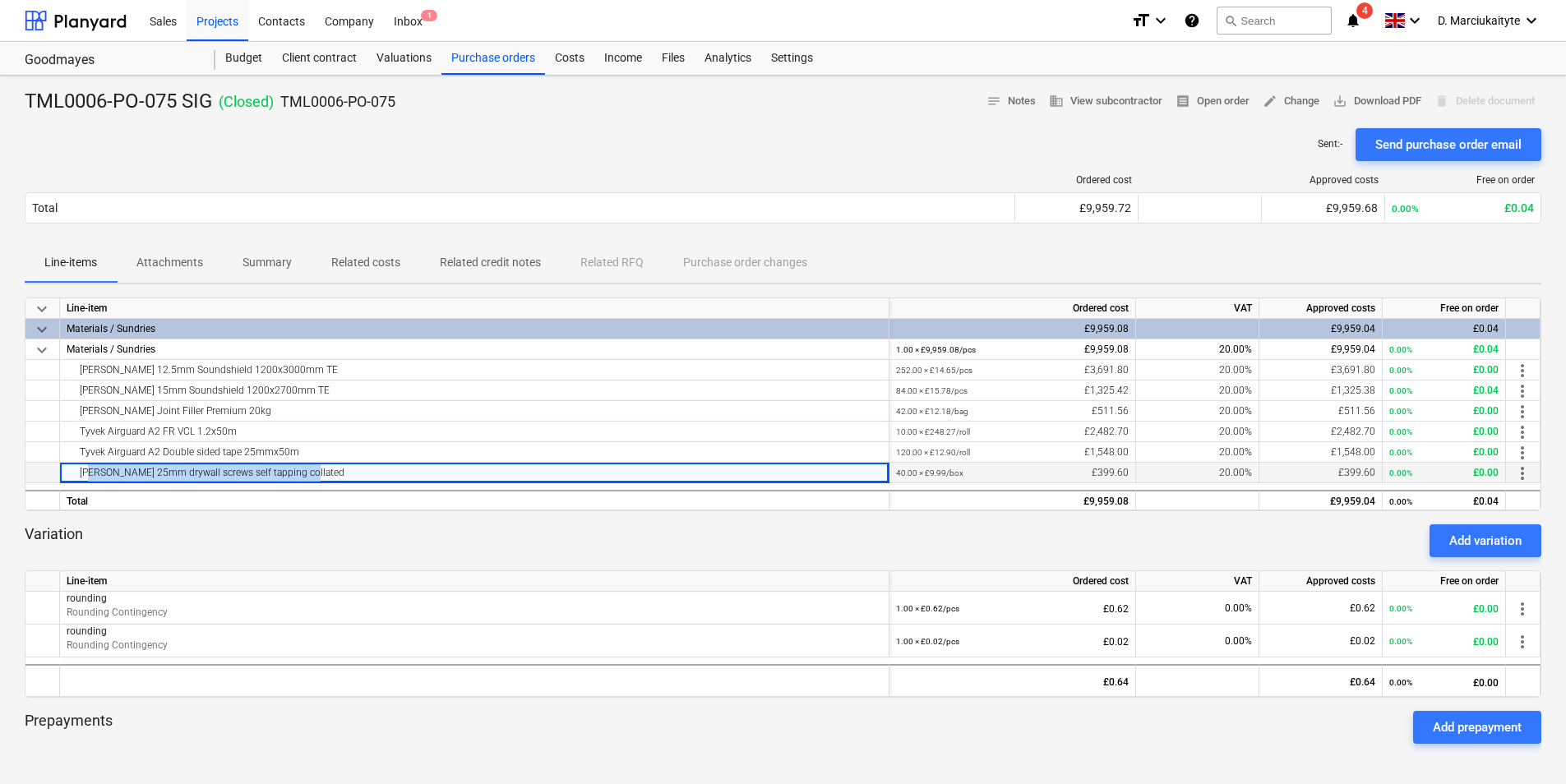
drag, startPoint x: 252, startPoint y: 477, endPoint x: 77, endPoint y: 475, distance: 175.0
click at [77, 475] on div "Knauf 25mm drywall screws self tapping collated" at bounding box center [474, 473] width 815 height 20
copy div "Knauf 25mm drywall screws self tapping collated"
click at [479, 56] on div "Purchase orders" at bounding box center [493, 58] width 103 height 33
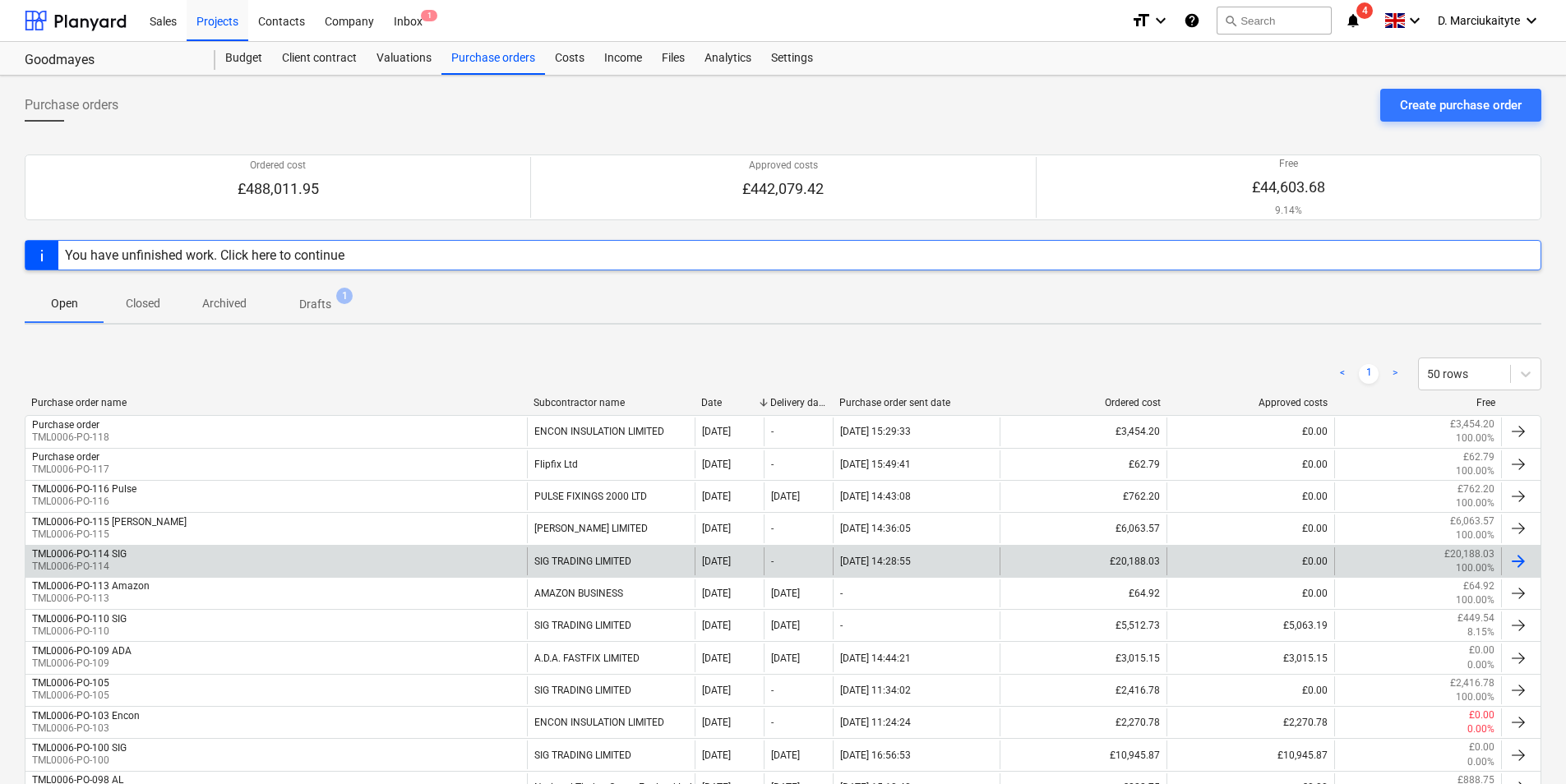
click at [210, 567] on div "TML0006-PO-114 SIG TML0006-PO-114" at bounding box center [276, 561] width 501 height 28
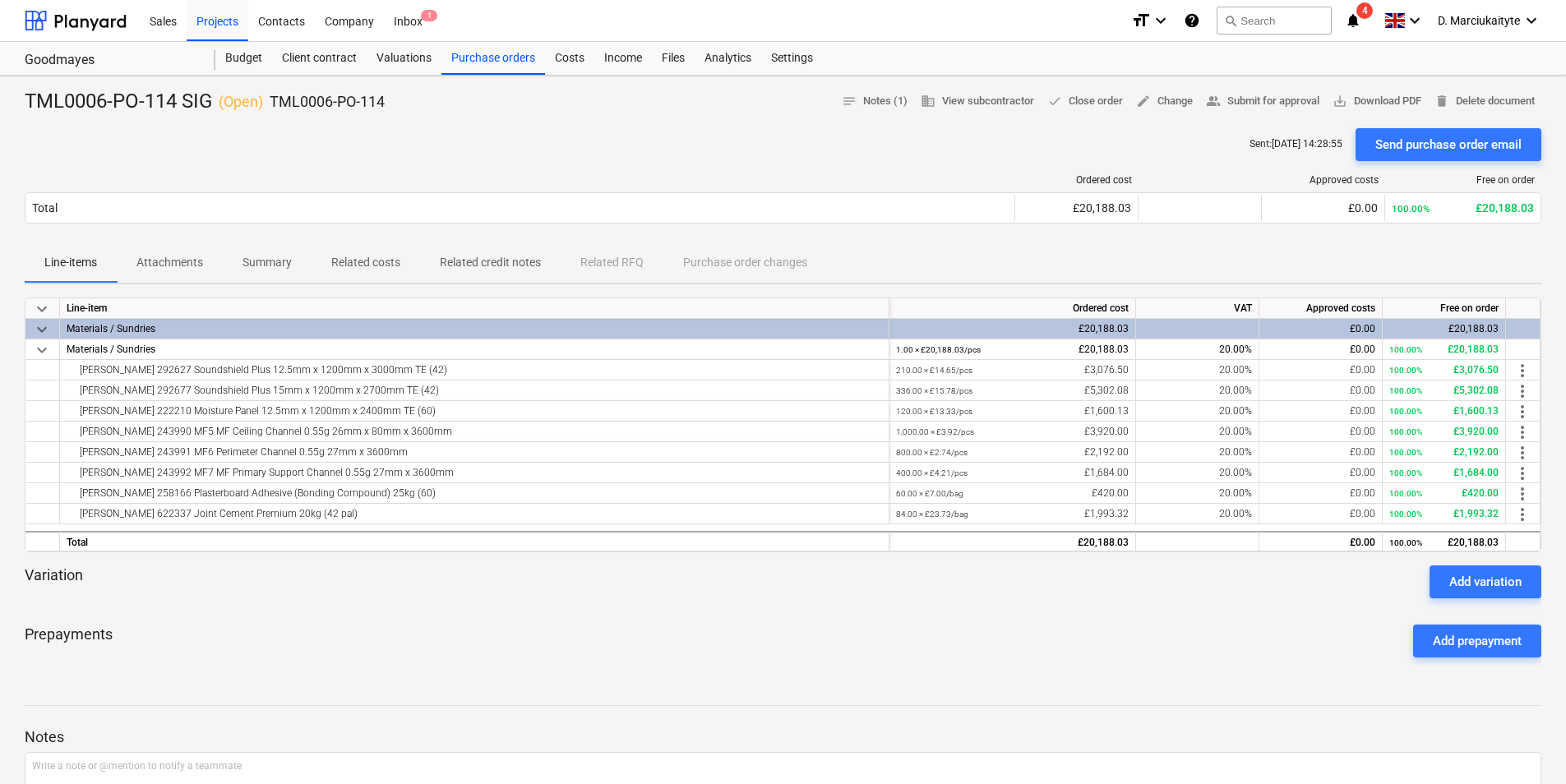
drag, startPoint x: 280, startPoint y: 257, endPoint x: 291, endPoint y: 258, distance: 11.0
click at [280, 257] on p "Summary" at bounding box center [267, 262] width 50 height 17
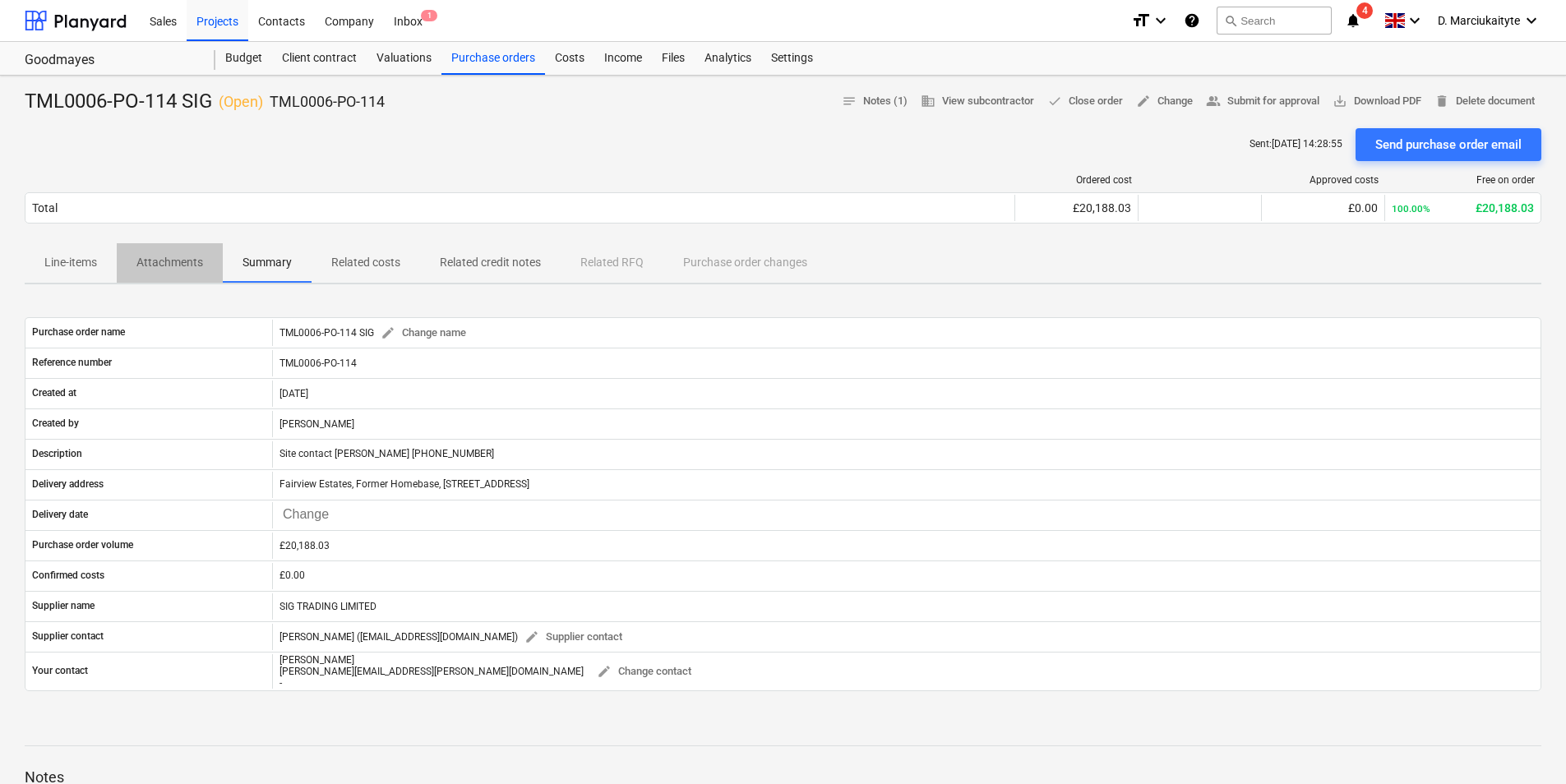
click at [172, 266] on p "Attachments" at bounding box center [170, 262] width 67 height 17
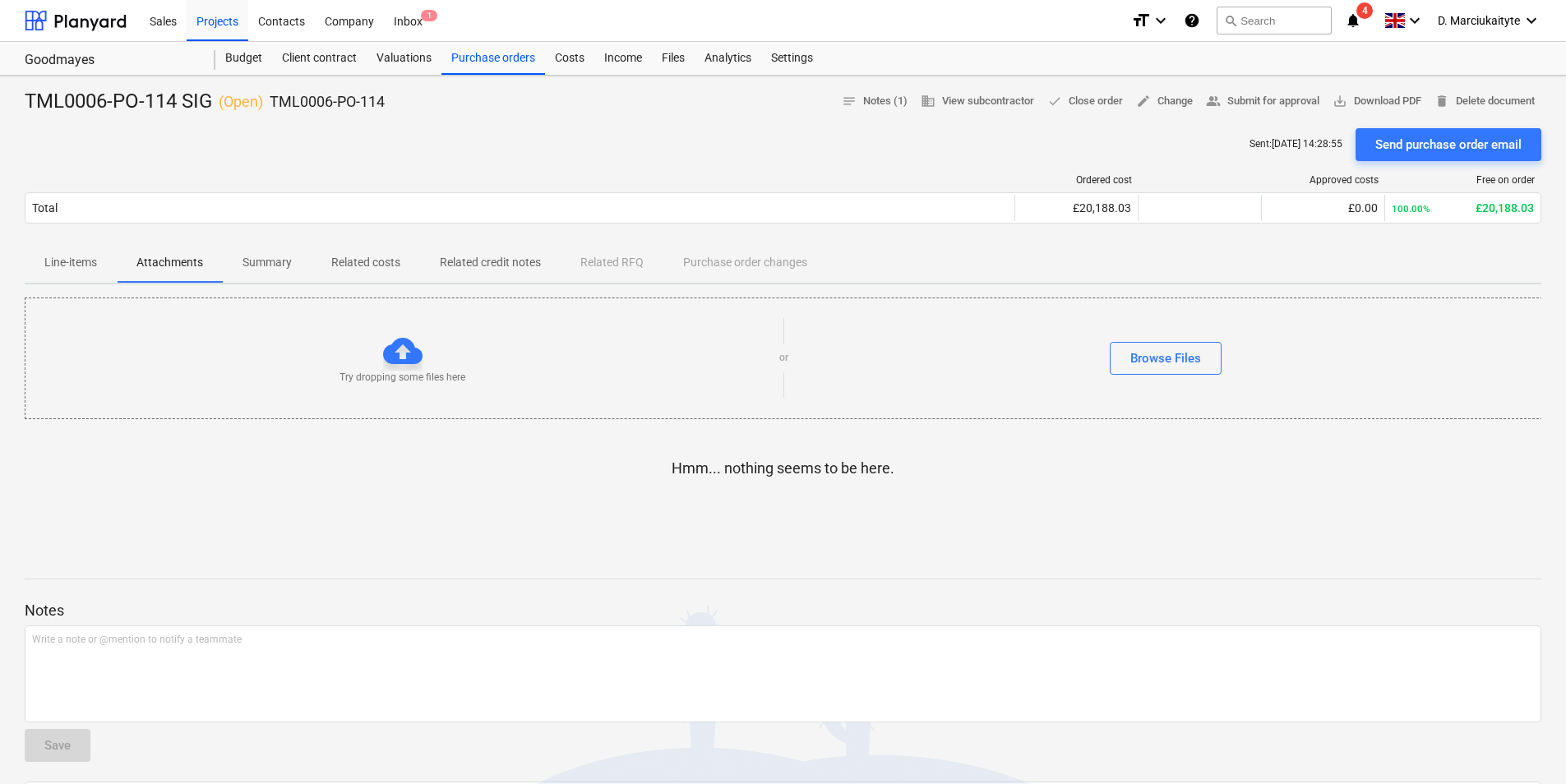
drag, startPoint x: 66, startPoint y: 259, endPoint x: 157, endPoint y: 271, distance: 91.8
click at [78, 257] on p "Line-items" at bounding box center [71, 262] width 52 height 17
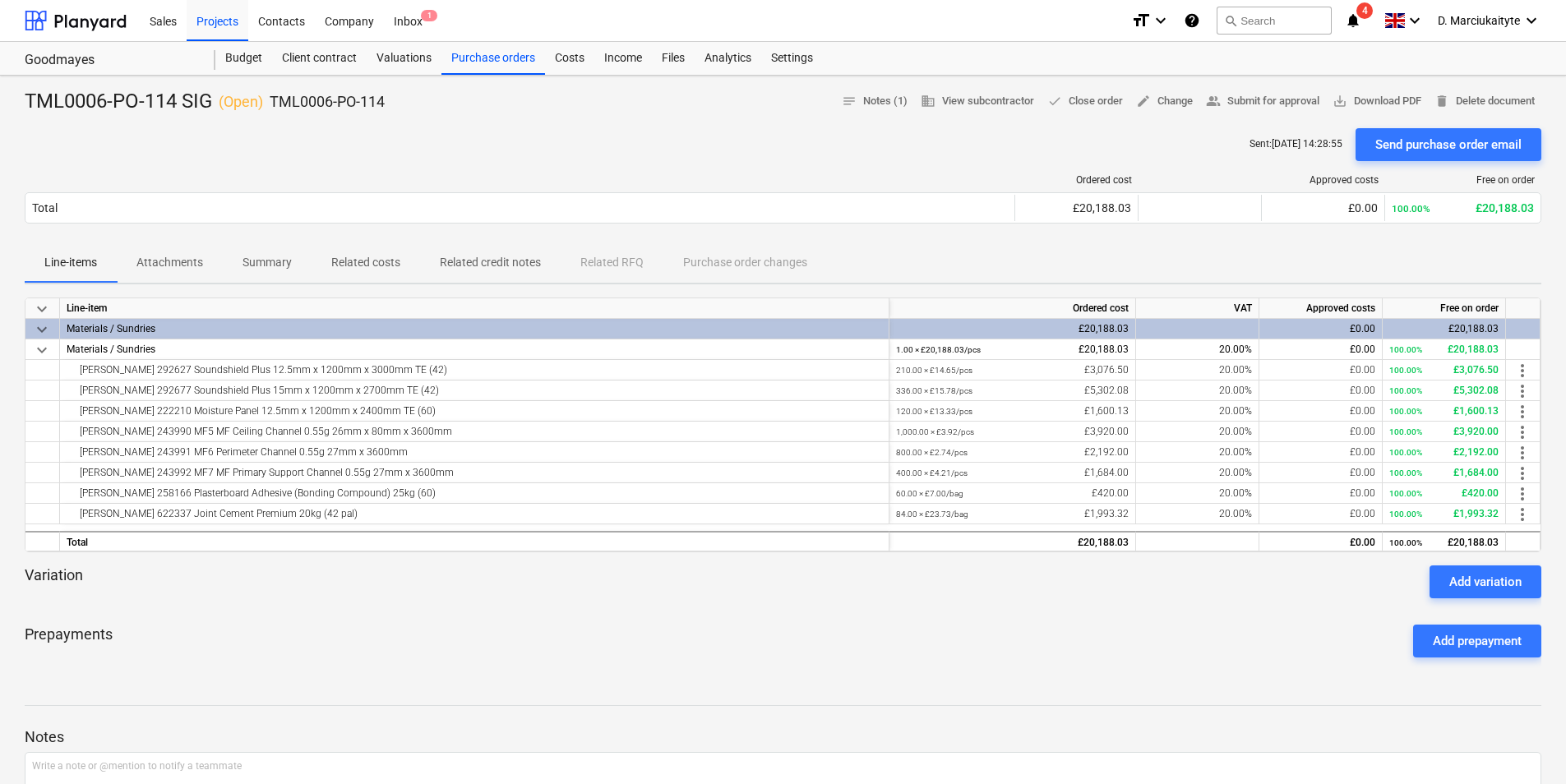
click at [302, 261] on span "Summary" at bounding box center [267, 262] width 89 height 27
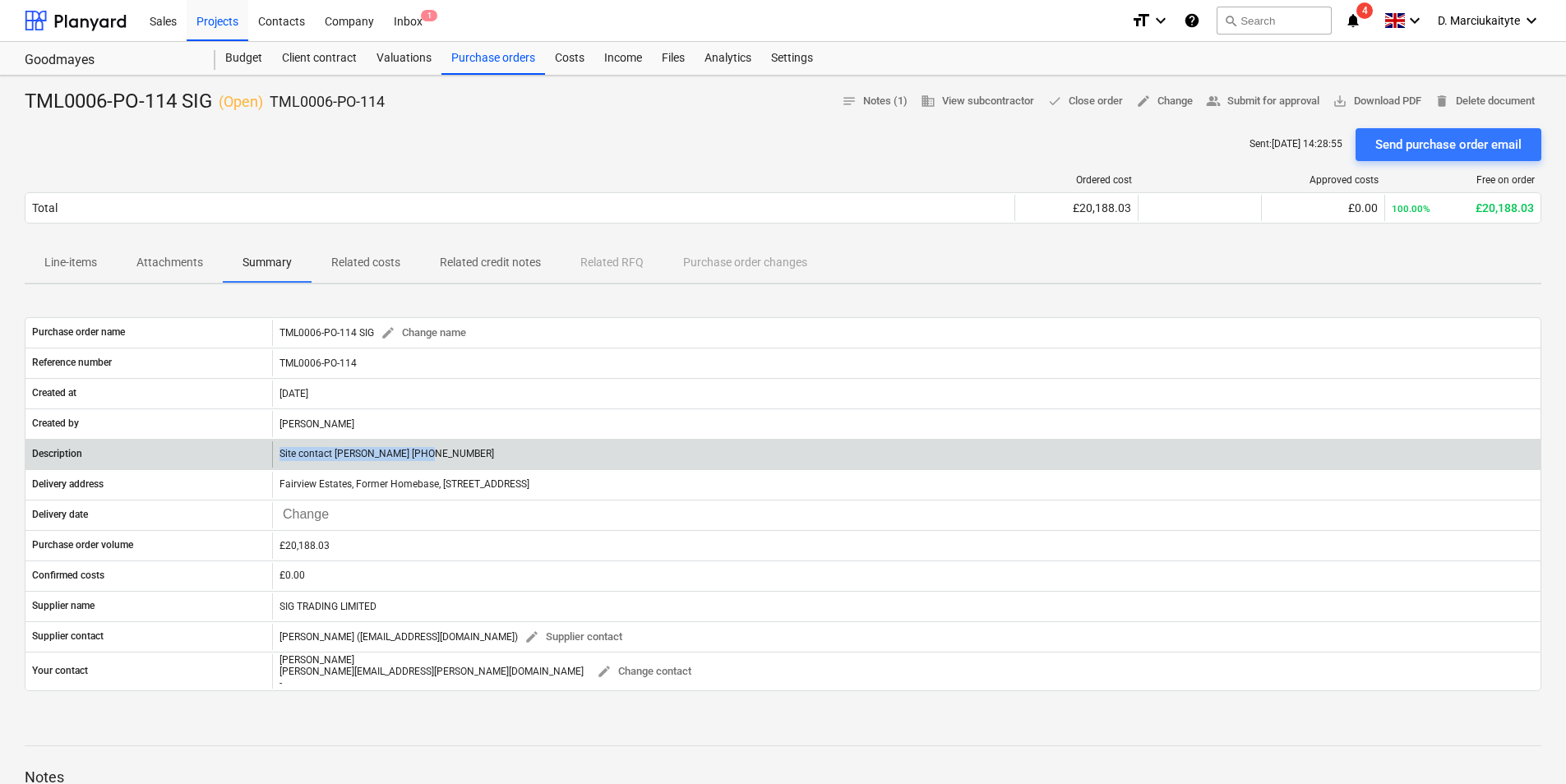
drag, startPoint x: 453, startPoint y: 459, endPoint x: 261, endPoint y: 461, distance: 192.0
click at [261, 461] on div "Description Site contact Daniel 07427641453" at bounding box center [783, 454] width 1515 height 26
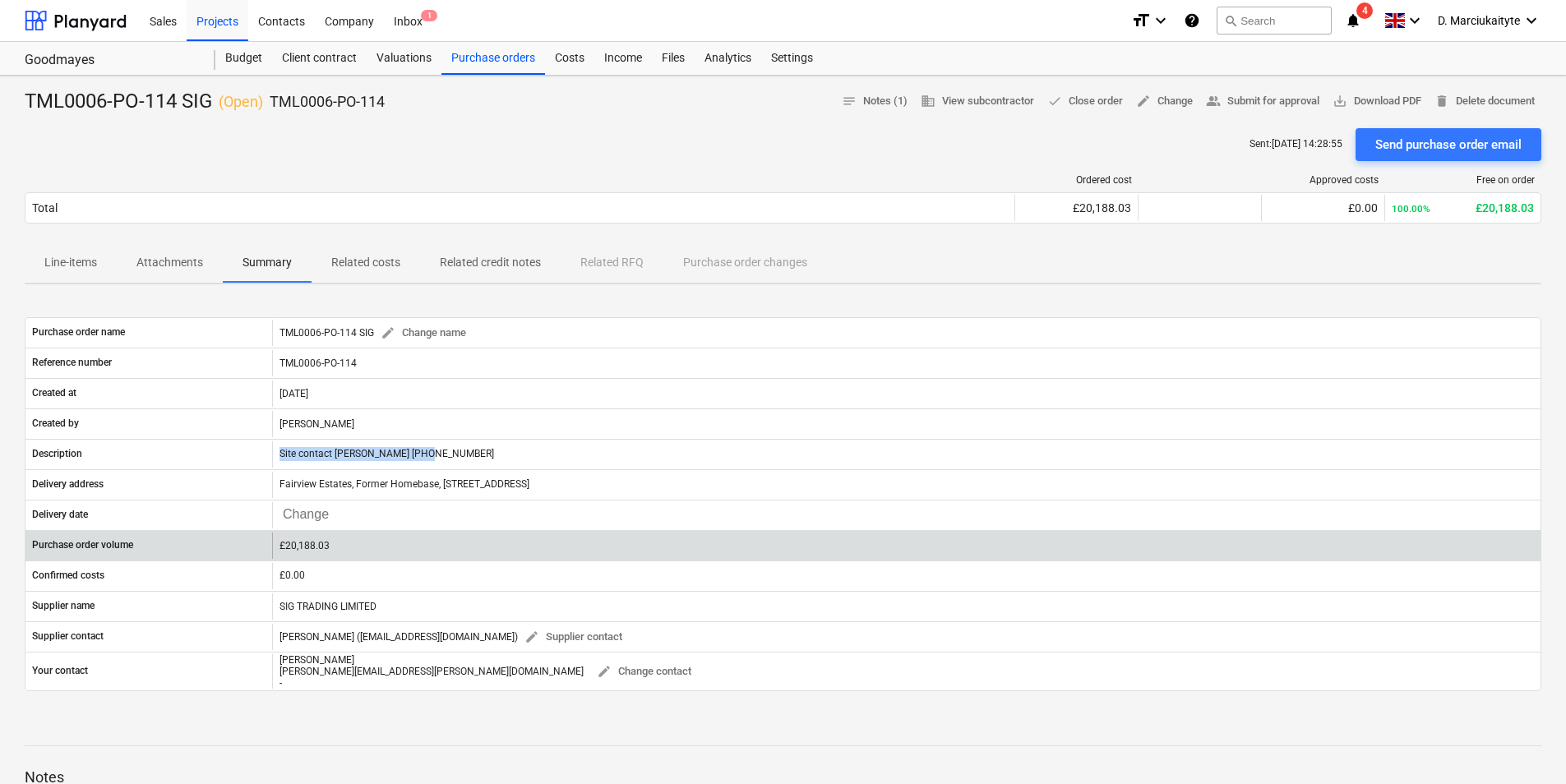
copy div "Site contact Daniel 07427641453"
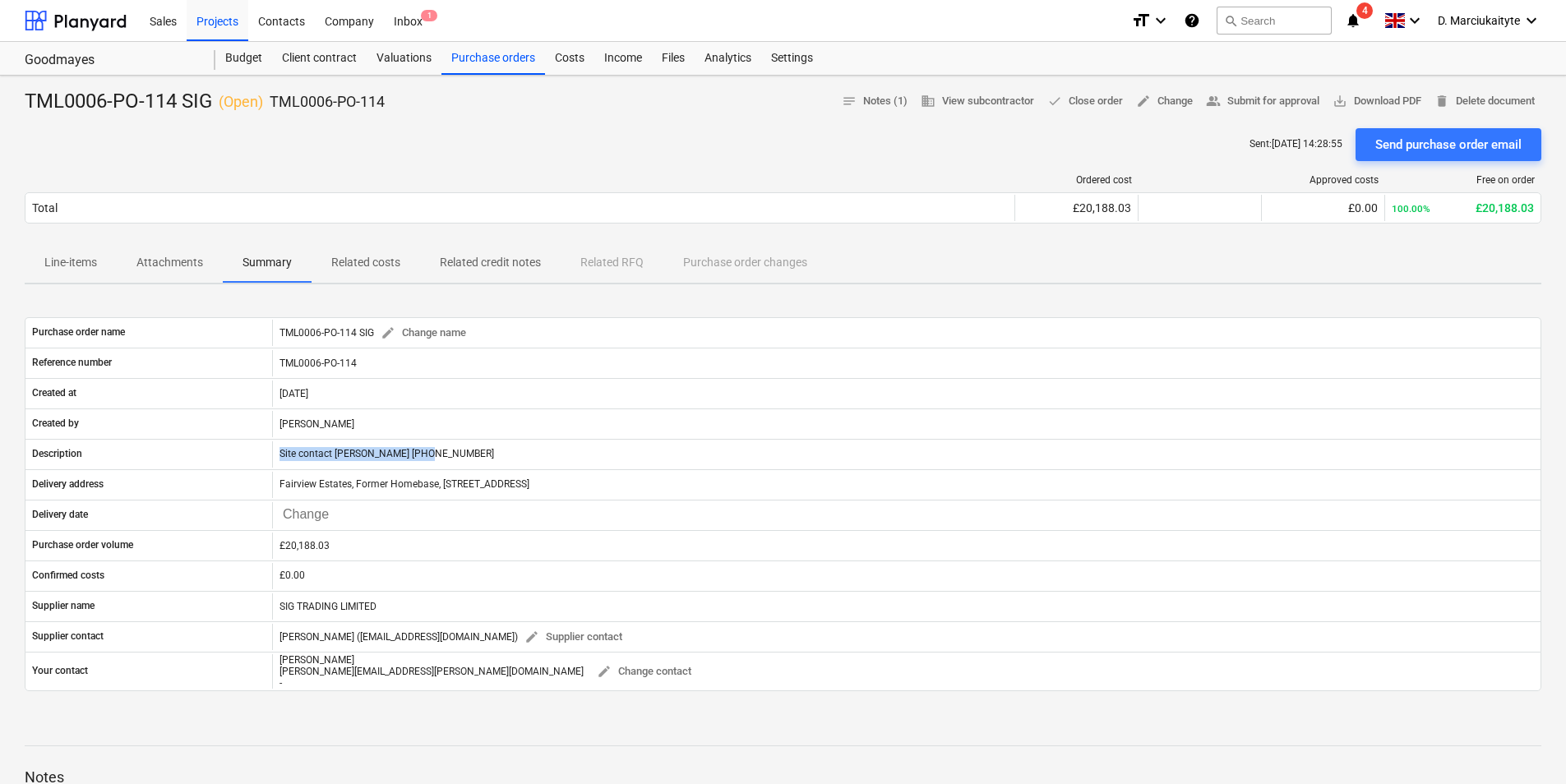
click at [195, 266] on p "Attachments" at bounding box center [170, 262] width 67 height 17
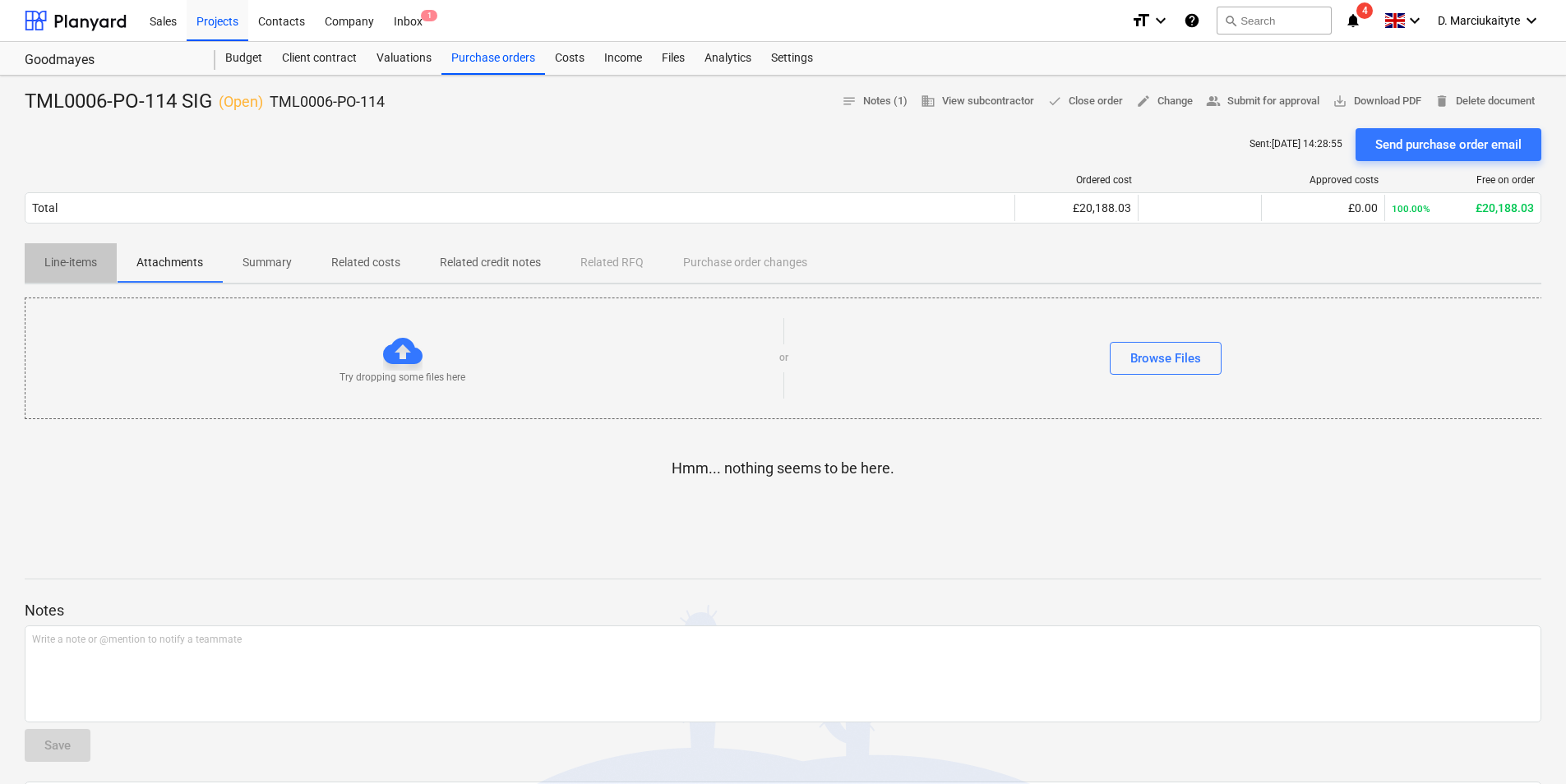
click at [70, 256] on p "Line-items" at bounding box center [71, 262] width 52 height 17
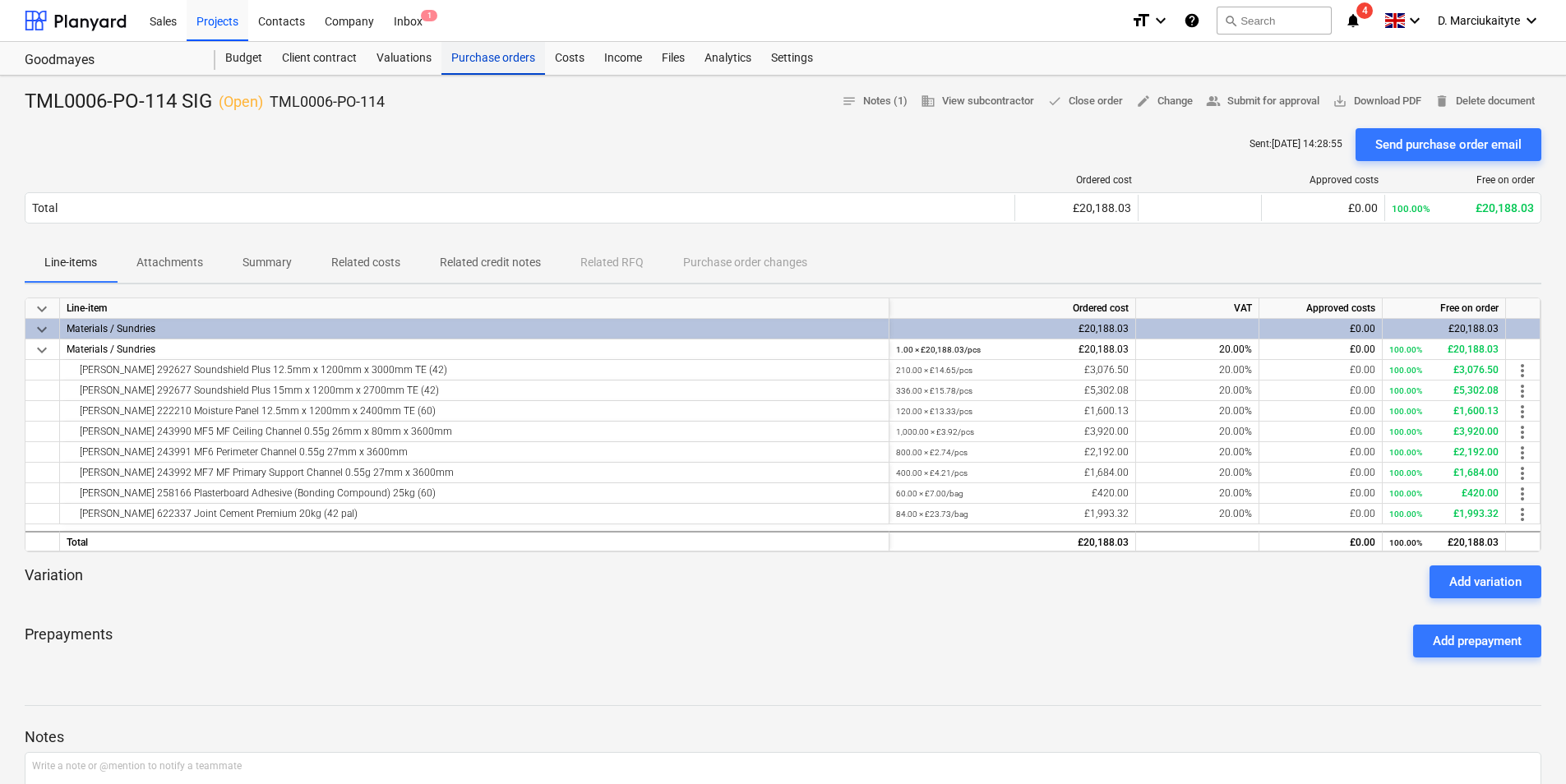
click at [463, 68] on div "Purchase orders" at bounding box center [493, 58] width 103 height 33
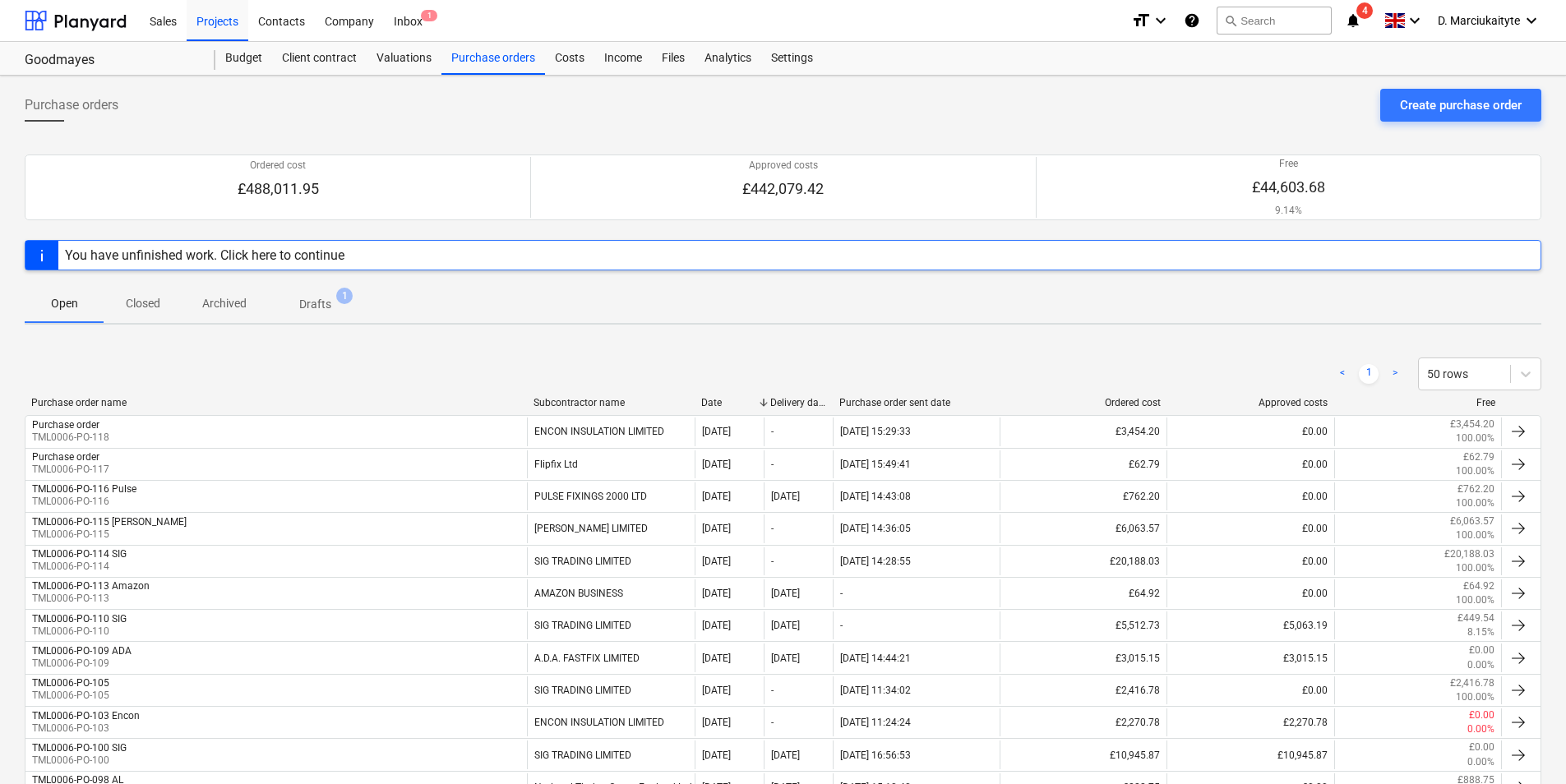
click at [136, 302] on p "Closed" at bounding box center [143, 303] width 40 height 17
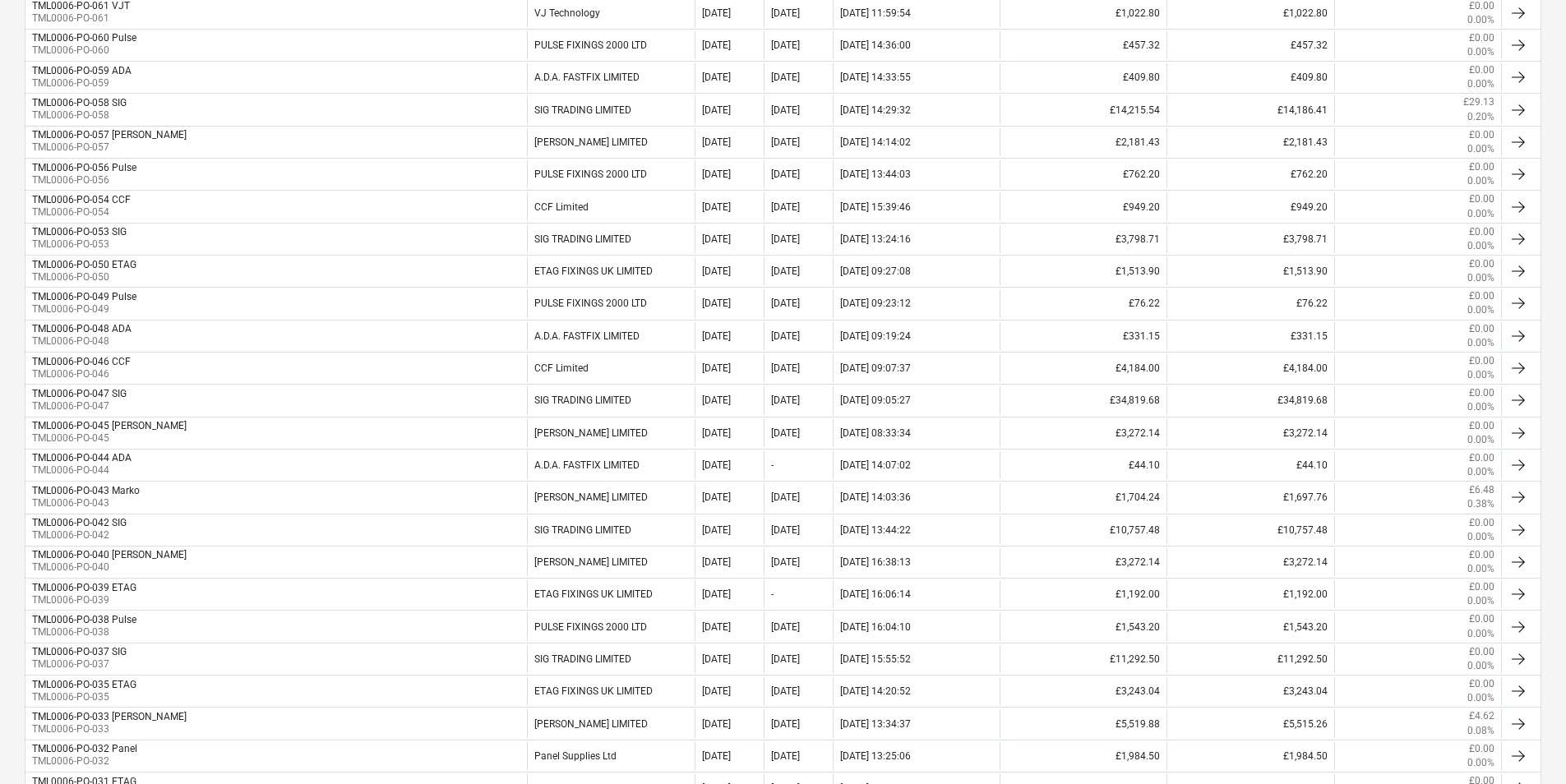
scroll to position [1150, 0]
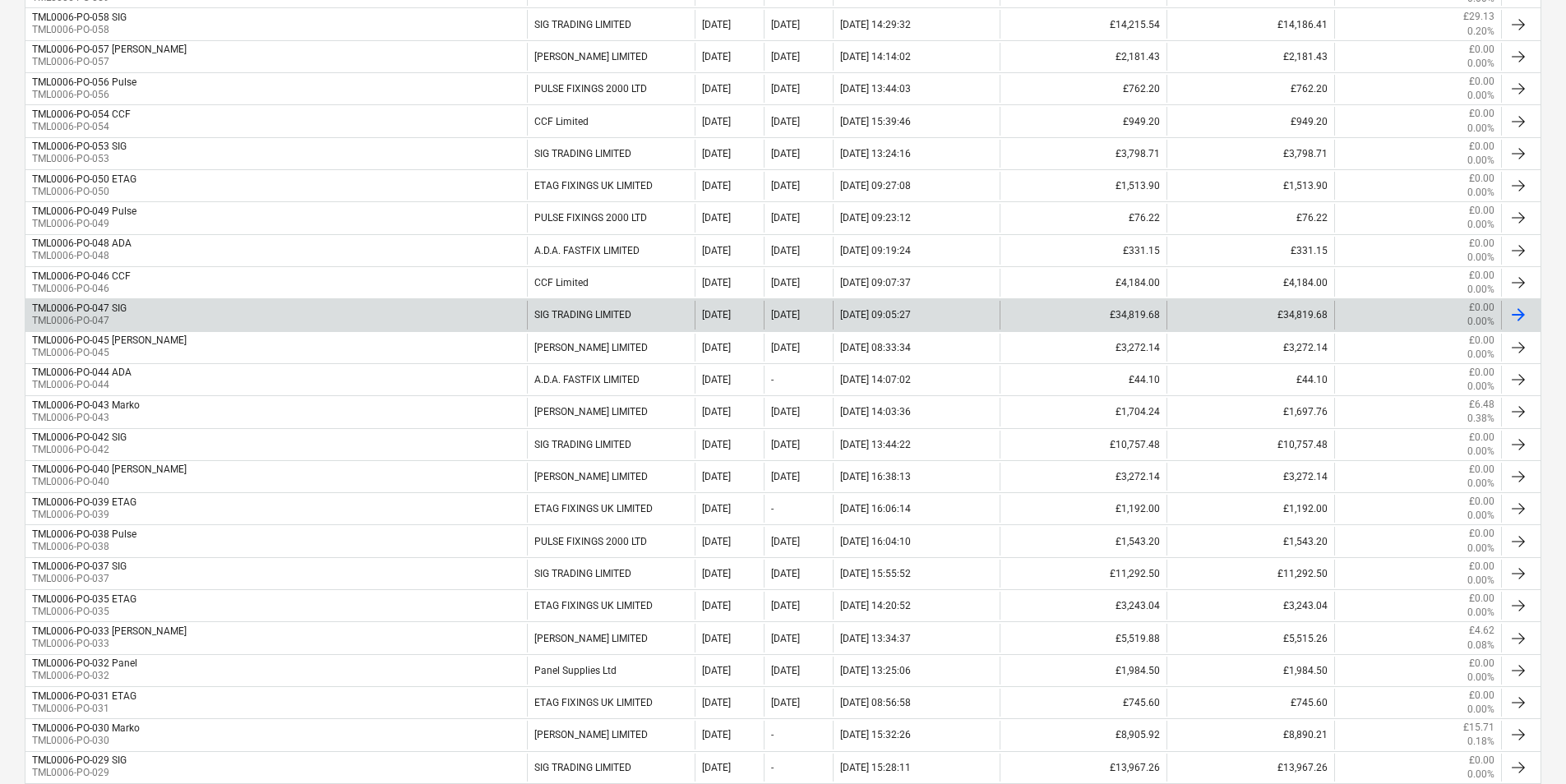
click at [189, 317] on div "TML0006-PO-047 SIG TML0006-PO-047" at bounding box center [276, 315] width 501 height 28
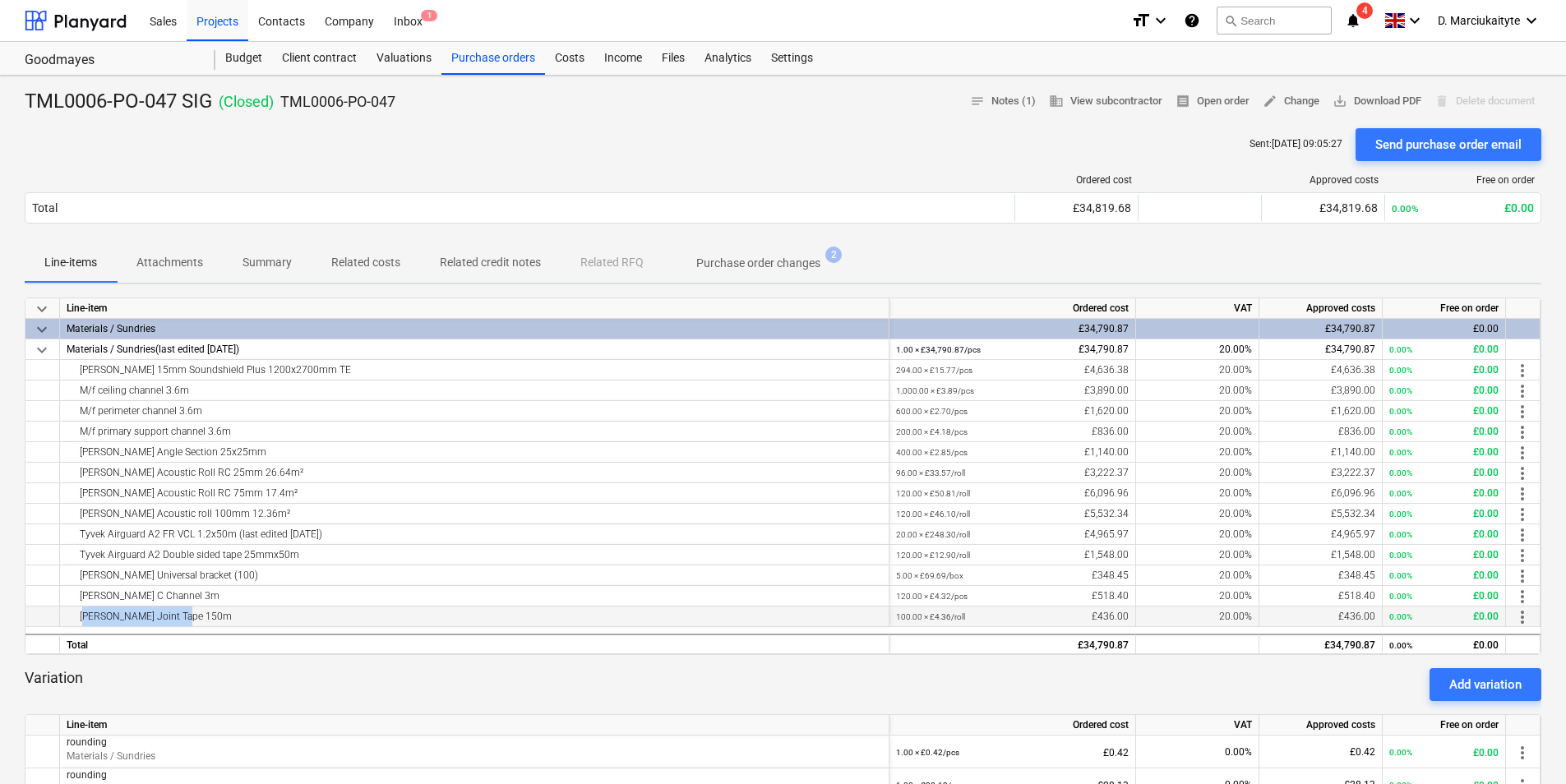
drag, startPoint x: 203, startPoint y: 620, endPoint x: 76, endPoint y: 617, distance: 127.0
click at [76, 617] on div "Knauf Joint Tape 150m" at bounding box center [474, 617] width 815 height 20
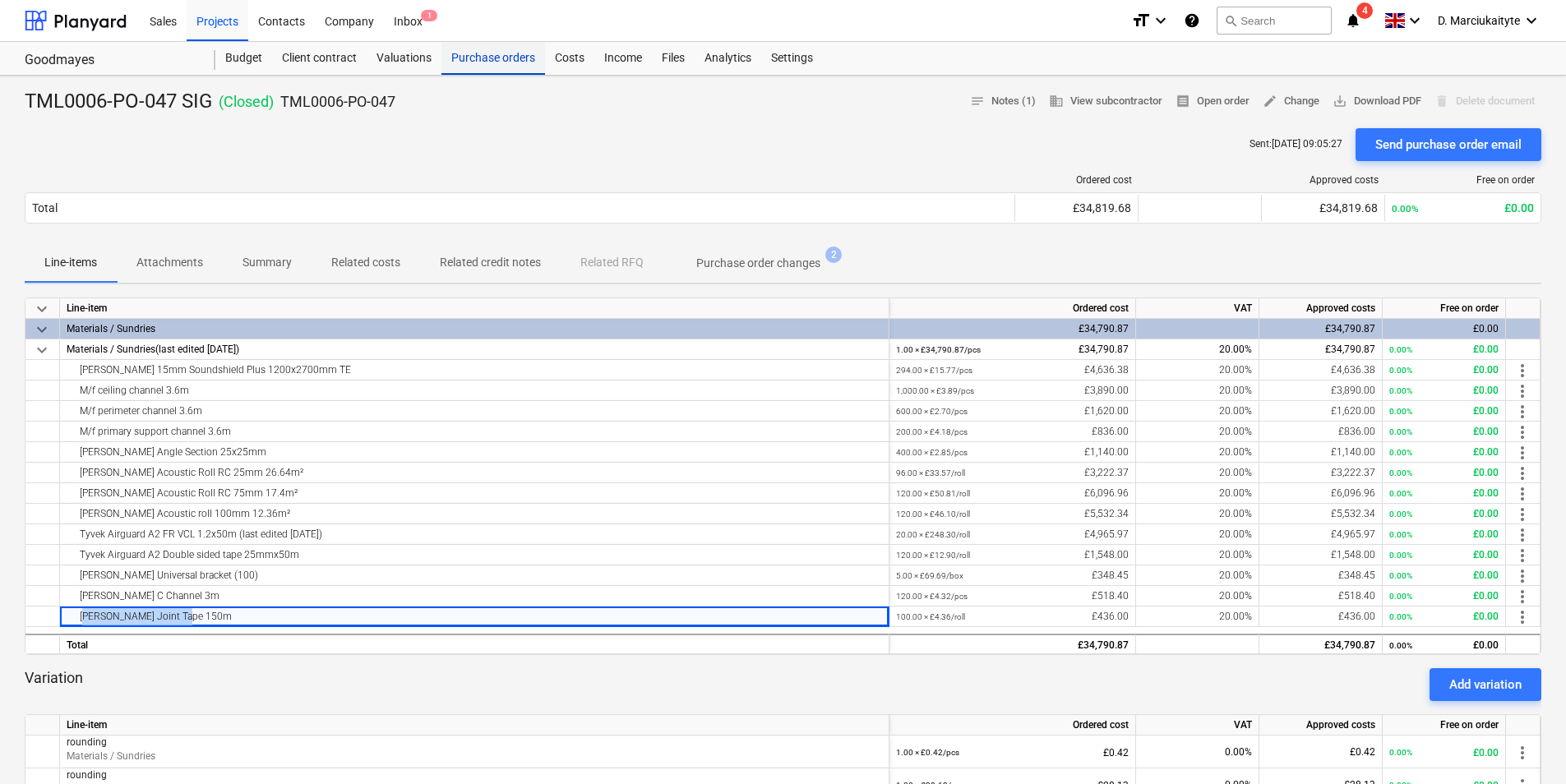
click at [516, 50] on div "Purchase orders" at bounding box center [493, 58] width 103 height 33
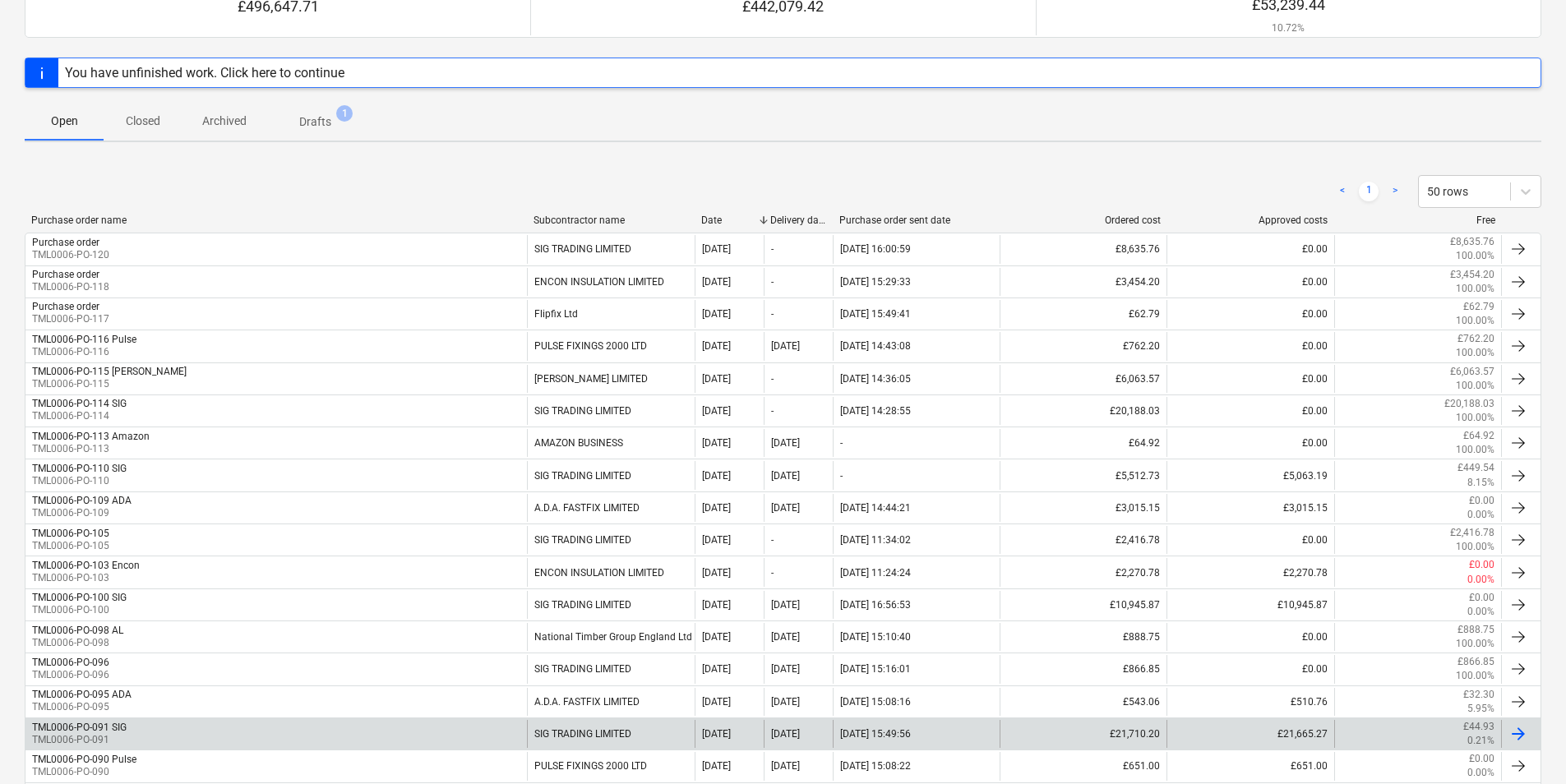
scroll to position [328, 0]
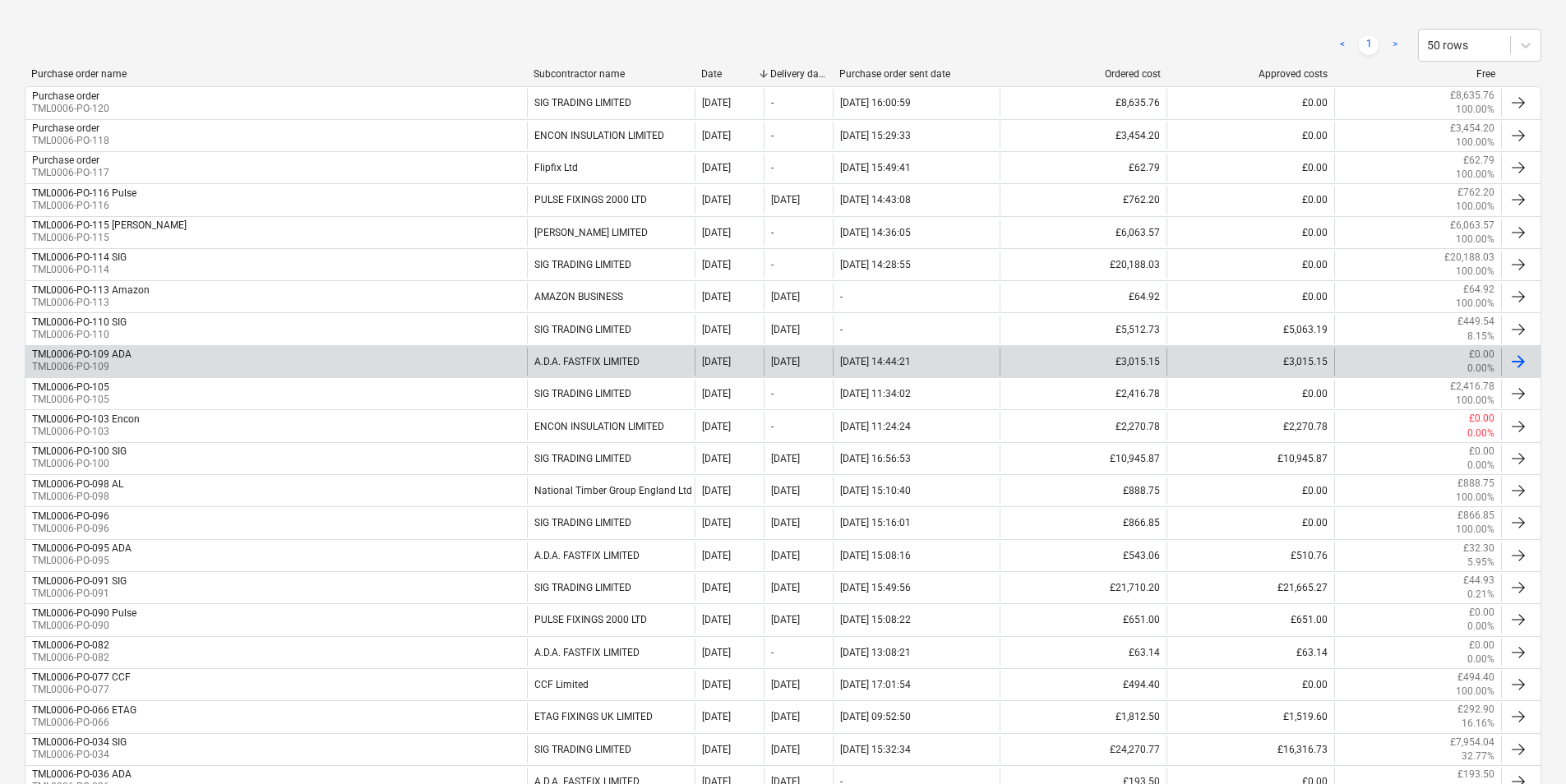
click at [81, 356] on div "TML0006-PO-109 ADA" at bounding box center [81, 354] width 100 height 12
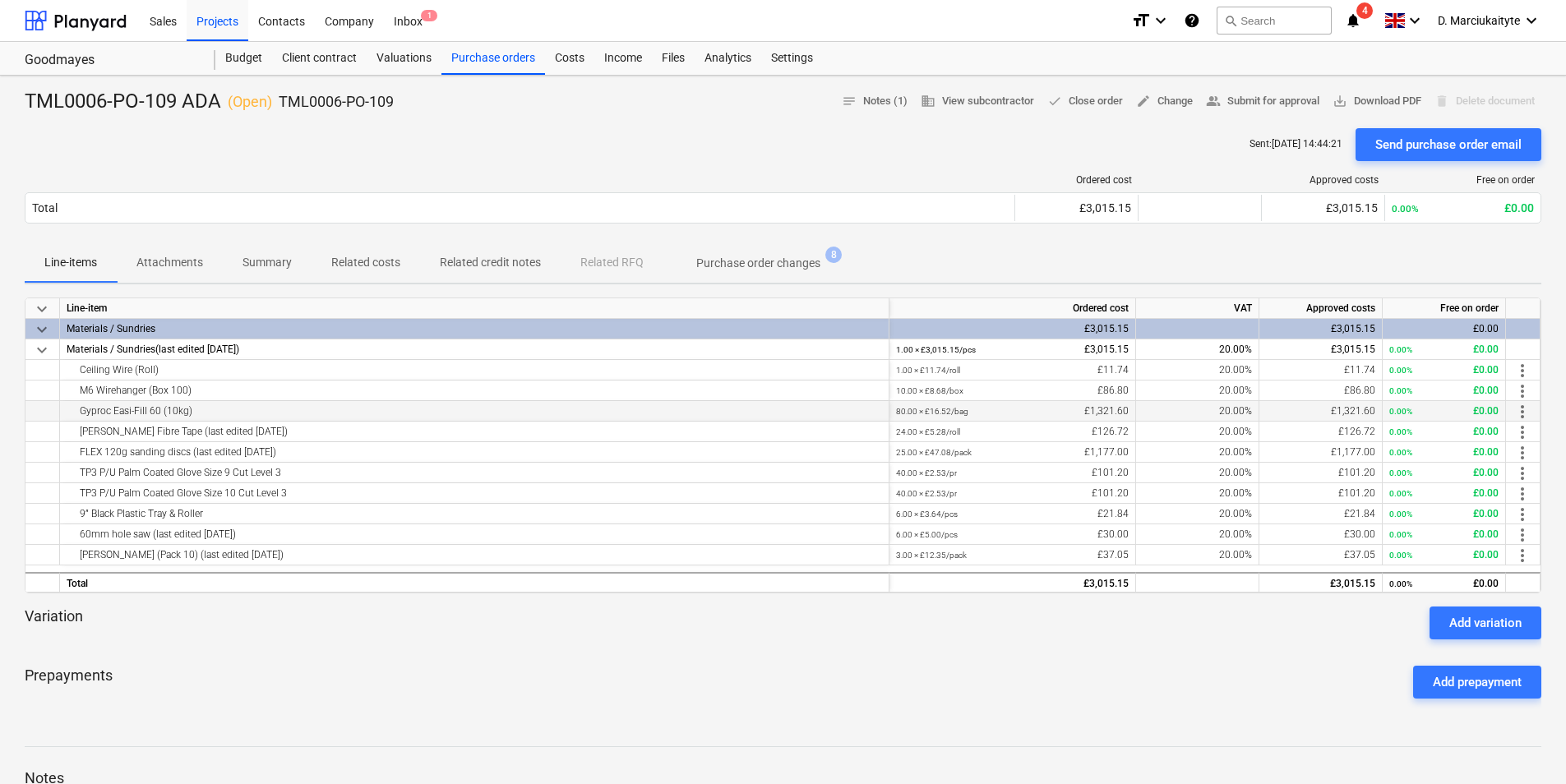
drag, startPoint x: 221, startPoint y: 411, endPoint x: 77, endPoint y: 411, distance: 144.0
click at [77, 411] on div "Gyproc Easi-Fill 60 (10kg)" at bounding box center [474, 411] width 815 height 20
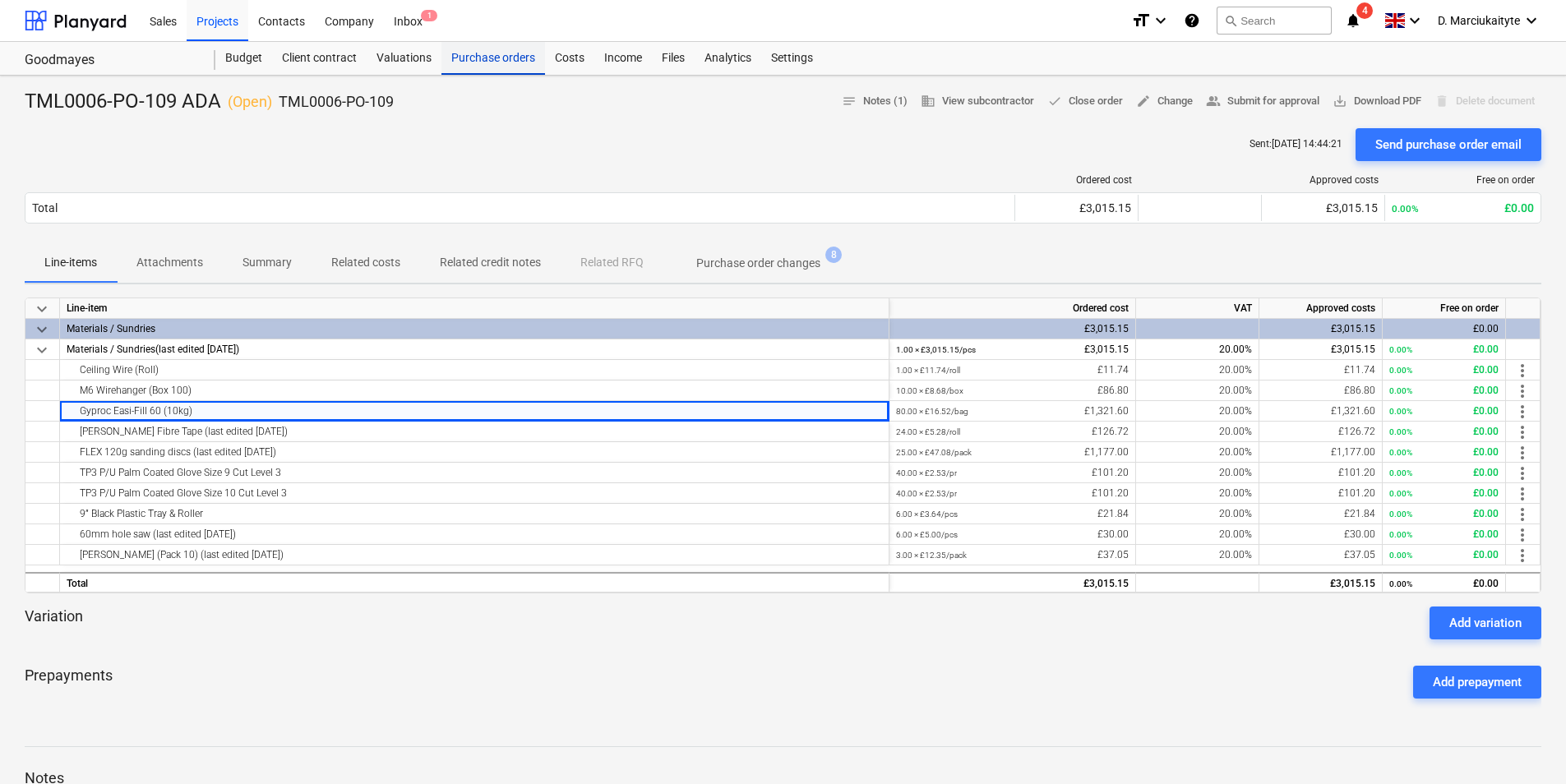
click at [492, 59] on div "Purchase orders" at bounding box center [493, 58] width 103 height 33
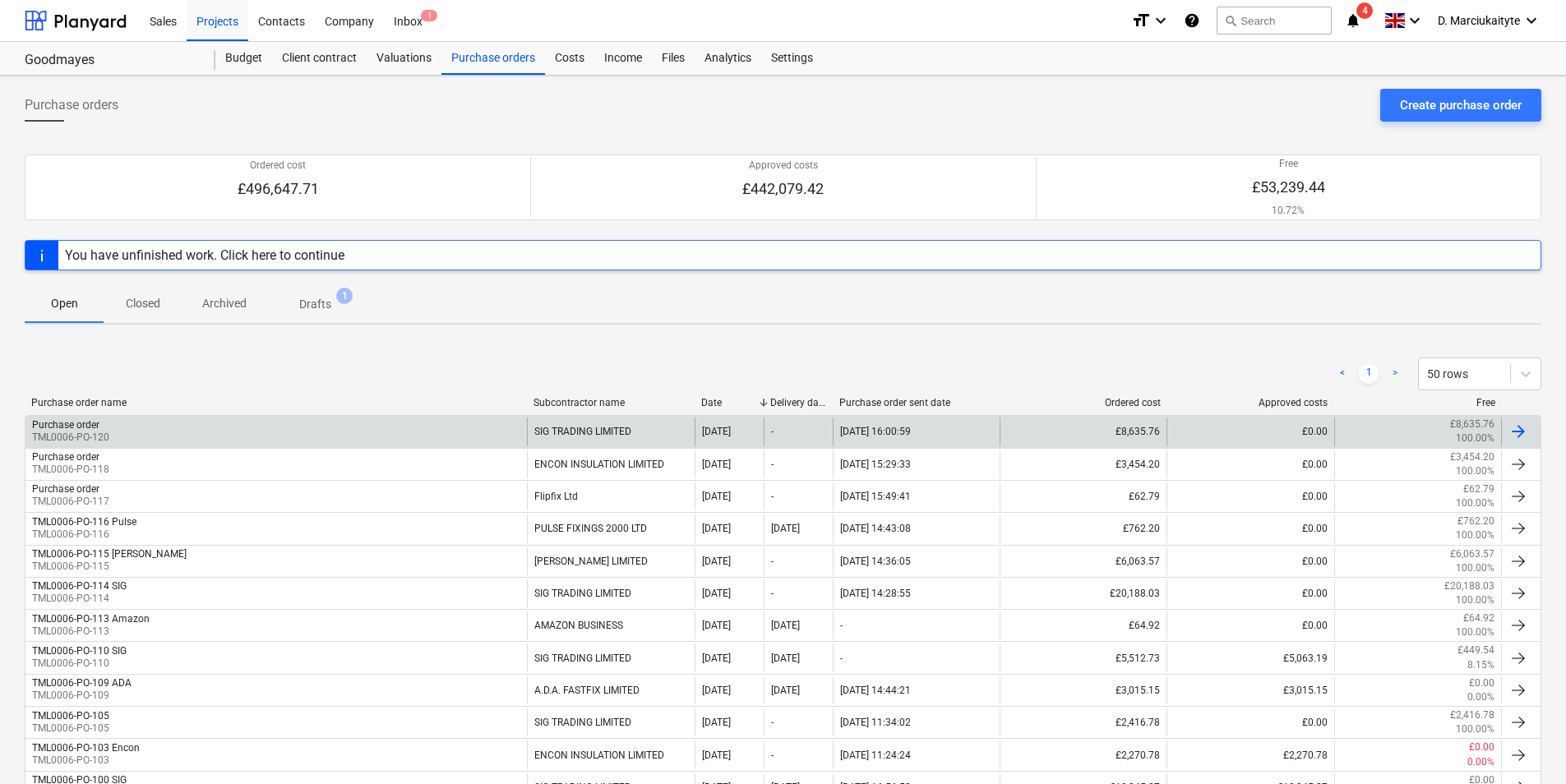
click at [449, 433] on div "Purchase order TML0006-PO-120" at bounding box center [276, 431] width 501 height 28
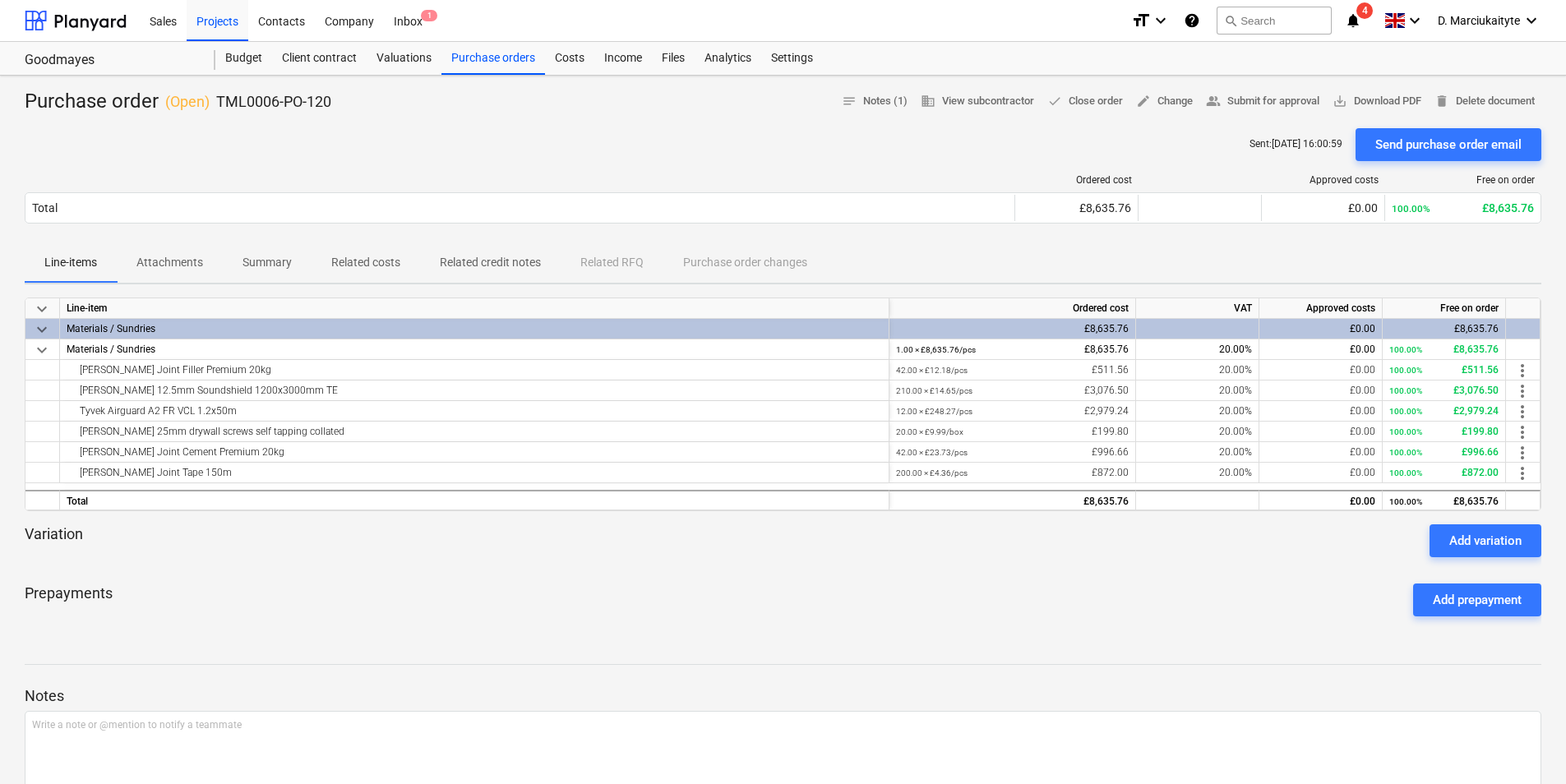
click at [277, 265] on p "Summary" at bounding box center [267, 262] width 50 height 17
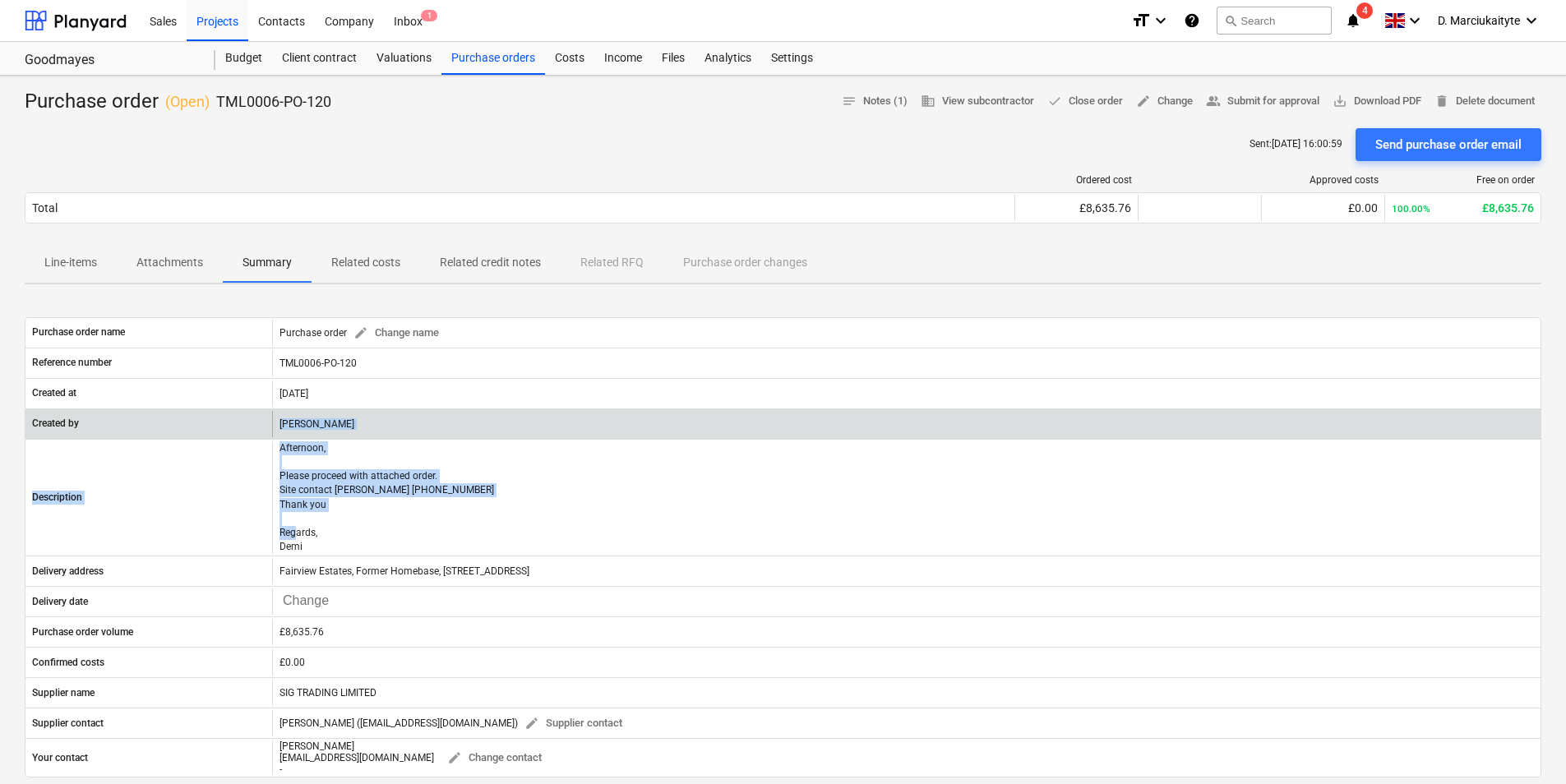
drag, startPoint x: 338, startPoint y: 546, endPoint x: 265, endPoint y: 435, distance: 132.9
click at [265, 435] on div "Purchase order name Purchase order edit Change name Reference number TML0006-PO…" at bounding box center [783, 547] width 1517 height 460
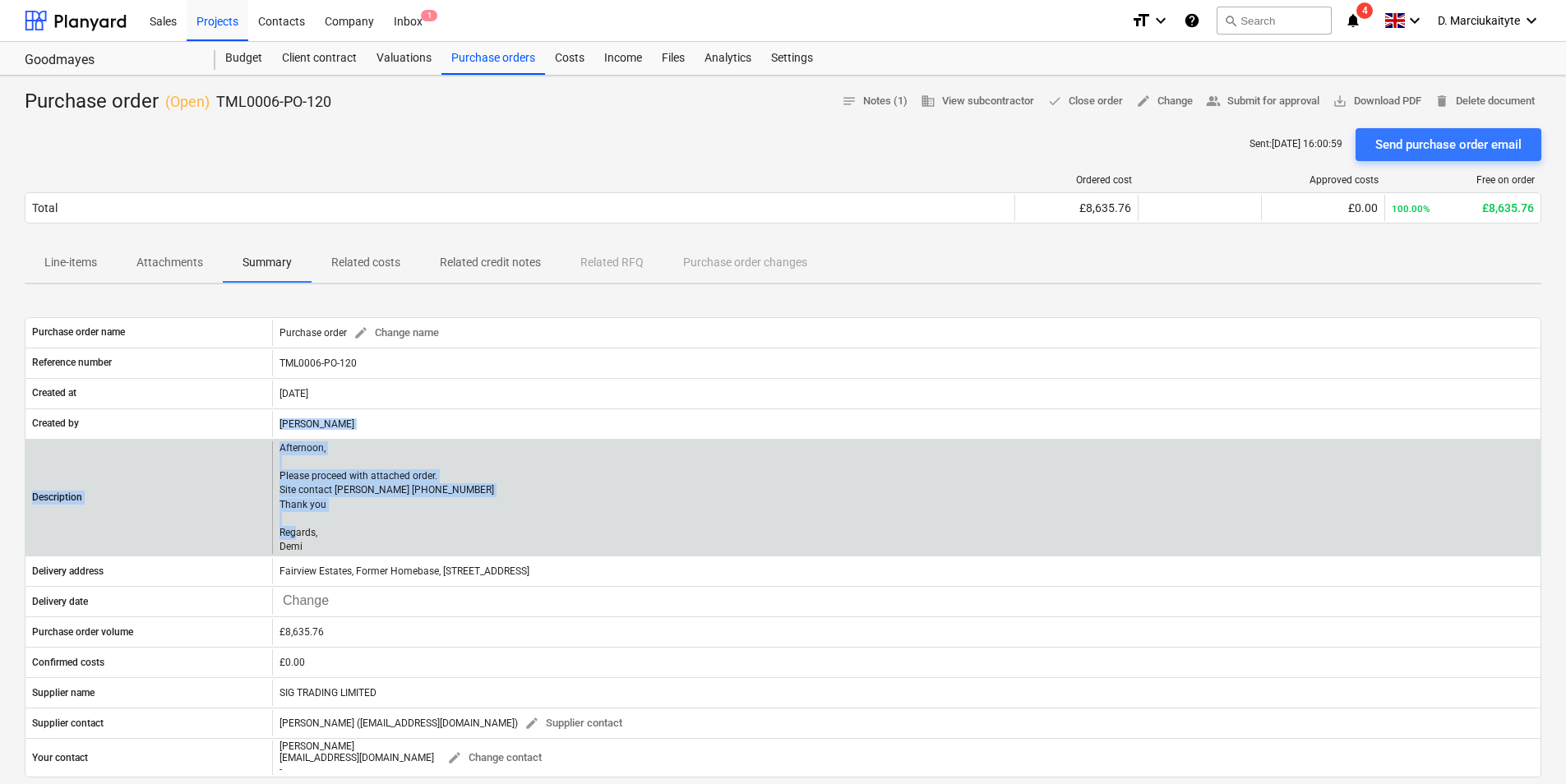
drag, startPoint x: 265, startPoint y: 435, endPoint x: 397, endPoint y: 517, distance: 155.4
click at [397, 517] on p "Afternoon, Please proceed with attached order. Site contact Daniel 07427641453 …" at bounding box center [386, 497] width 214 height 112
drag, startPoint x: 314, startPoint y: 549, endPoint x: 275, endPoint y: 446, distance: 110.1
click at [275, 446] on div "Afternoon, Please proceed with attached order. Site contact Daniel 07427641453 …" at bounding box center [906, 497] width 1268 height 112
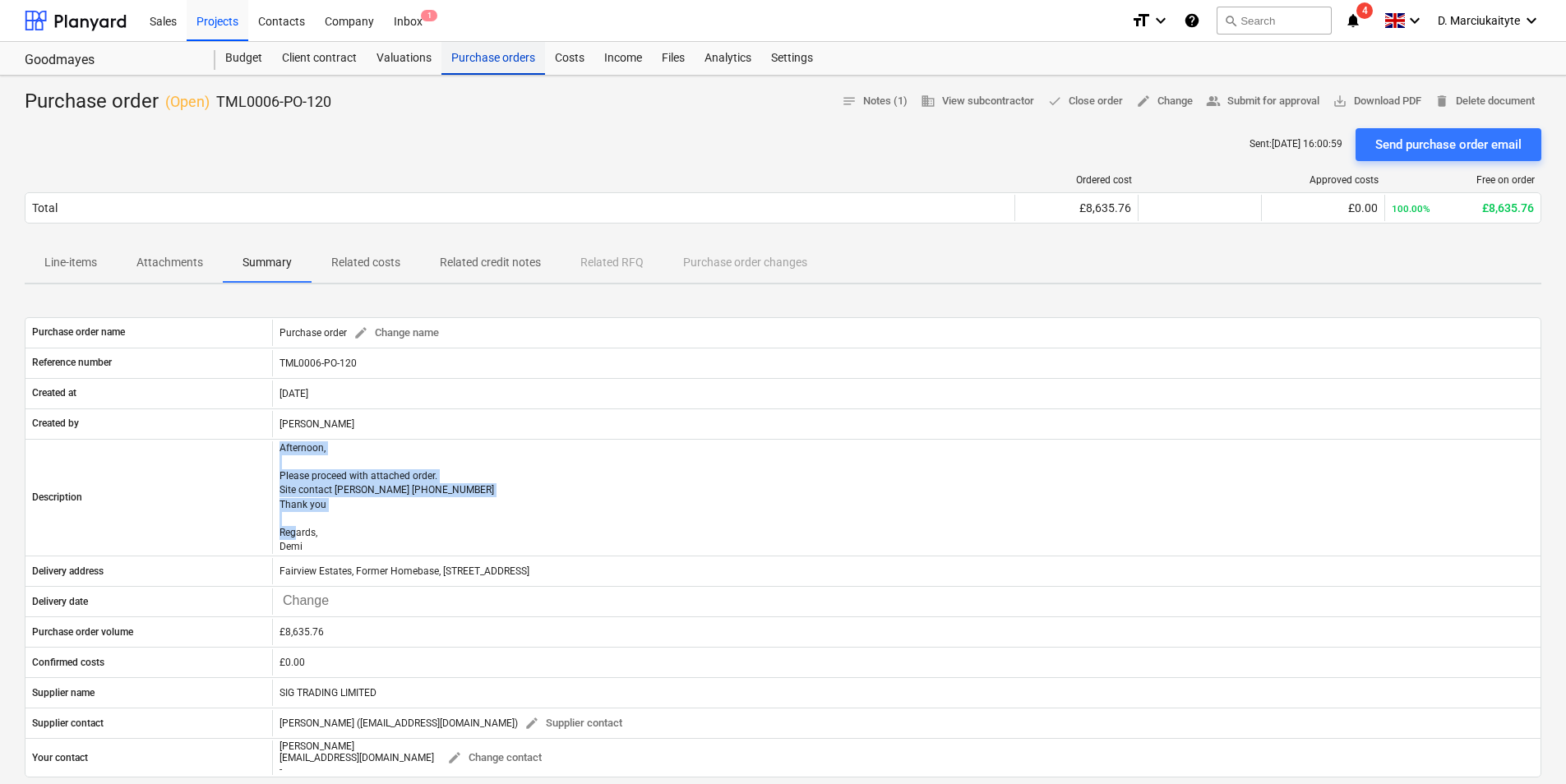
click at [481, 52] on div "Purchase orders" at bounding box center [493, 58] width 103 height 33
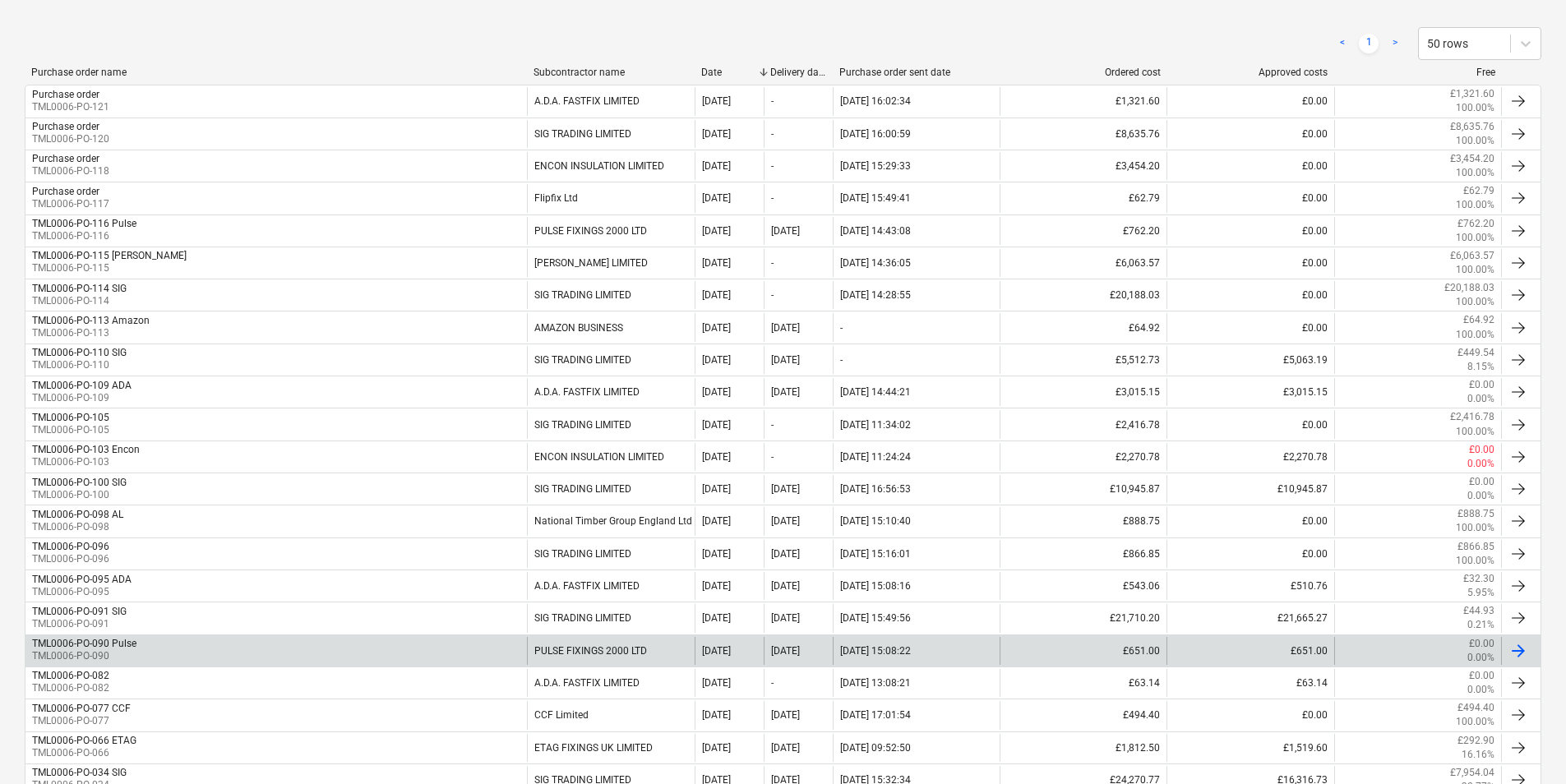
scroll to position [328, 0]
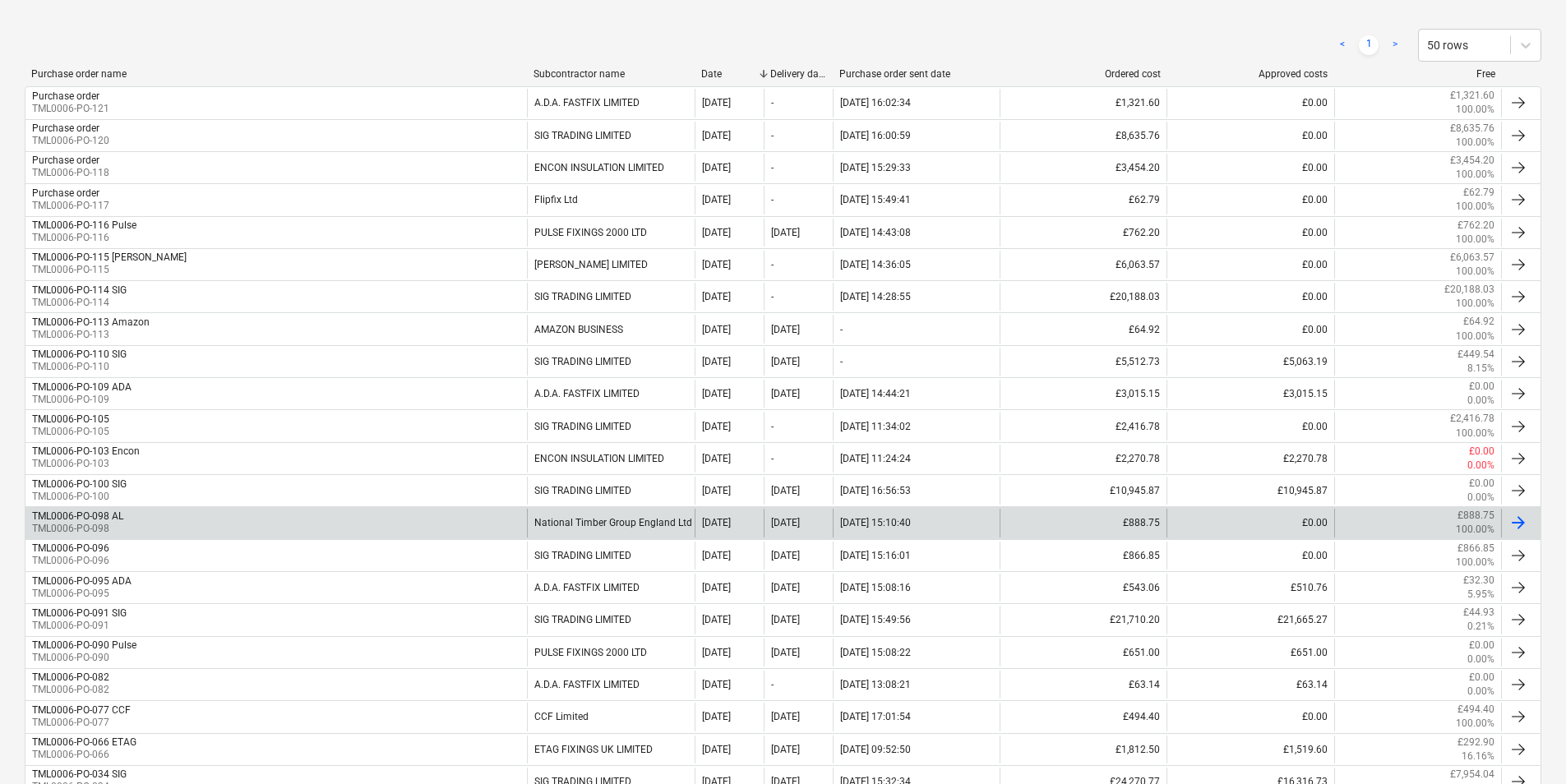
click at [186, 517] on div "TML0006-PO-098 AL TML0006-PO-098" at bounding box center [276, 522] width 501 height 28
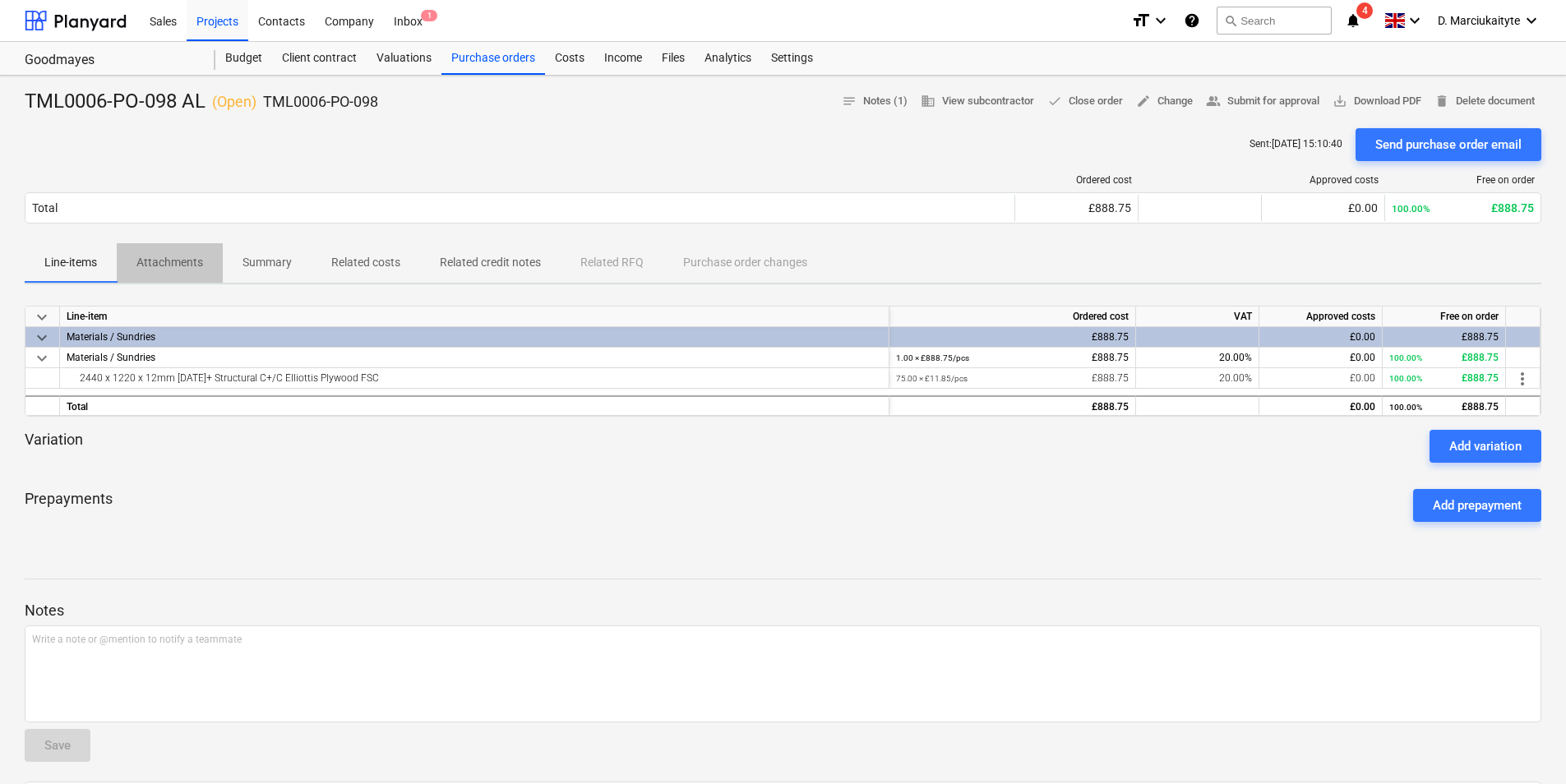
click at [147, 264] on p "Attachments" at bounding box center [170, 262] width 67 height 17
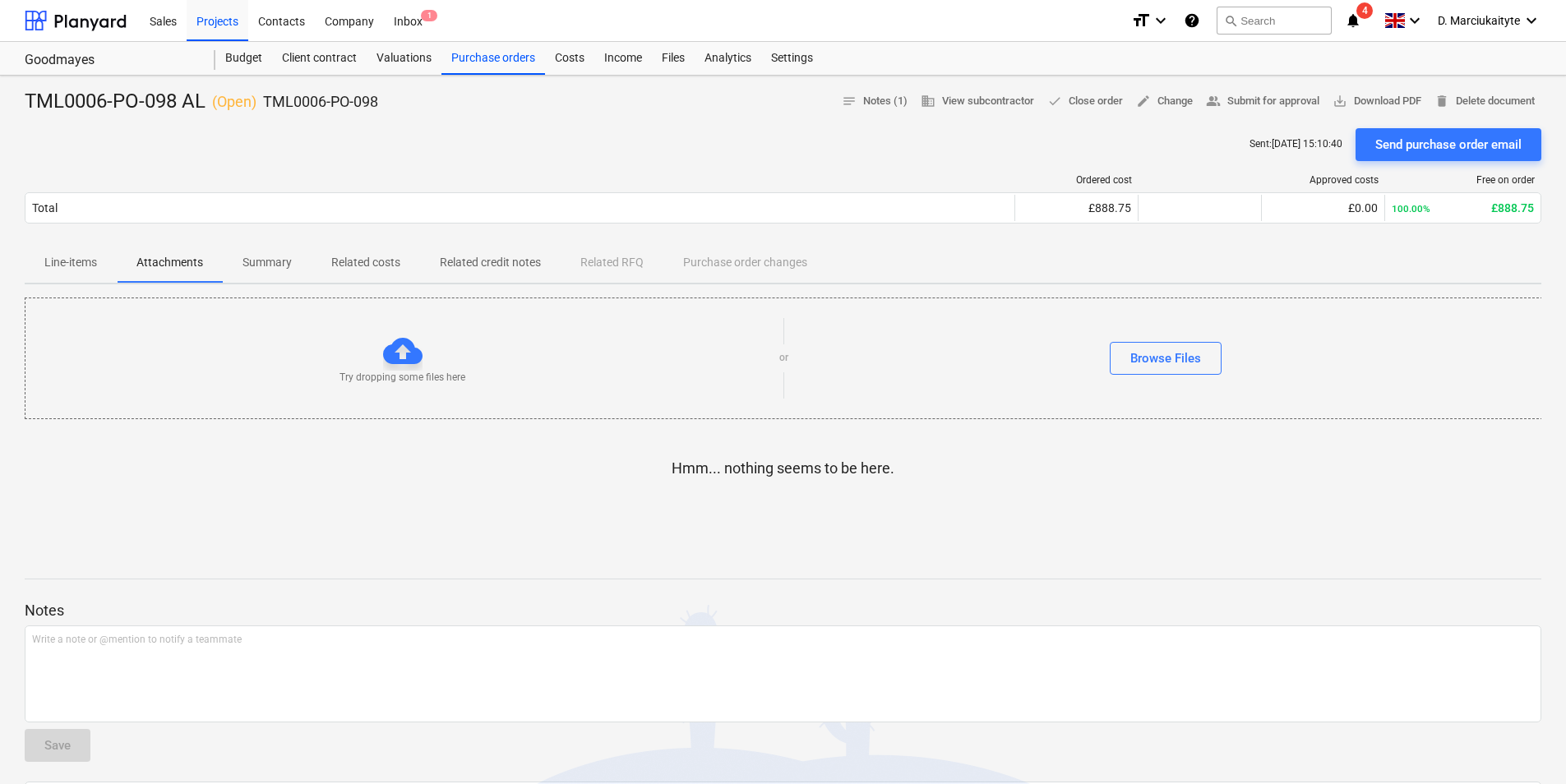
drag, startPoint x: 257, startPoint y: 265, endPoint x: 267, endPoint y: 265, distance: 10.0
click at [257, 265] on p "Summary" at bounding box center [267, 262] width 50 height 17
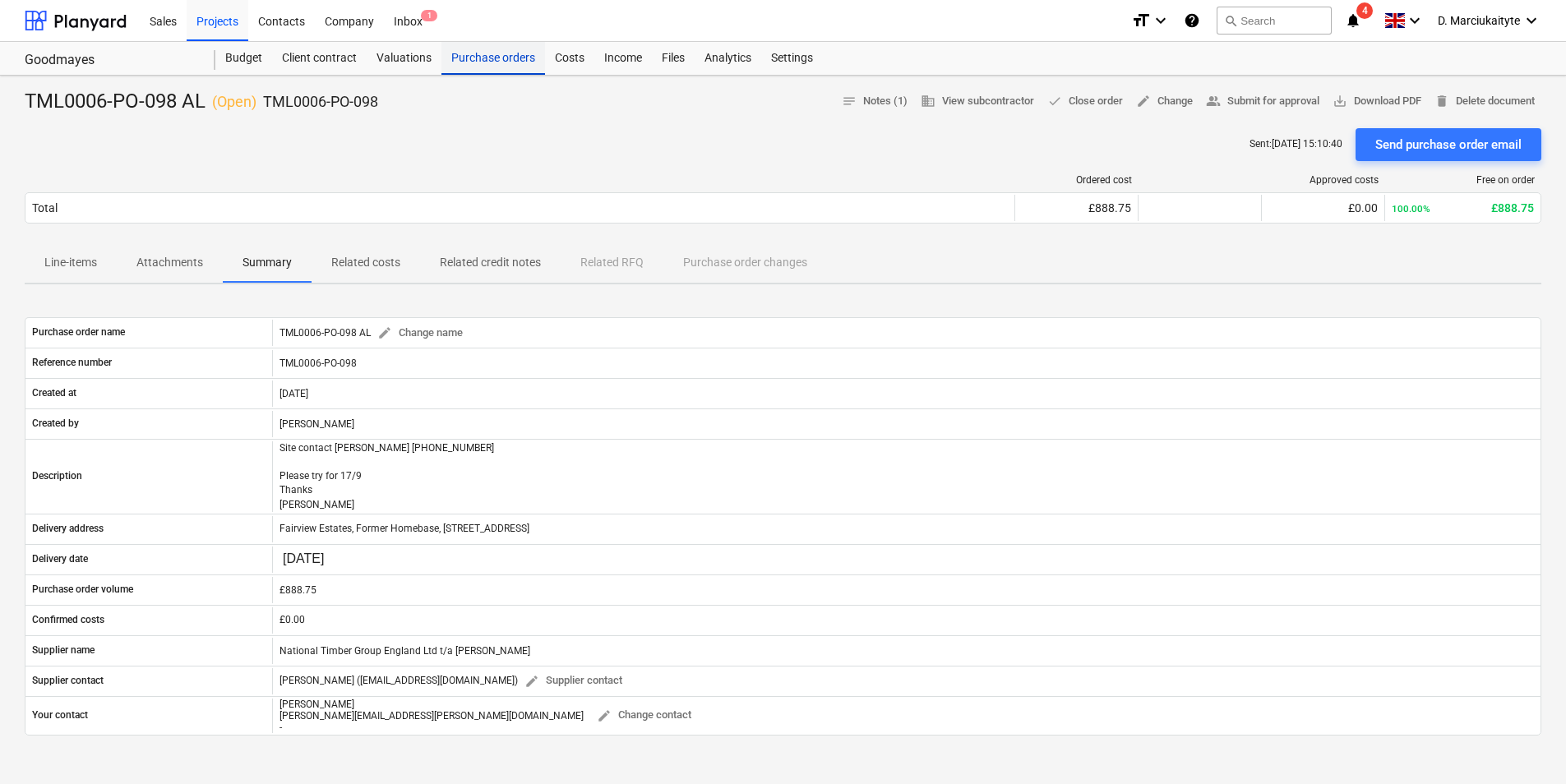
click at [501, 50] on div "Purchase orders" at bounding box center [493, 58] width 103 height 33
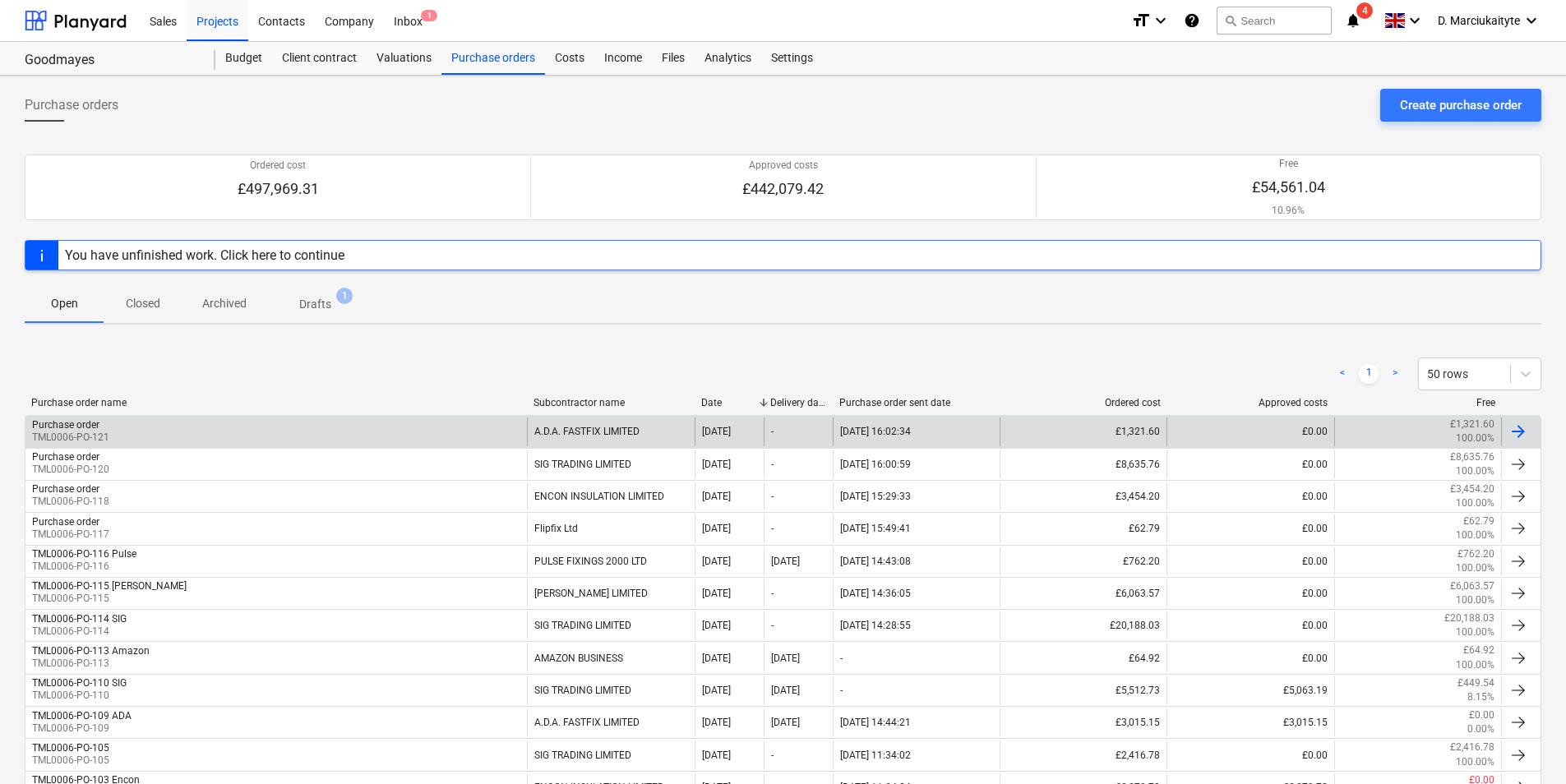
click at [459, 434] on div "Purchase order TML0006-PO-121" at bounding box center [276, 431] width 501 height 28
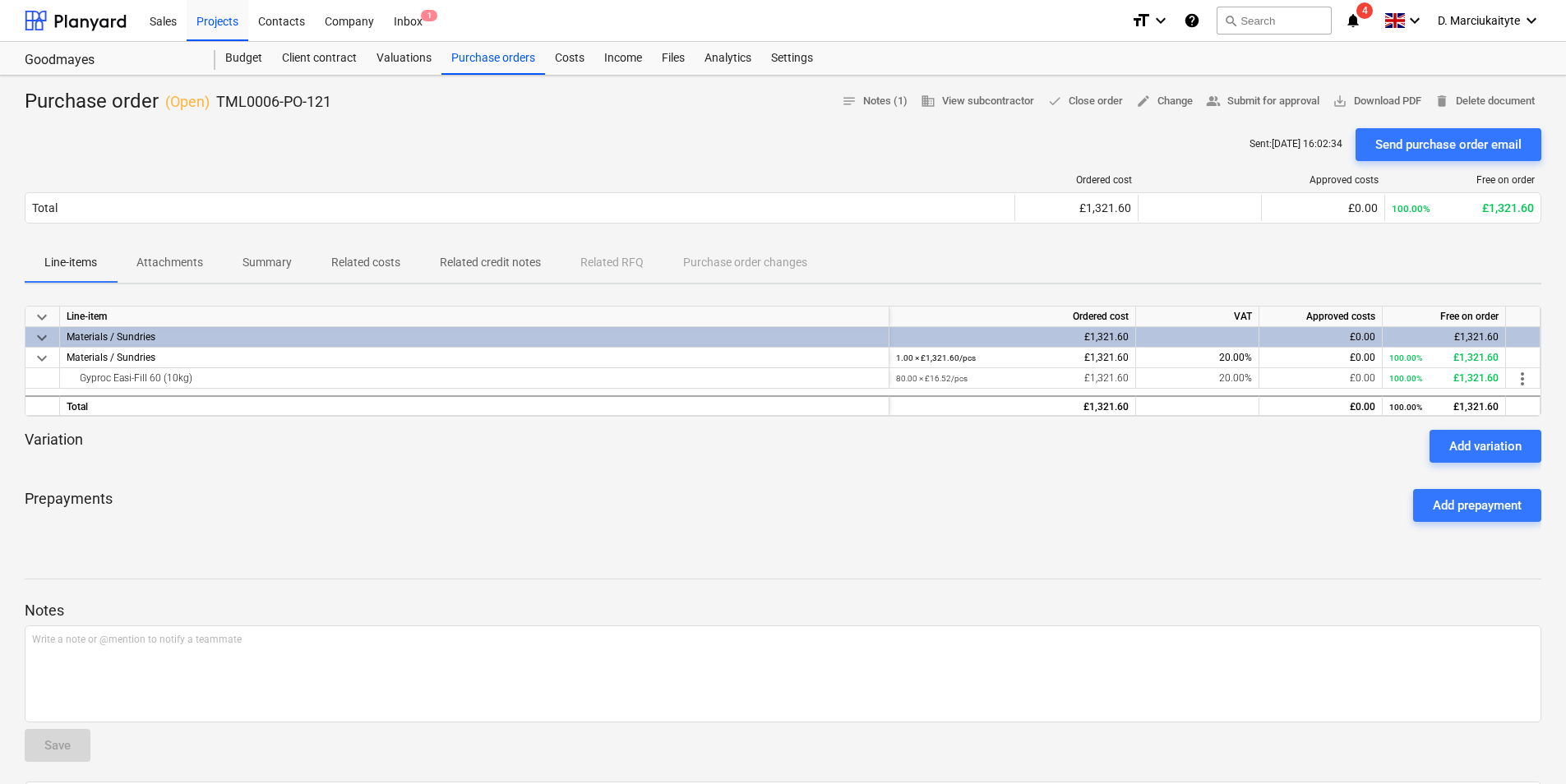
click at [276, 237] on div "Ordered cost Approved costs Free on order Total £1,321.60 £0.00 100.00% £1,321.…" at bounding box center [783, 202] width 1517 height 82
click at [284, 264] on p "Summary" at bounding box center [267, 262] width 50 height 17
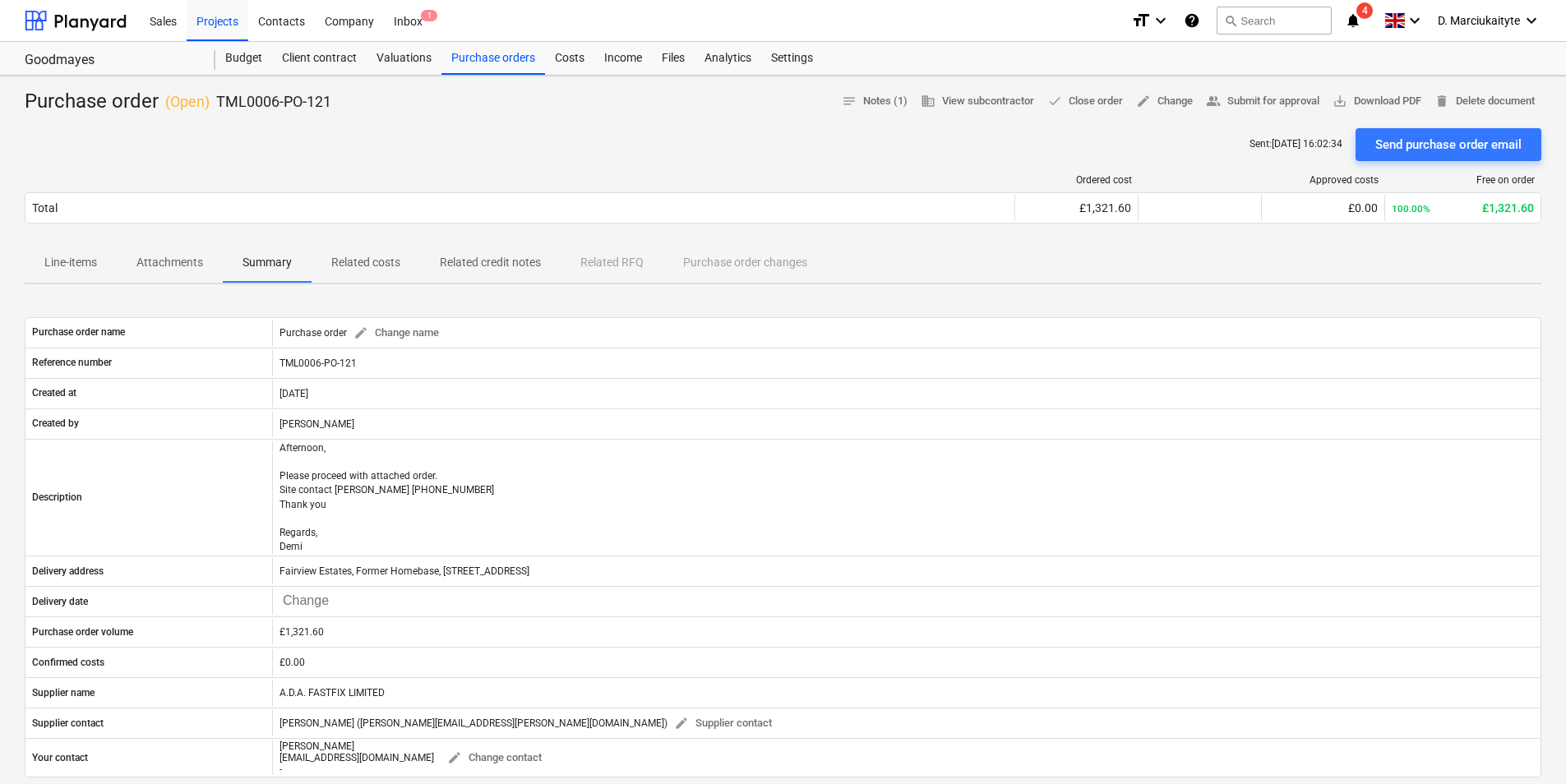
click at [158, 262] on p "Attachments" at bounding box center [170, 262] width 67 height 17
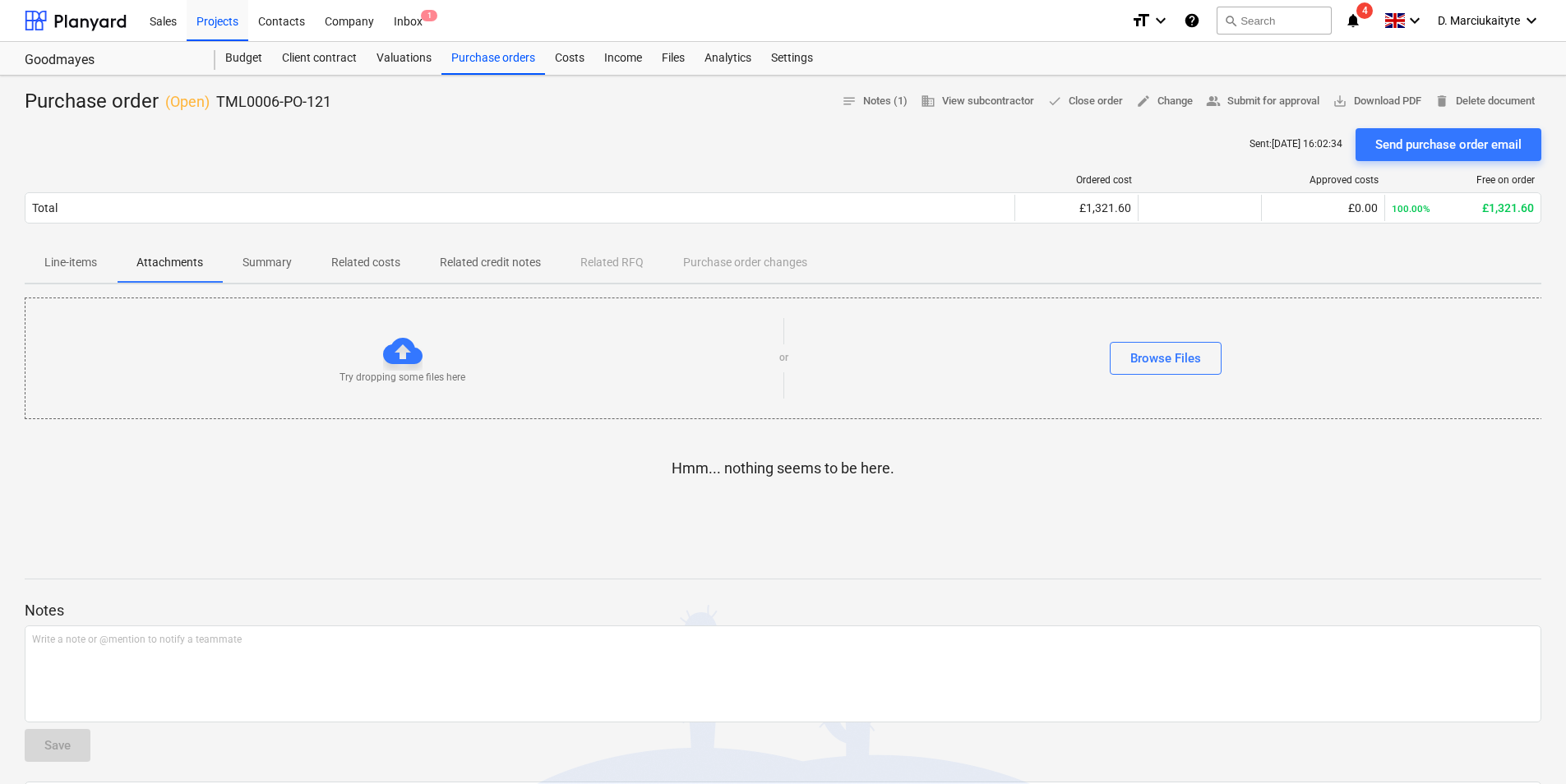
click at [254, 252] on span "Summary" at bounding box center [267, 262] width 89 height 27
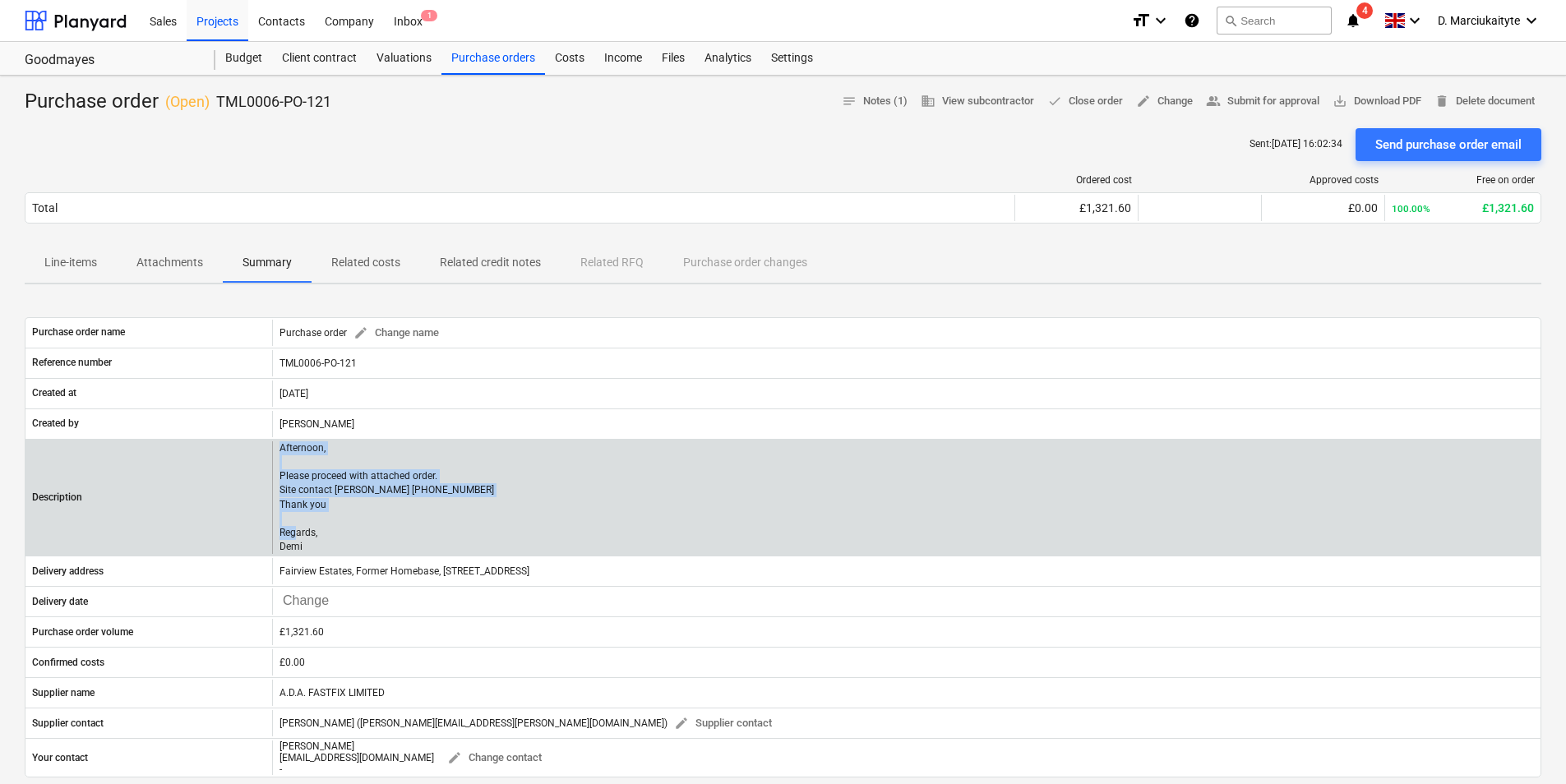
drag, startPoint x: 311, startPoint y: 544, endPoint x: 280, endPoint y: 445, distance: 103.7
click at [280, 445] on p "Afternoon, Please proceed with attached order. Site contact Daniel 07427641453 …" at bounding box center [386, 497] width 214 height 112
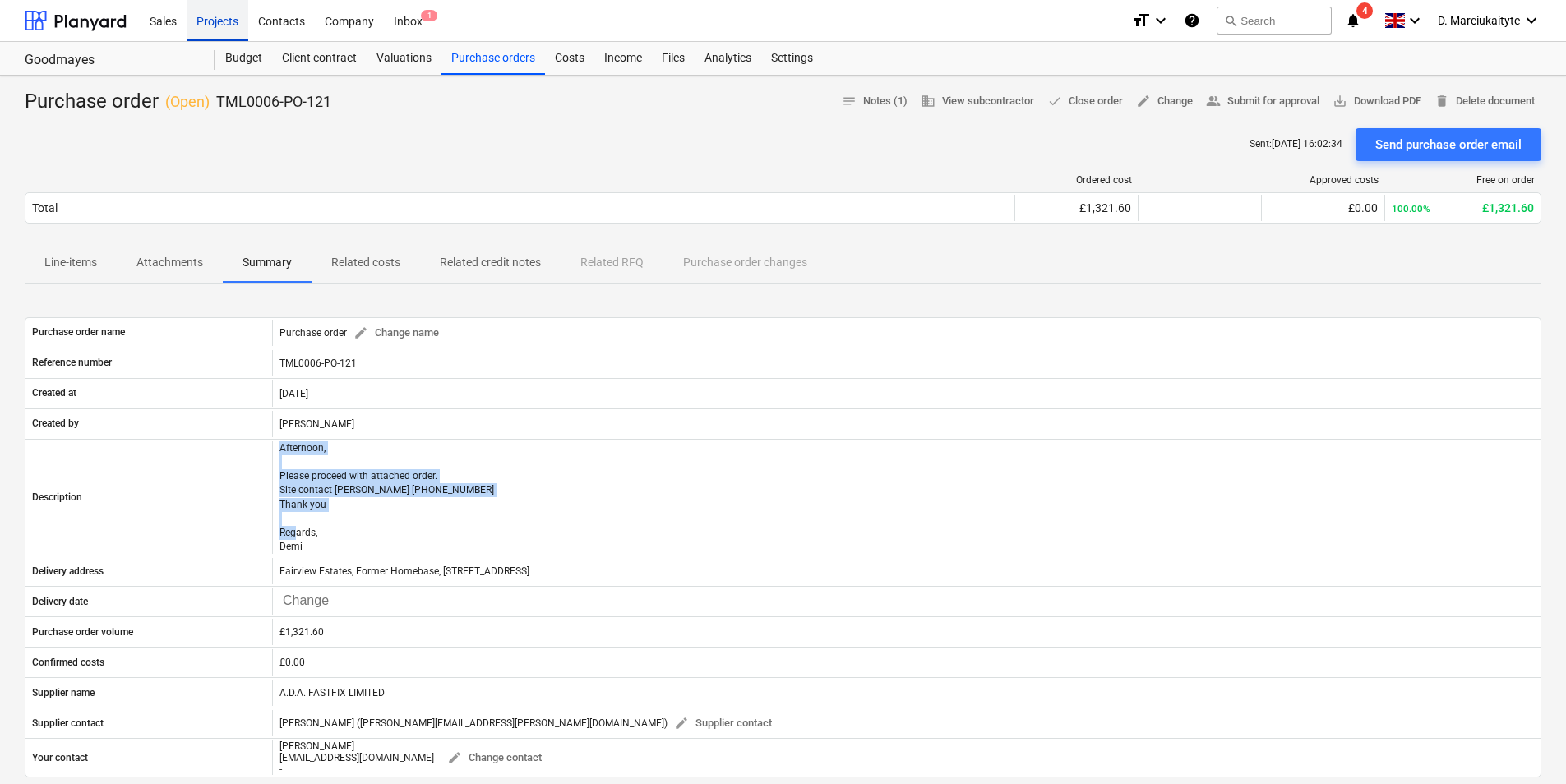
click at [221, 12] on div "Projects" at bounding box center [217, 20] width 62 height 42
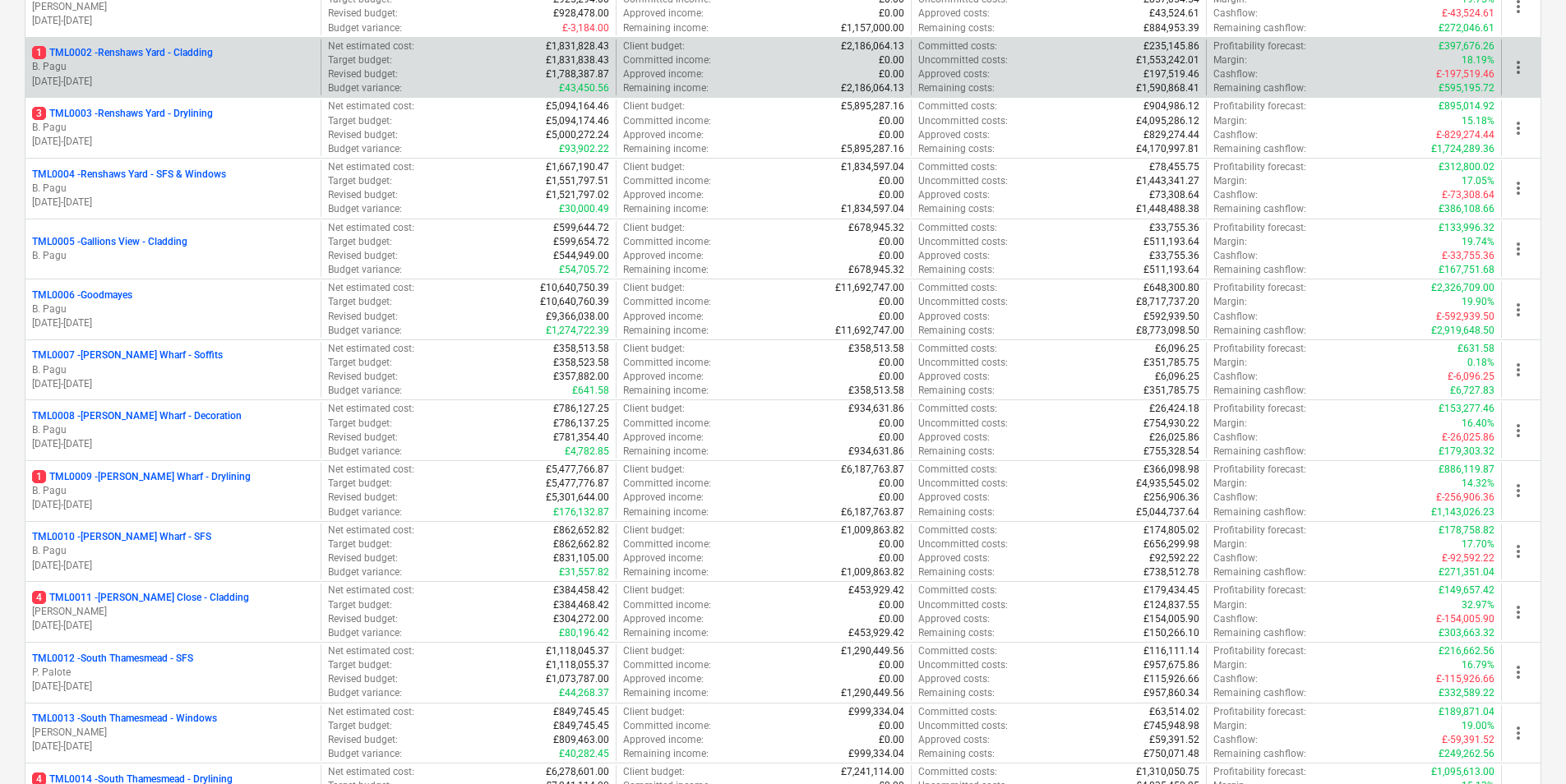
scroll to position [82, 0]
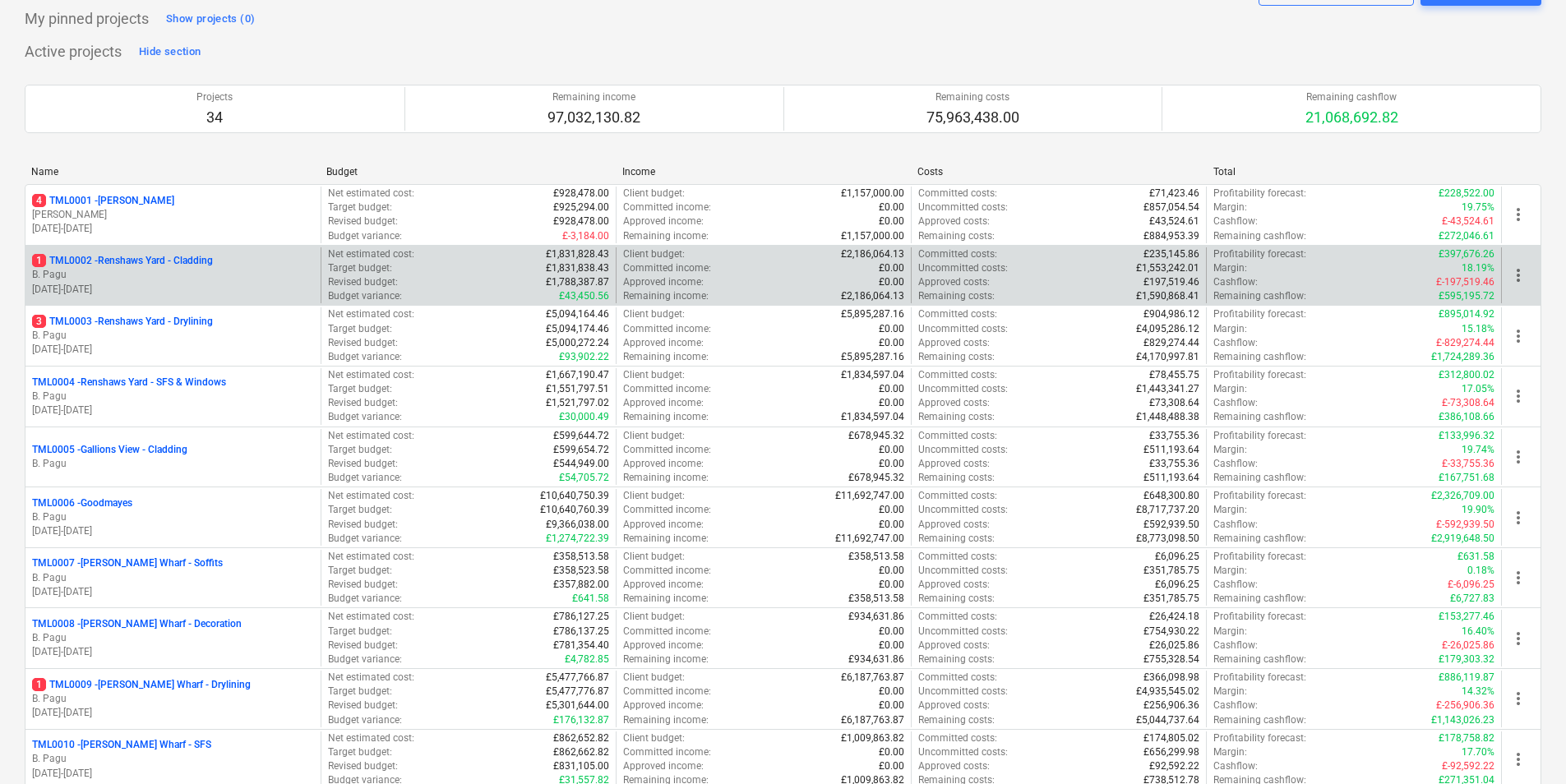
click at [221, 267] on div "1 TML0002 - Renshaws Yard - Cladding" at bounding box center [173, 260] width 282 height 14
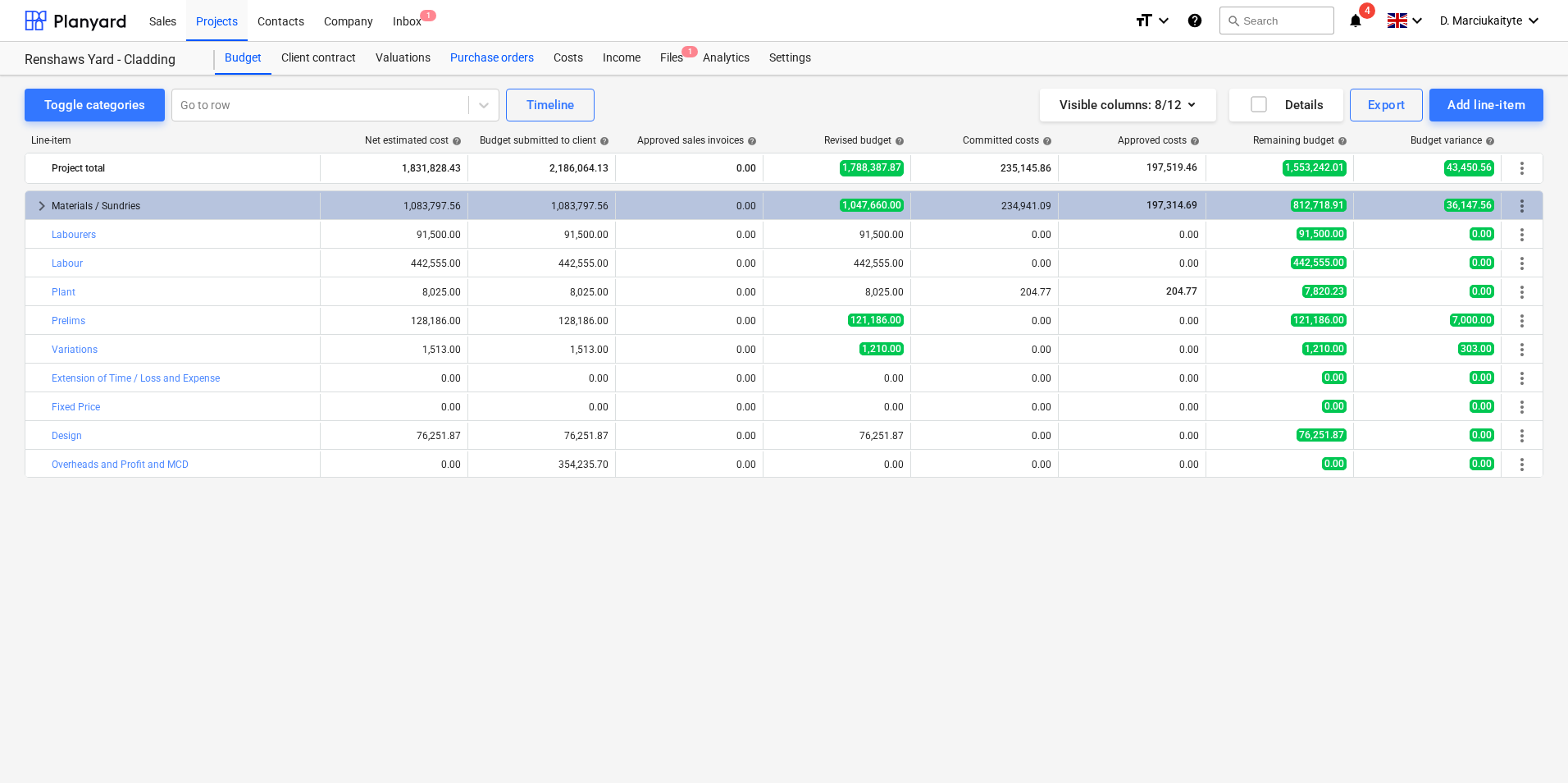
click at [489, 52] on div "Purchase orders" at bounding box center [492, 58] width 103 height 33
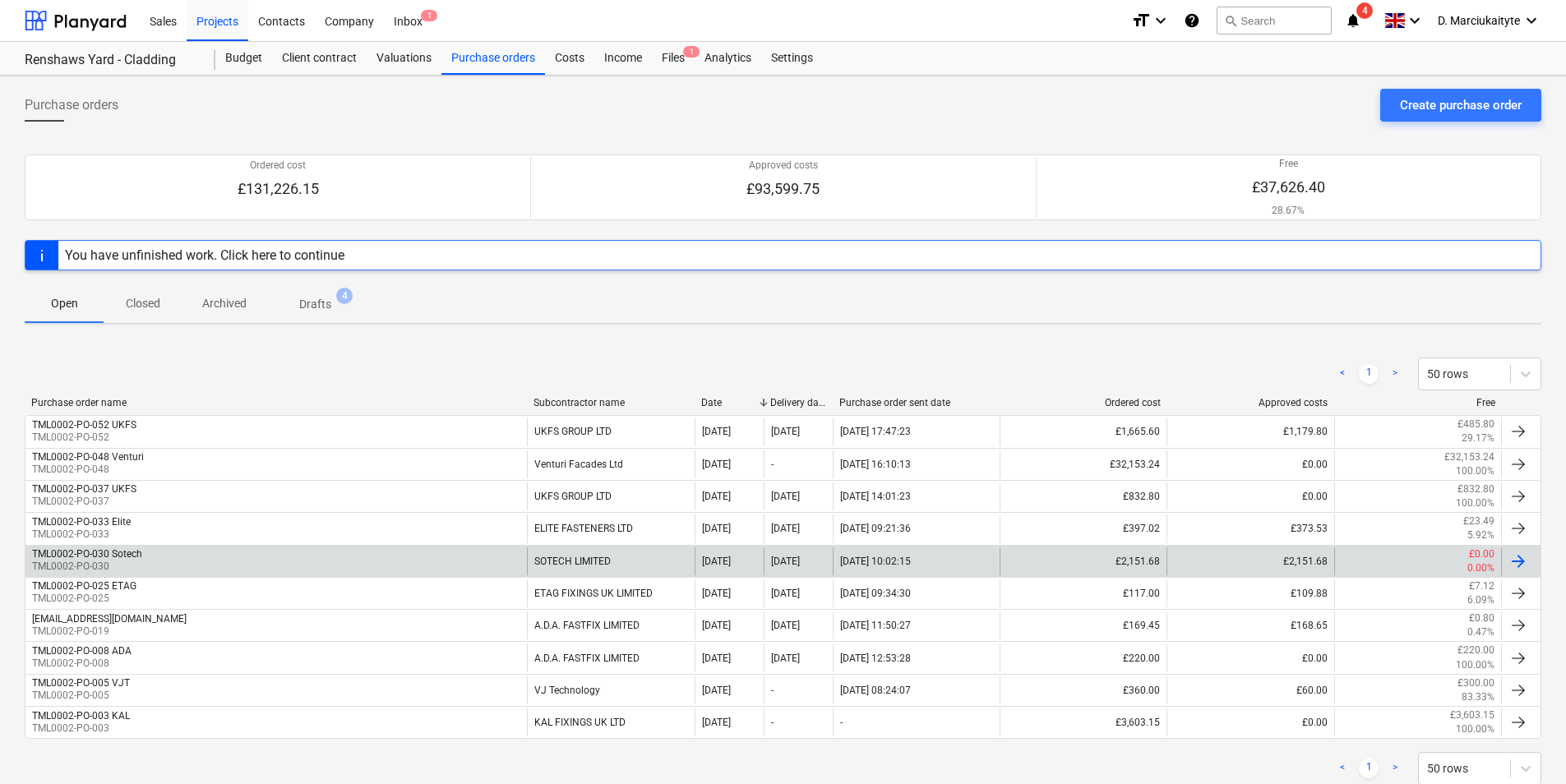
click at [619, 565] on div "SOTECH LIMITED" at bounding box center [610, 561] width 166 height 28
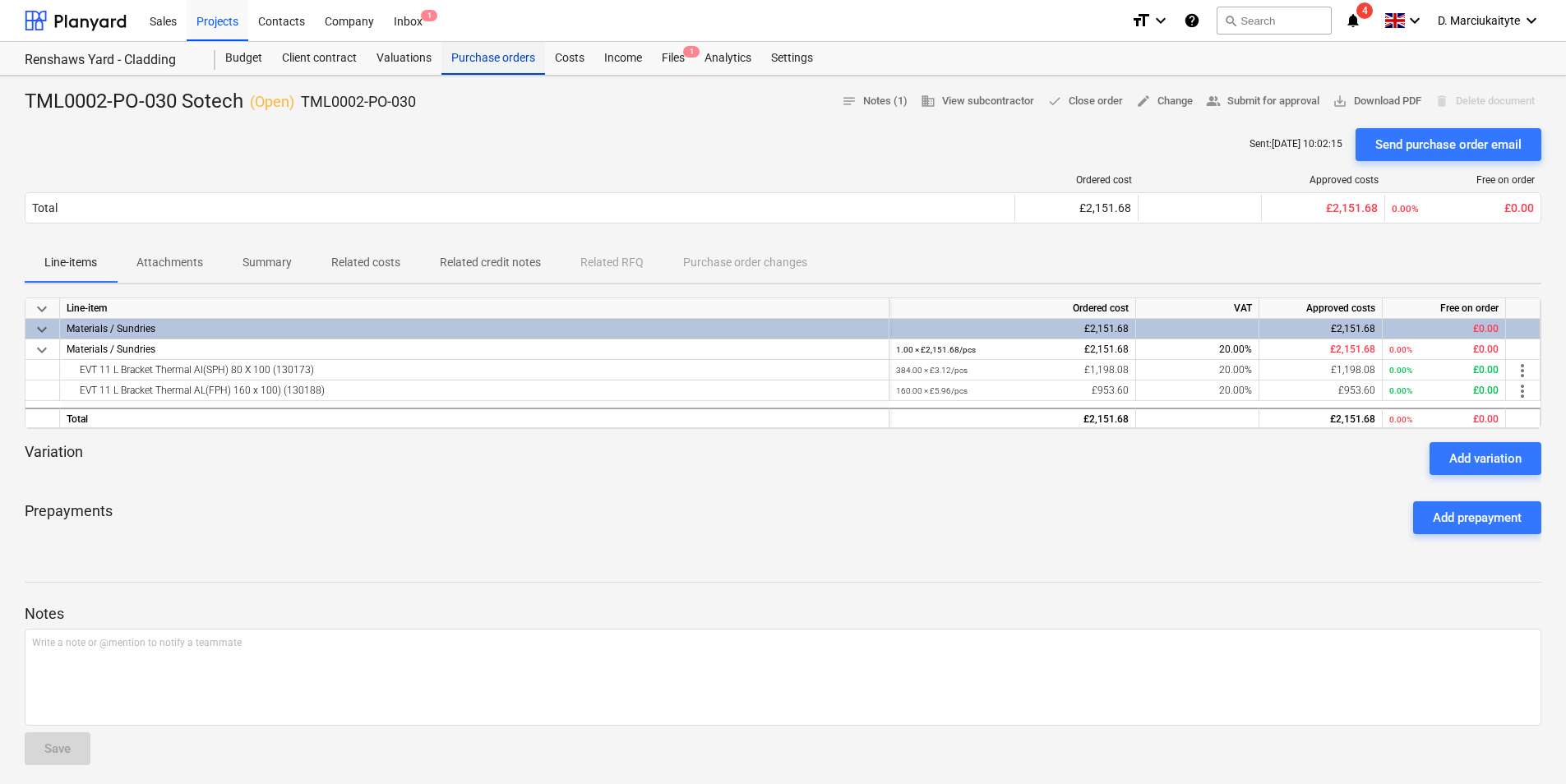
click at [498, 60] on div "Purchase orders" at bounding box center [493, 58] width 103 height 33
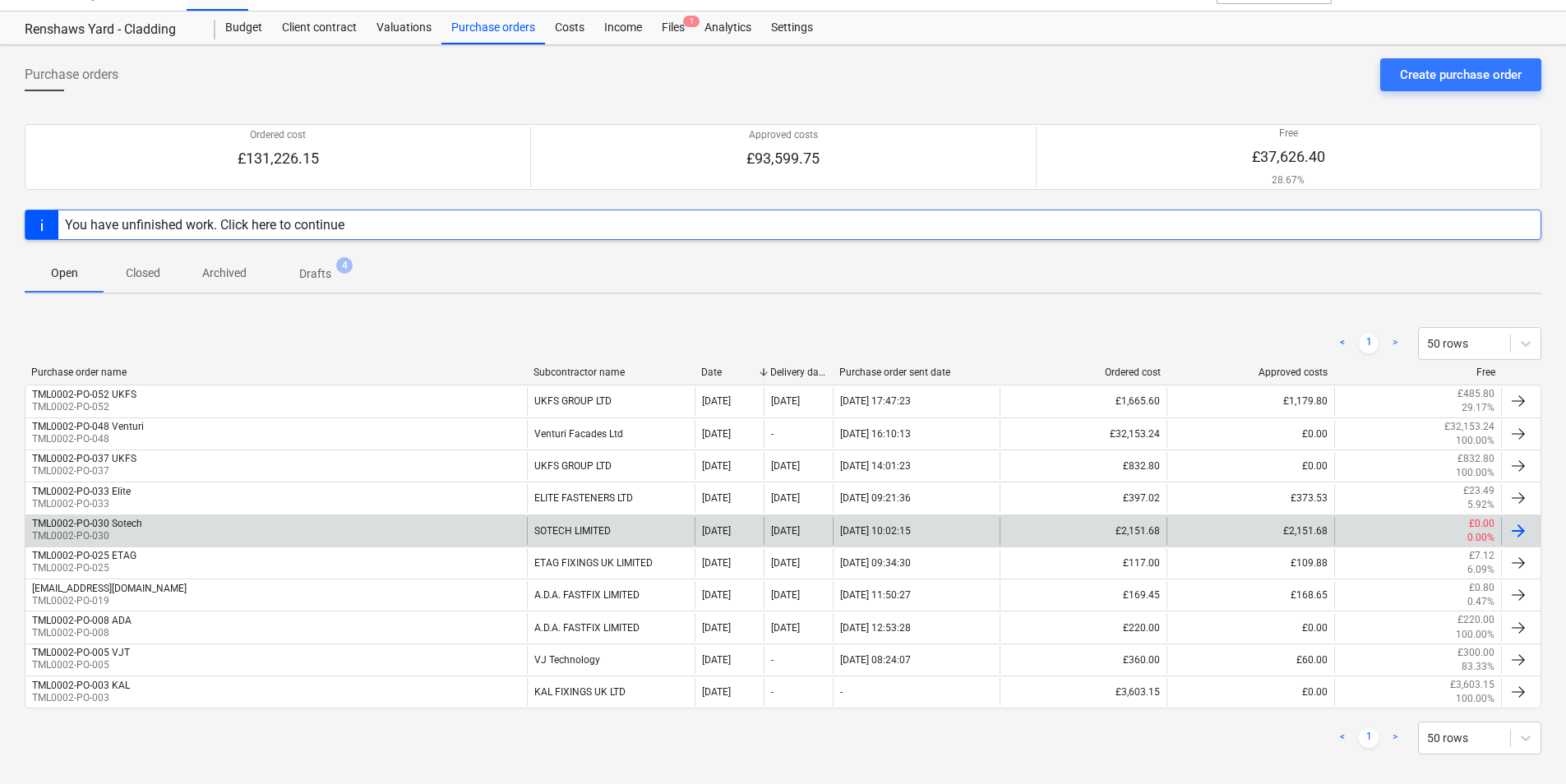
scroll to position [47, 0]
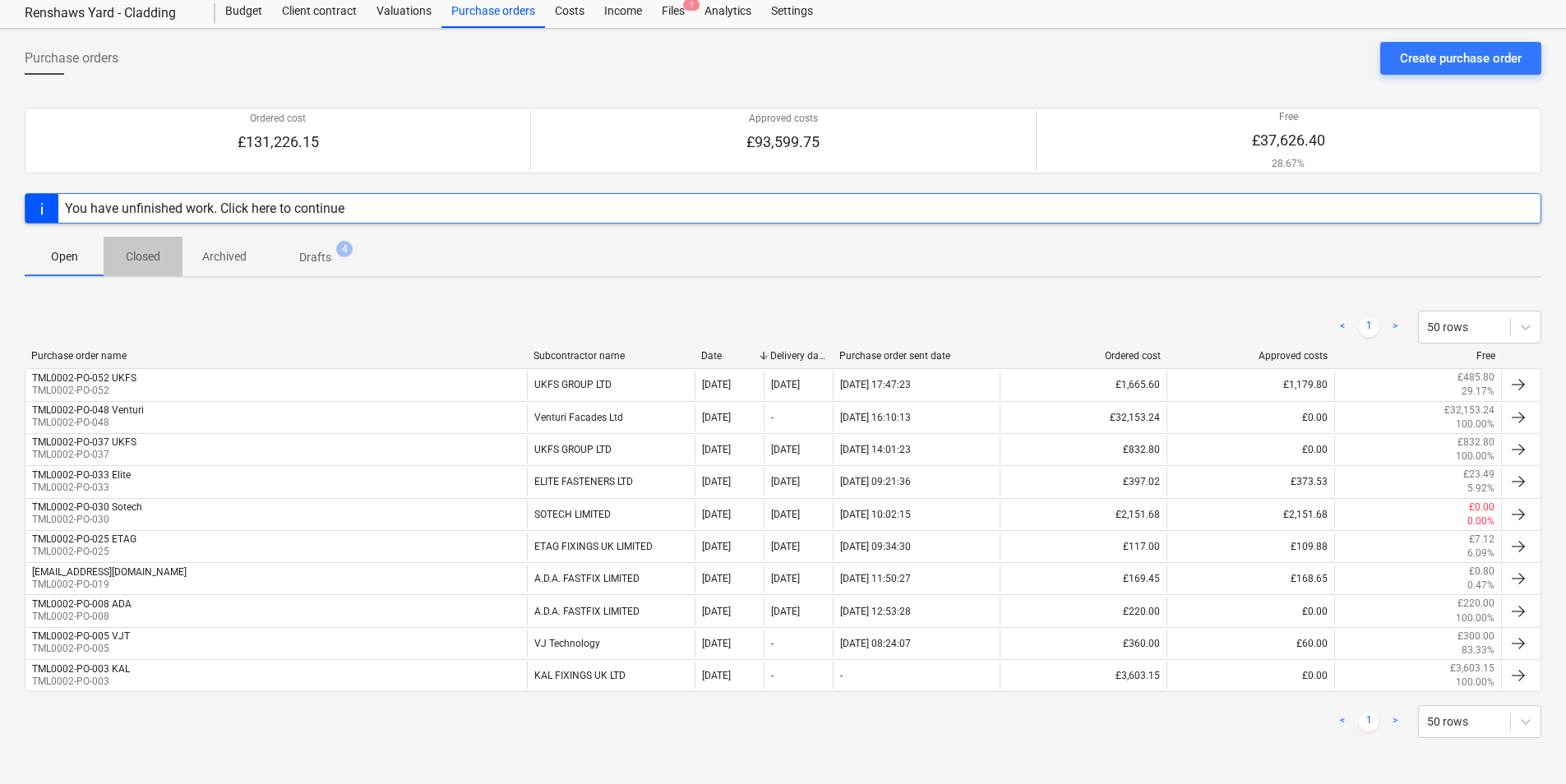
click at [151, 258] on p "Closed" at bounding box center [143, 256] width 40 height 17
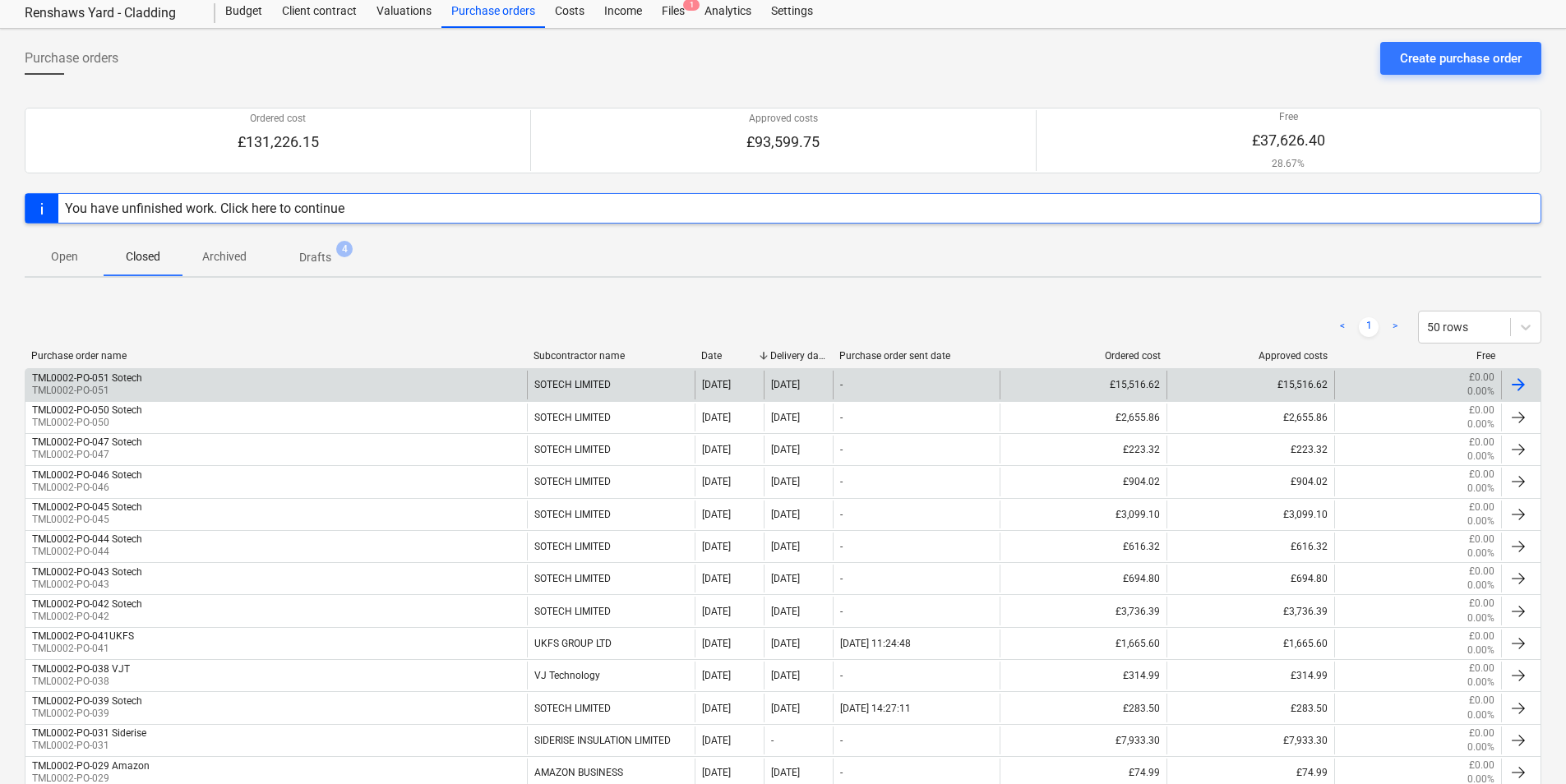
click at [620, 381] on div "SOTECH LIMITED" at bounding box center [610, 384] width 166 height 28
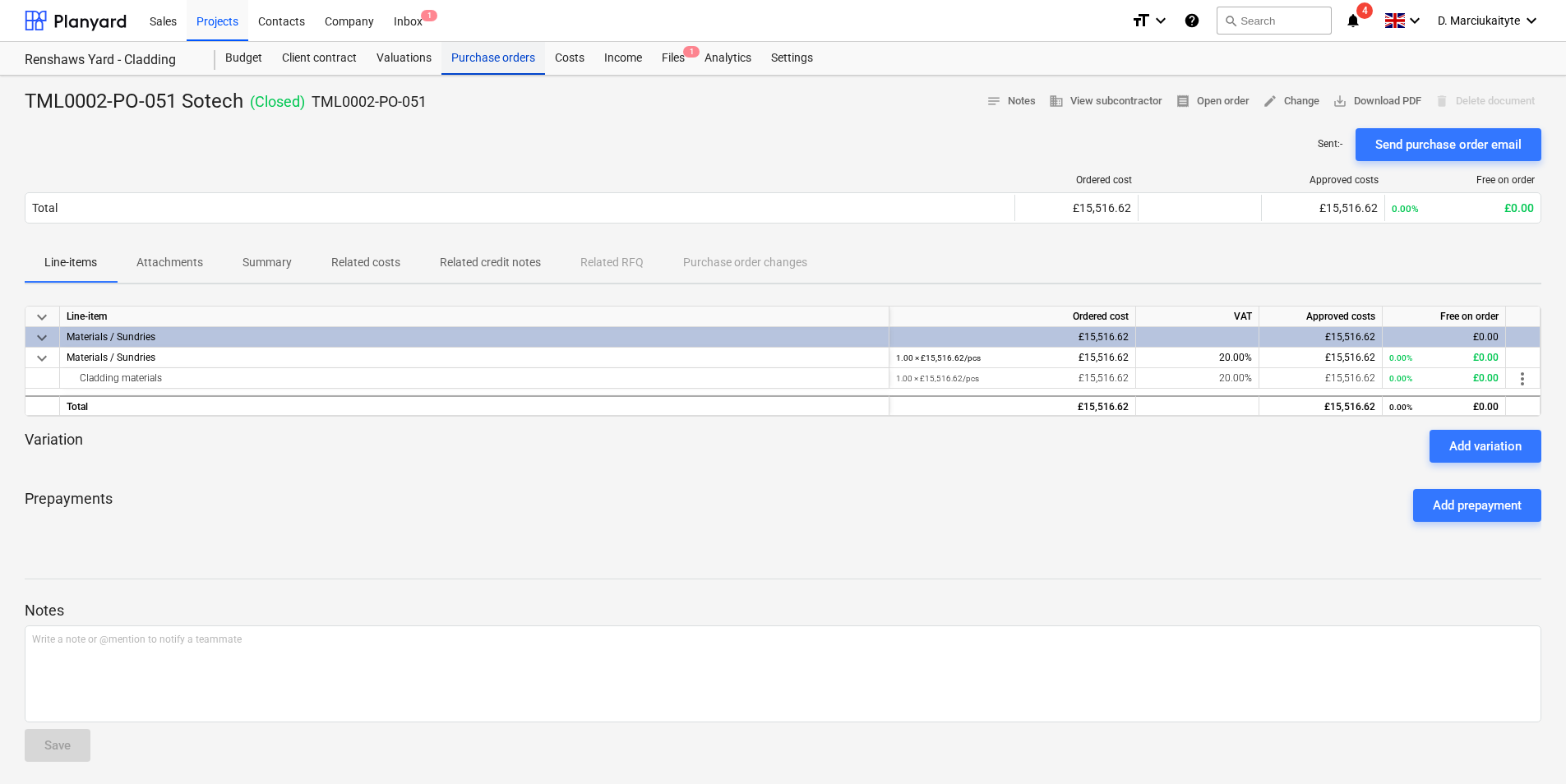
drag, startPoint x: 520, startPoint y: 46, endPoint x: 517, endPoint y: 65, distance: 19.2
click at [519, 46] on div "Purchase orders" at bounding box center [493, 58] width 103 height 33
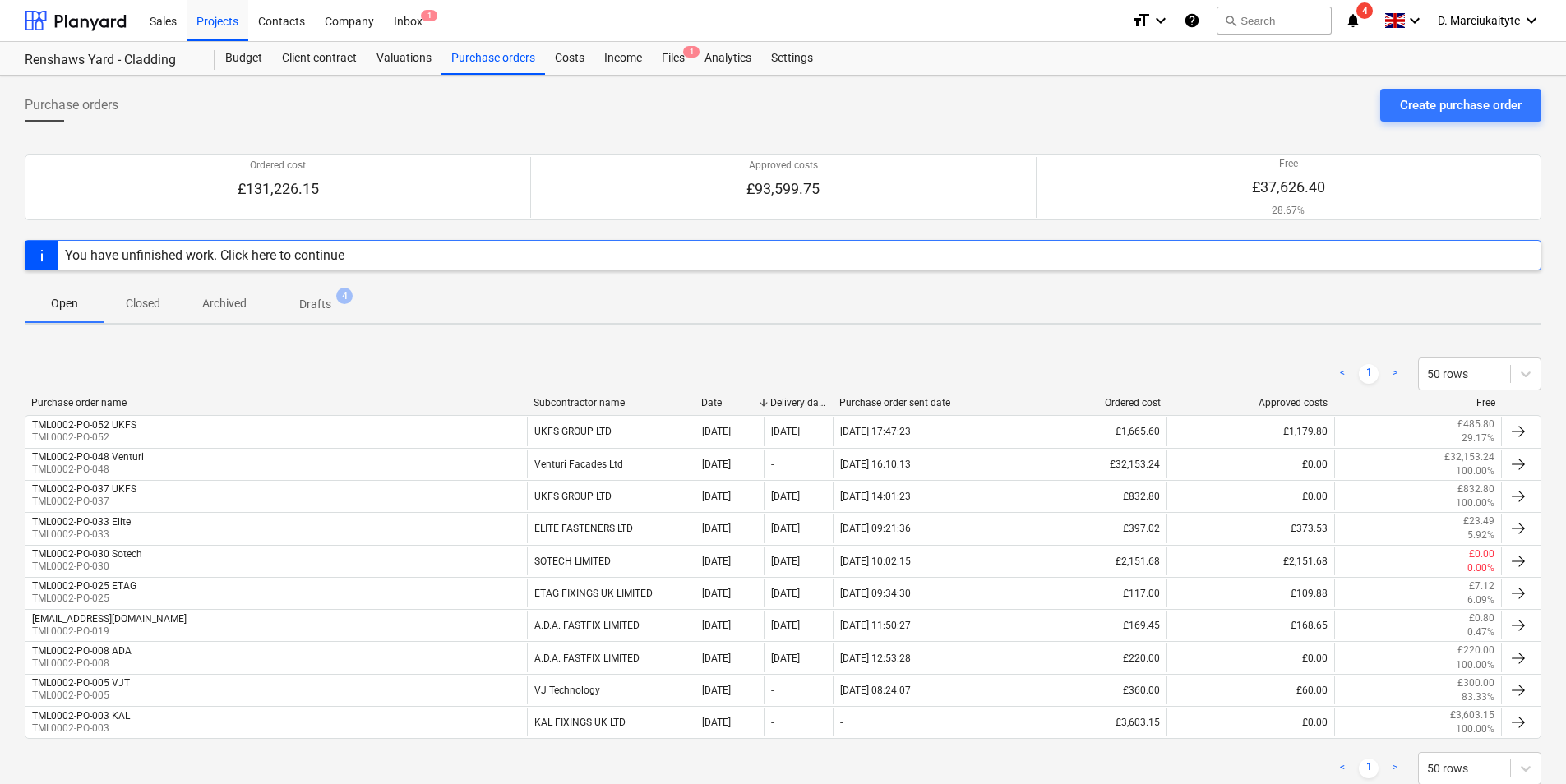
drag, startPoint x: 144, startPoint y: 307, endPoint x: 194, endPoint y: 334, distance: 56.8
click at [144, 307] on p "Closed" at bounding box center [143, 303] width 40 height 17
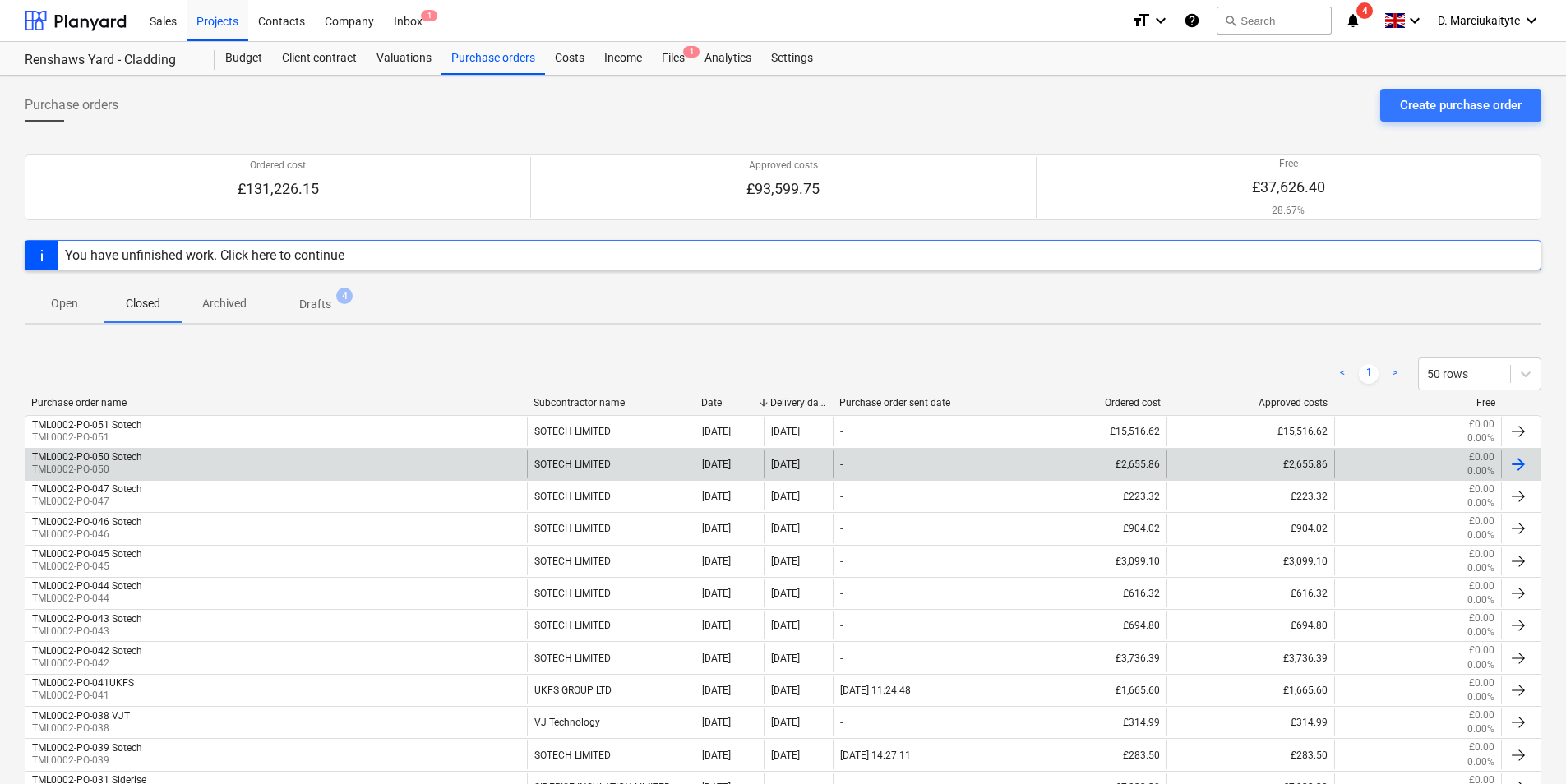
click at [587, 459] on div "SOTECH LIMITED" at bounding box center [610, 464] width 166 height 28
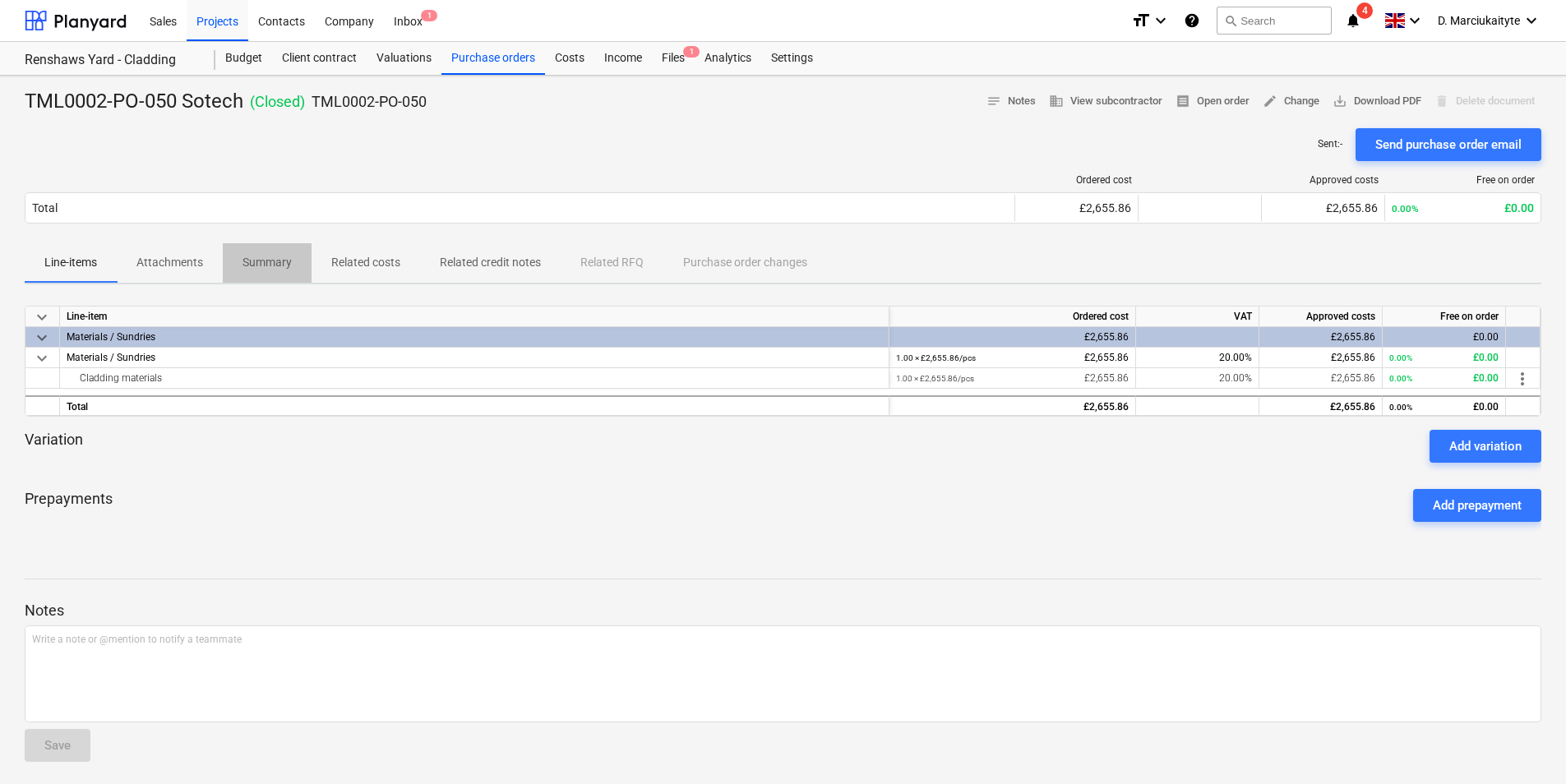
click at [271, 260] on p "Summary" at bounding box center [267, 262] width 50 height 17
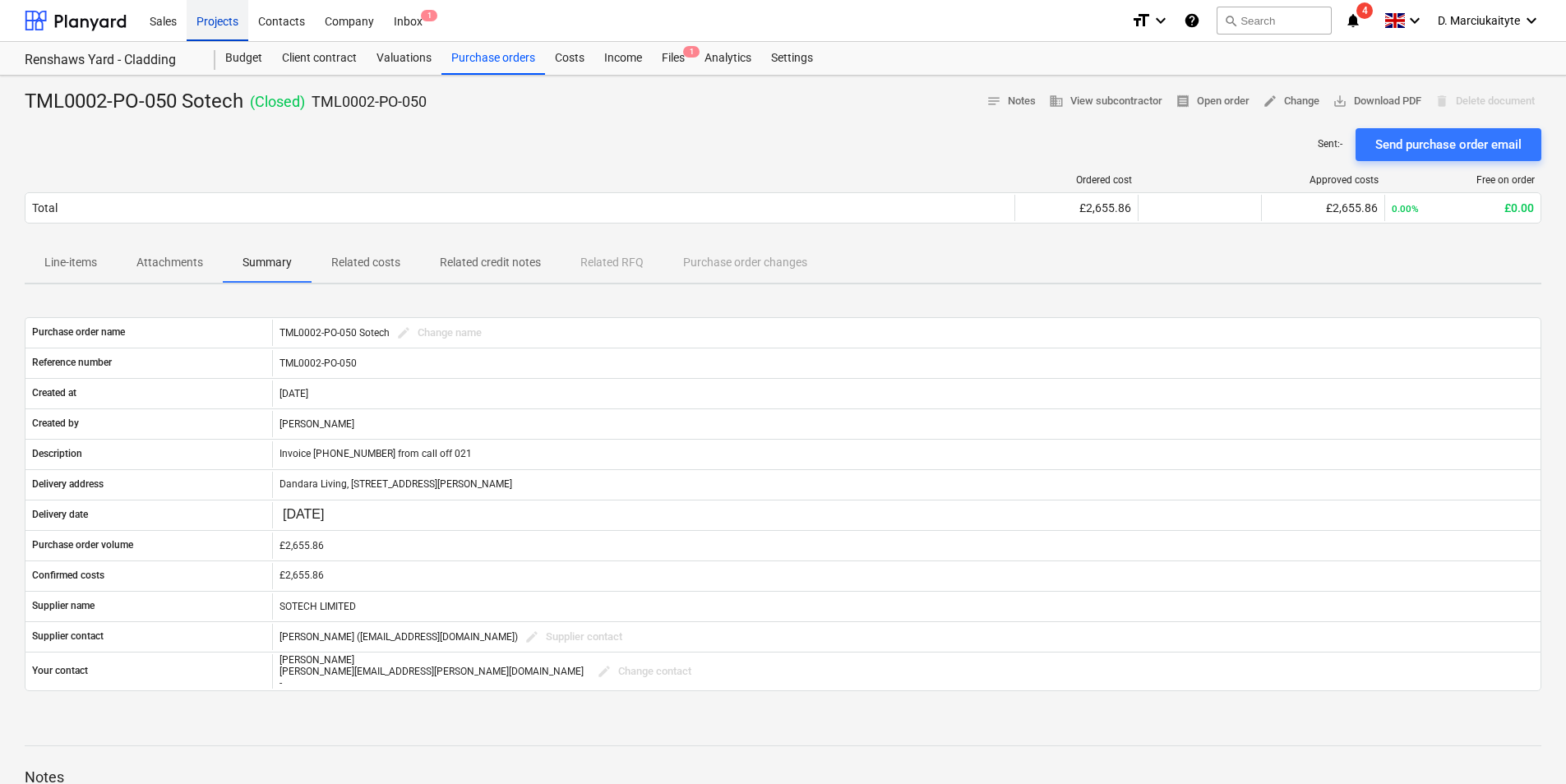
click at [194, 13] on div "Projects" at bounding box center [217, 20] width 62 height 42
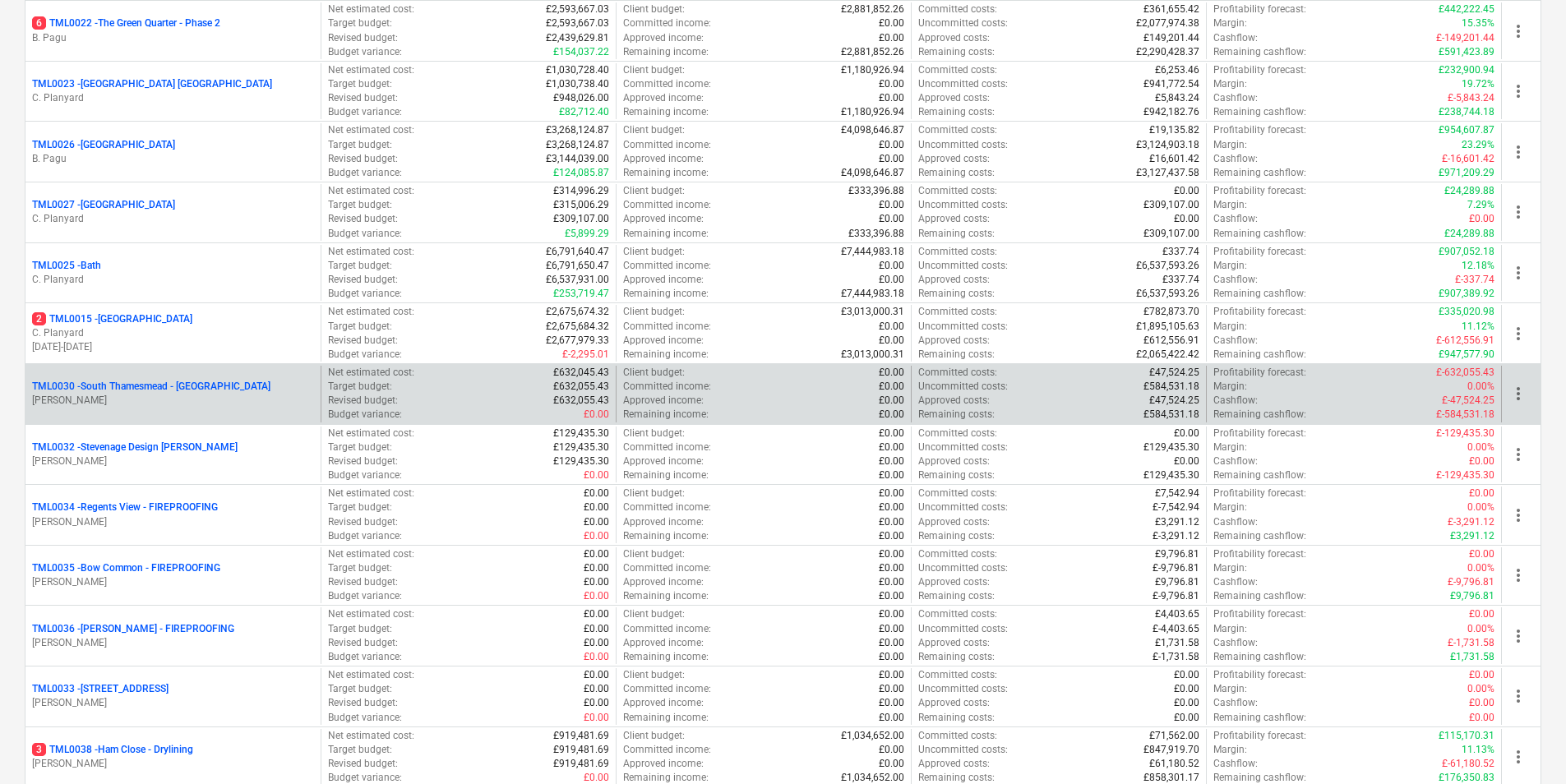
scroll to position [1507, 0]
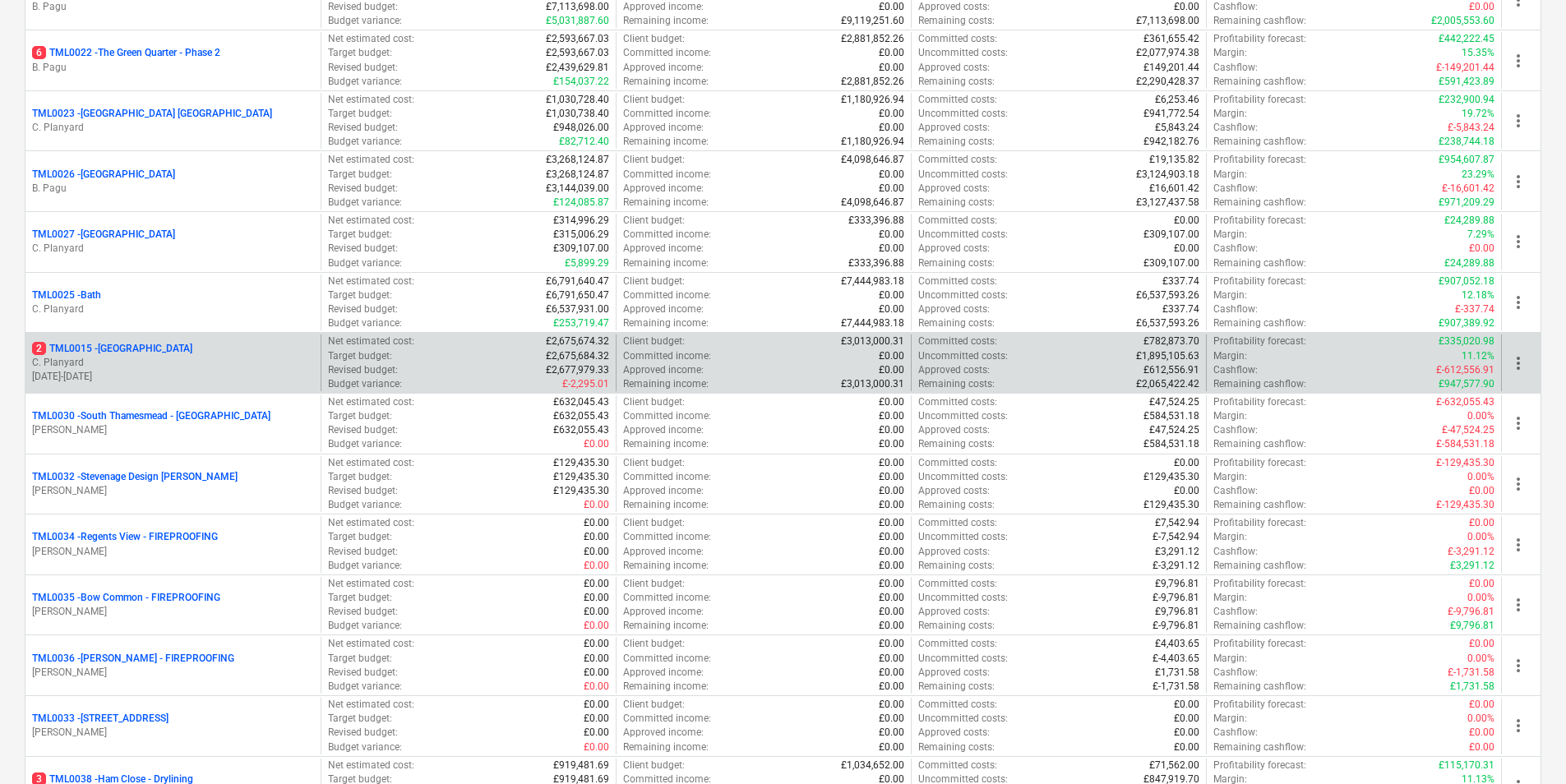
click at [131, 353] on p "2 TML0015 - Camden Goods Yard" at bounding box center [111, 348] width 160 height 14
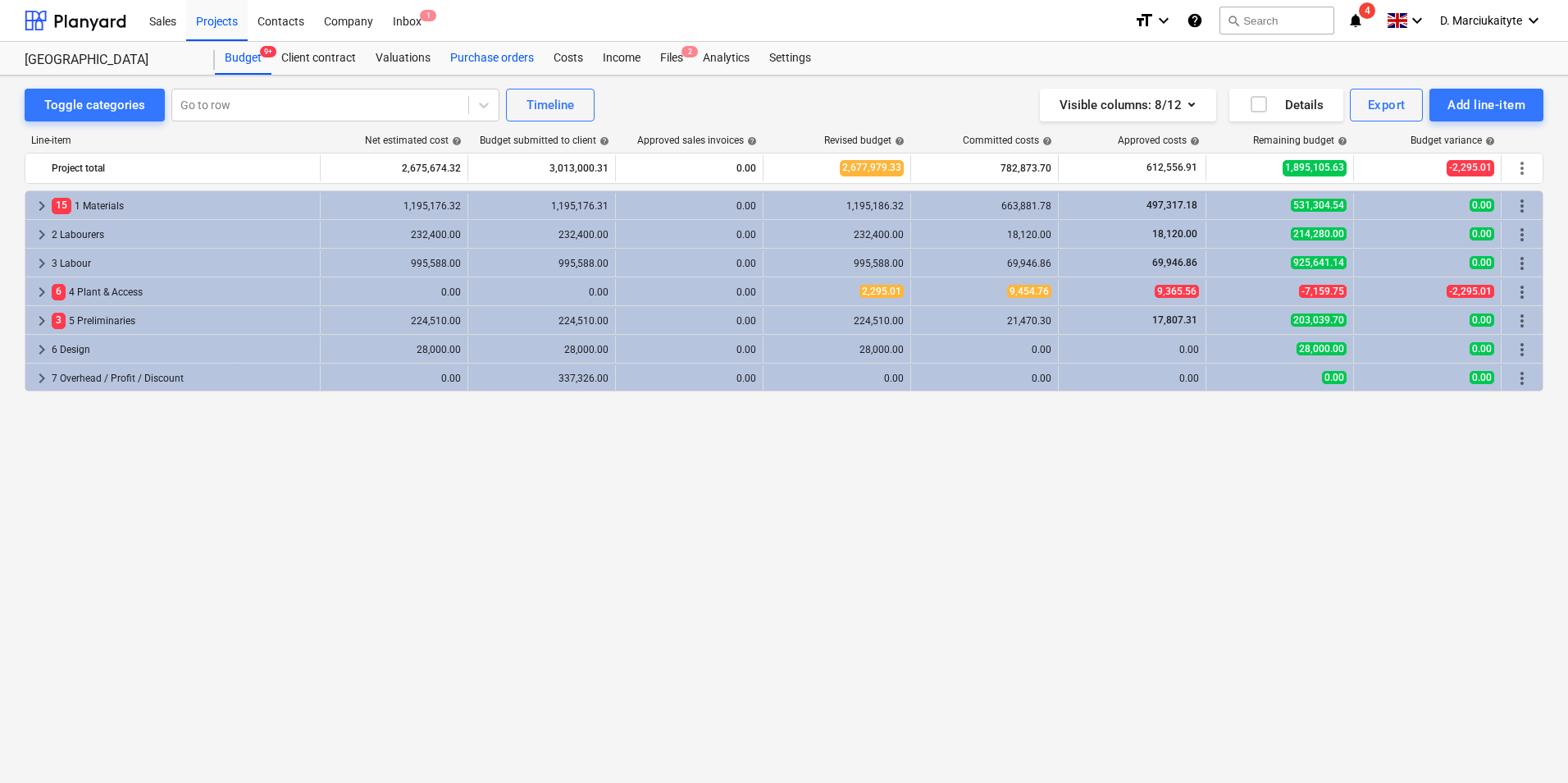
click at [493, 57] on div "Purchase orders" at bounding box center [492, 58] width 103 height 33
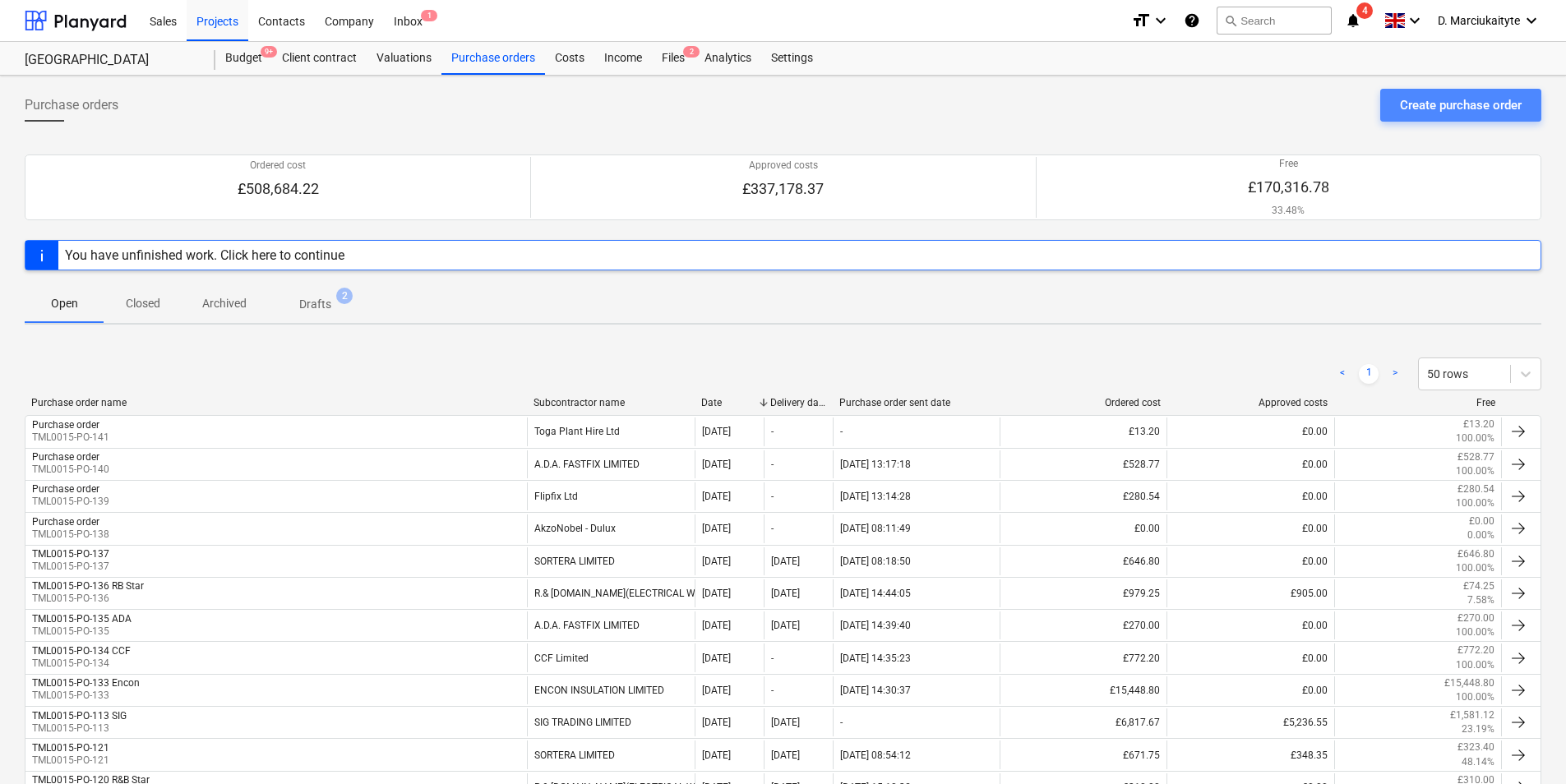
click at [1447, 111] on div "Create purchase order" at bounding box center [1460, 105] width 121 height 22
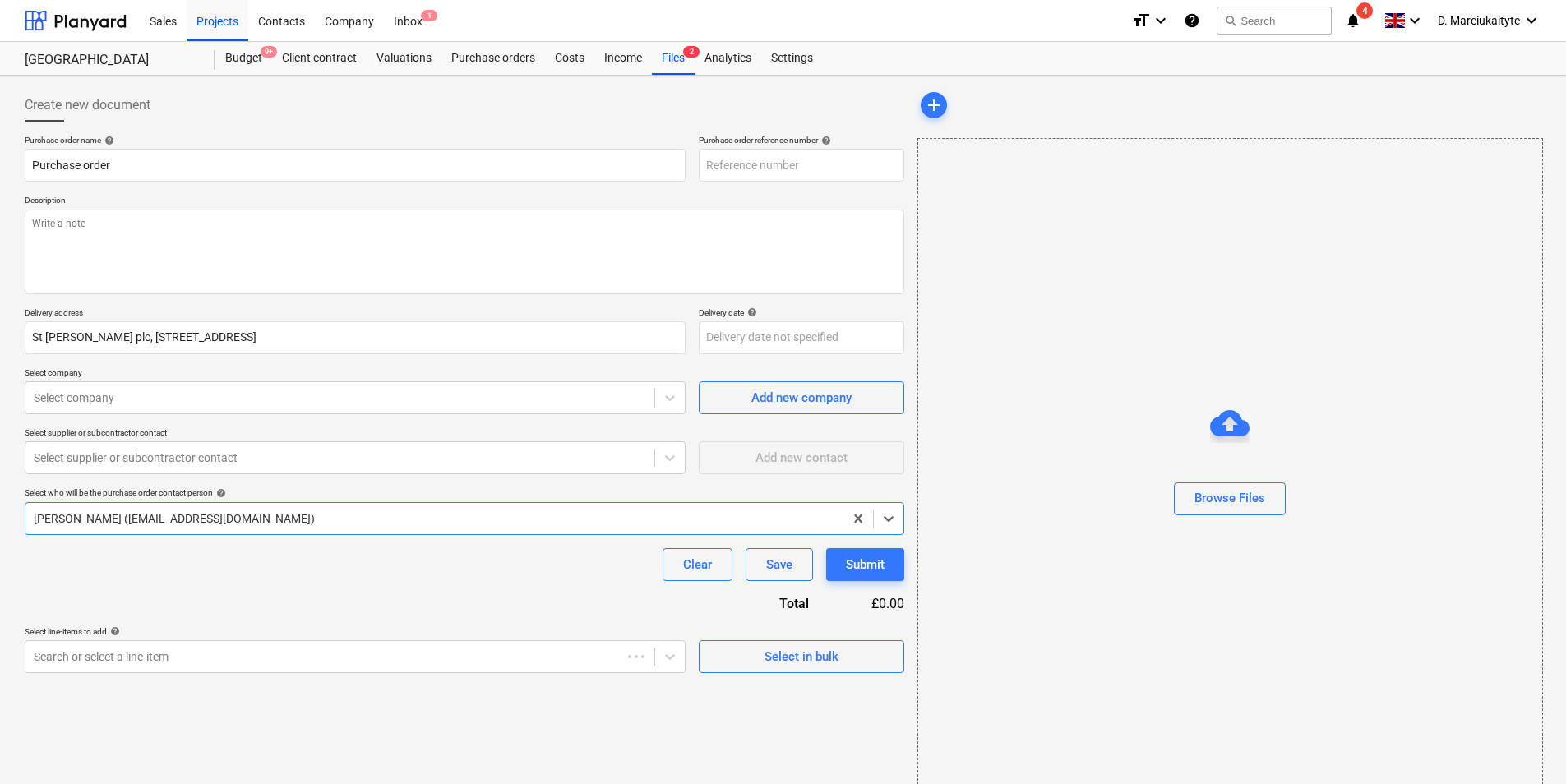
type textarea "x"
type input "TML0015-PO-143"
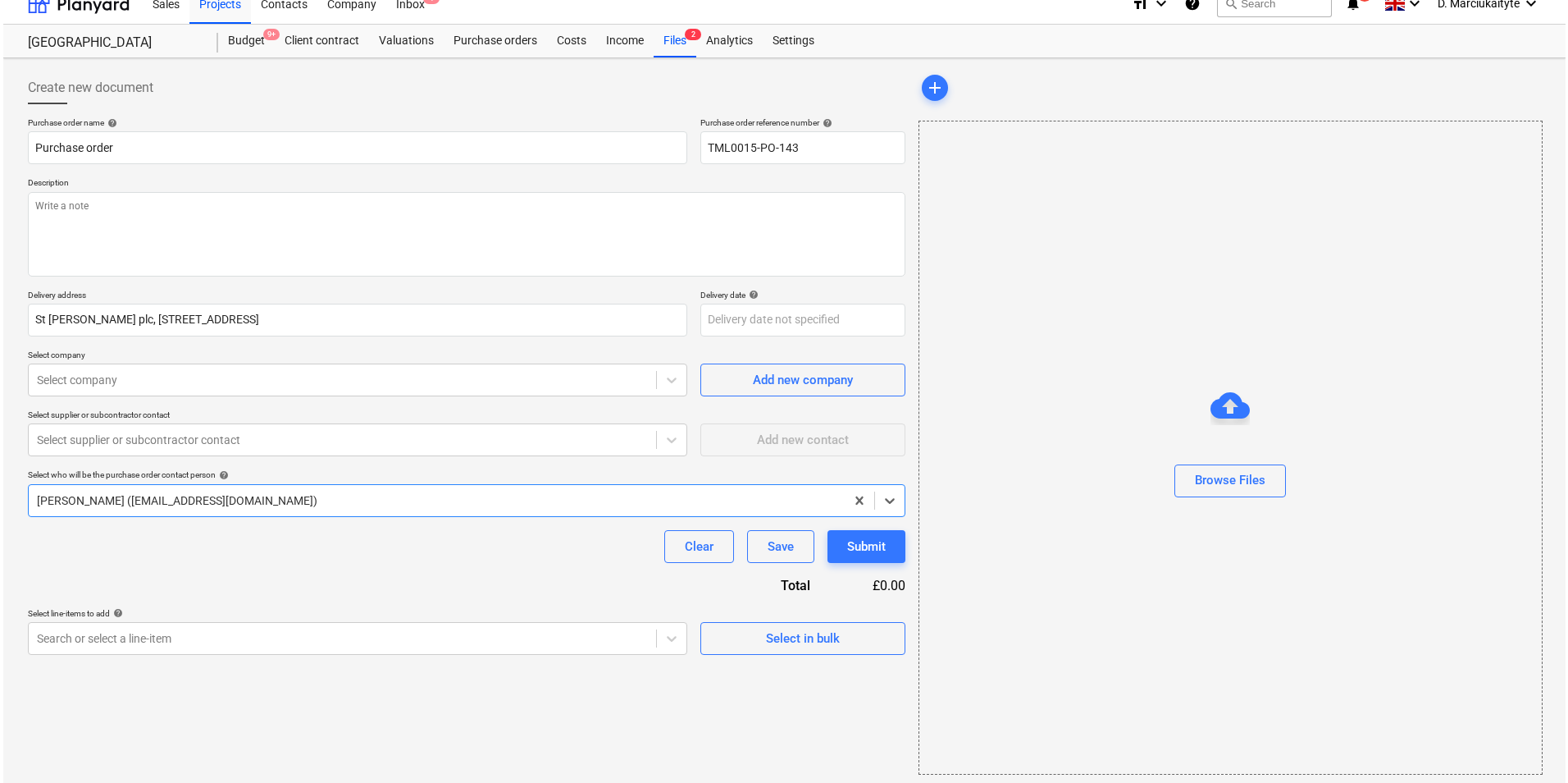
scroll to position [23, 0]
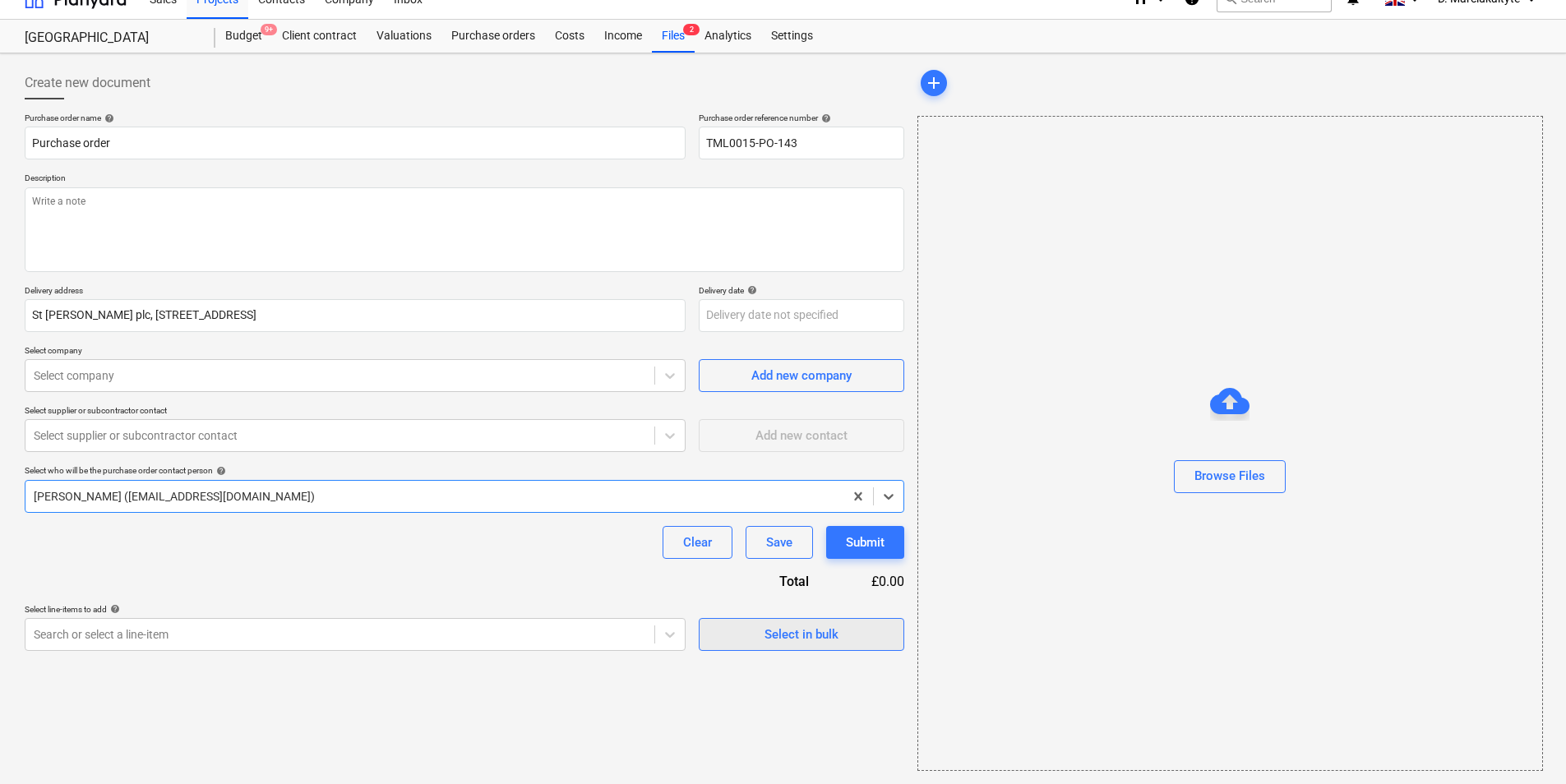
click at [789, 628] on div "Select in bulk" at bounding box center [802, 635] width 74 height 22
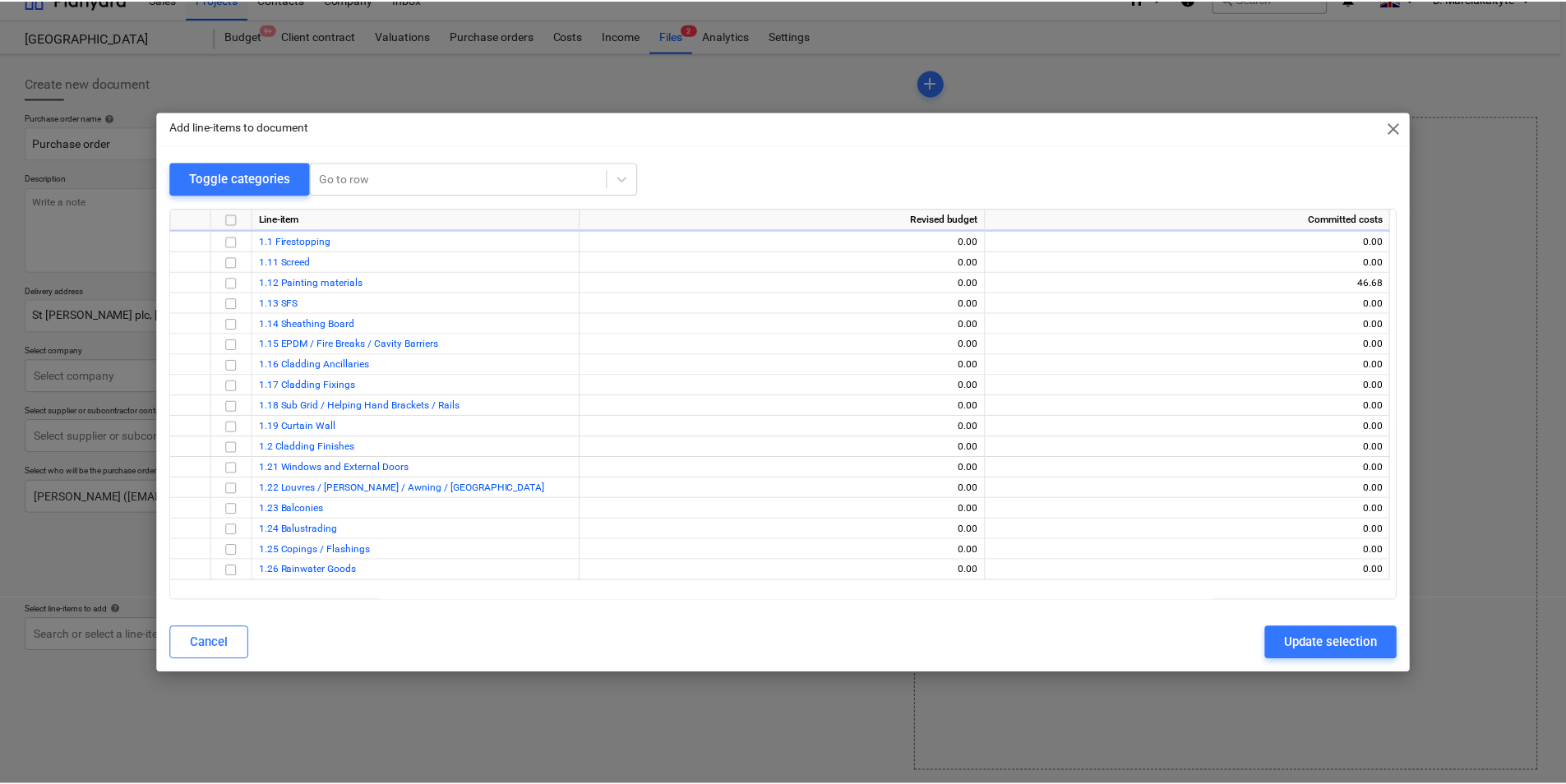
scroll to position [391, 0]
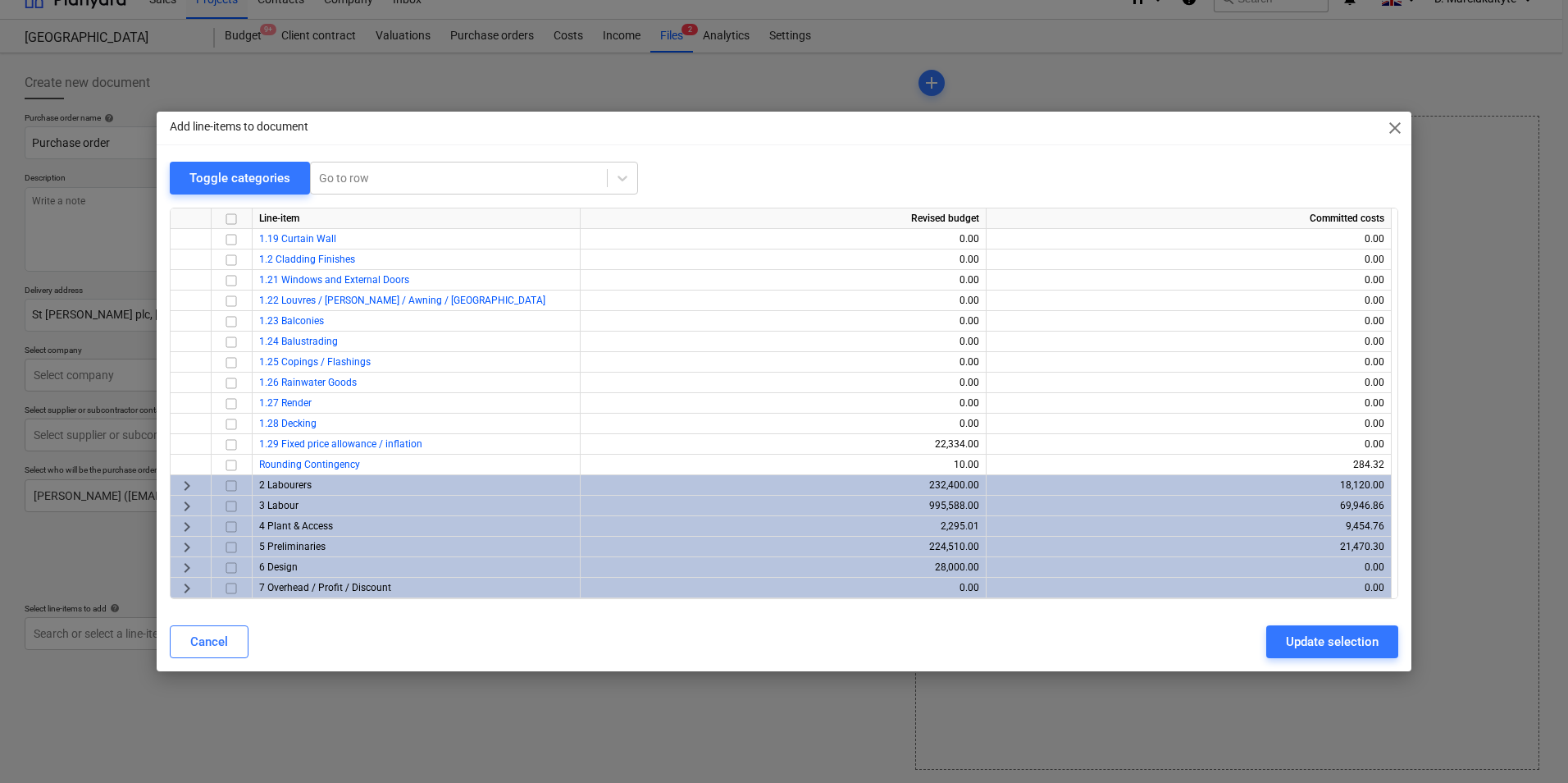
click at [235, 526] on input "checkbox" at bounding box center [231, 527] width 20 height 20
click at [1266, 621] on div "Cancel Update selection" at bounding box center [784, 641] width 1248 height 46
click at [1289, 642] on div "Update selection" at bounding box center [1332, 642] width 93 height 22
type textarea "x"
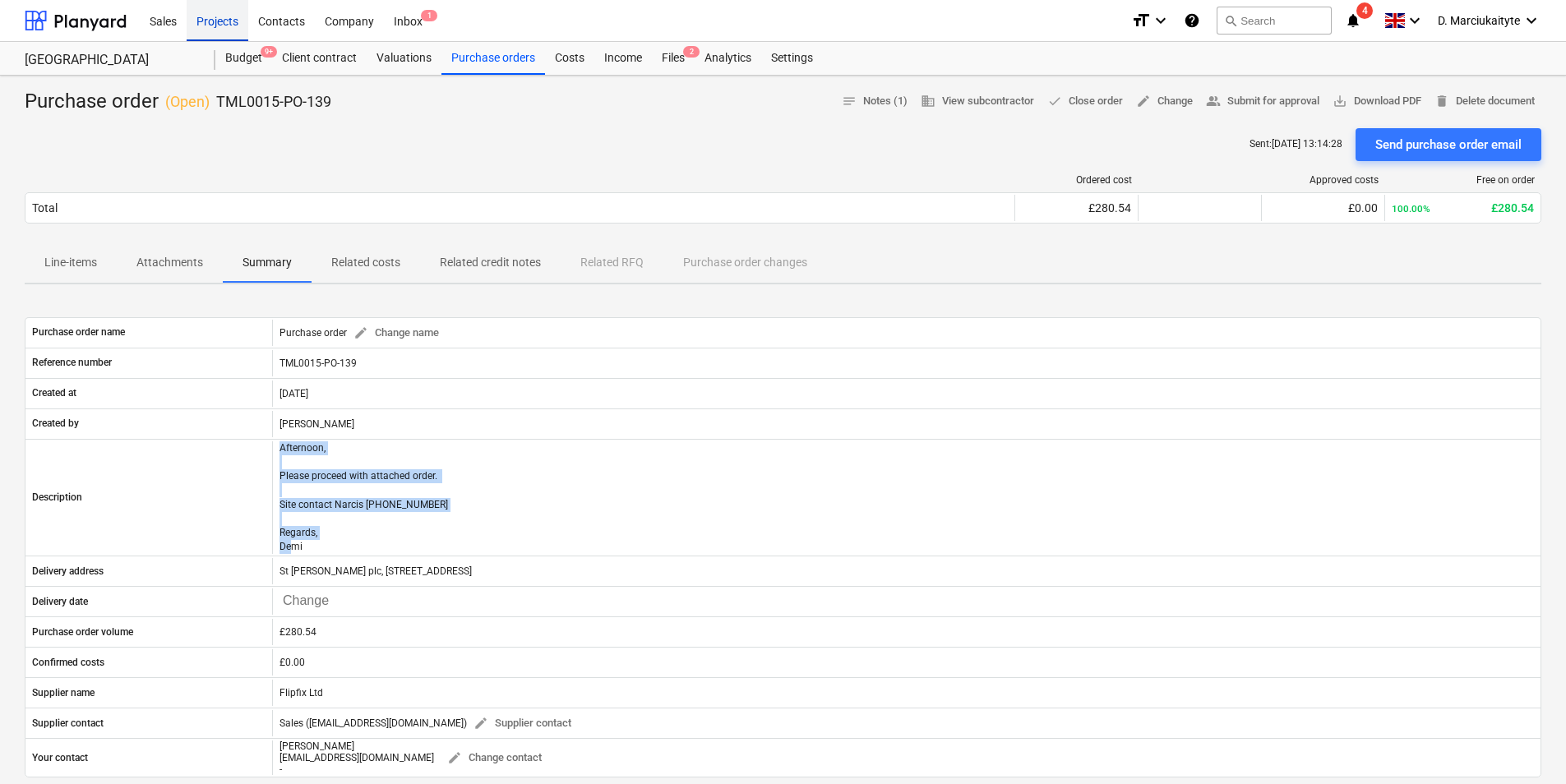
click at [219, 16] on div "Projects" at bounding box center [217, 20] width 62 height 42
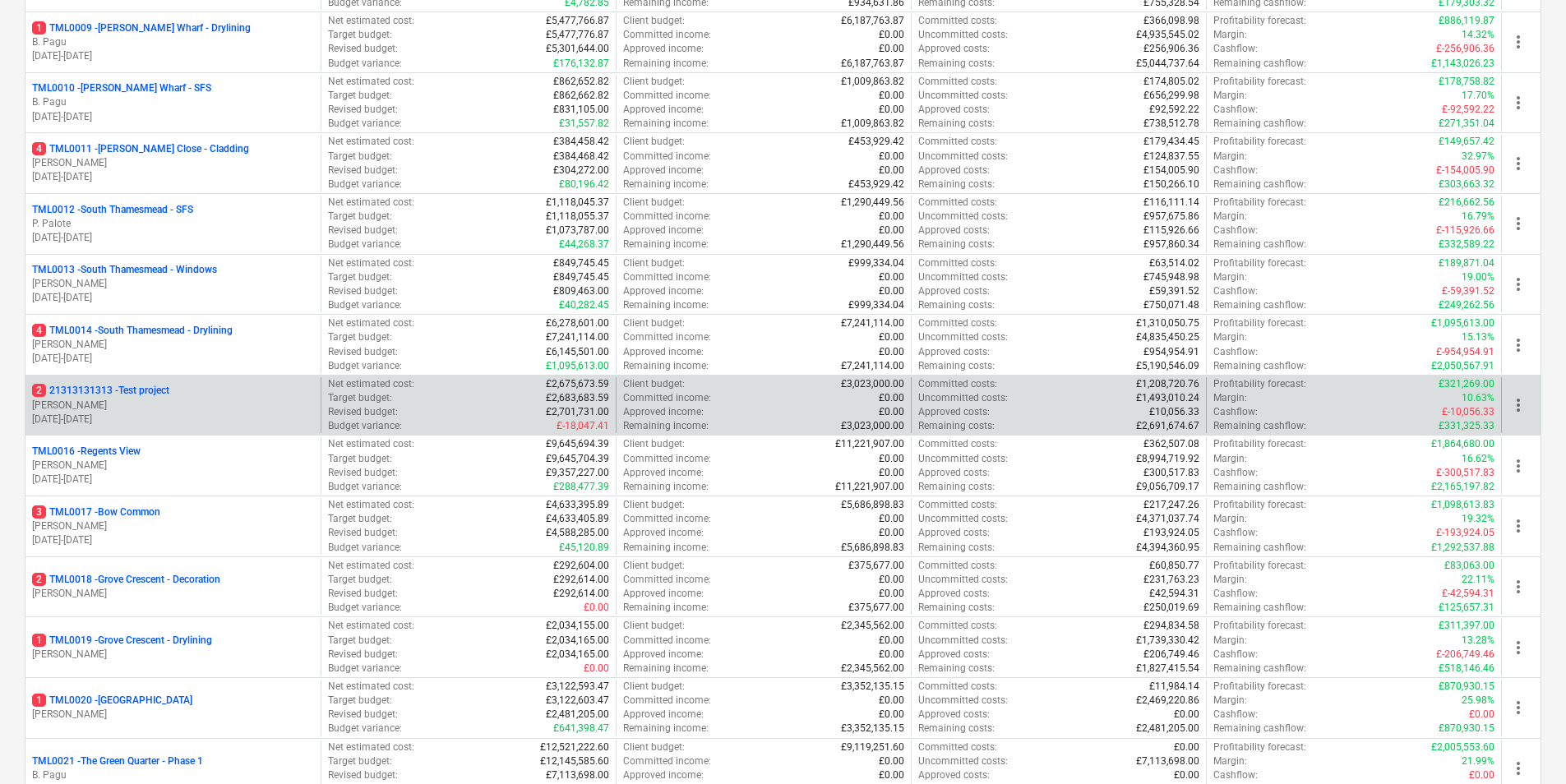
scroll to position [740, 0]
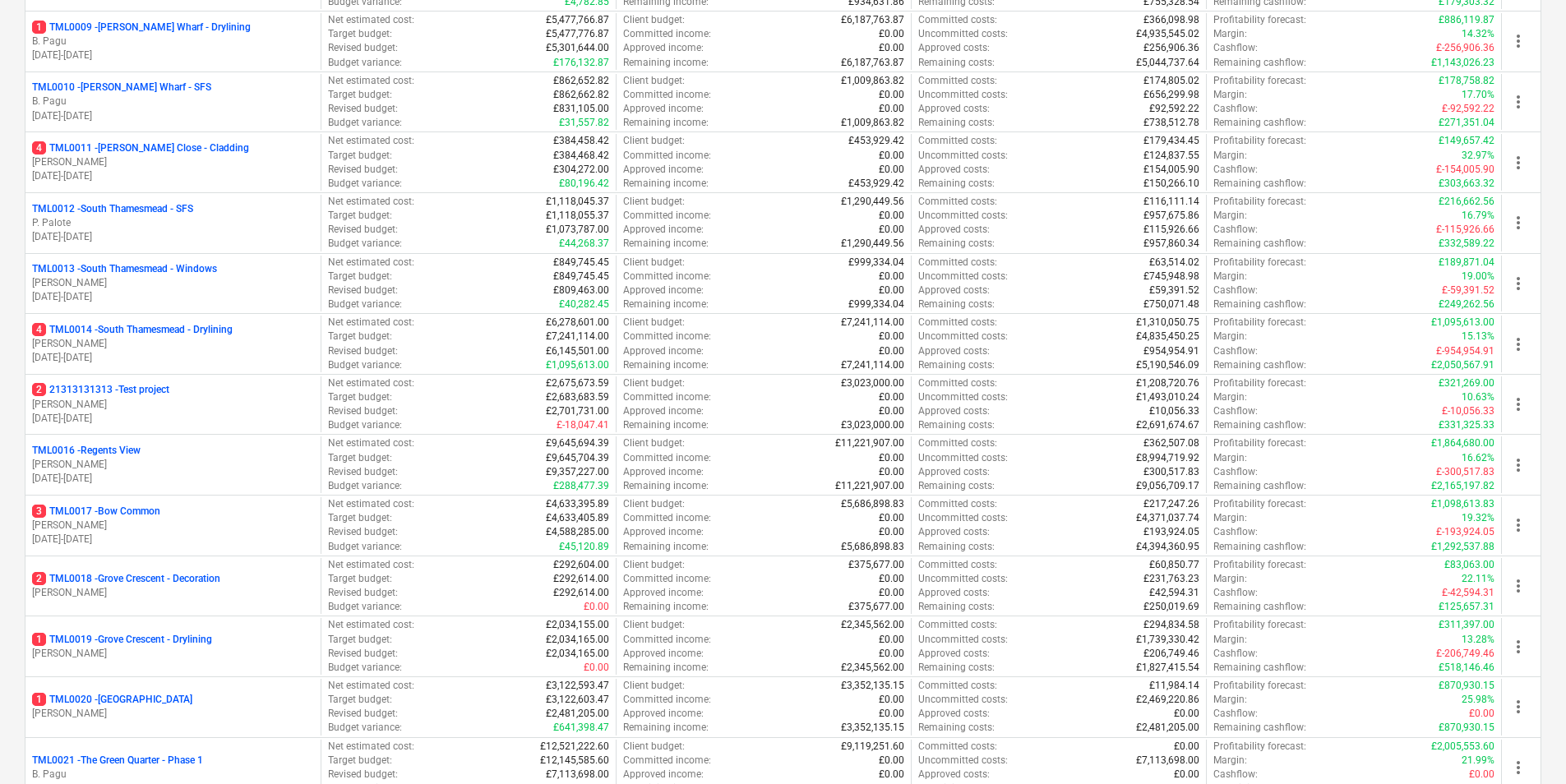
click at [220, 338] on p "[PERSON_NAME]" at bounding box center [173, 344] width 282 height 14
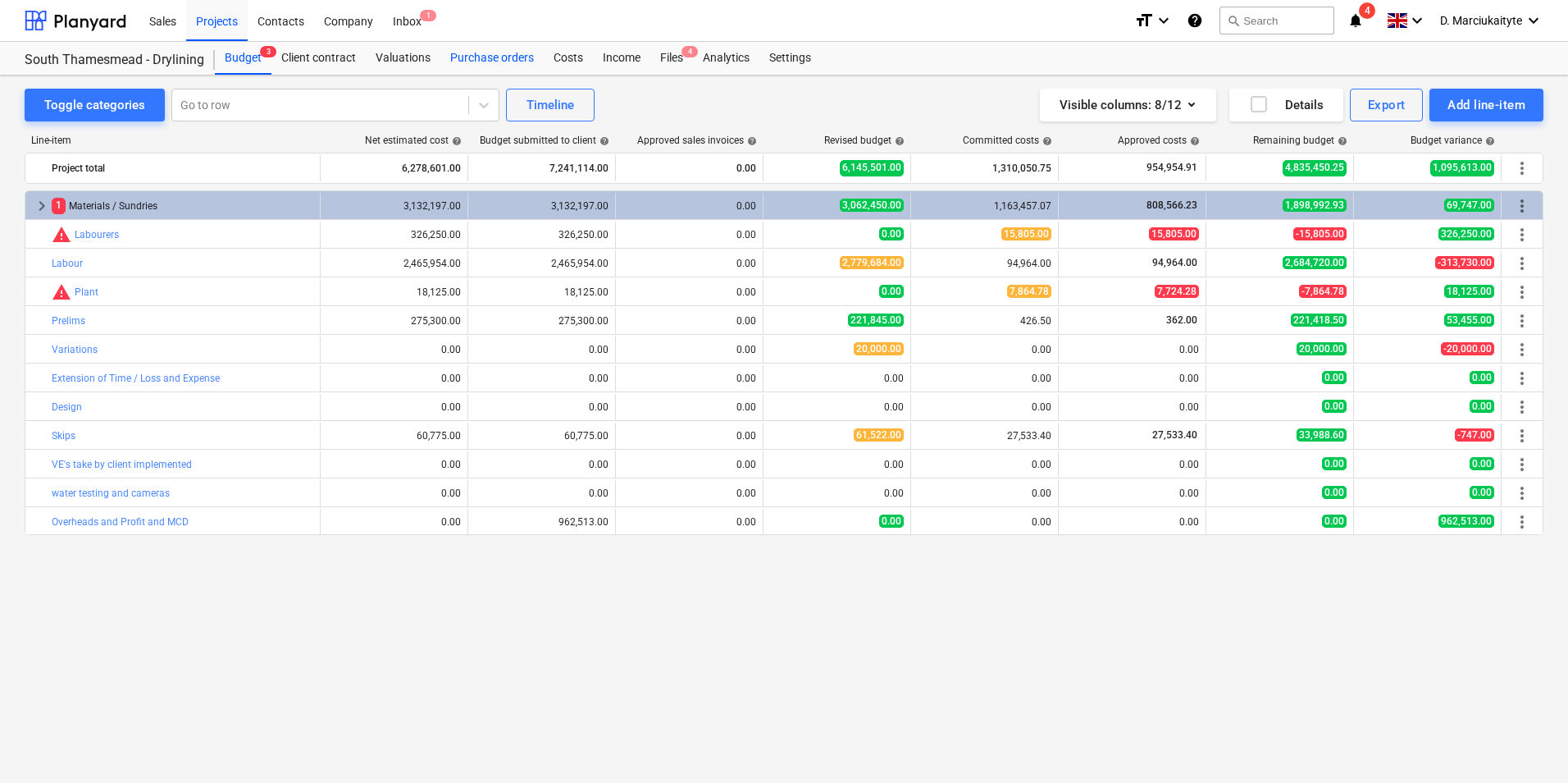
click at [471, 59] on div "Purchase orders" at bounding box center [492, 58] width 103 height 33
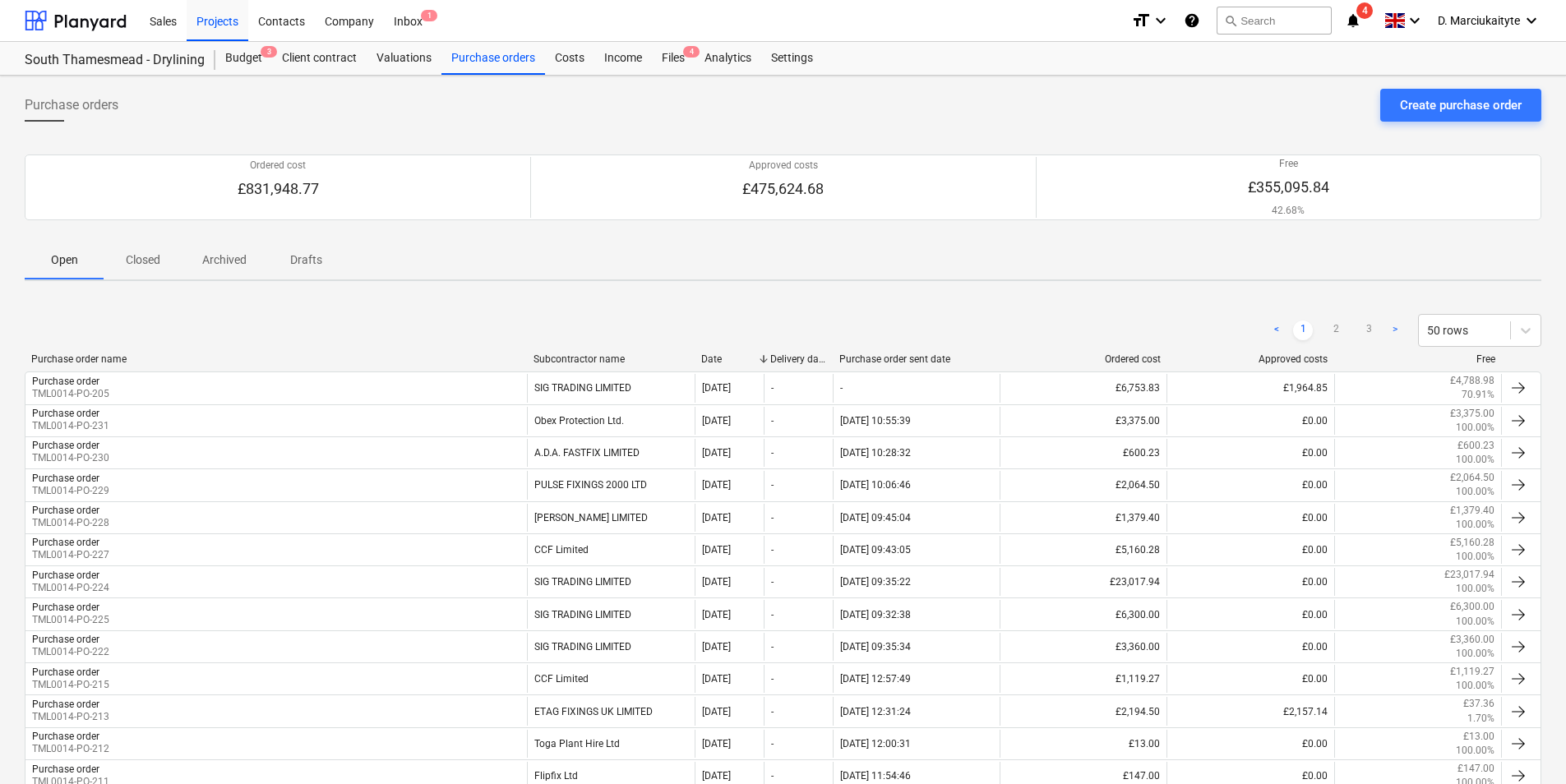
click at [606, 354] on div "Subcontractor name" at bounding box center [611, 359] width 155 height 12
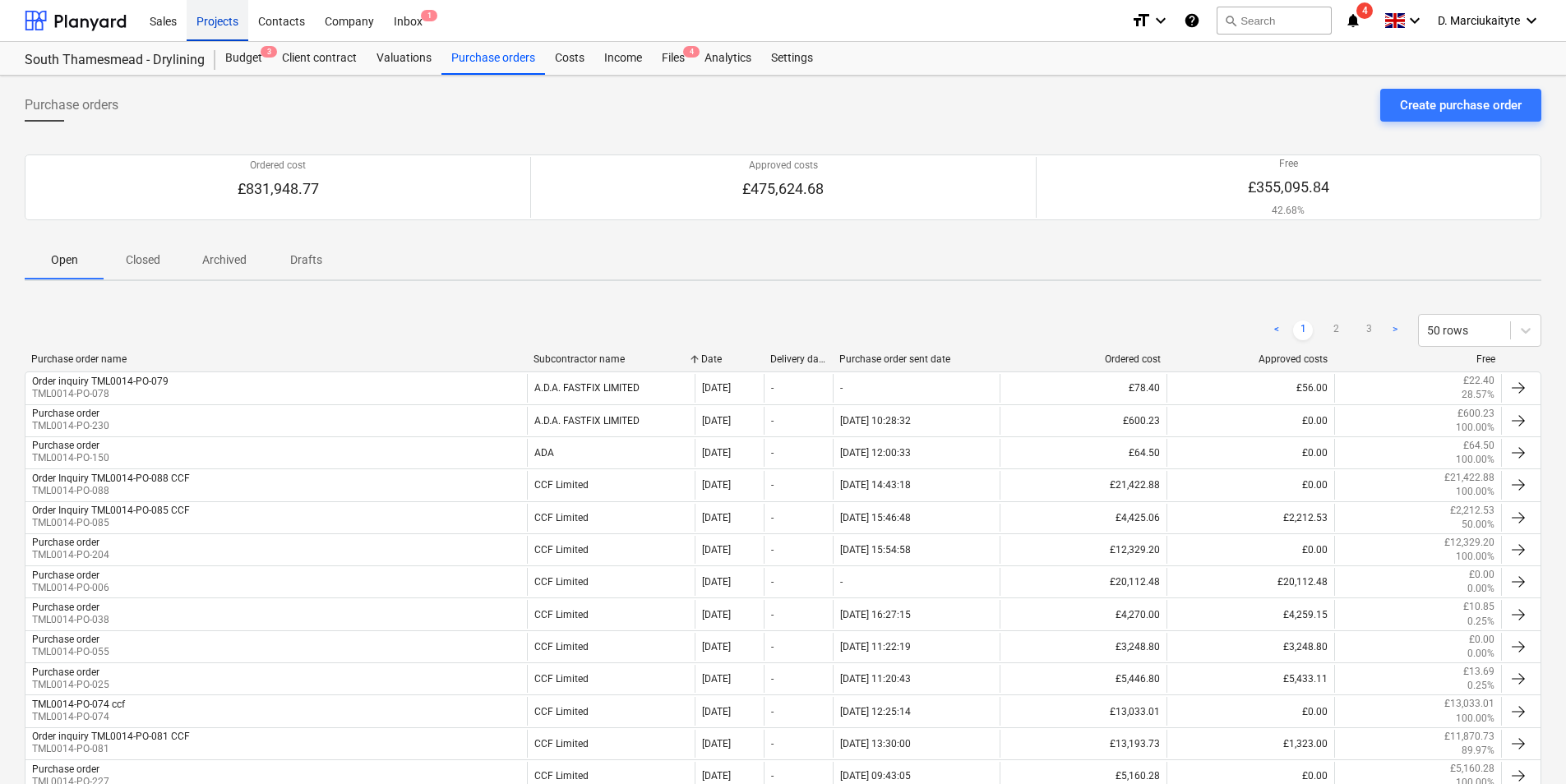
click at [216, 25] on div "Projects" at bounding box center [217, 20] width 62 height 42
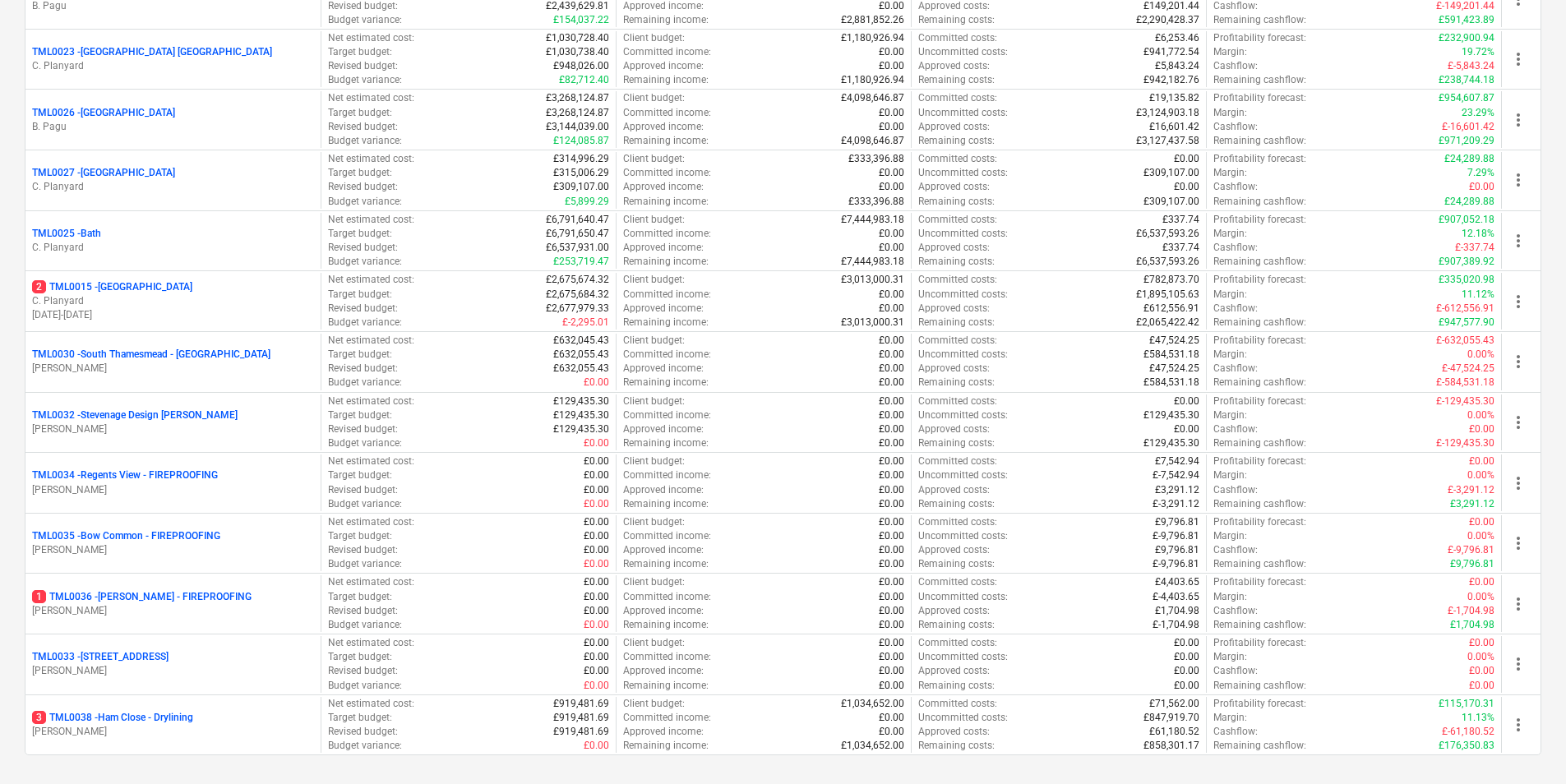
scroll to position [1671, 0]
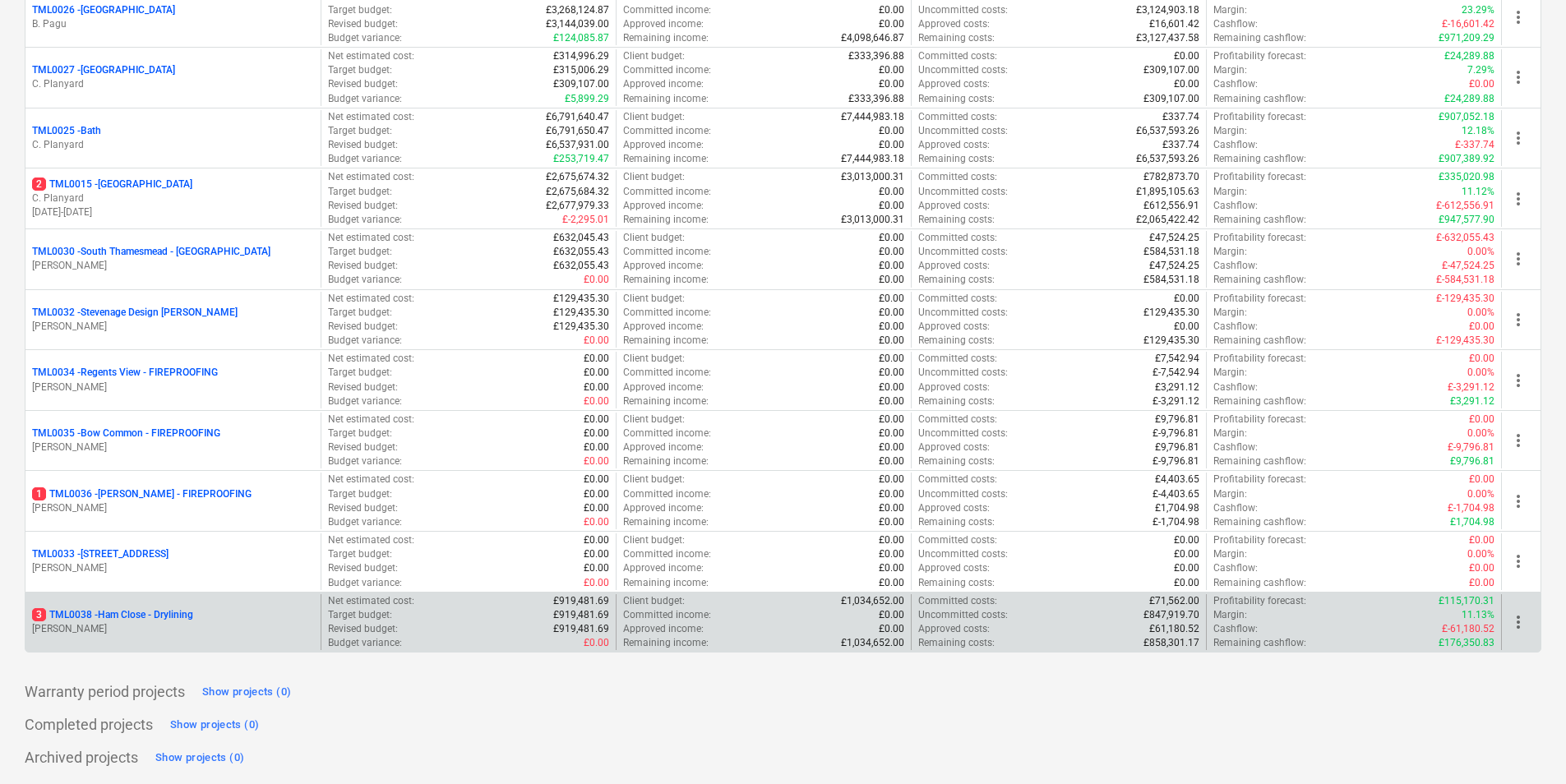
click at [179, 616] on p "3 TML0038 - Ham Close - Drylining" at bounding box center [112, 614] width 161 height 14
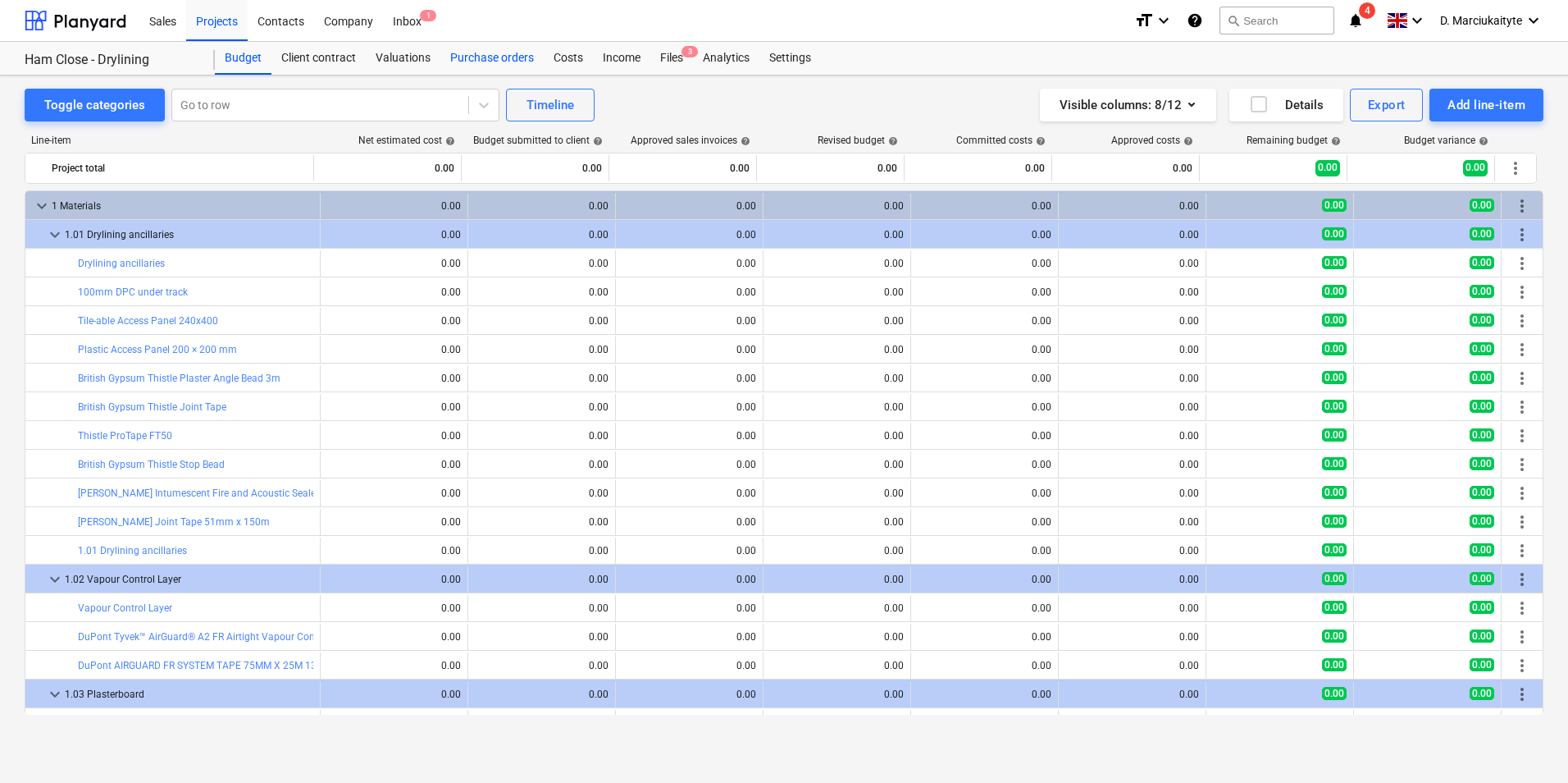
click at [487, 57] on div "Purchase orders" at bounding box center [492, 58] width 103 height 33
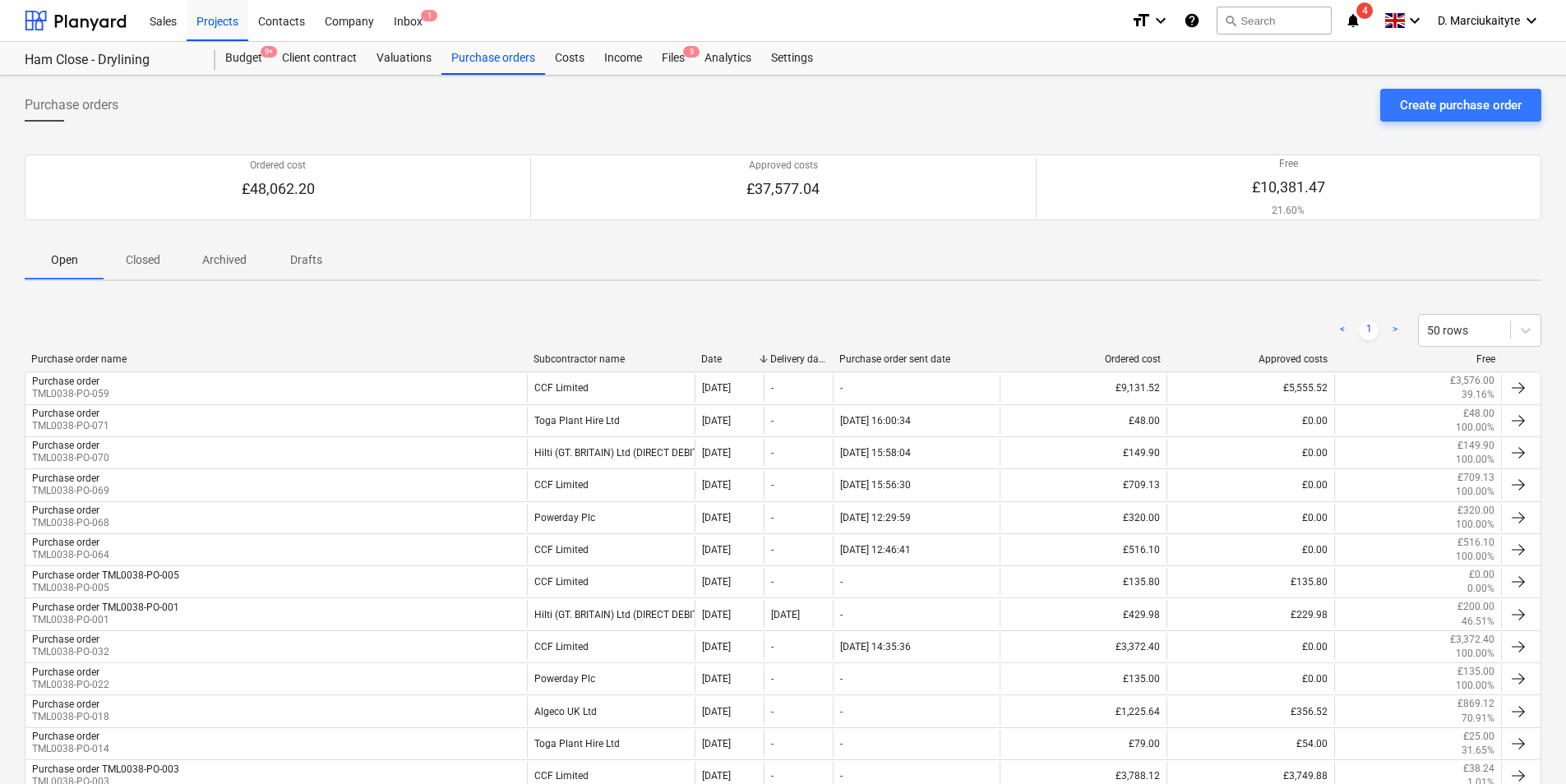
click at [597, 354] on div "Subcontractor name" at bounding box center [611, 359] width 155 height 12
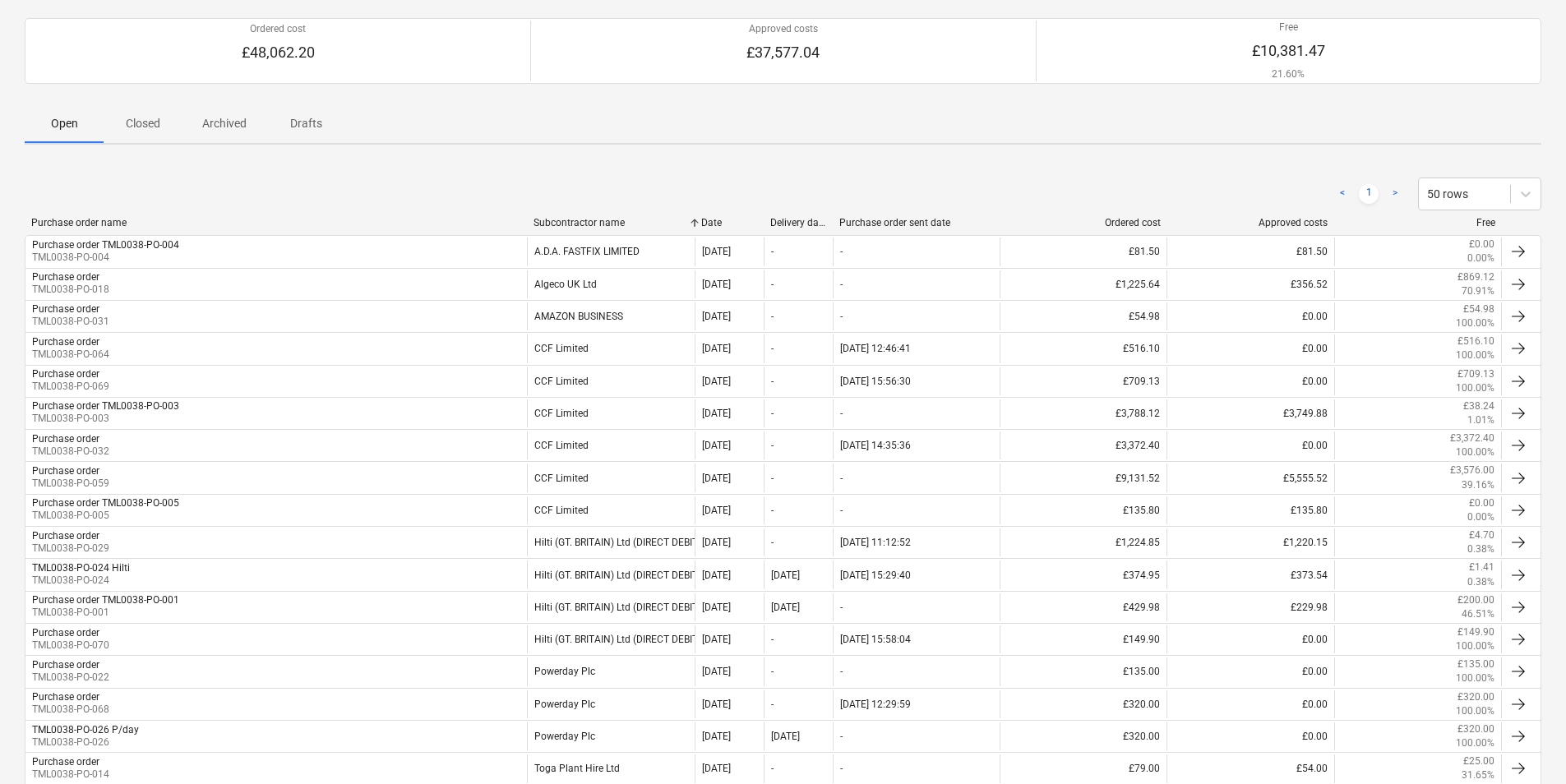
scroll to position [130, 0]
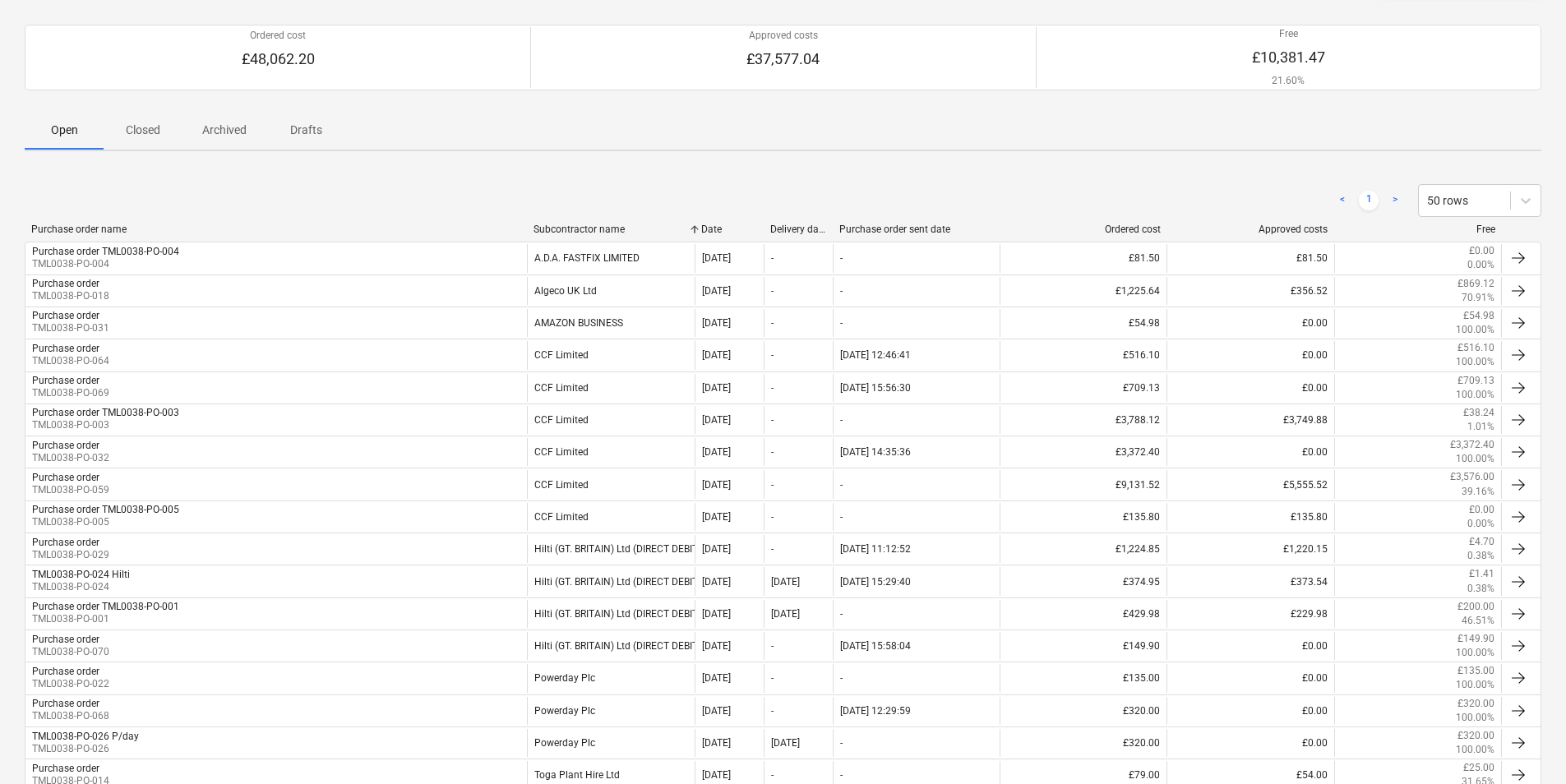
click at [147, 122] on p "Closed" at bounding box center [143, 129] width 40 height 17
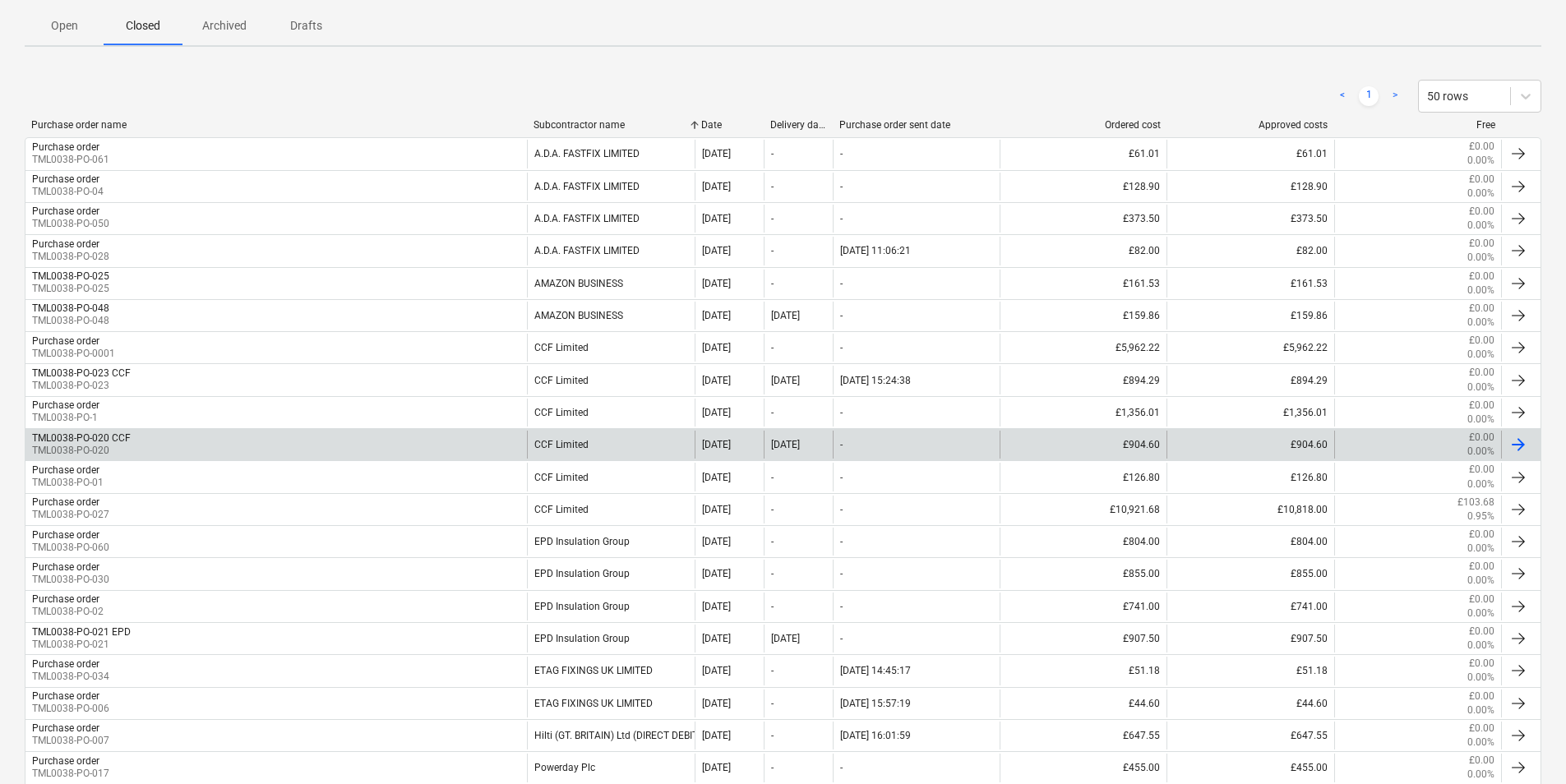
scroll to position [359, 0]
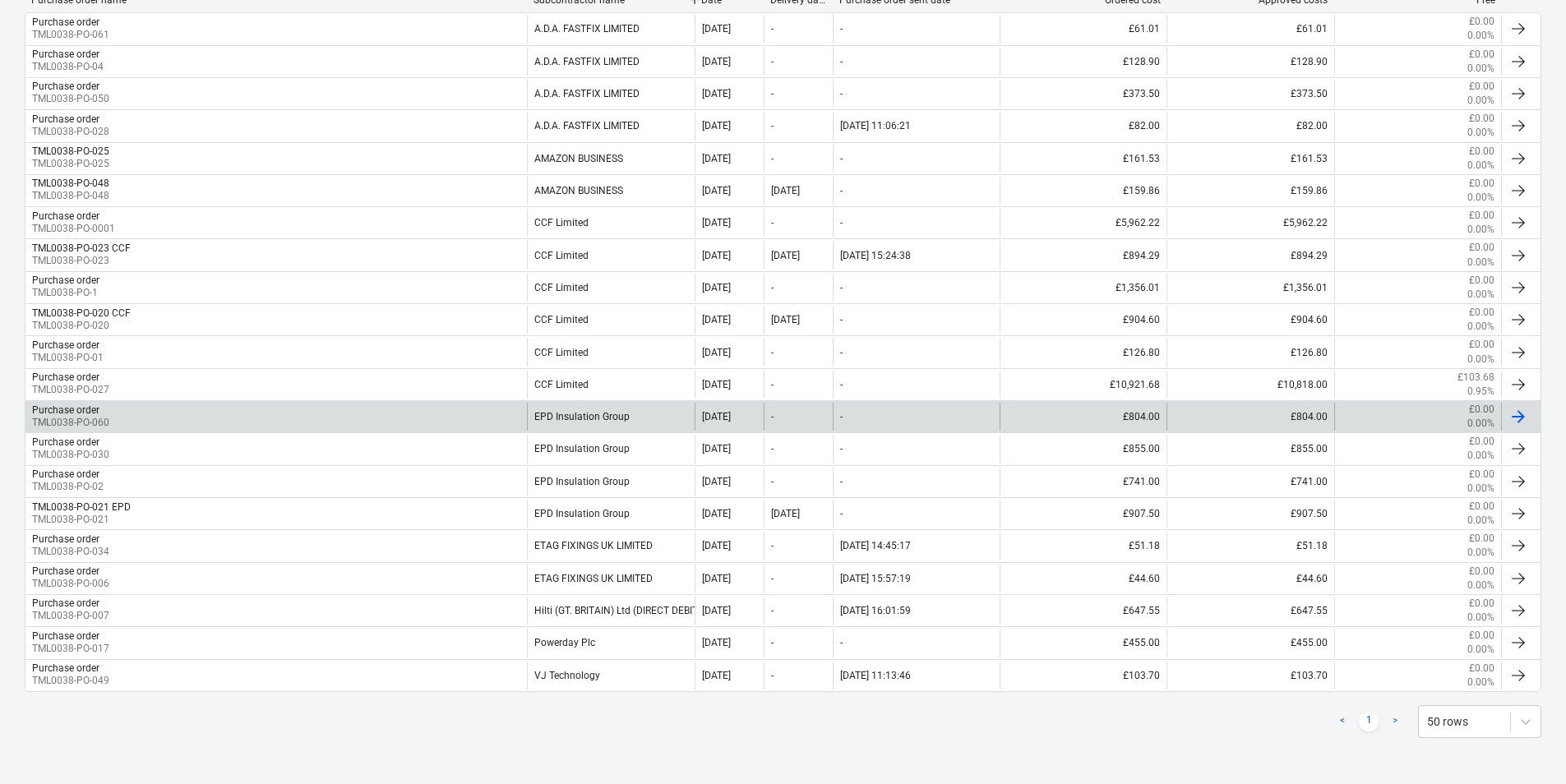
click at [574, 410] on div "EPD Insulation Group" at bounding box center [610, 416] width 166 height 28
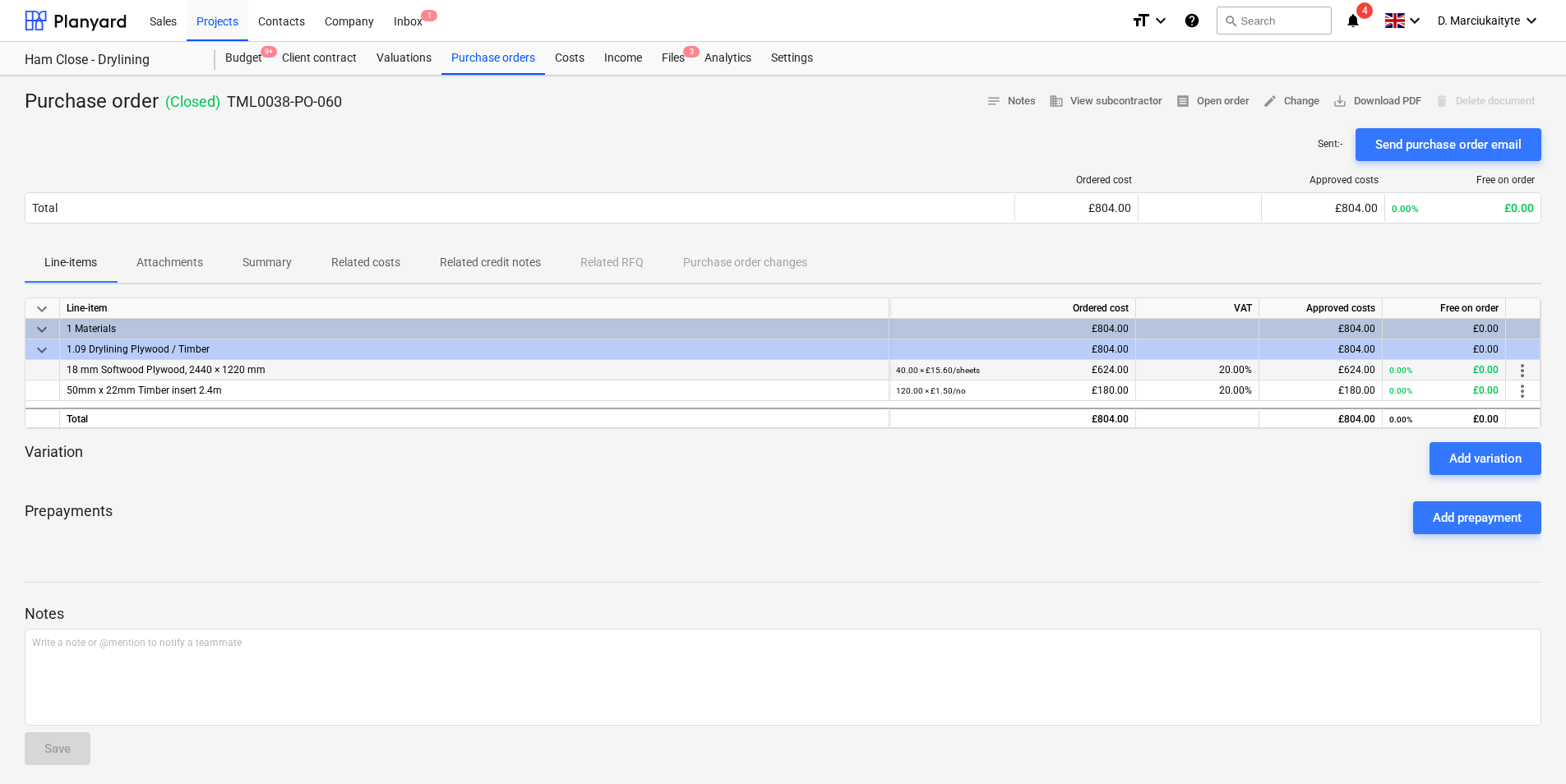
click at [280, 371] on div "18 mm Softwood Plywood, 2440 × 1220 mm" at bounding box center [474, 370] width 830 height 21
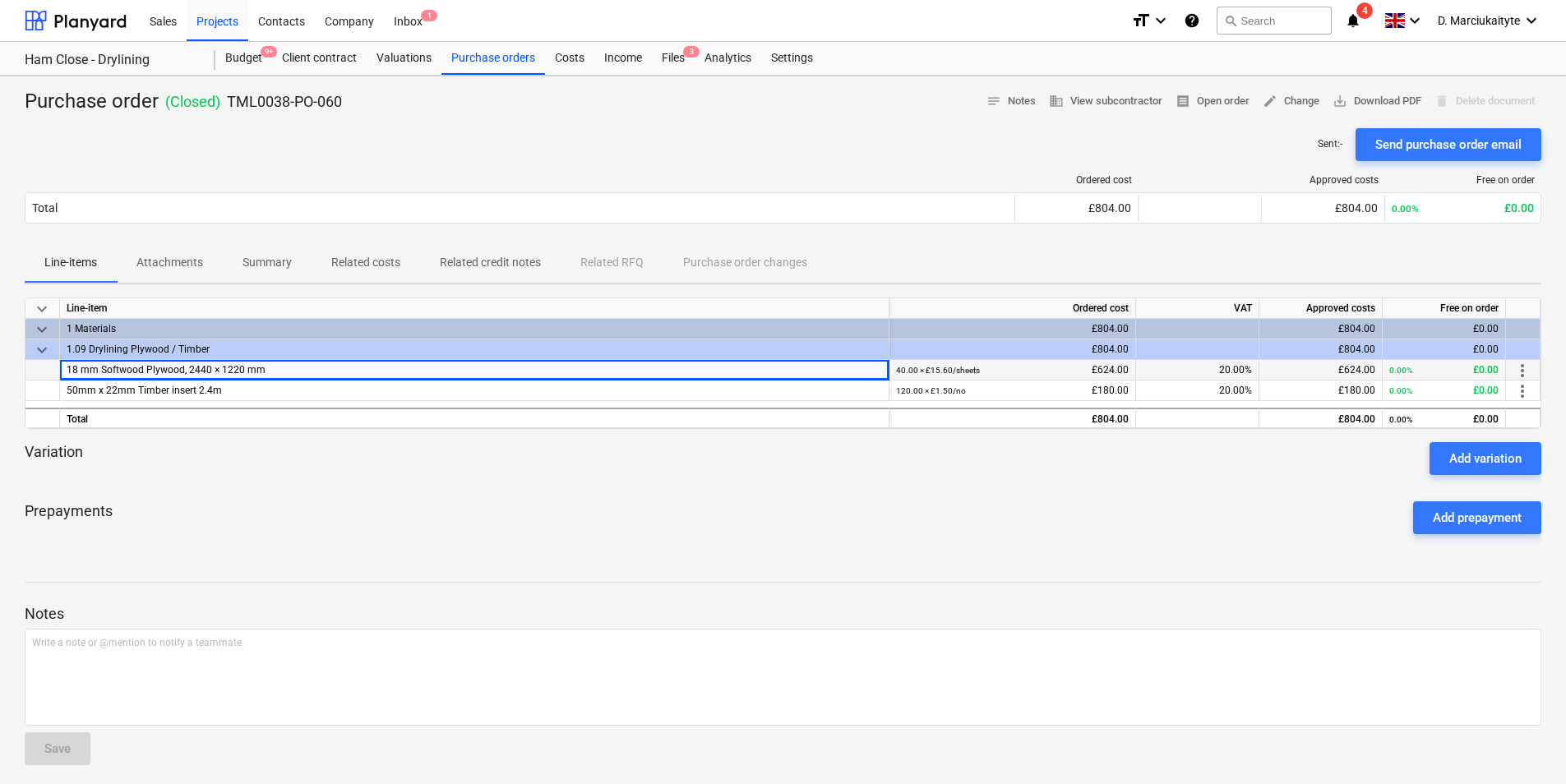
drag, startPoint x: 273, startPoint y: 370, endPoint x: 49, endPoint y: 376, distance: 224.1
click at [0, 0] on div "18 mm Softwood Plywood, 2440 × 1220 mm 40.00 × £15.60 / sheets £624.00 20.00% £…" at bounding box center [0, 0] width 0 height 0
drag, startPoint x: 502, startPoint y: 61, endPoint x: 511, endPoint y: 71, distance: 13.5
click at [502, 61] on div "Purchase orders" at bounding box center [493, 58] width 103 height 33
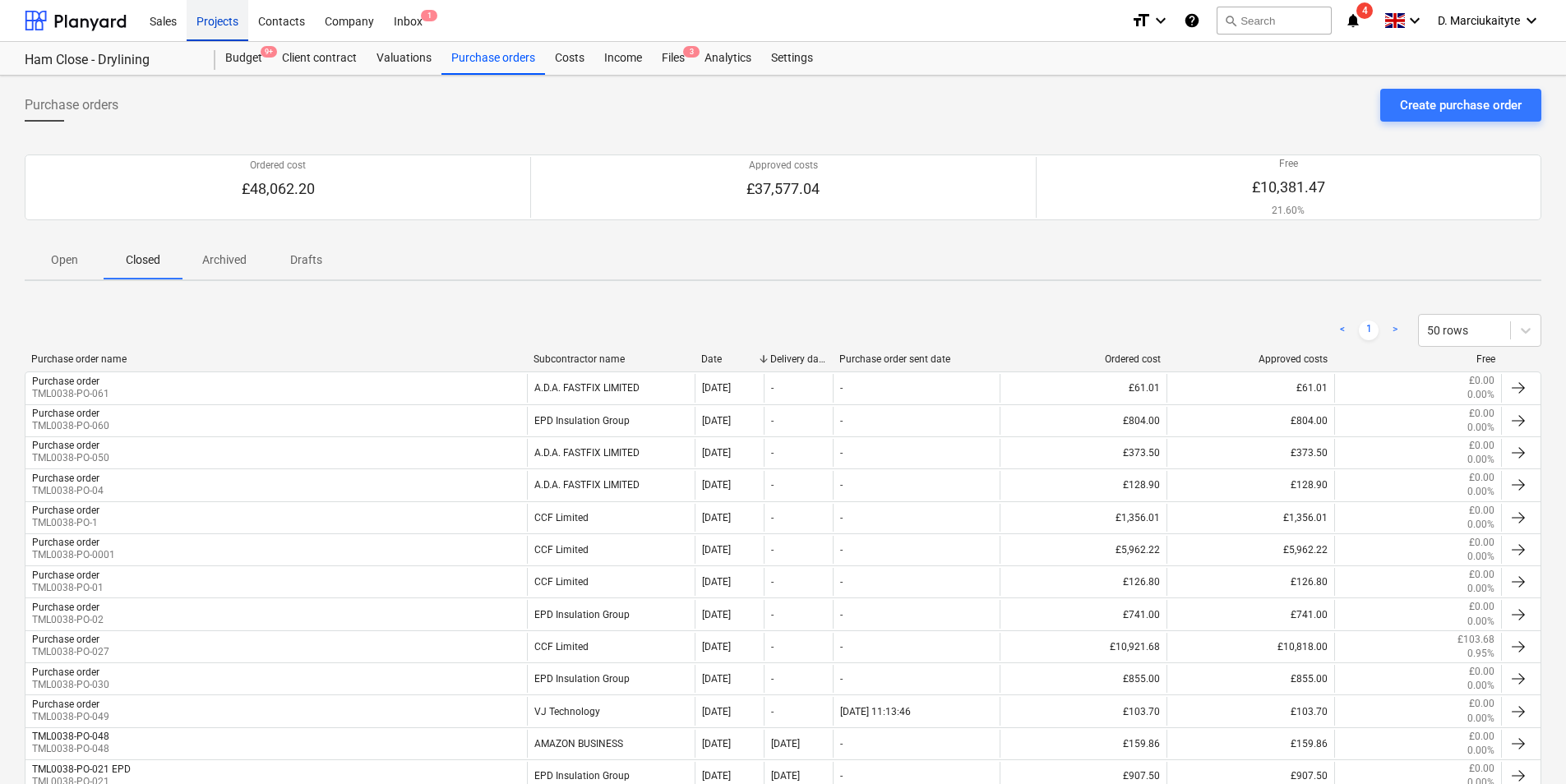
click at [215, 27] on div "Projects" at bounding box center [217, 20] width 62 height 42
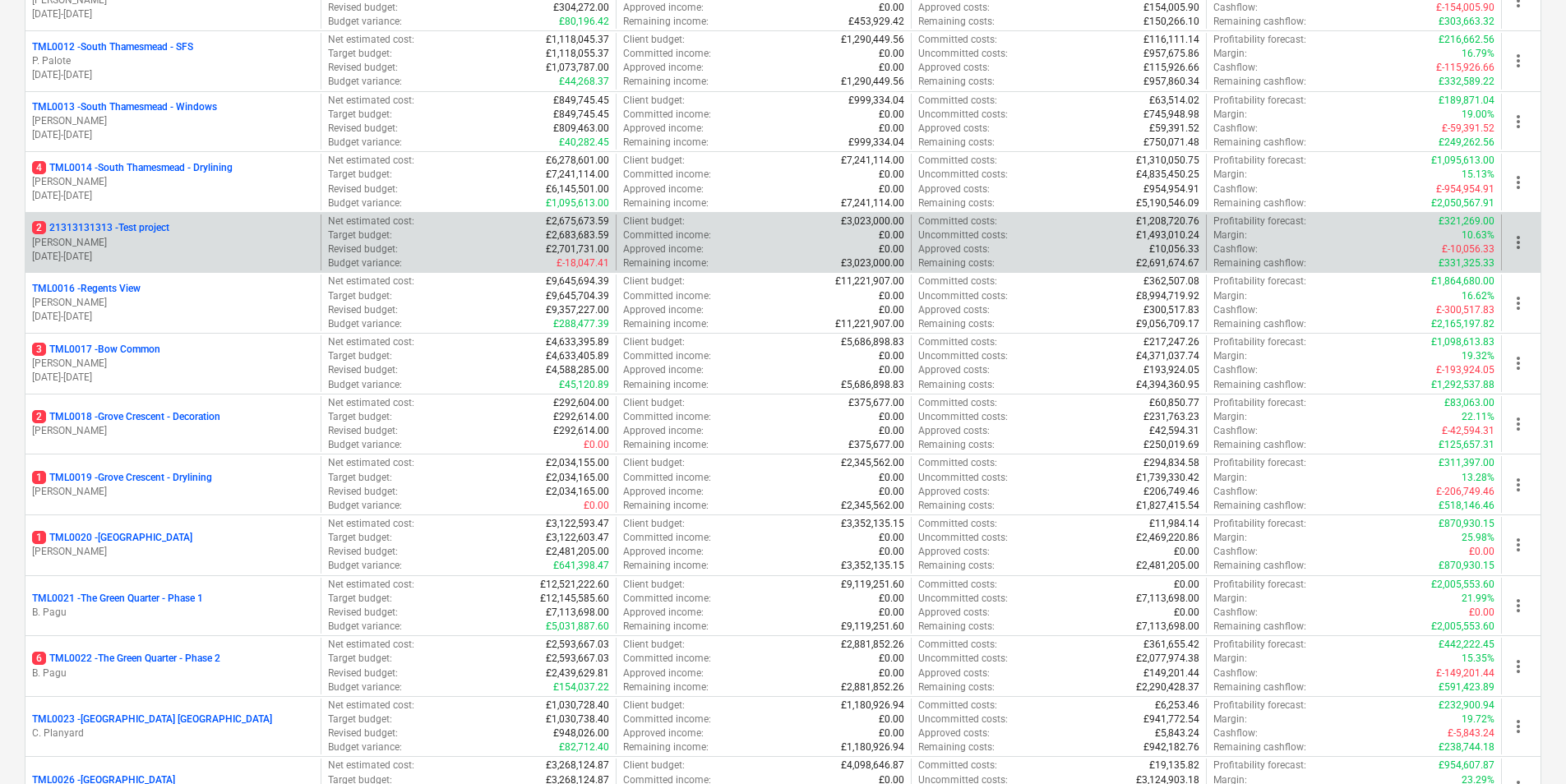
scroll to position [904, 0]
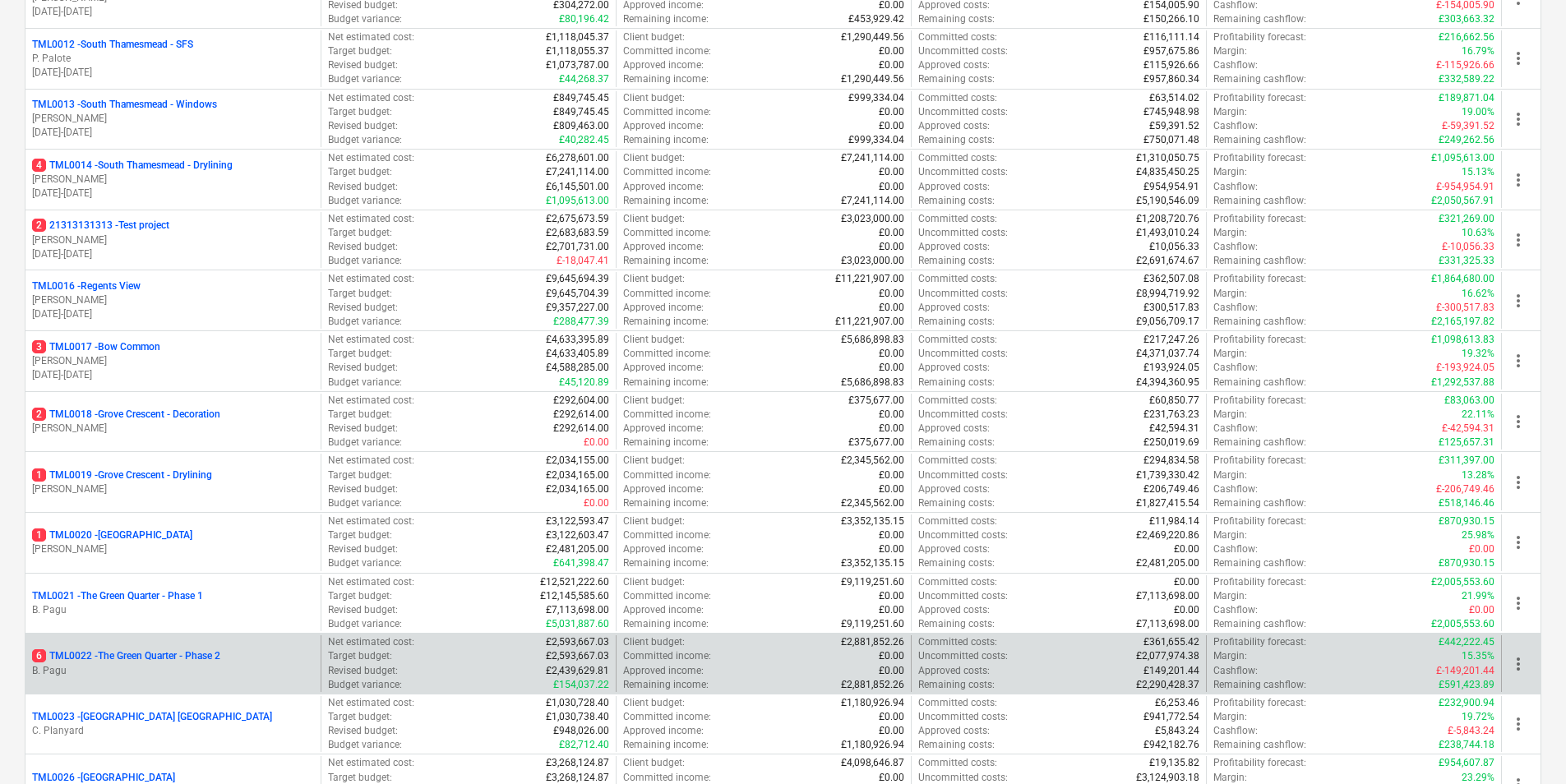
click at [172, 661] on p "6 TML0022 - The Green Quarter - Phase 2" at bounding box center [126, 656] width 188 height 14
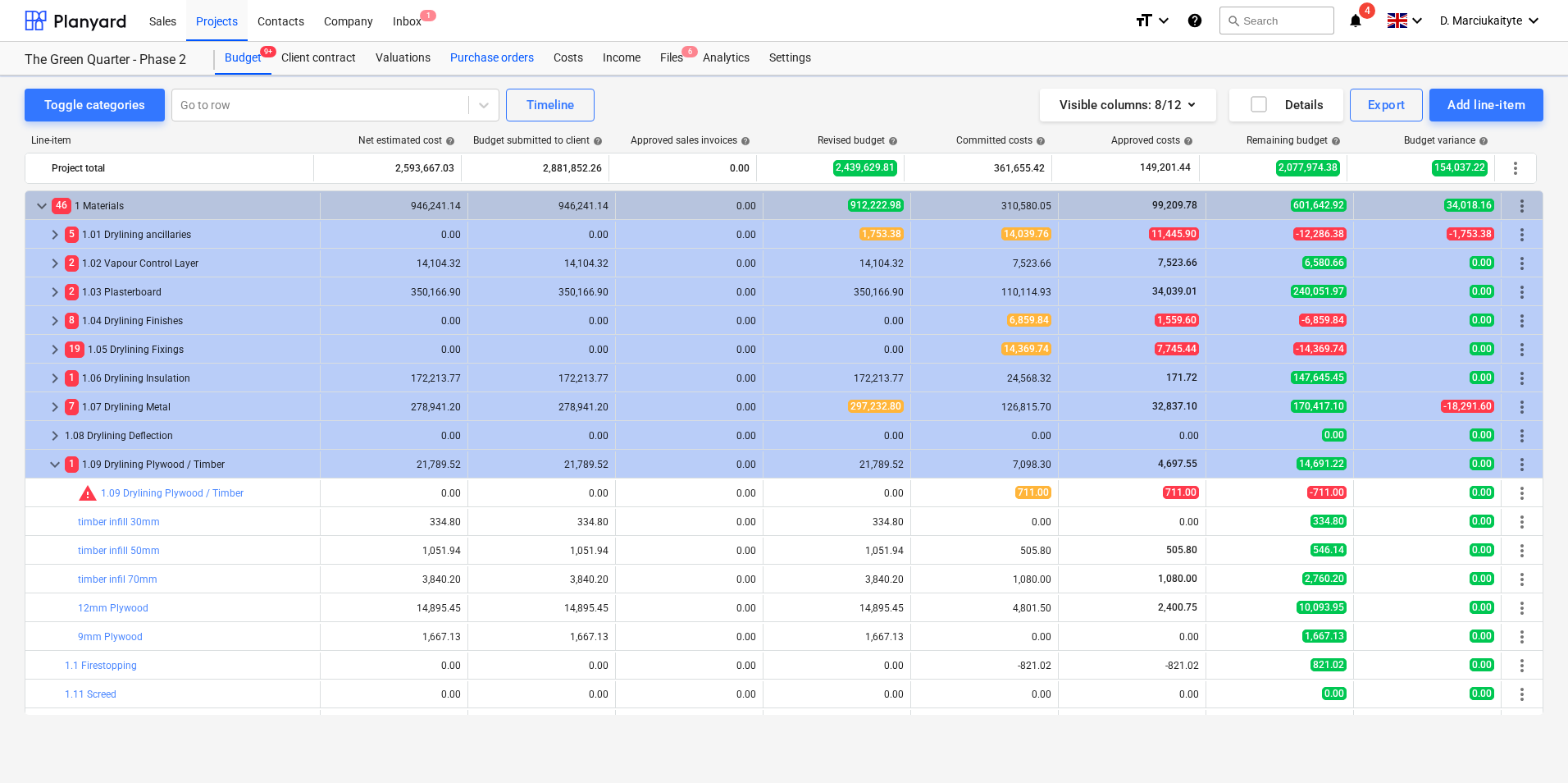
click at [496, 59] on div "Purchase orders" at bounding box center [492, 58] width 103 height 33
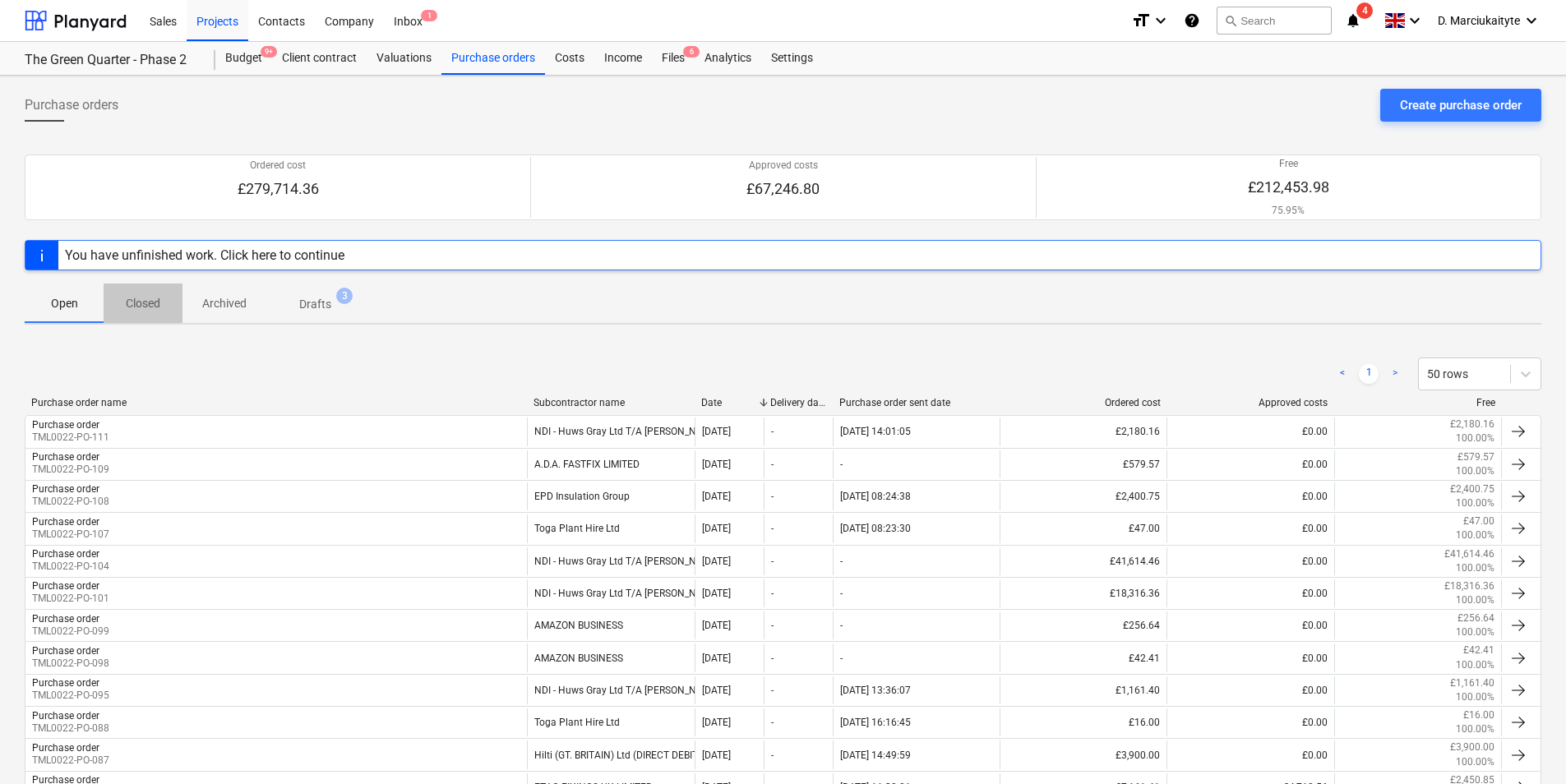
click at [158, 303] on p "Closed" at bounding box center [143, 303] width 40 height 17
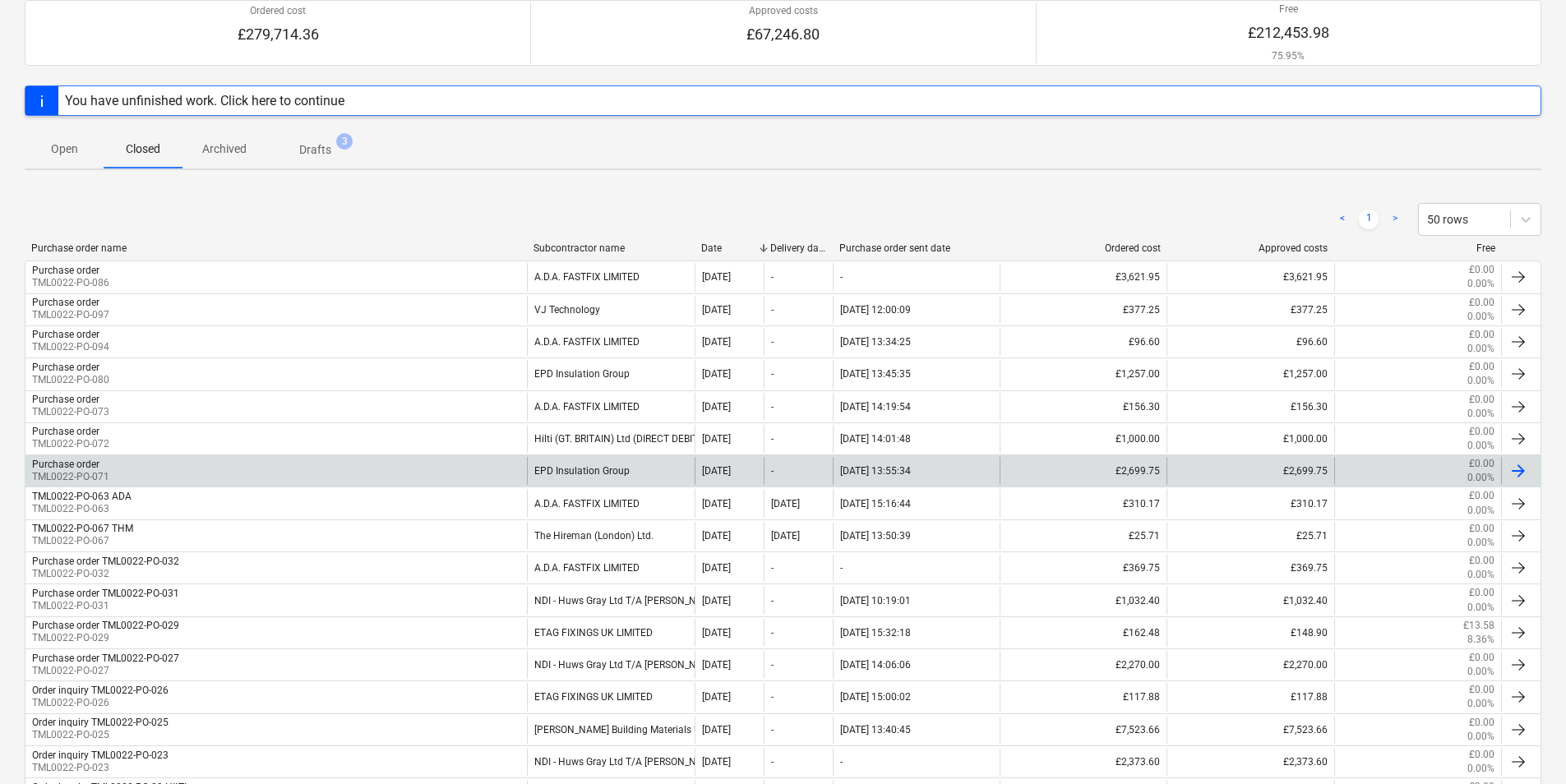
scroll to position [165, 0]
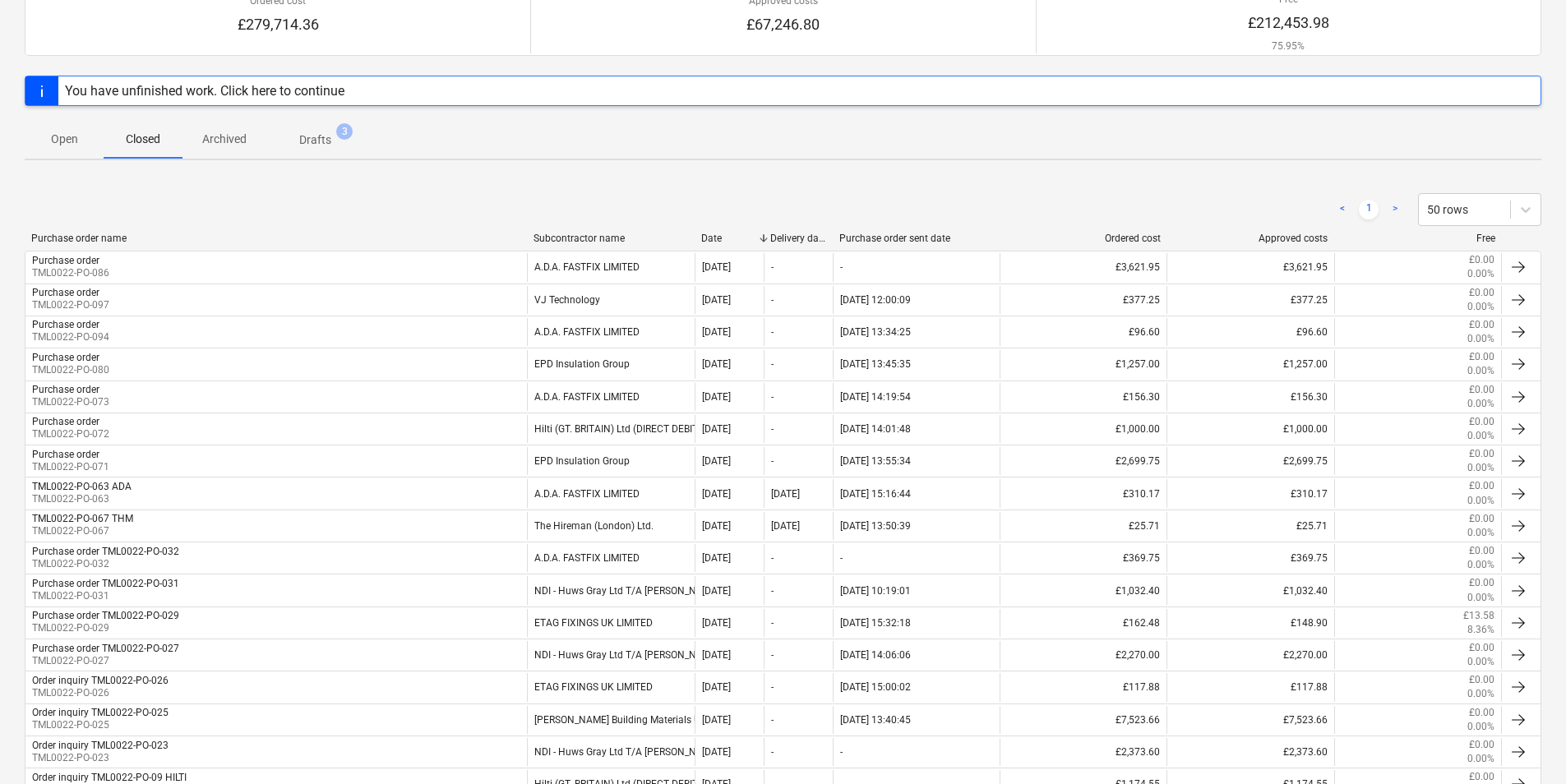
click at [574, 229] on div "< 1 > 50 rows" at bounding box center [783, 209] width 1517 height 46
click at [574, 235] on div "Subcontractor name" at bounding box center [611, 238] width 155 height 12
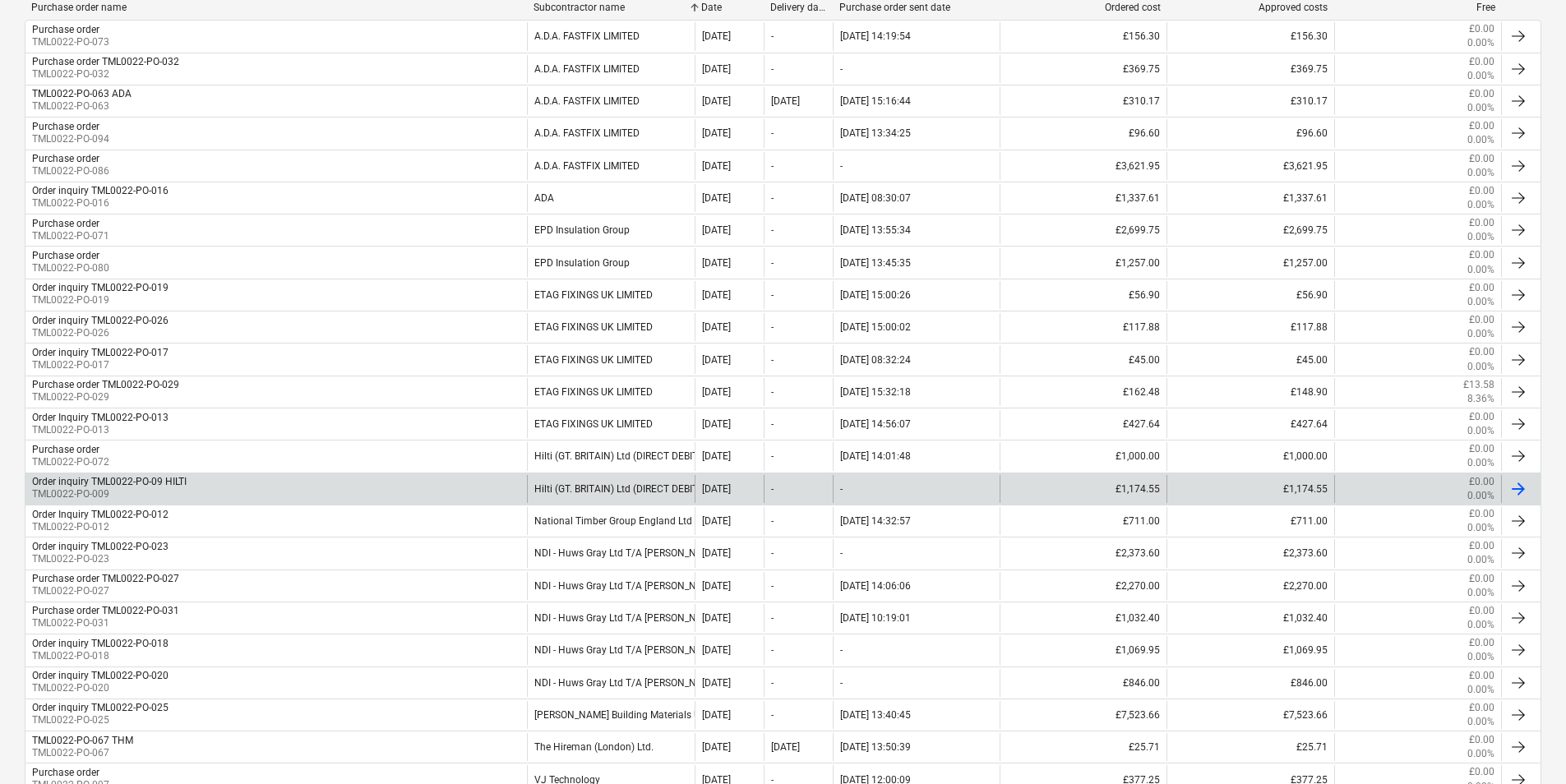
scroll to position [411, 0]
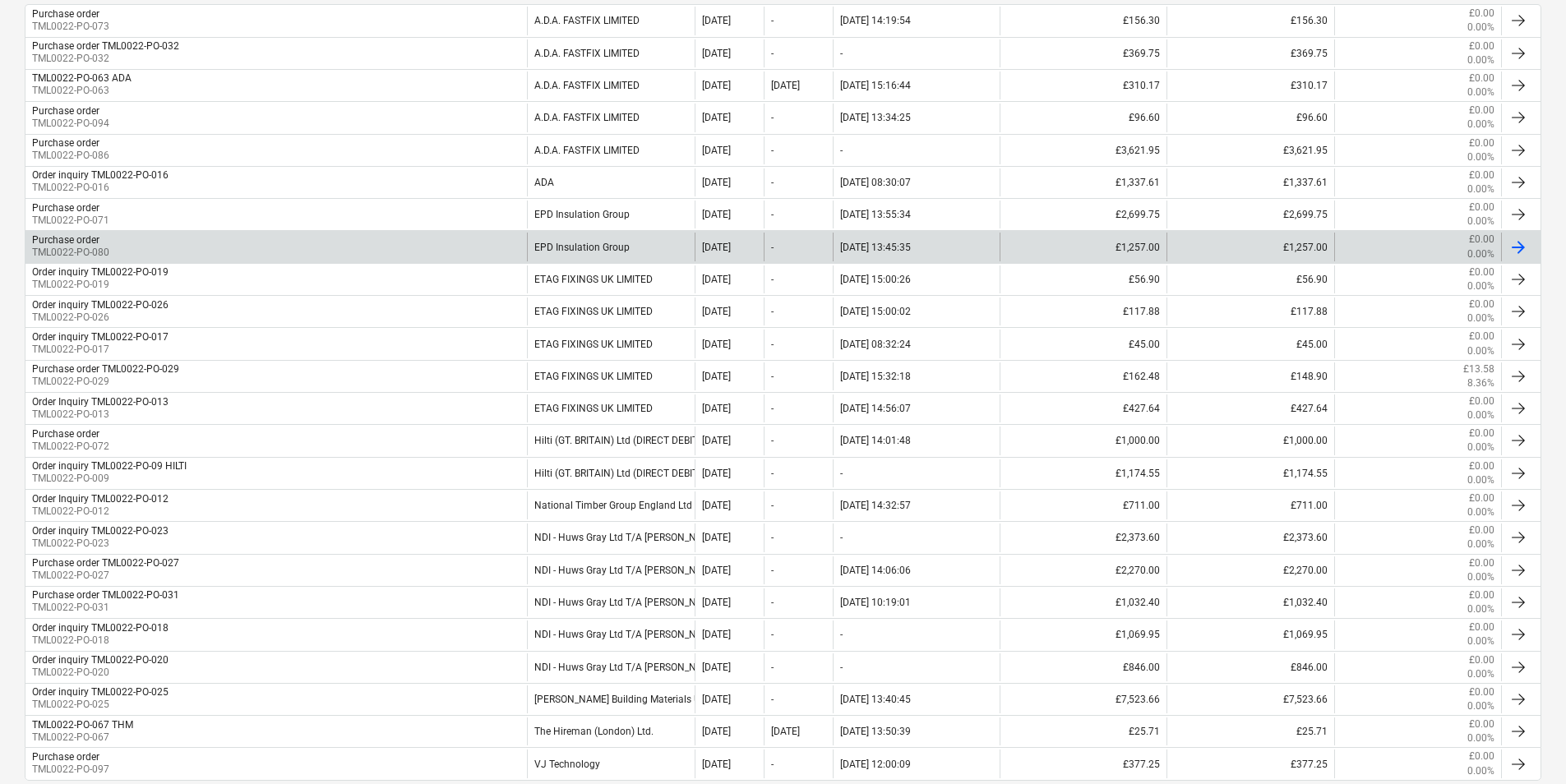
click at [453, 240] on div "Purchase order TML0022-PO-080" at bounding box center [276, 246] width 501 height 28
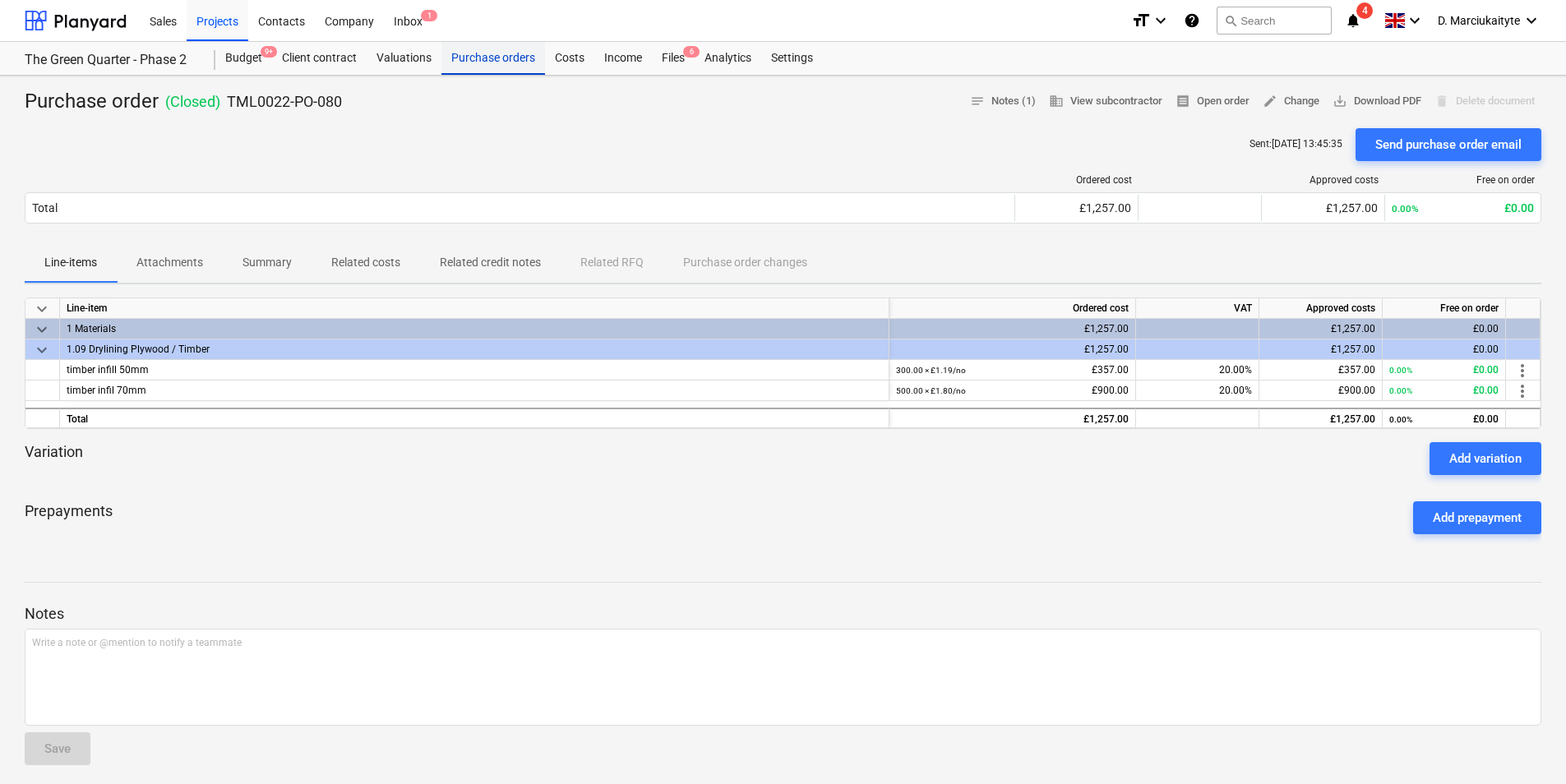
click at [520, 53] on div "Purchase orders" at bounding box center [493, 58] width 103 height 33
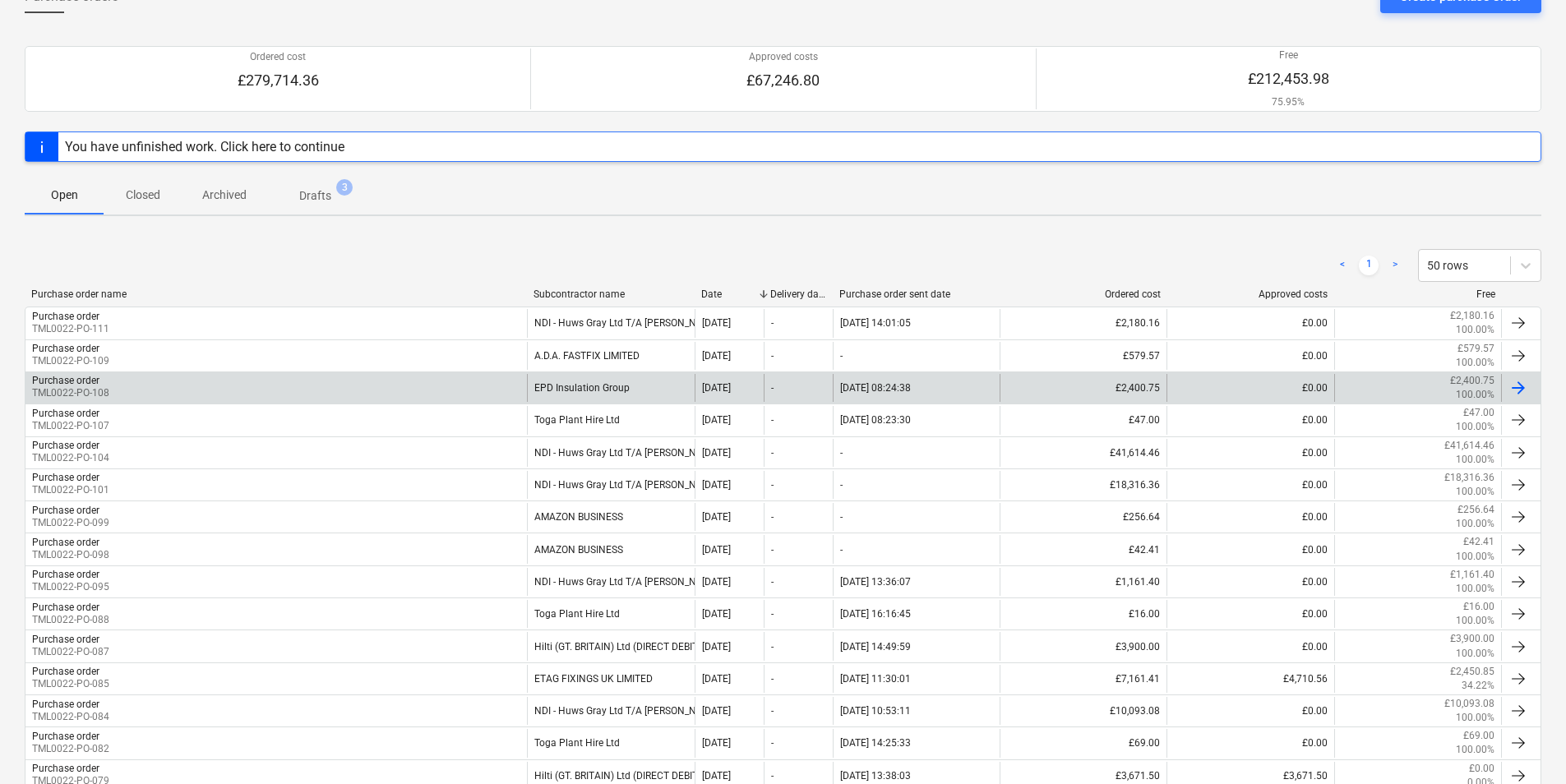
scroll to position [165, 0]
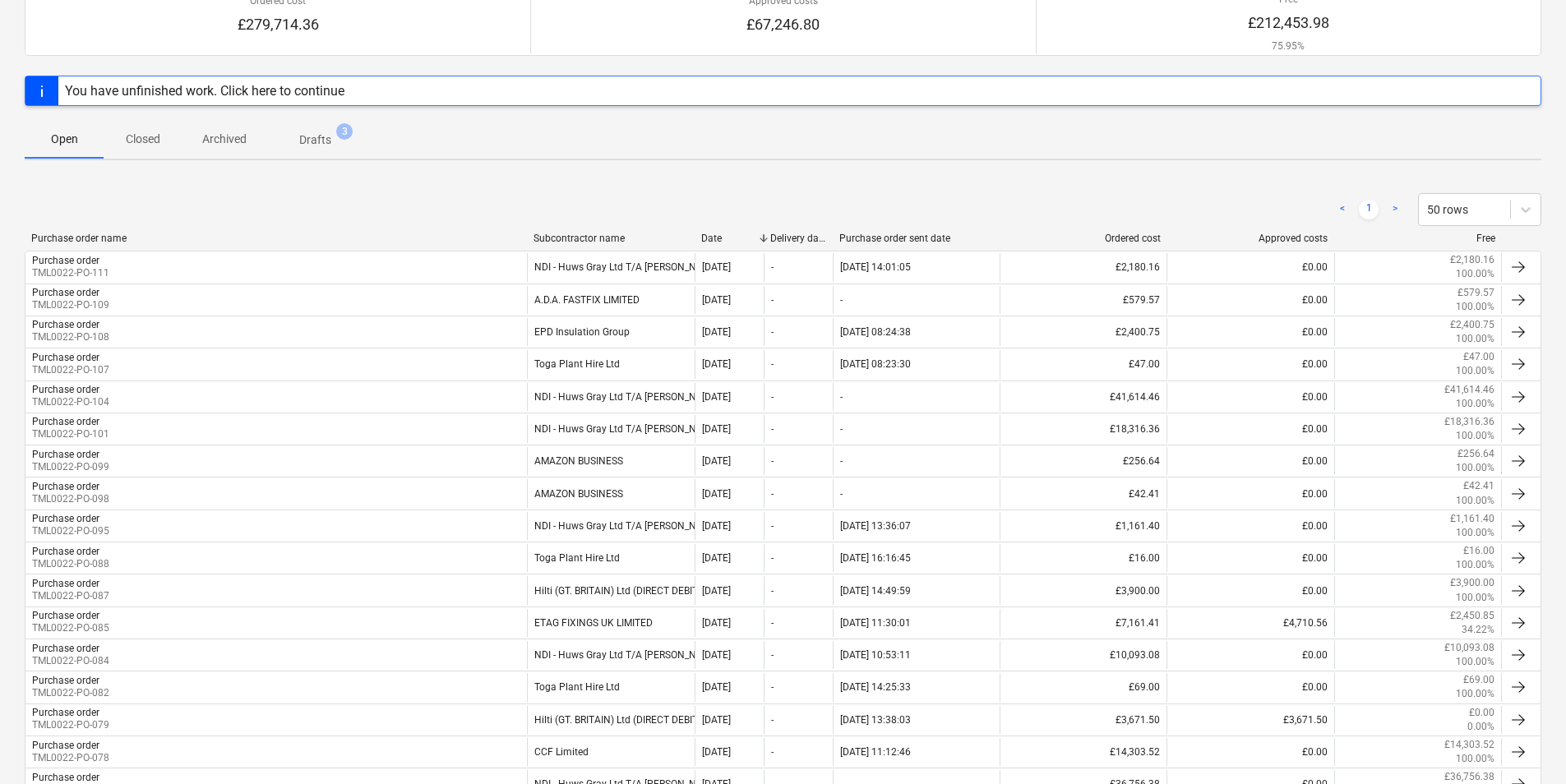
click at [582, 230] on div "< 1 > 50 rows" at bounding box center [783, 209] width 1517 height 46
click at [579, 242] on div "Subcontractor name" at bounding box center [611, 238] width 155 height 12
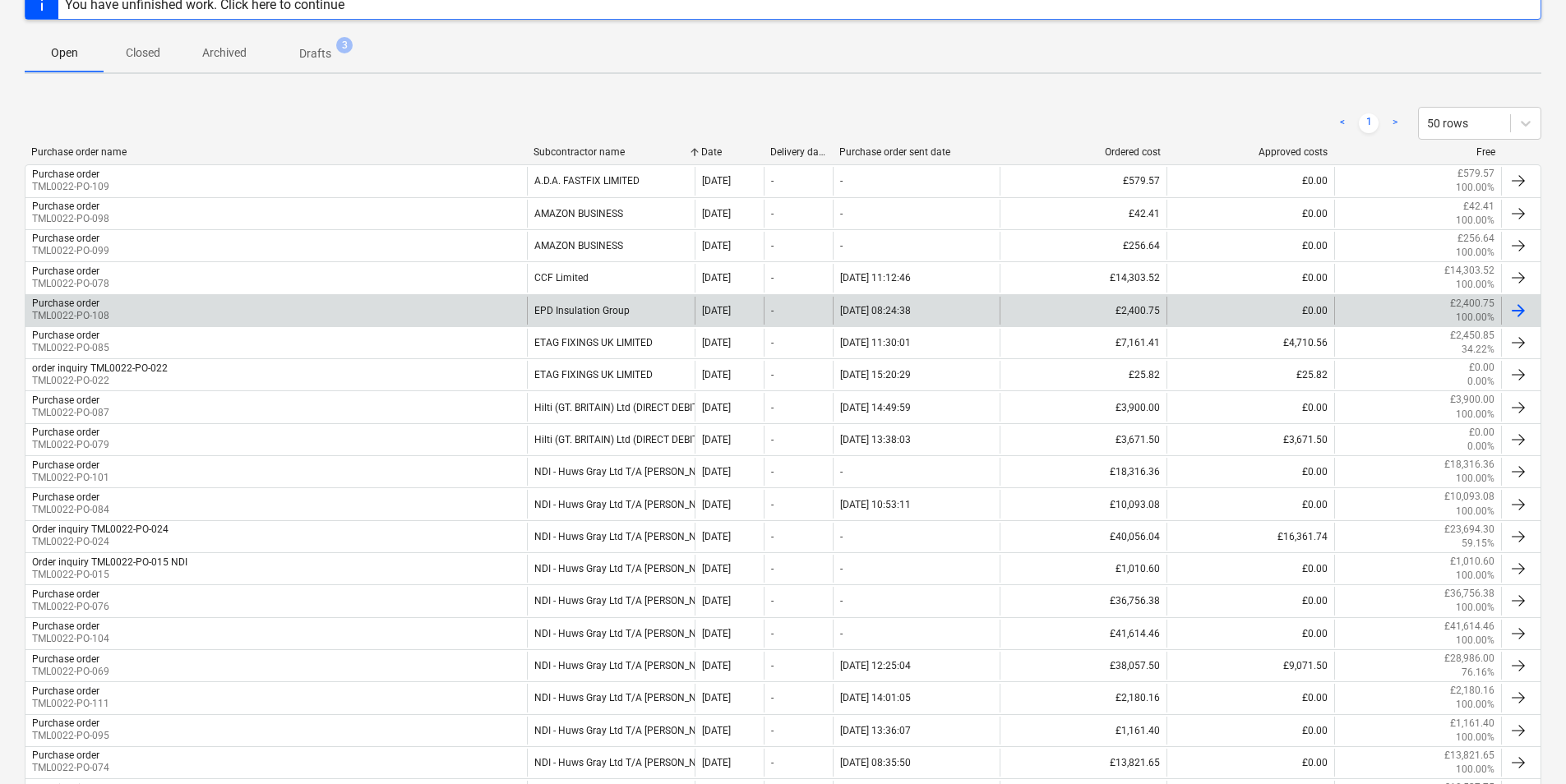
scroll to position [328, 0]
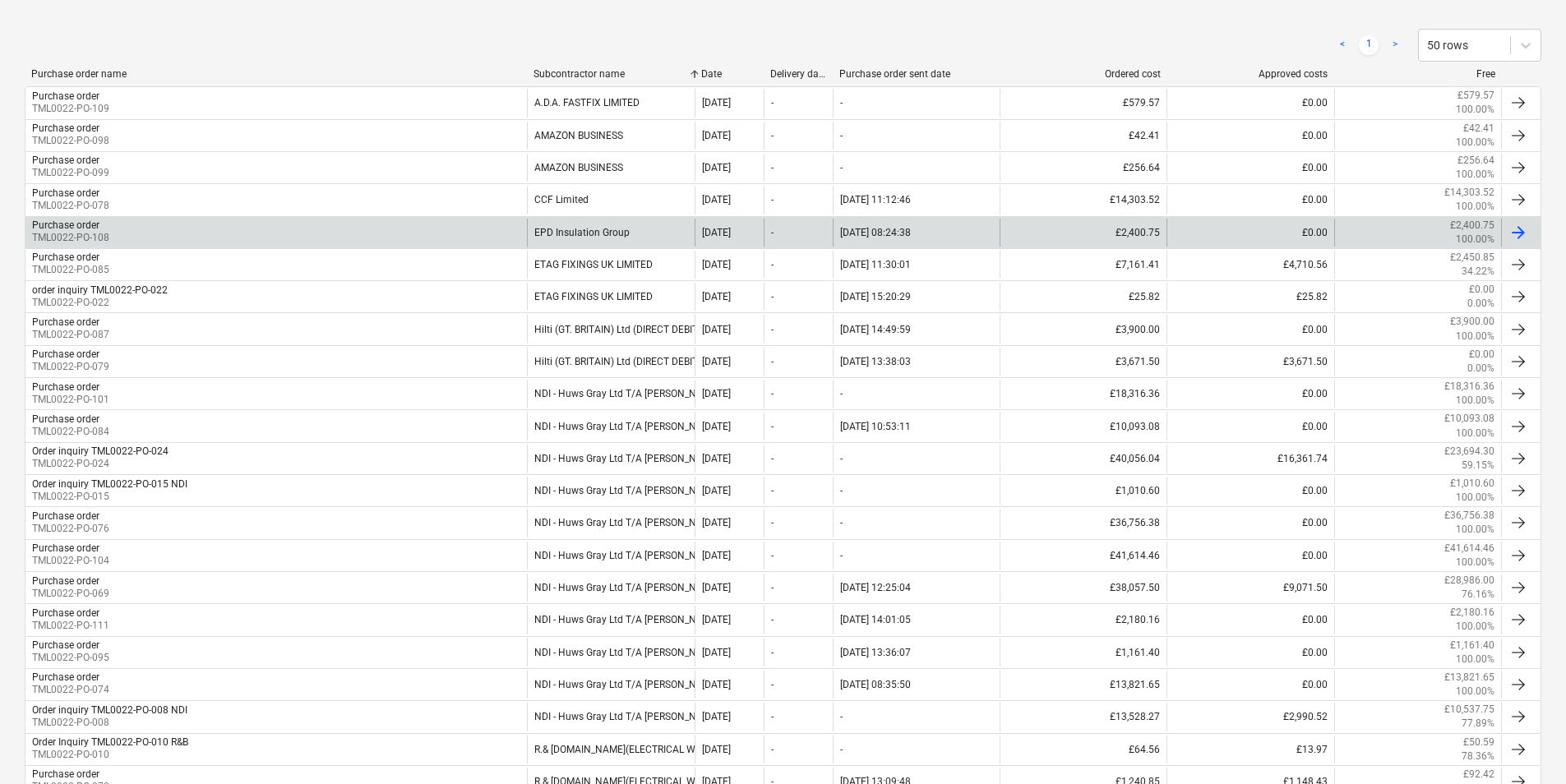
click at [557, 239] on div "EPD Insulation Group" at bounding box center [610, 232] width 166 height 28
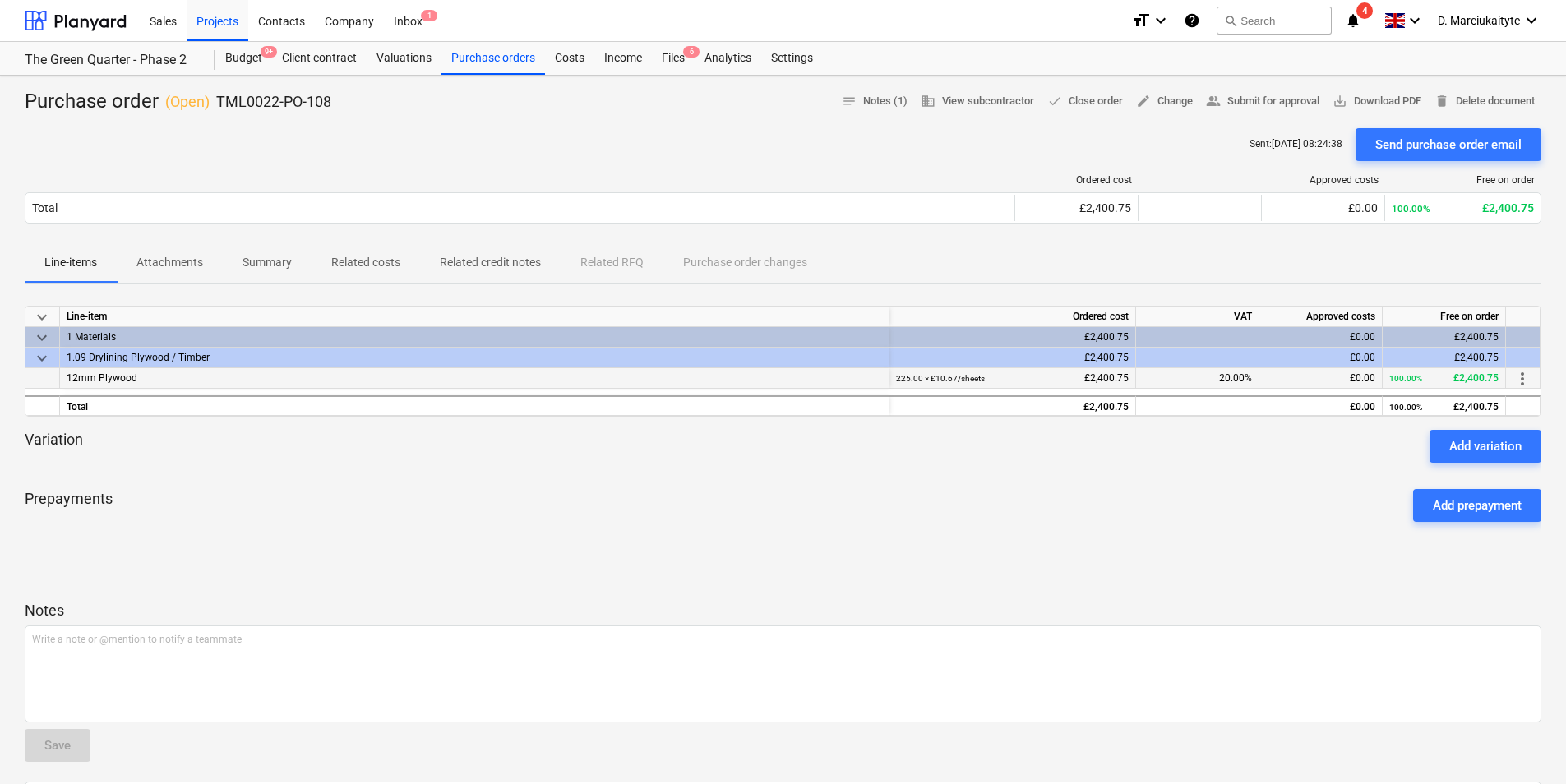
click at [100, 380] on span "12mm Plywood" at bounding box center [102, 378] width 71 height 12
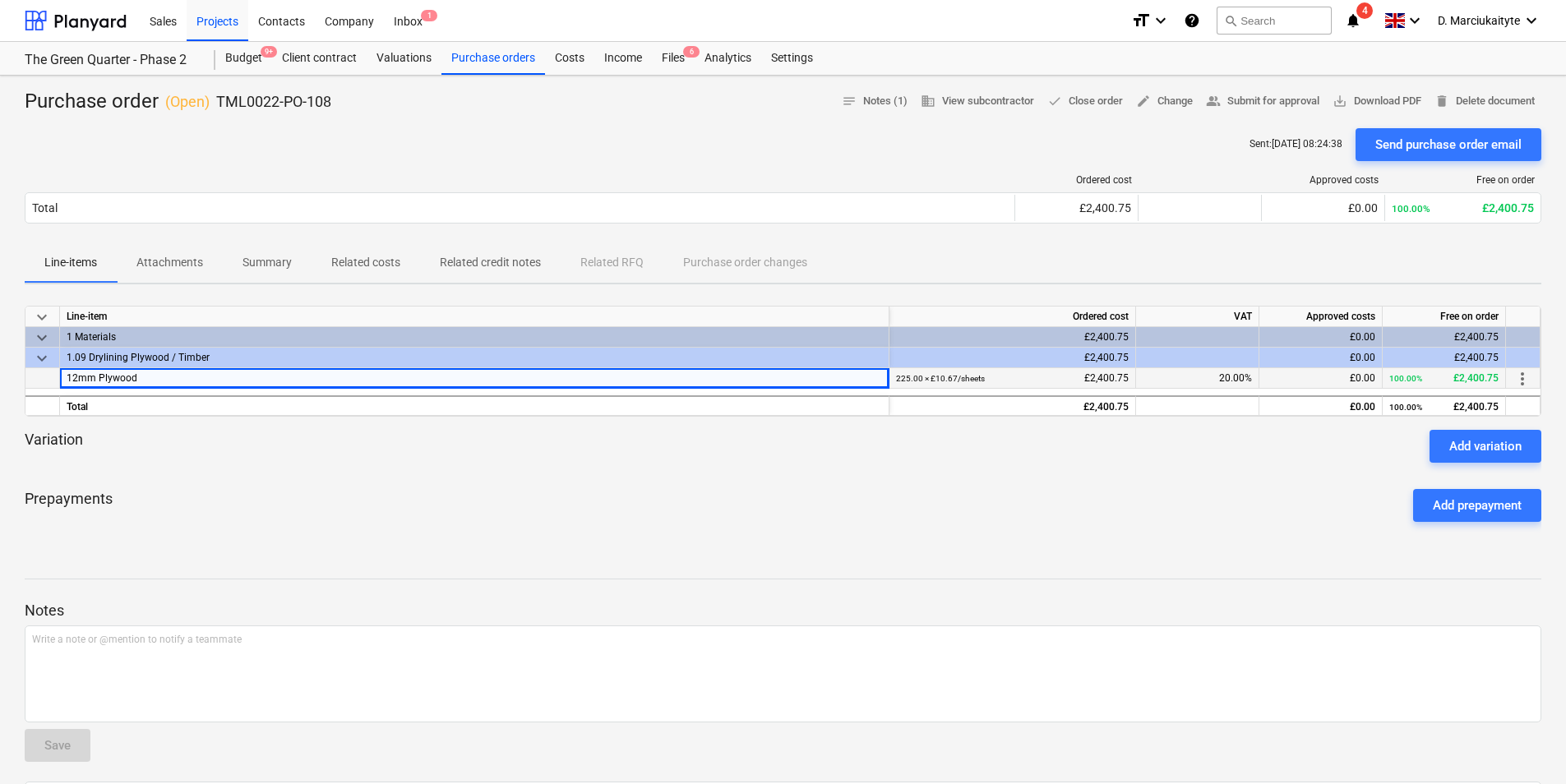
drag, startPoint x: 160, startPoint y: 379, endPoint x: 59, endPoint y: 376, distance: 101.0
click at [0, 0] on div "12mm Plywood 225.00 × £10.67 / sheets £2,400.75 20.00% £0.00 100.00% £2,400.75 …" at bounding box center [0, 0] width 0 height 0
copy div "12mm Plywood"
click at [470, 50] on div "Purchase orders" at bounding box center [493, 58] width 103 height 33
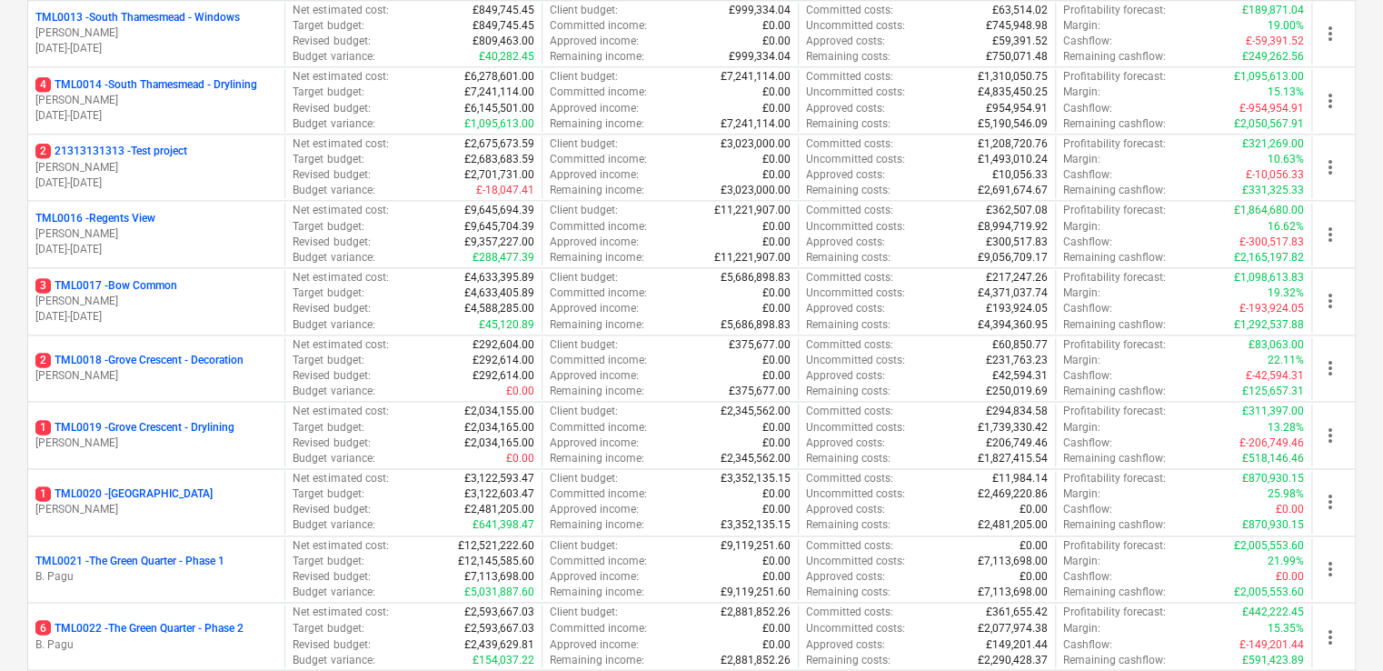
scroll to position [1454, 0]
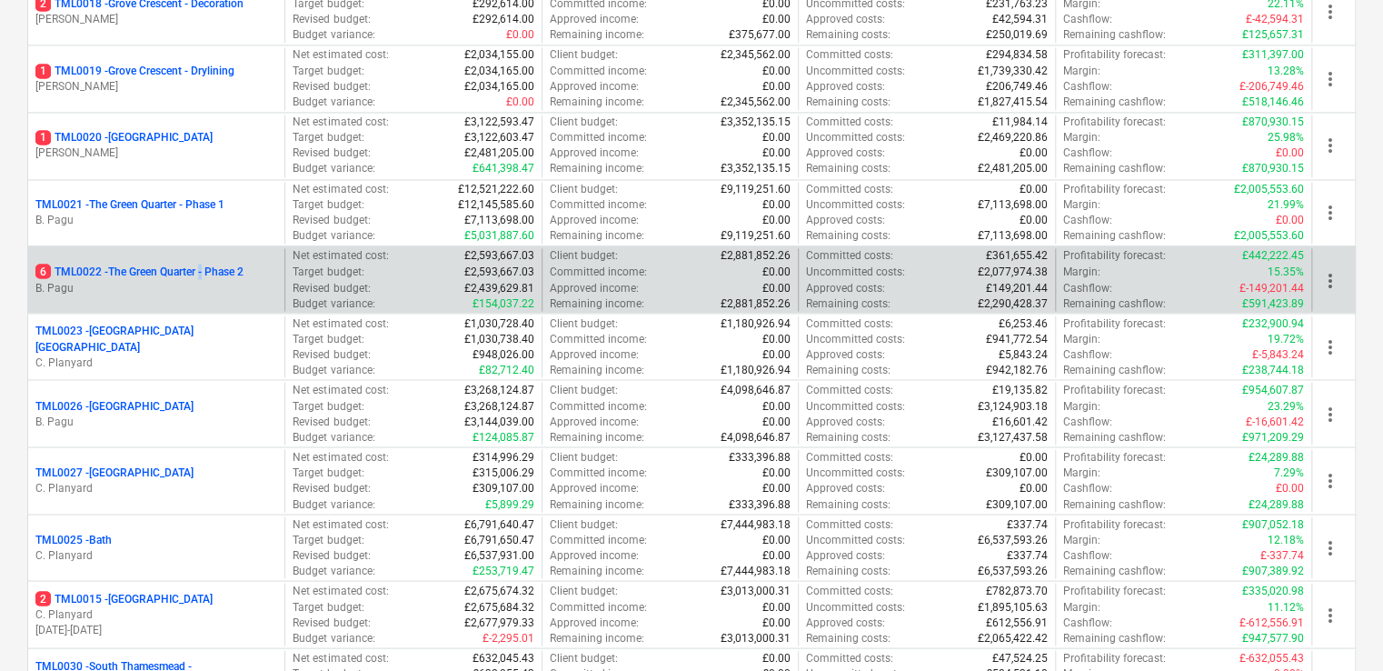
click at [205, 272] on p "6 TML0022 - The Green Quarter - Phase 2" at bounding box center [139, 271] width 208 height 15
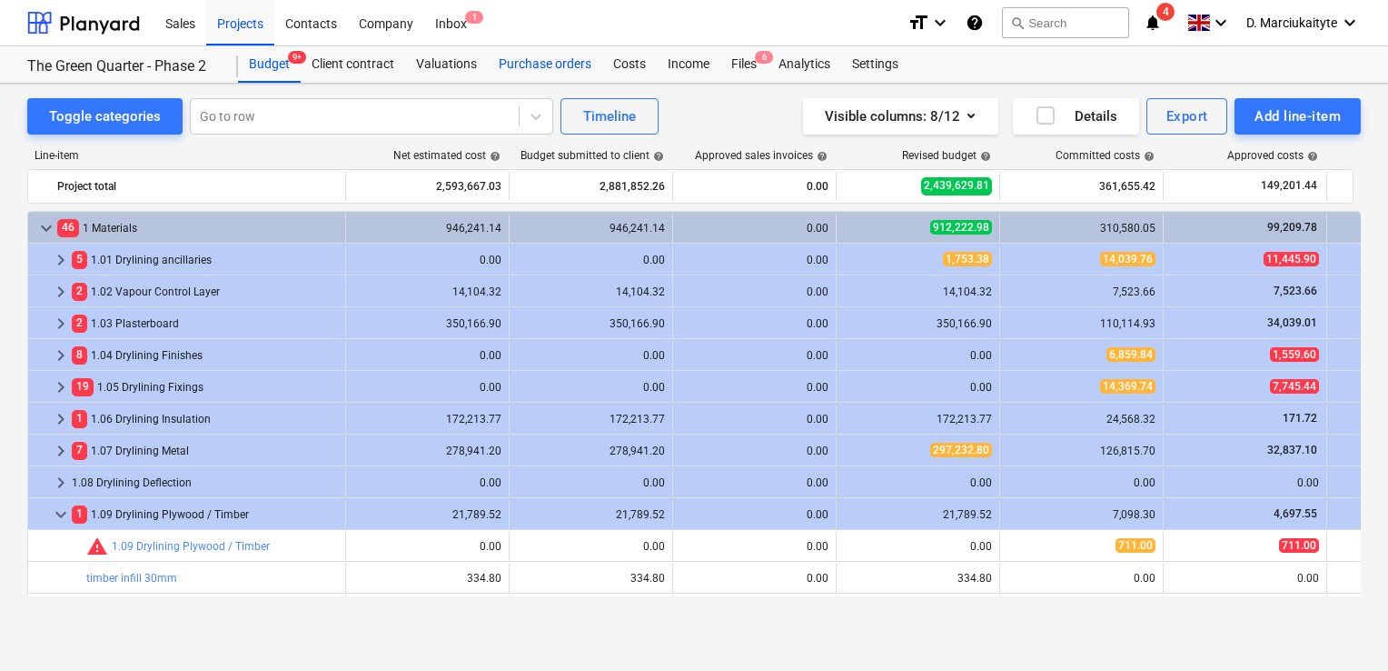
click at [553, 60] on div "Purchase orders" at bounding box center [545, 64] width 114 height 36
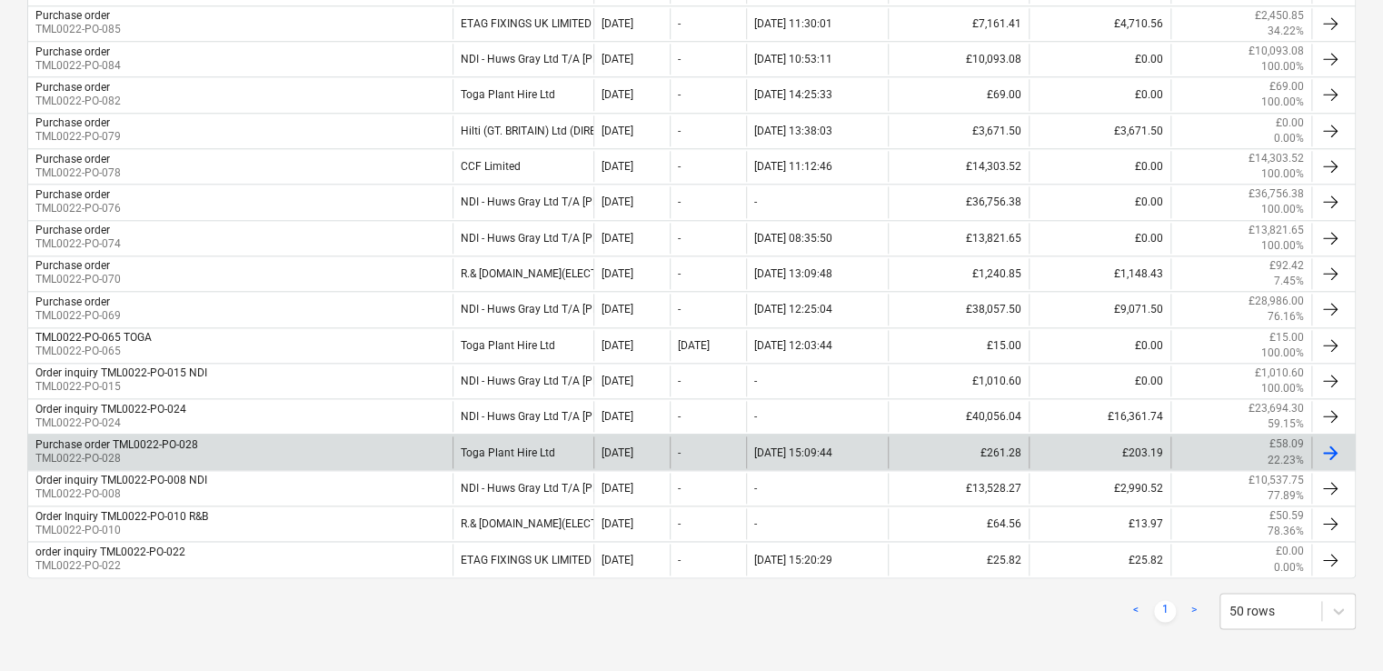
scroll to position [849, 0]
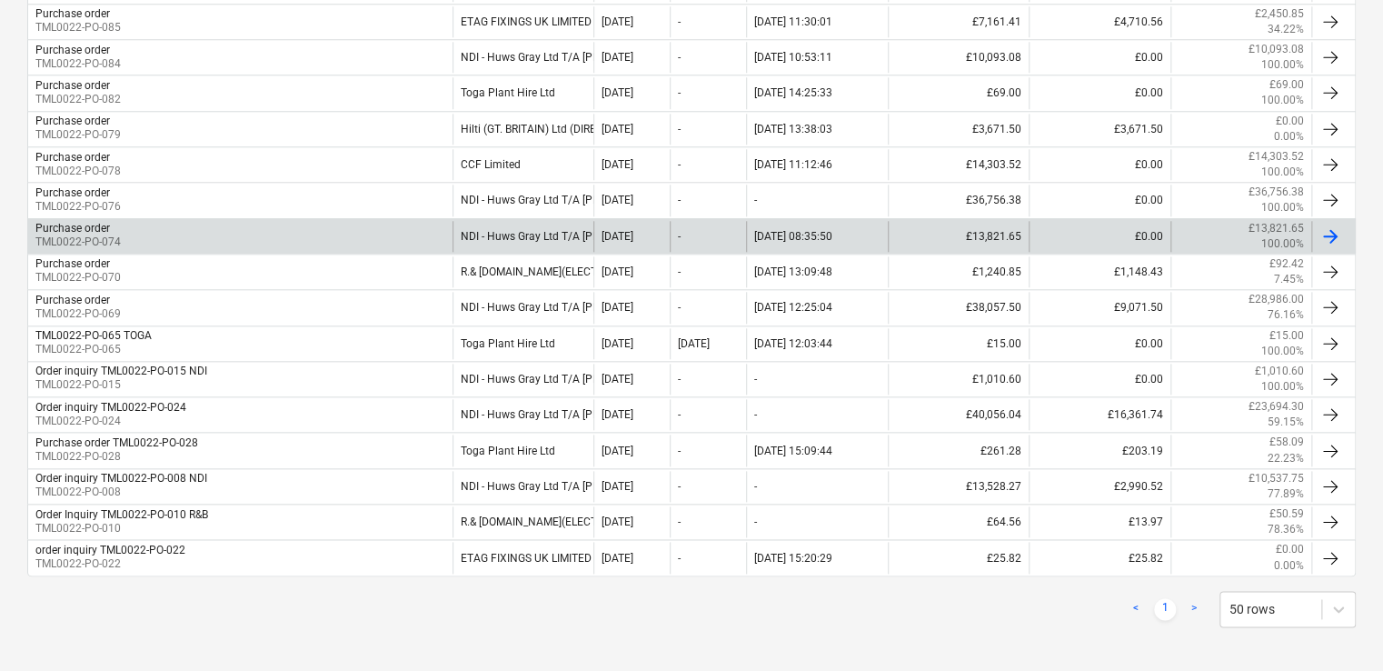
click at [189, 230] on div "Purchase order TML0022-PO-074" at bounding box center [240, 236] width 424 height 31
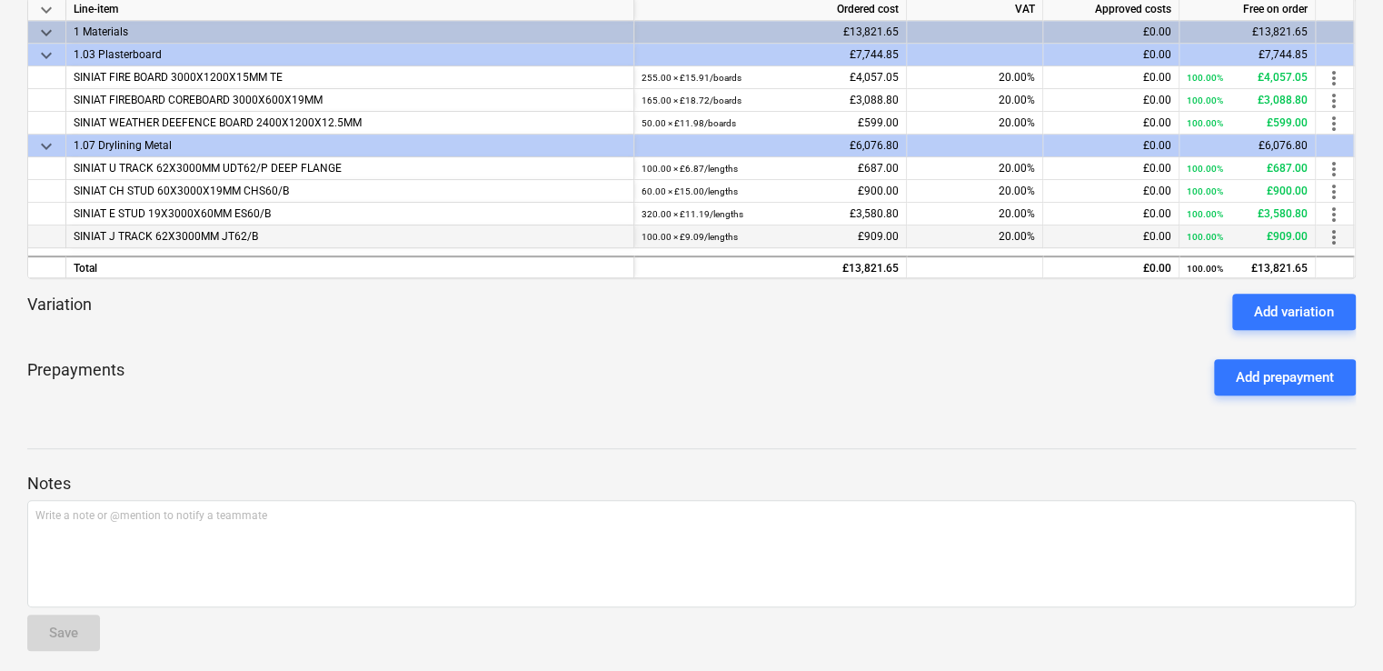
scroll to position [363, 0]
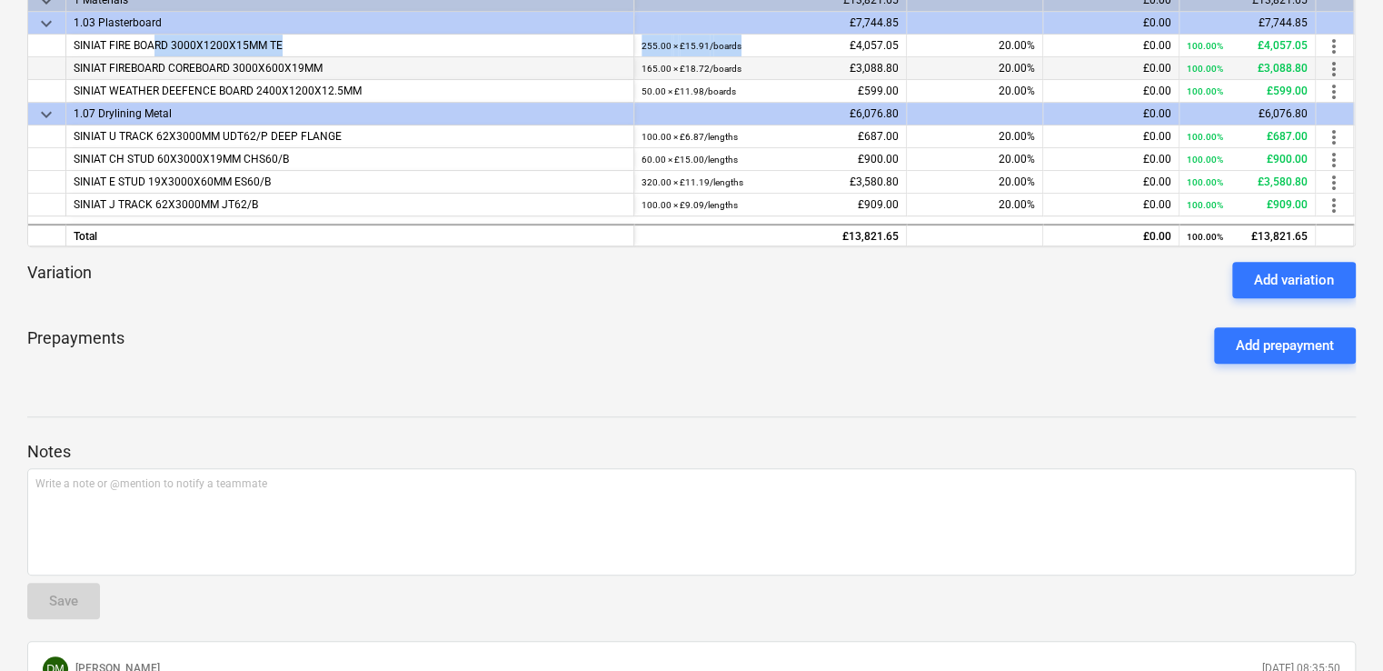
drag, startPoint x: 152, startPoint y: 45, endPoint x: 818, endPoint y: 55, distance: 666.2
click at [818, 55] on div "keyboard_arrow_down Line-item Ordered cost VAT Approved costs Free on order key…" at bounding box center [691, 106] width 1328 height 282
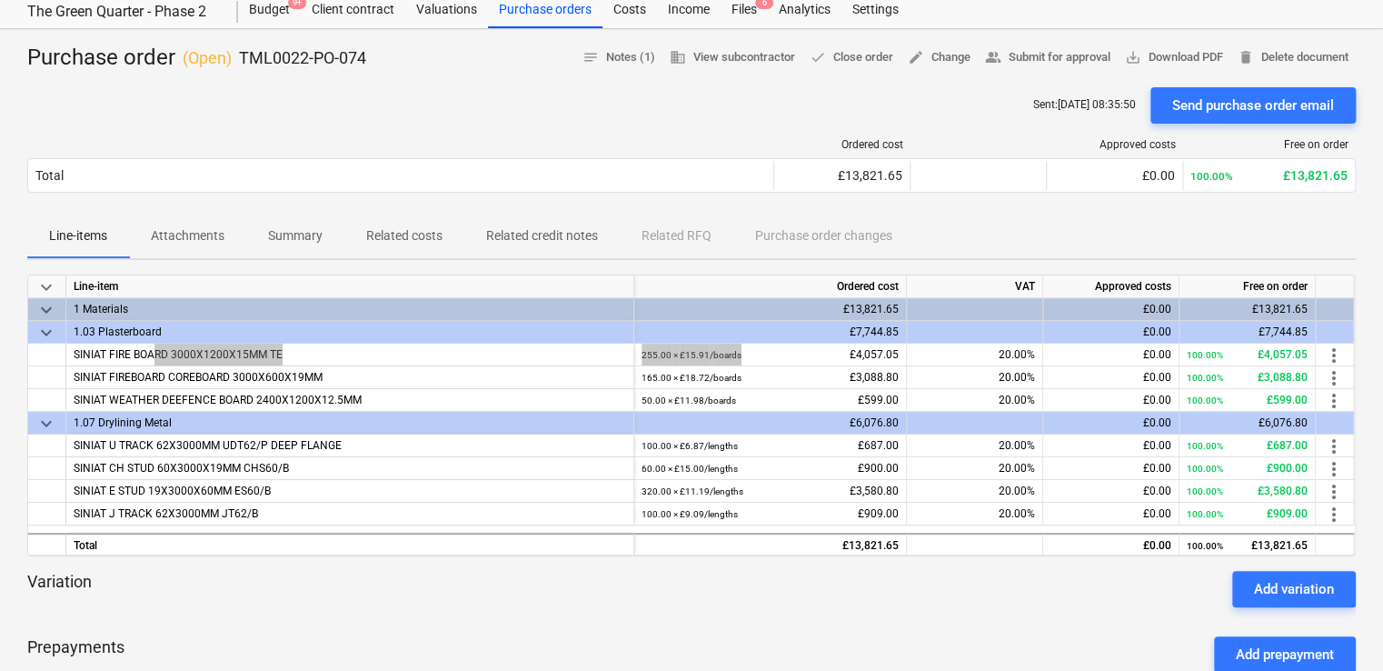
scroll to position [0, 0]
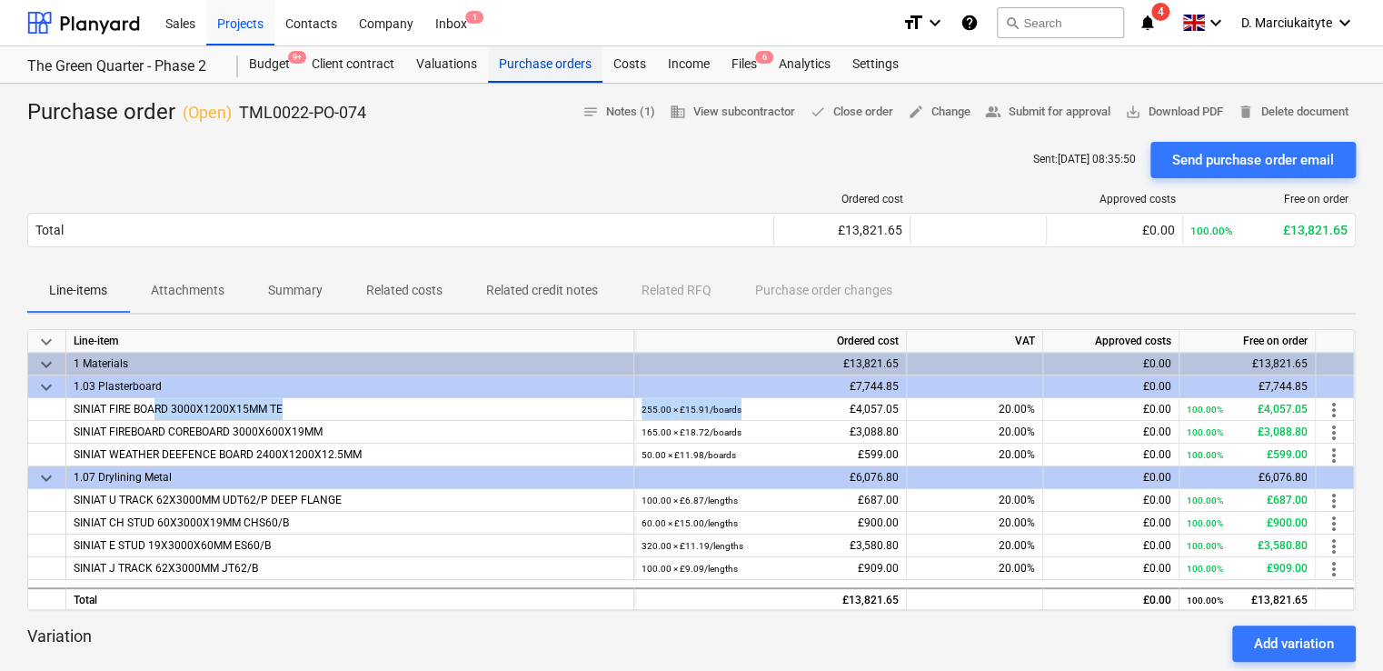
click at [545, 72] on div "Purchase orders" at bounding box center [545, 64] width 114 height 36
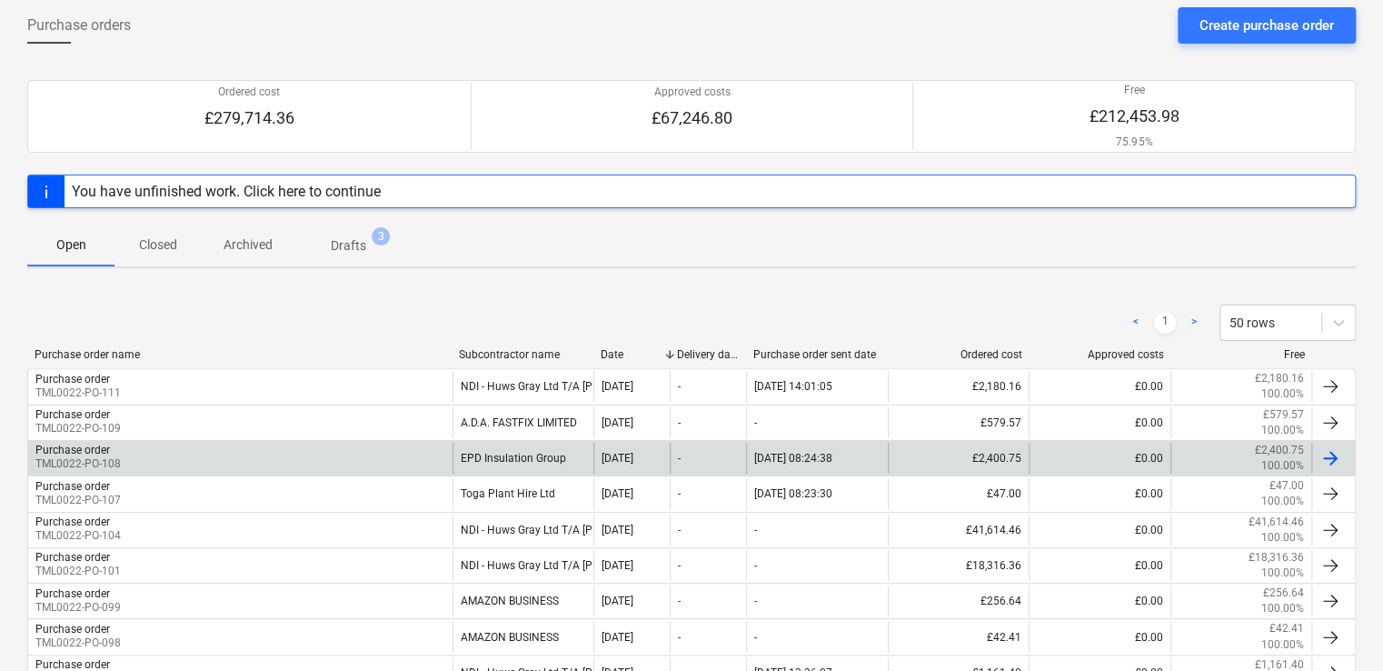
scroll to position [273, 0]
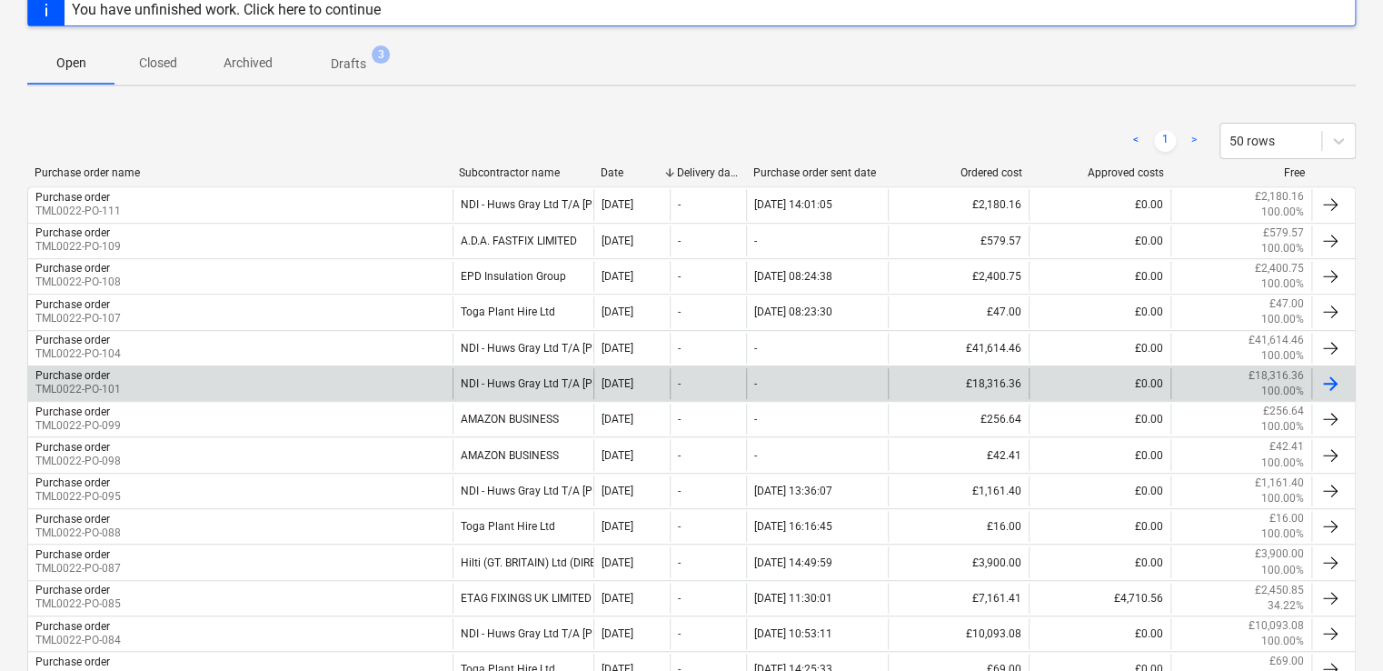
click at [228, 383] on div "Purchase order TML0022-PO-101" at bounding box center [240, 383] width 424 height 31
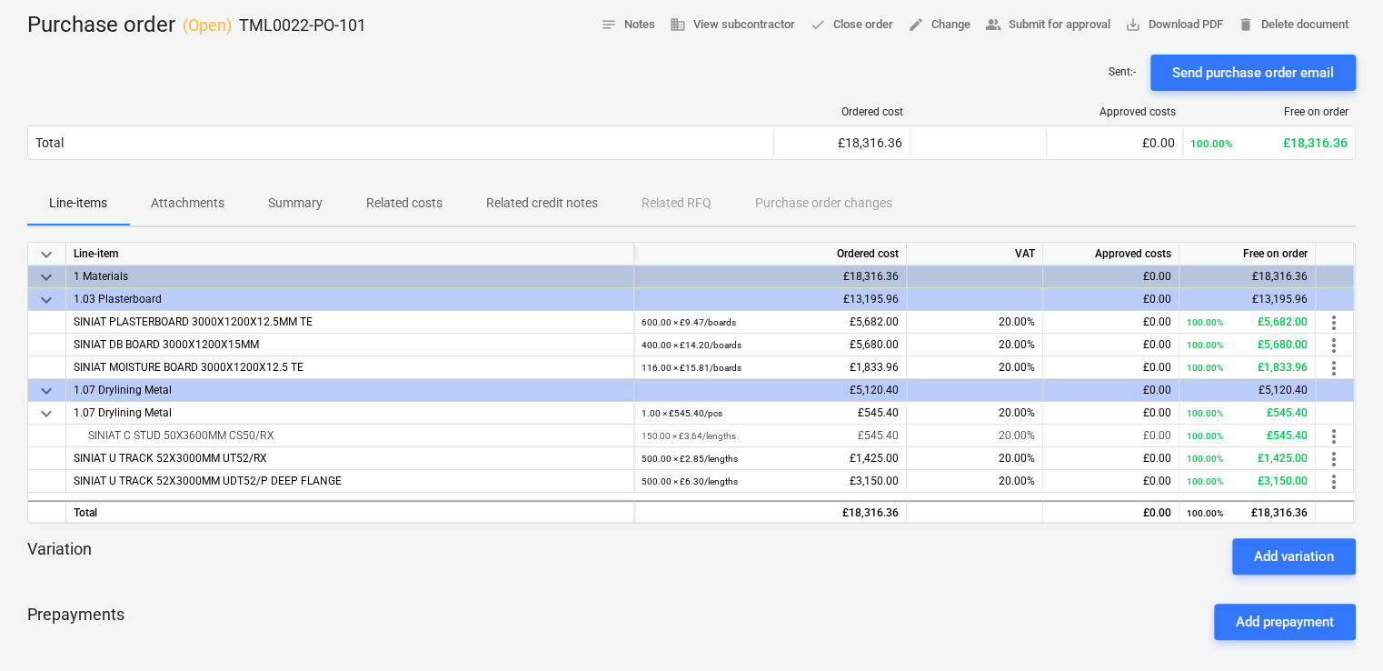
scroll to position [182, 0]
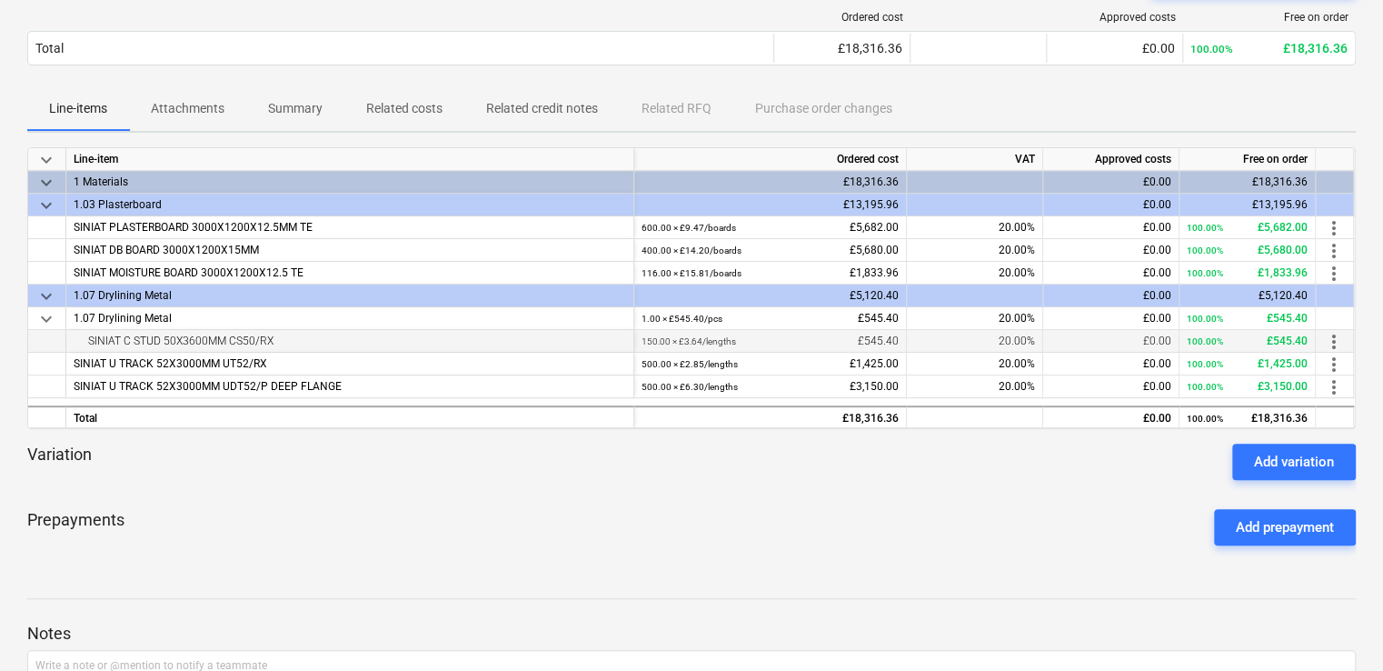
drag, startPoint x: 292, startPoint y: 338, endPoint x: 74, endPoint y: 332, distance: 218.2
click at [74, 332] on div "SINIAT C STUD 50X3600MM CS50/RX" at bounding box center [350, 341] width 552 height 22
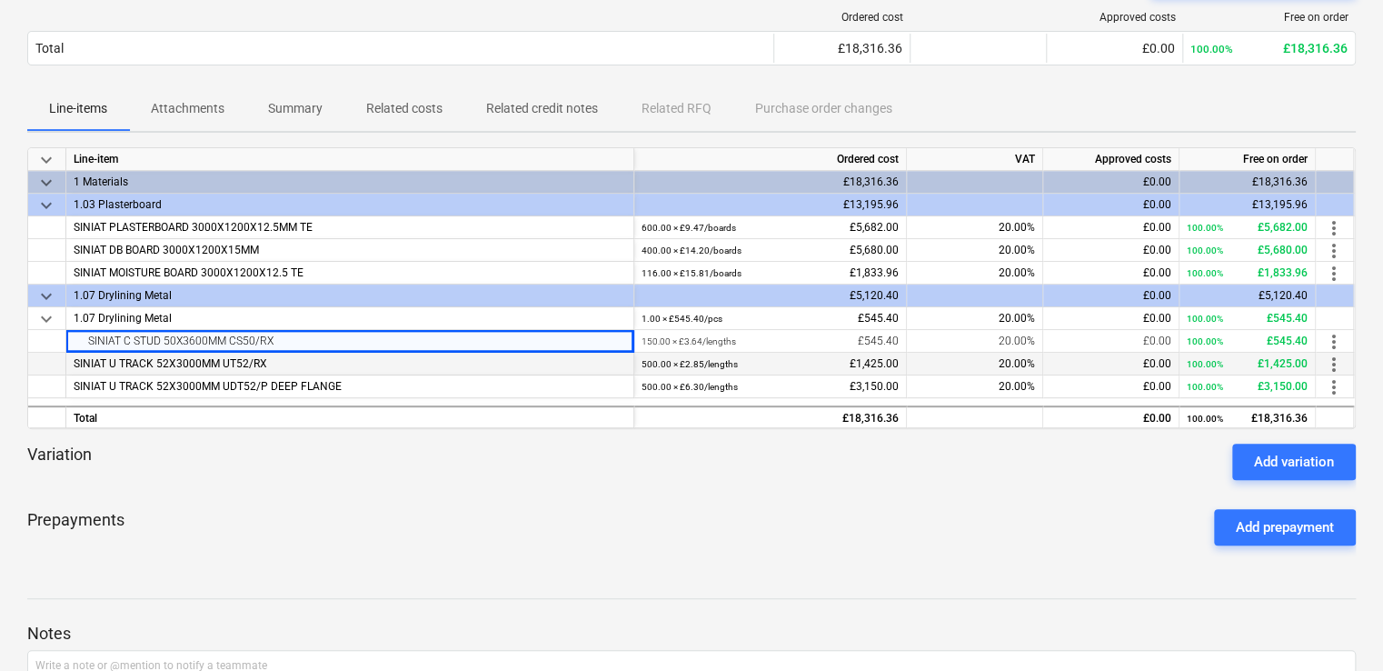
copy div "SINIAT C STUD 50X3600MM CS50/RX"
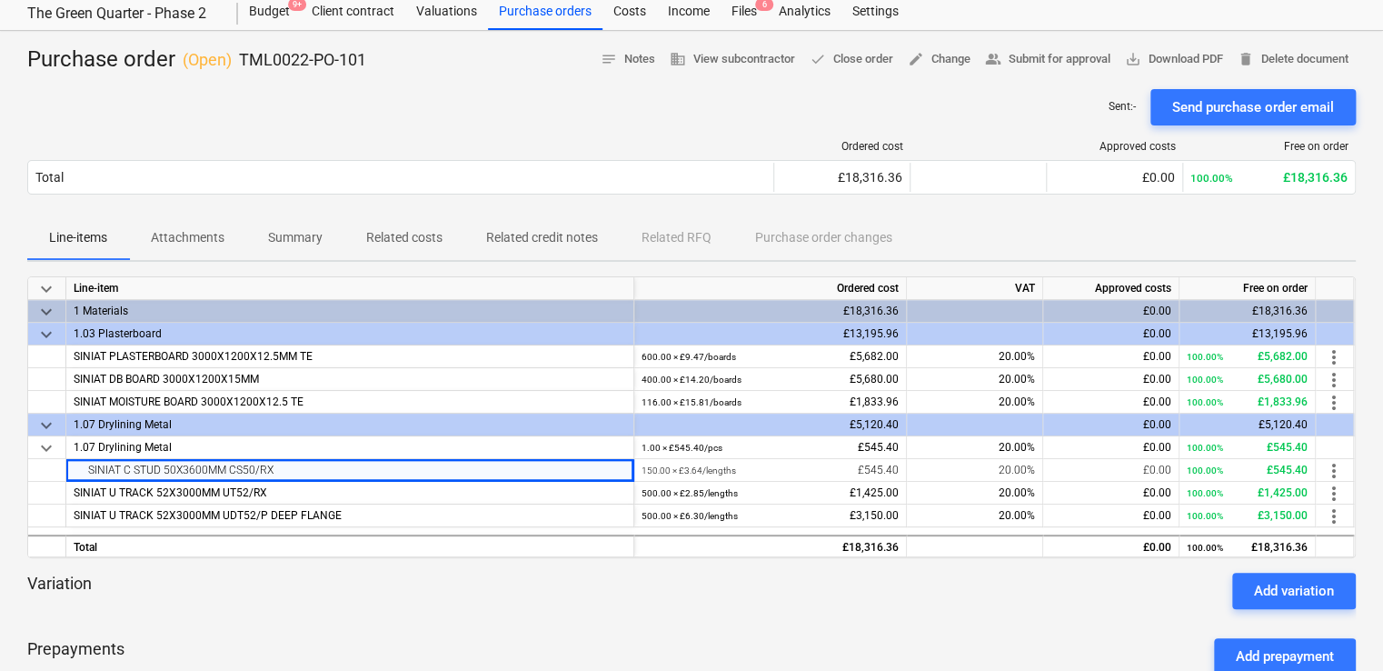
scroll to position [0, 0]
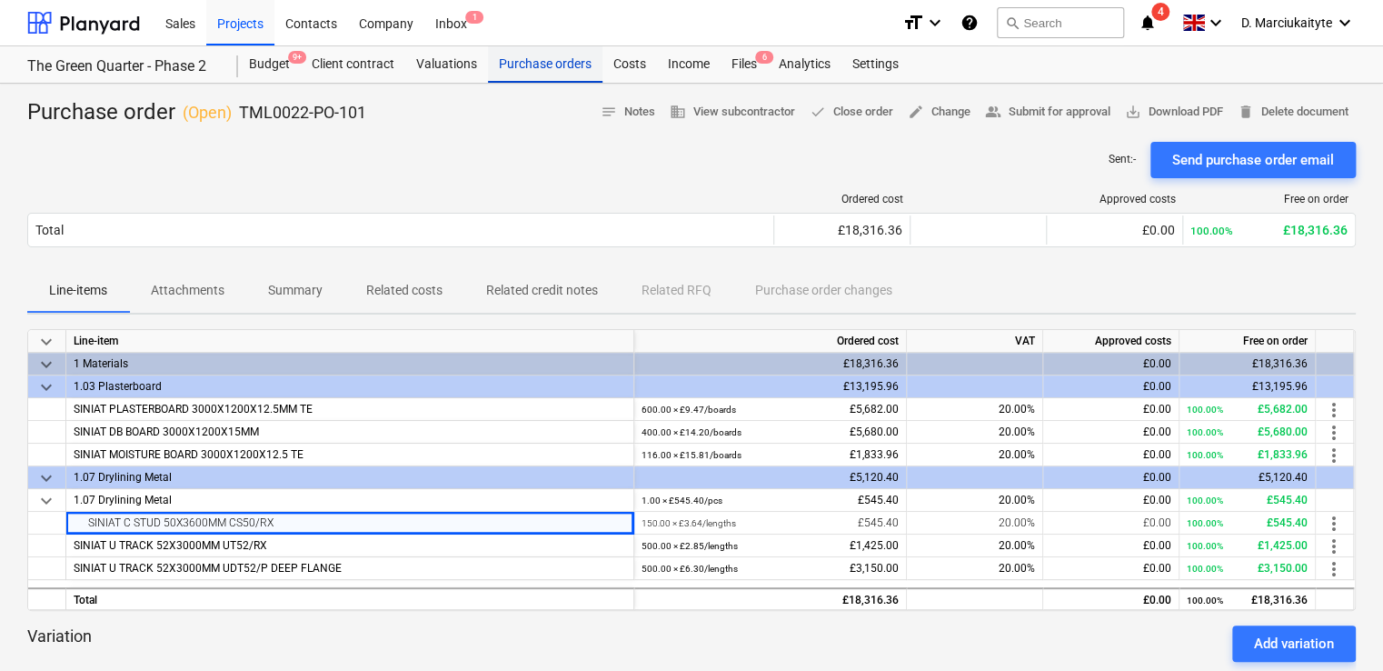
click at [515, 64] on div "Purchase orders" at bounding box center [545, 64] width 114 height 36
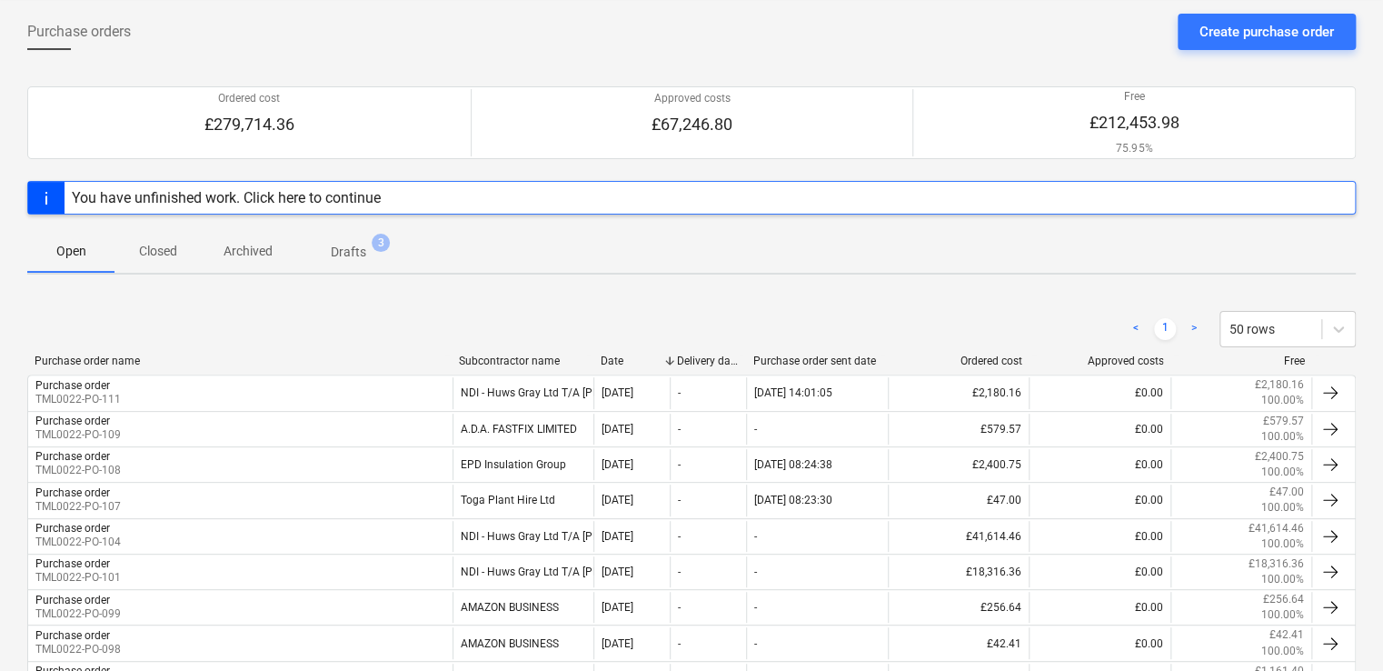
scroll to position [182, 0]
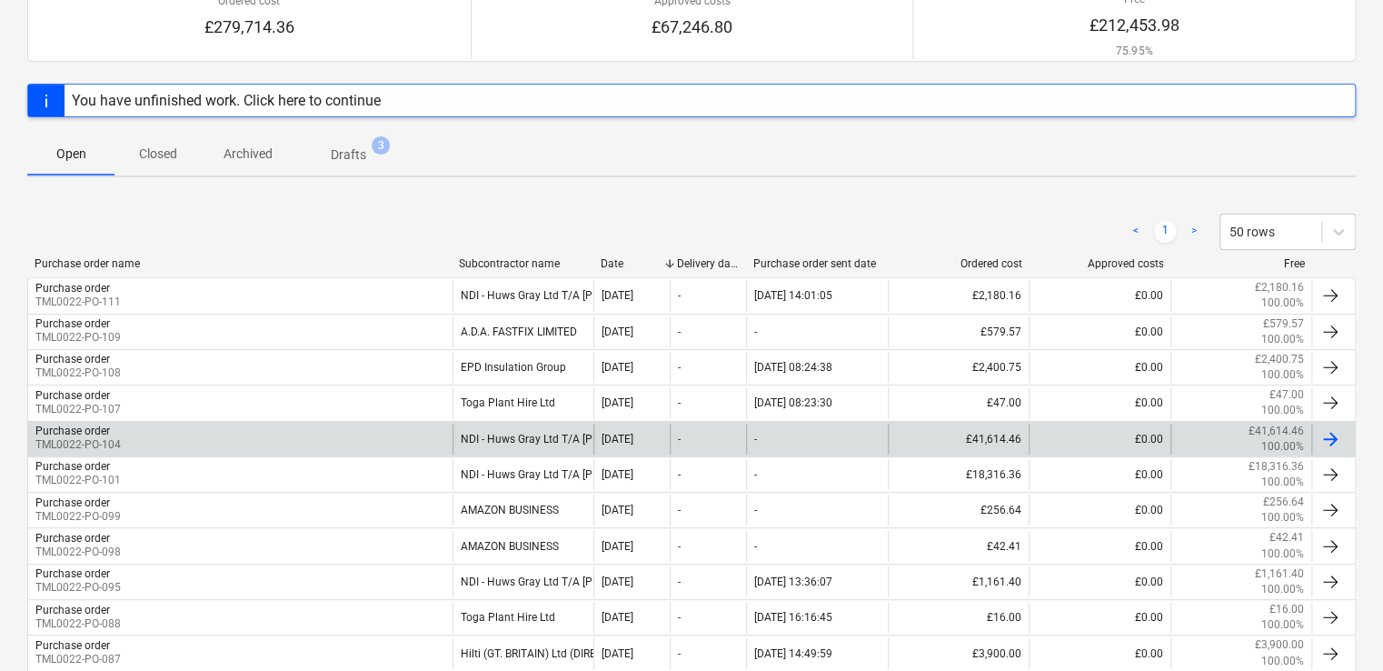
click at [178, 434] on div "Purchase order TML0022-PO-104" at bounding box center [240, 438] width 424 height 31
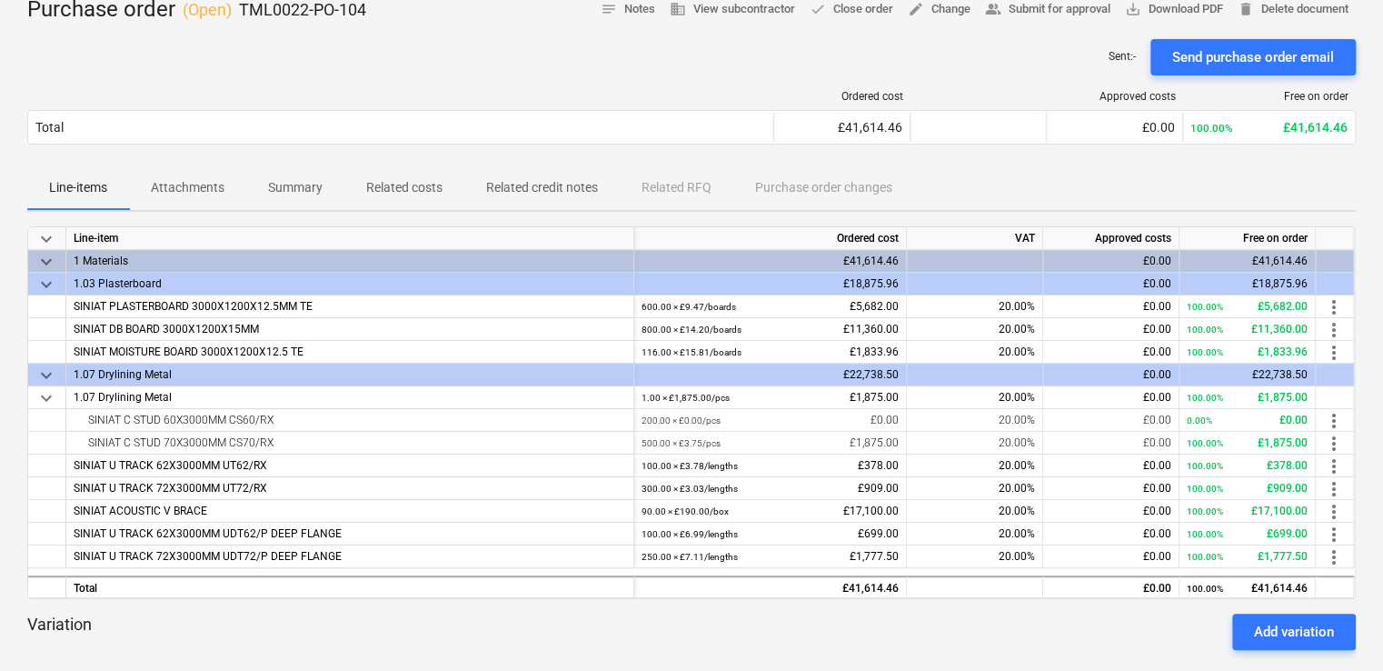
scroll to position [182, 0]
